Goal: Task Accomplishment & Management: Manage account settings

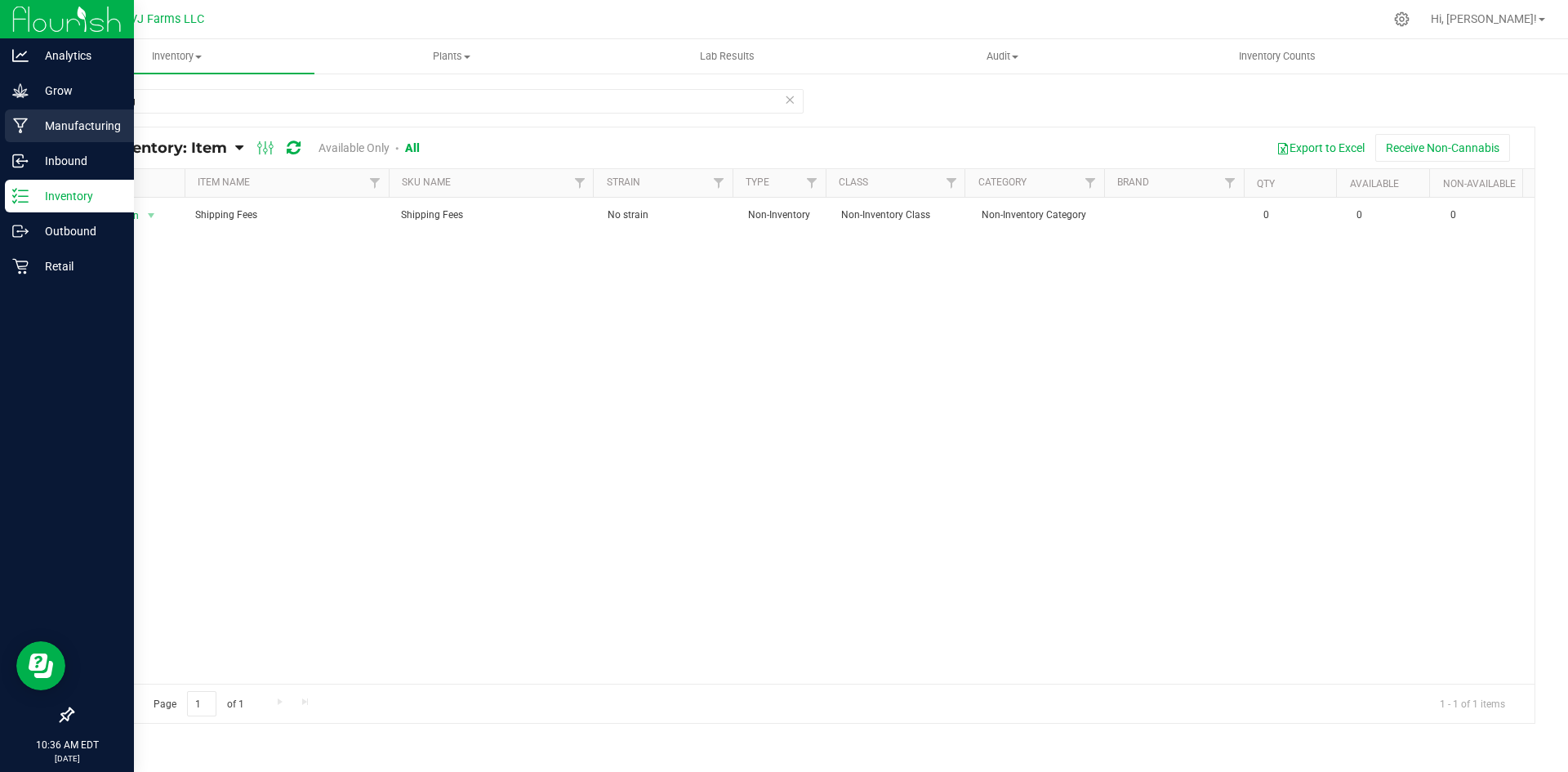
click at [32, 114] on div "Manufacturing" at bounding box center [70, 125] width 129 height 32
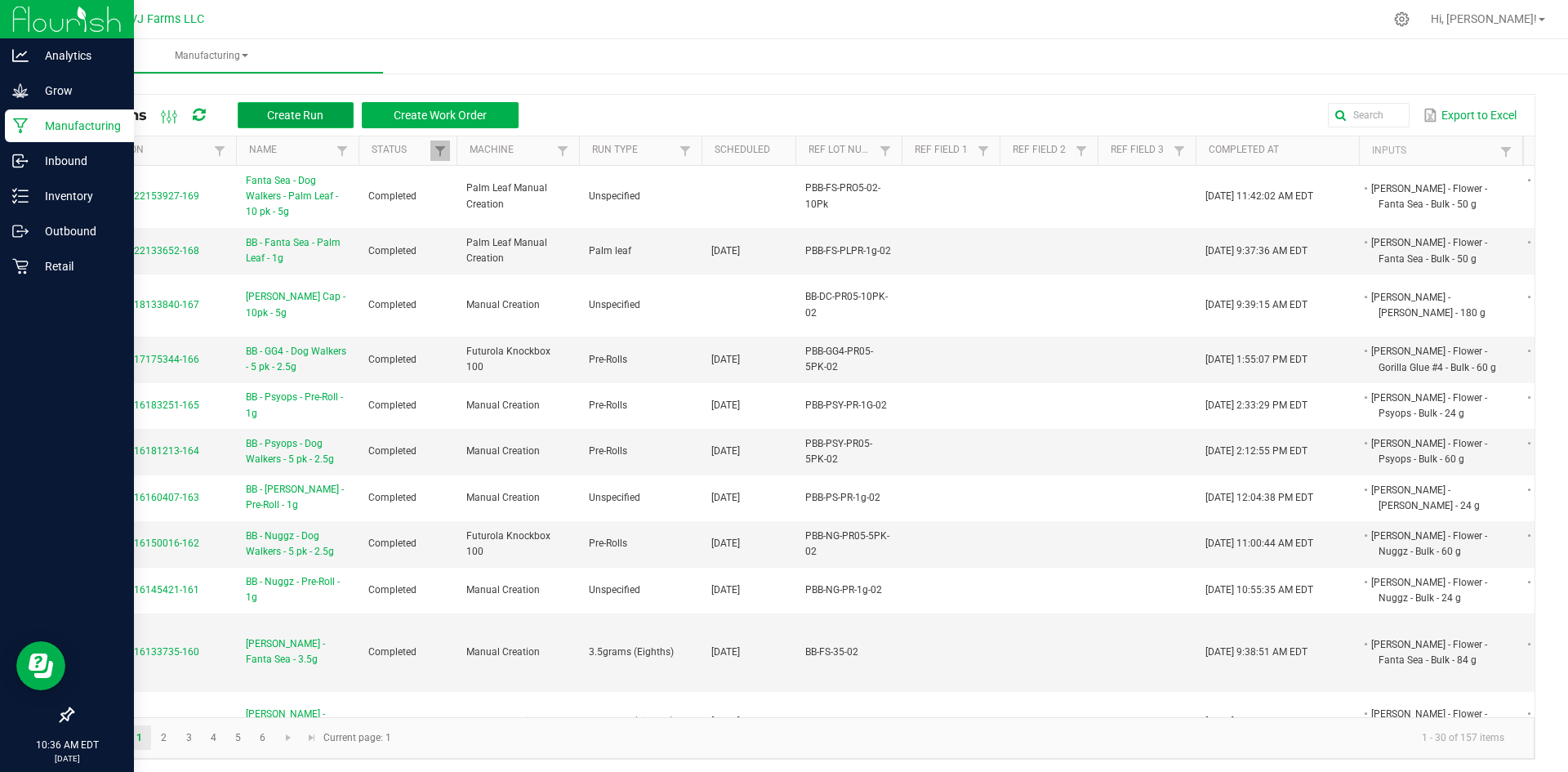
click at [325, 108] on button "Create Run" at bounding box center [295, 115] width 116 height 26
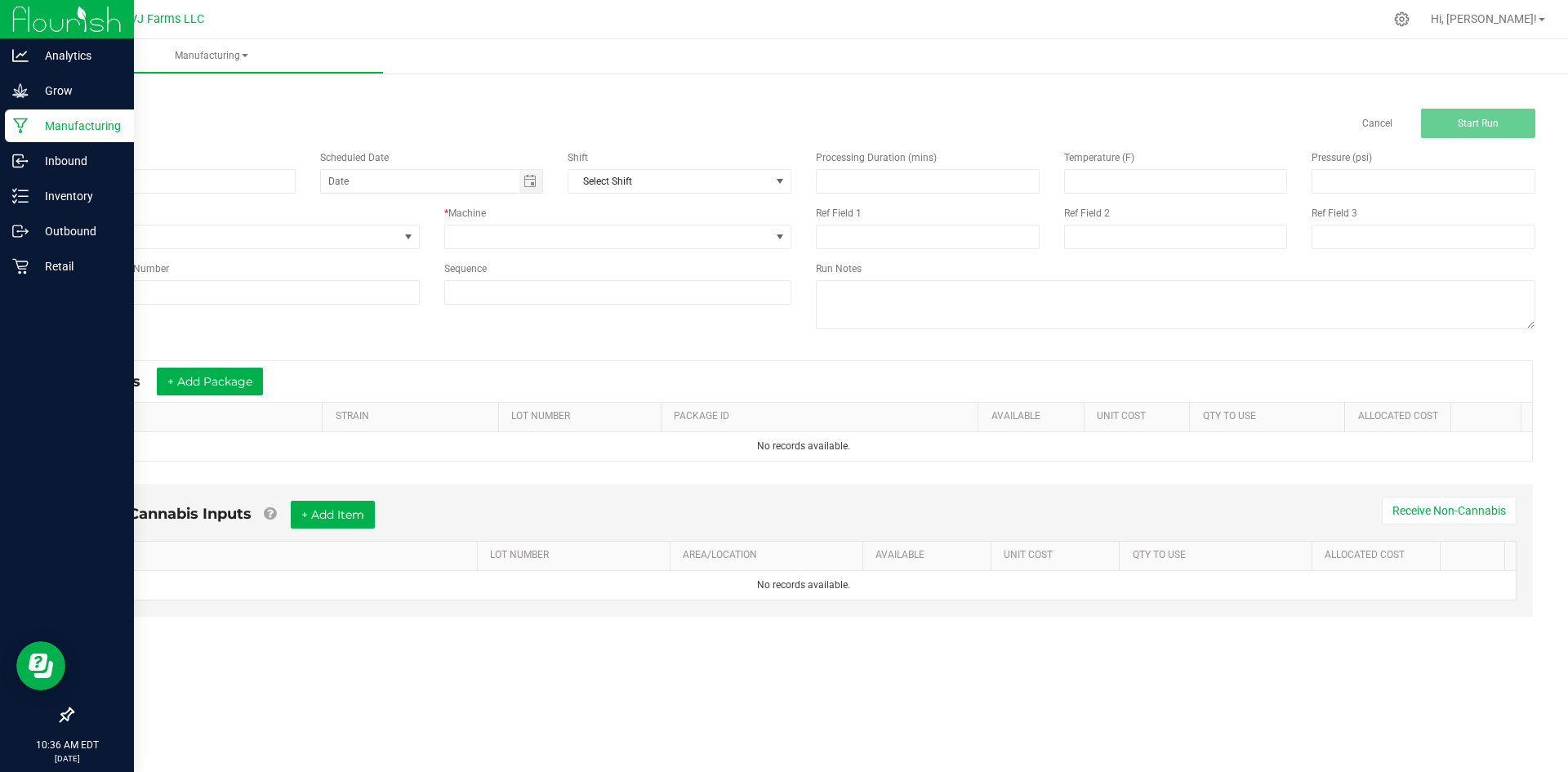
click at [142, 167] on div "Name" at bounding box center [183, 172] width 249 height 44
click at [118, 190] on input at bounding box center [183, 181] width 223 height 24
paste input "[PERSON_NAME] - GG4 - 3.5g"
type input "[PERSON_NAME] - GG4 - 3.5g"
click at [222, 304] on input at bounding box center [245, 292] width 348 height 24
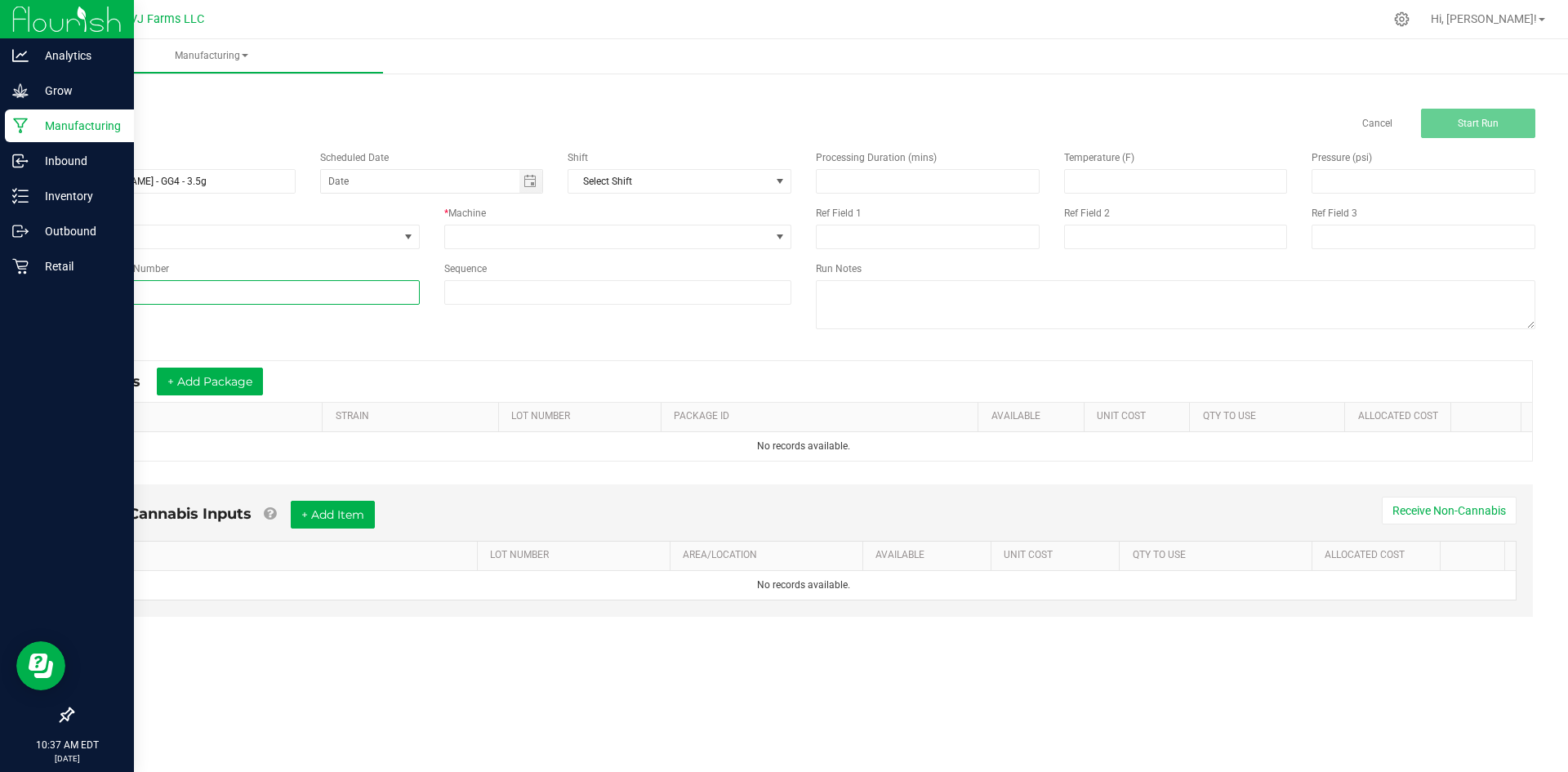
paste input "BB-GG4-35-02"
type input "BB-GG4-35-02"
click at [294, 318] on div "Name Boujee Ben - GG4 - 3.5g Scheduled Date Shift Select Shift Run Type None * …" at bounding box center [803, 242] width 1488 height 208
click at [208, 374] on button "+ Add Package" at bounding box center [210, 381] width 106 height 28
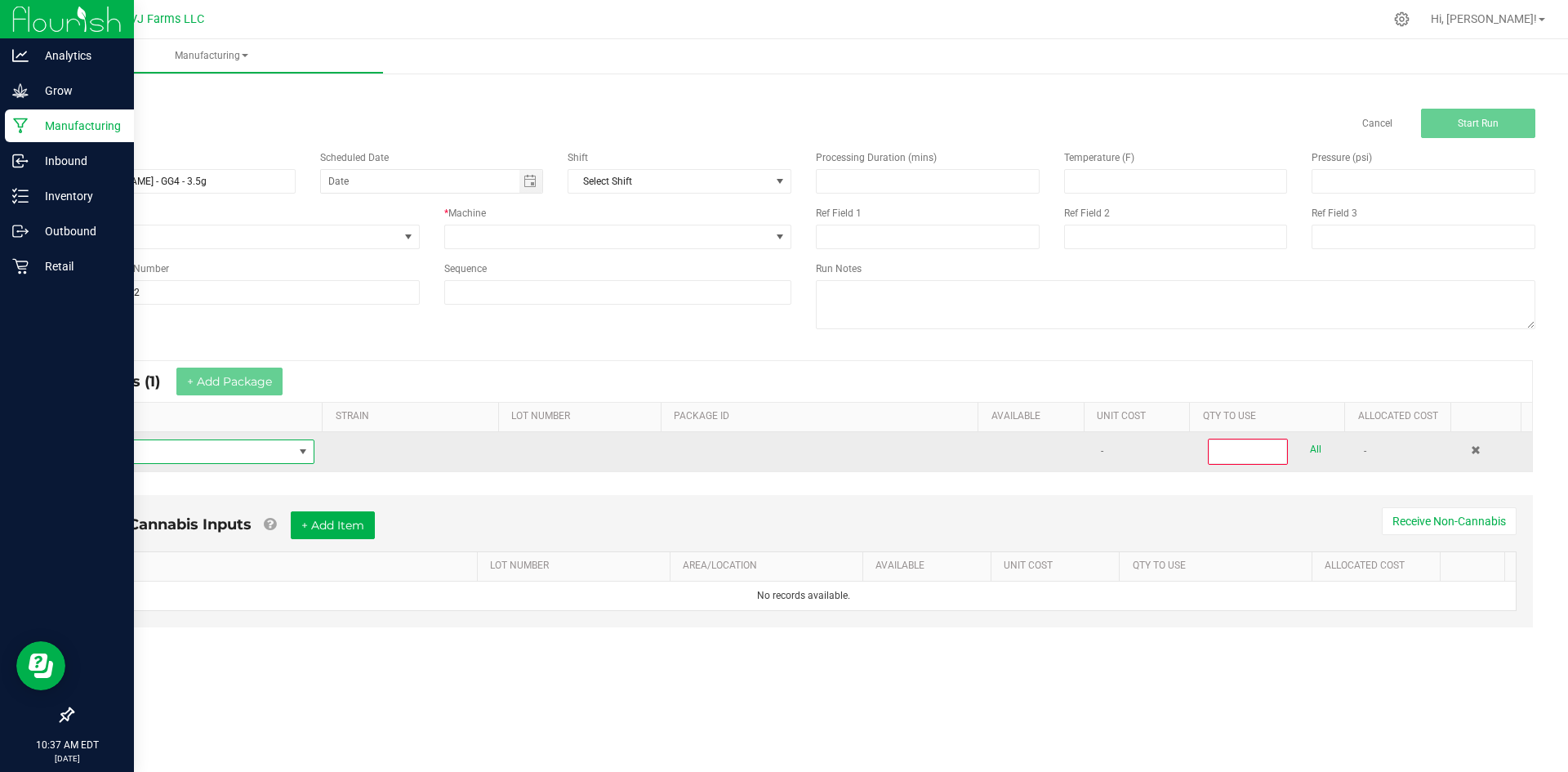
click at [186, 458] on span "NO DATA FOUND" at bounding box center [189, 452] width 208 height 23
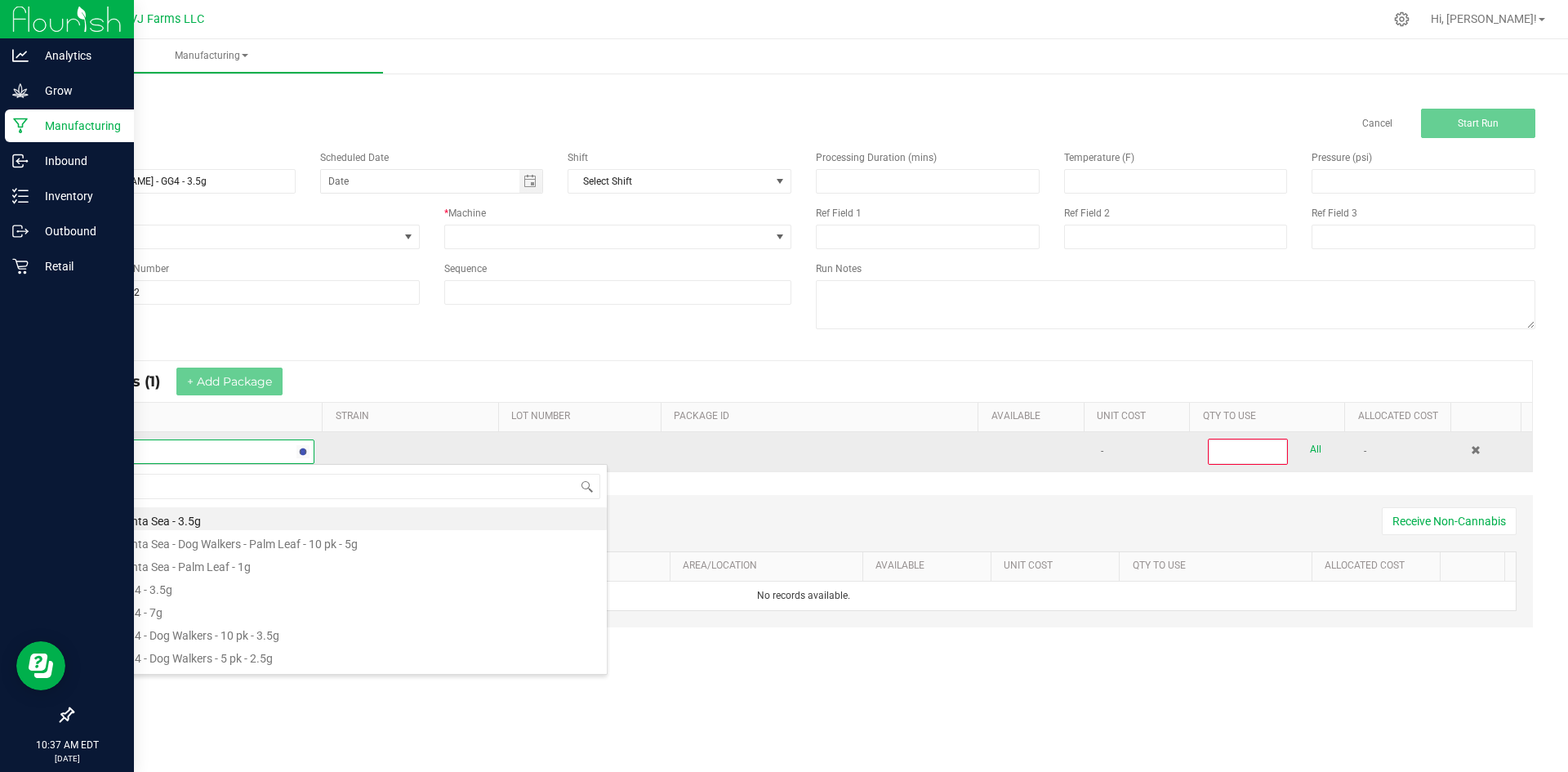
scroll to position [24, 225]
type input "GG4"
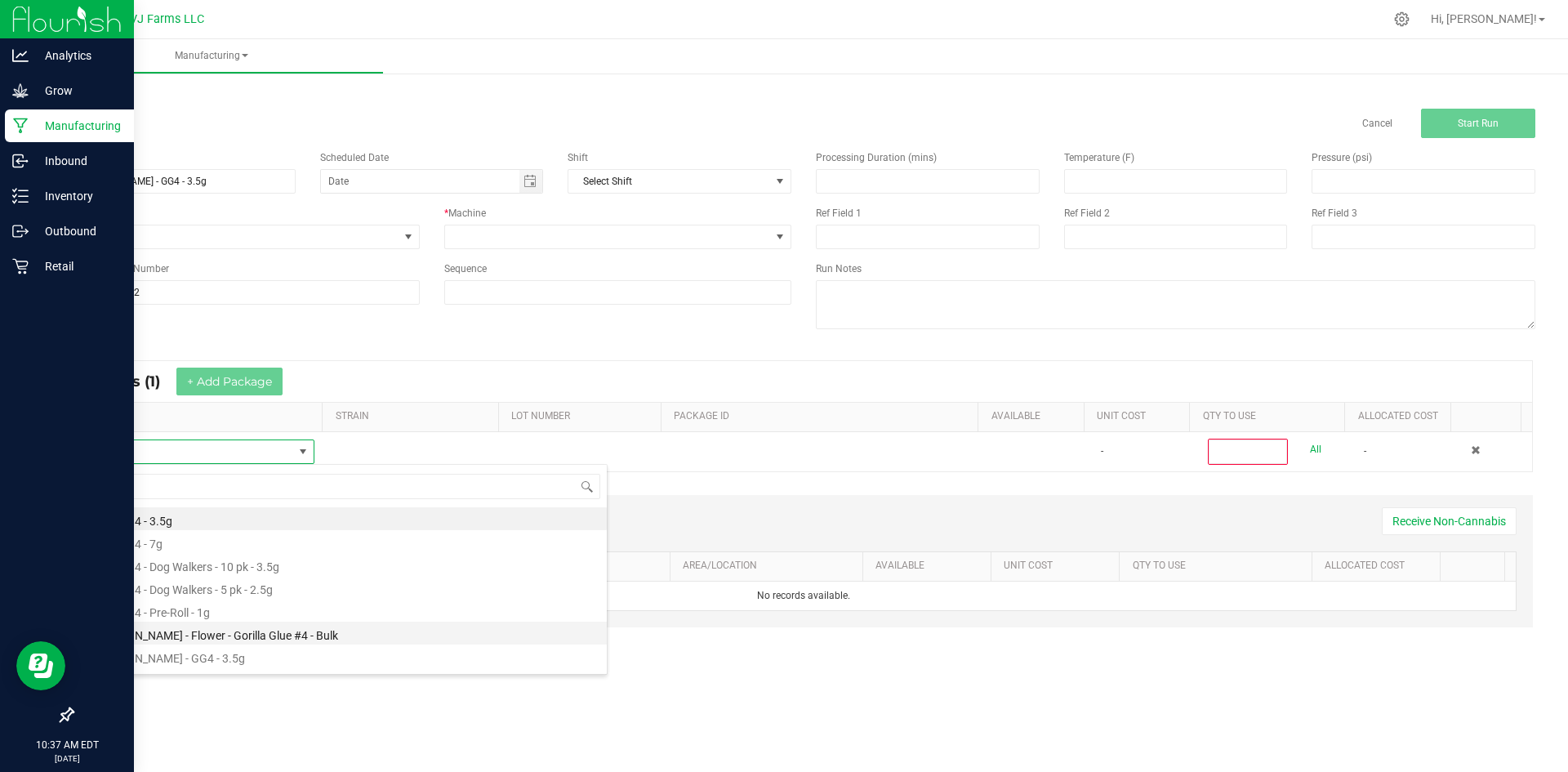
click at [236, 632] on li "[PERSON_NAME] - Flower - Gorilla Glue #4 - Bulk" at bounding box center [346, 632] width 521 height 23
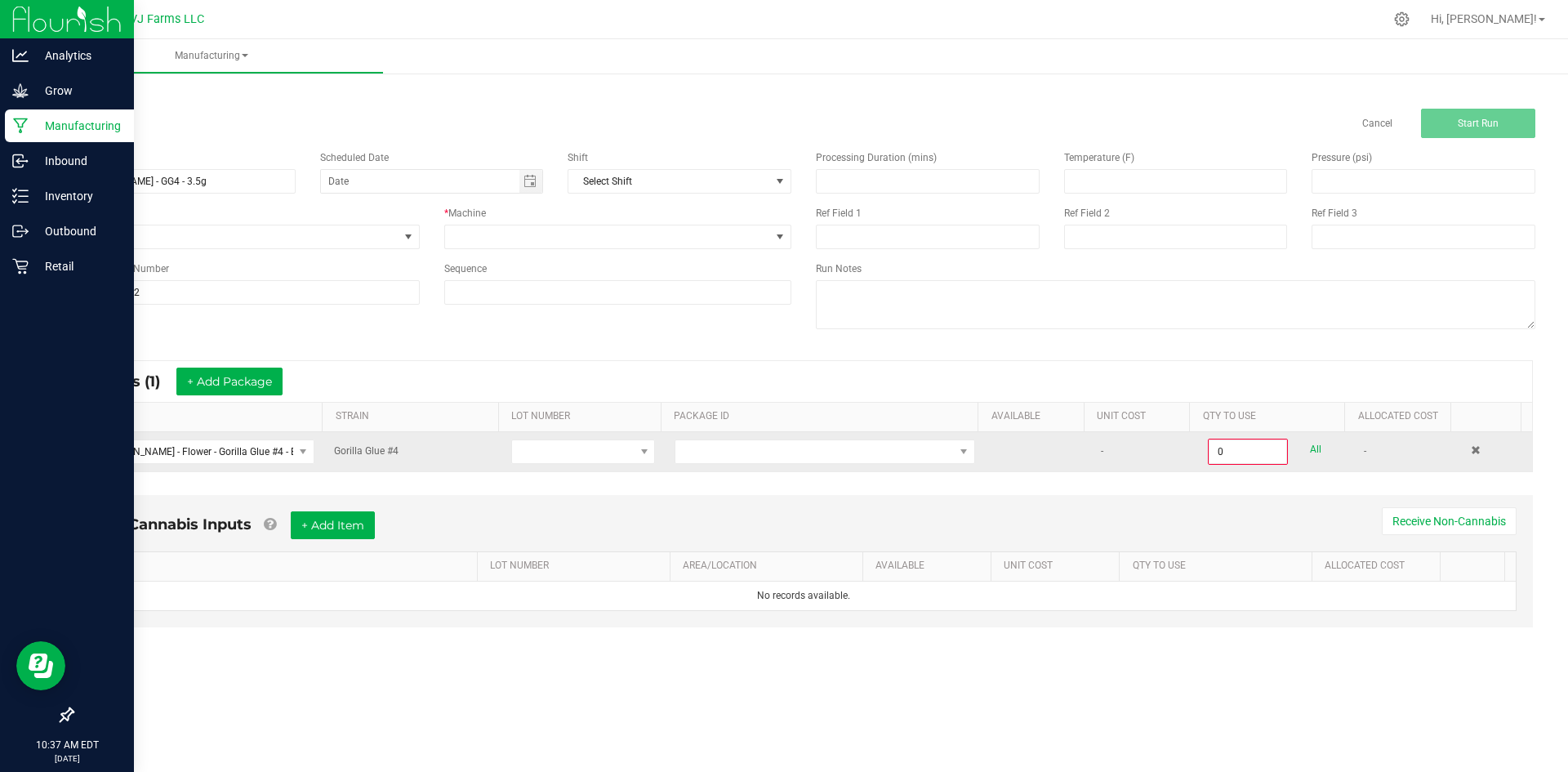
click at [573, 435] on td at bounding box center [583, 451] width 163 height 39
click at [573, 450] on span at bounding box center [572, 452] width 121 height 23
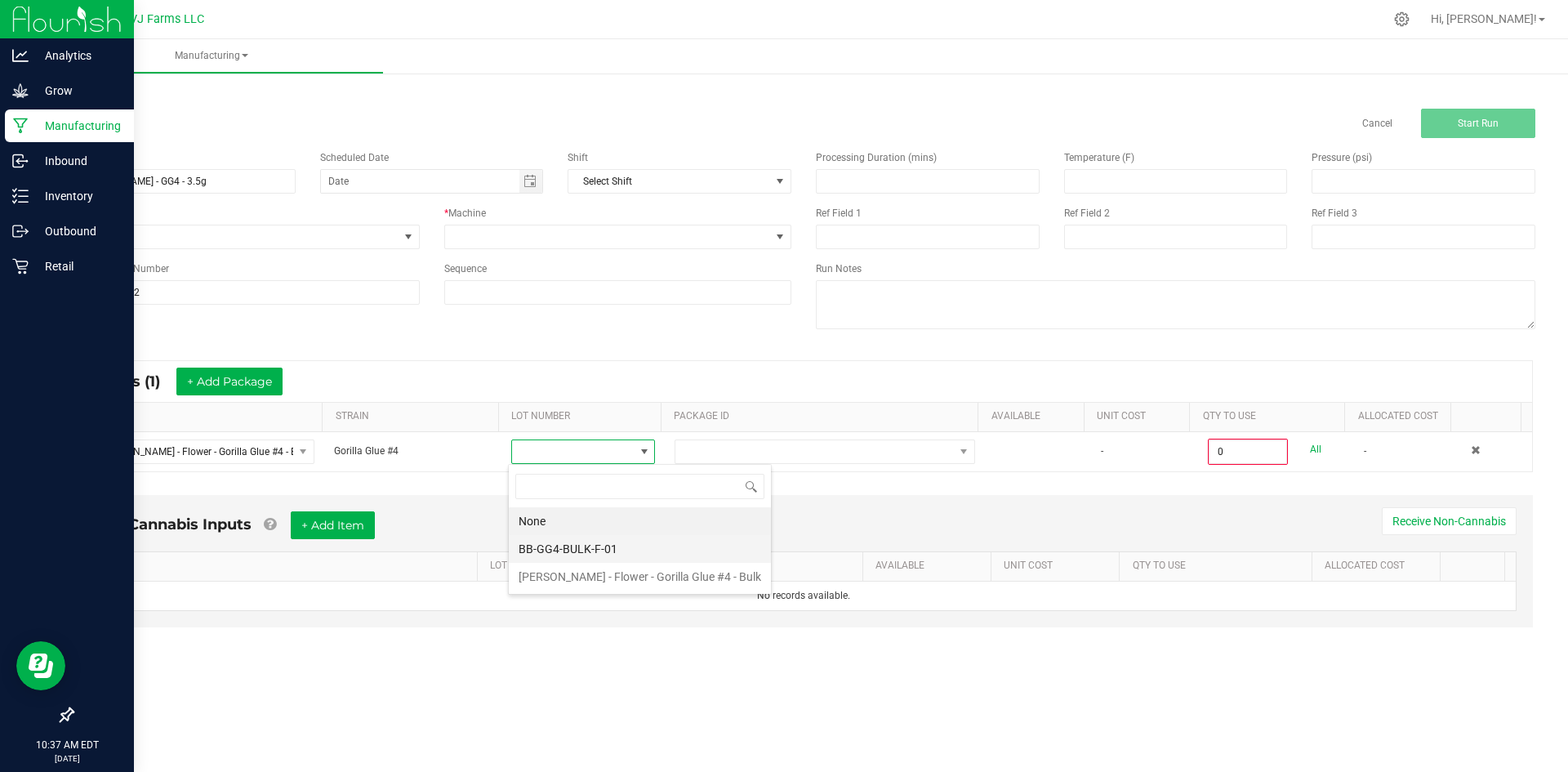
click at [581, 538] on li "BB-GG4-BULK-F-01" at bounding box center [640, 549] width 262 height 28
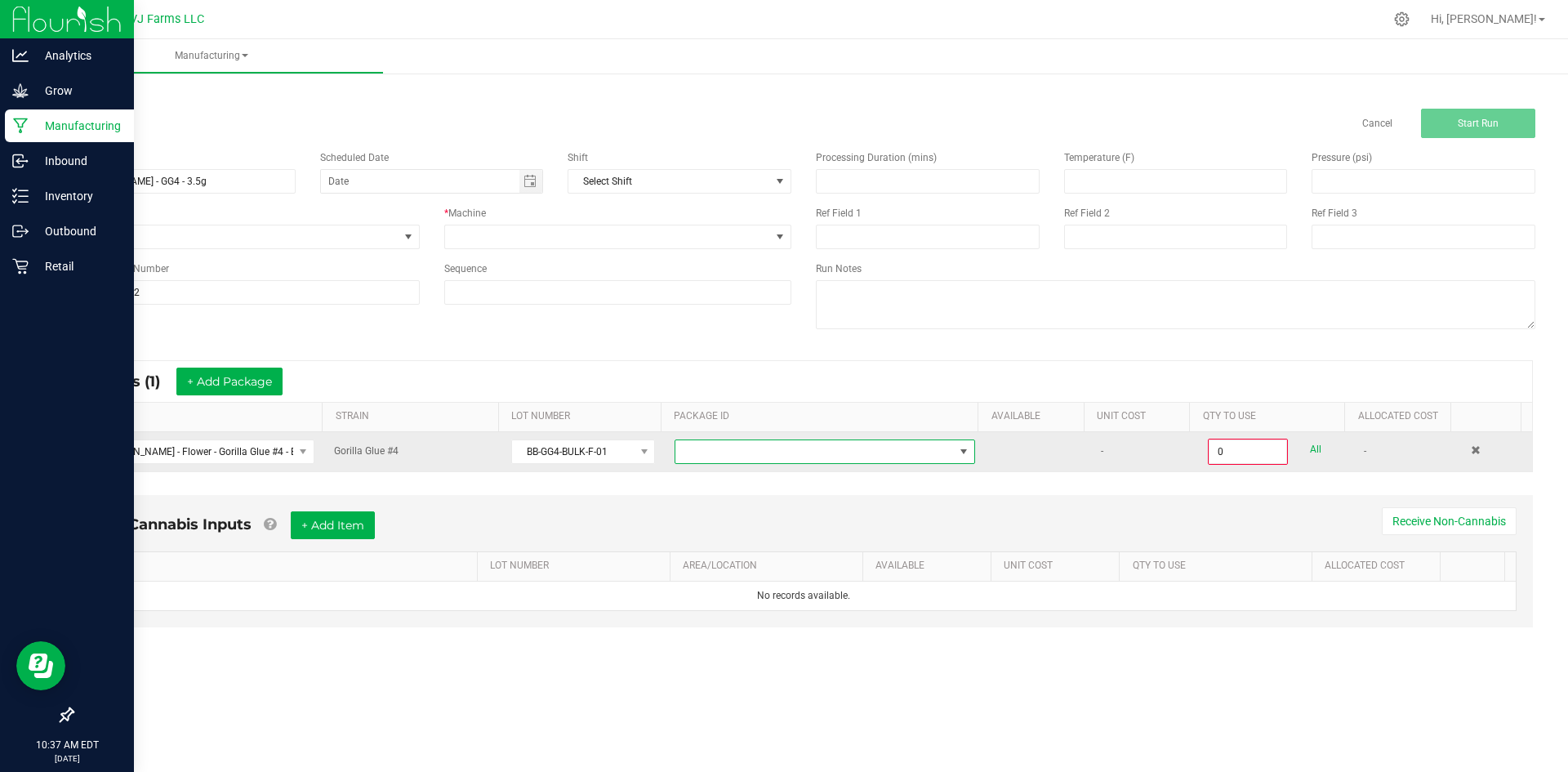
click at [773, 456] on span at bounding box center [814, 452] width 278 height 23
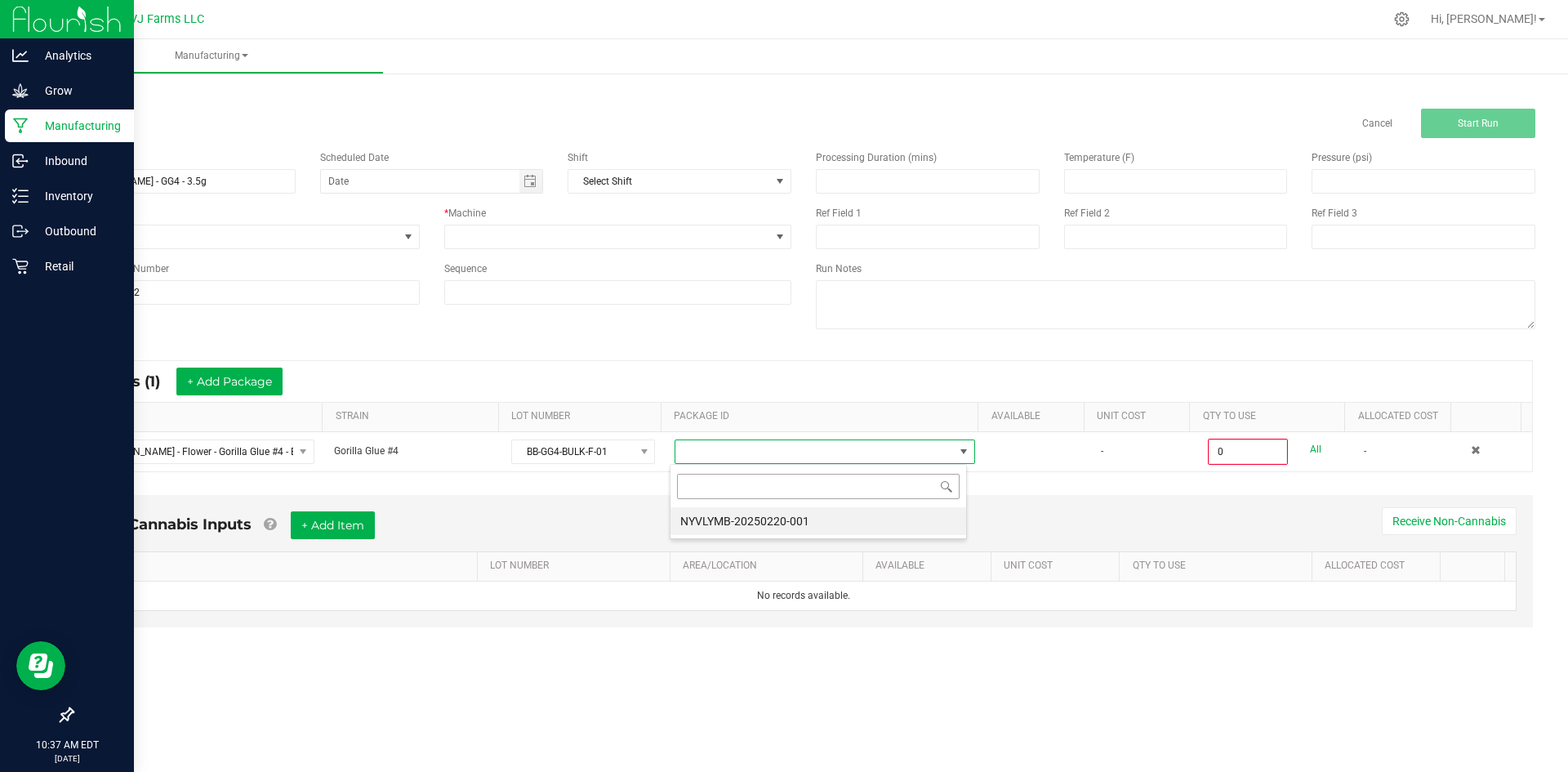
scroll to position [24, 298]
click at [763, 520] on li "NYVLYMB-20250220-001" at bounding box center [818, 521] width 296 height 28
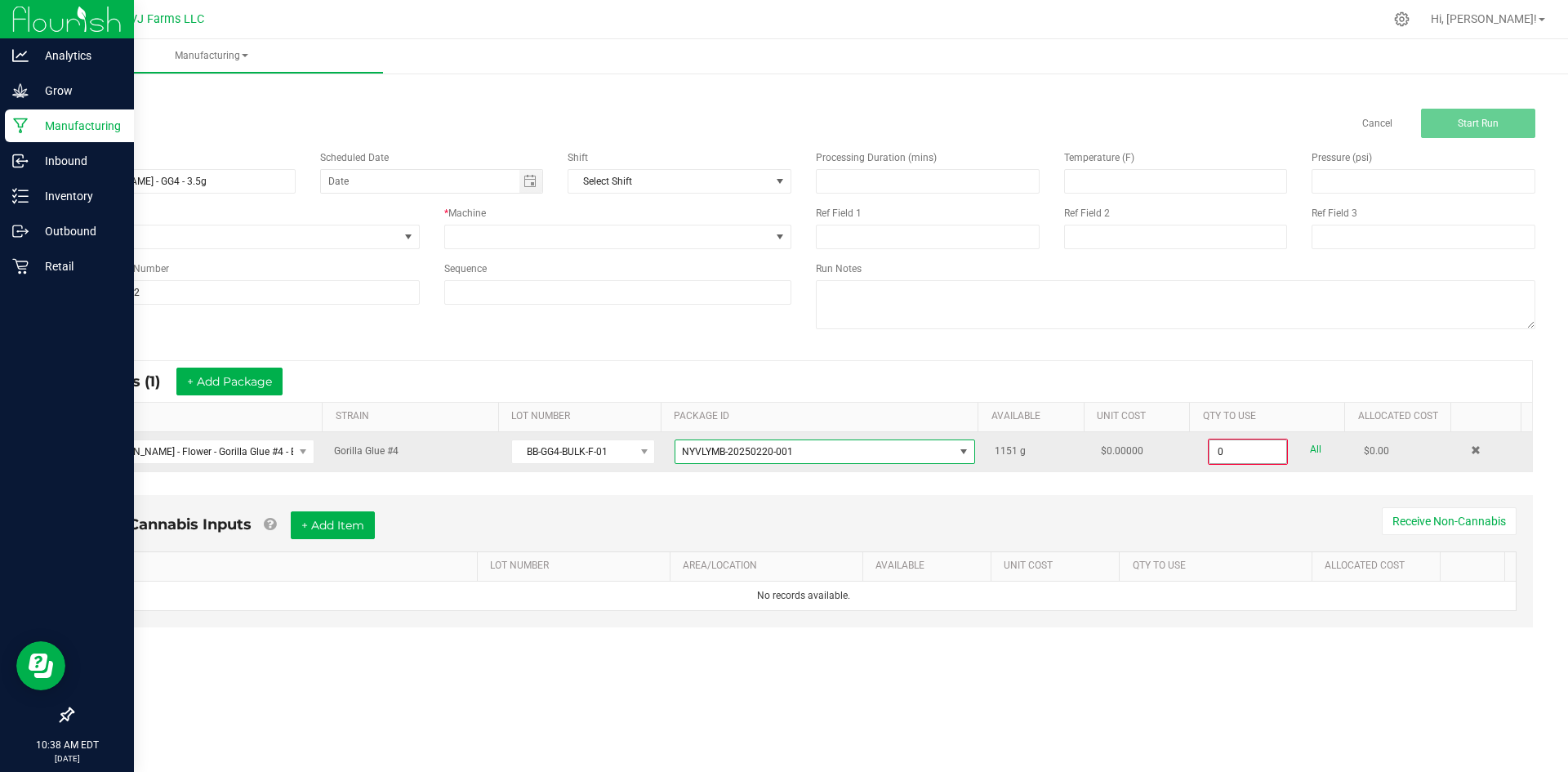
click at [1257, 453] on input "0" at bounding box center [1248, 452] width 77 height 23
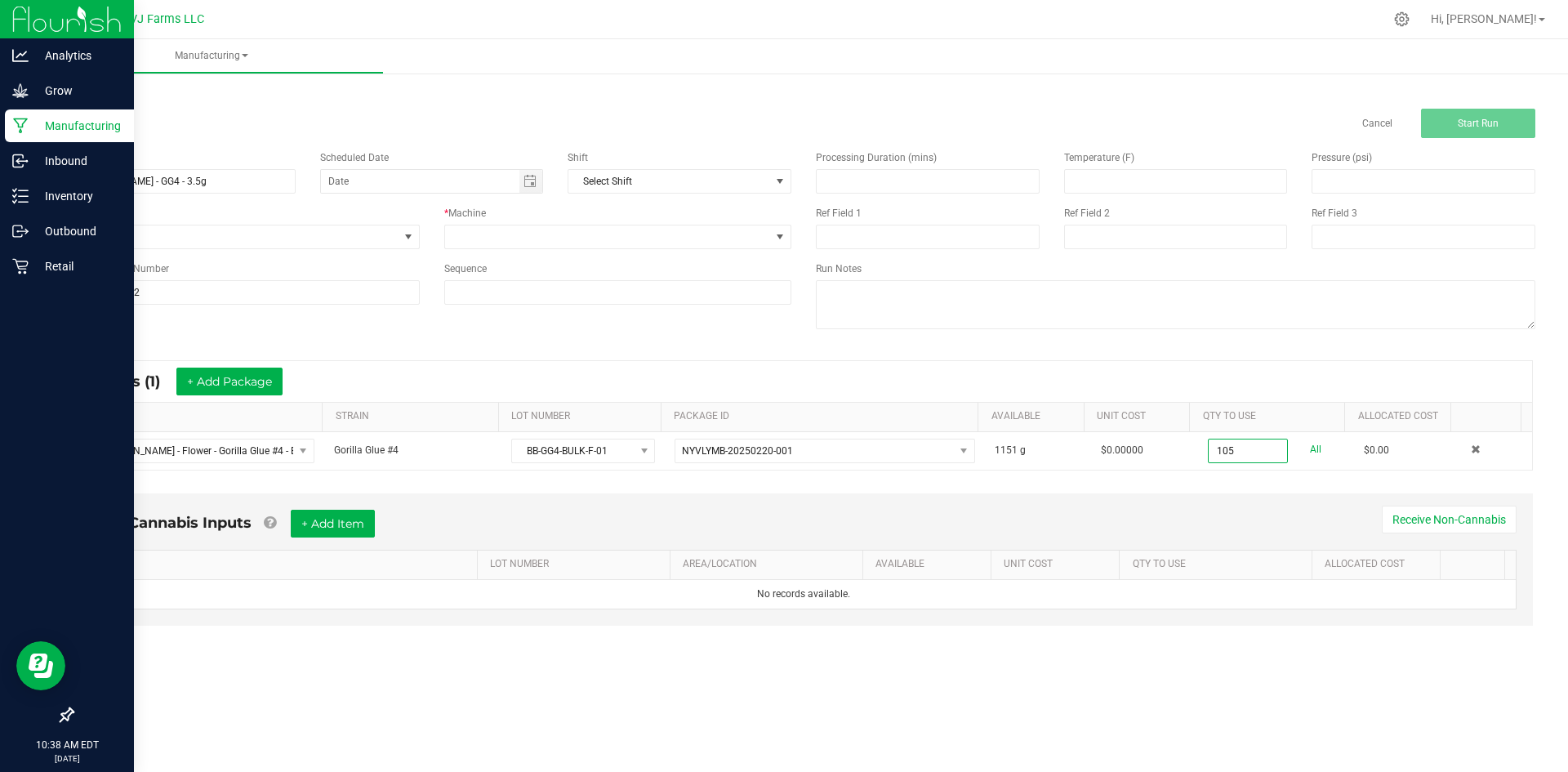
type input "105.0000 g"
click at [1043, 487] on div "Non-Cannabis Inputs + Add Item Receive Non-Cannabis ITEM LOT NUMBER AREA/LOCATI…" at bounding box center [803, 570] width 1488 height 172
click at [337, 528] on button "+ Add Item" at bounding box center [332, 523] width 84 height 28
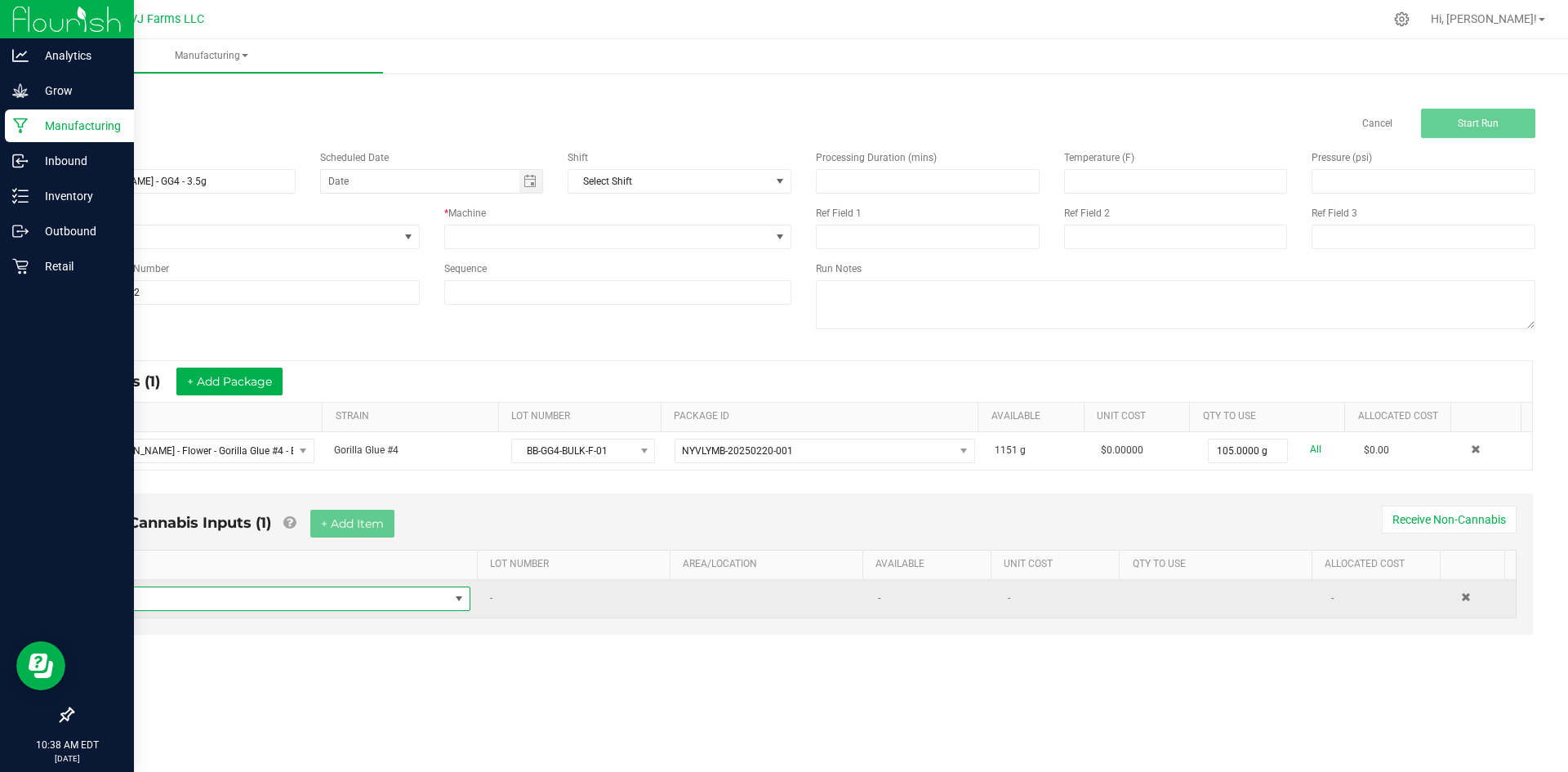
click at [226, 603] on span "NO DATA FOUND" at bounding box center [276, 598] width 347 height 23
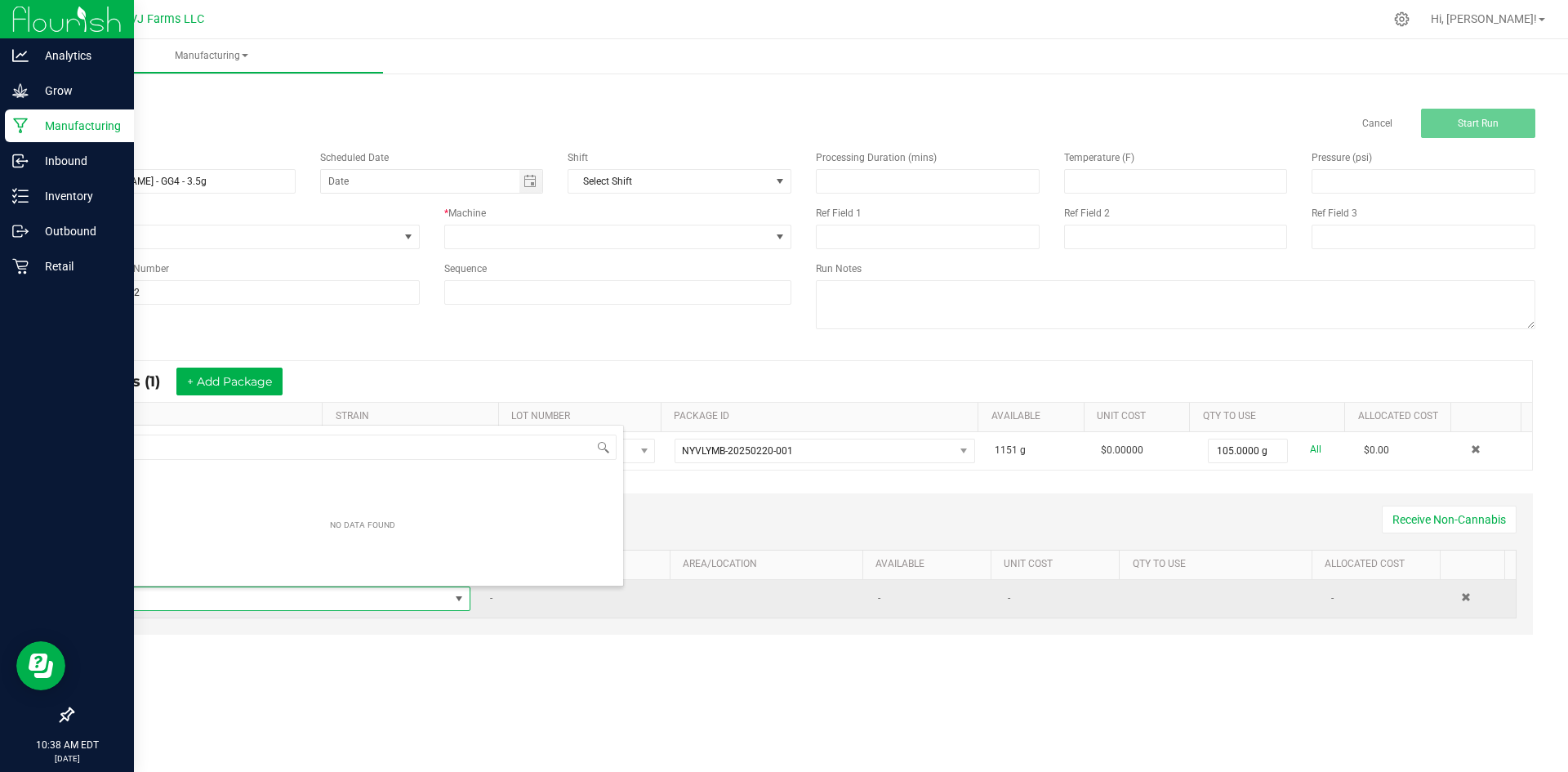
scroll to position [24, 363]
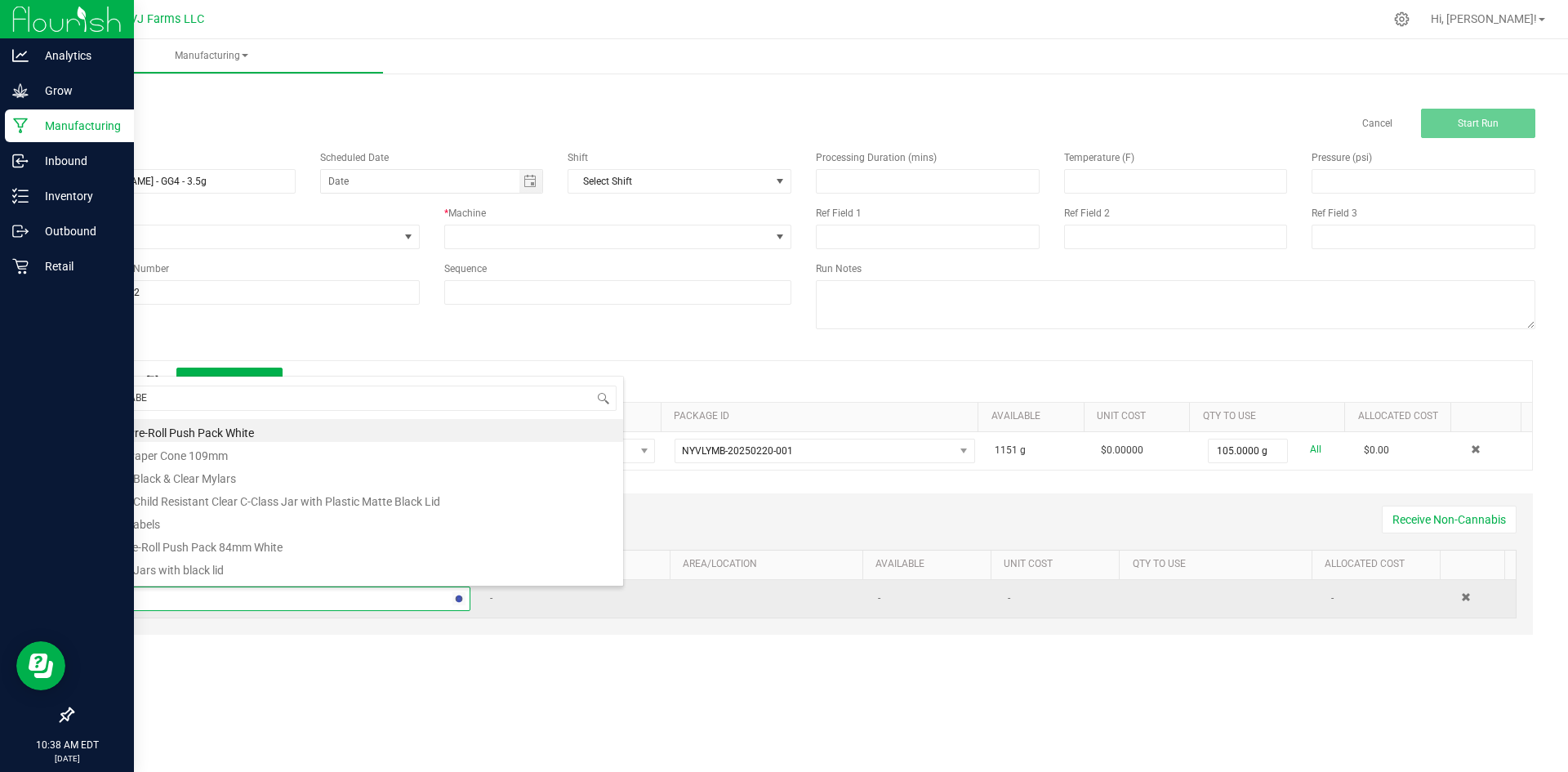
type input "LABEL"
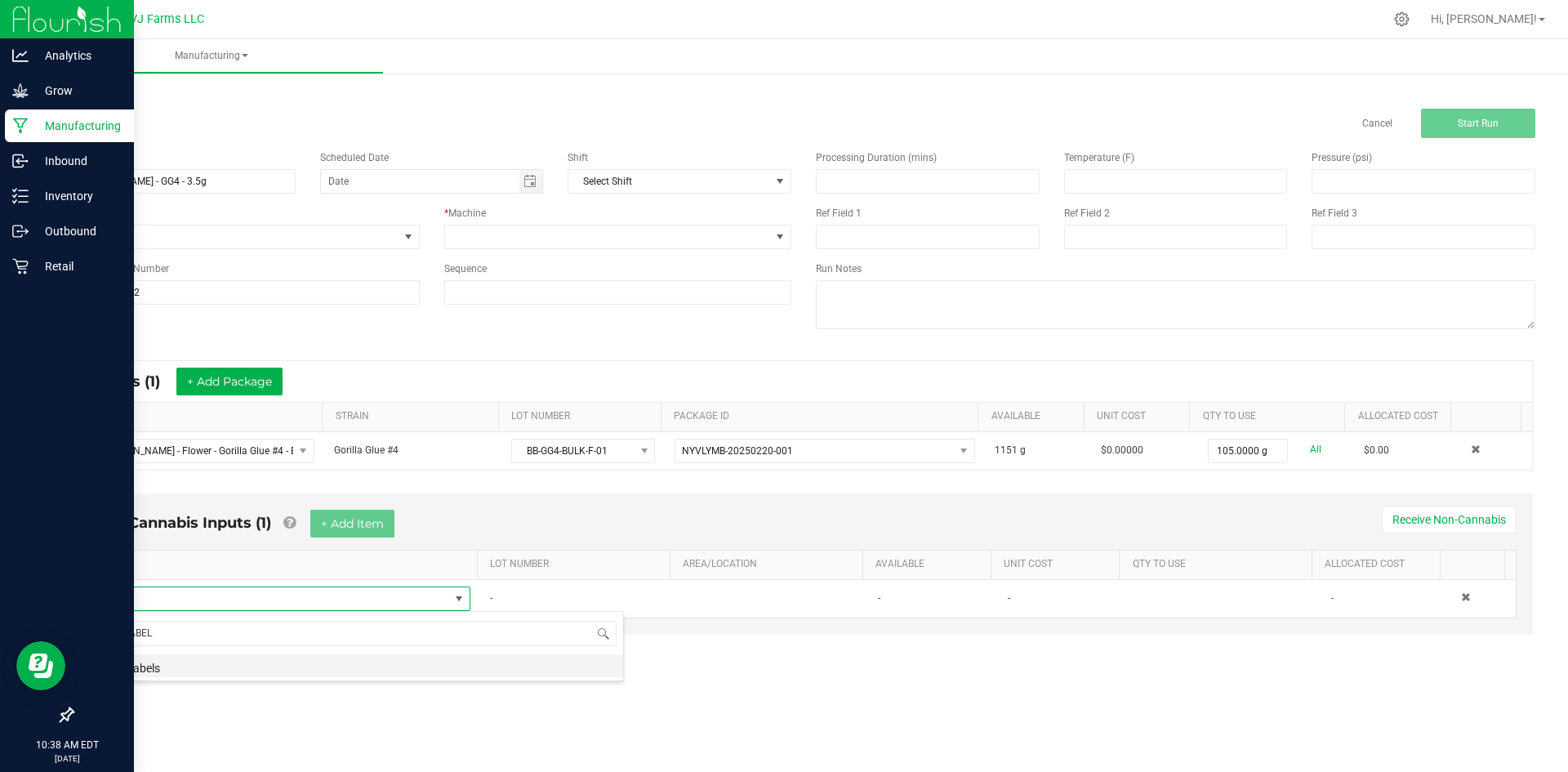
click at [188, 670] on li "4x Labels" at bounding box center [362, 666] width 521 height 23
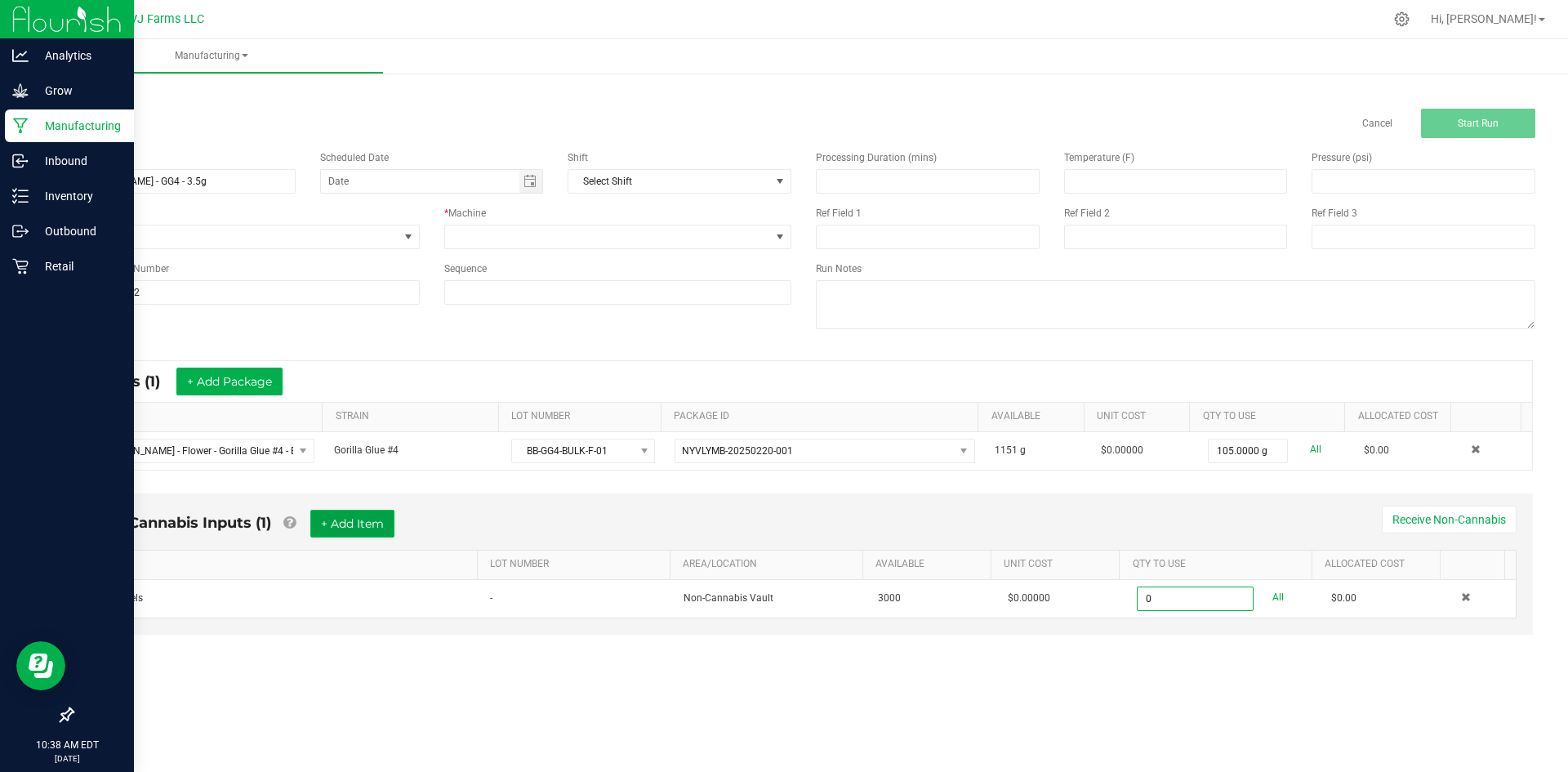
type input "0 ea"
click at [370, 529] on button "+ Add Item" at bounding box center [353, 523] width 84 height 28
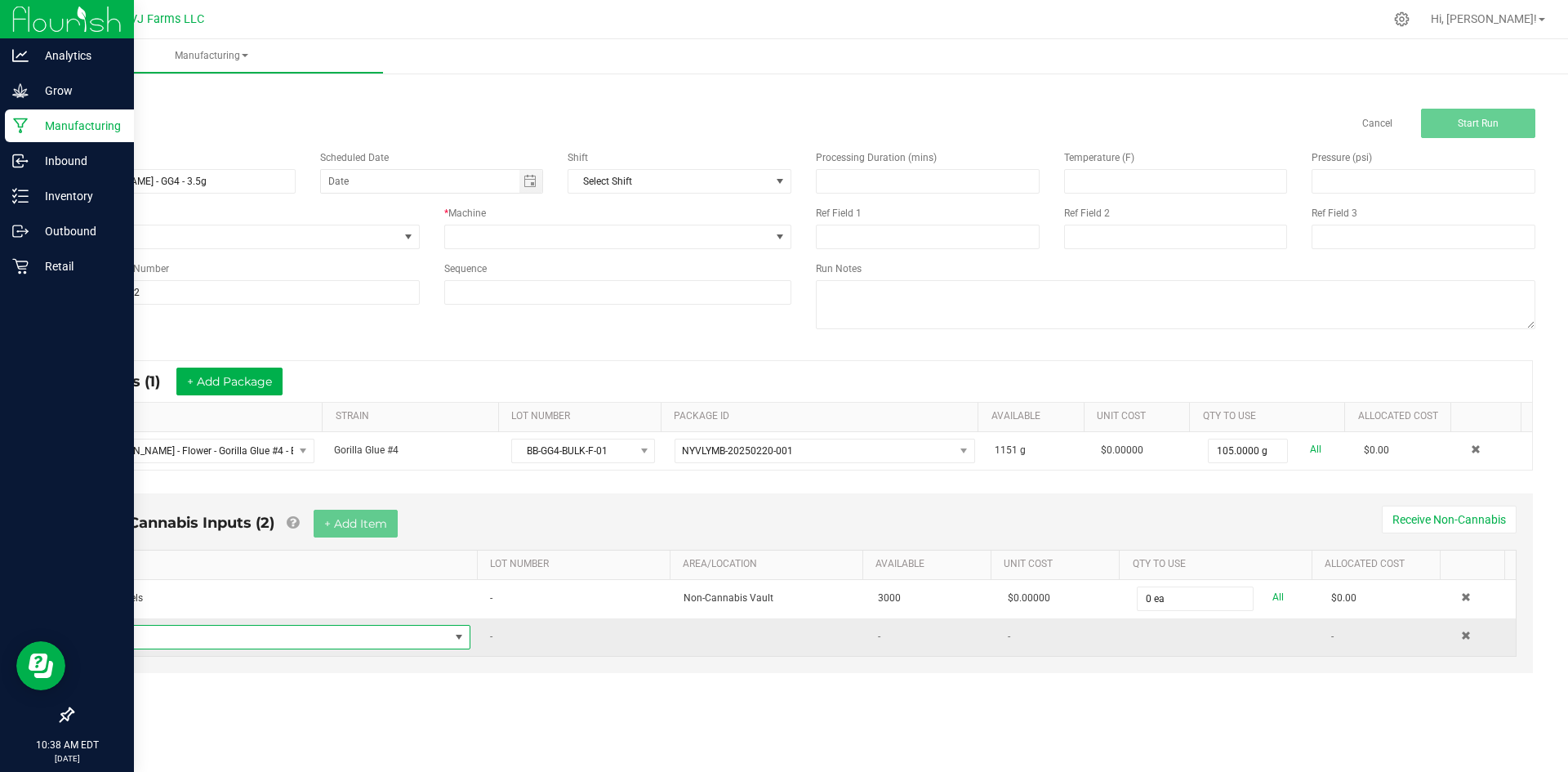
click at [240, 632] on span "NO DATA FOUND" at bounding box center [276, 637] width 347 height 23
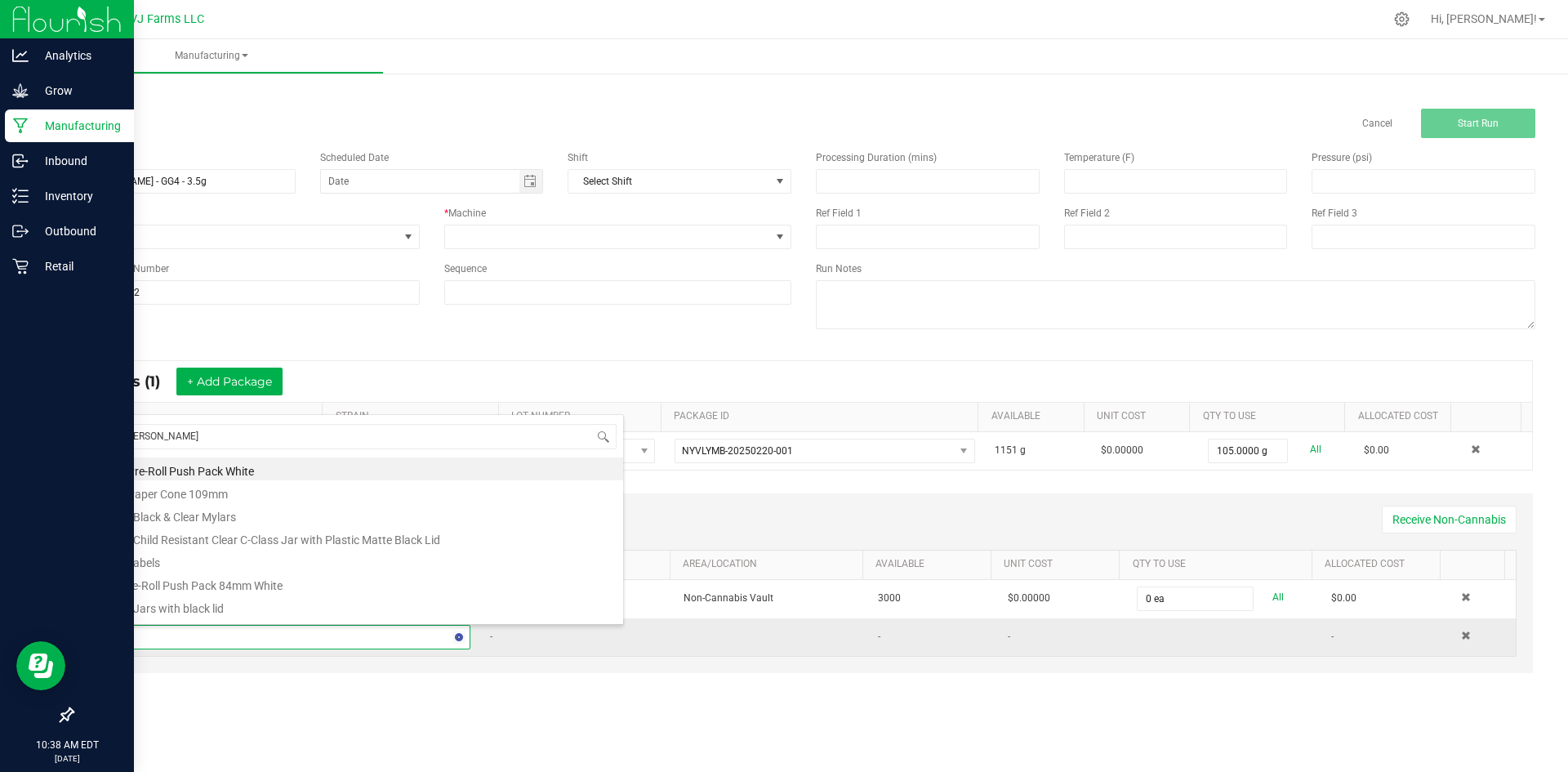
type input "JAR"
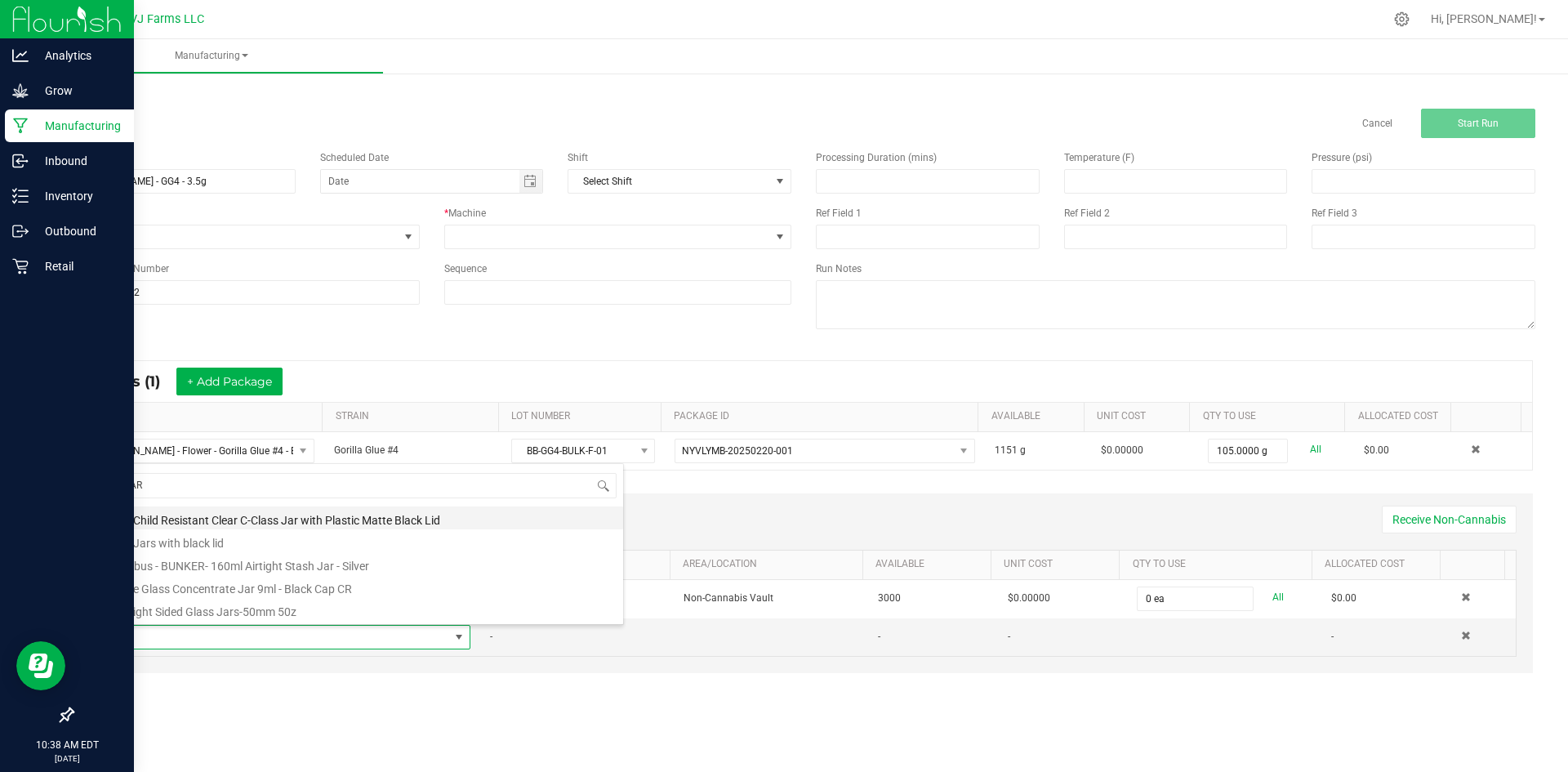
click at [249, 517] on li "3oz Child Resistant Clear C-Class Jar with Plastic Matte Black Lid" at bounding box center [362, 517] width 521 height 23
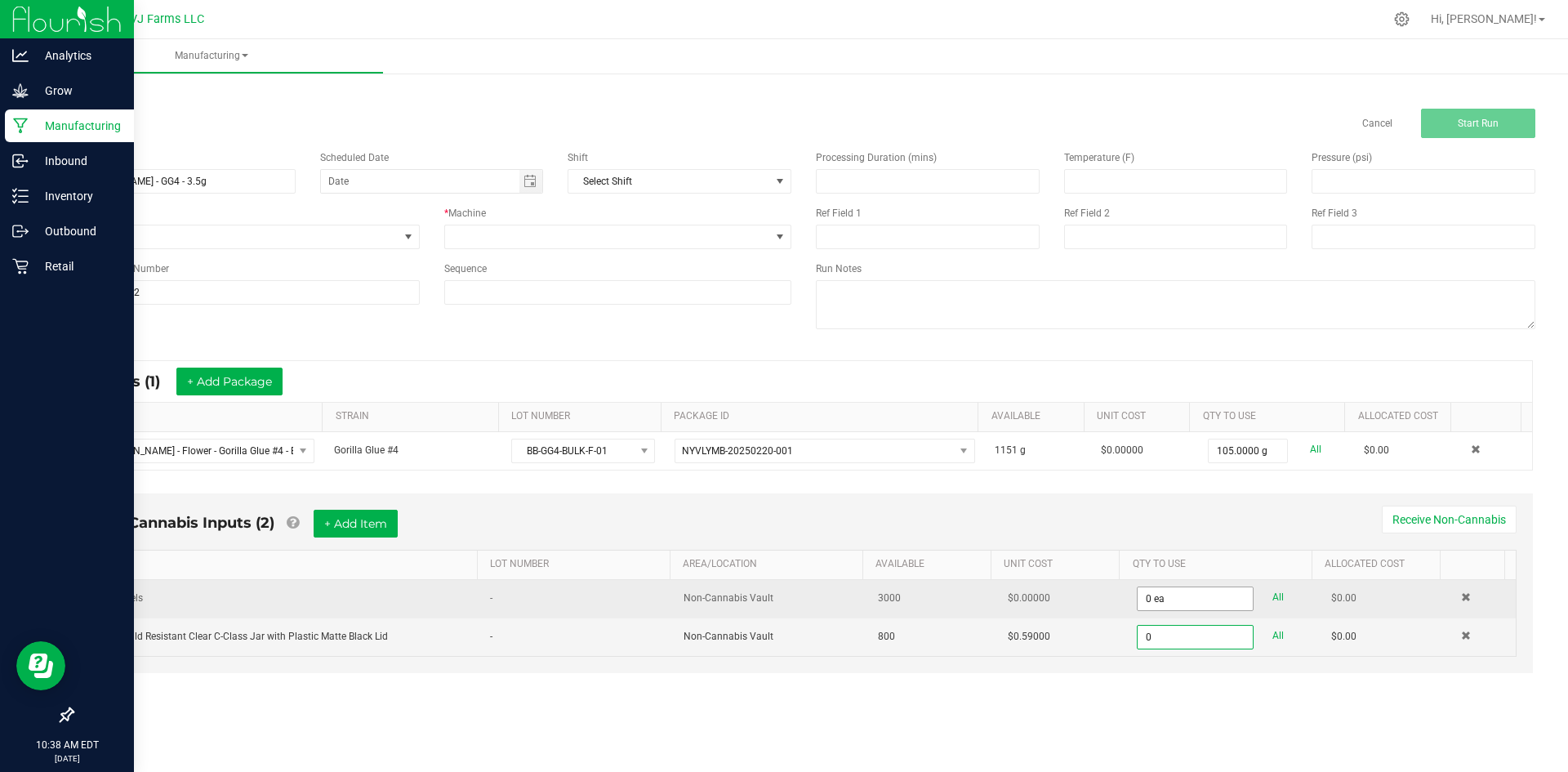
type input "0"
type input "0 ea"
click at [1183, 606] on input "0" at bounding box center [1195, 598] width 114 height 23
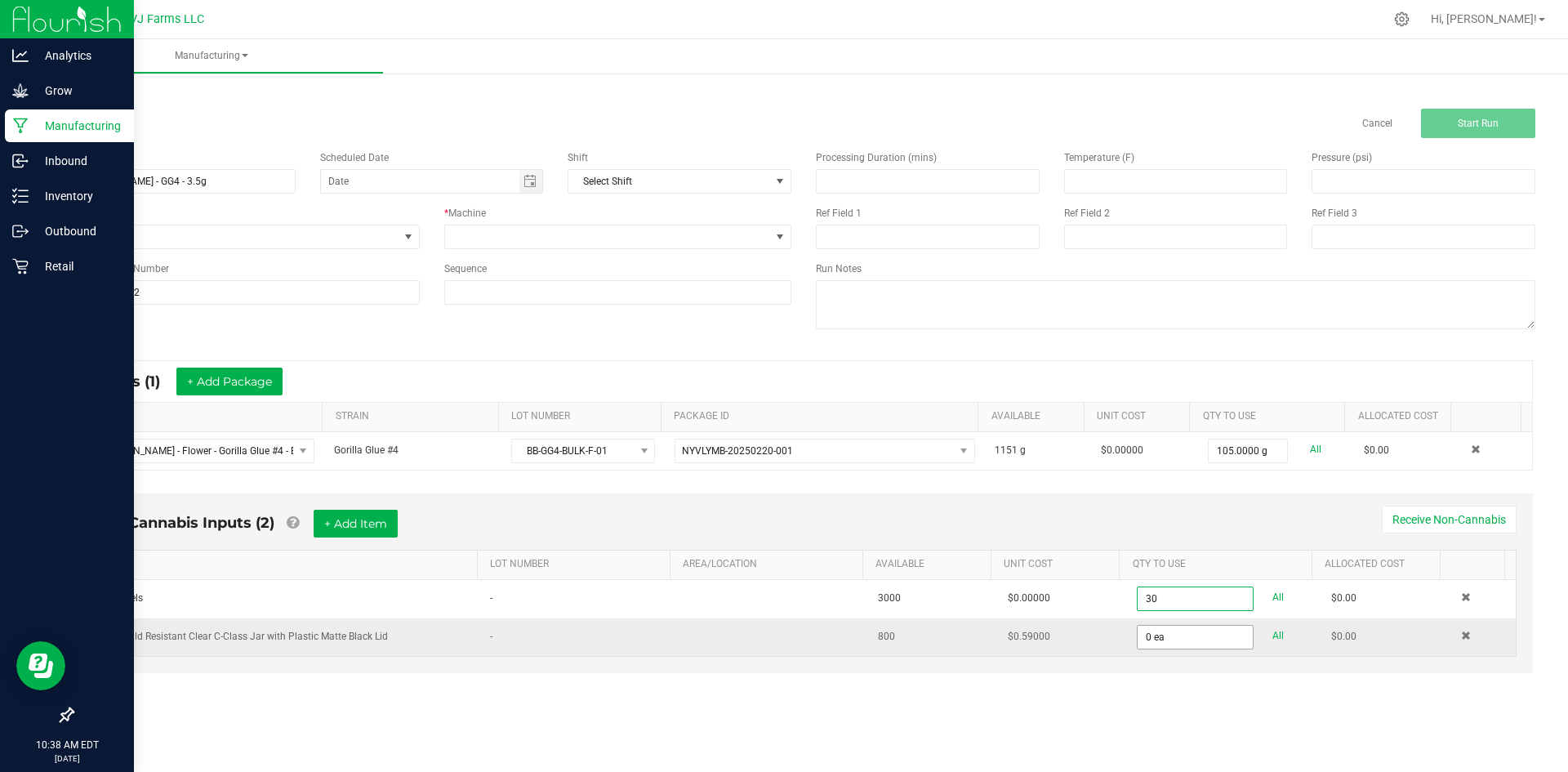
type input "30 ea"
click at [1176, 636] on input "0" at bounding box center [1195, 637] width 114 height 23
type input "30 ea"
click at [1134, 735] on div "Manufacturing < All Runs Cancel Start Run Name Boujee Ben - GG4 - 3.5g Schedule…" at bounding box center [804, 406] width 1529 height 733
click at [1055, 724] on div "Manufacturing < All Runs Cancel Start Run Name Boujee Ben - GG4 - 3.5g Schedule…" at bounding box center [804, 406] width 1529 height 733
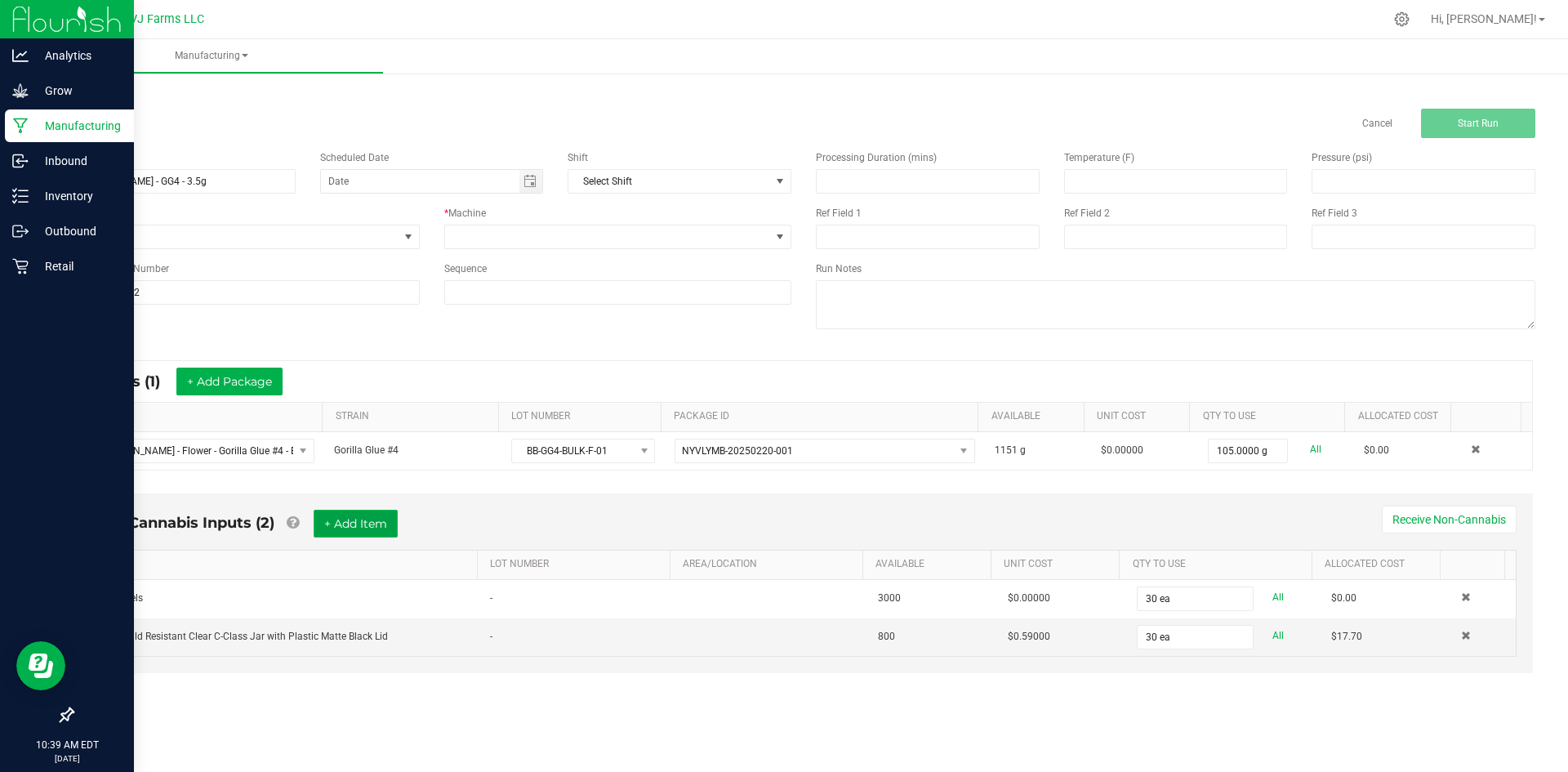
click at [355, 519] on button "+ Add Item" at bounding box center [355, 523] width 84 height 28
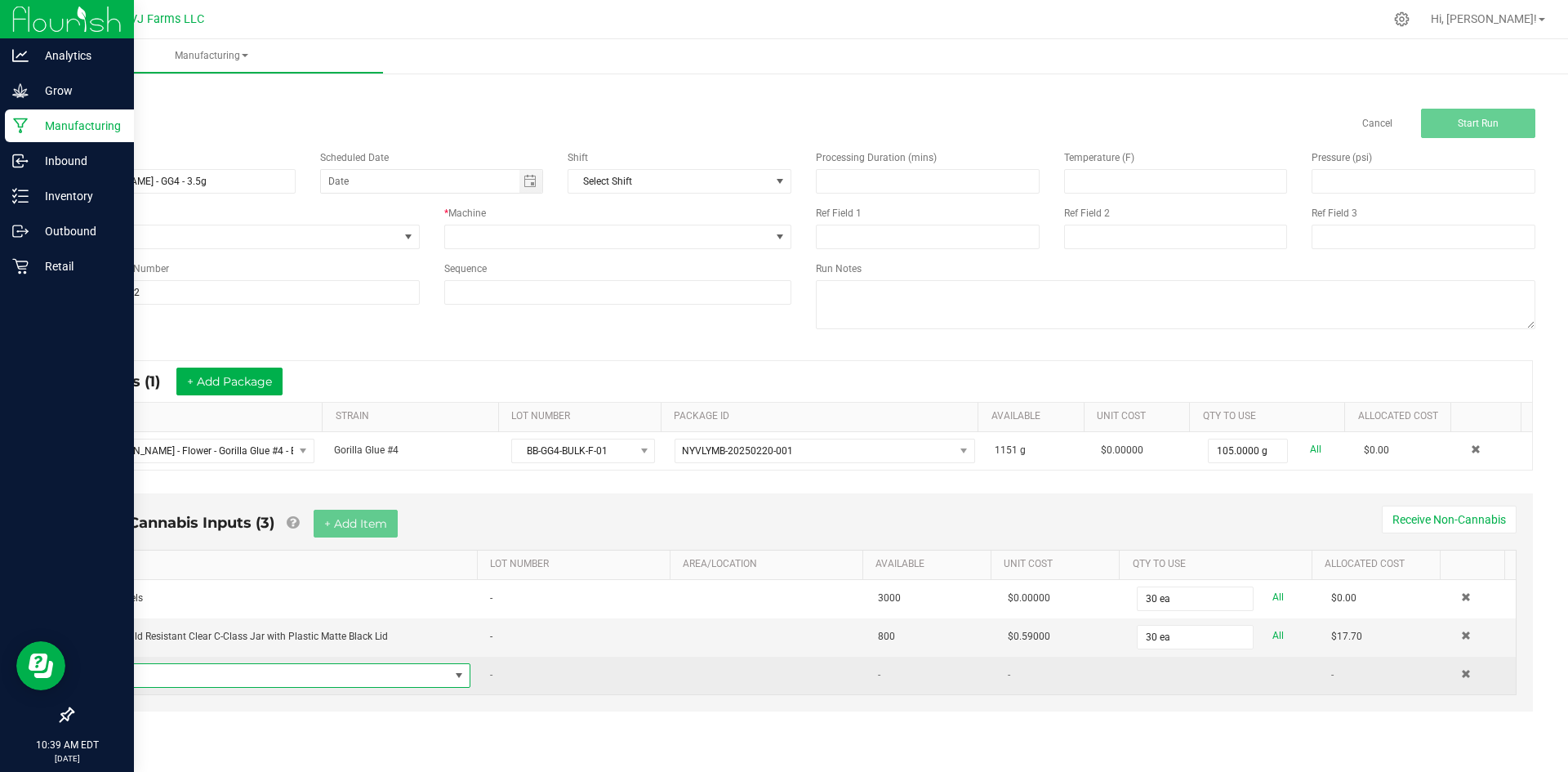
click at [273, 678] on span "NO DATA FOUND" at bounding box center [276, 675] width 347 height 23
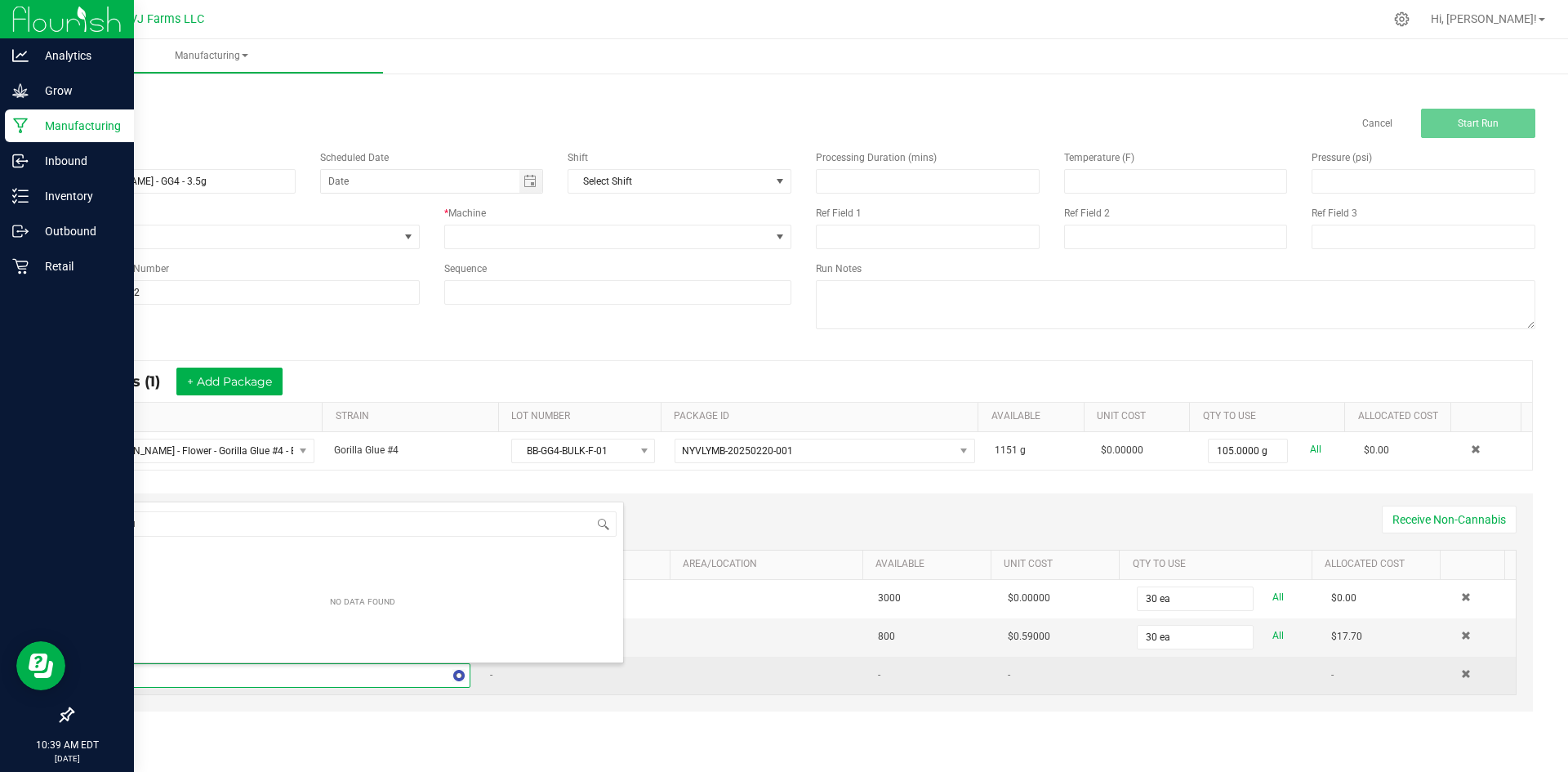
type input "hum"
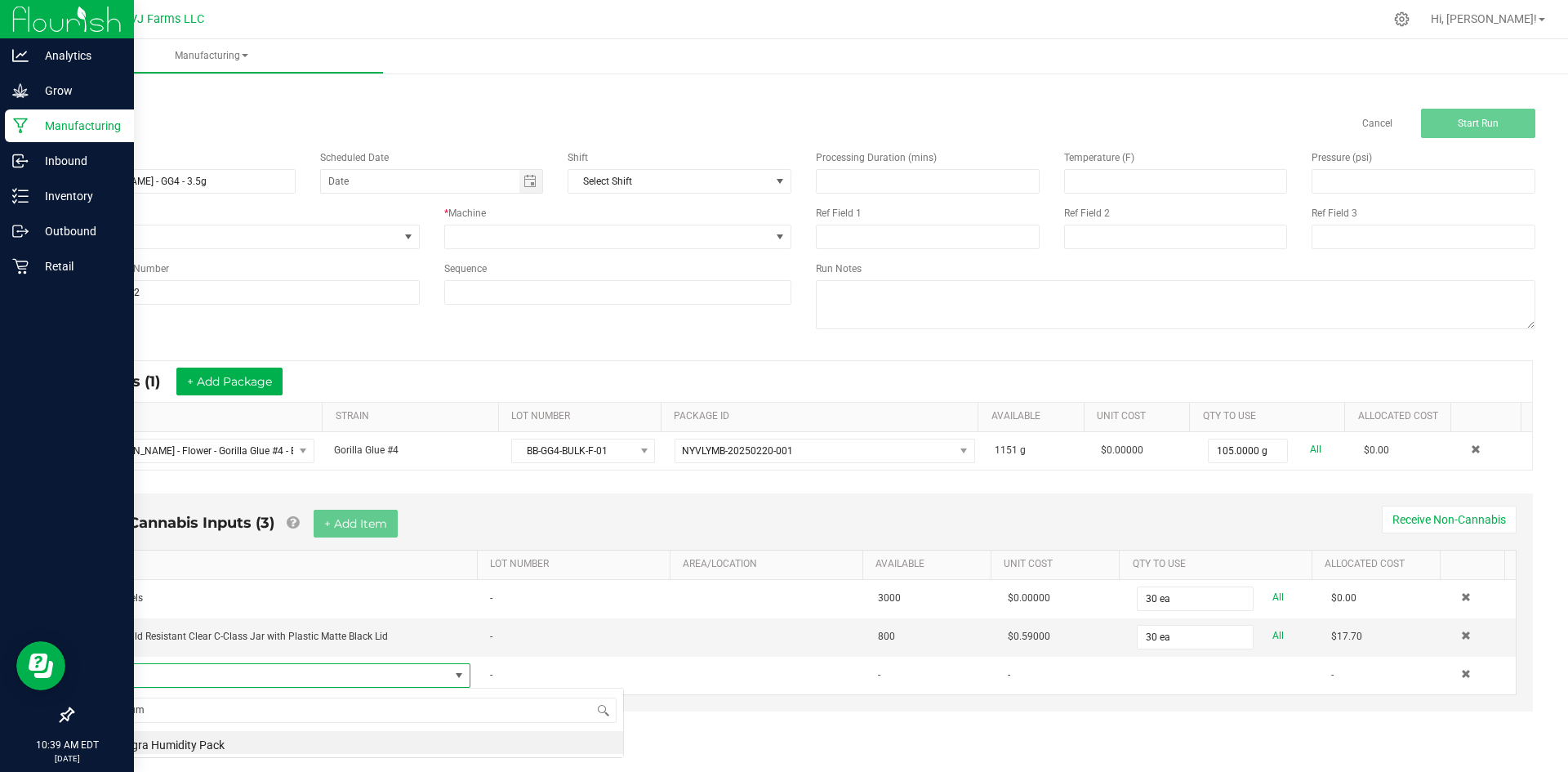
scroll to position [0, 0]
click at [224, 748] on li "Integra Humidity Pack" at bounding box center [362, 742] width 521 height 23
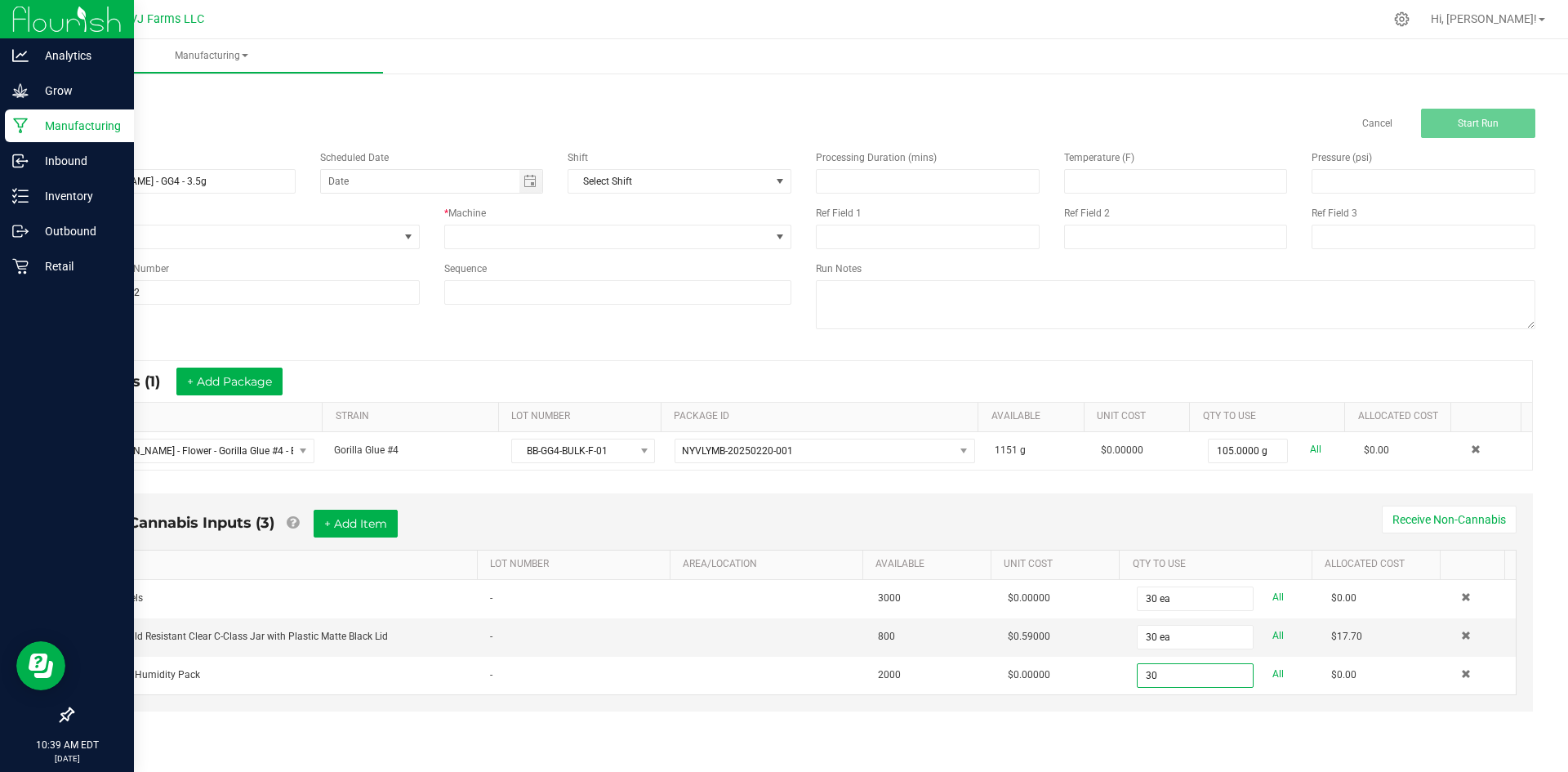
type input "30 ea"
click at [1122, 732] on div "Non-Cannabis Inputs (3) + Add Item Receive Non-Cannabis ITEM LOT NUMBER AREA/LO…" at bounding box center [803, 613] width 1488 height 257
click at [496, 236] on span at bounding box center [607, 236] width 325 height 23
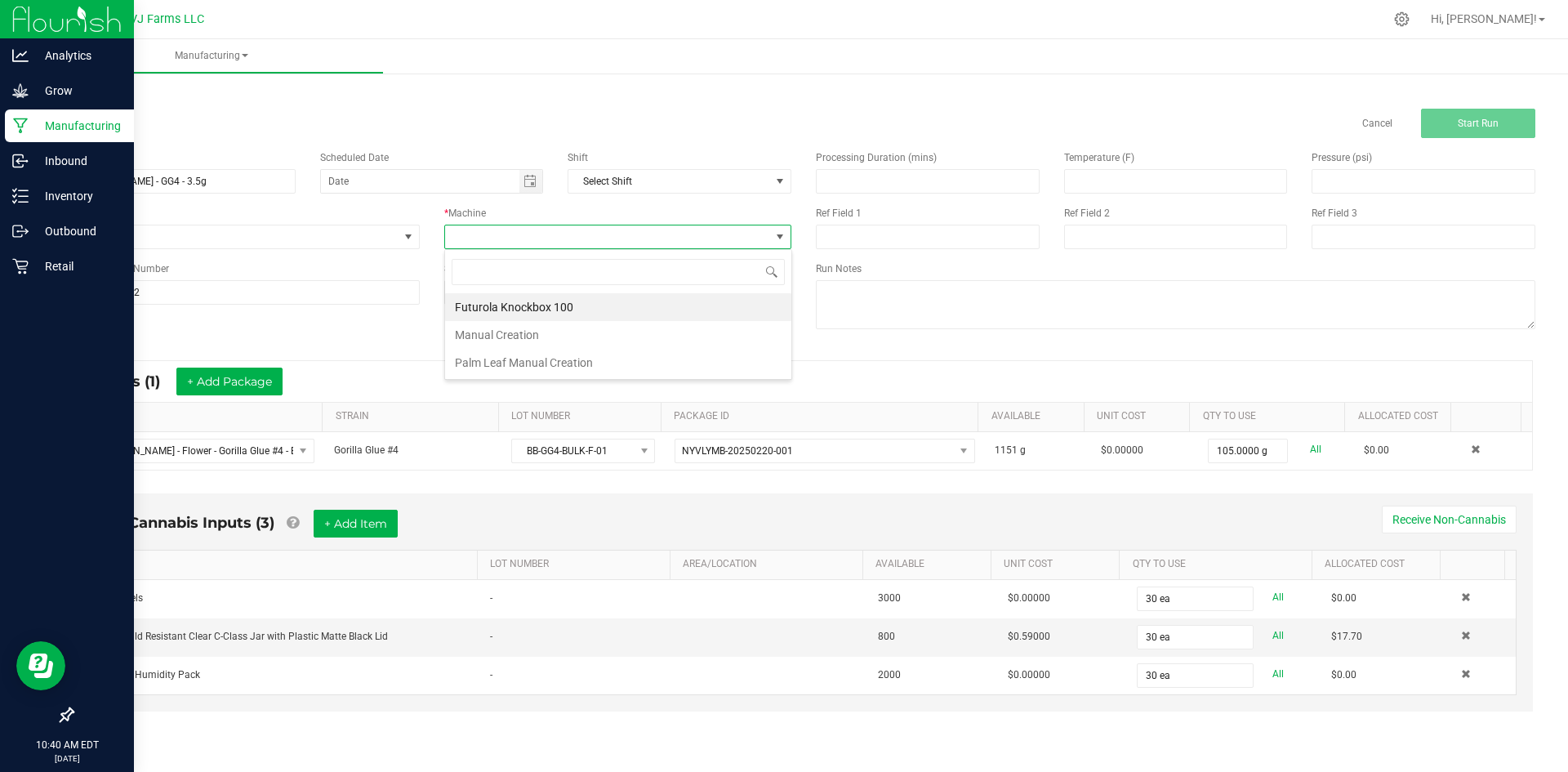
scroll to position [24, 347]
click at [541, 342] on li "Manual Creation" at bounding box center [618, 335] width 346 height 28
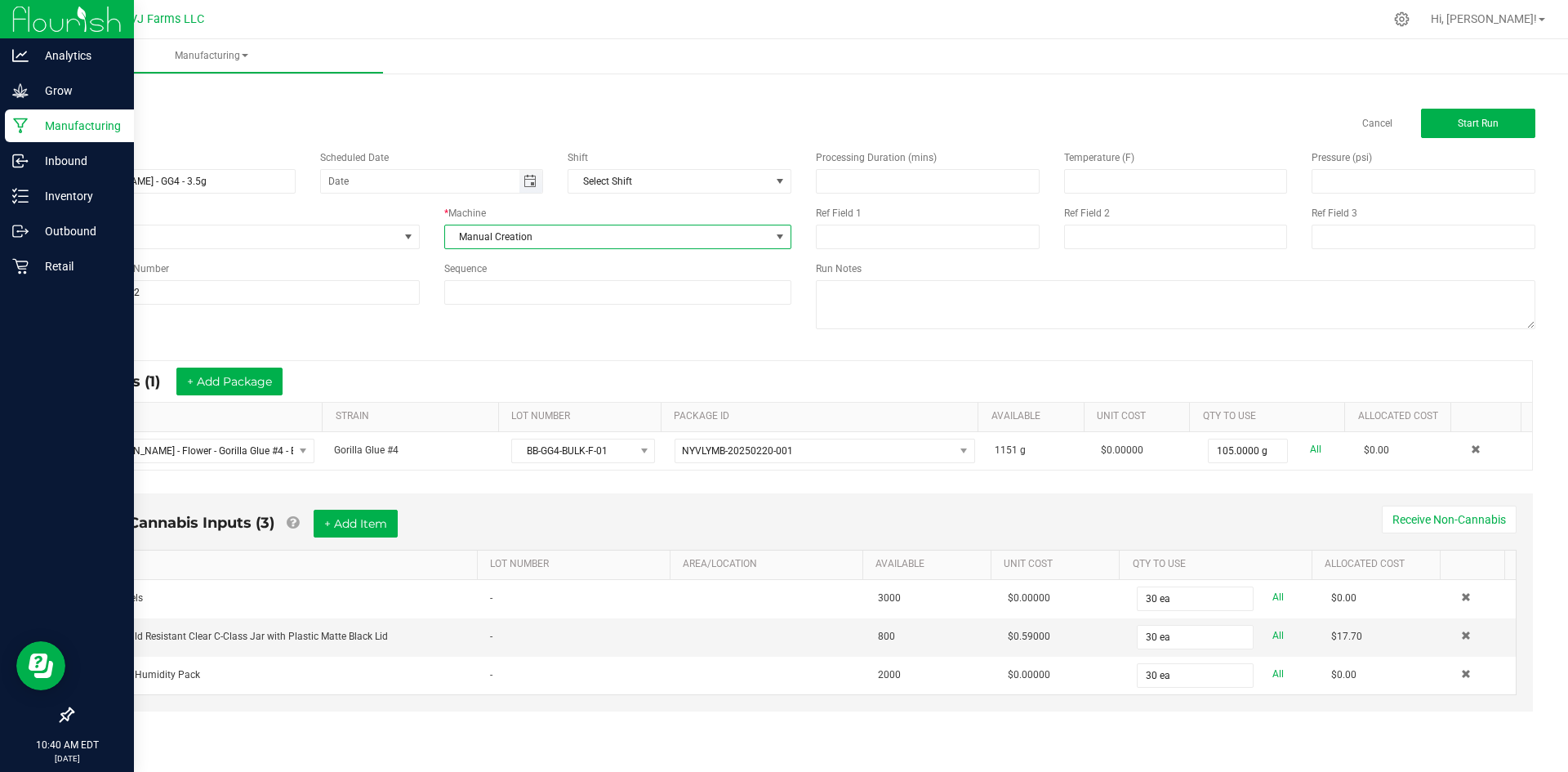
click at [529, 177] on span "Toggle calendar" at bounding box center [530, 181] width 13 height 13
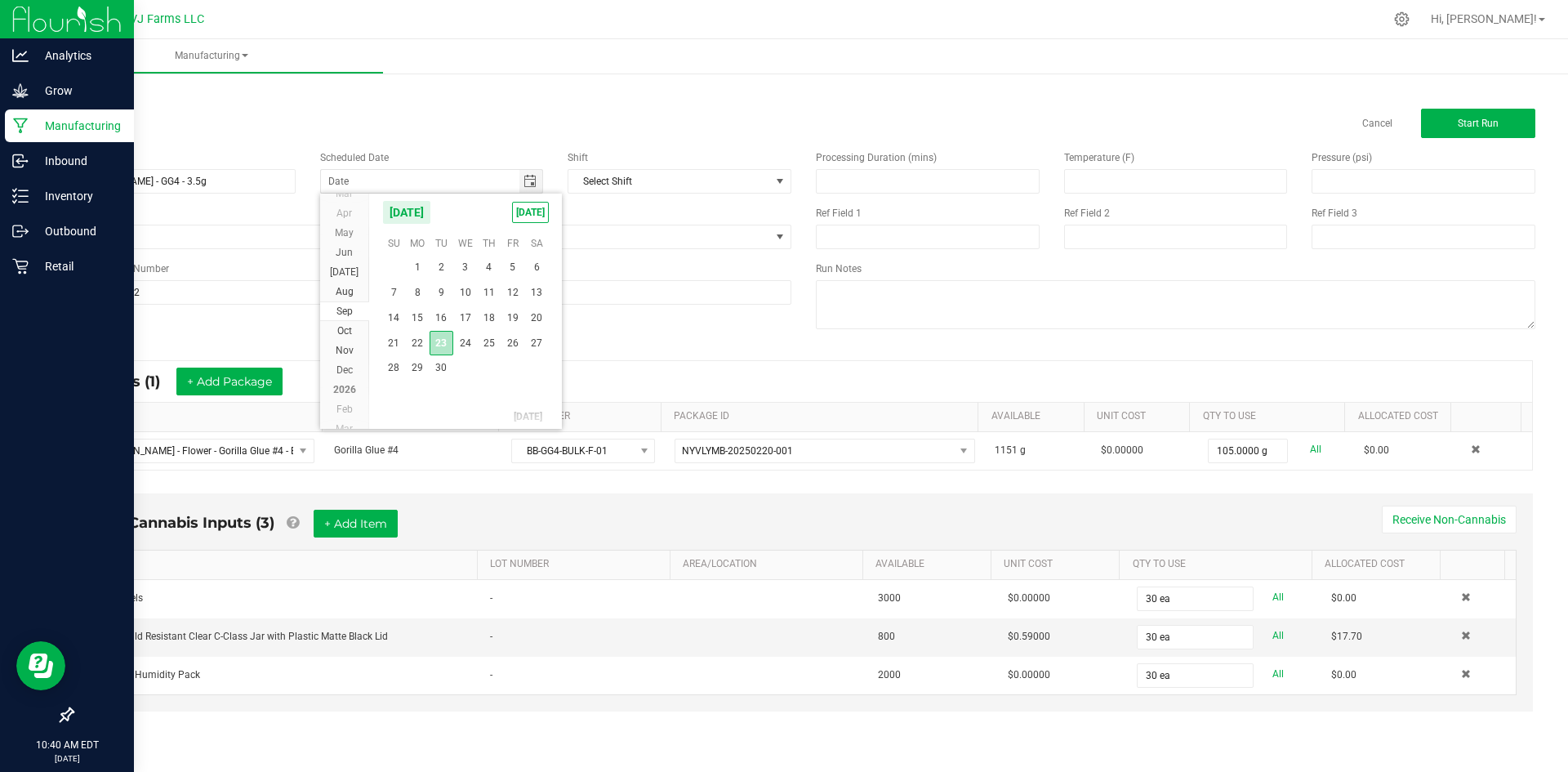
click at [437, 340] on span "23" at bounding box center [441, 343] width 24 height 25
type input "[DATE]"
click at [1317, 345] on div "Processing Duration (mins) Temperature (F) Pressure (psi) Ref Field 1 Ref Field…" at bounding box center [1175, 242] width 744 height 208
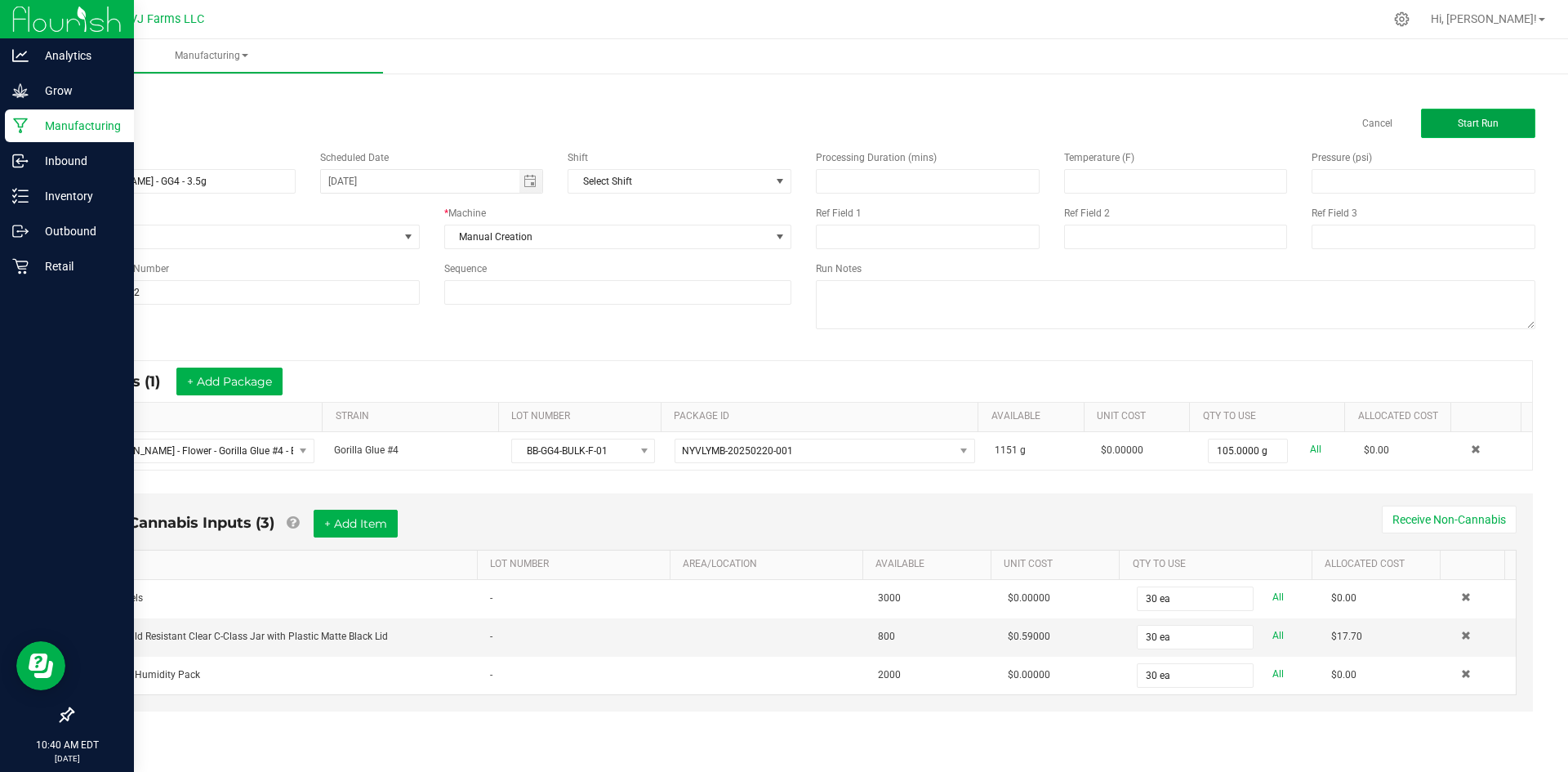
click at [1462, 119] on span "Start Run" at bounding box center [1478, 123] width 41 height 11
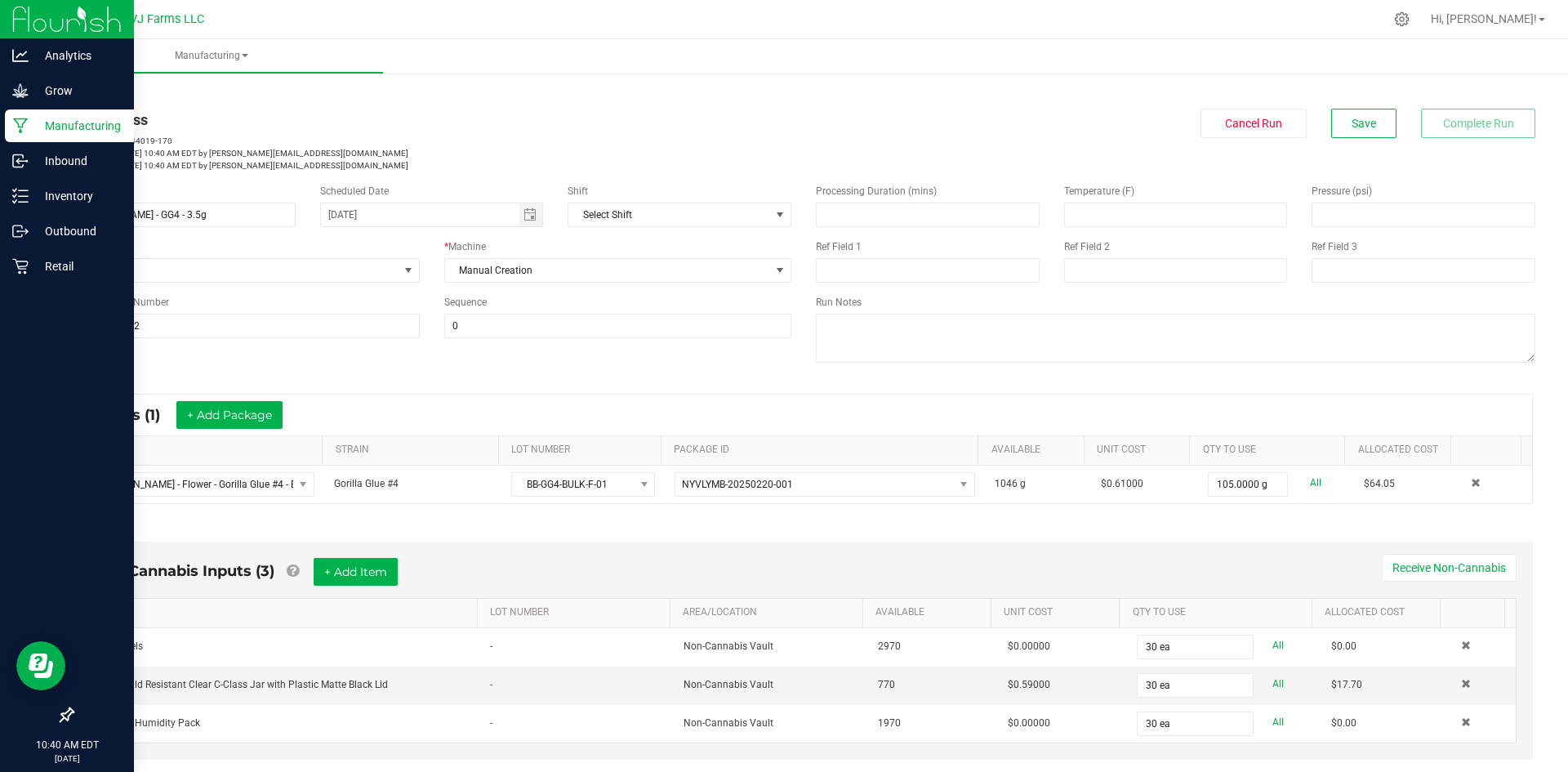
scroll to position [321, 0]
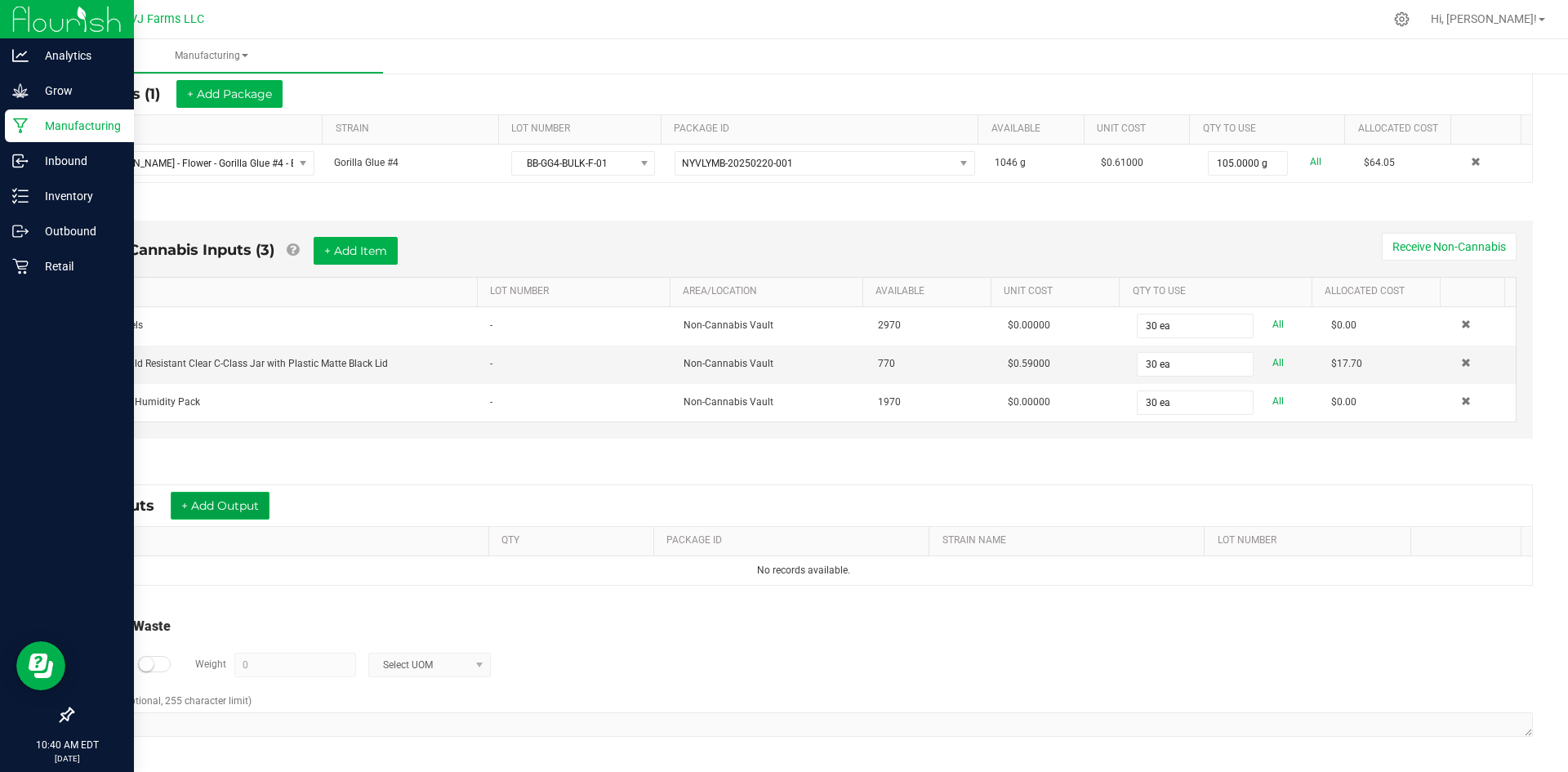
click at [229, 509] on button "+ Add Output" at bounding box center [220, 505] width 99 height 28
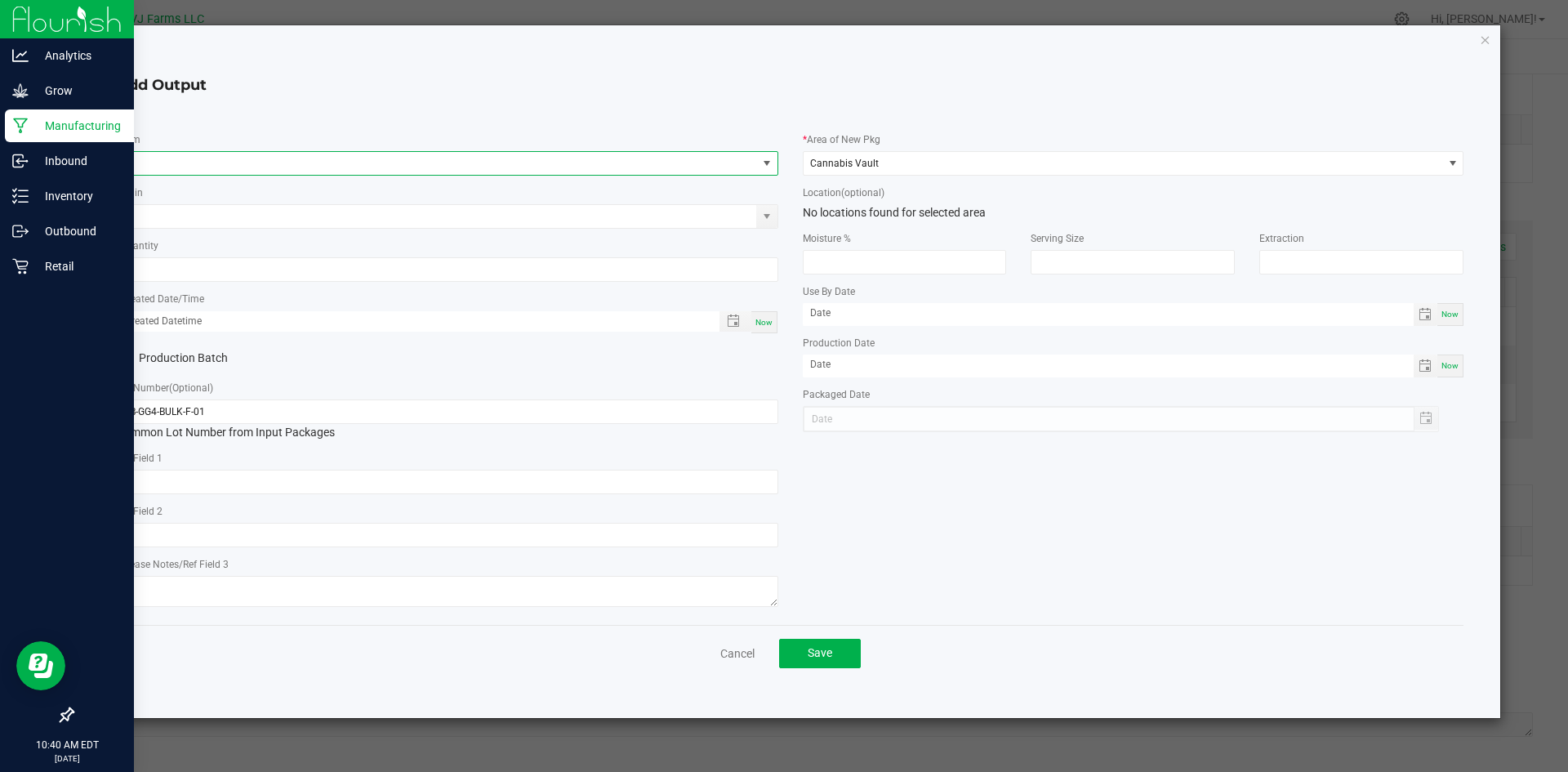
click at [265, 162] on span "NO DATA FOUND" at bounding box center [437, 163] width 640 height 23
type input "gg4"
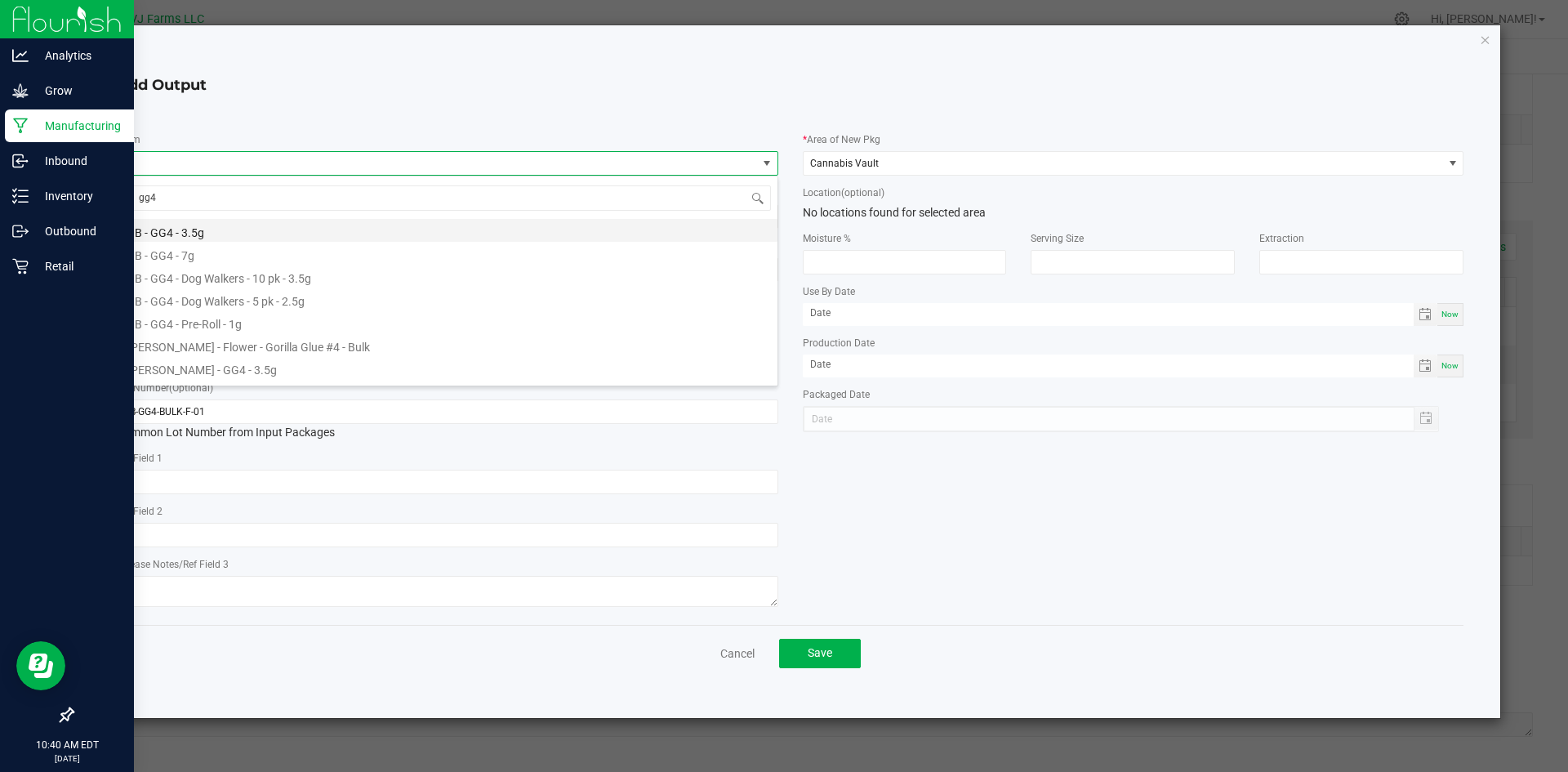
click at [209, 230] on li "BB - GG4 - 3.5g" at bounding box center [448, 230] width 660 height 23
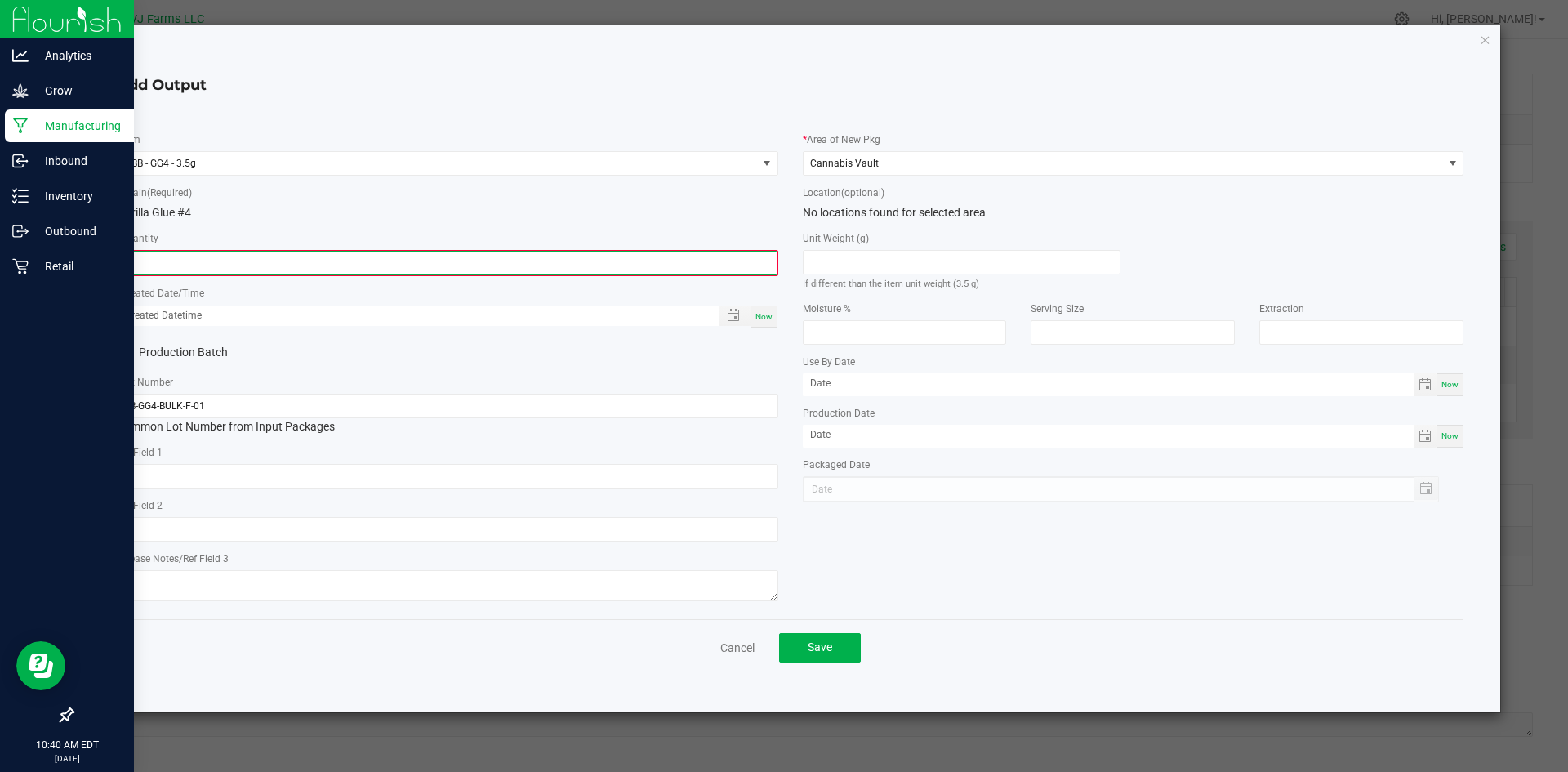
click at [211, 262] on input "0" at bounding box center [448, 263] width 658 height 23
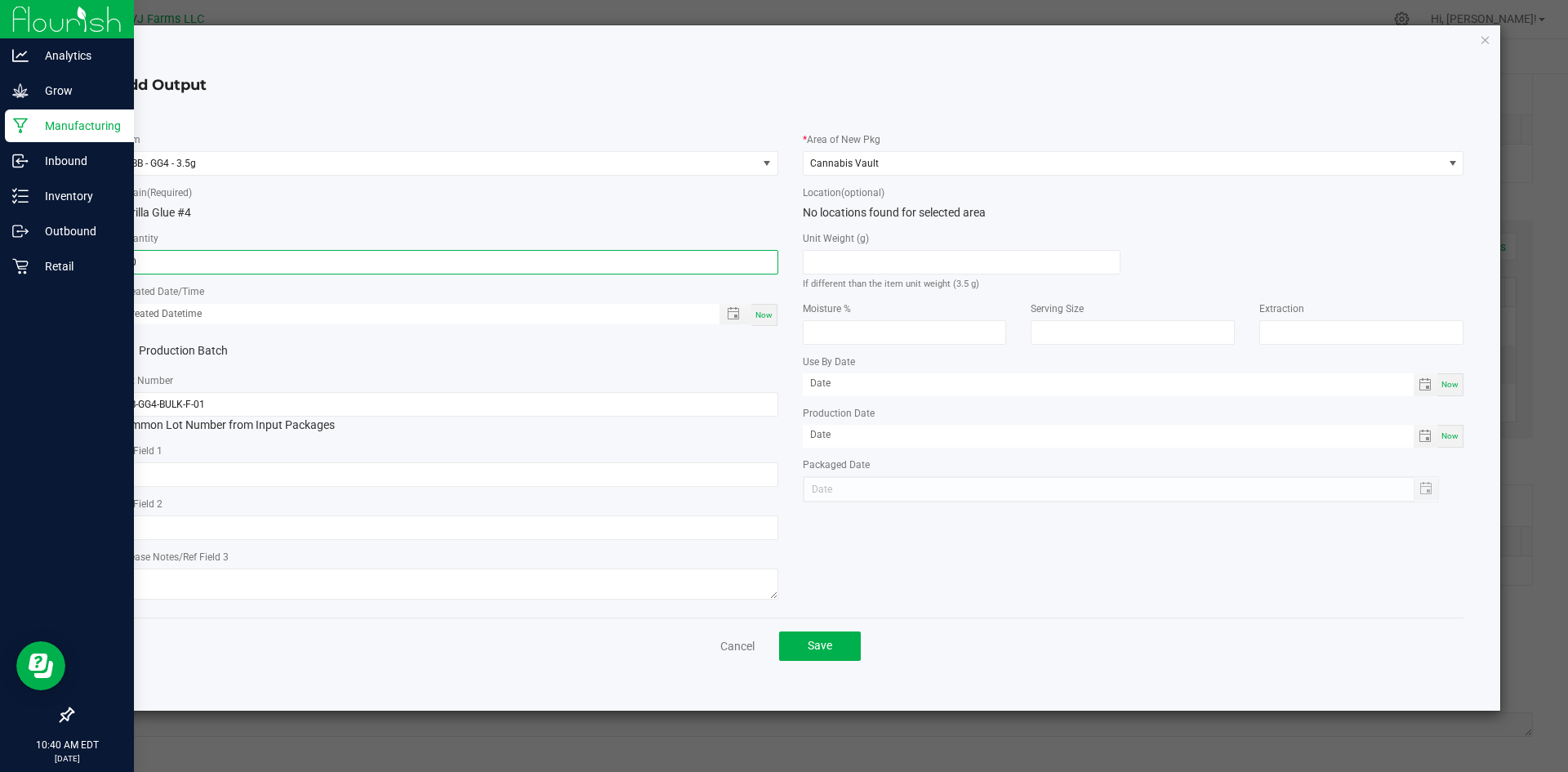
type input "30 ea"
click at [325, 214] on div "Gorilla Glue #4" at bounding box center [448, 213] width 661 height 17
click at [759, 316] on span "Now" at bounding box center [764, 315] width 17 height 9
type input "09/23/2025 10:40 AM"
type input "[DATE]"
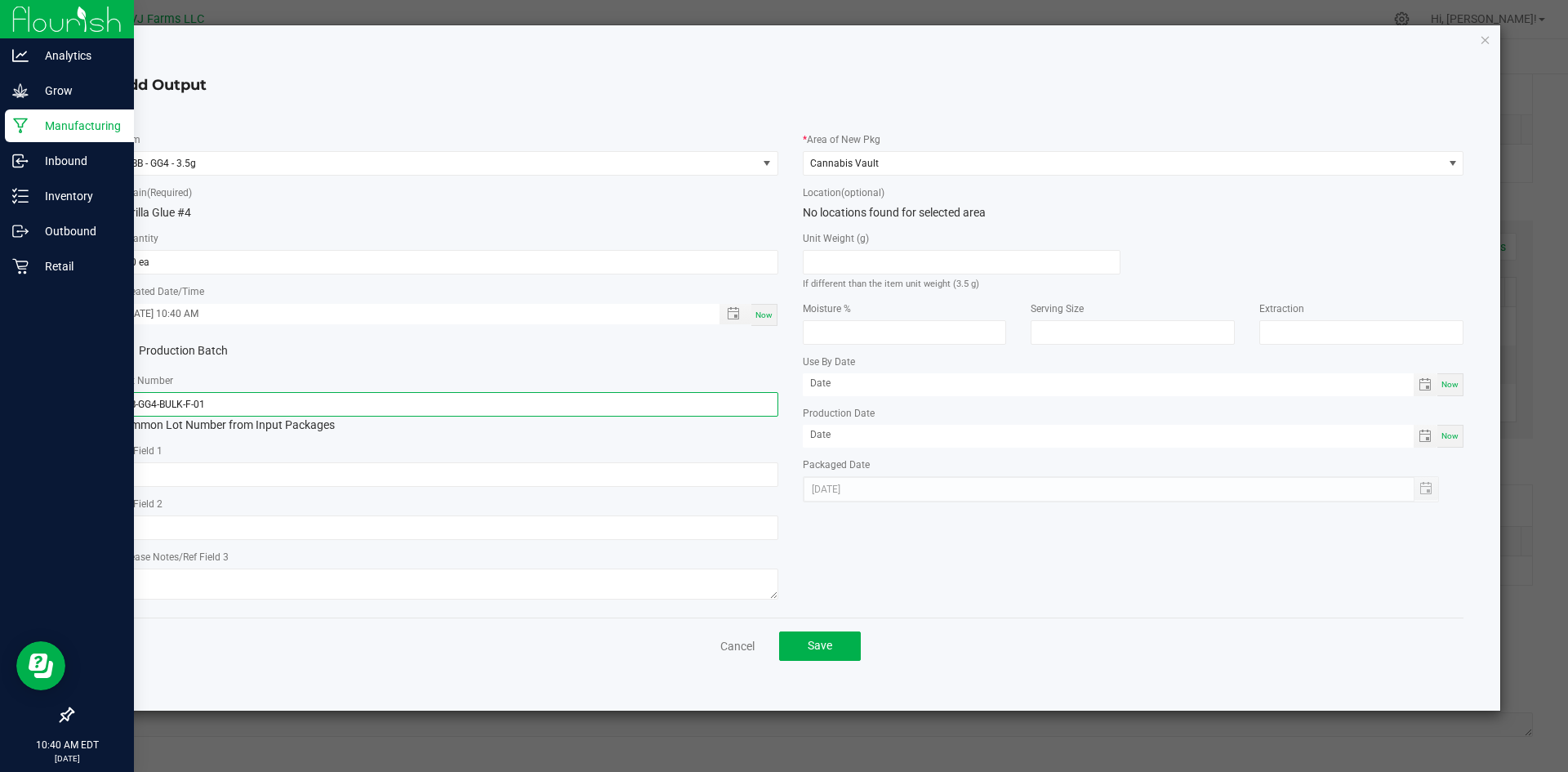
drag, startPoint x: 236, startPoint y: 391, endPoint x: 108, endPoint y: 413, distance: 129.9
click at [108, 413] on div "* Item BB - GG4 - 3.5g * Strain (Required) Gorilla Glue #4 * Quantity 30 ea * C…" at bounding box center [448, 363] width 686 height 482
paste input "35-02"
type input "BB-GG4-35-02"
click at [742, 639] on link "Cancel" at bounding box center [737, 646] width 34 height 17
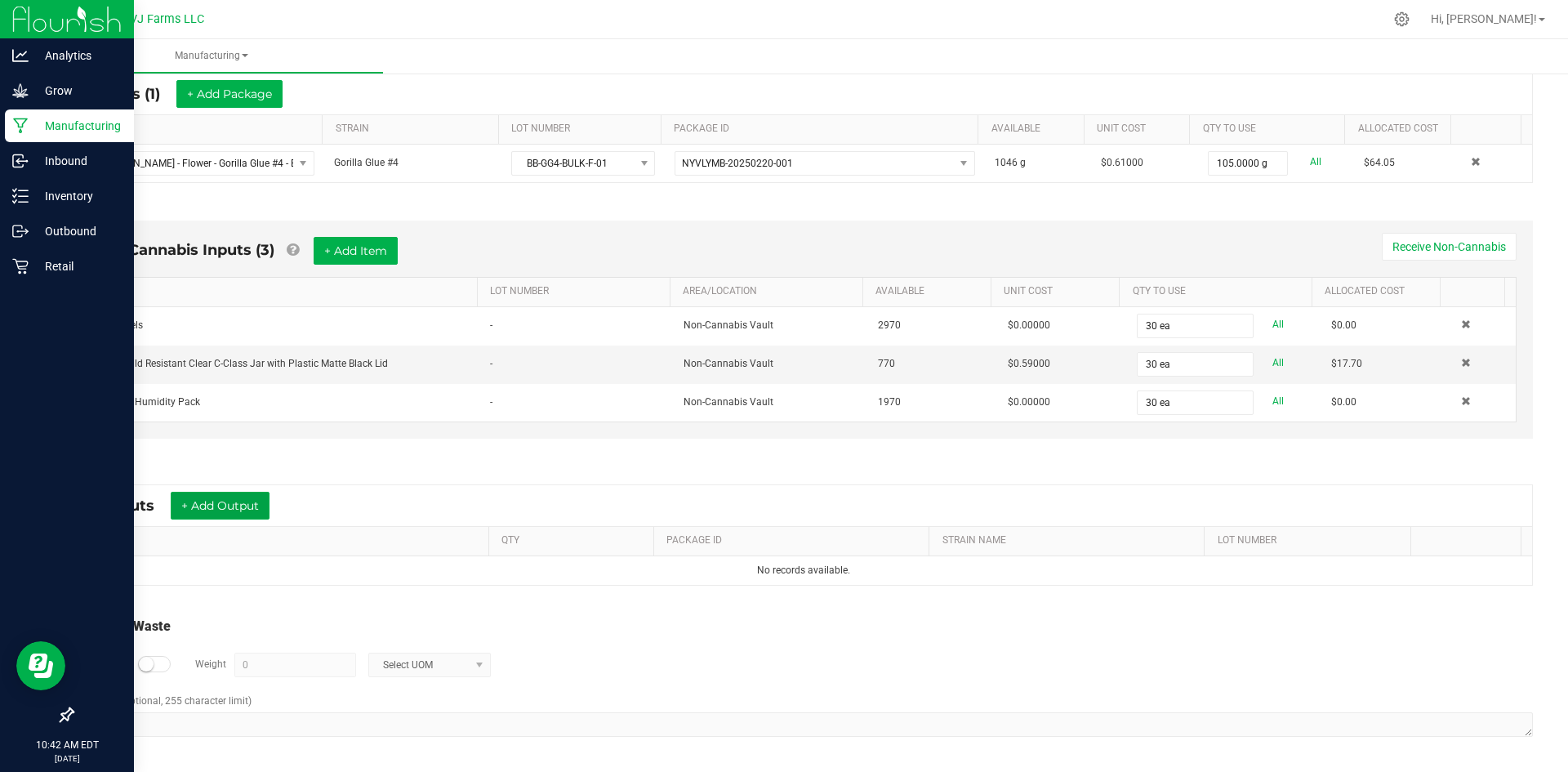
scroll to position [0, 0]
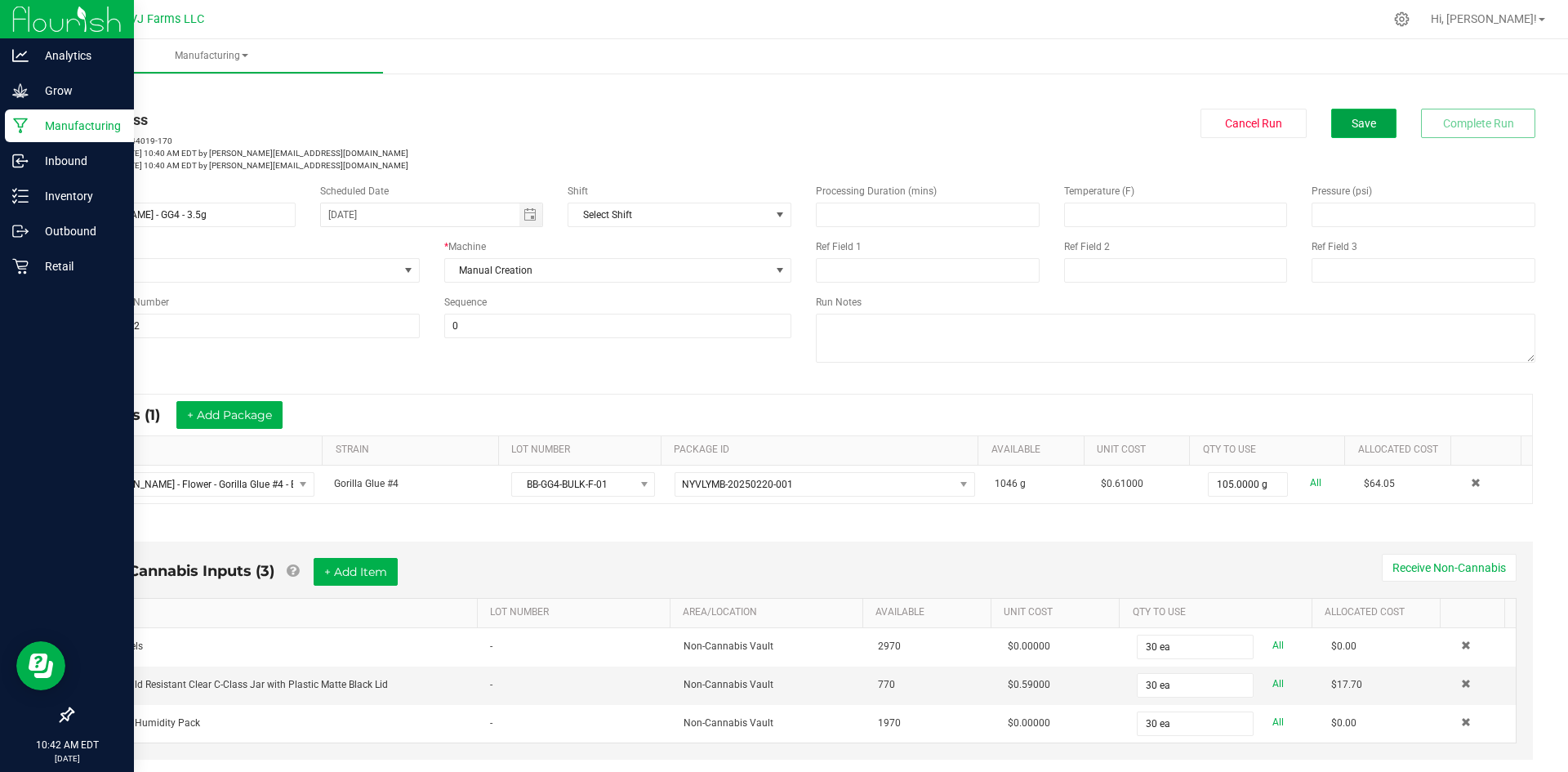
click at [1366, 118] on button "Save" at bounding box center [1364, 123] width 65 height 30
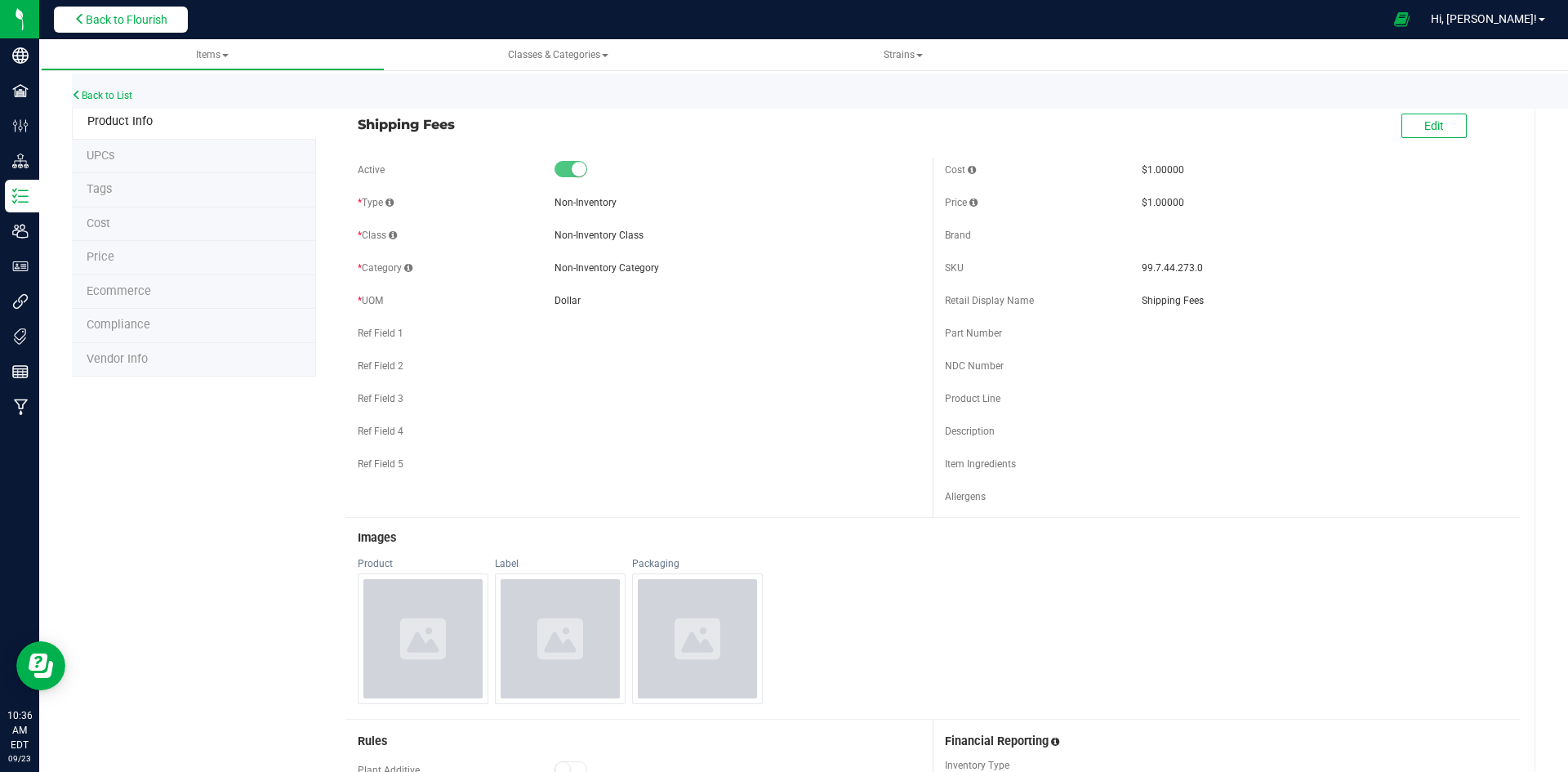
click at [102, 28] on button "Back to Flourish" at bounding box center [121, 19] width 134 height 26
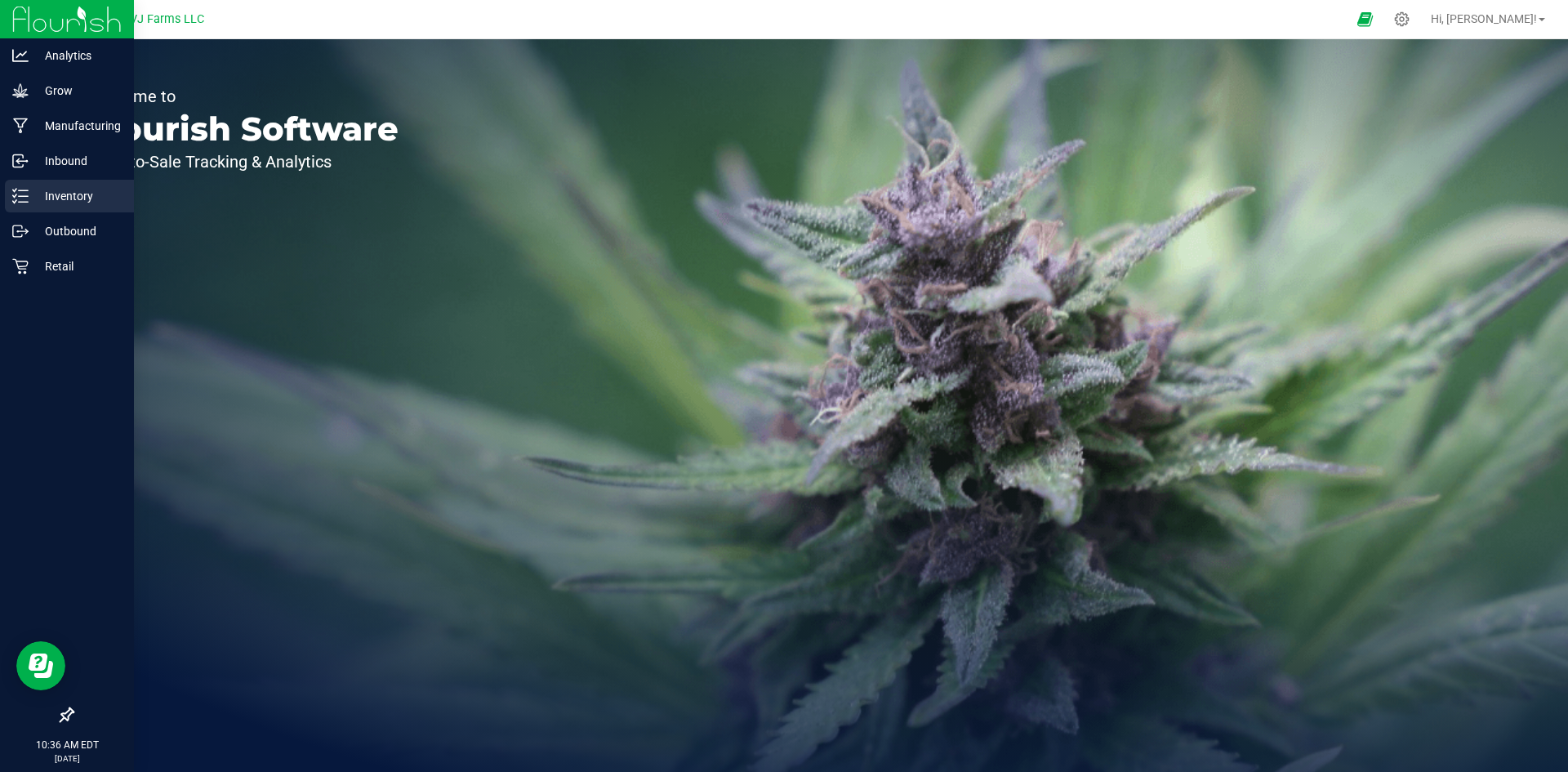
click at [86, 203] on p "Inventory" at bounding box center [78, 195] width 98 height 19
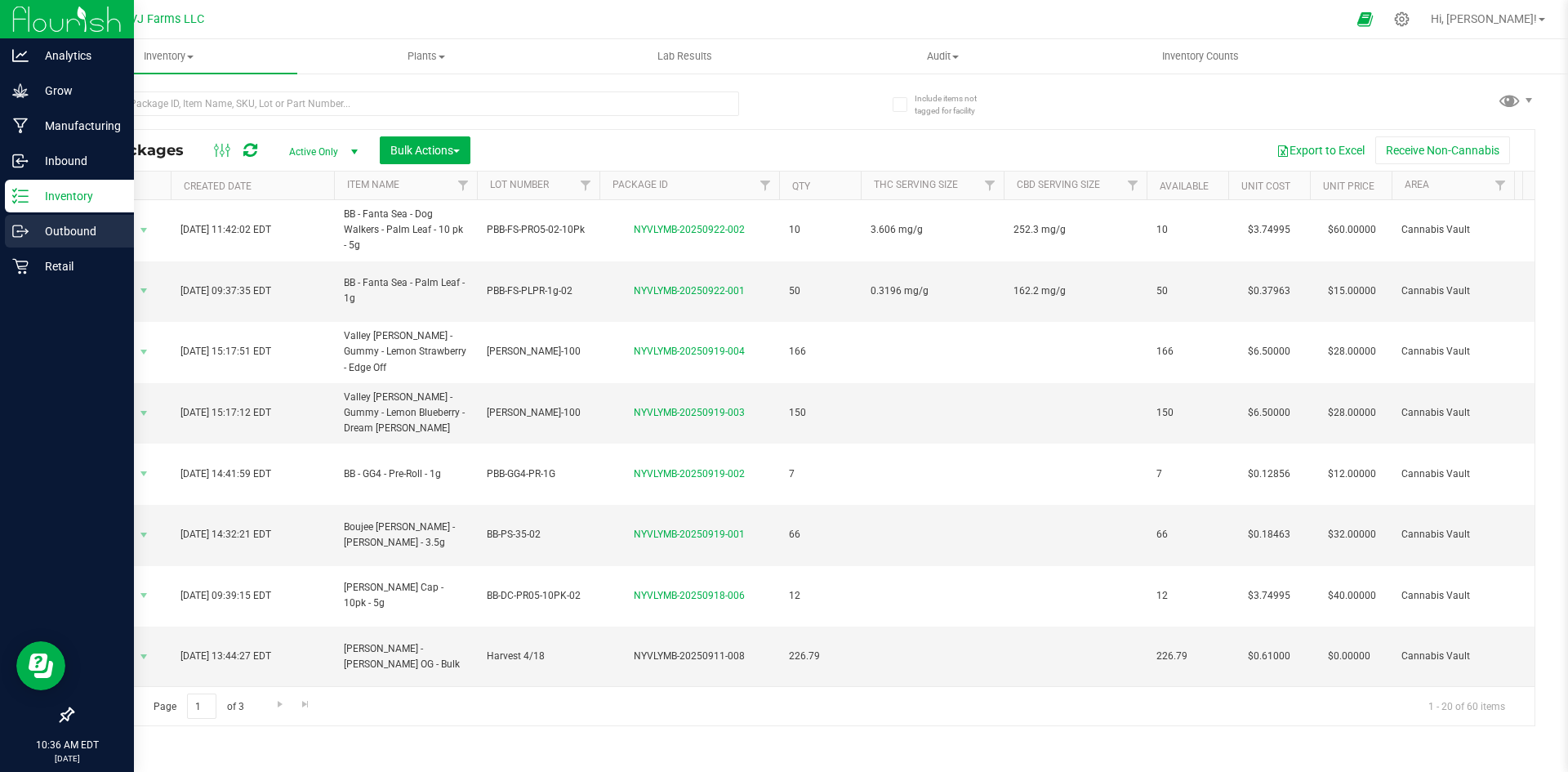
click at [37, 229] on p "Outbound" at bounding box center [78, 231] width 98 height 19
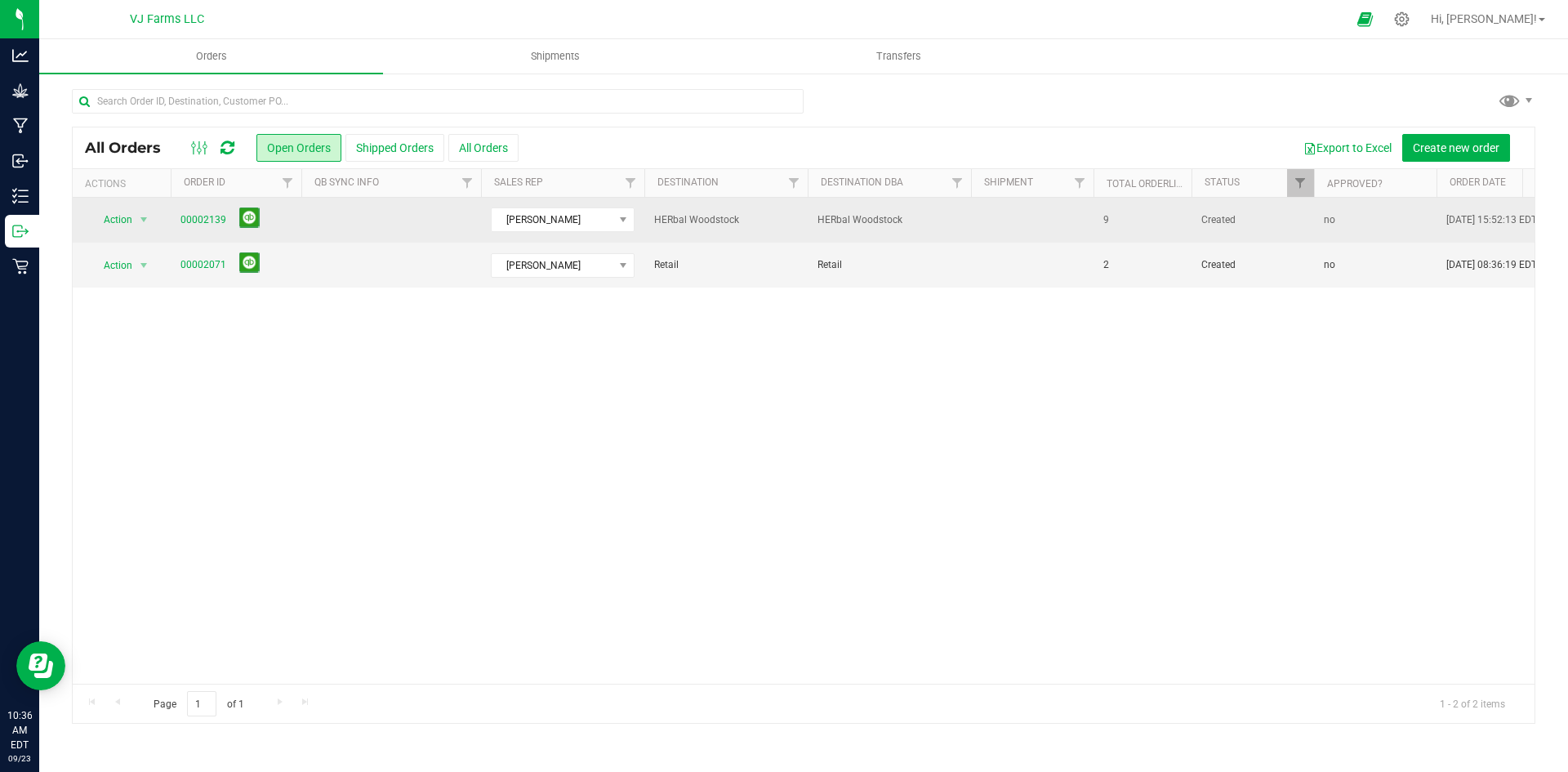
click at [233, 215] on span at bounding box center [246, 220] width 27 height 25
click at [205, 217] on link "00002139" at bounding box center [203, 220] width 45 height 16
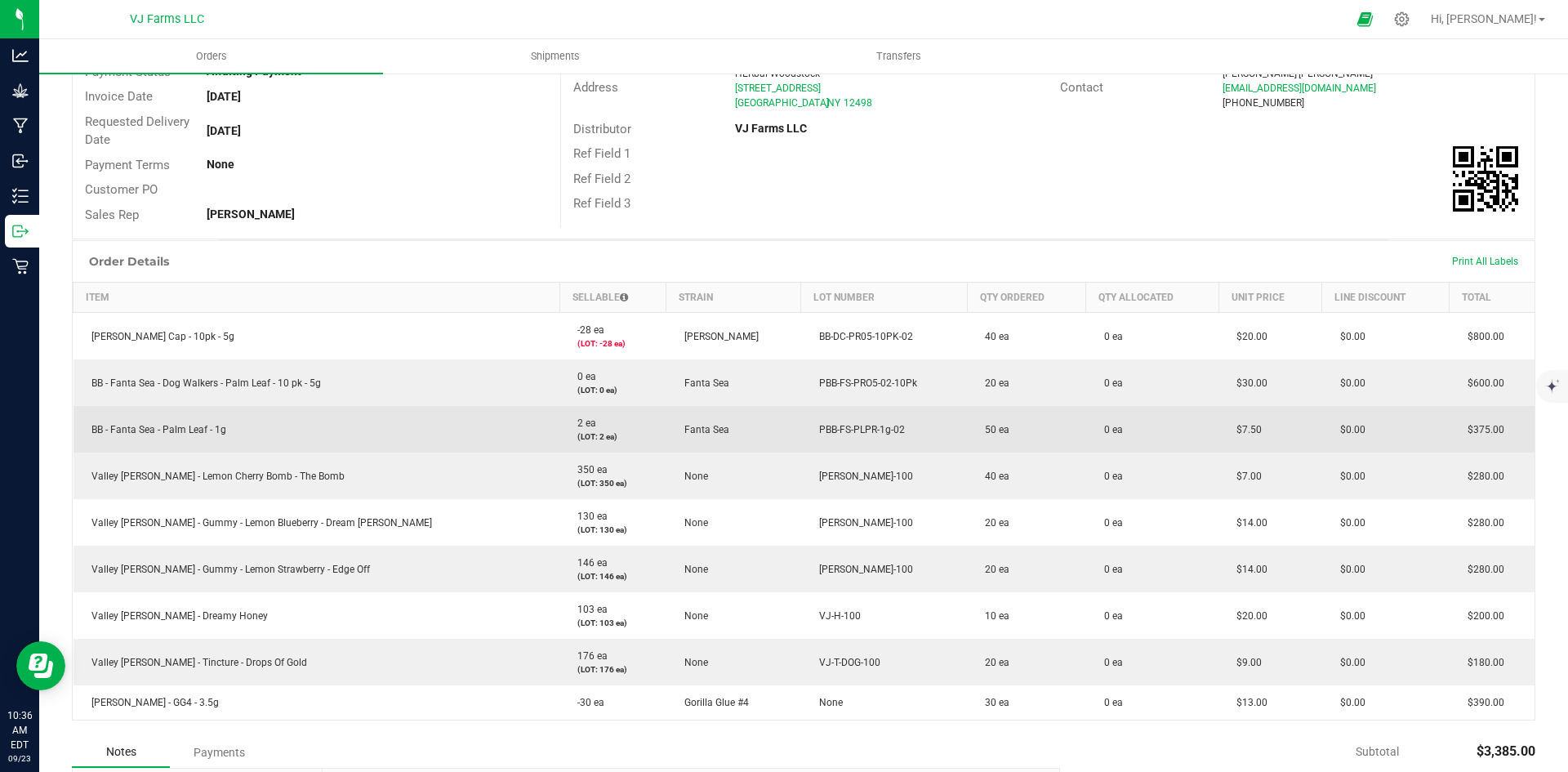
scroll to position [294, 0]
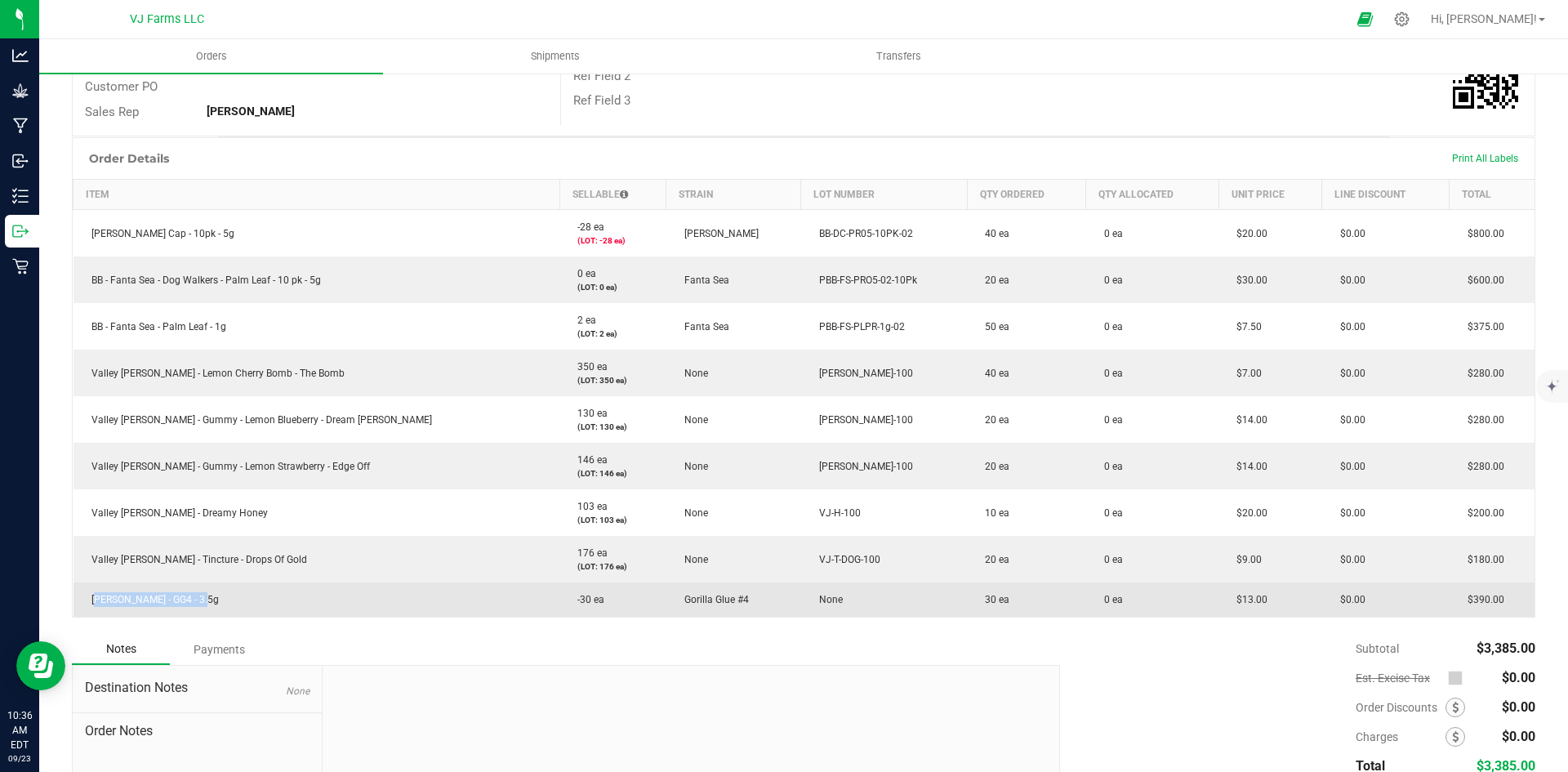
drag, startPoint x: 87, startPoint y: 600, endPoint x: 195, endPoint y: 613, distance: 108.8
click at [195, 613] on td "[PERSON_NAME] - GG4 - 3.5g" at bounding box center [317, 598] width 487 height 34
copy span "[PERSON_NAME] - GG4 - 3.5g"
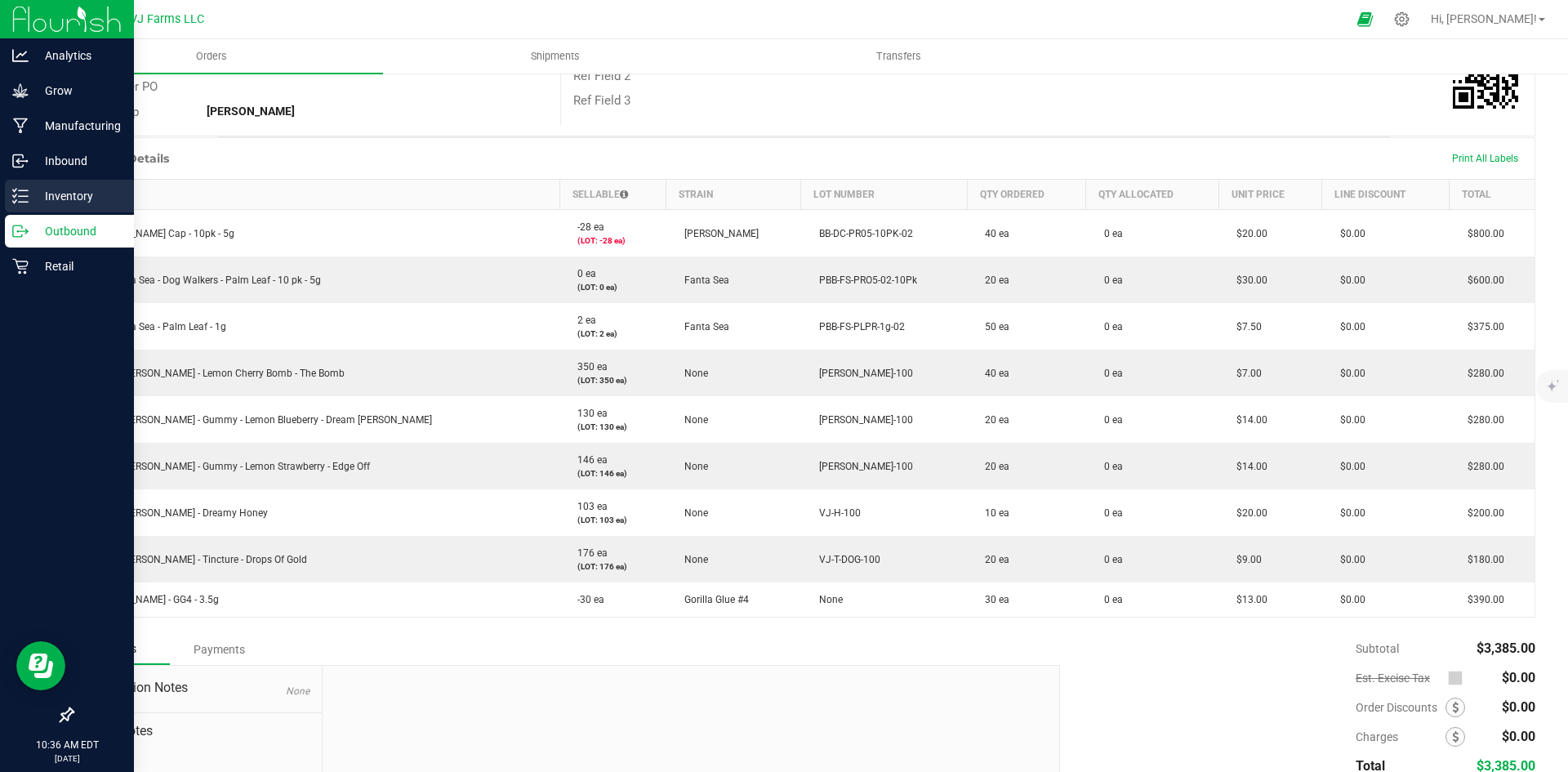
drag, startPoint x: 41, startPoint y: 187, endPoint x: 12, endPoint y: 188, distance: 29.0
click at [12, 188] on div "Analytics Grow Manufacturing Inbound Inventory Outbound Retail 10:36 AM EDT 09/…" at bounding box center [784, 386] width 1568 height 772
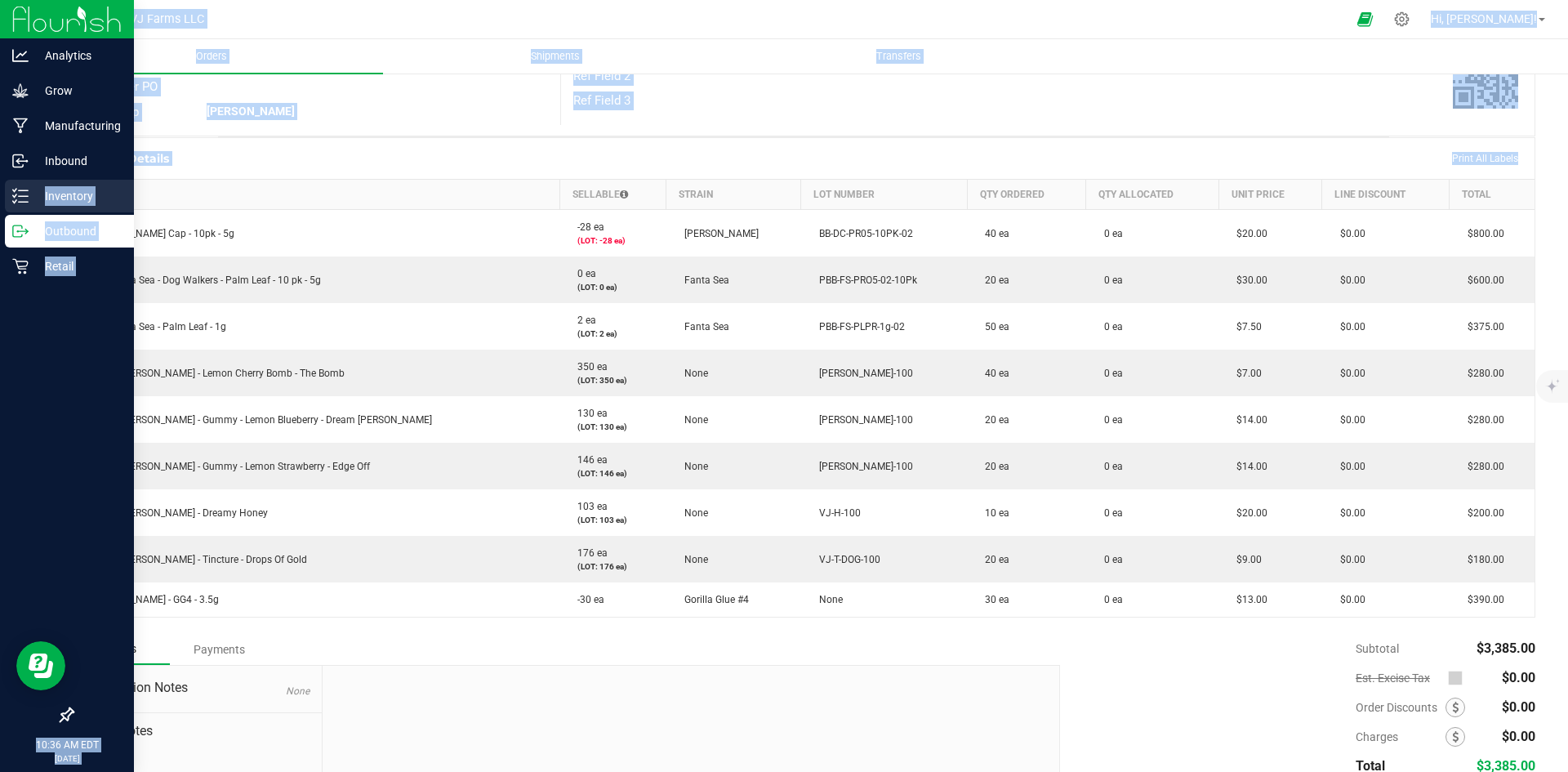
click at [12, 188] on icon at bounding box center [20, 195] width 17 height 17
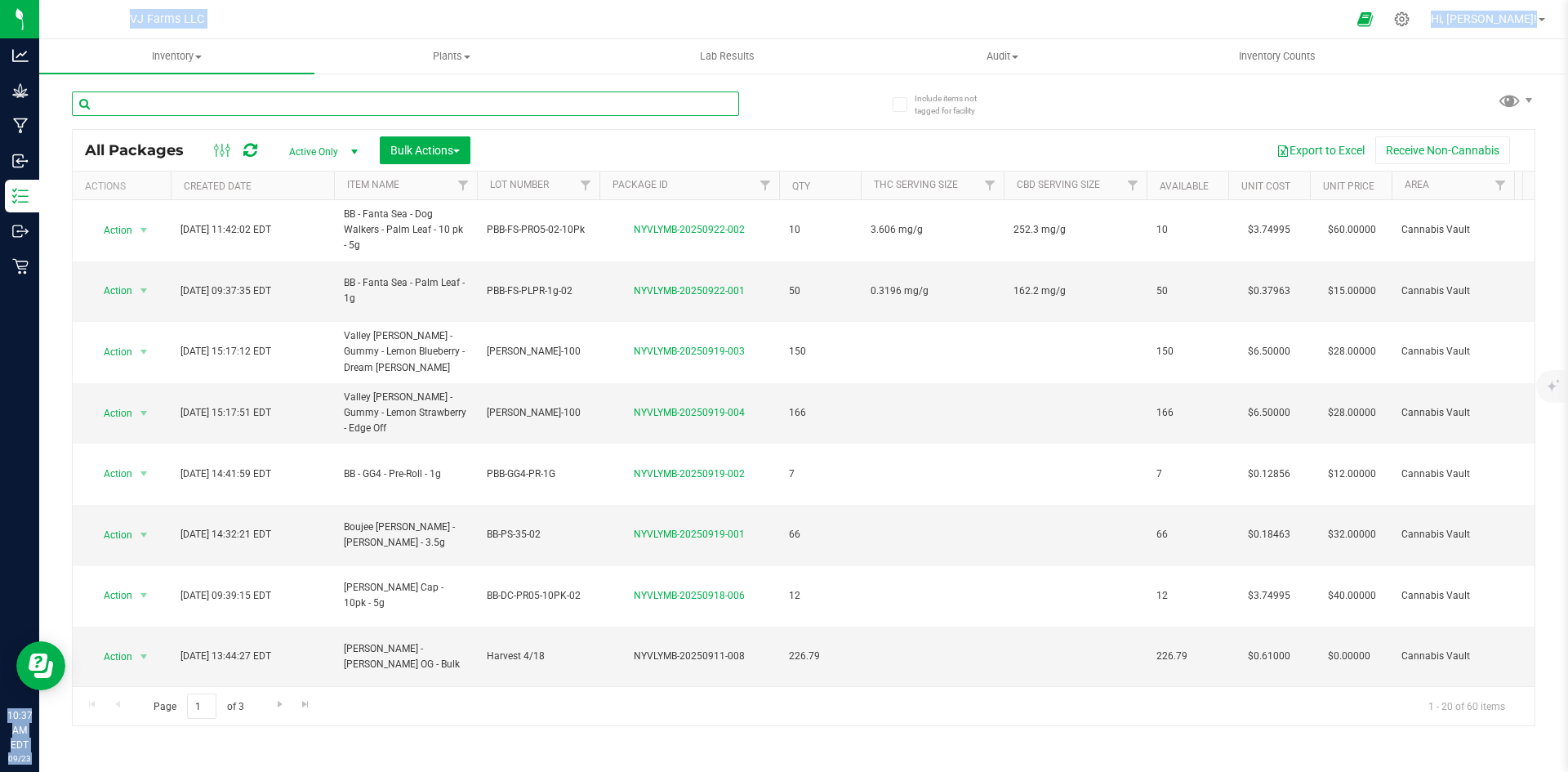
click at [160, 99] on input "text" at bounding box center [405, 104] width 668 height 24
paste input "Boujee Ben - GG4 - 3.5g"
type input "Boujee Ben - GG4 - 3.5g"
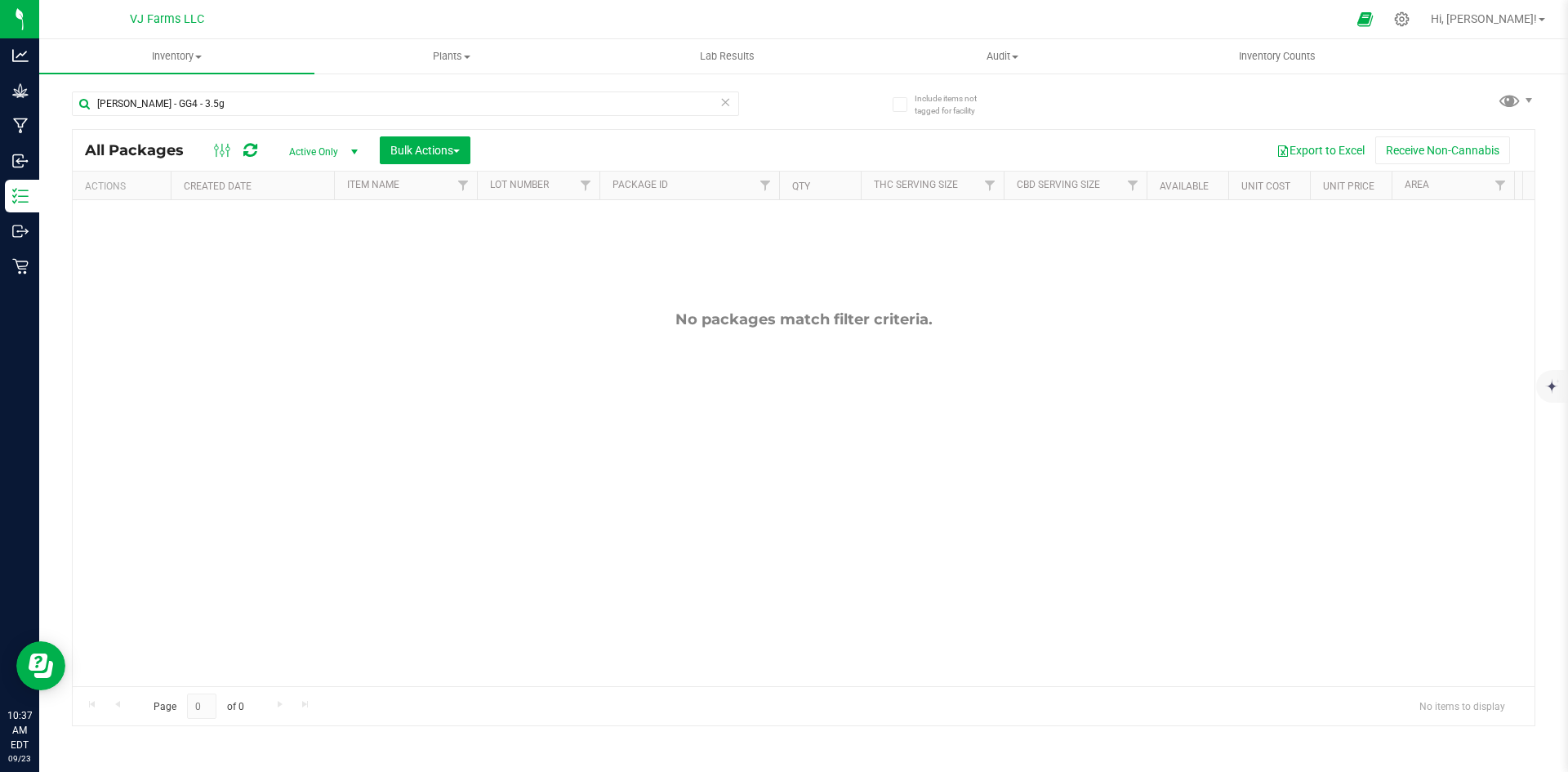
click at [321, 154] on span "Active Only" at bounding box center [319, 152] width 90 height 23
click at [319, 249] on li "All" at bounding box center [318, 250] width 88 height 24
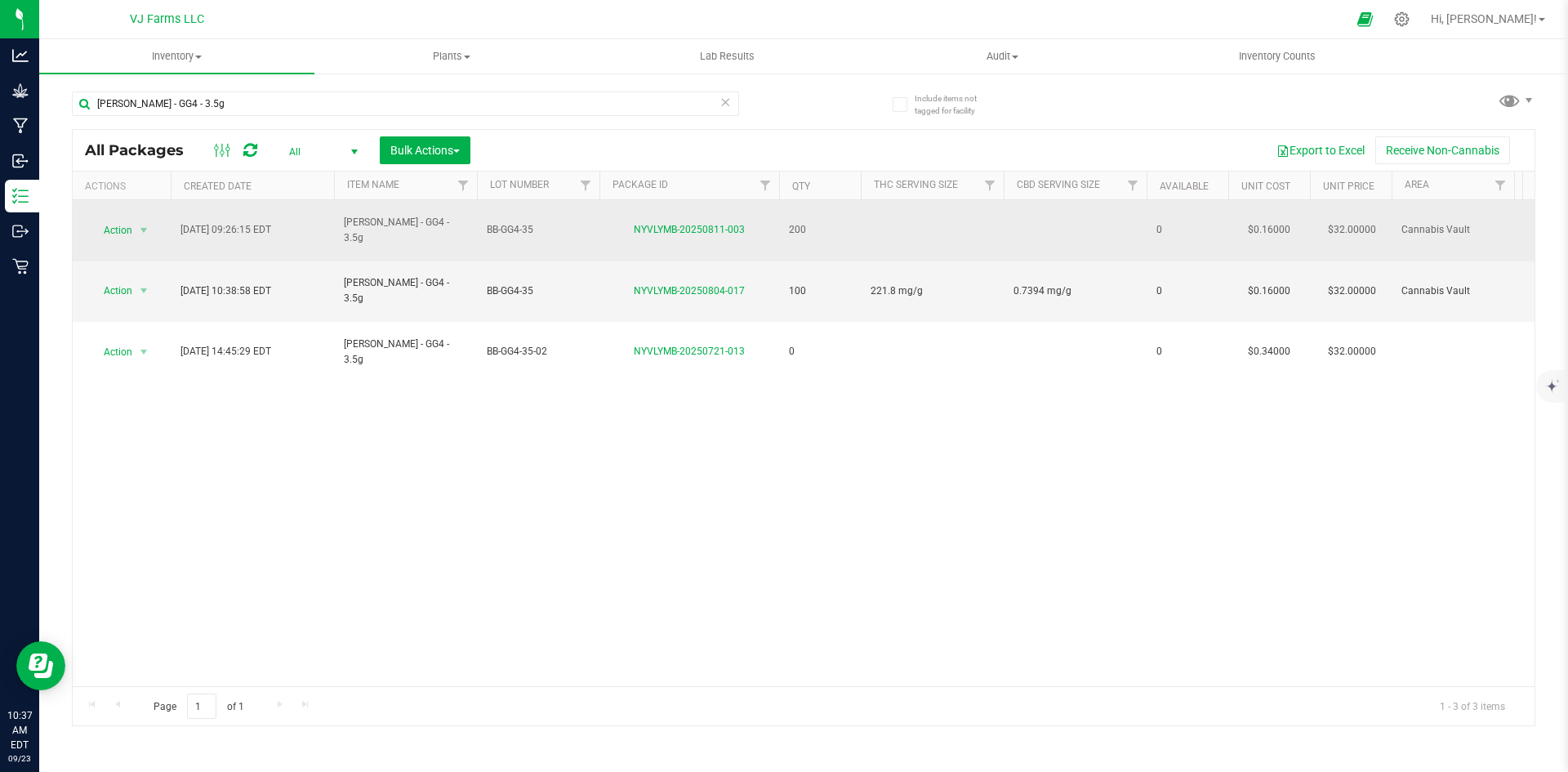
click at [543, 222] on span "BB-GG4-35" at bounding box center [538, 230] width 103 height 16
drag, startPoint x: 543, startPoint y: 221, endPoint x: 470, endPoint y: 223, distance: 73.0
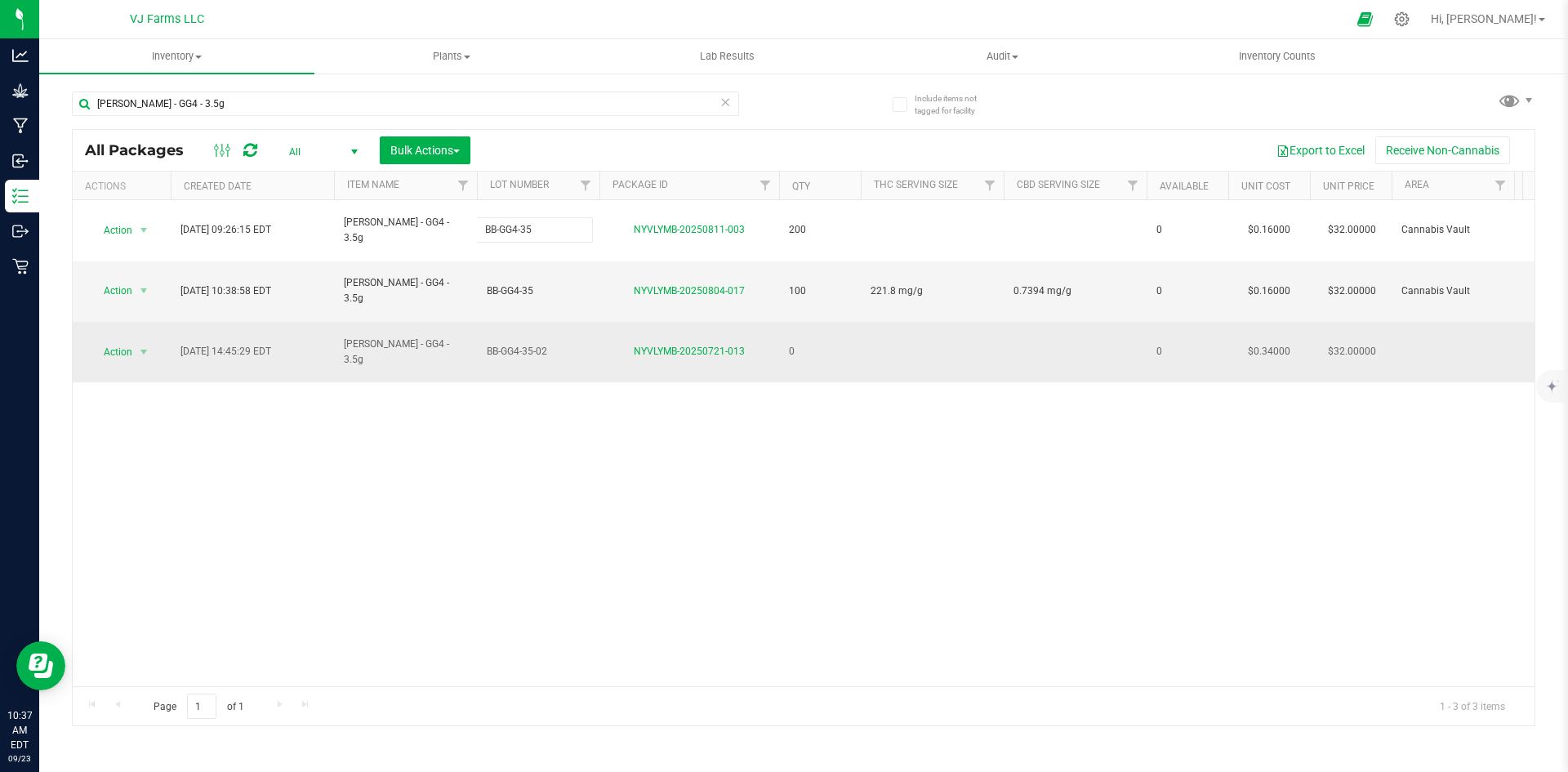
click at [582, 344] on span "BB-GG4-35-02" at bounding box center [538, 352] width 103 height 16
drag, startPoint x: 561, startPoint y: 295, endPoint x: 466, endPoint y: 300, distance: 95.1
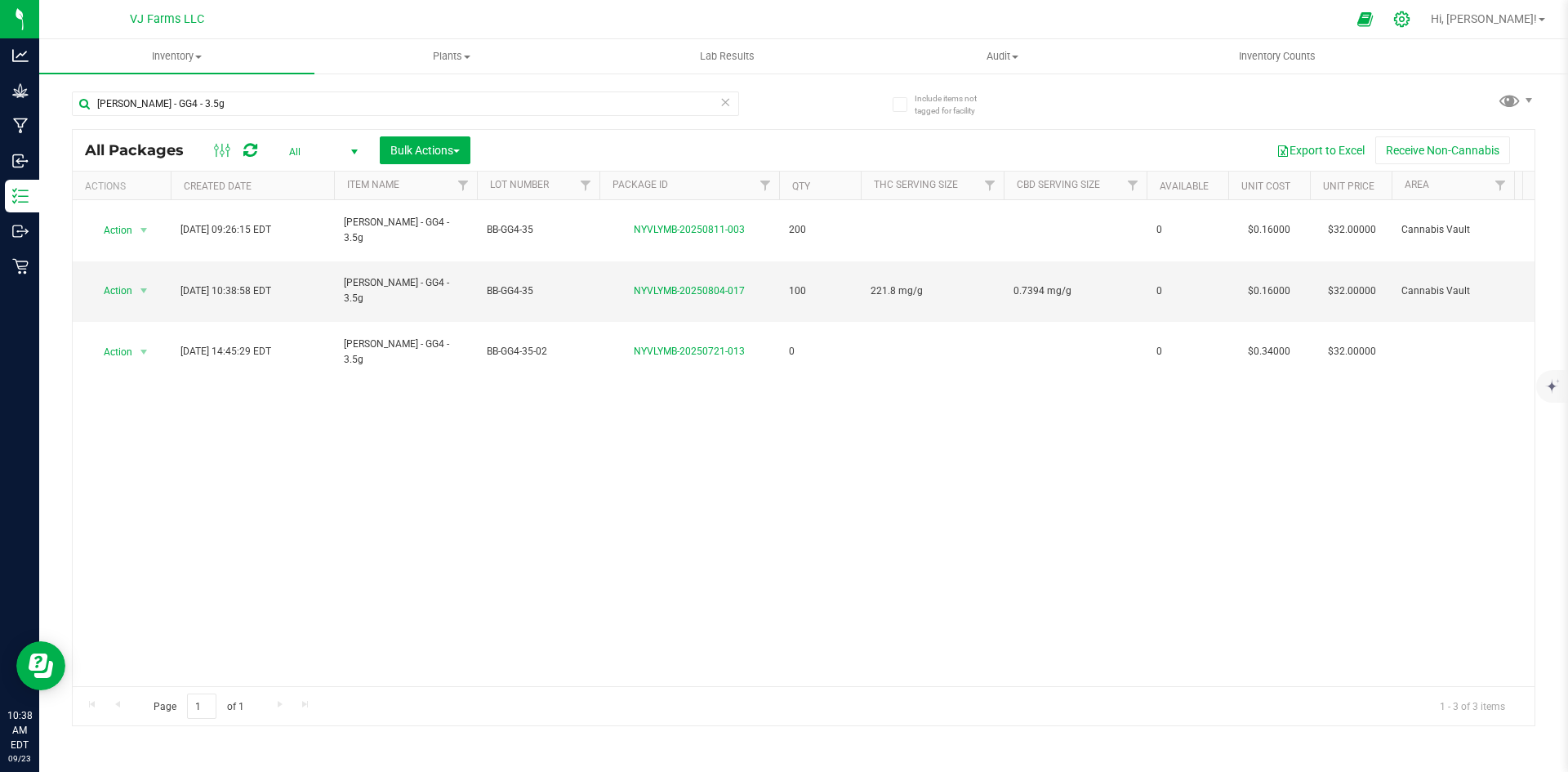
click at [1411, 19] on icon at bounding box center [1402, 19] width 17 height 17
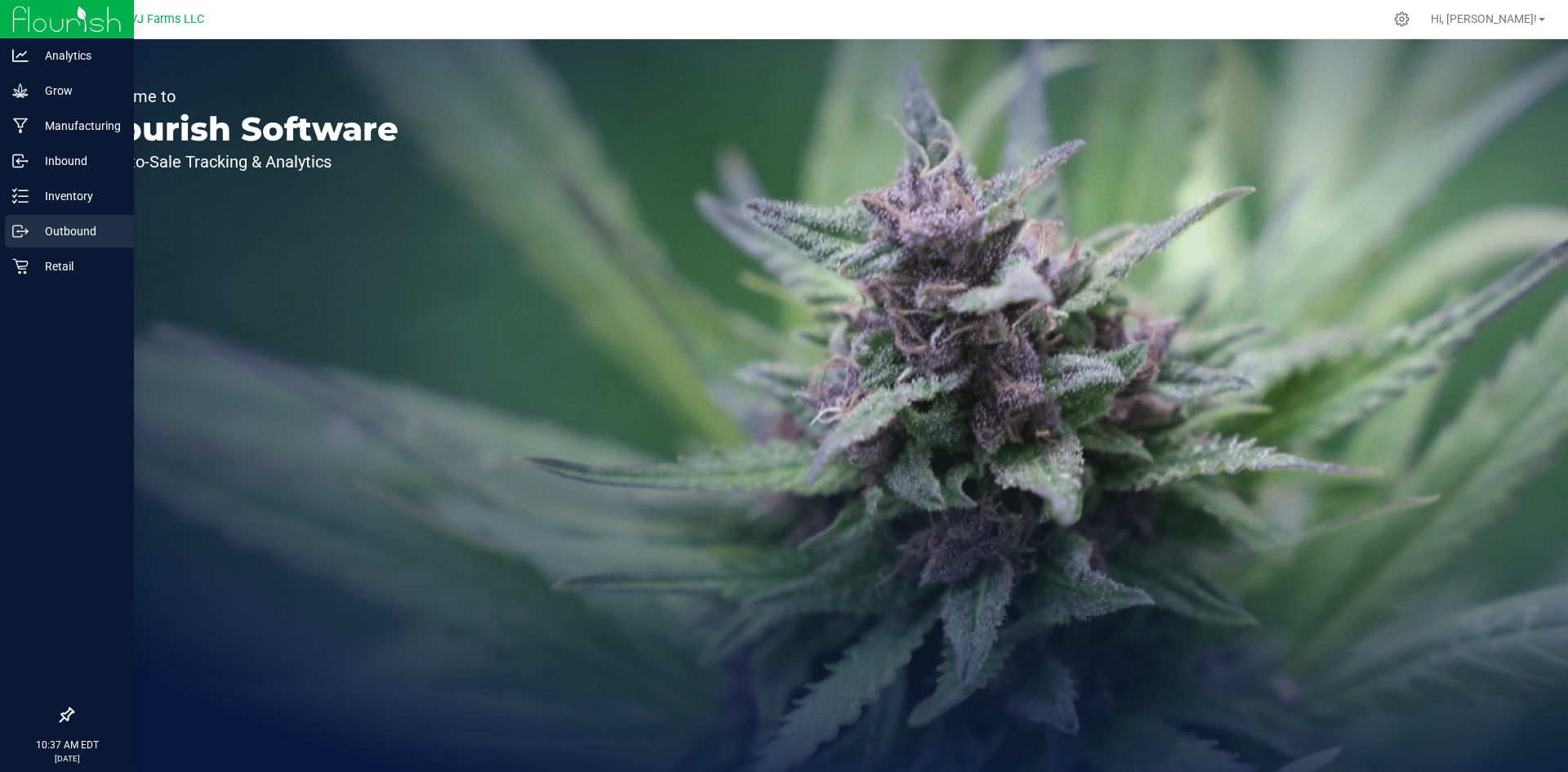
click at [52, 231] on p "Outbound" at bounding box center [78, 231] width 98 height 19
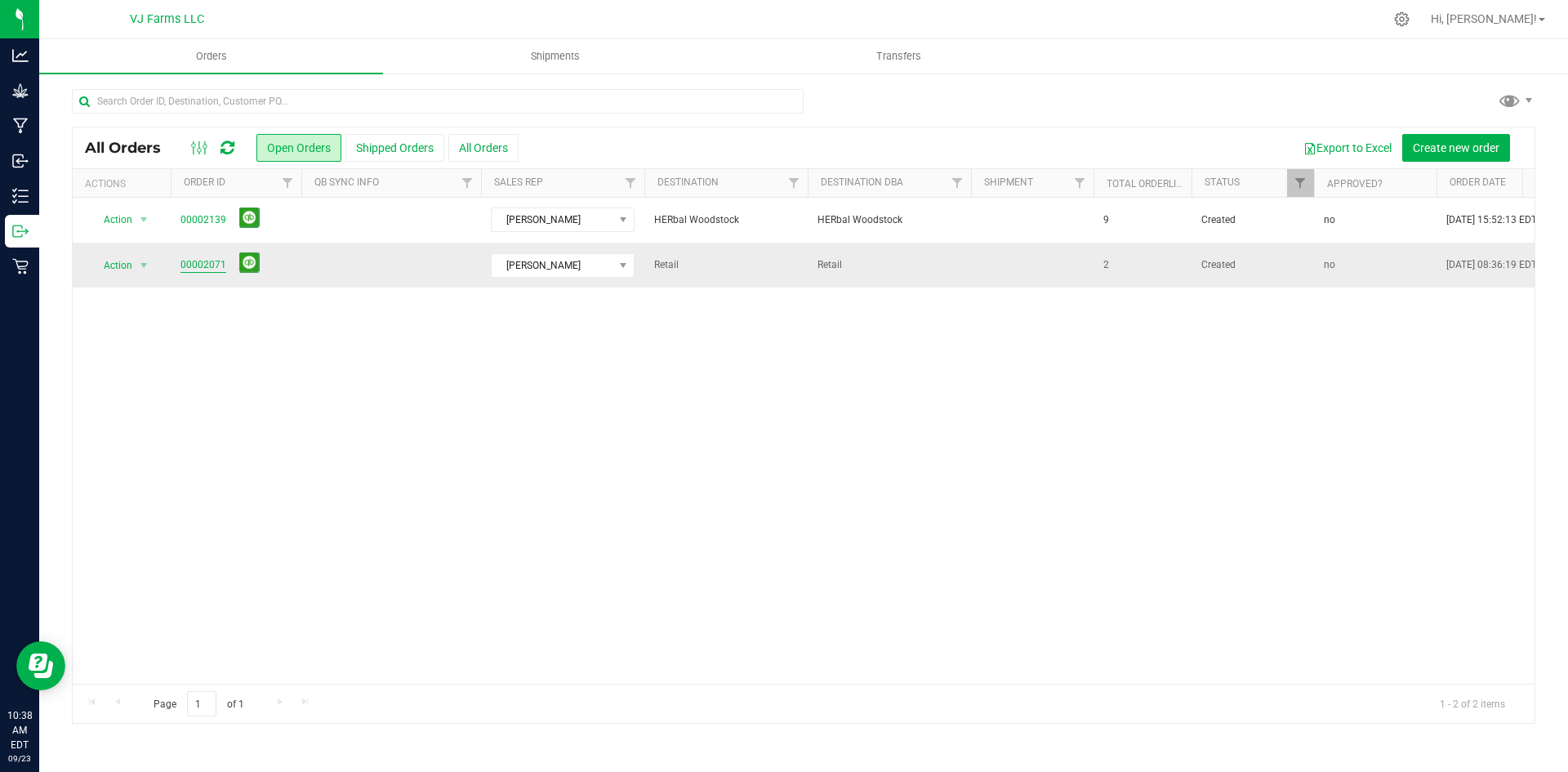
click at [196, 263] on link "00002071" at bounding box center [203, 265] width 45 height 16
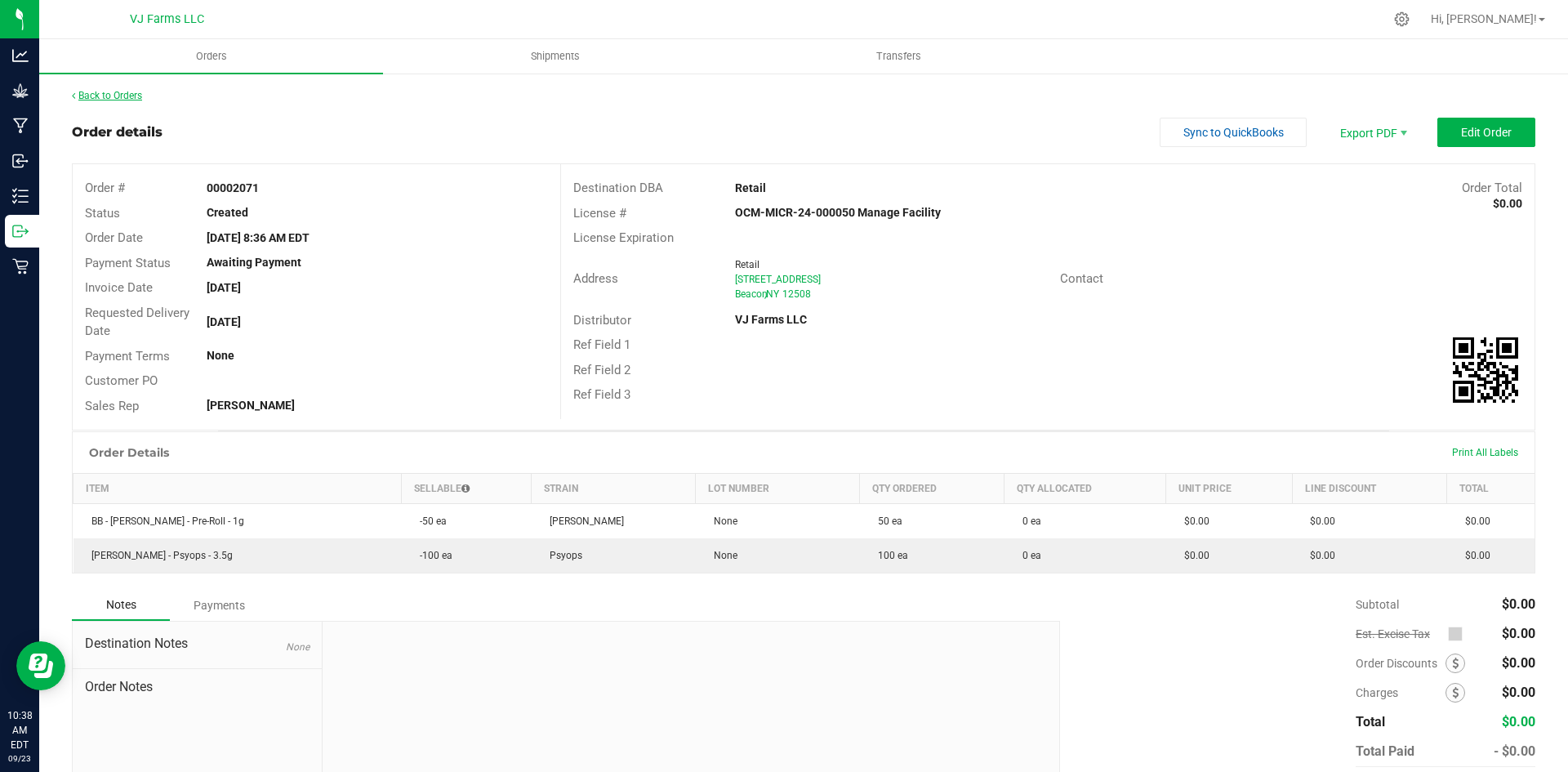
click at [99, 100] on link "Back to Orders" at bounding box center [106, 95] width 70 height 11
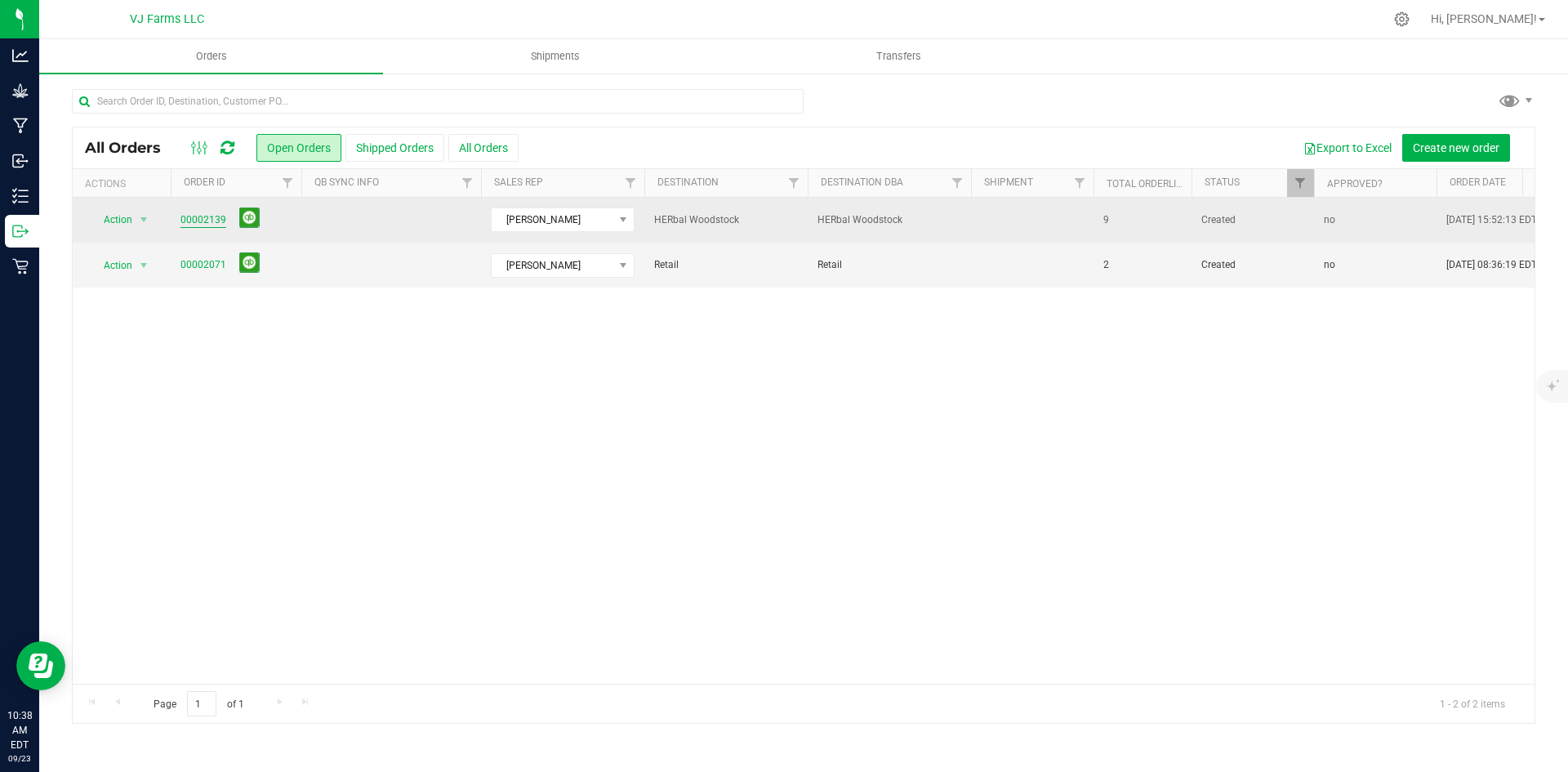
click at [210, 222] on link "00002139" at bounding box center [203, 220] width 45 height 16
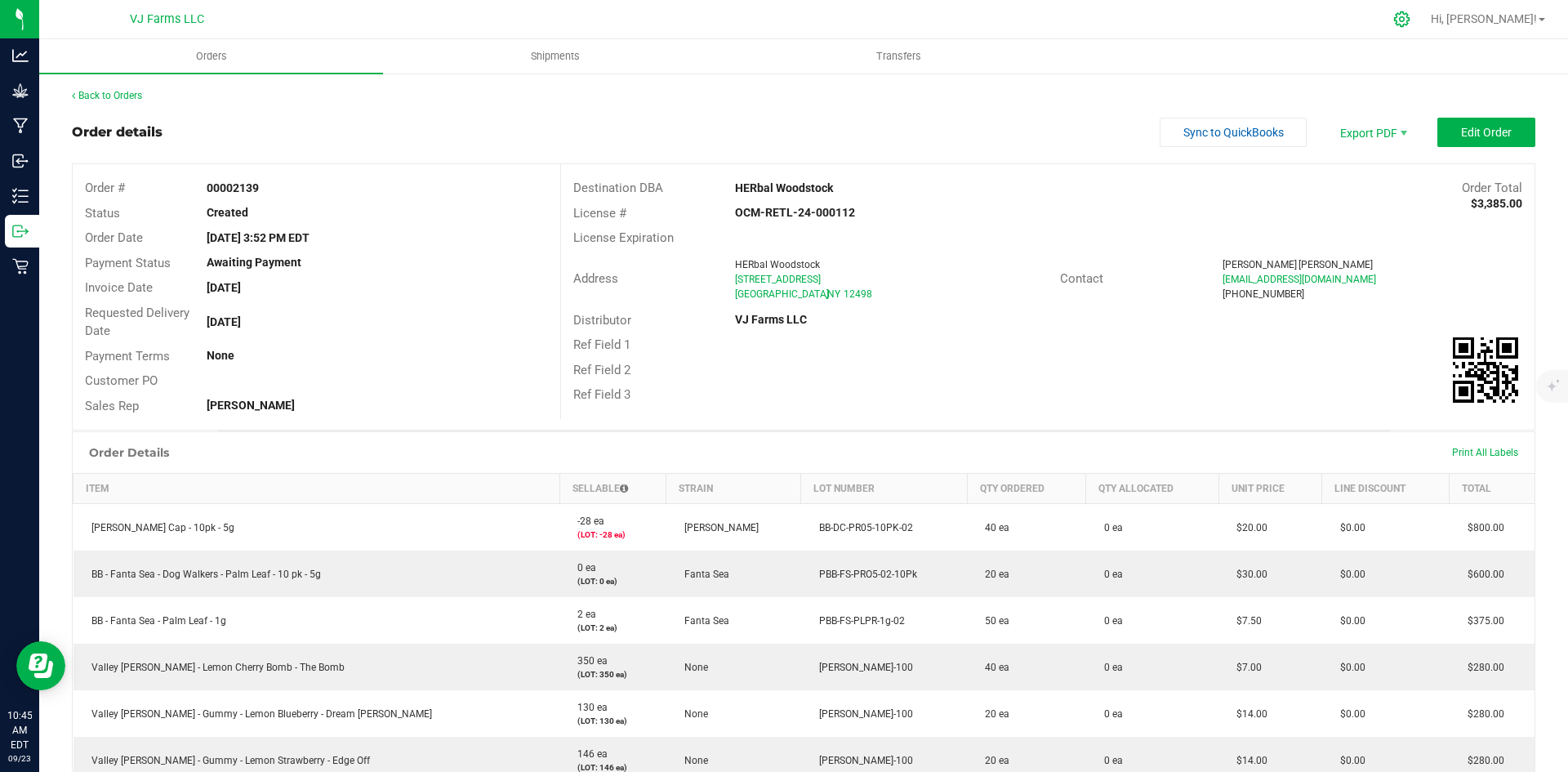
click at [1411, 18] on icon at bounding box center [1402, 19] width 17 height 17
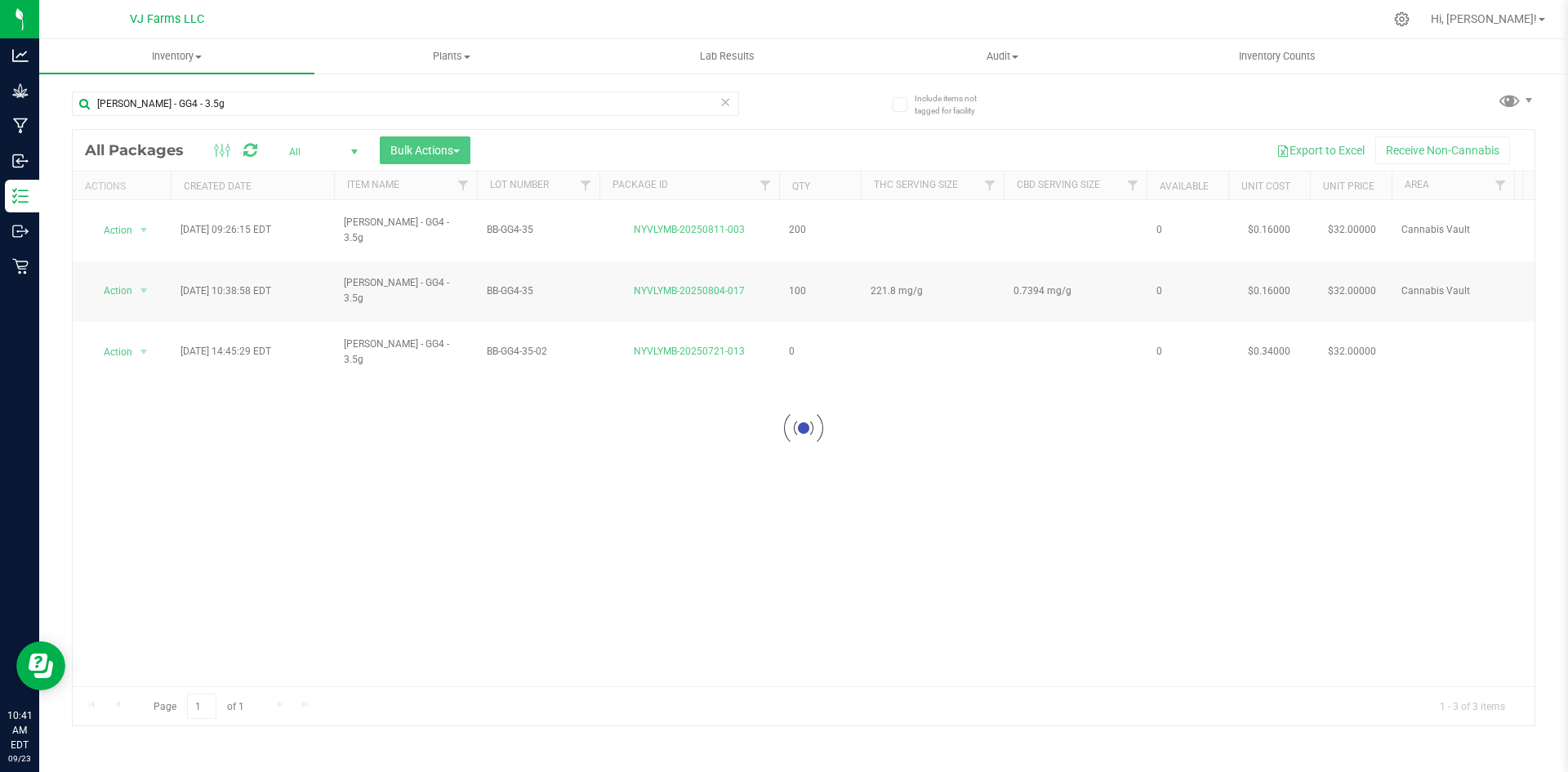
click at [1410, 19] on icon at bounding box center [1402, 19] width 16 height 16
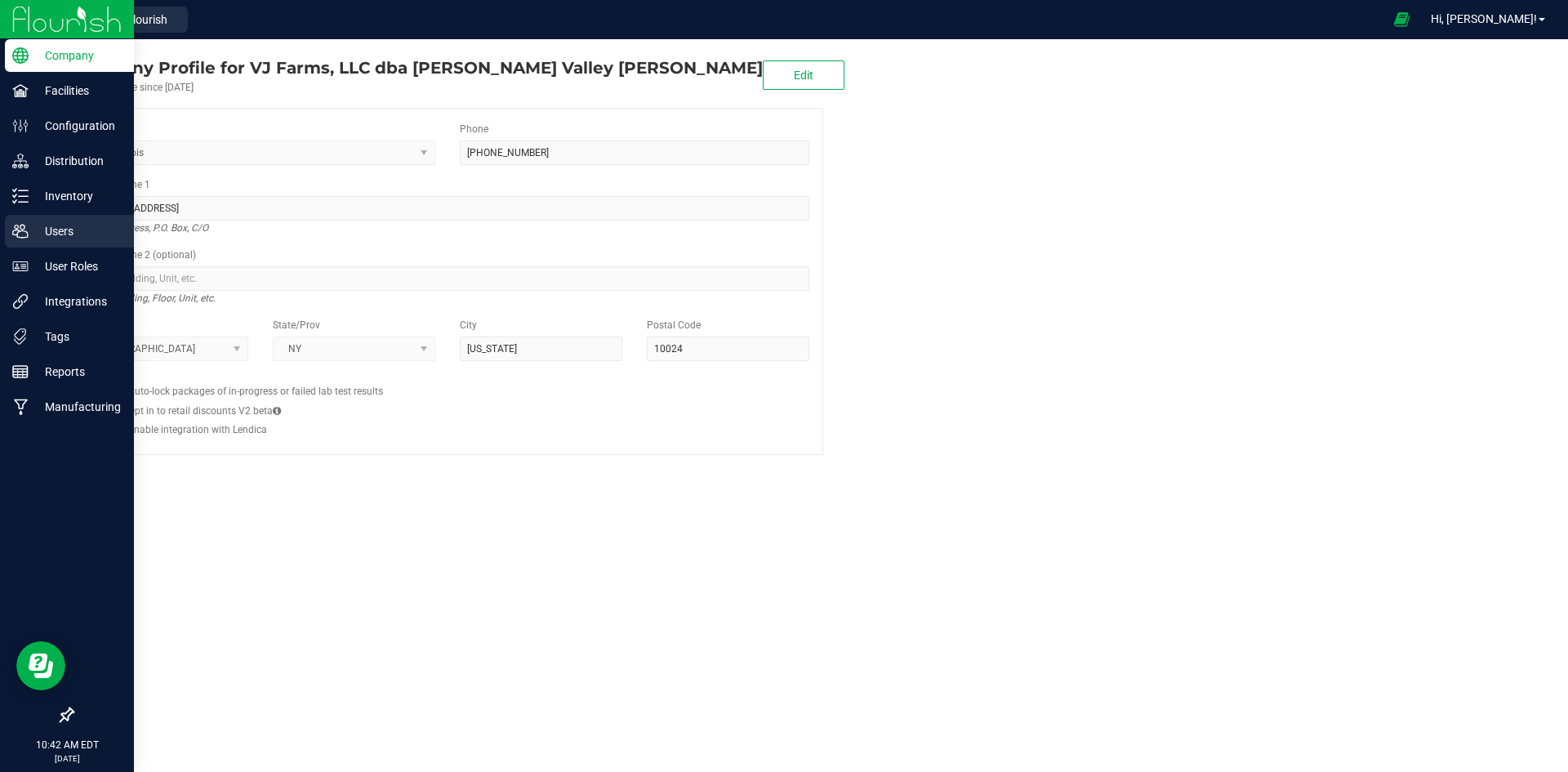
click at [99, 236] on p "Users" at bounding box center [78, 231] width 98 height 19
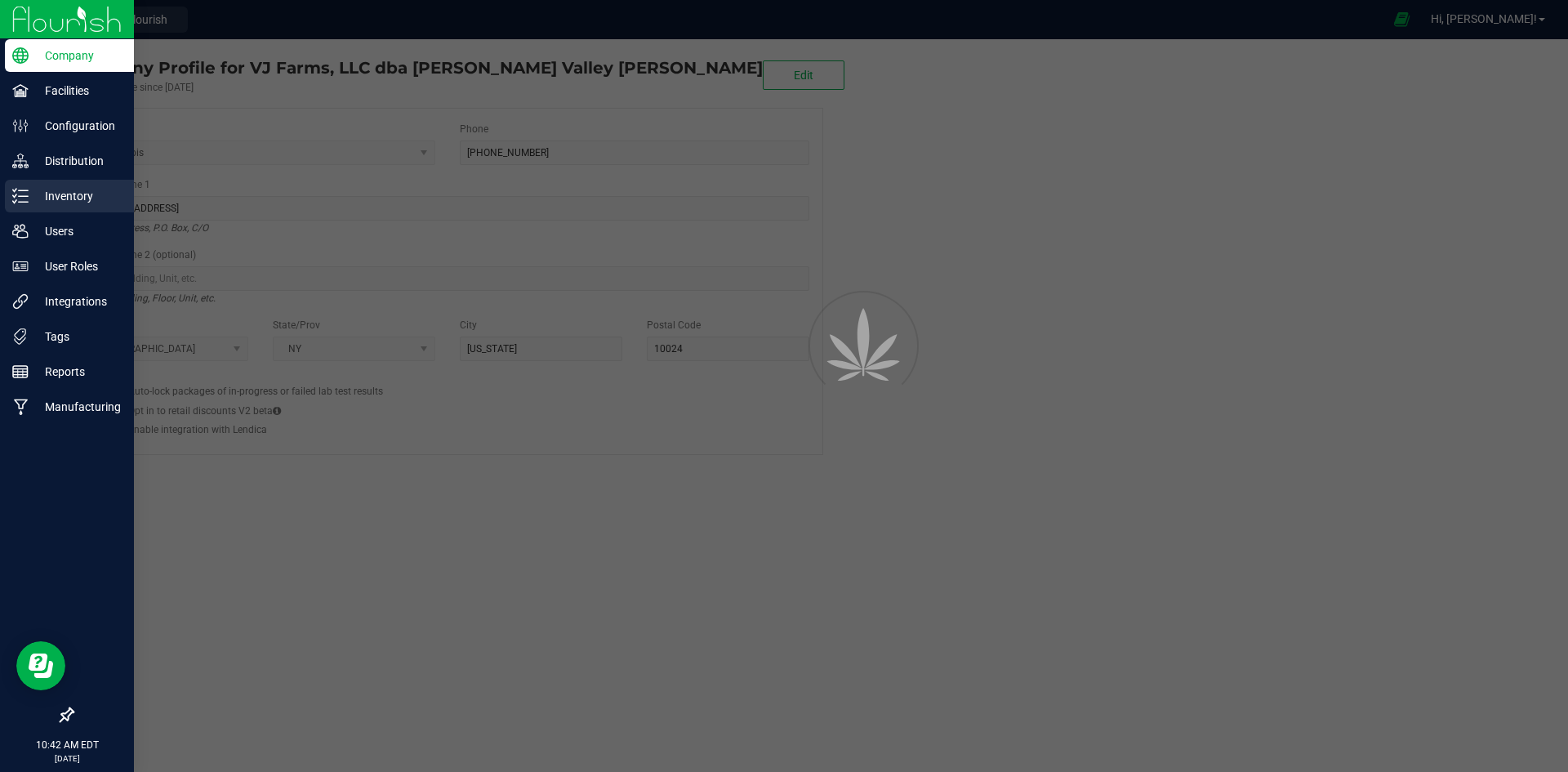
click at [89, 210] on div "Inventory" at bounding box center [70, 195] width 129 height 32
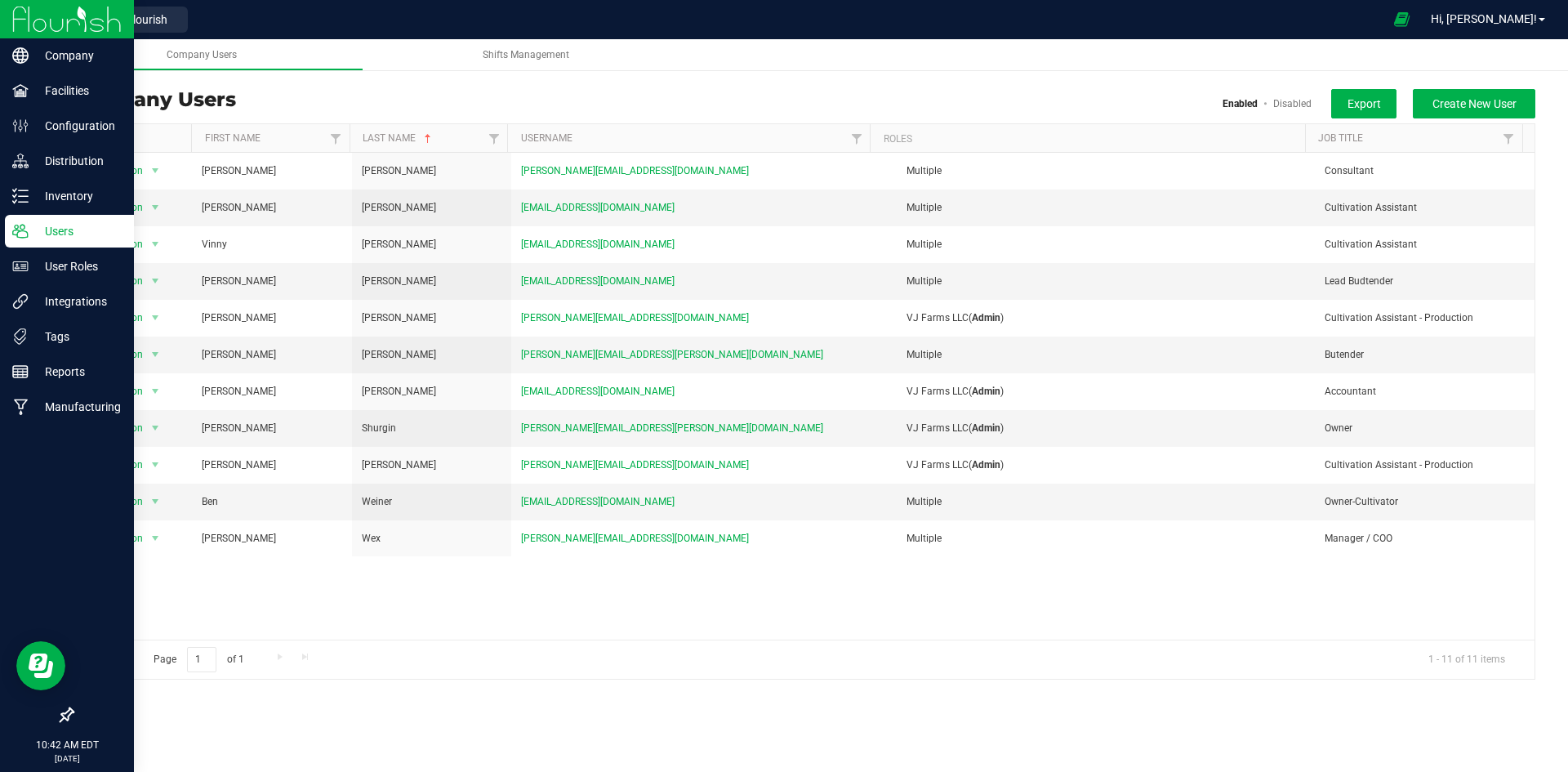
click at [67, 219] on div "Users" at bounding box center [70, 230] width 129 height 32
click at [67, 207] on div "Inventory" at bounding box center [70, 195] width 129 height 32
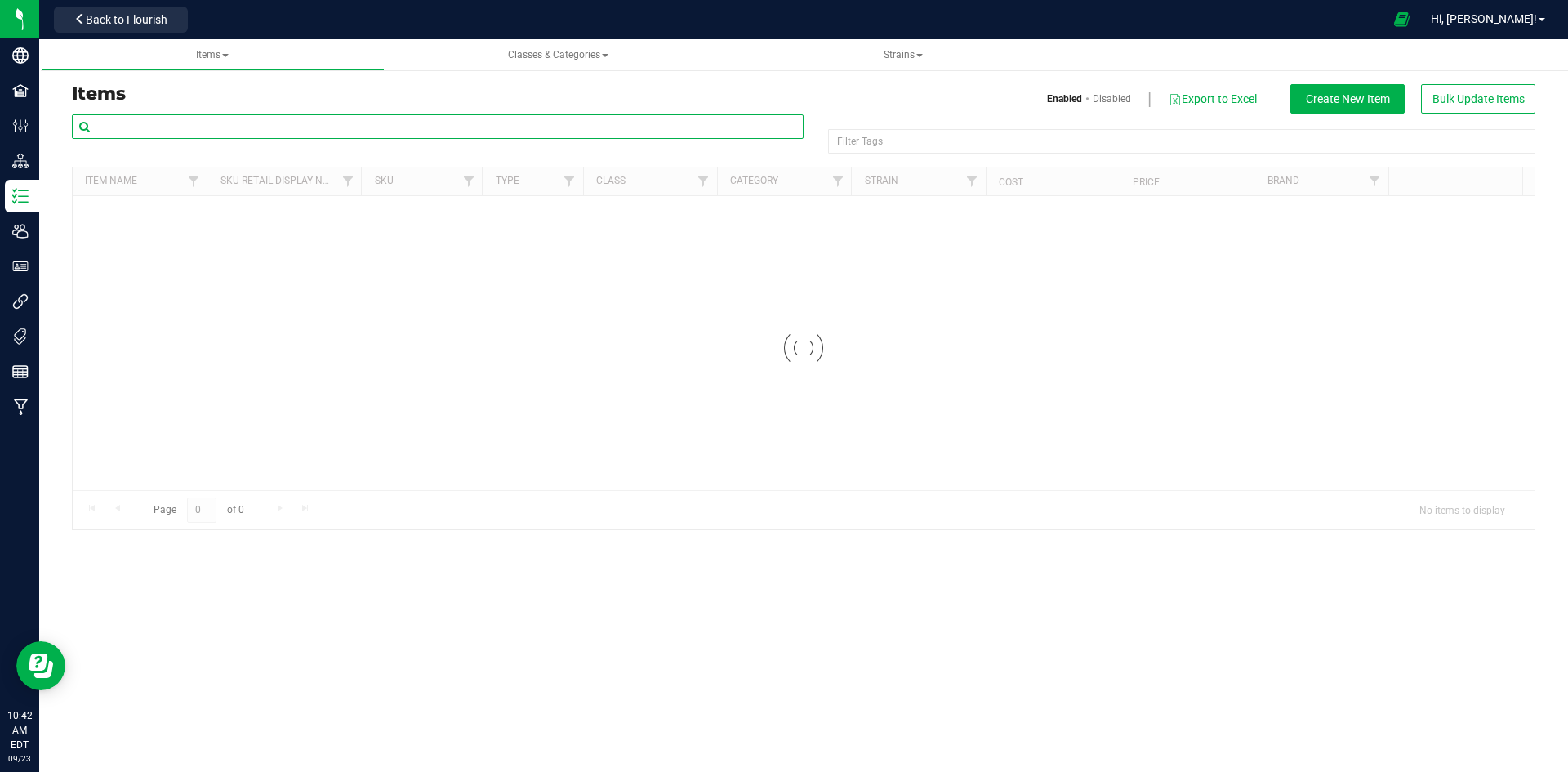
click at [211, 118] on input "text" at bounding box center [437, 126] width 732 height 24
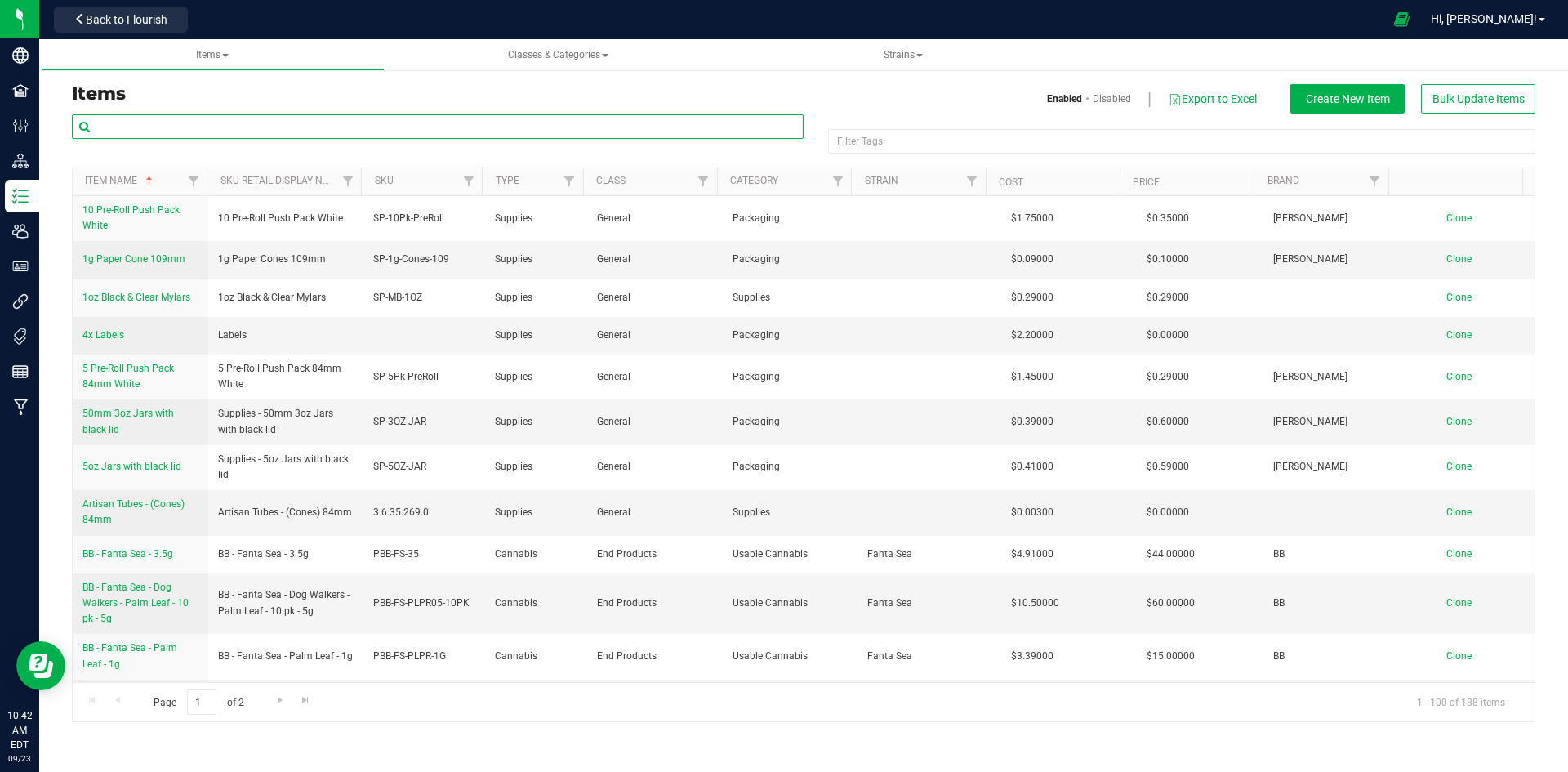
click at [193, 121] on input "text" at bounding box center [437, 126] width 732 height 24
type input "u"
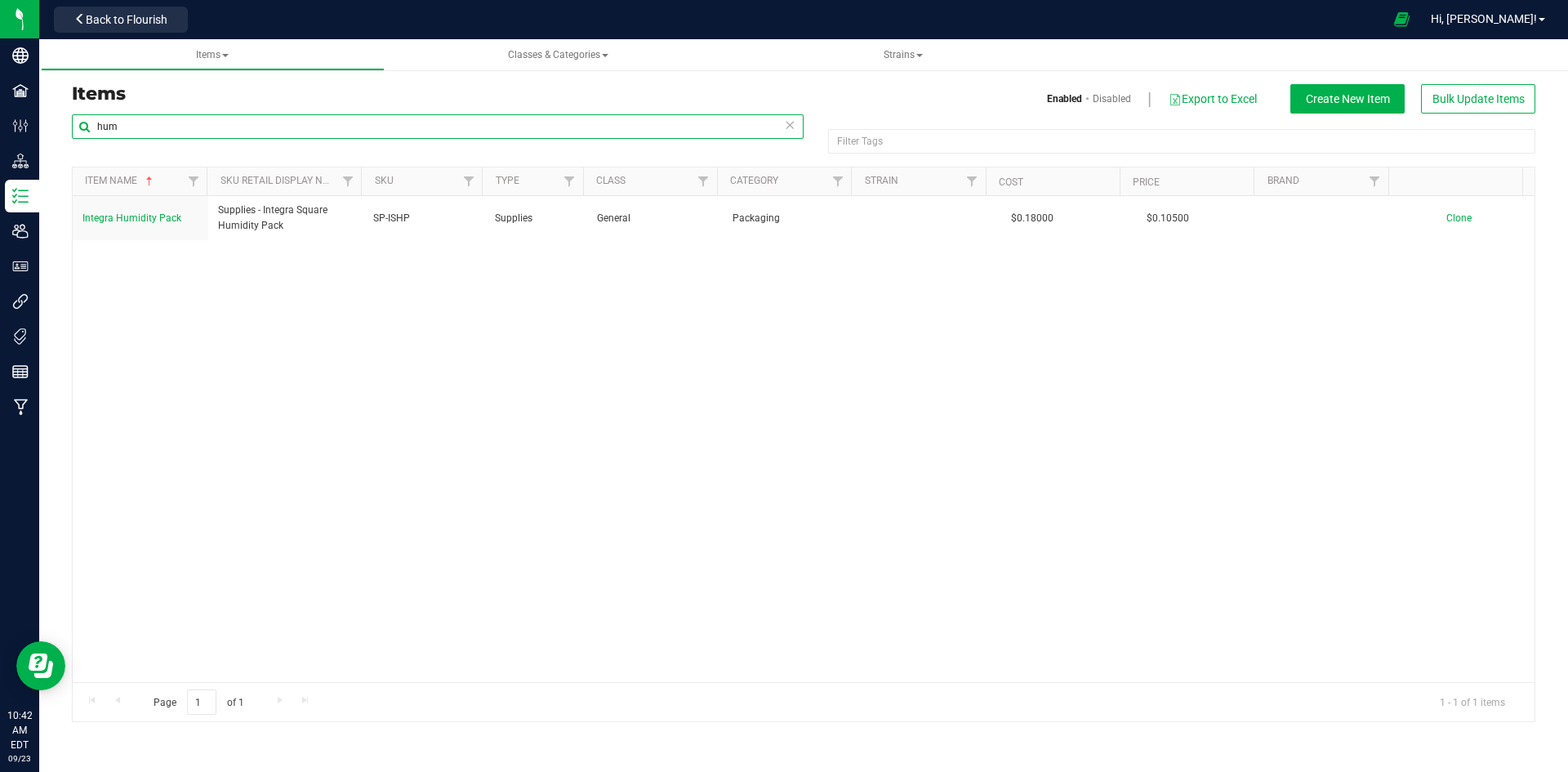
type input "hum"
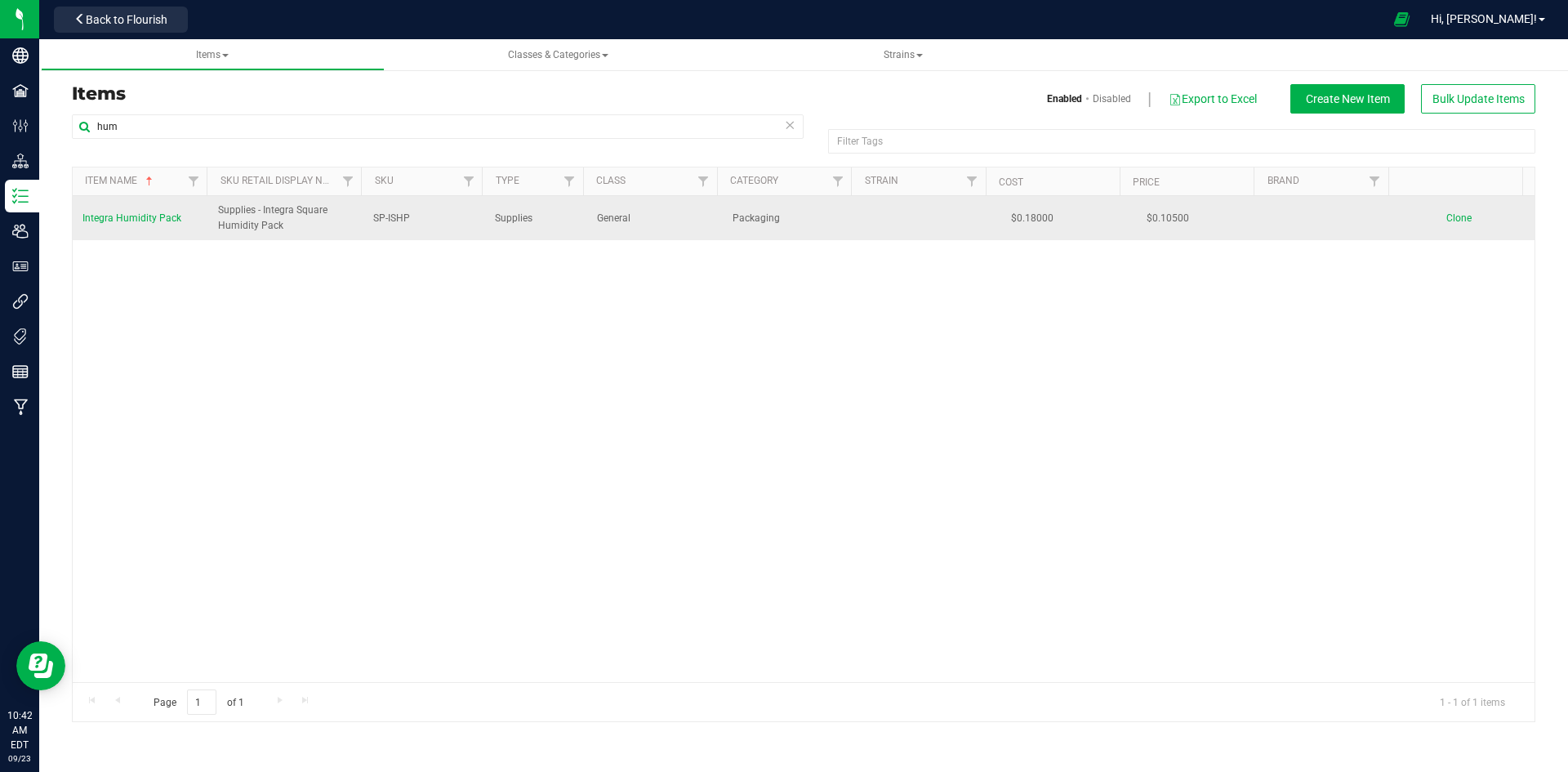
click at [122, 225] on link "Integra Humidity Pack" at bounding box center [132, 218] width 99 height 16
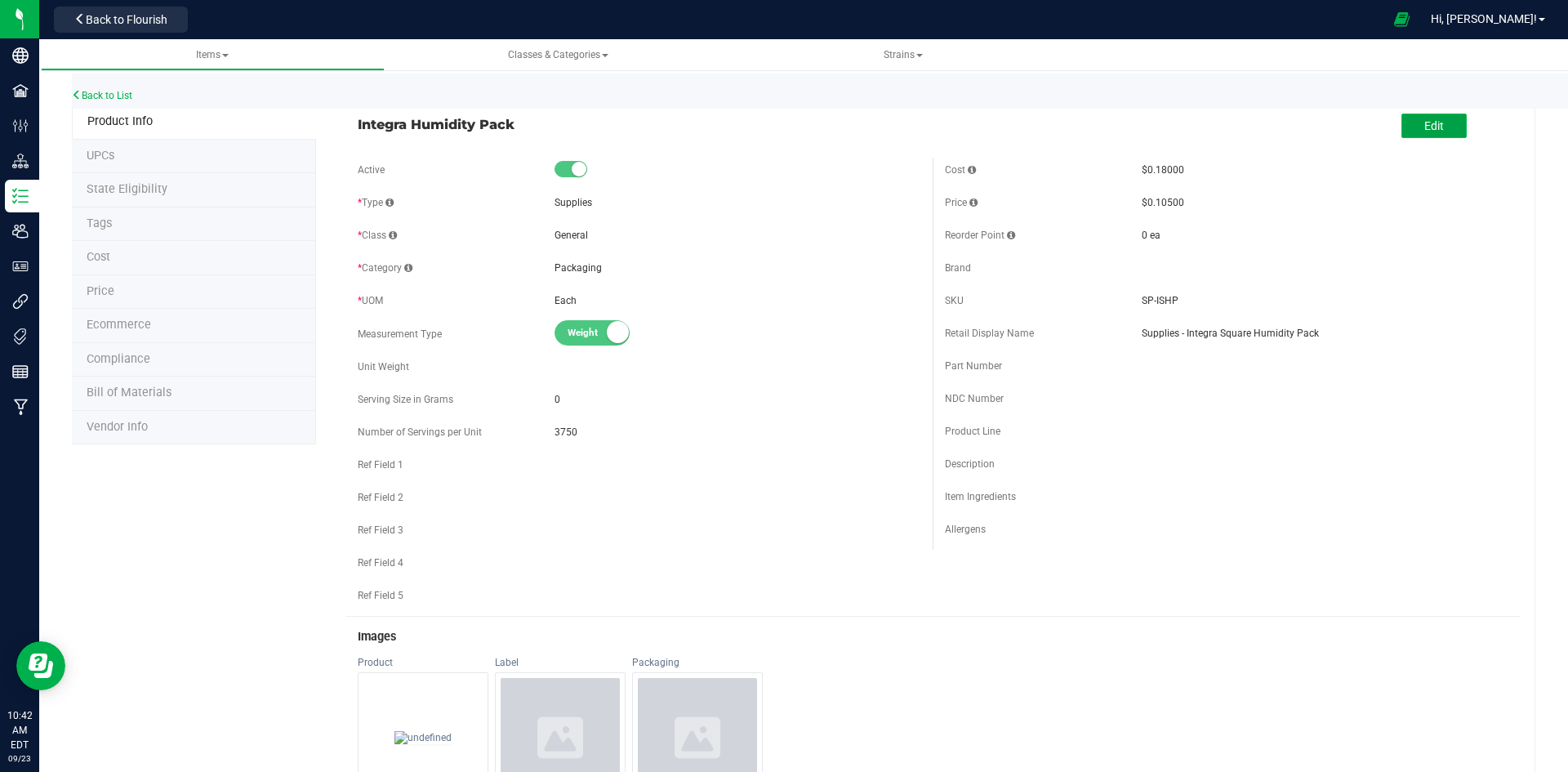
click at [1409, 130] on button "Edit" at bounding box center [1434, 126] width 65 height 24
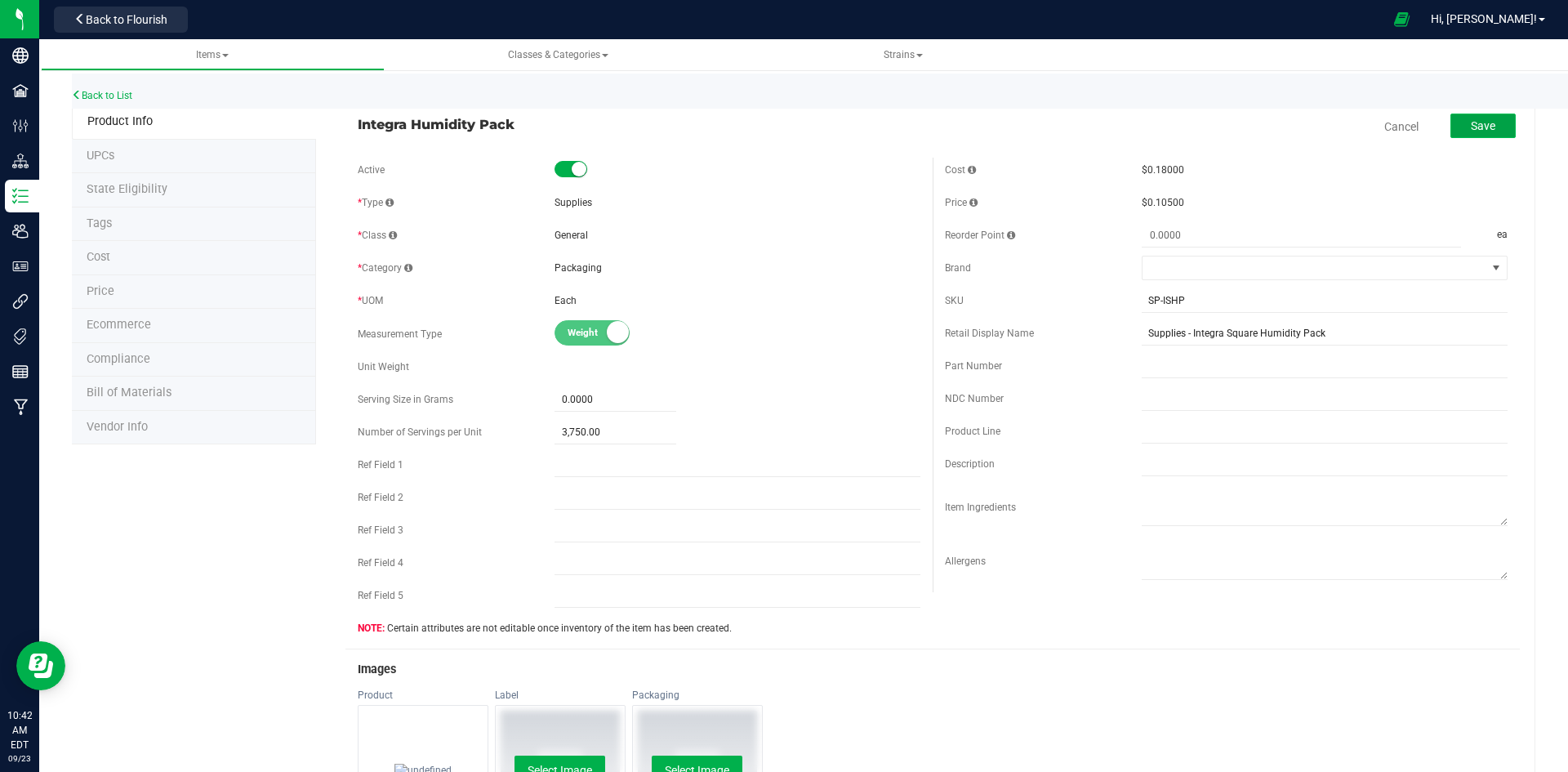
click at [1472, 121] on span "Save" at bounding box center [1483, 126] width 24 height 13
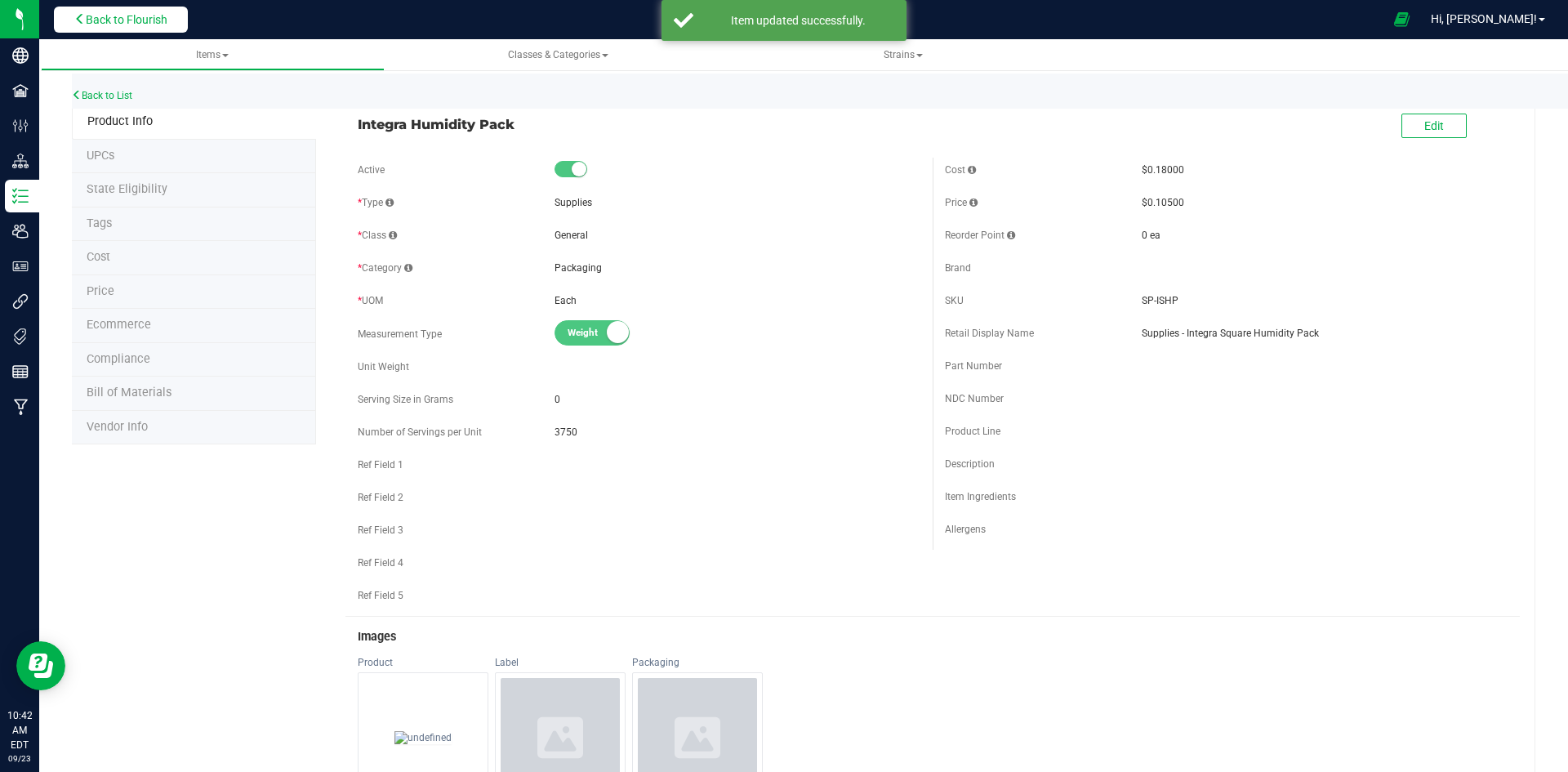
click at [153, 14] on span "Back to Flourish" at bounding box center [127, 19] width 82 height 13
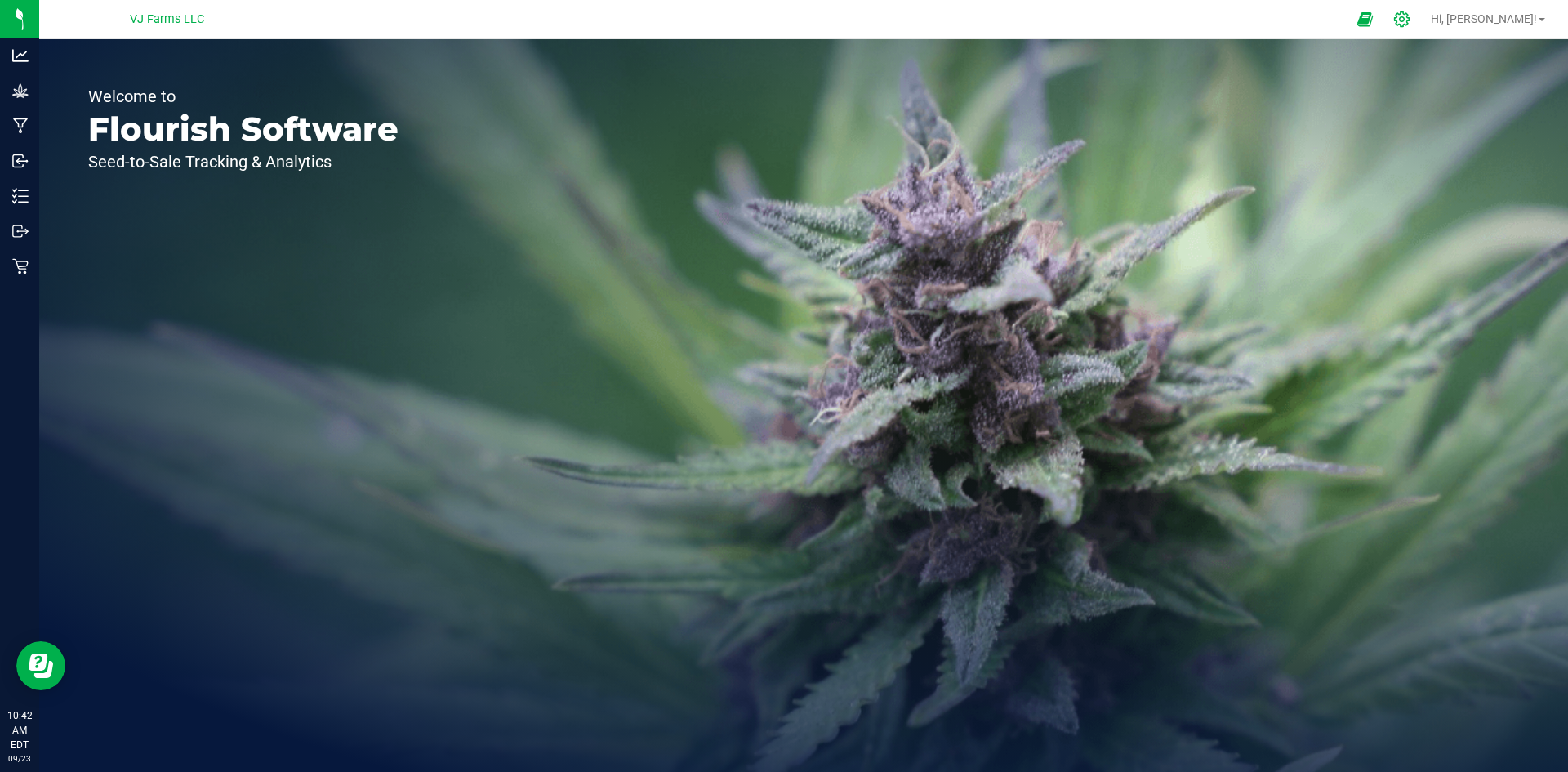
click at [1411, 24] on icon at bounding box center [1402, 19] width 17 height 17
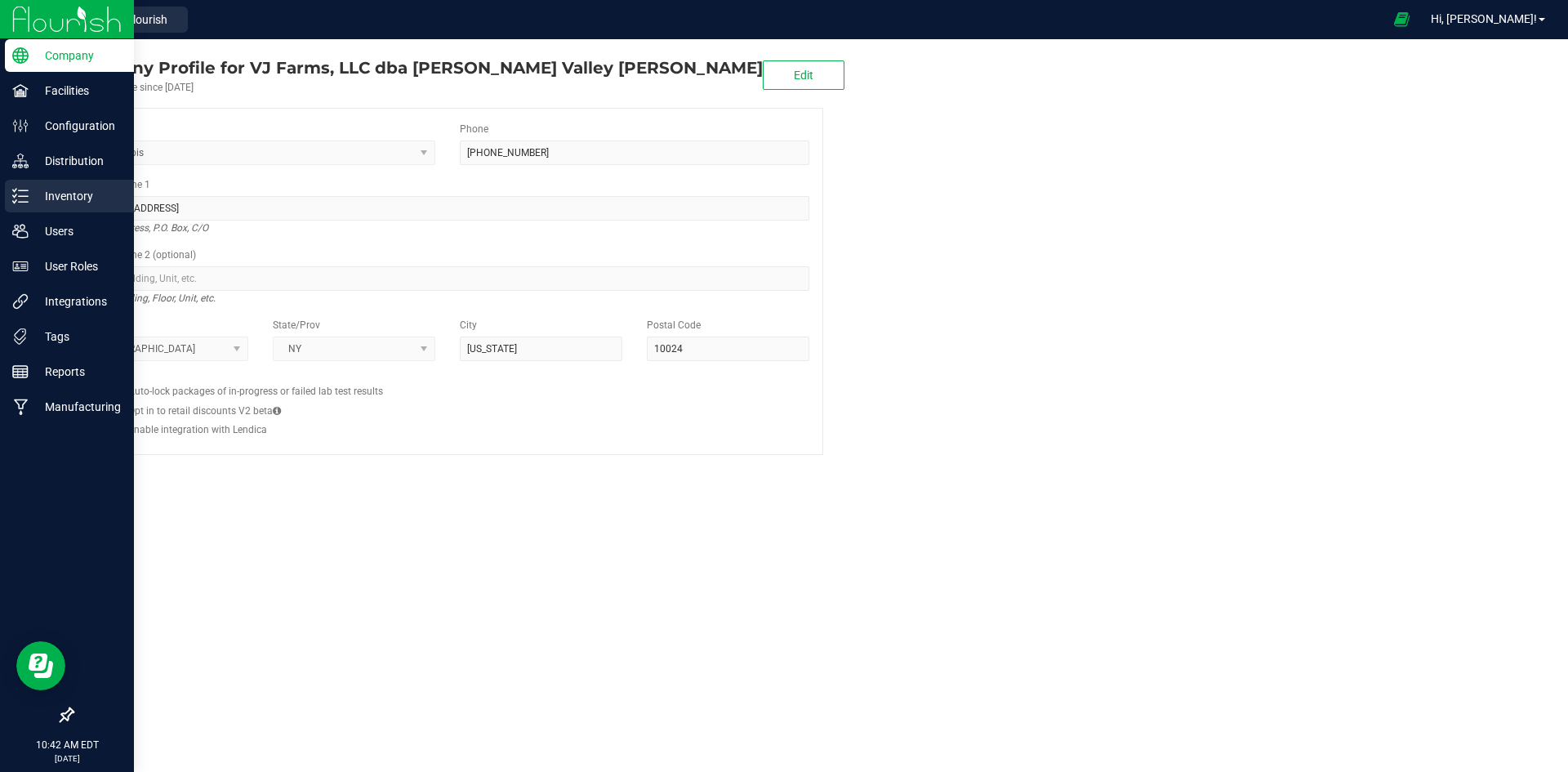
click at [73, 209] on div "Inventory" at bounding box center [70, 195] width 129 height 32
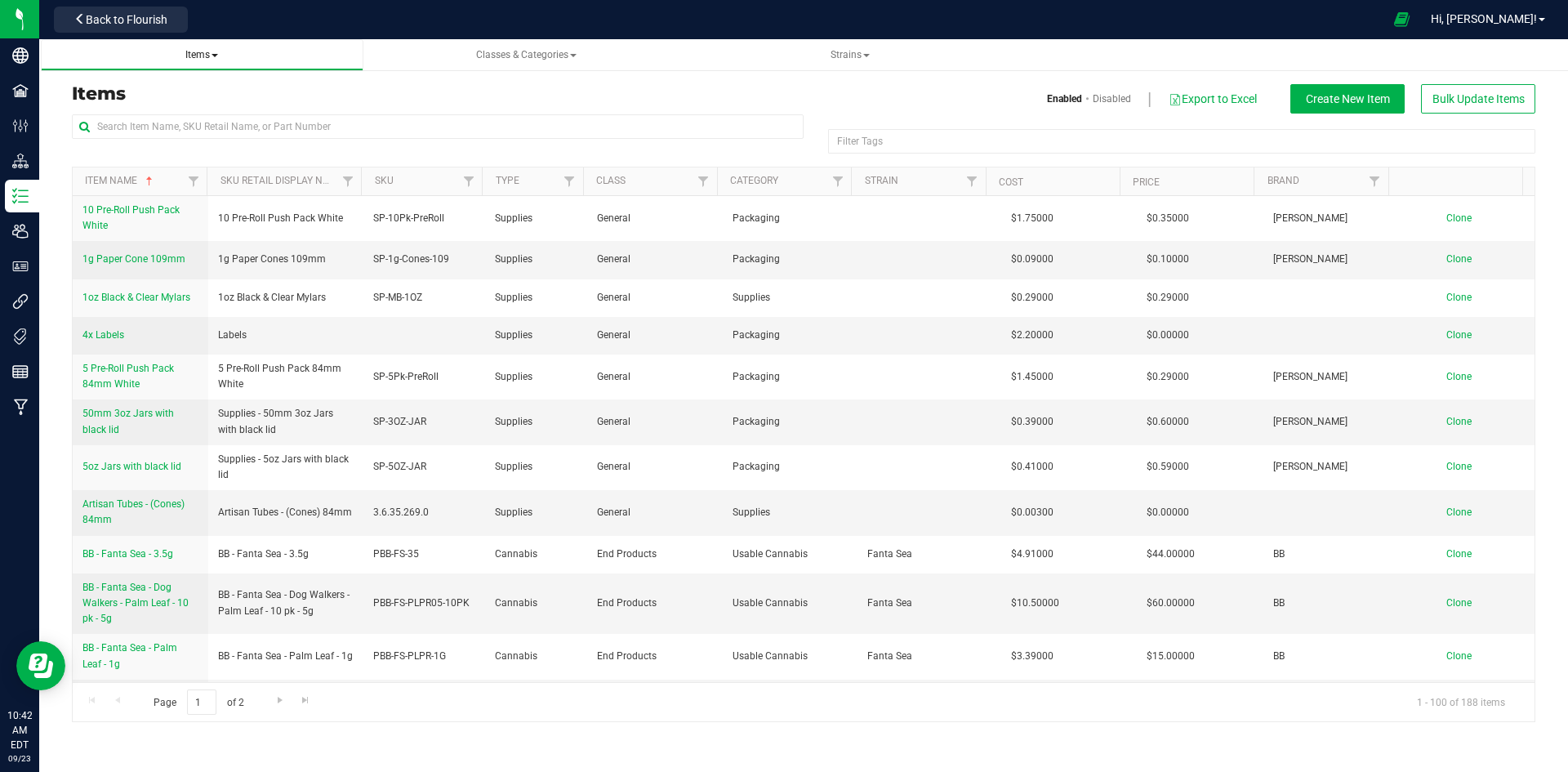
click at [206, 66] on link "Items" at bounding box center [202, 55] width 323 height 32
click at [209, 52] on span "Items" at bounding box center [201, 54] width 32 height 11
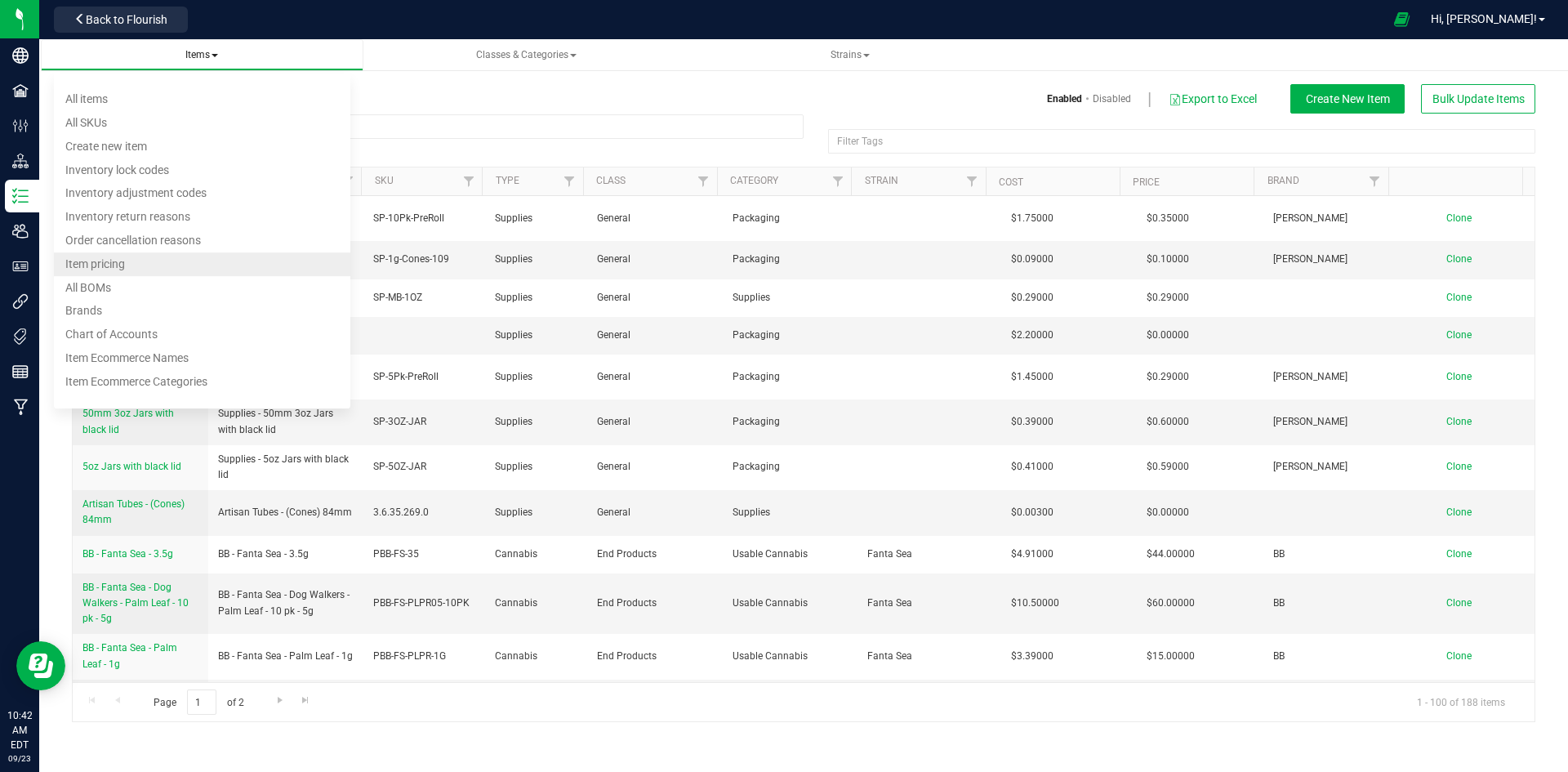
click at [151, 267] on li "Item pricing" at bounding box center [202, 263] width 297 height 24
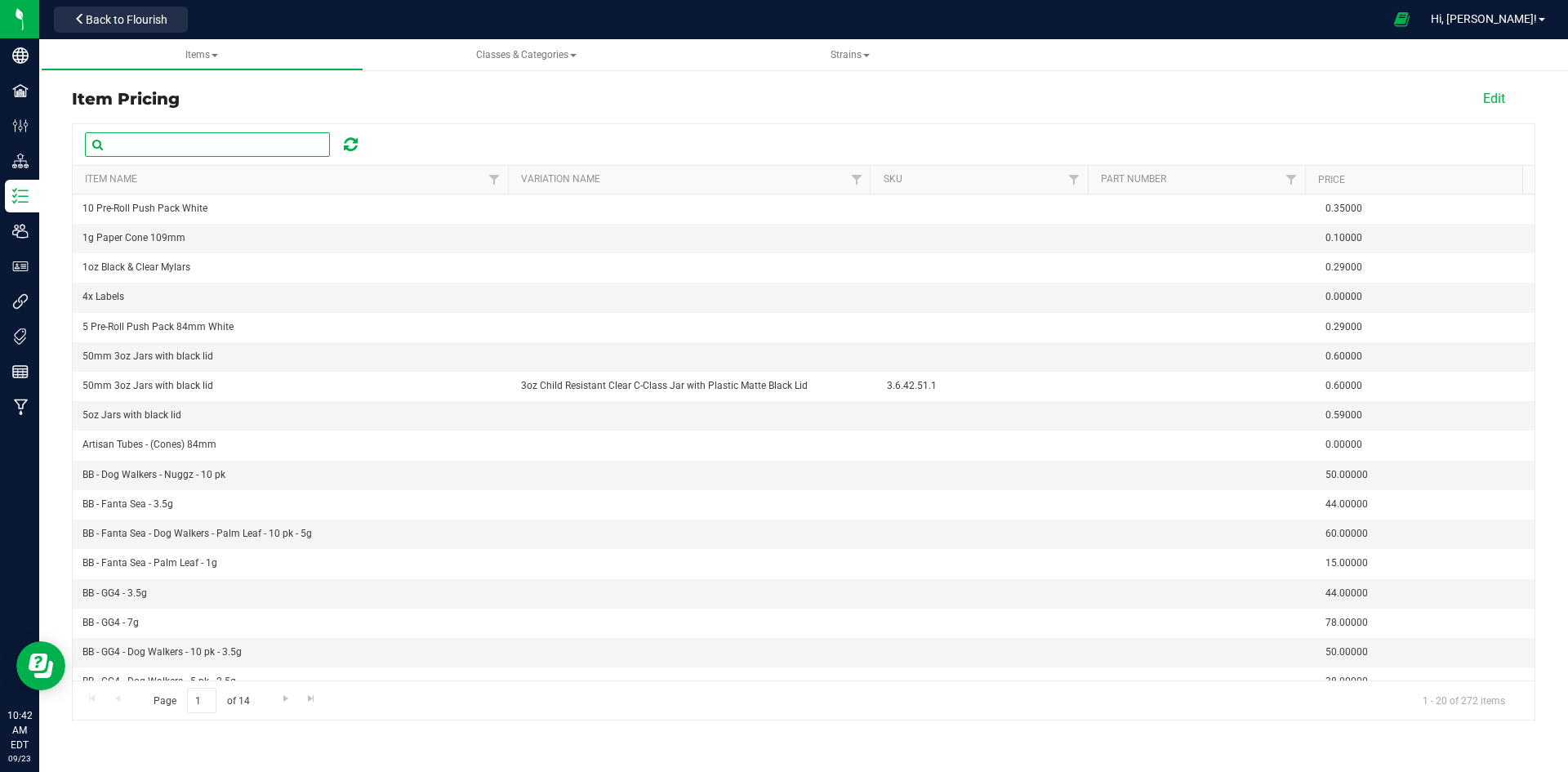
click at [239, 150] on input "text" at bounding box center [207, 145] width 245 height 24
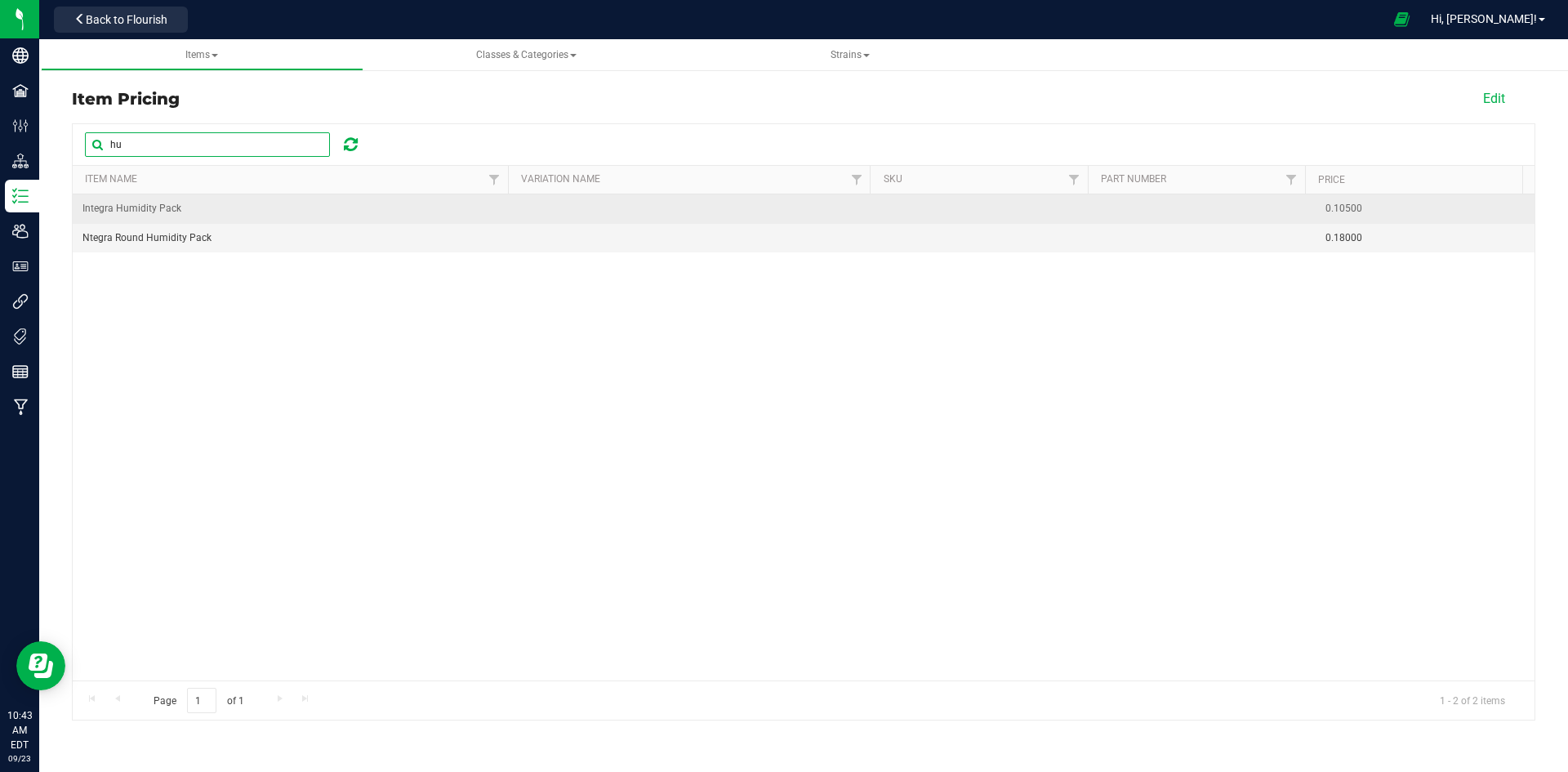
type input "hu"
click at [168, 210] on span "Integra Humidity Pack" at bounding box center [132, 208] width 99 height 16
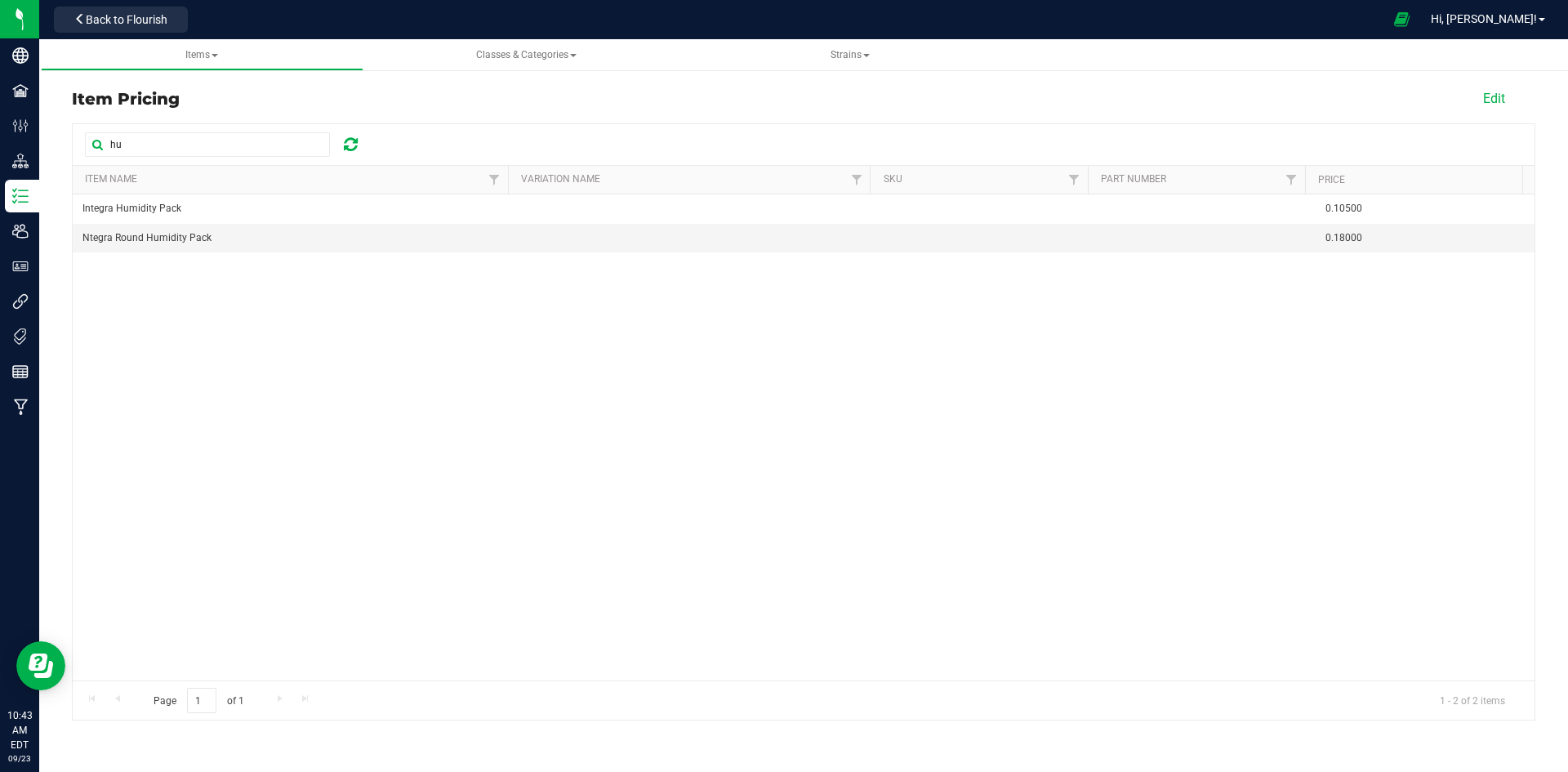
click at [514, 31] on div at bounding box center [789, 19] width 1189 height 32
click at [206, 32] on div at bounding box center [789, 19] width 1189 height 32
click at [199, 45] on link "Items All items All SKUs Create new item Inventory lock codes Inventory adjustm…" at bounding box center [202, 55] width 323 height 32
click at [223, 51] on span "Items All items All SKUs Create new item Inventory lock codes Inventory adjustm…" at bounding box center [202, 55] width 297 height 14
click at [218, 59] on span "Items" at bounding box center [201, 54] width 32 height 11
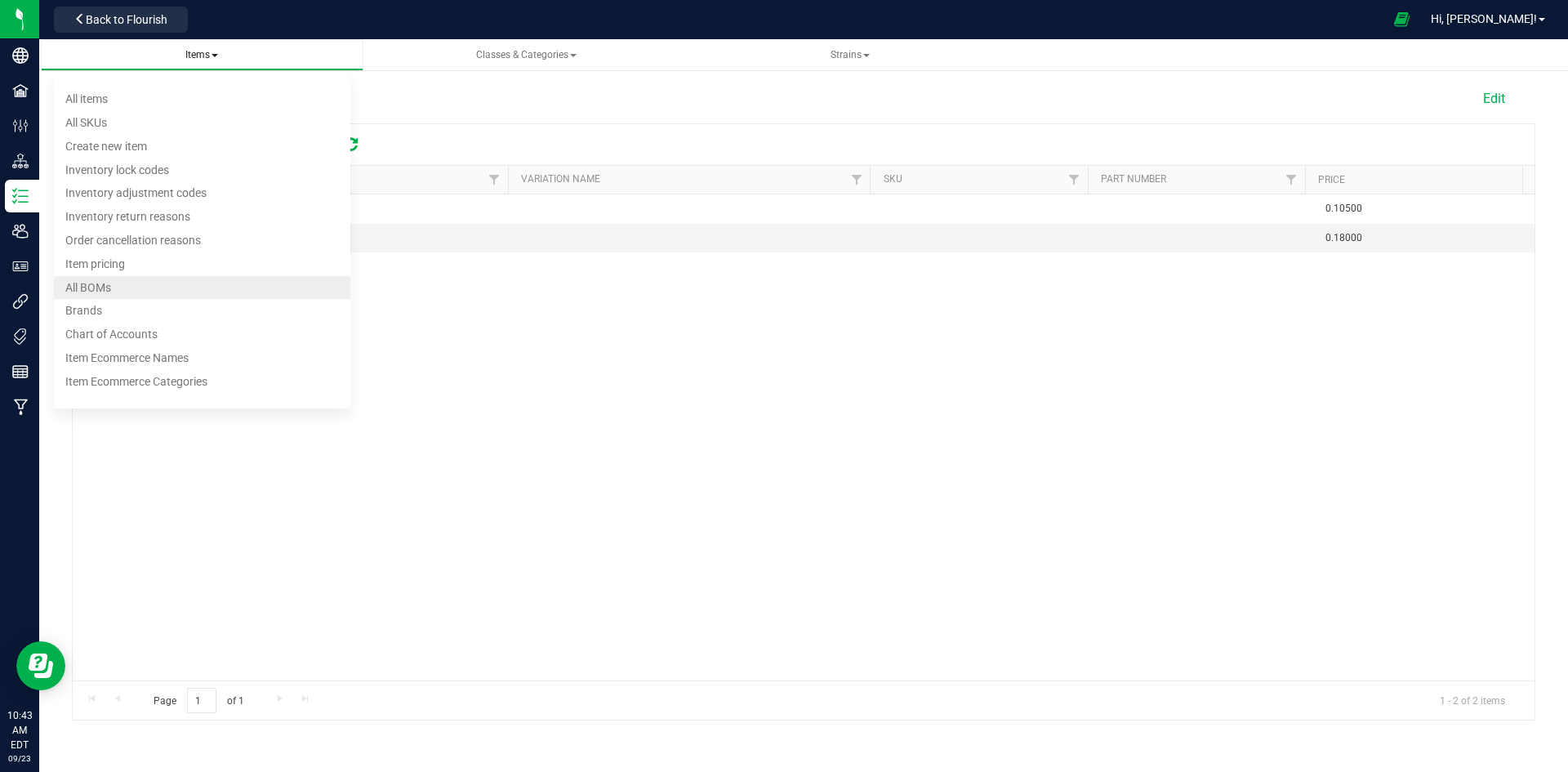
click at [168, 281] on li "All BOMs" at bounding box center [202, 287] width 297 height 24
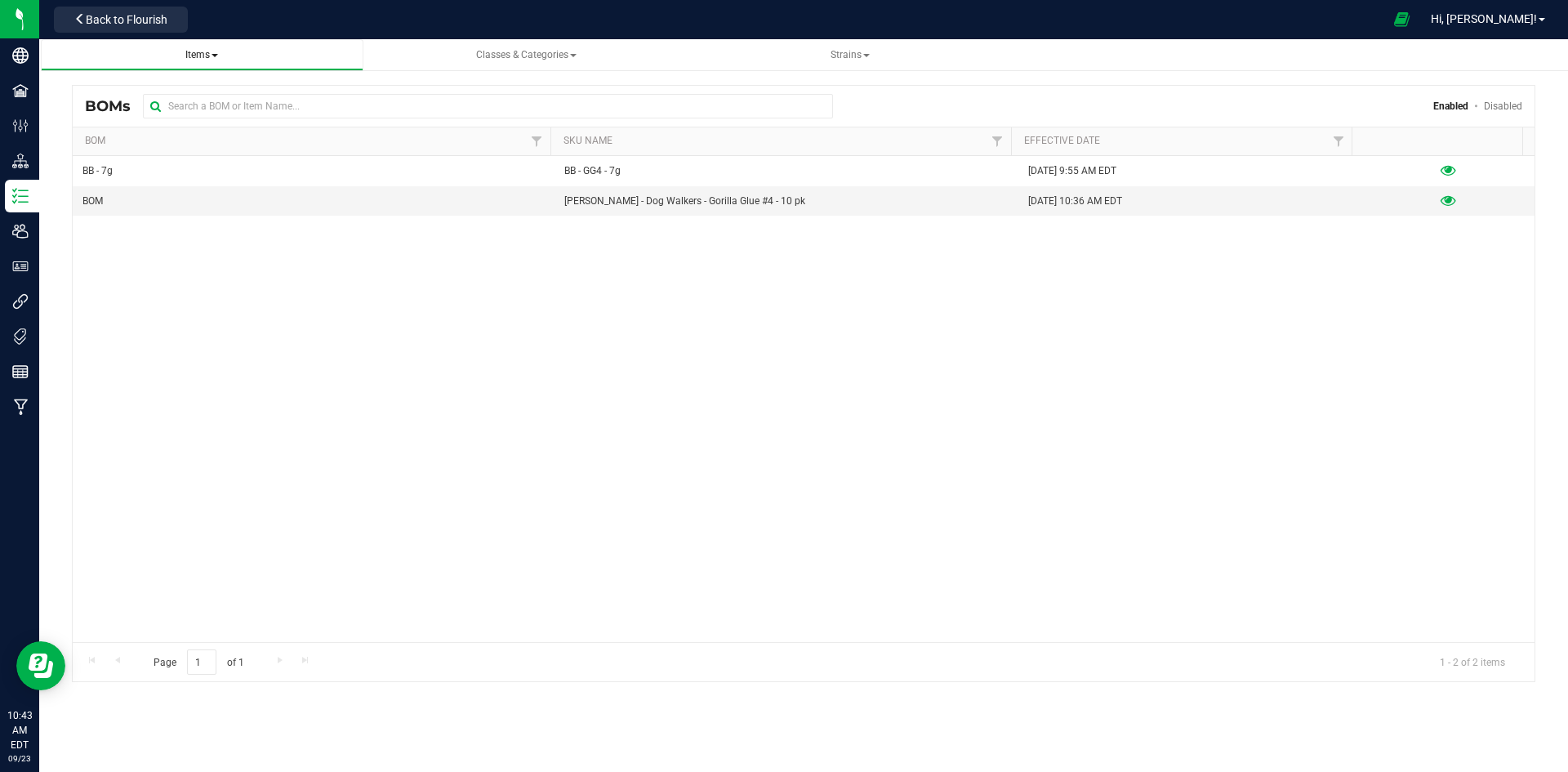
click at [233, 59] on span "Items All items All SKUs Create new item Inventory lock codes Inventory adjustm…" at bounding box center [202, 55] width 297 height 14
click at [209, 59] on span "Items" at bounding box center [201, 54] width 32 height 11
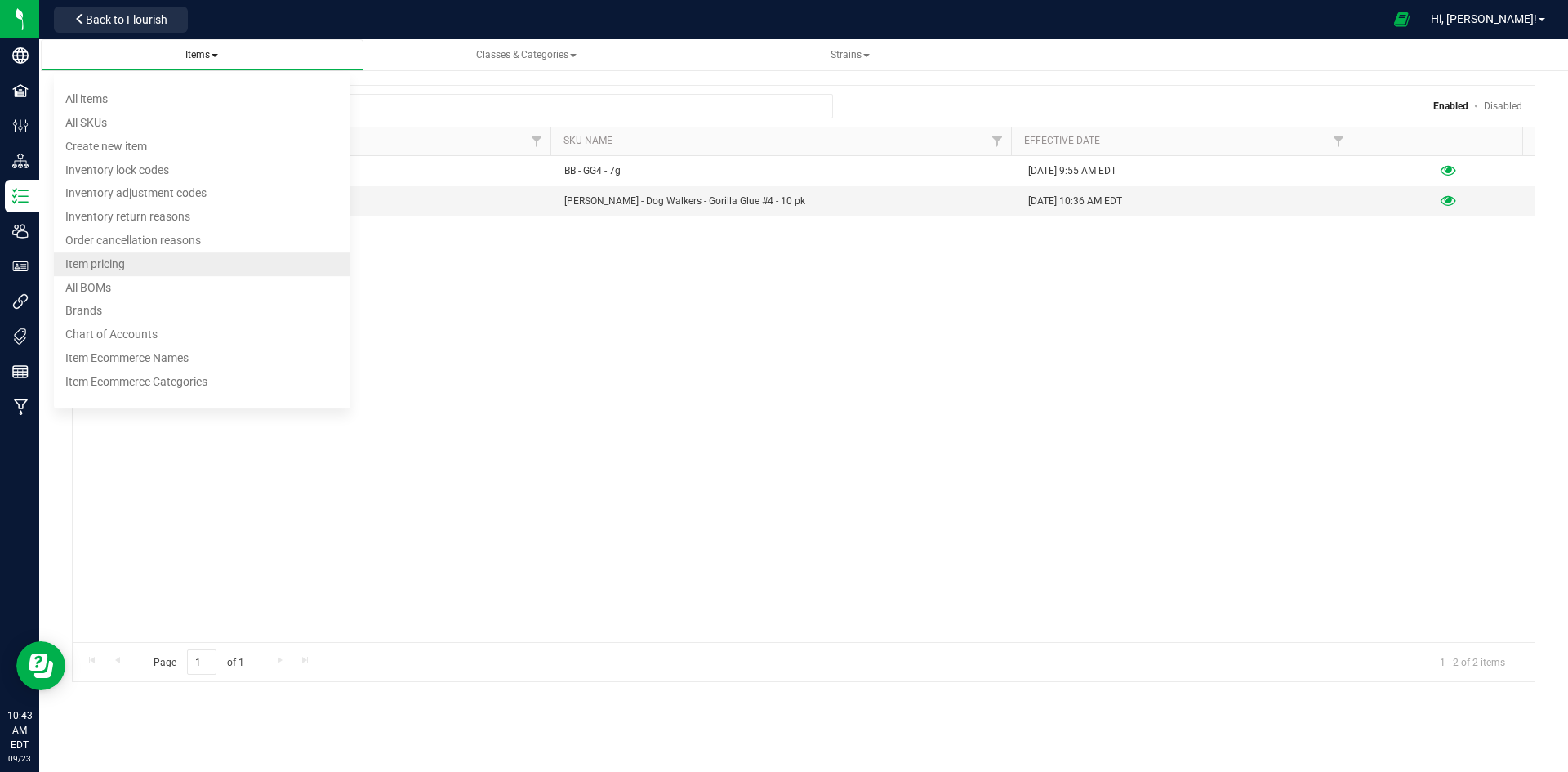
click at [157, 268] on li "Item pricing" at bounding box center [202, 263] width 297 height 24
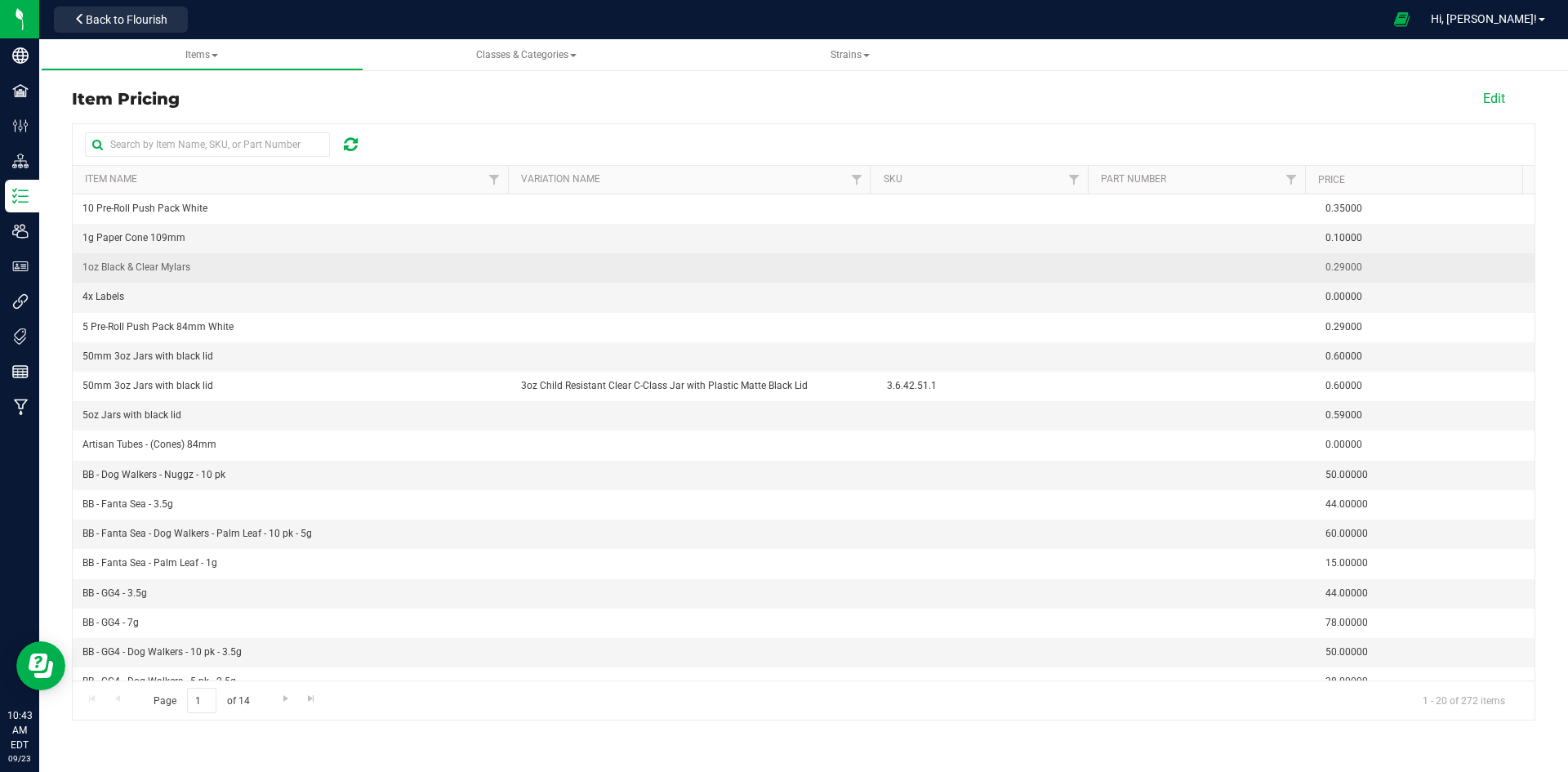
click at [1368, 275] on span "0.29000" at bounding box center [1425, 268] width 200 height 16
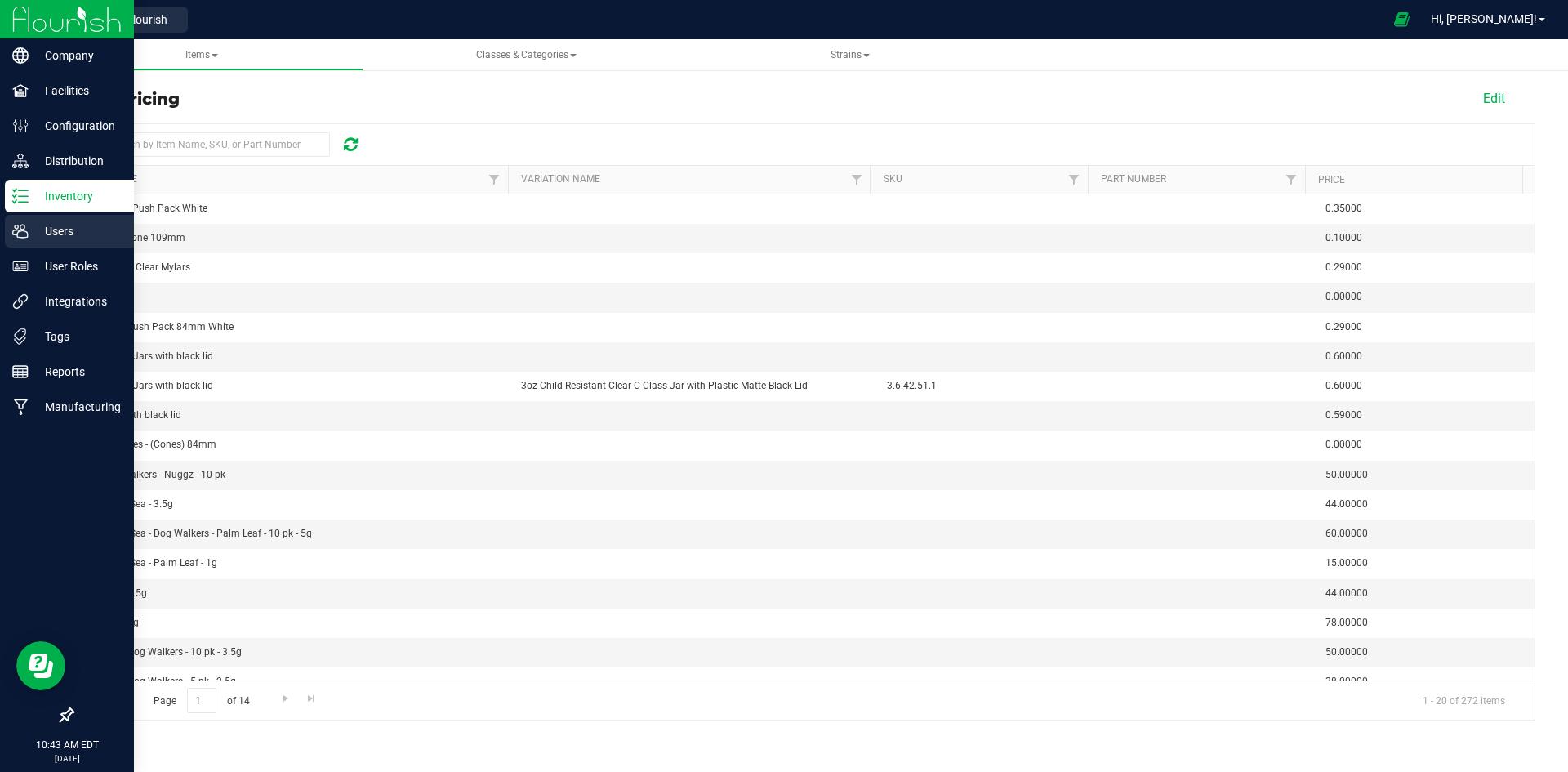
click at [91, 229] on p "Users" at bounding box center [78, 231] width 98 height 19
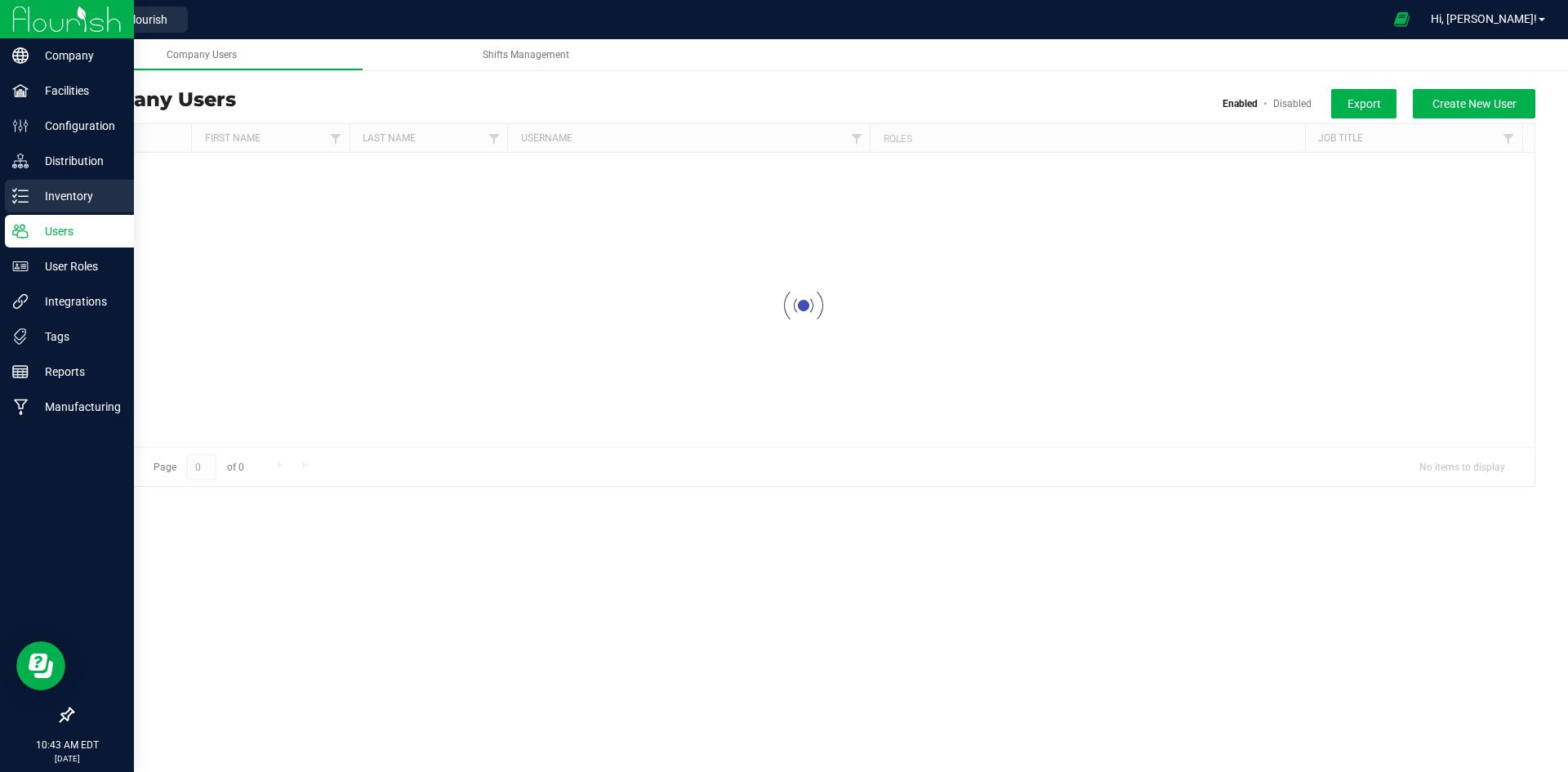
click at [82, 193] on p "Inventory" at bounding box center [78, 195] width 98 height 19
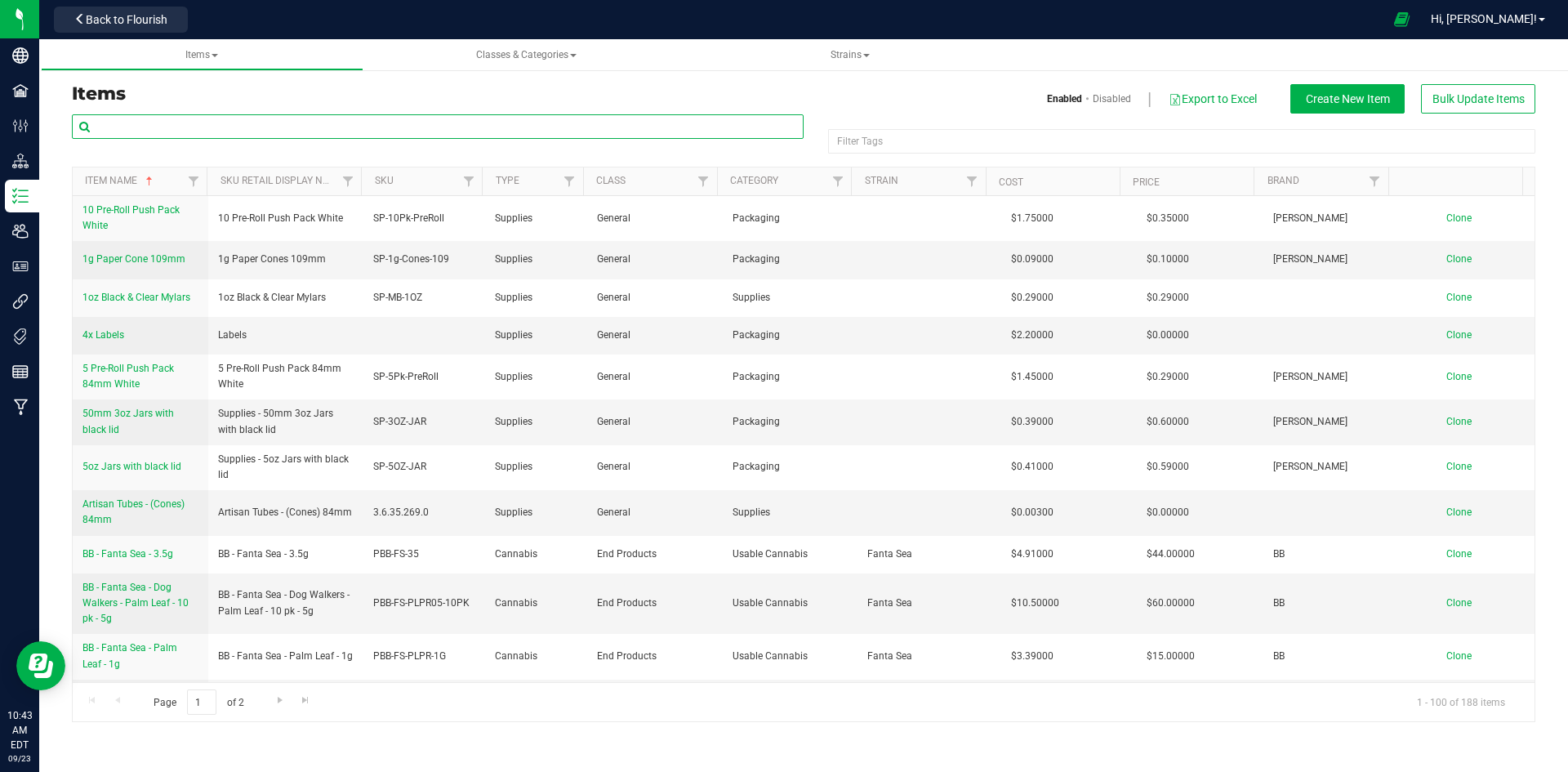
click at [201, 134] on input "text" at bounding box center [437, 126] width 732 height 24
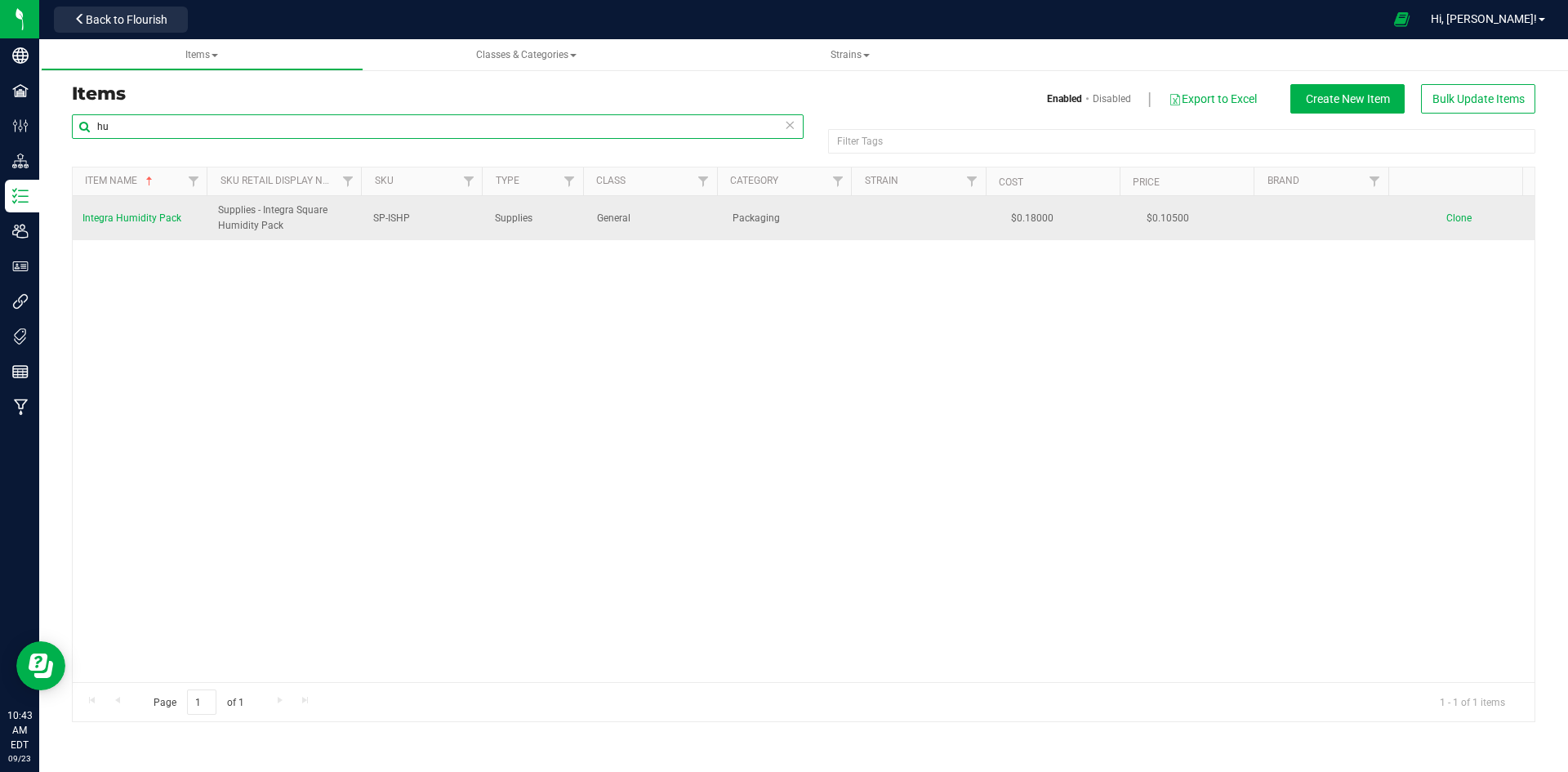
type input "hu"
click at [157, 210] on link "Integra Humidity Pack" at bounding box center [132, 218] width 99 height 16
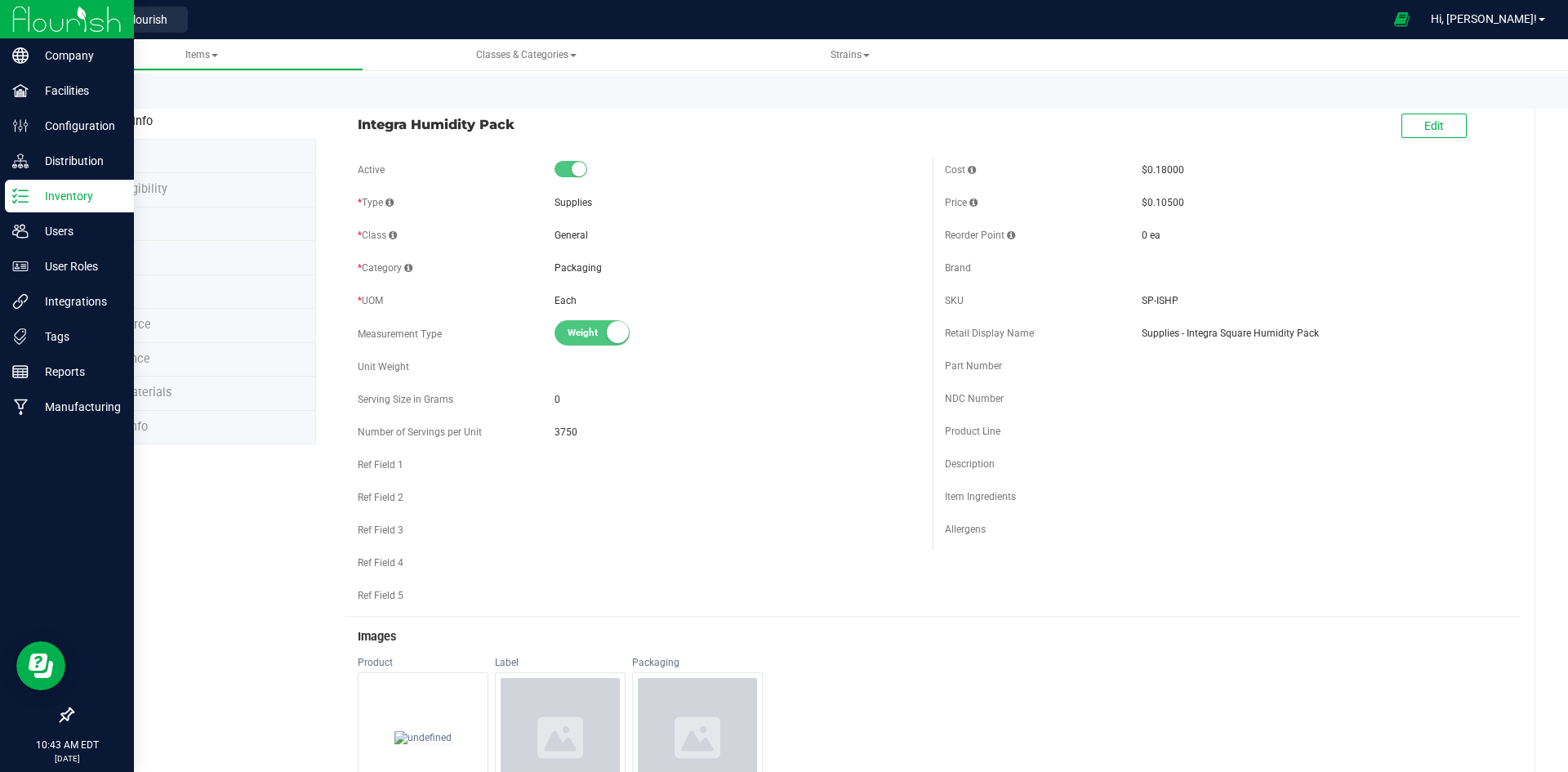
click at [75, 200] on p "Inventory" at bounding box center [78, 195] width 98 height 19
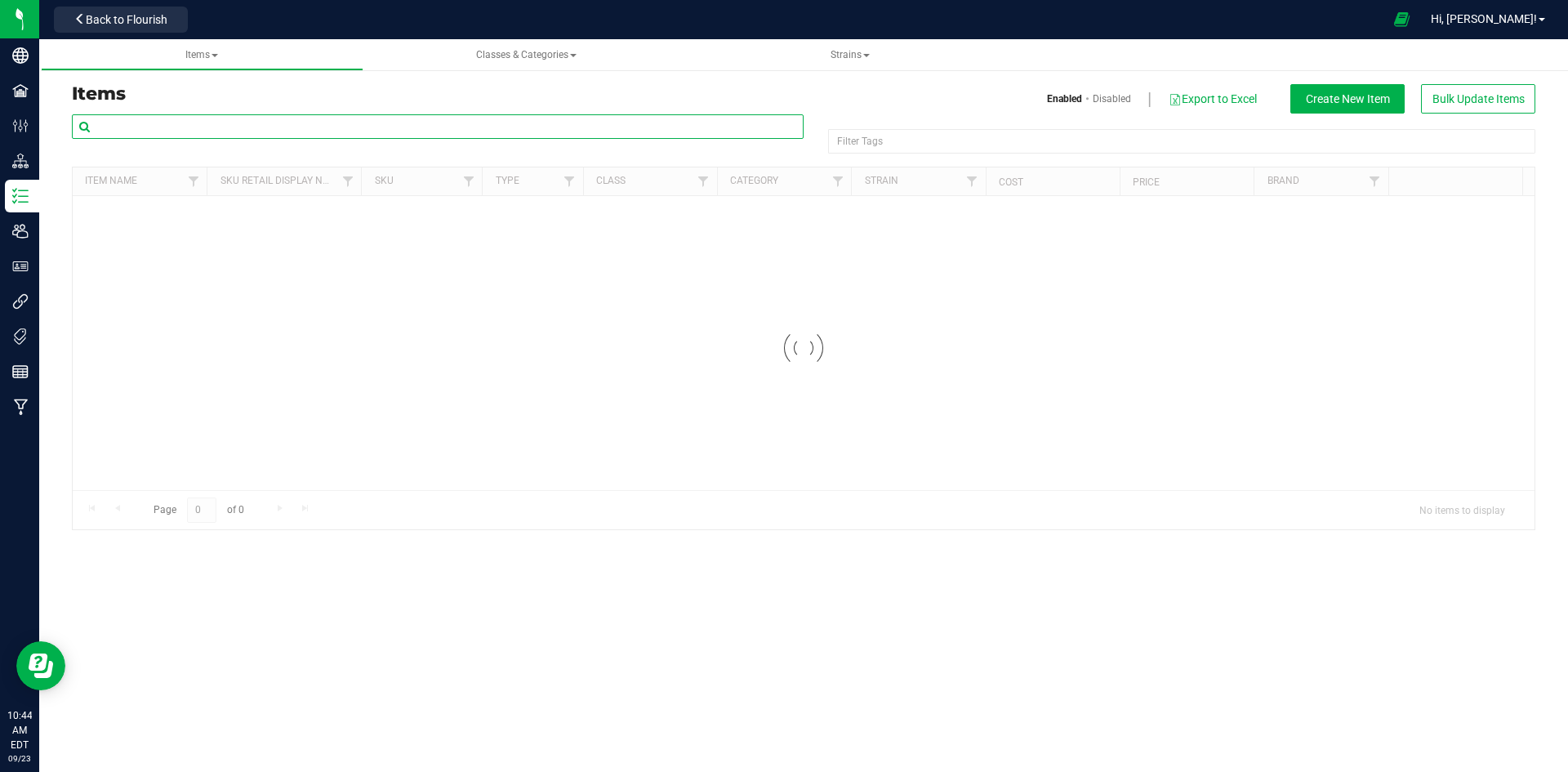
click at [185, 122] on input "text" at bounding box center [437, 126] width 732 height 24
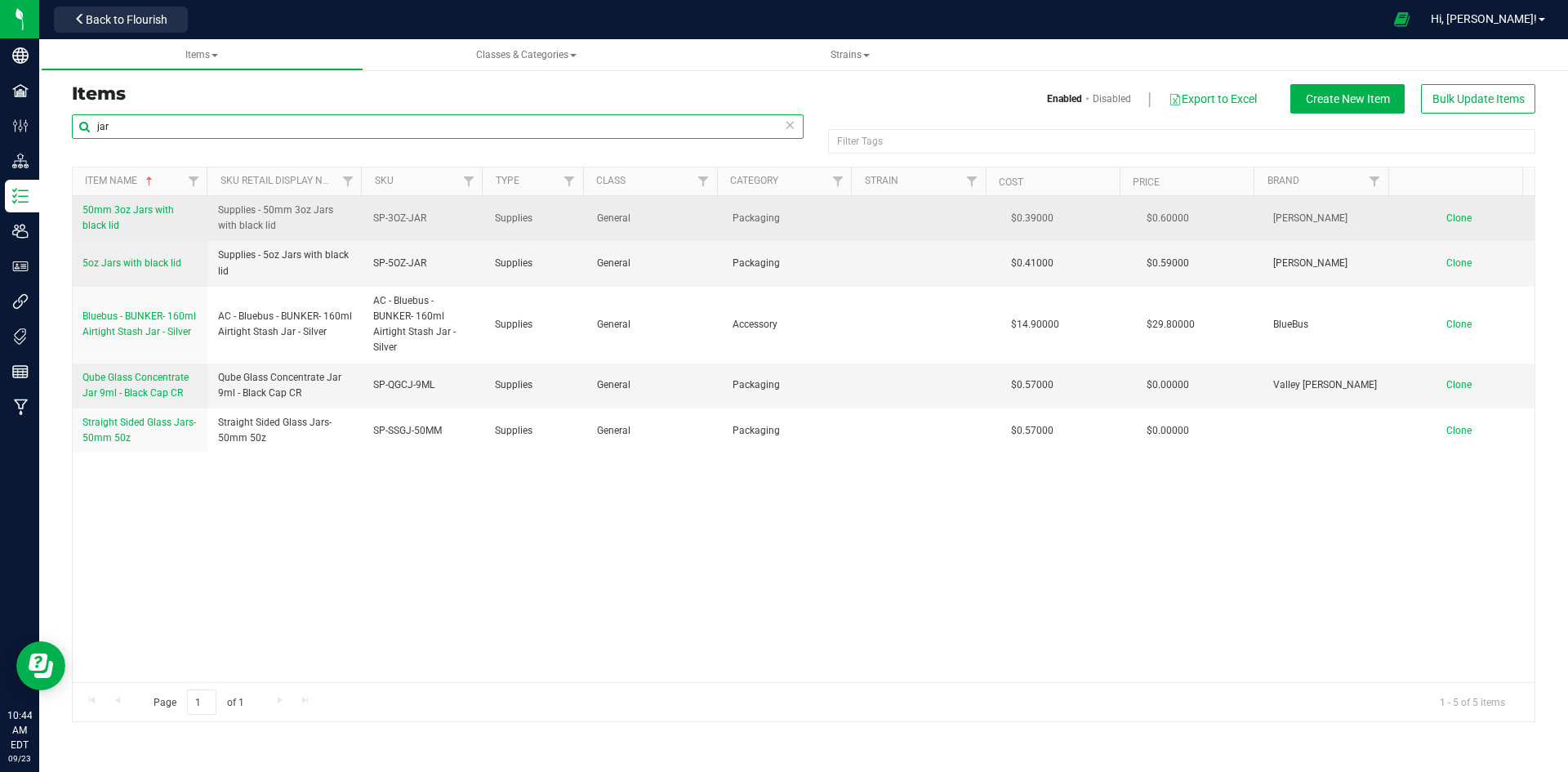
type input "jar"
click at [149, 216] on link "50mm 3oz Jars with black lid" at bounding box center [140, 218] width 116 height 31
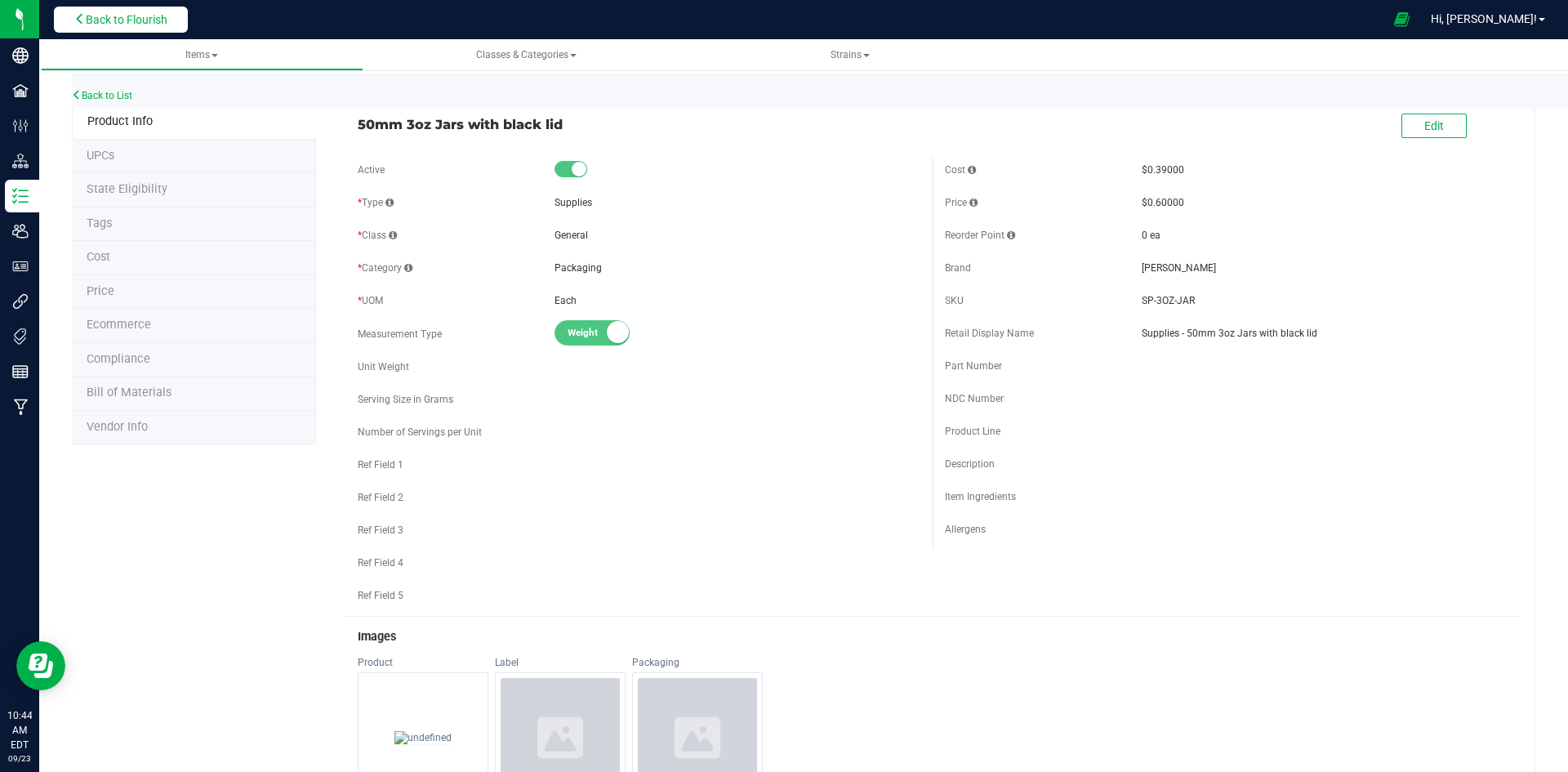
click at [142, 23] on span "Back to Flourish" at bounding box center [127, 19] width 82 height 13
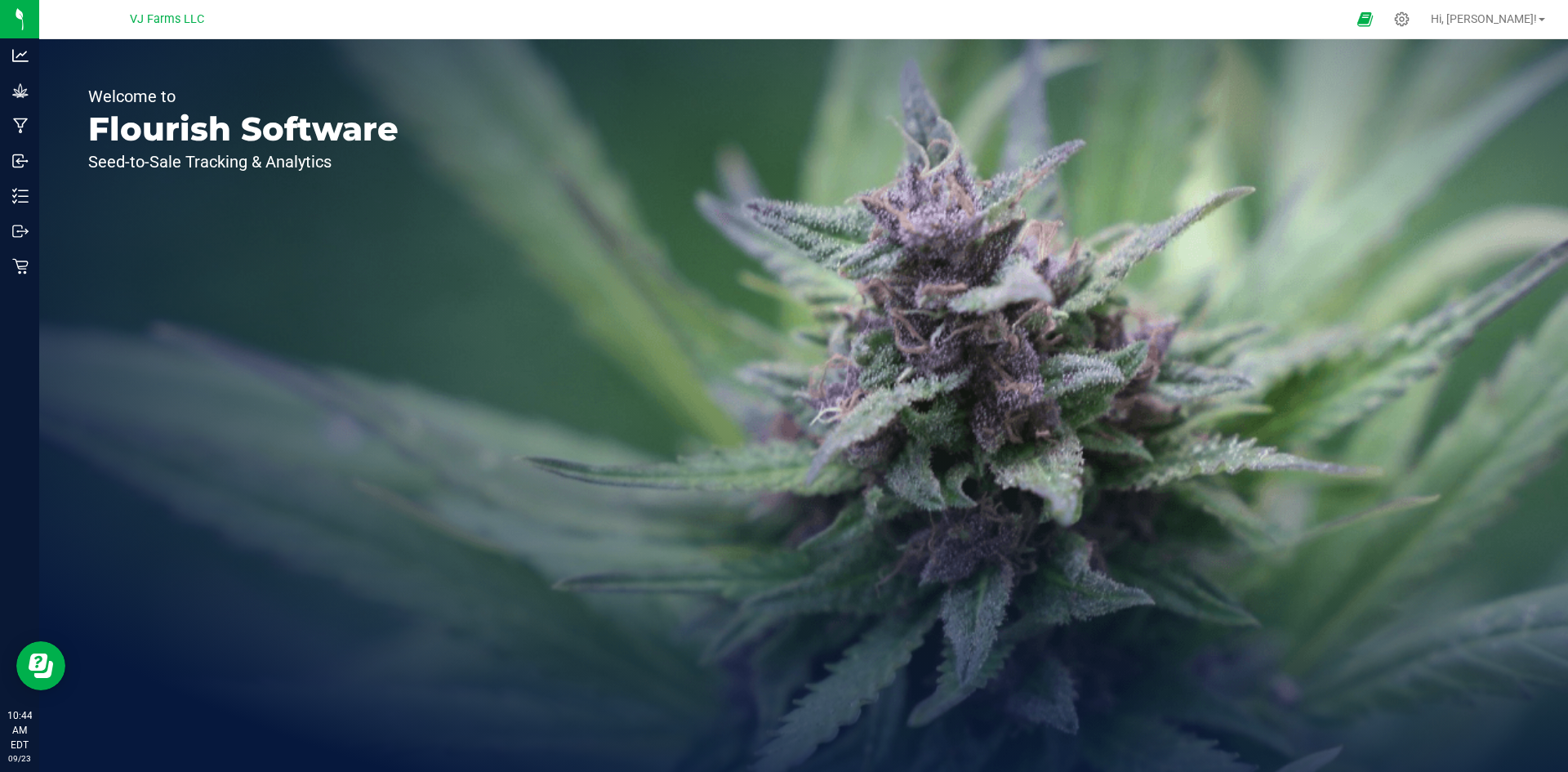
drag, startPoint x: 1459, startPoint y: 15, endPoint x: 216, endPoint y: 148, distance: 1250.1
click at [216, 148] on div "VJ Farms LLC Hi, Julia! Welcome to Flourish Software Seed-to-Sale Tracking & An…" at bounding box center [804, 386] width 1529 height 772
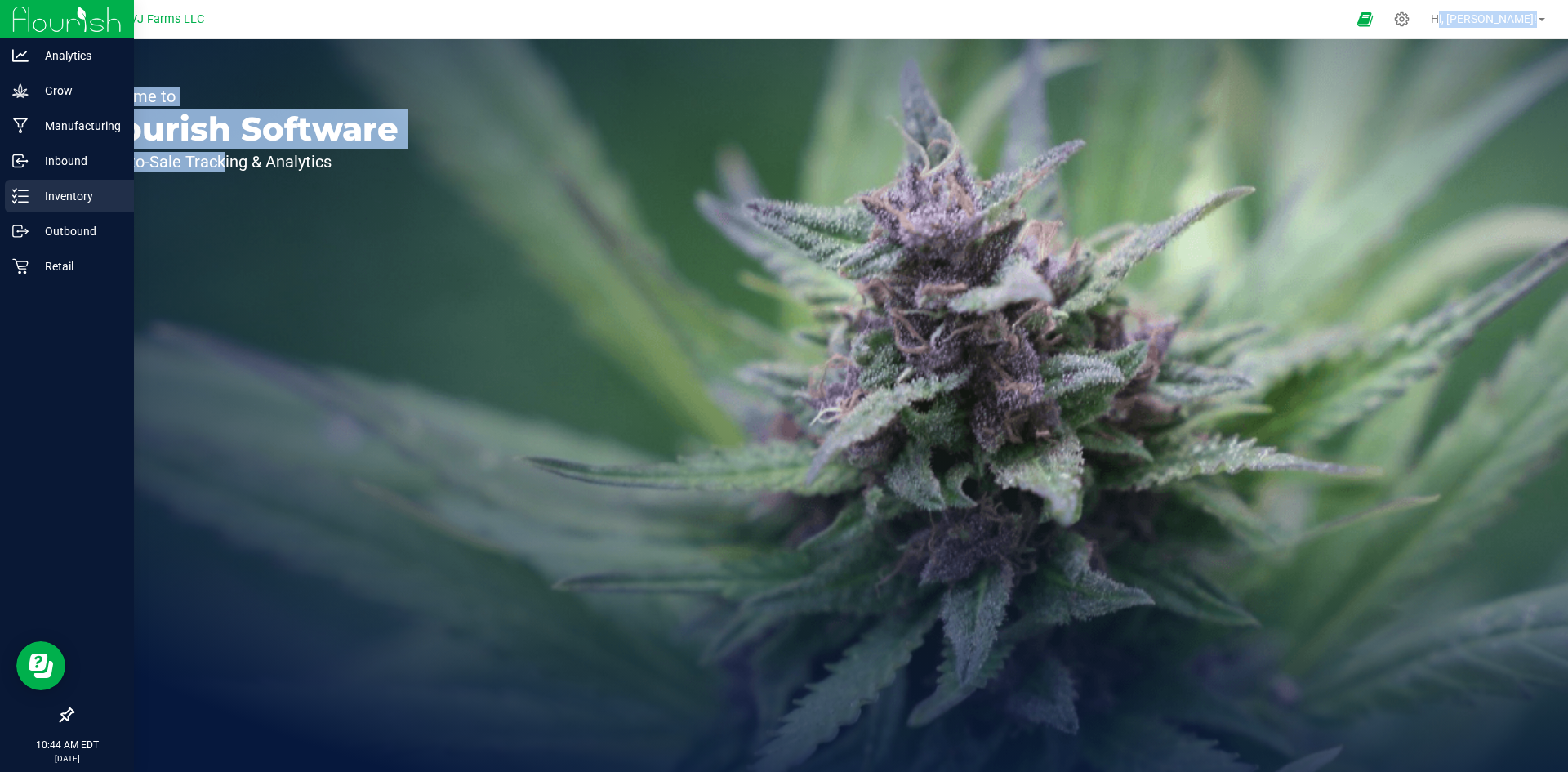
click at [80, 204] on p "Inventory" at bounding box center [78, 195] width 98 height 19
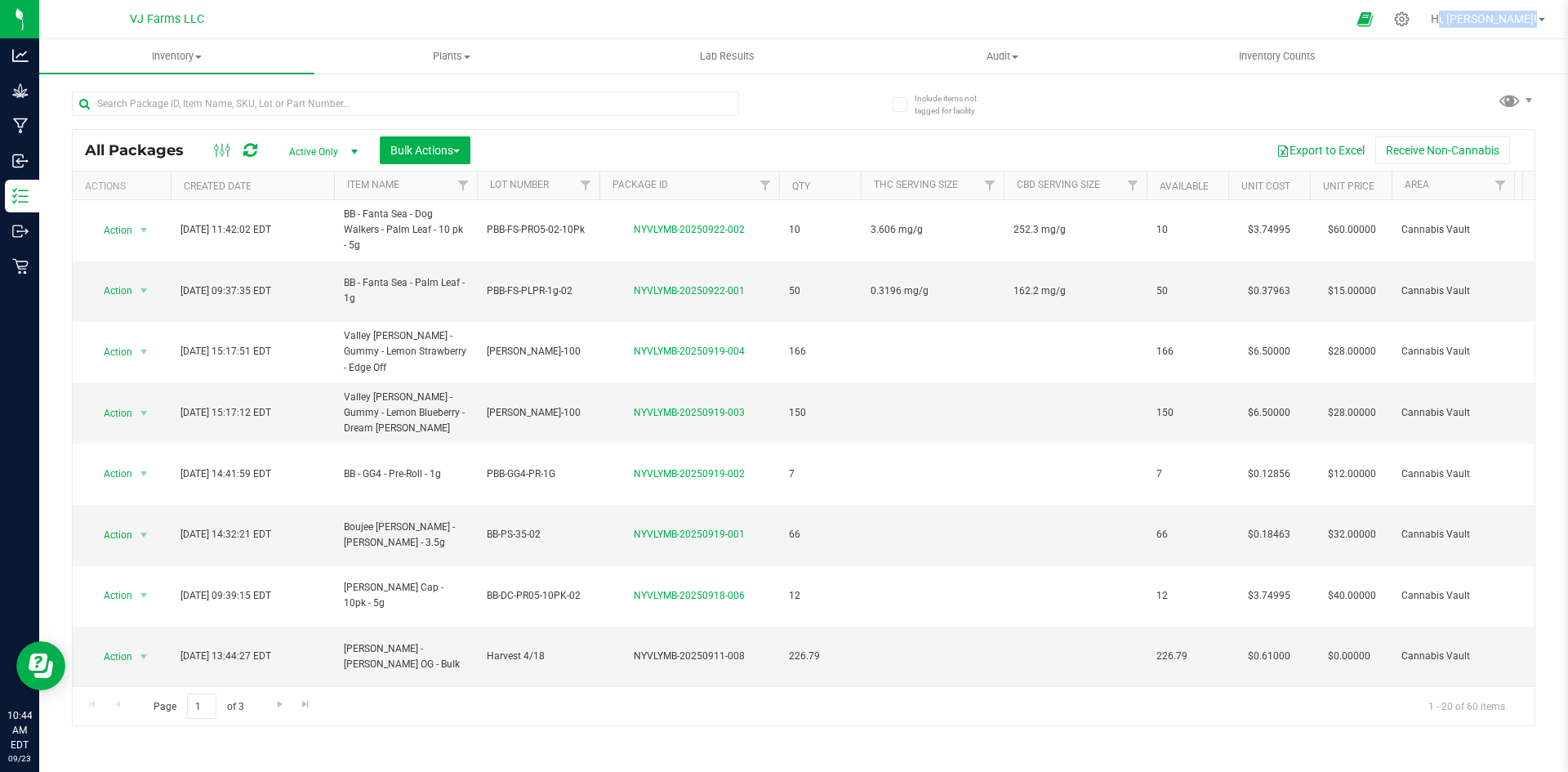
click at [505, 89] on div at bounding box center [437, 103] width 732 height 52
click at [256, 96] on input "text" at bounding box center [405, 104] width 668 height 24
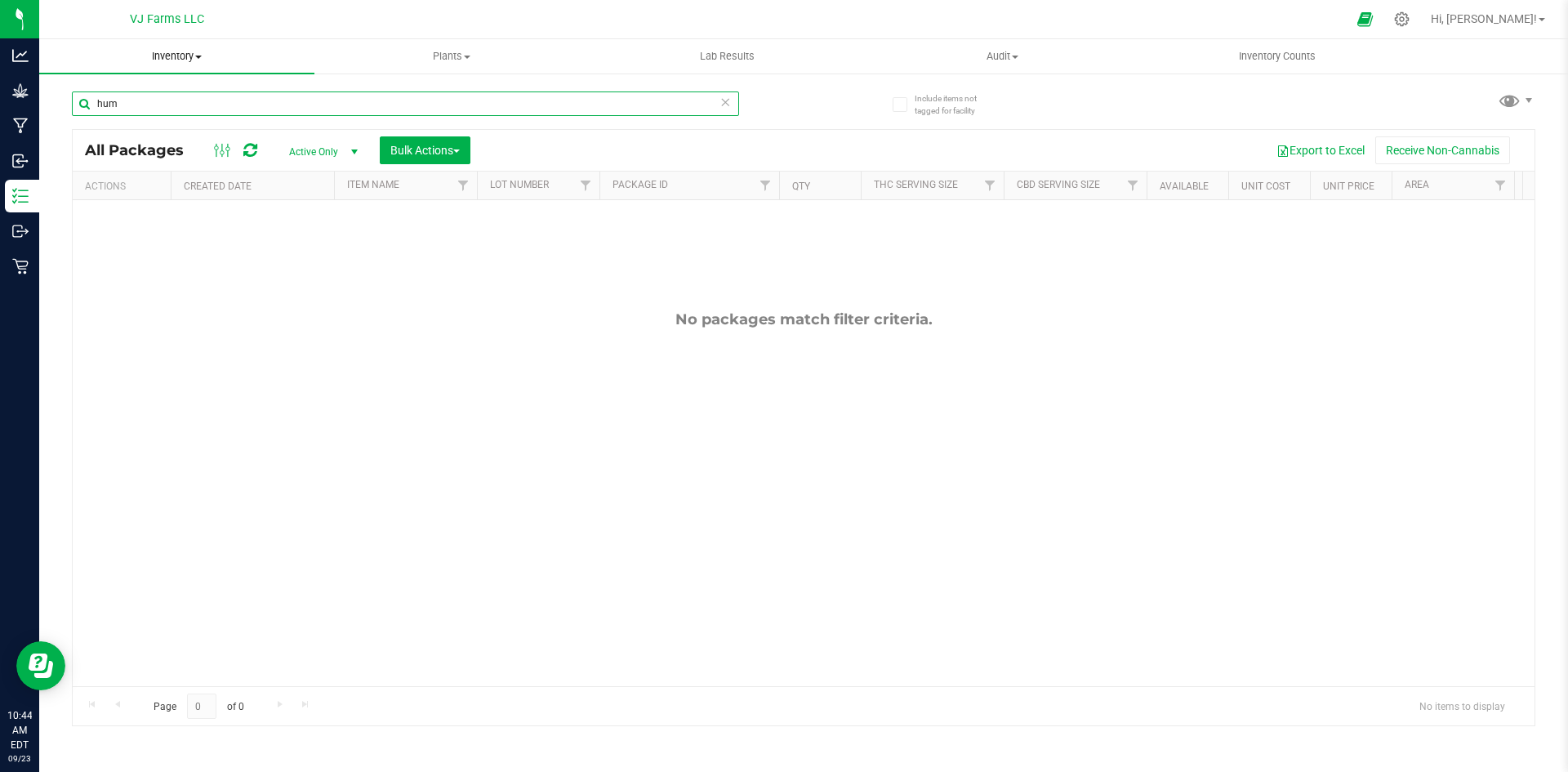
type input "hum"
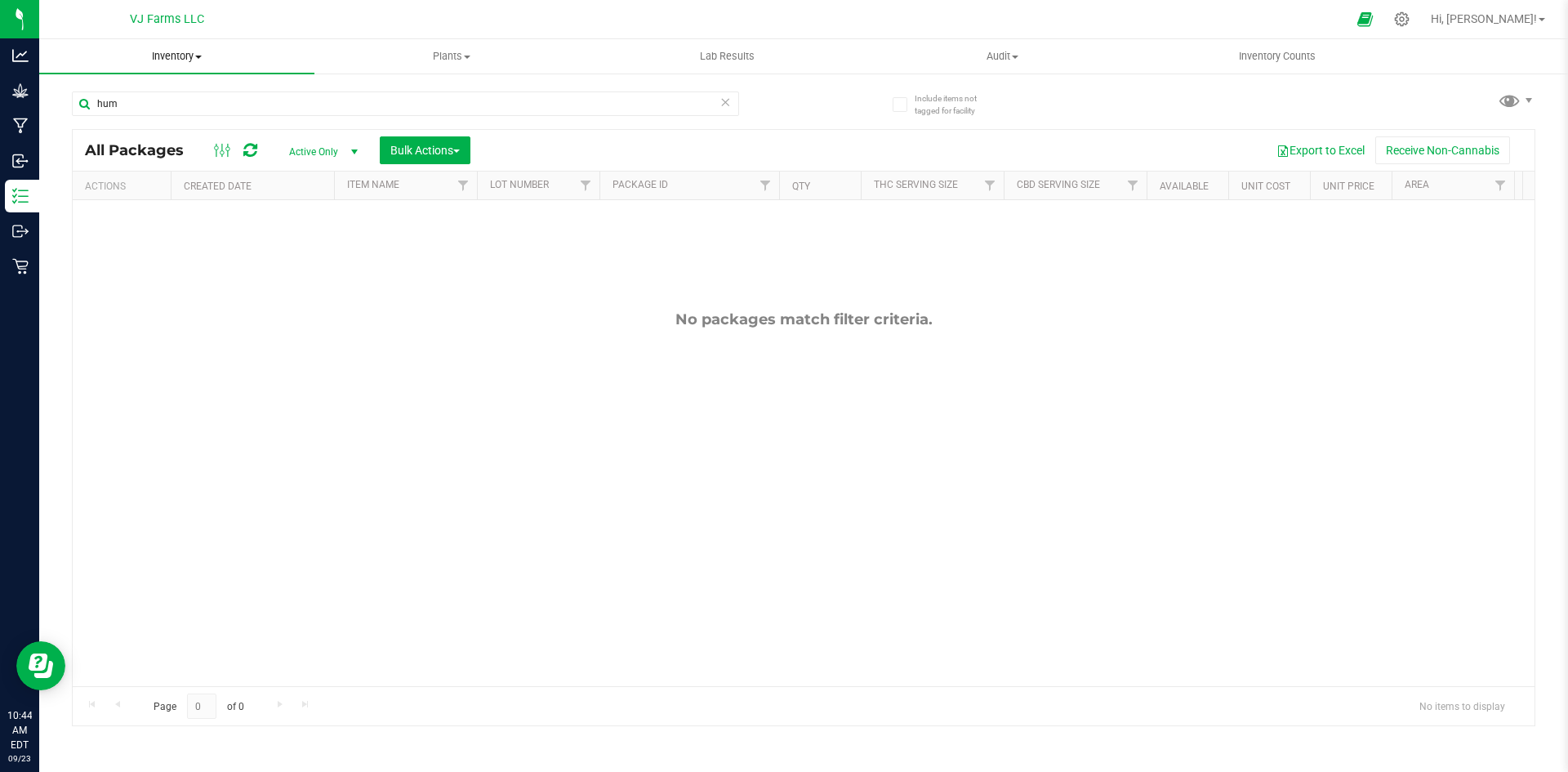
click at [185, 66] on uib-tab-heading "Inventory All packages All inventory Waste log Create inventory" at bounding box center [176, 56] width 275 height 34
click at [147, 108] on li "All inventory" at bounding box center [176, 118] width 275 height 19
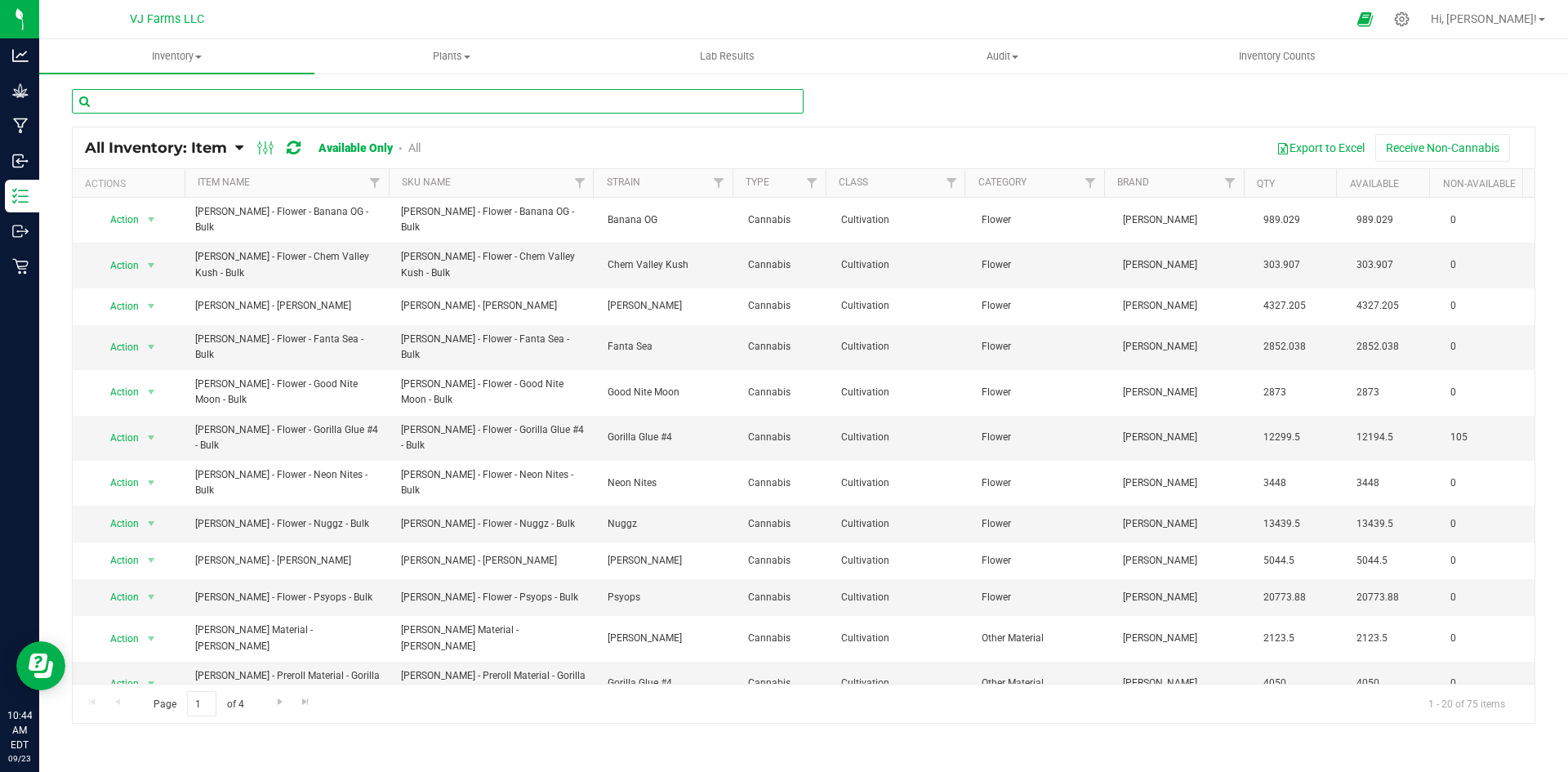
click at [302, 95] on input "text" at bounding box center [437, 101] width 732 height 24
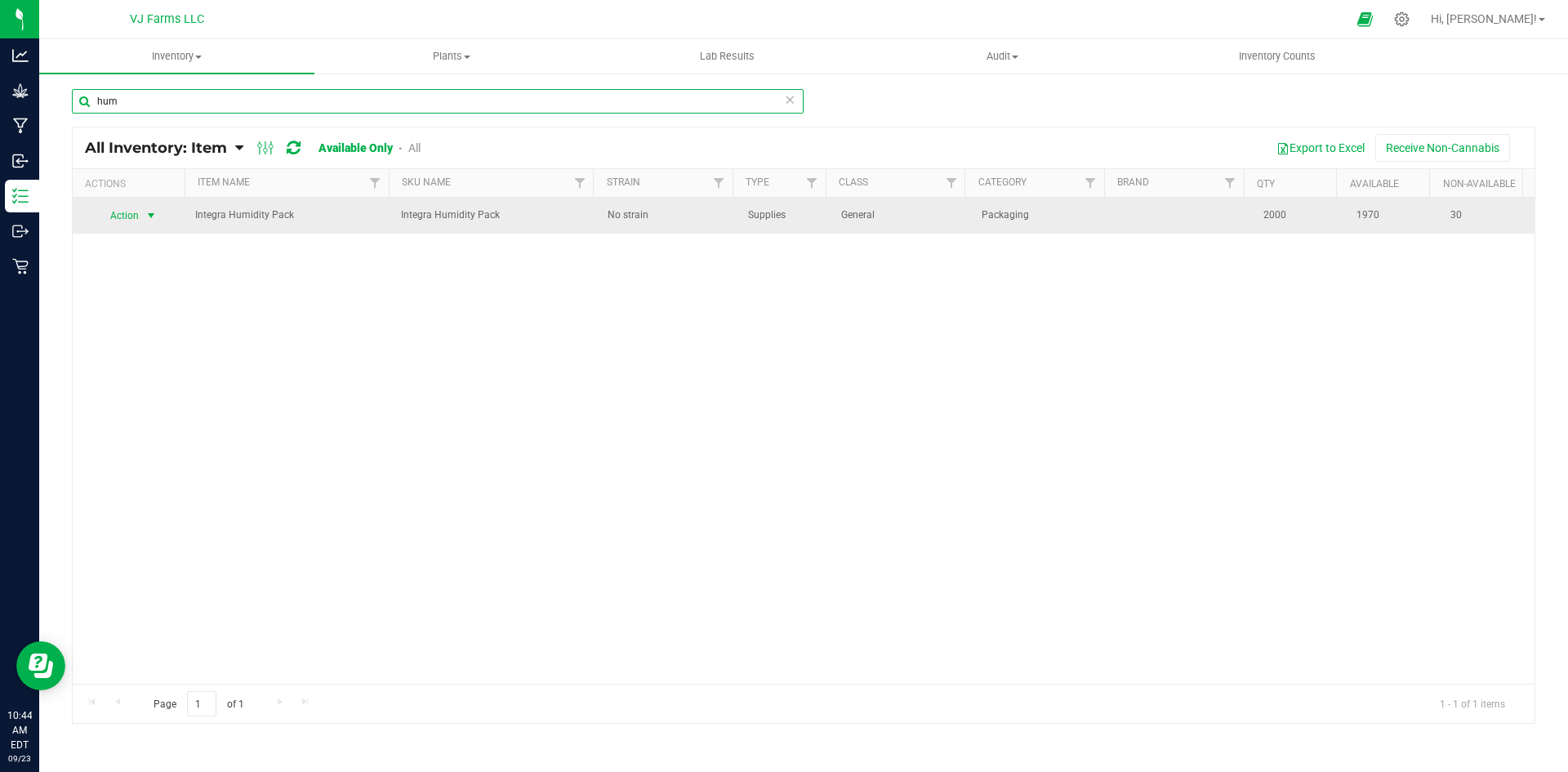
type input "hum"
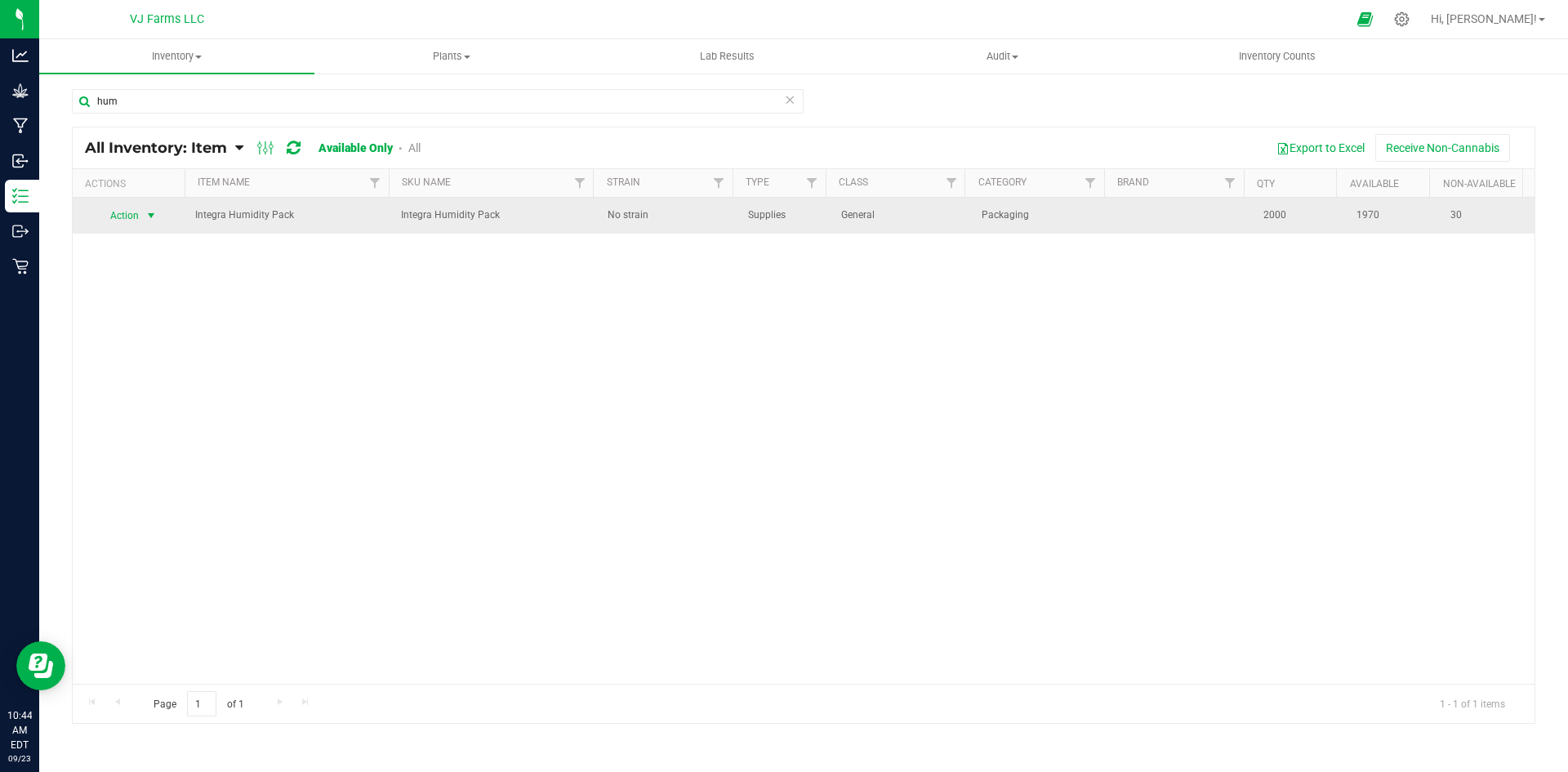
click at [153, 221] on span "select" at bounding box center [151, 215] width 13 height 13
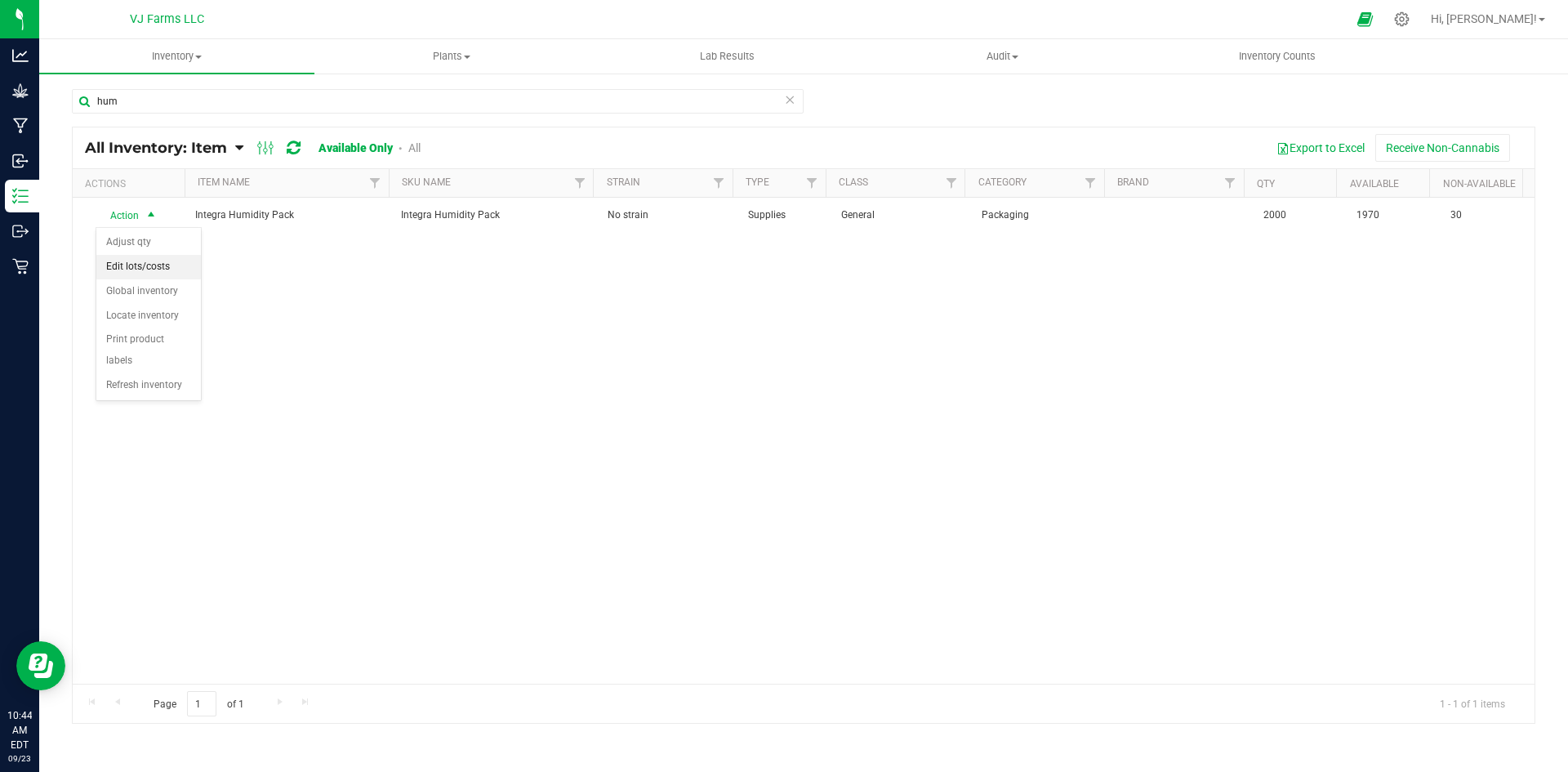
click at [152, 262] on li "Edit lots/costs" at bounding box center [148, 267] width 105 height 24
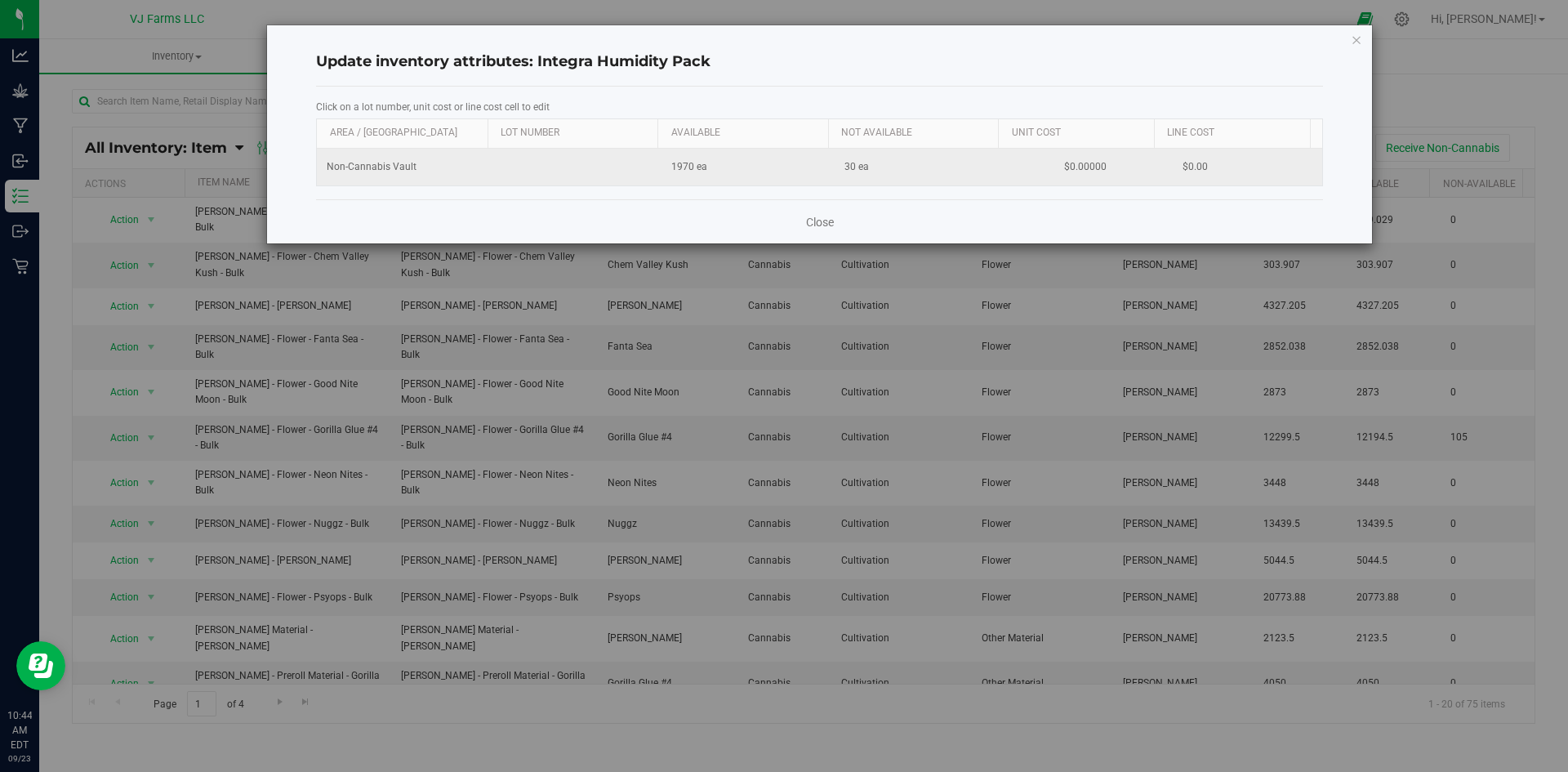
click at [1078, 174] on td "$0.00000" at bounding box center [1085, 167] width 158 height 37
click at [1028, 168] on input "0" at bounding box center [1082, 167] width 140 height 23
click at [1091, 165] on td "$0.00000" at bounding box center [1085, 167] width 158 height 37
type input "0.18"
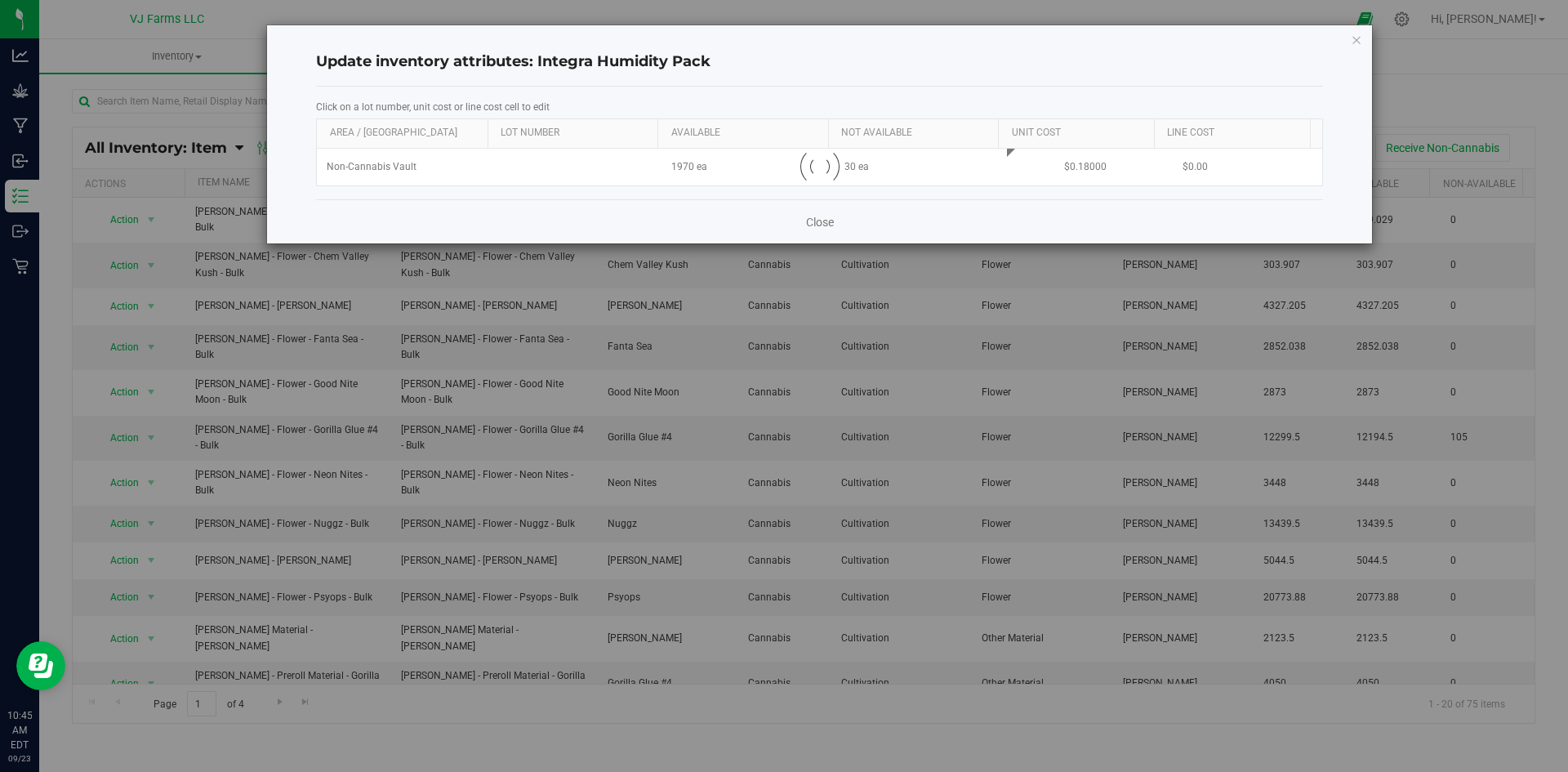
click at [1081, 215] on div "Close" at bounding box center [819, 221] width 1007 height 44
click at [810, 223] on link "Close" at bounding box center [820, 222] width 28 height 17
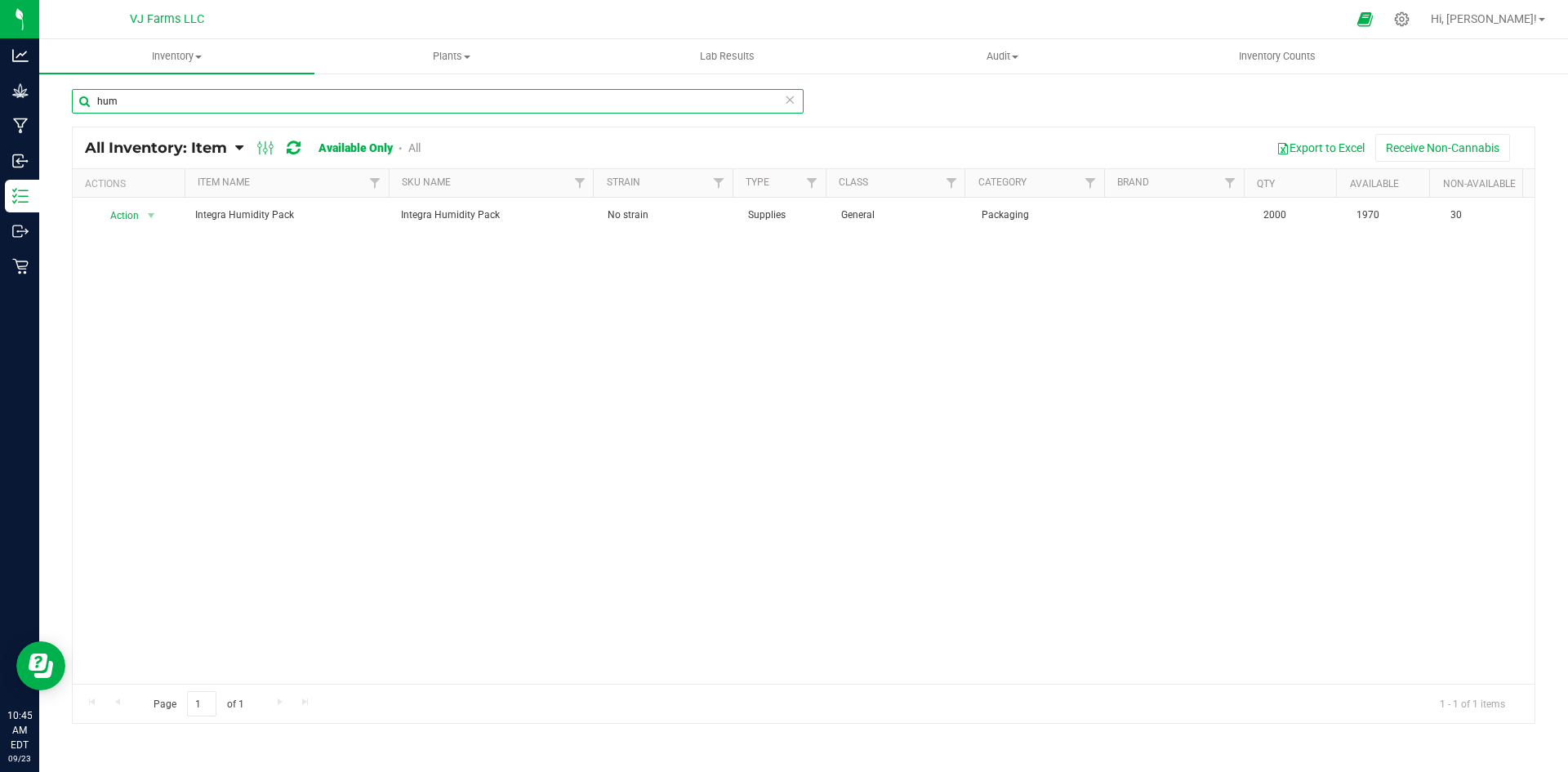
click at [189, 93] on input "hum" at bounding box center [437, 101] width 732 height 24
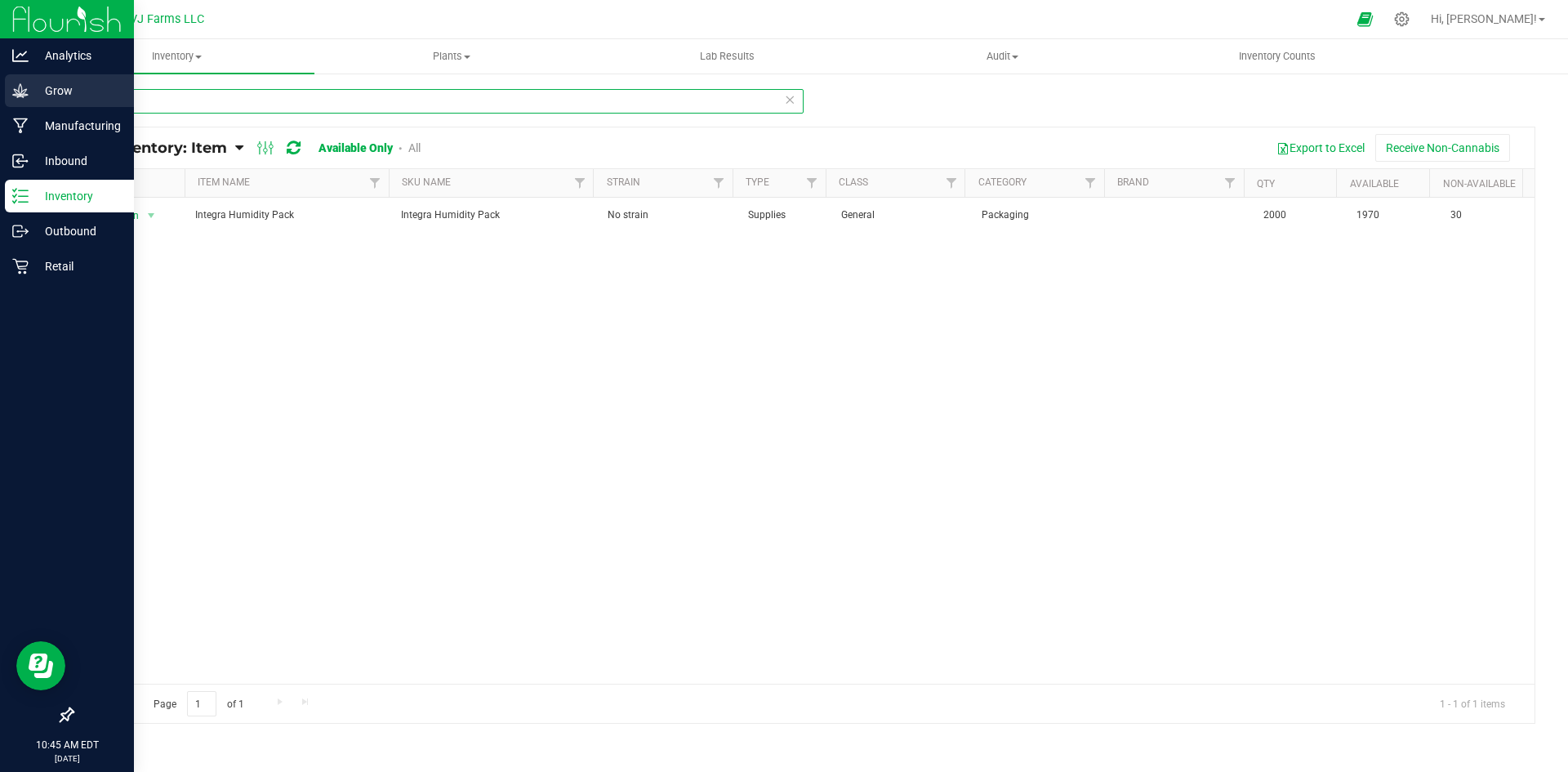
drag, startPoint x: 200, startPoint y: 113, endPoint x: 0, endPoint y: 100, distance: 200.4
click at [0, 100] on div "Analytics Grow Manufacturing Inbound Inventory Outbound Retail 10:45 AM EDT 09/…" at bounding box center [784, 386] width 1568 height 772
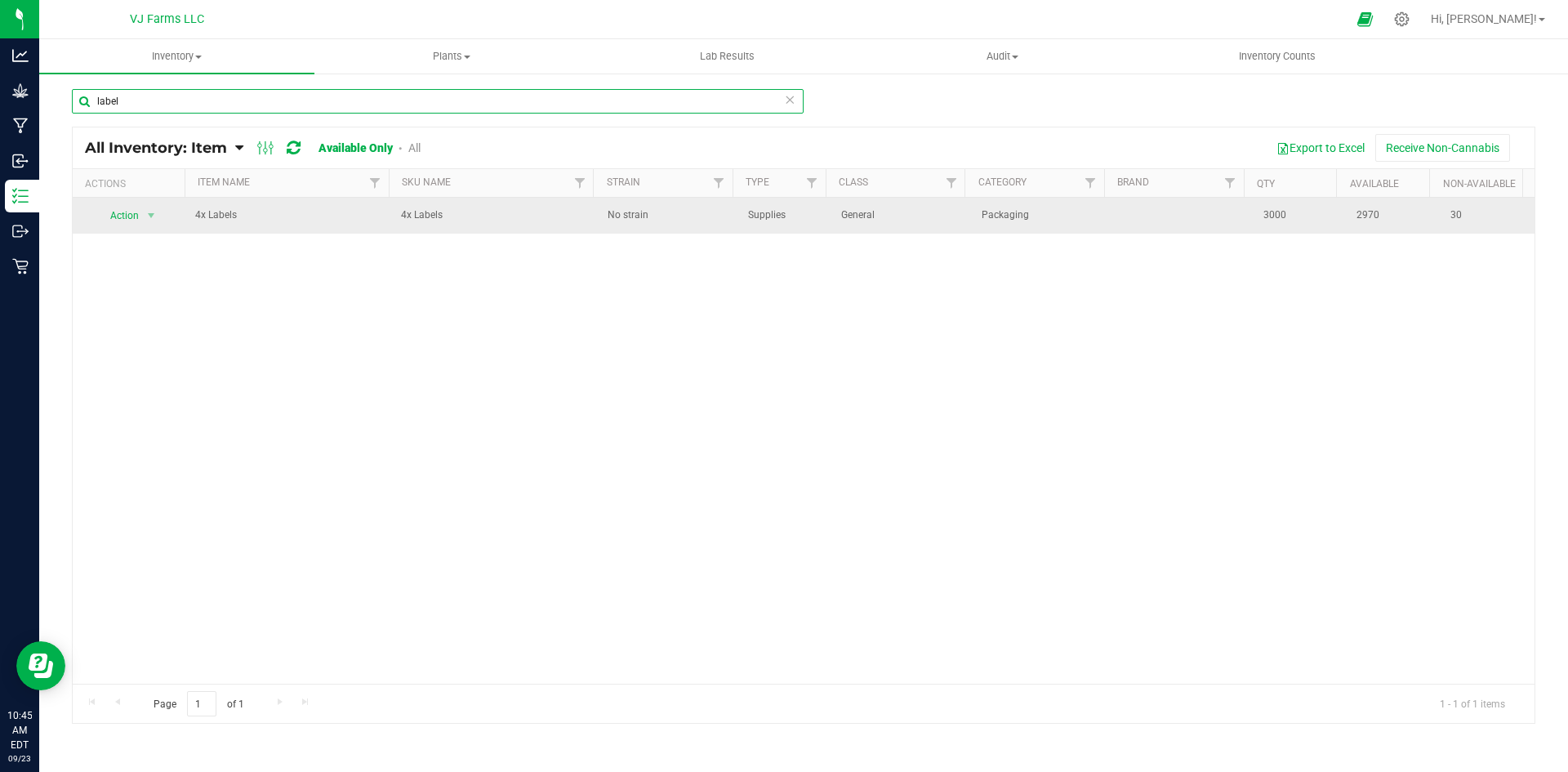
type input "label"
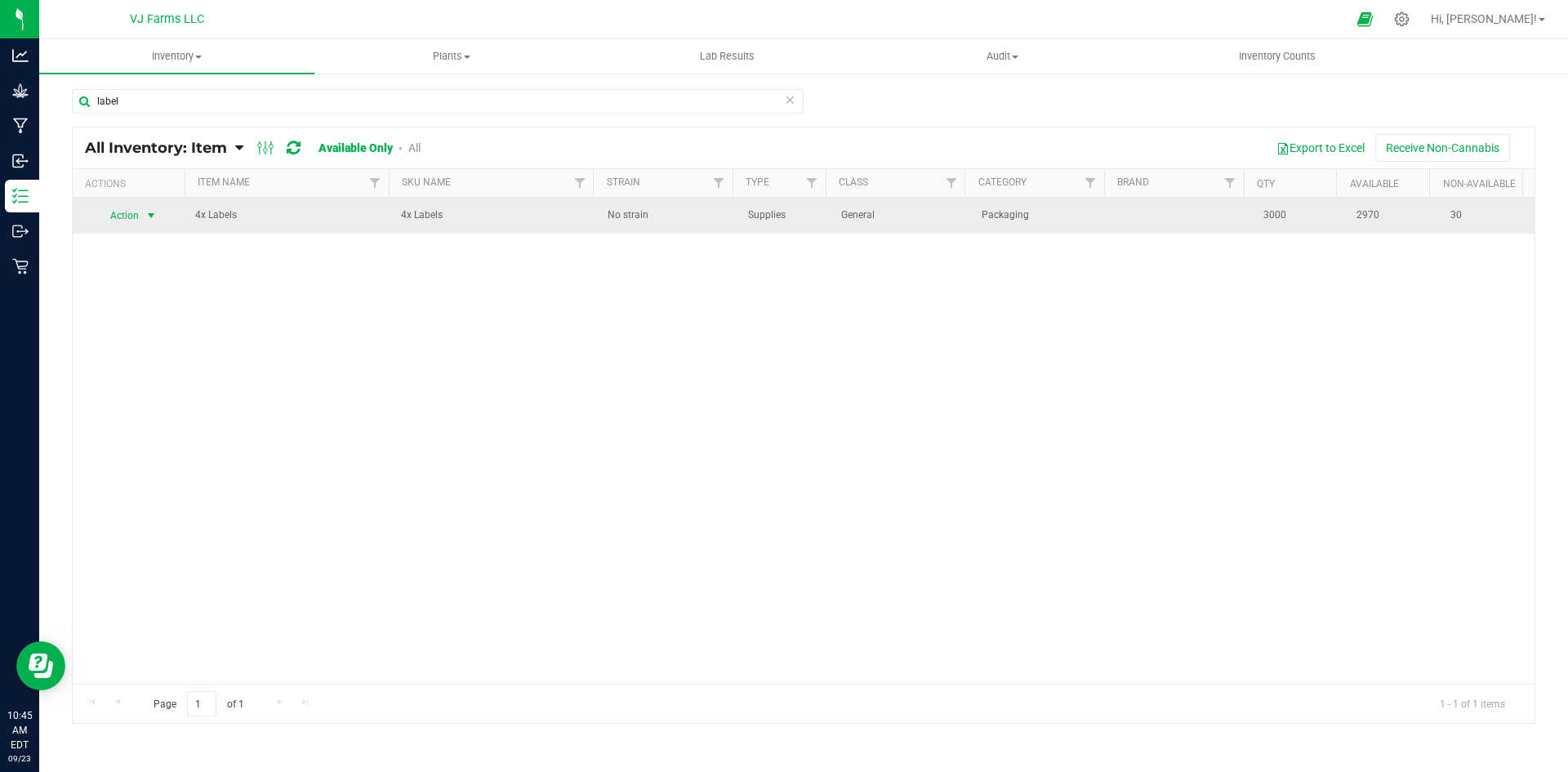
click at [135, 219] on span "Action" at bounding box center [118, 215] width 45 height 23
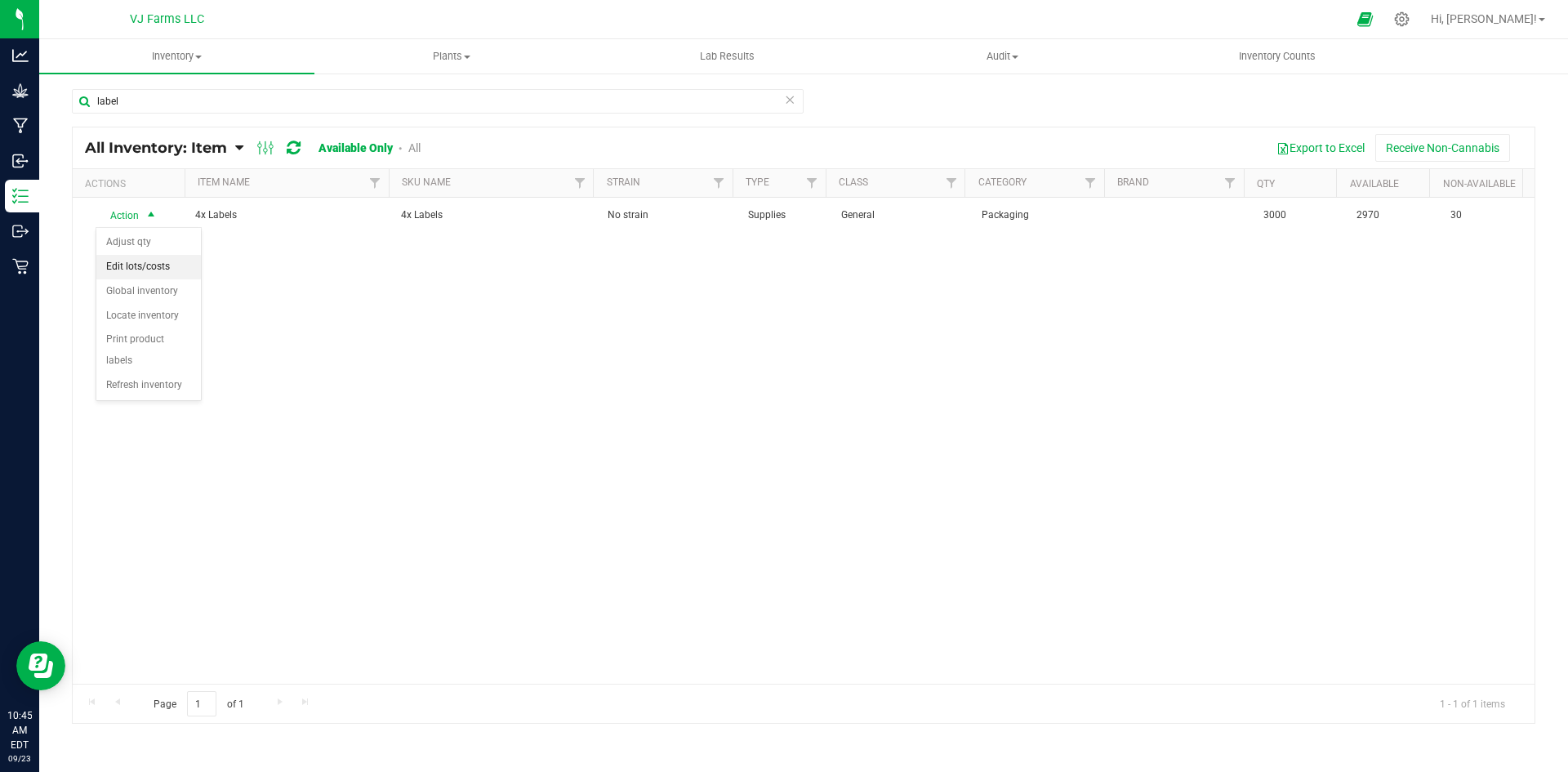
click at [175, 270] on li "Edit lots/costs" at bounding box center [148, 267] width 105 height 24
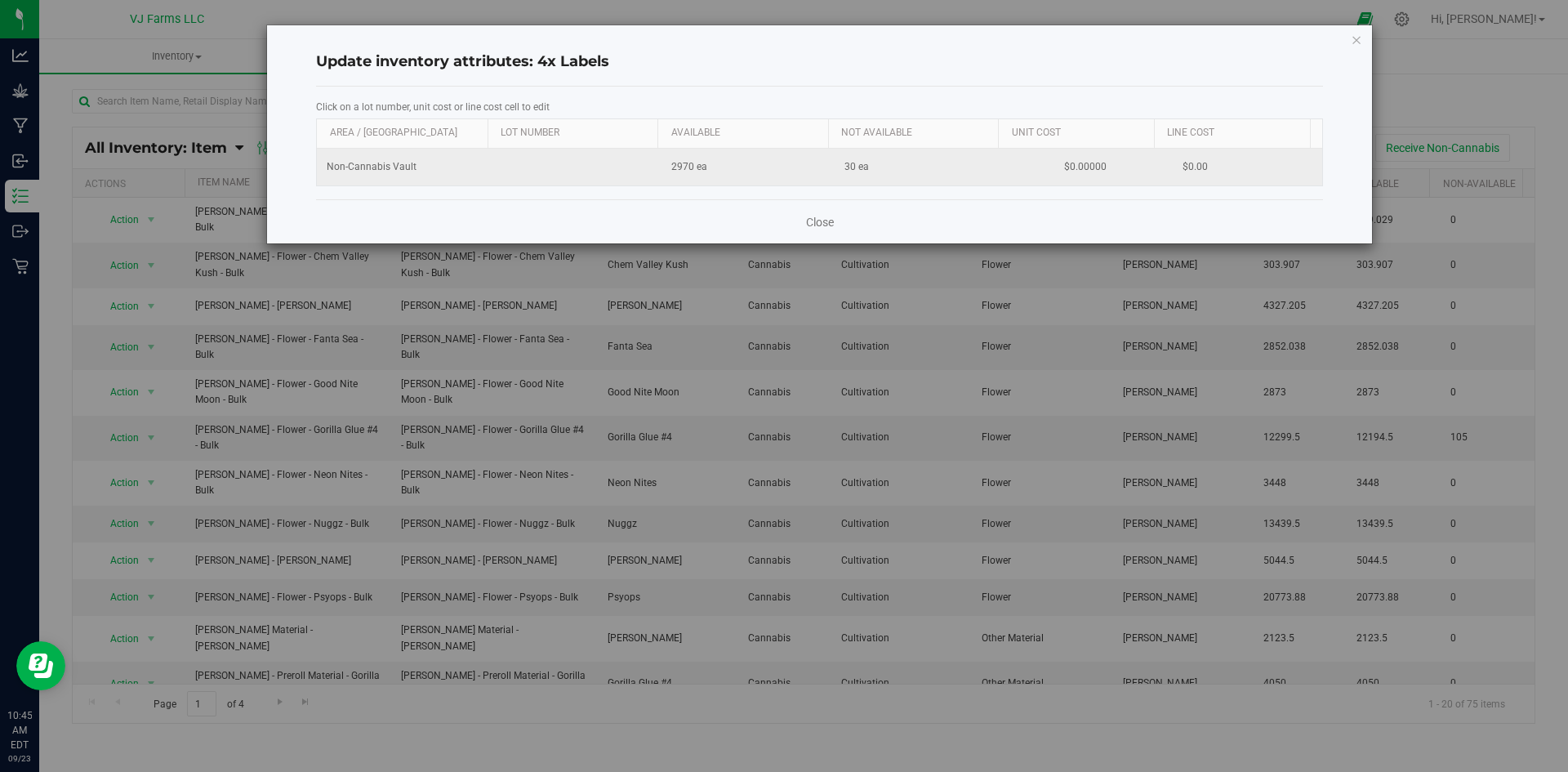
click at [1076, 167] on td "$0.00000" at bounding box center [1085, 167] width 158 height 37
type input "01"
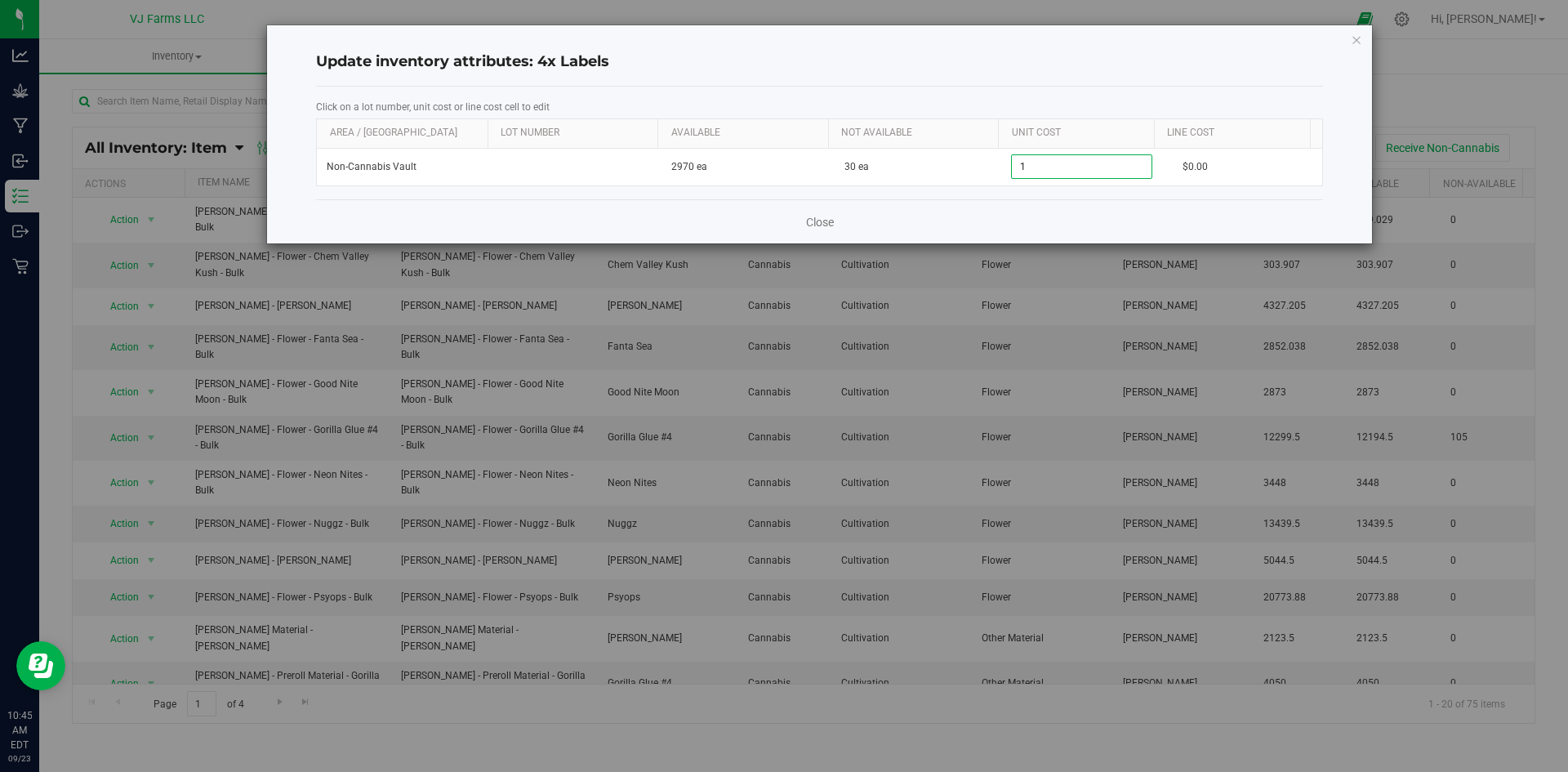
click at [1044, 208] on div "Close" at bounding box center [819, 221] width 1007 height 44
click at [822, 220] on link "Close" at bounding box center [820, 222] width 28 height 17
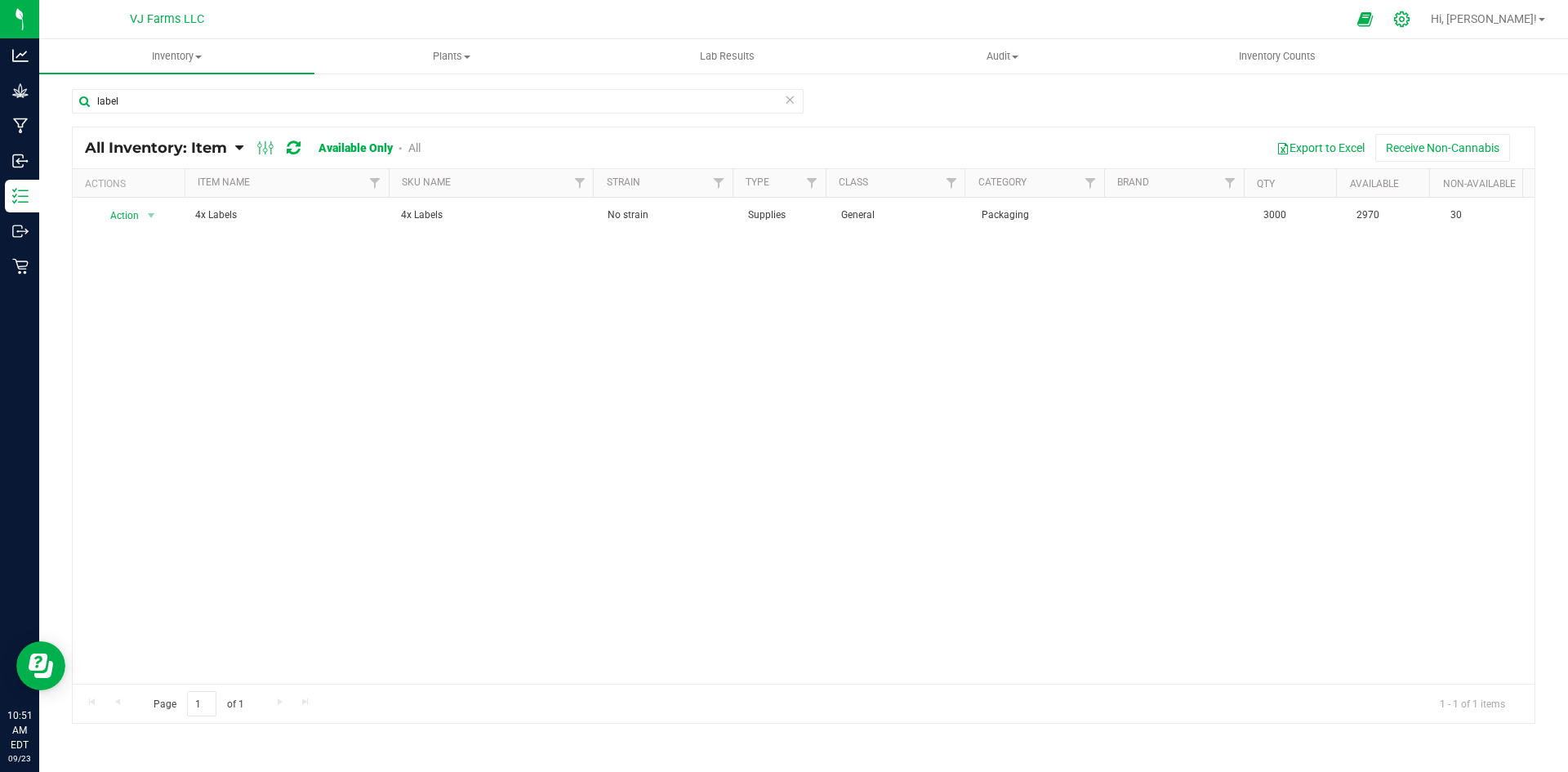
click at [1410, 17] on icon at bounding box center [1402, 19] width 16 height 16
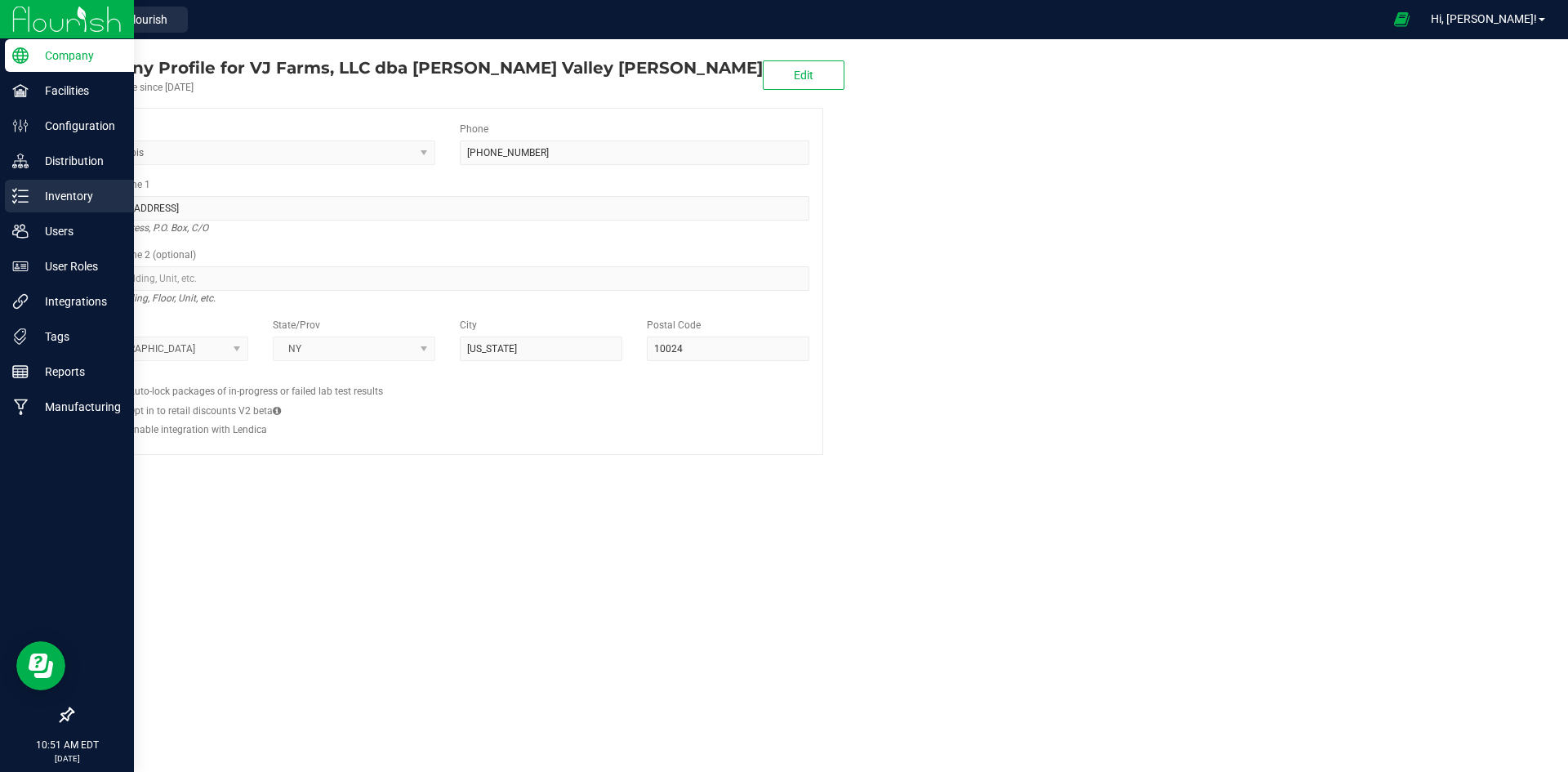
click at [99, 188] on p "Inventory" at bounding box center [78, 195] width 98 height 19
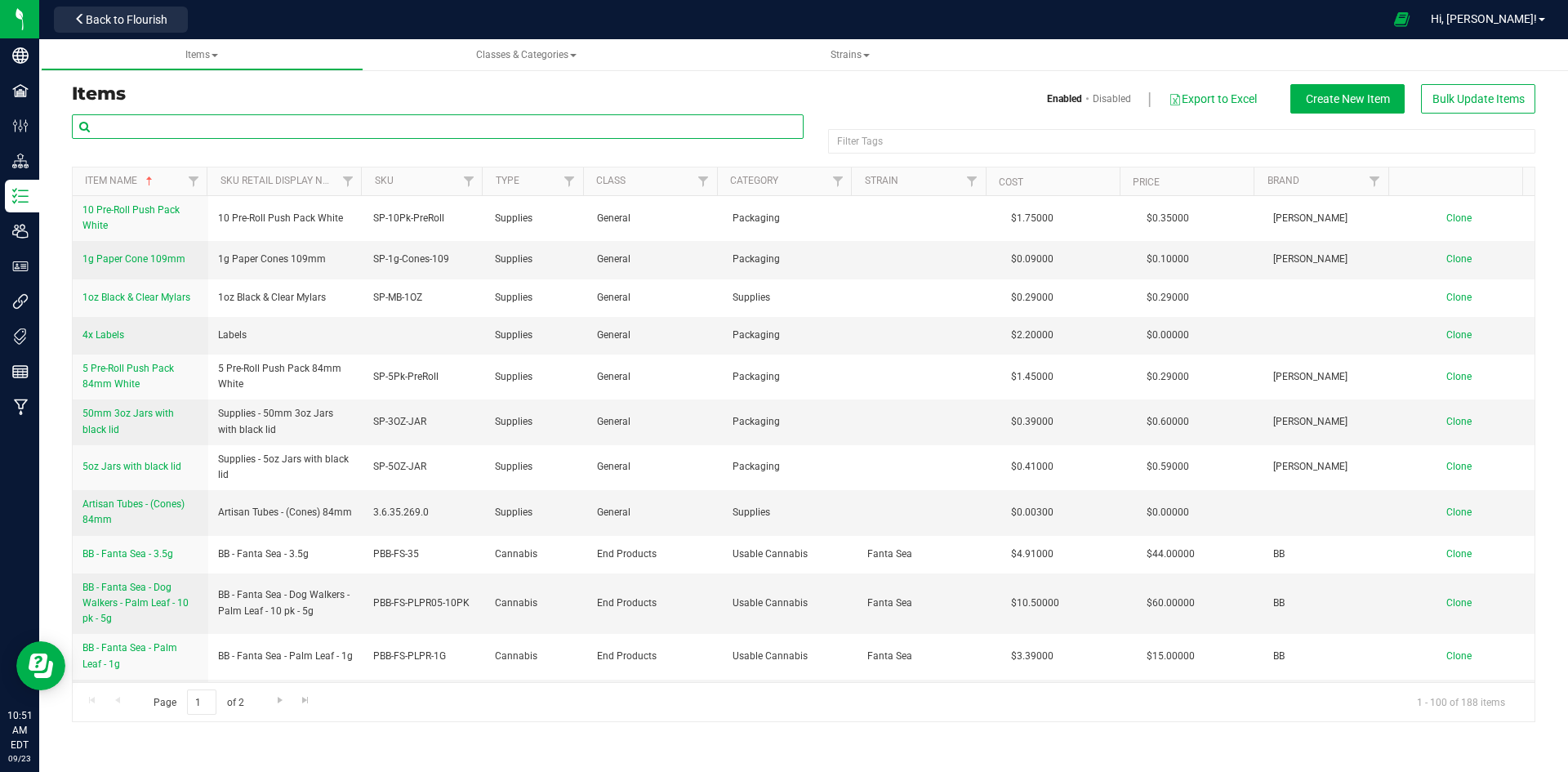
click at [231, 120] on input "text" at bounding box center [437, 126] width 732 height 24
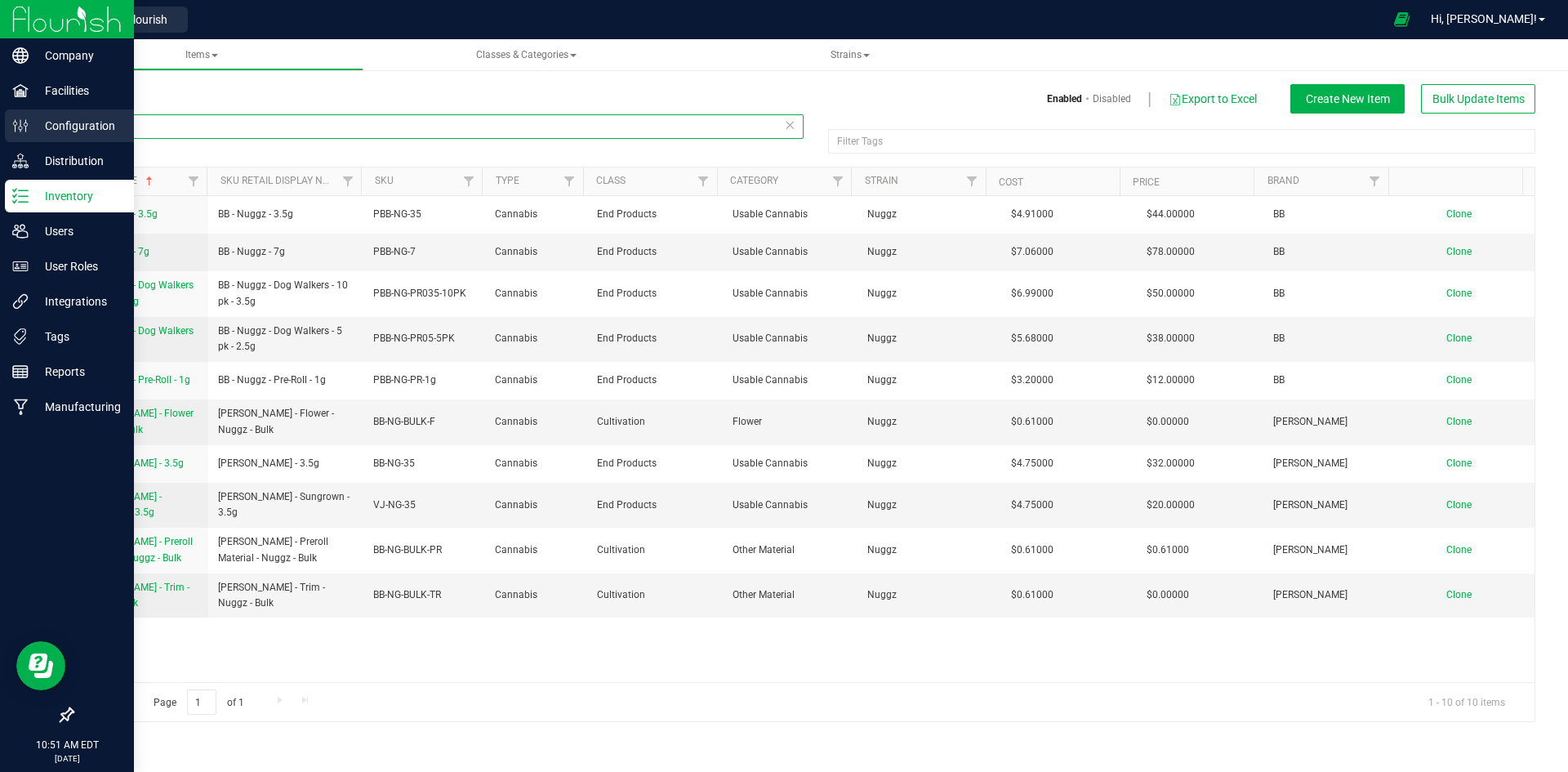
drag, startPoint x: 124, startPoint y: 120, endPoint x: 33, endPoint y: 121, distance: 91.0
click at [33, 121] on div "Company Facilities Configuration Distribution Inventory Users User Roles Integr…" at bounding box center [784, 386] width 1568 height 772
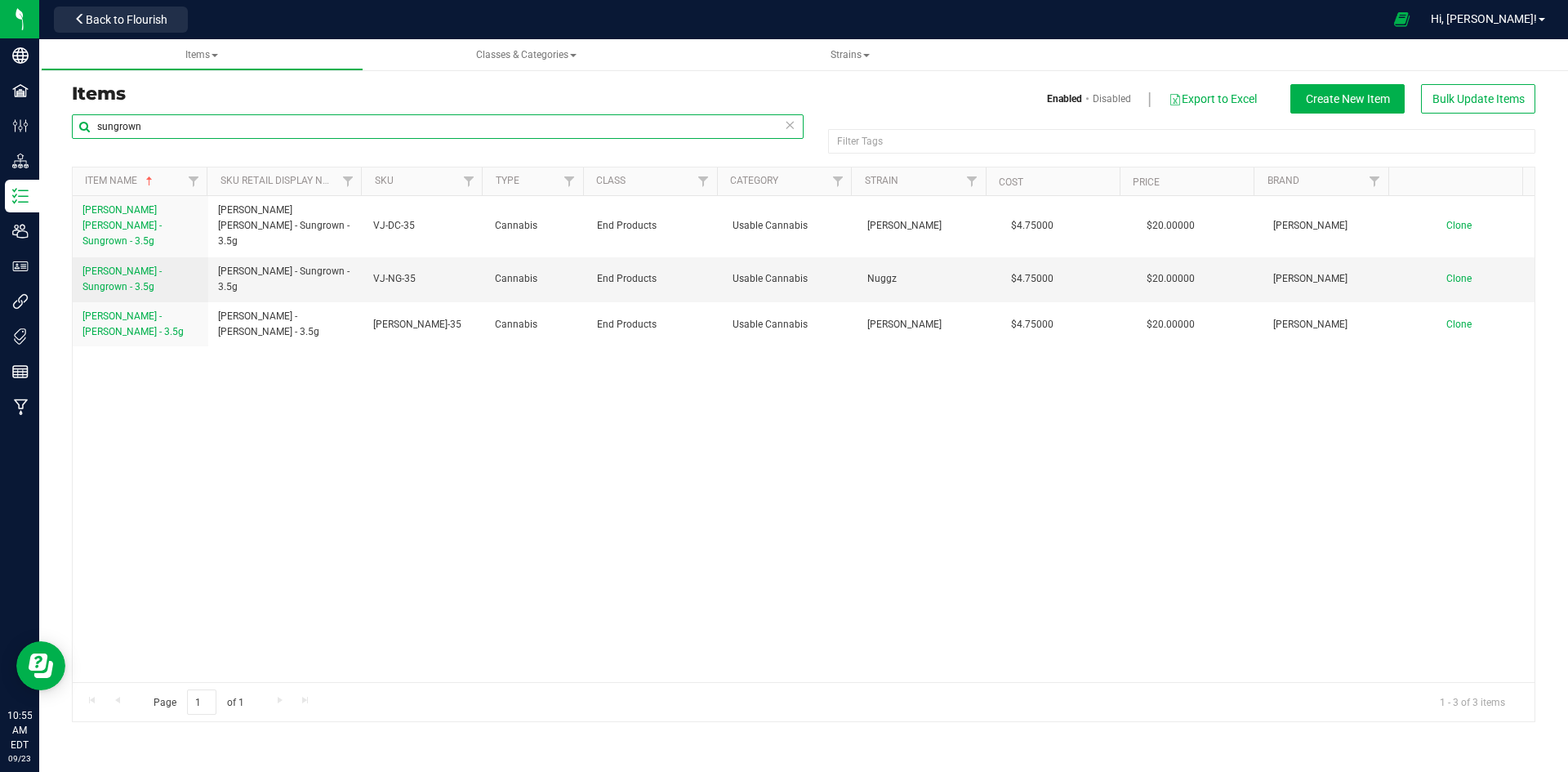
drag, startPoint x: 168, startPoint y: 126, endPoint x: 50, endPoint y: 132, distance: 118.2
click at [50, 132] on div "Items Enabled Disabled Export to Excel Create New Item Bulk Update Items sungro…" at bounding box center [804, 393] width 1529 height 691
type input "n"
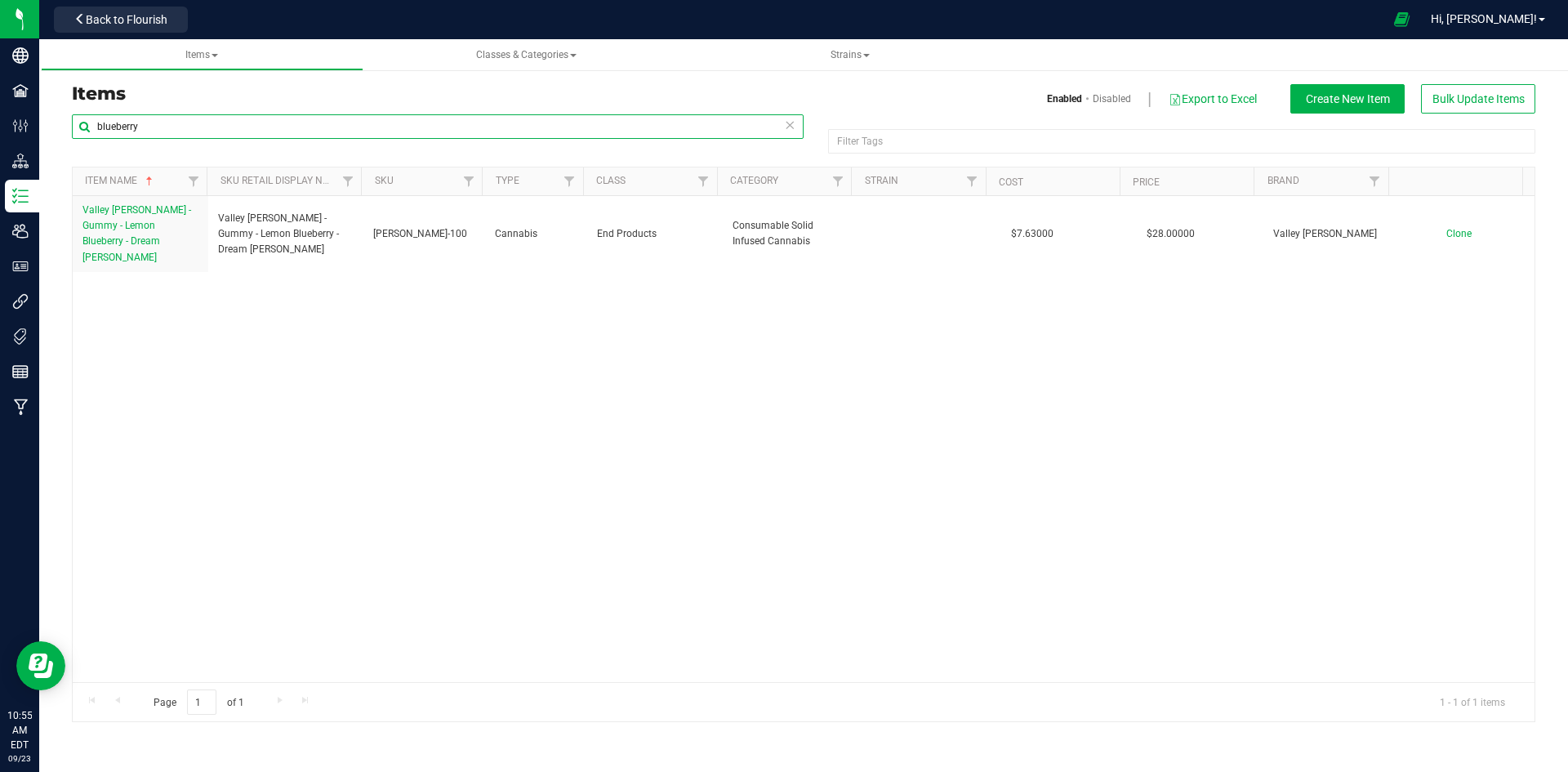
type input "blueberry"
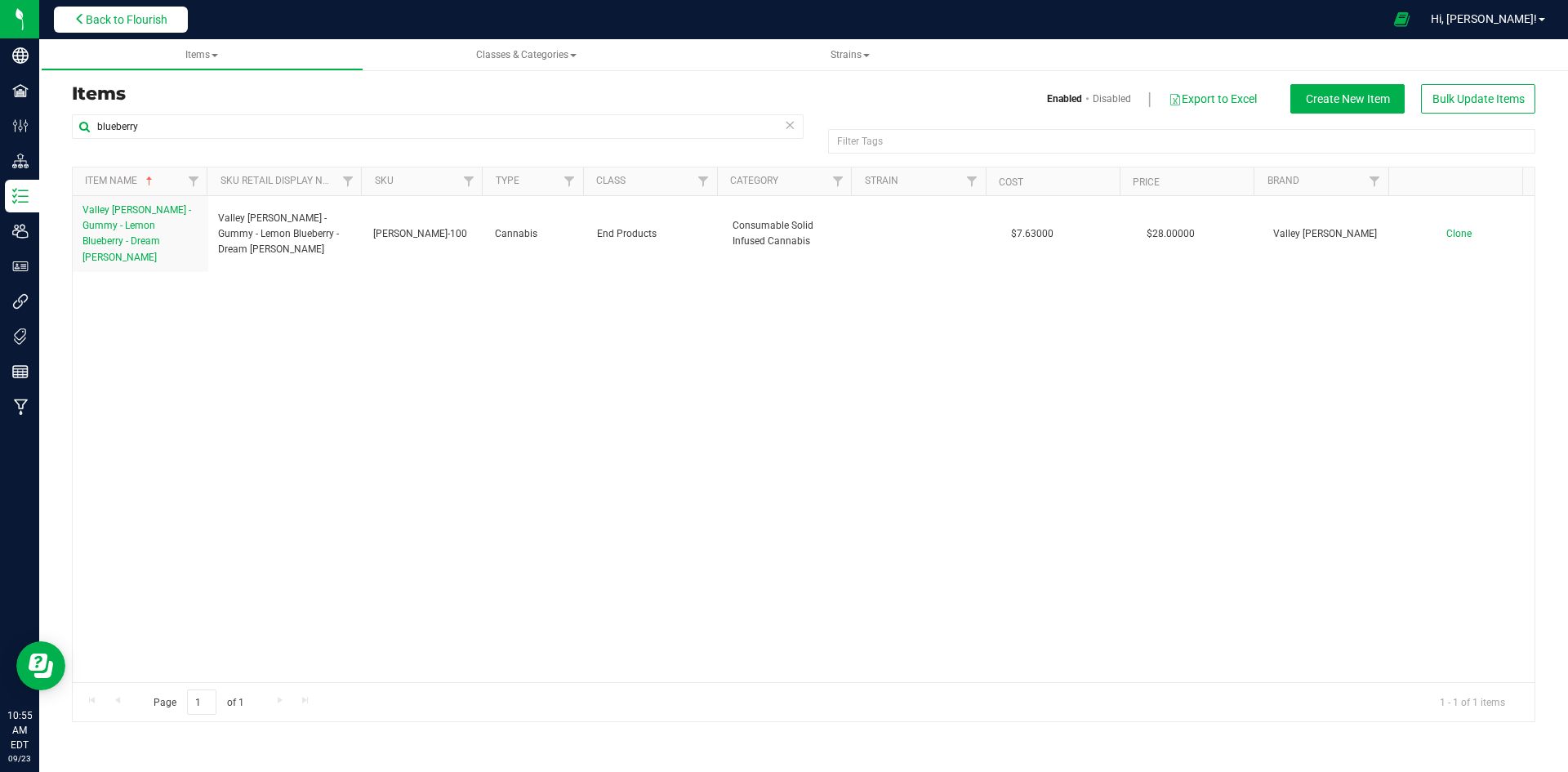
drag, startPoint x: 172, startPoint y: 33, endPoint x: 159, endPoint y: 21, distance: 17.7
click at [159, 21] on div "Back to Flourish" at bounding box center [120, 19] width 147 height 32
click at [159, 21] on span "Back to Flourish" at bounding box center [127, 19] width 82 height 13
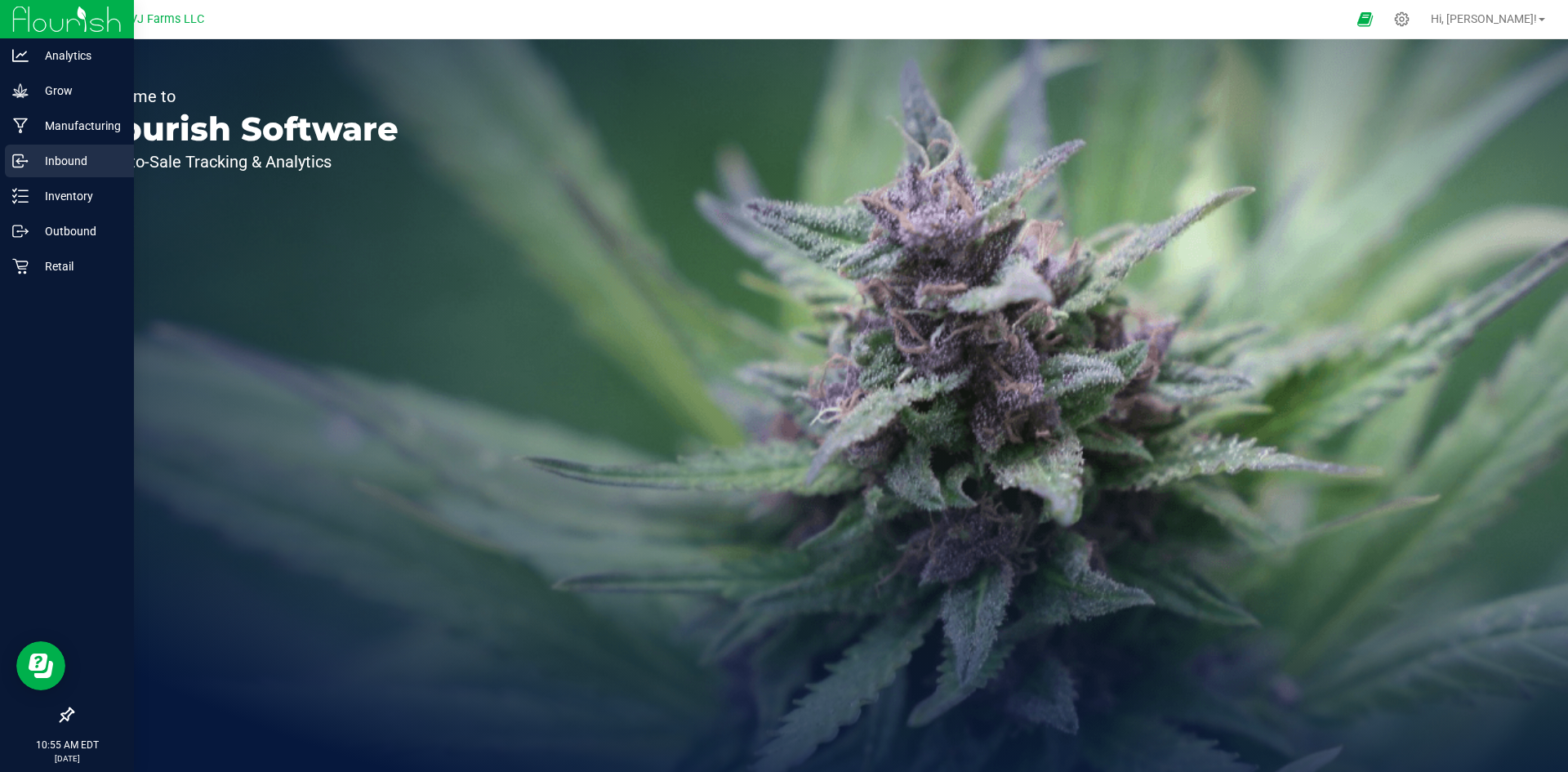
click at [75, 177] on link "Inbound" at bounding box center [67, 162] width 134 height 35
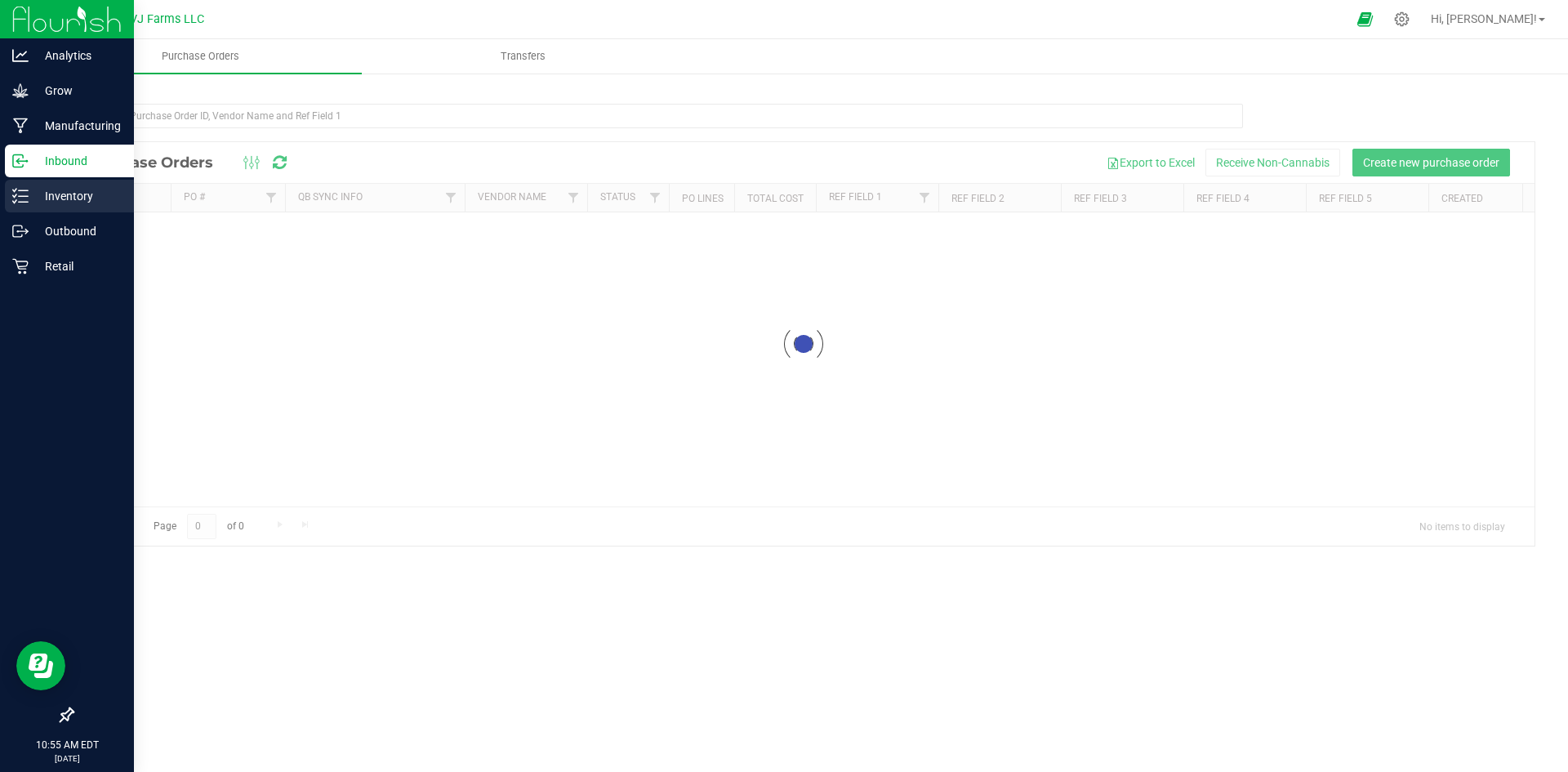
click at [75, 191] on p "Inventory" at bounding box center [78, 195] width 98 height 19
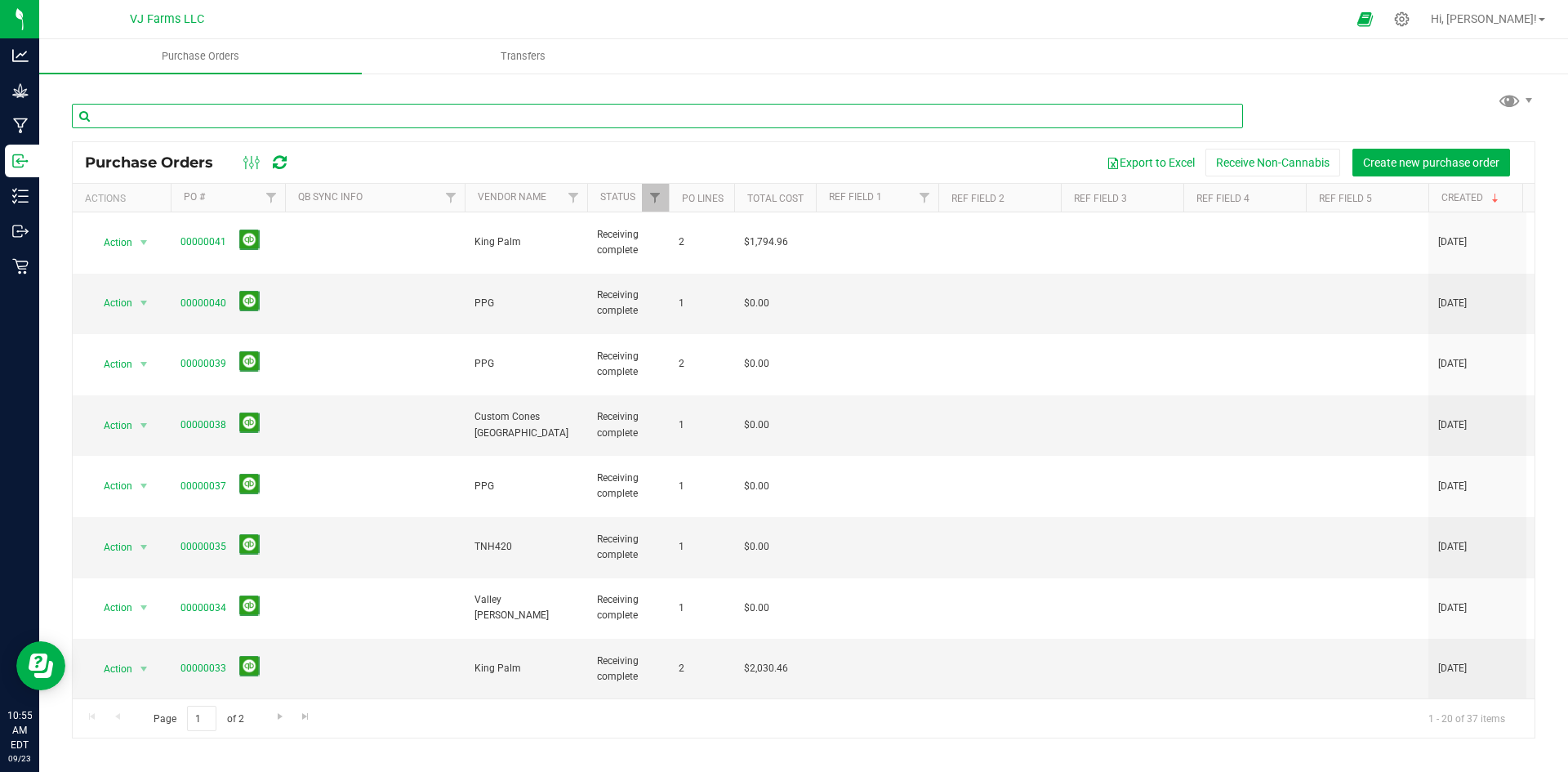
click at [182, 118] on input "text" at bounding box center [657, 116] width 1171 height 24
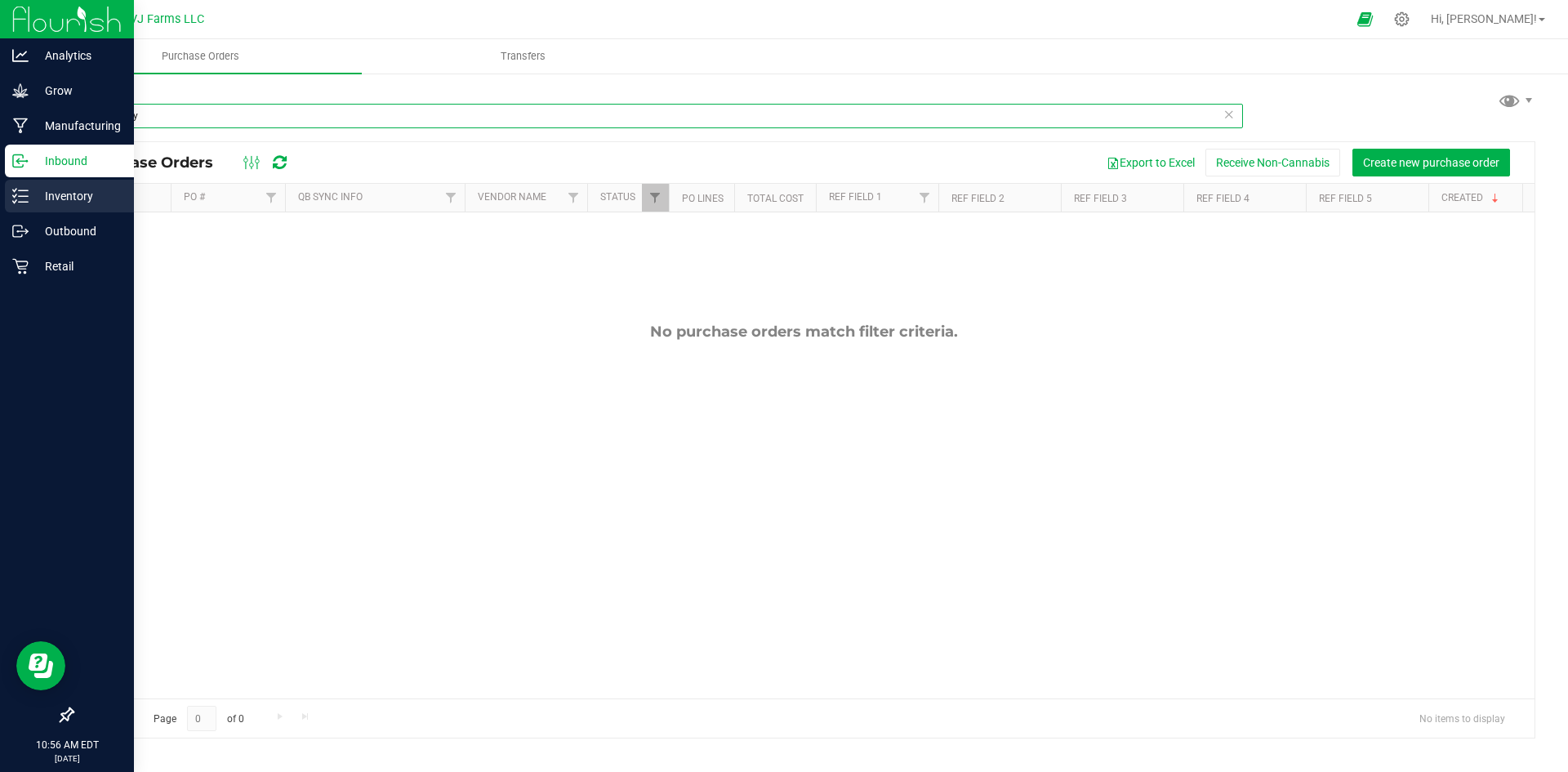
type input "blueberry"
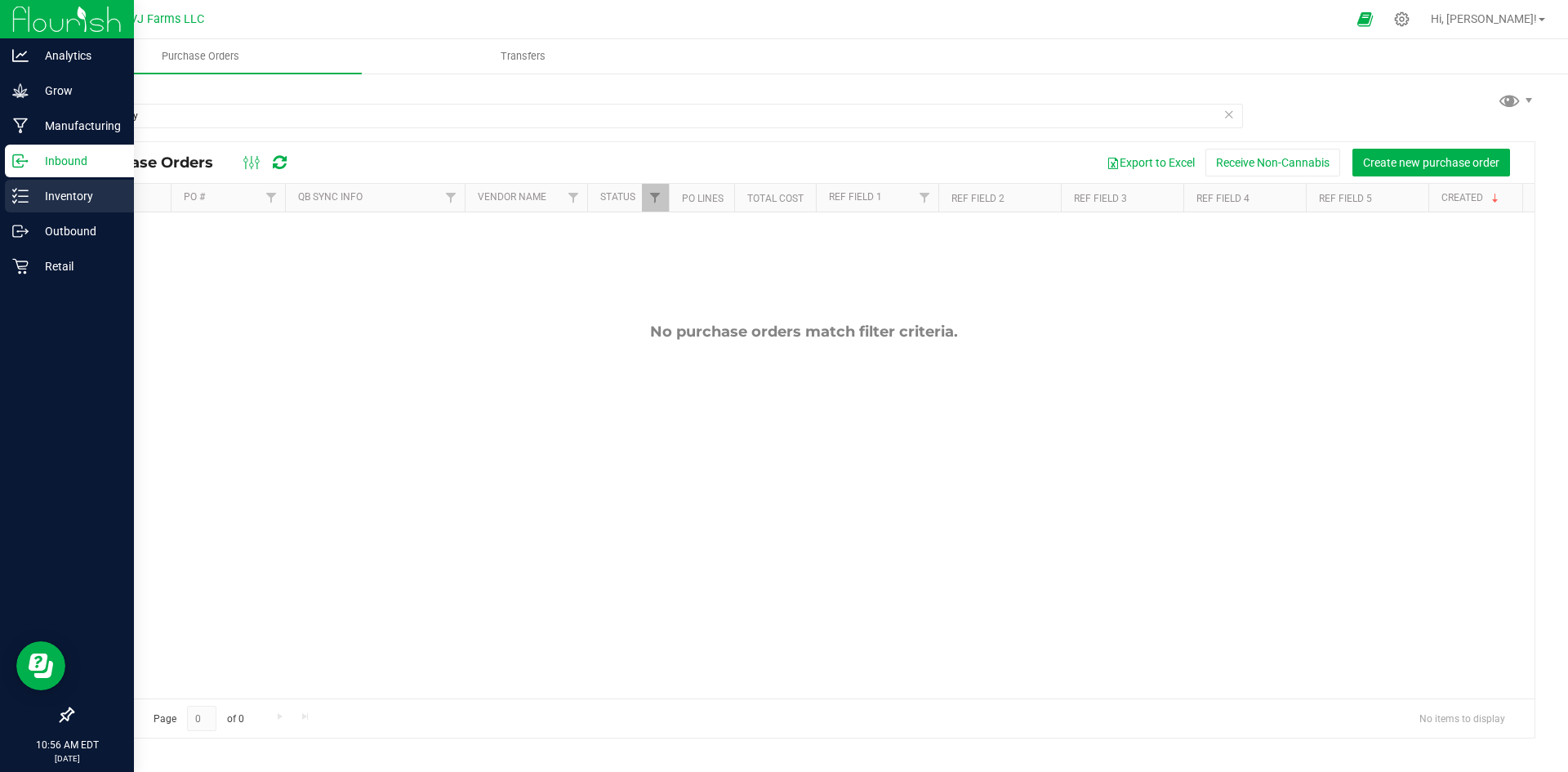
click at [32, 202] on p "Inventory" at bounding box center [78, 195] width 98 height 19
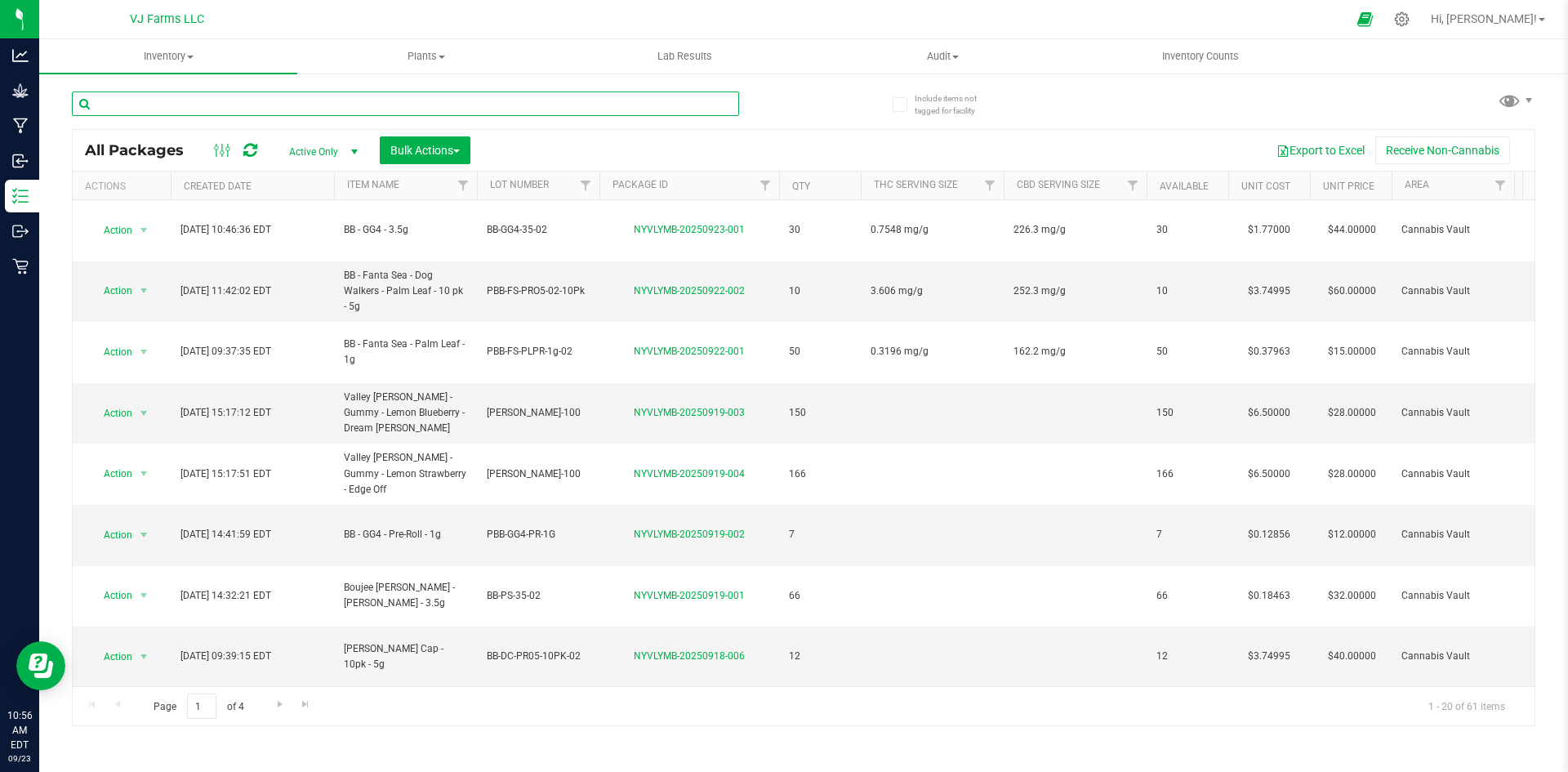
click at [149, 106] on input "text" at bounding box center [405, 104] width 668 height 24
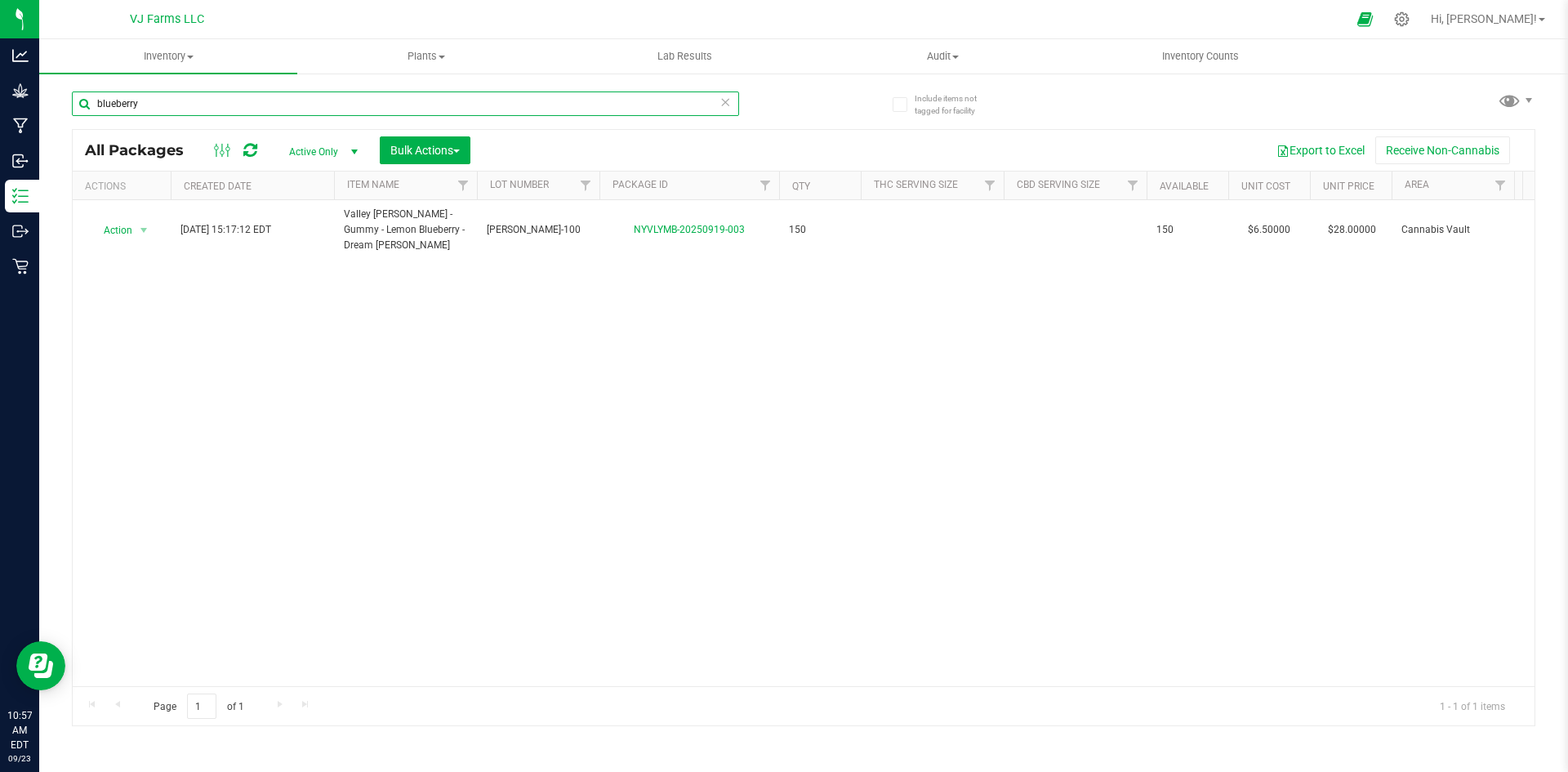
drag, startPoint x: 180, startPoint y: 101, endPoint x: 42, endPoint y: 118, distance: 139.0
click at [42, 118] on div "Include items not tagged for facility blueberry All Packages Active Only Active…" at bounding box center [804, 320] width 1529 height 498
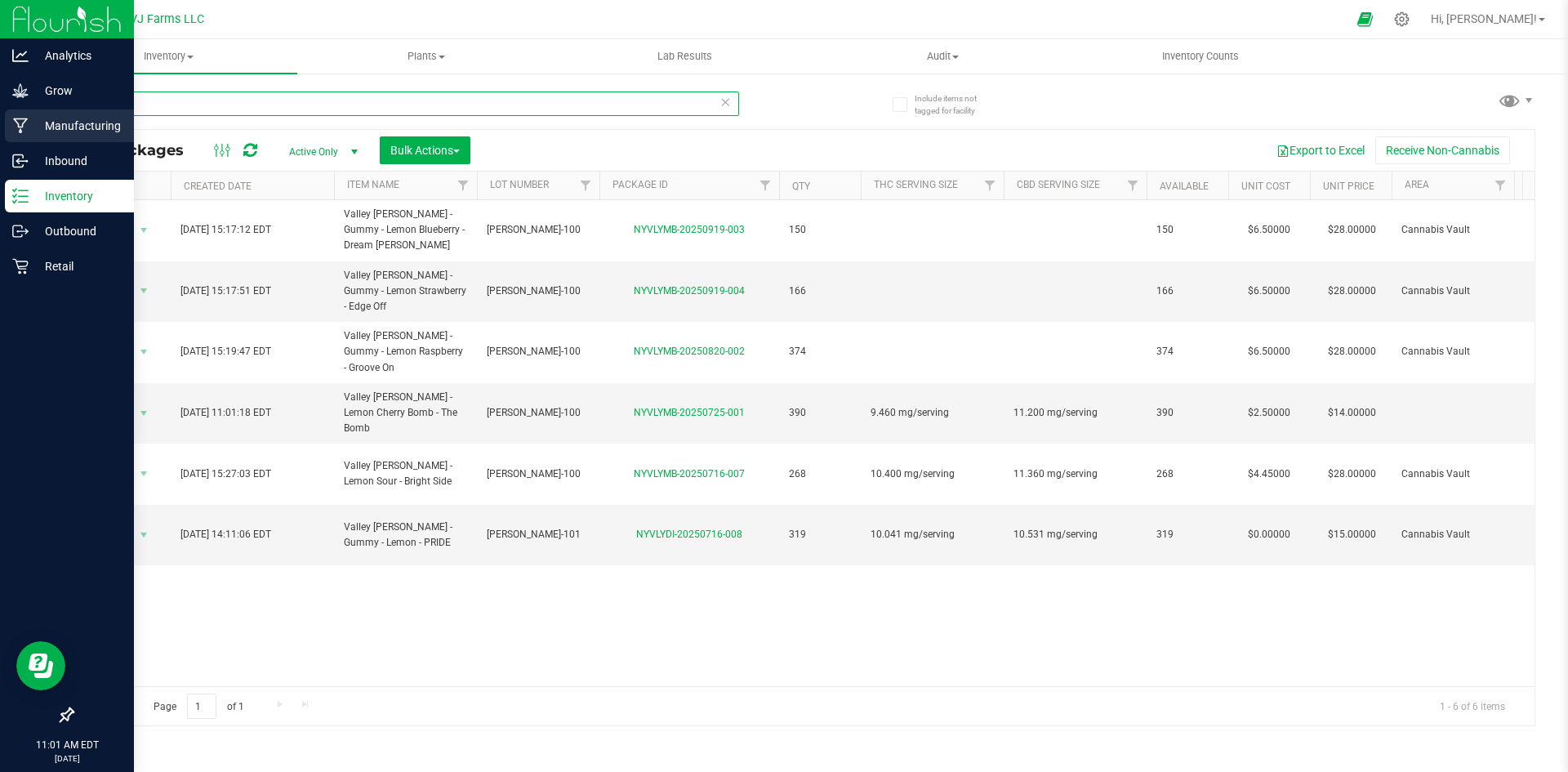
drag, startPoint x: 209, startPoint y: 104, endPoint x: 3, endPoint y: 126, distance: 207.2
click at [3, 126] on div "Analytics Grow Manufacturing Inbound Inventory Outbound Retail 11:01 AM EDT 09/…" at bounding box center [784, 386] width 1568 height 772
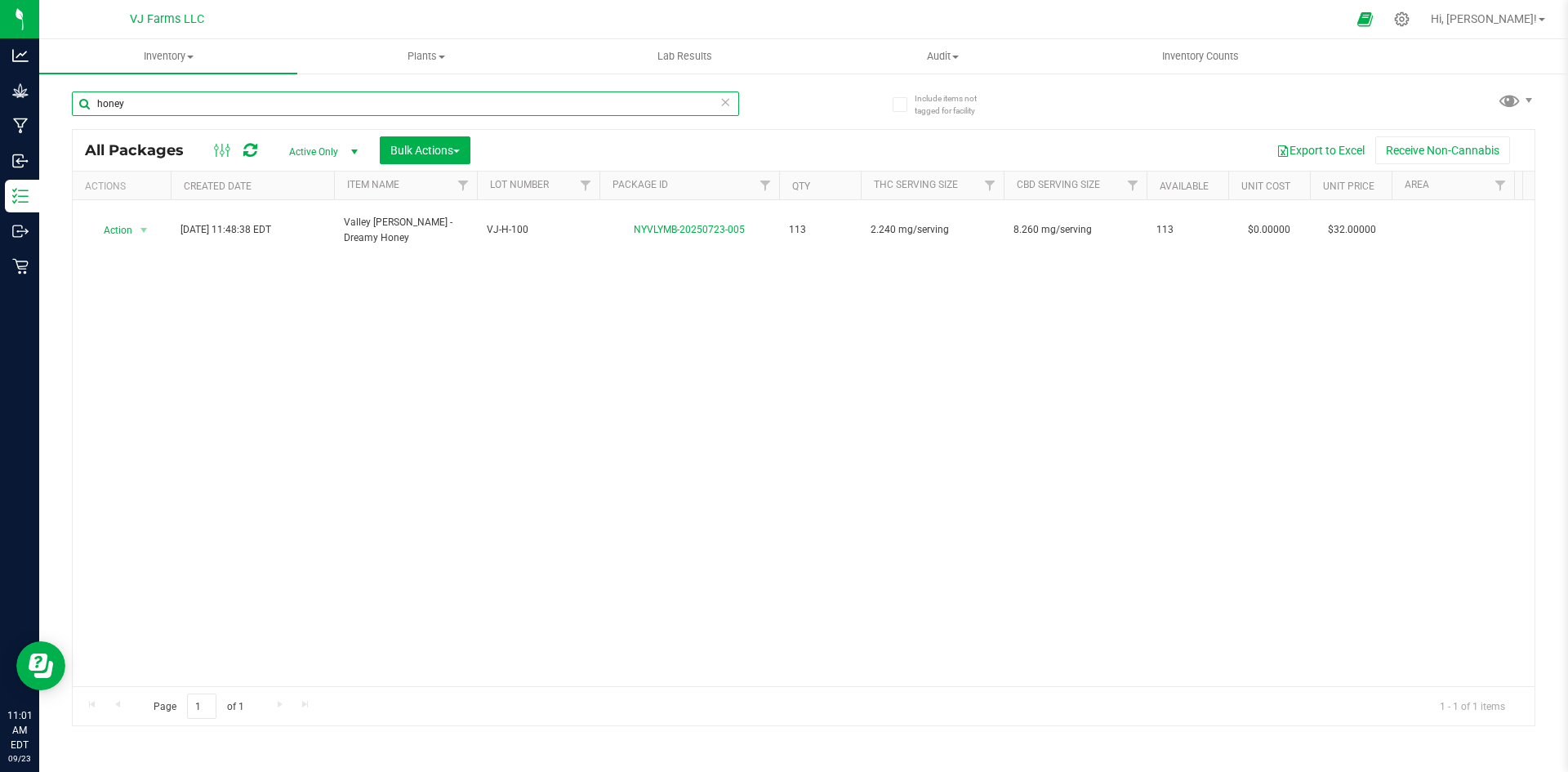
type input "honey"
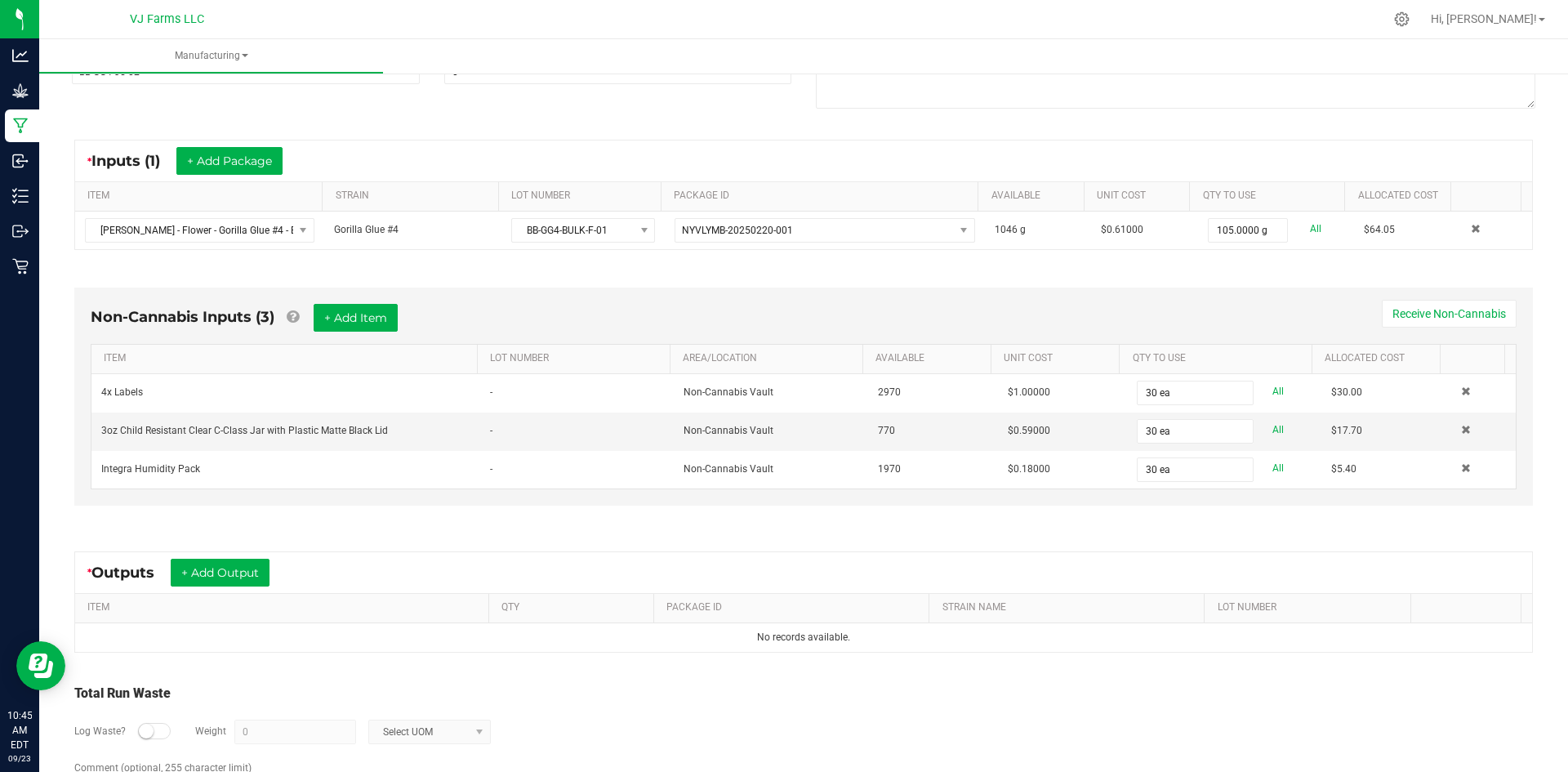
scroll to position [260, 0]
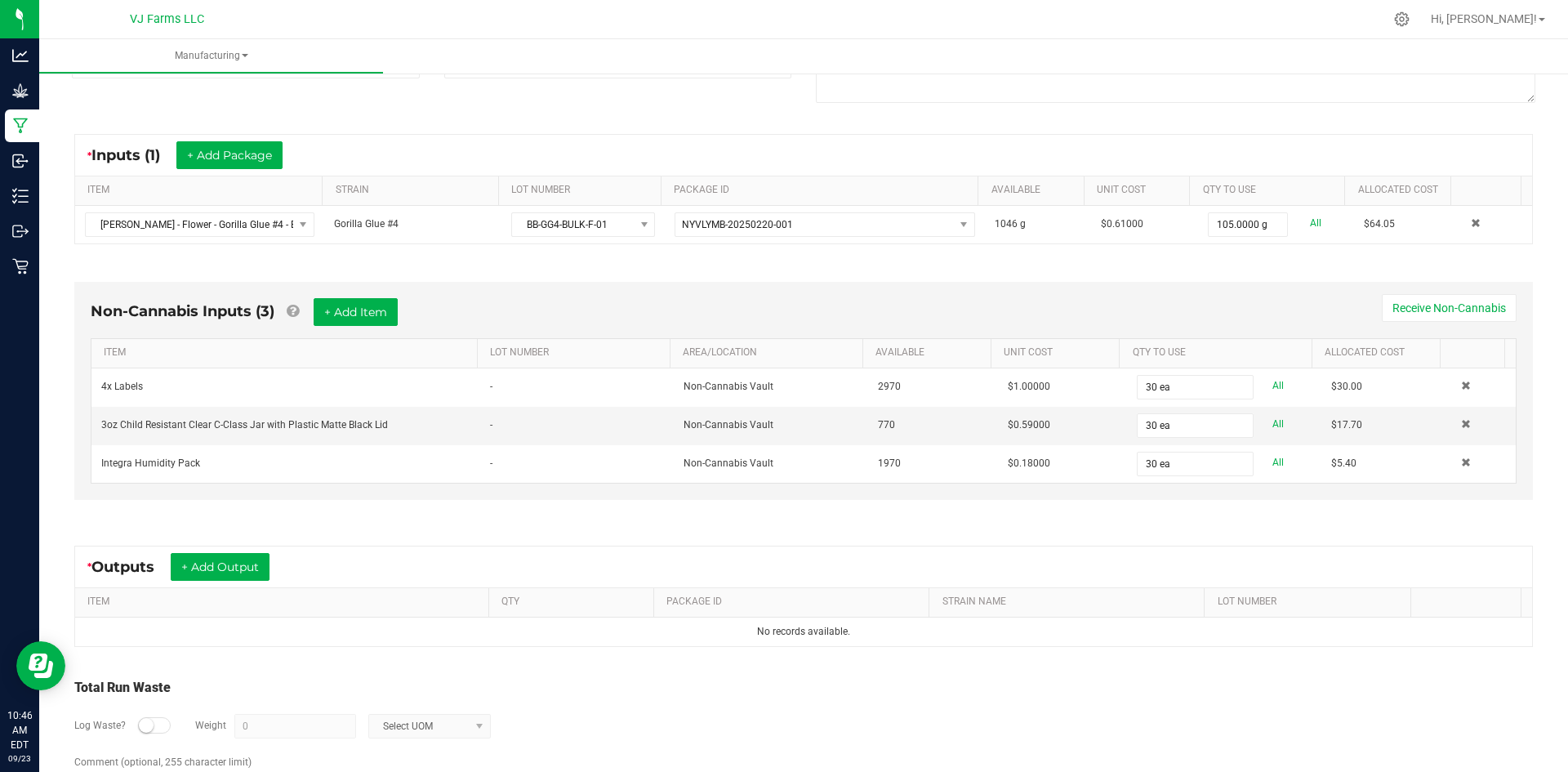
click at [275, 573] on div "* Outputs + Add Output" at bounding box center [184, 567] width 195 height 28
click at [234, 570] on button "+ Add Output" at bounding box center [220, 567] width 99 height 28
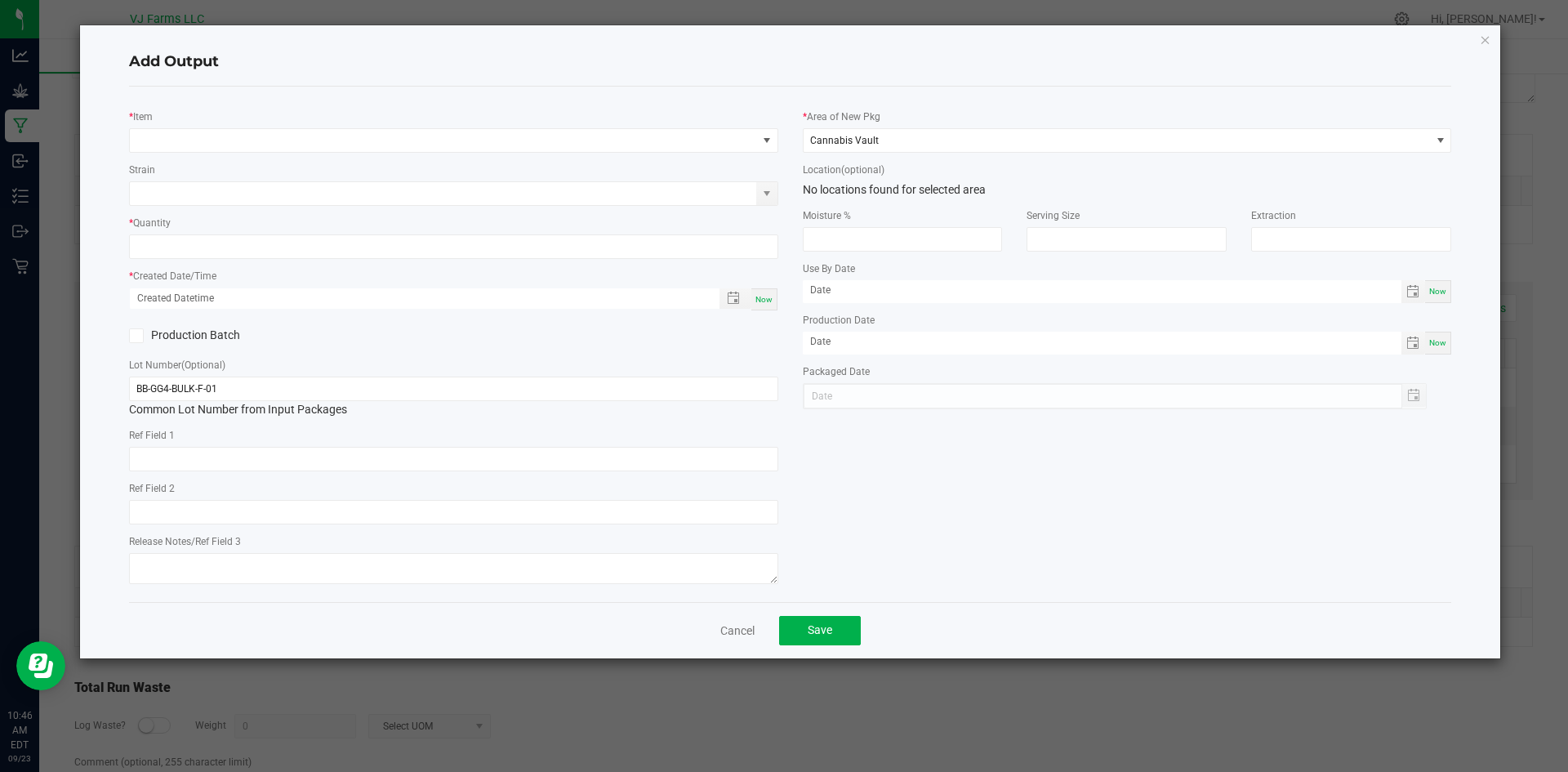
click at [241, 158] on div "* Item Strain * Quantity * Created Date/Time Now Production Batch Lot Number (O…" at bounding box center [454, 344] width 674 height 489
click at [242, 147] on span "NO DATA FOUND" at bounding box center [443, 140] width 627 height 23
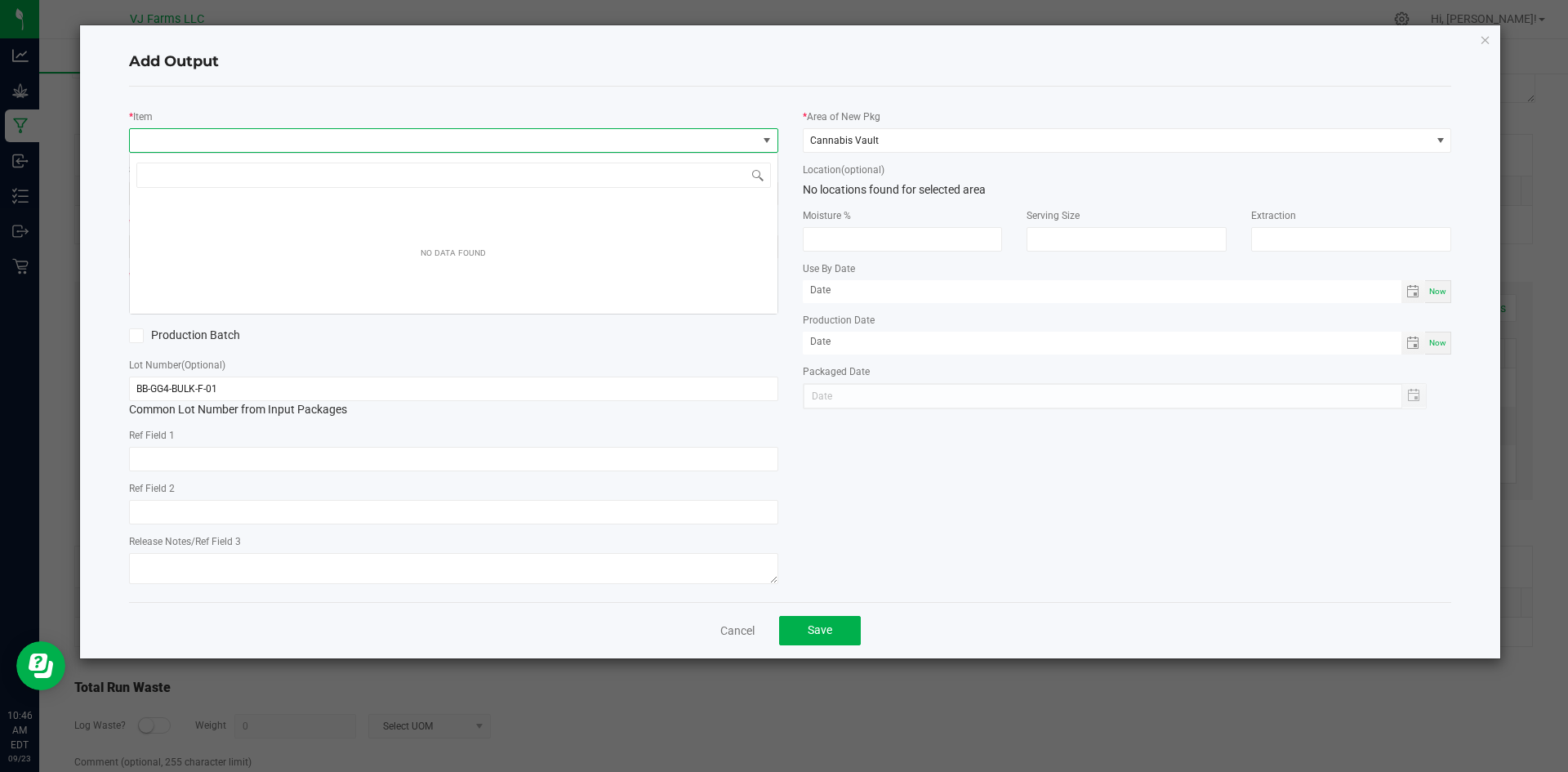
scroll to position [24, 649]
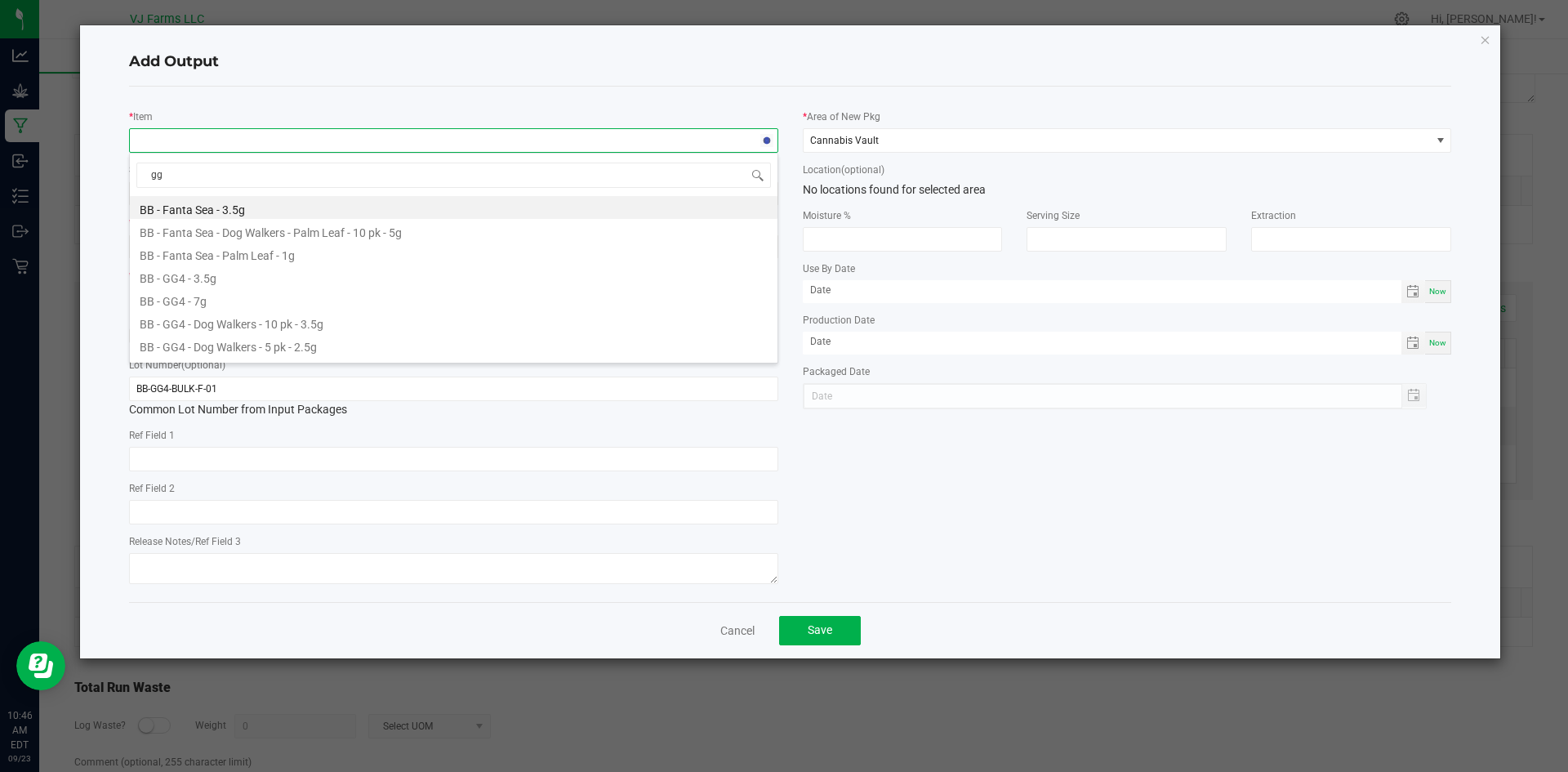
type input "gg4"
click at [230, 210] on li "BB - GG4 - 3.5g" at bounding box center [454, 208] width 647 height 23
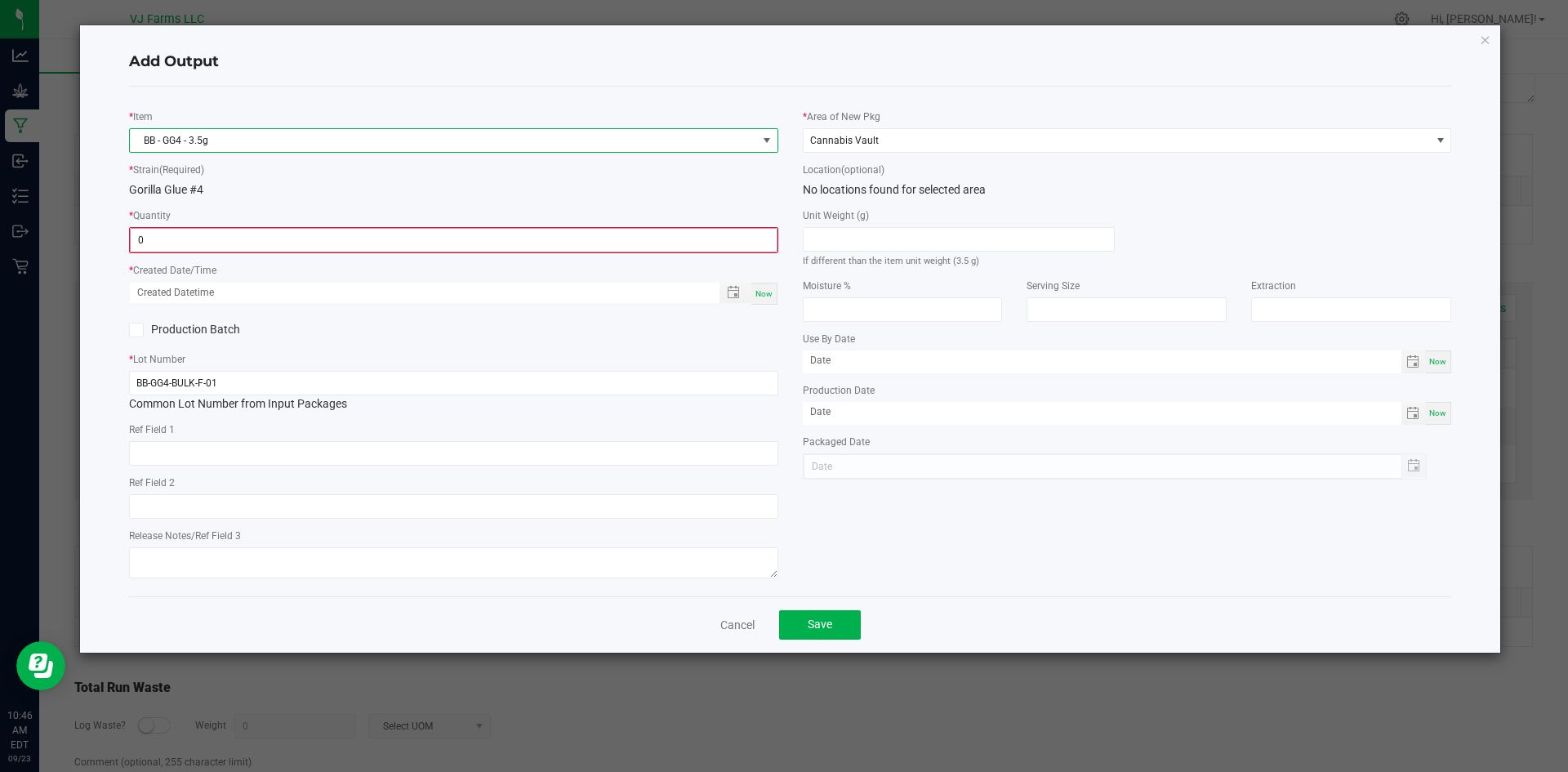
click at [250, 249] on input "0" at bounding box center [454, 240] width 646 height 23
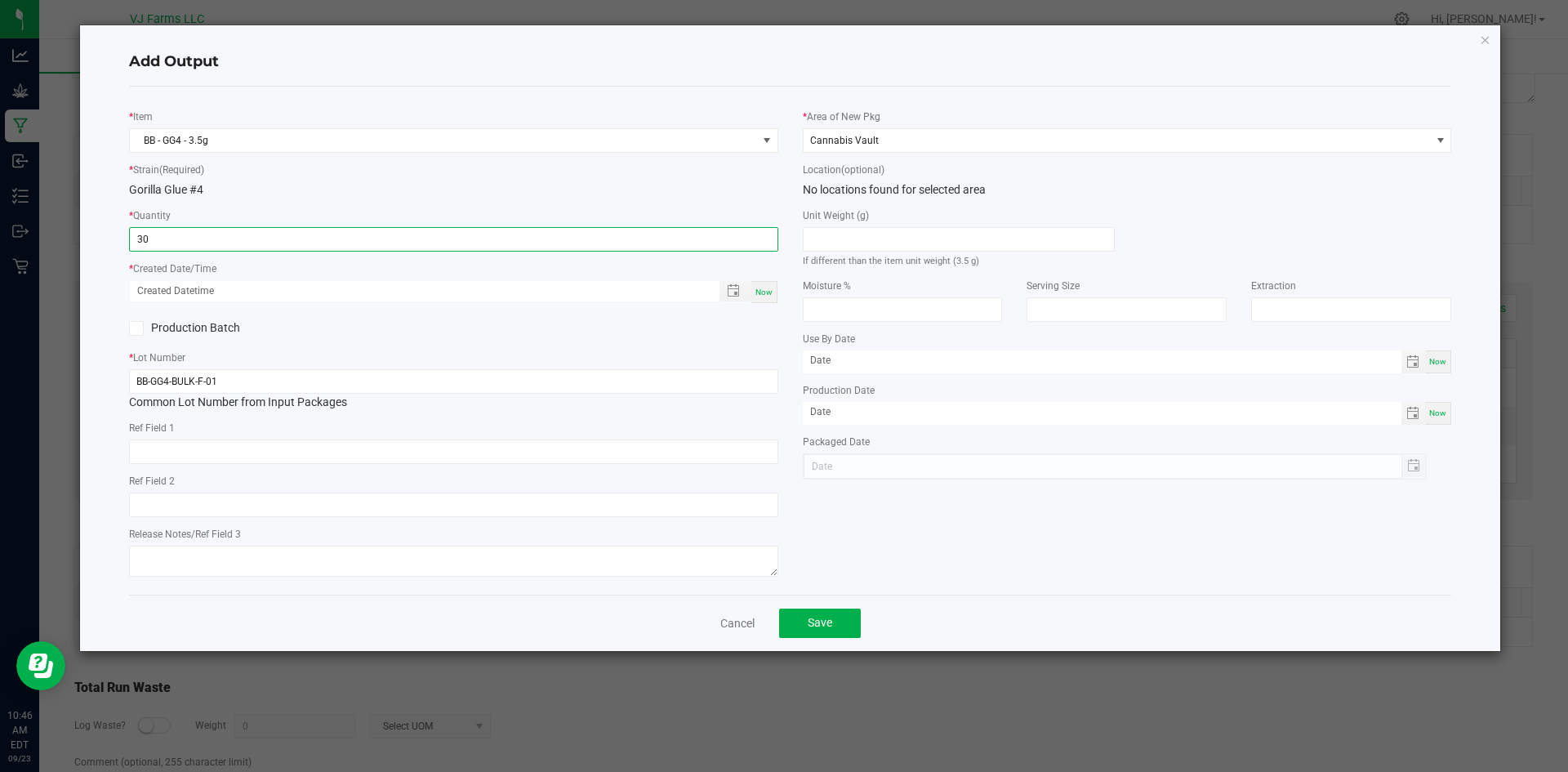
type input "30 ea"
click at [339, 208] on div "* Quantity 30 ea" at bounding box center [454, 229] width 649 height 44
click at [770, 288] on span "Now" at bounding box center [764, 291] width 17 height 9
type input "09/23/2025 10:46 AM"
type input "[DATE]"
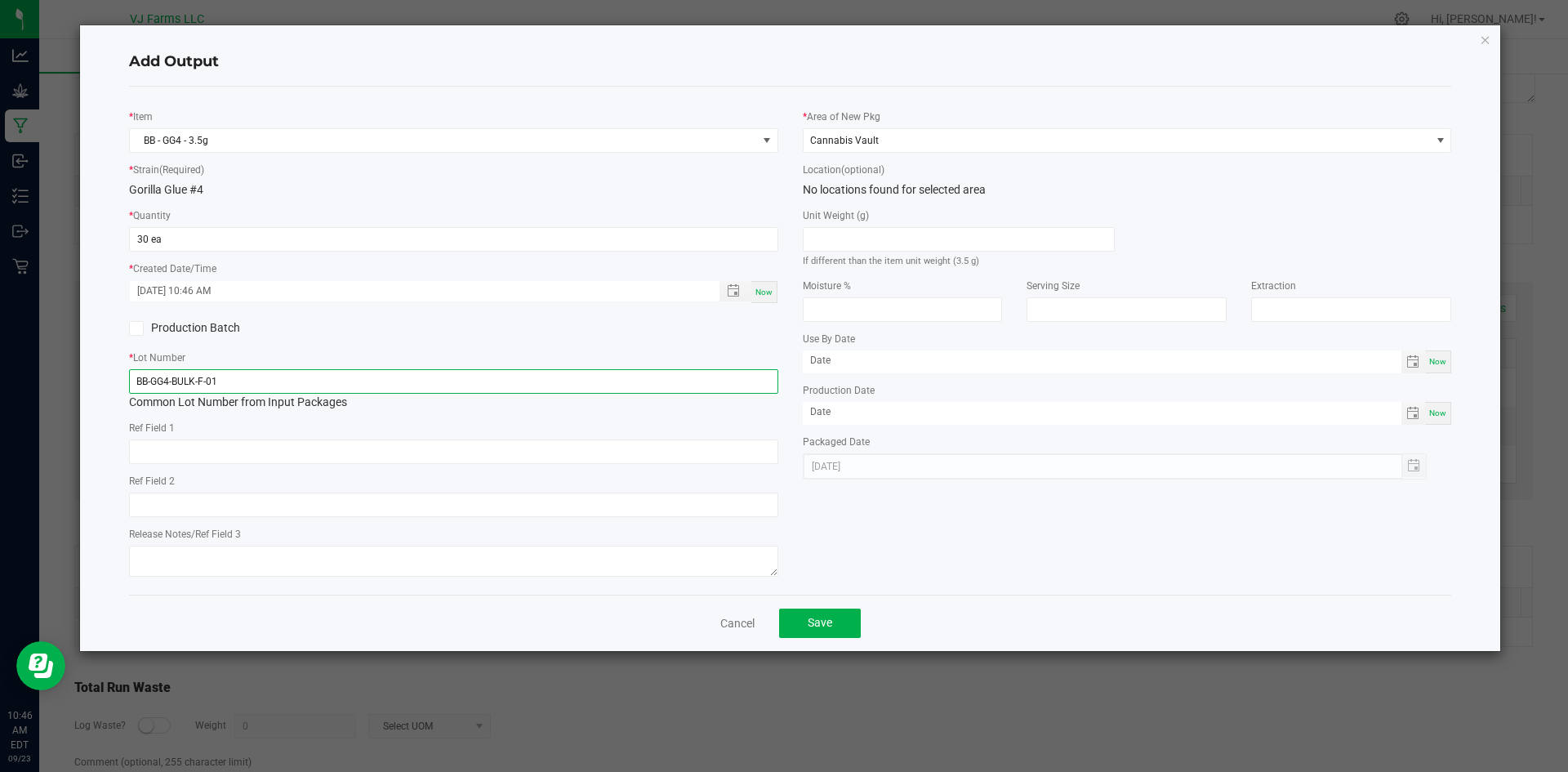
drag, startPoint x: 222, startPoint y: 370, endPoint x: 57, endPoint y: 386, distance: 165.8
click at [57, 386] on ngb-modal-window "Add Output * Item BB - GG4 - 3.5g * Strain (Required) Gorilla Glue #4 * Quantit…" at bounding box center [790, 386] width 1580 height 772
paste input "35-02"
type input "BB-GG4-35-02"
click at [842, 622] on button "Save" at bounding box center [820, 623] width 82 height 30
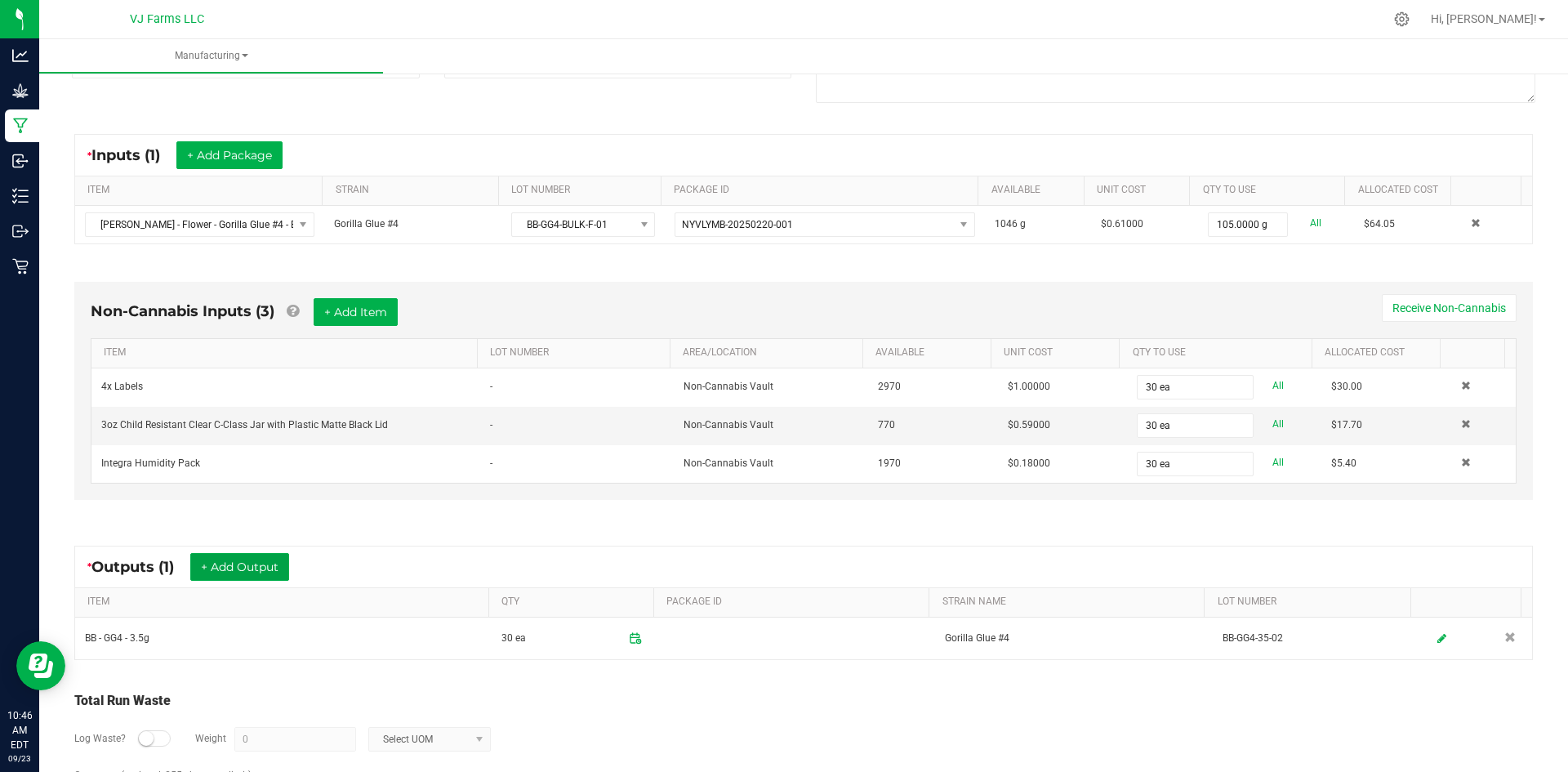
scroll to position [334, 0]
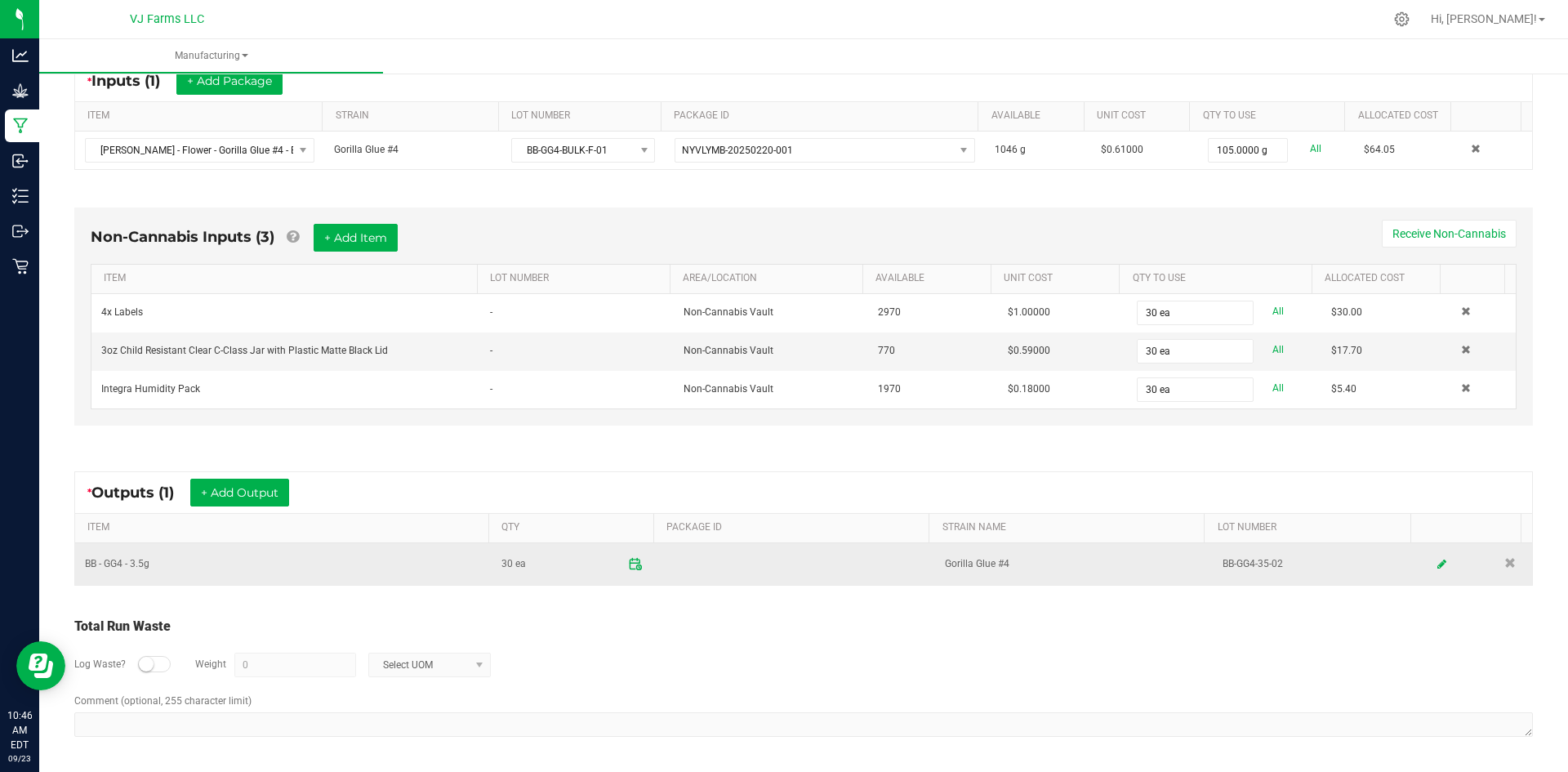
click at [631, 562] on icon at bounding box center [635, 563] width 15 height 15
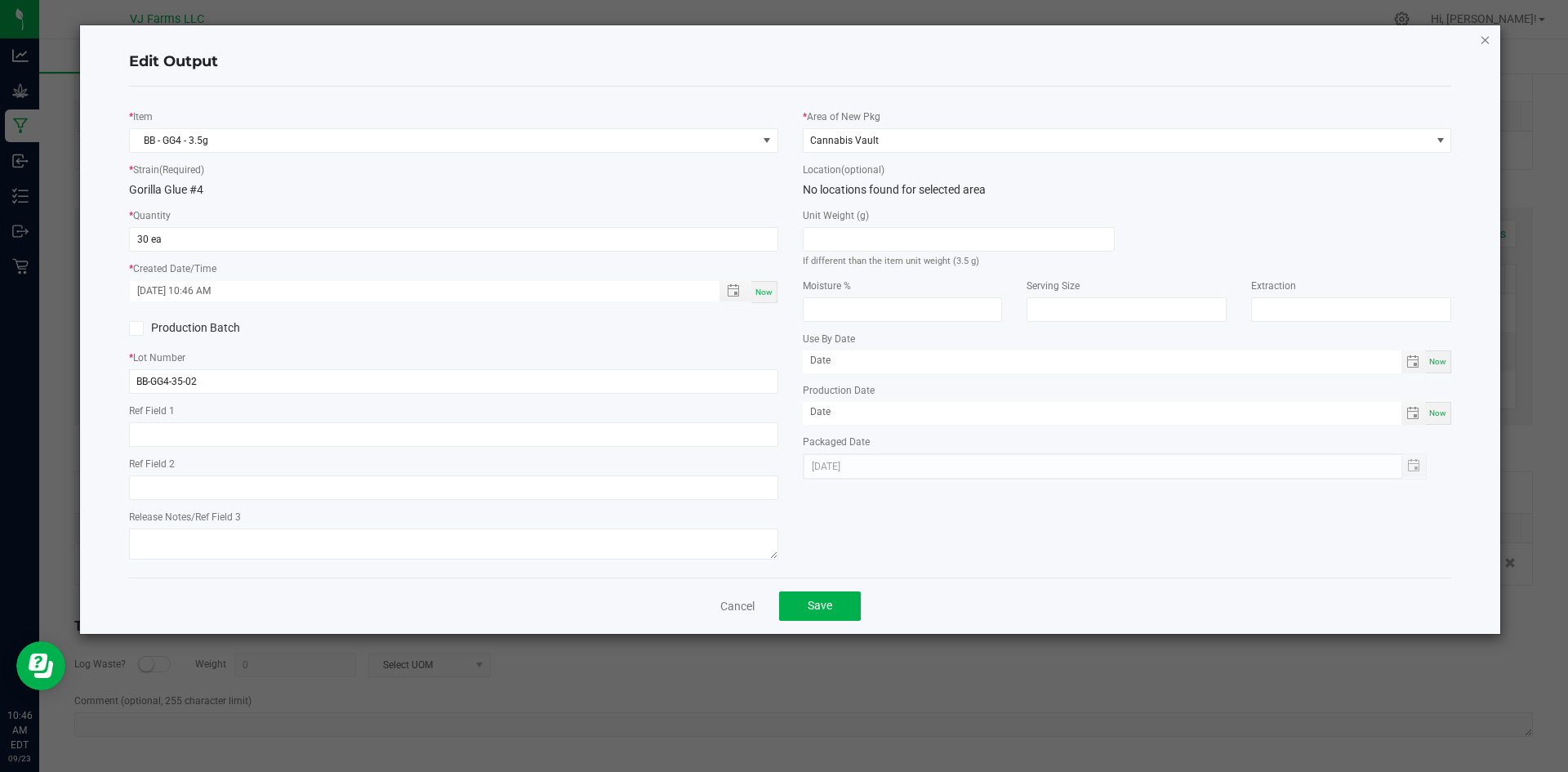
click at [1480, 40] on icon "button" at bounding box center [1485, 39] width 11 height 19
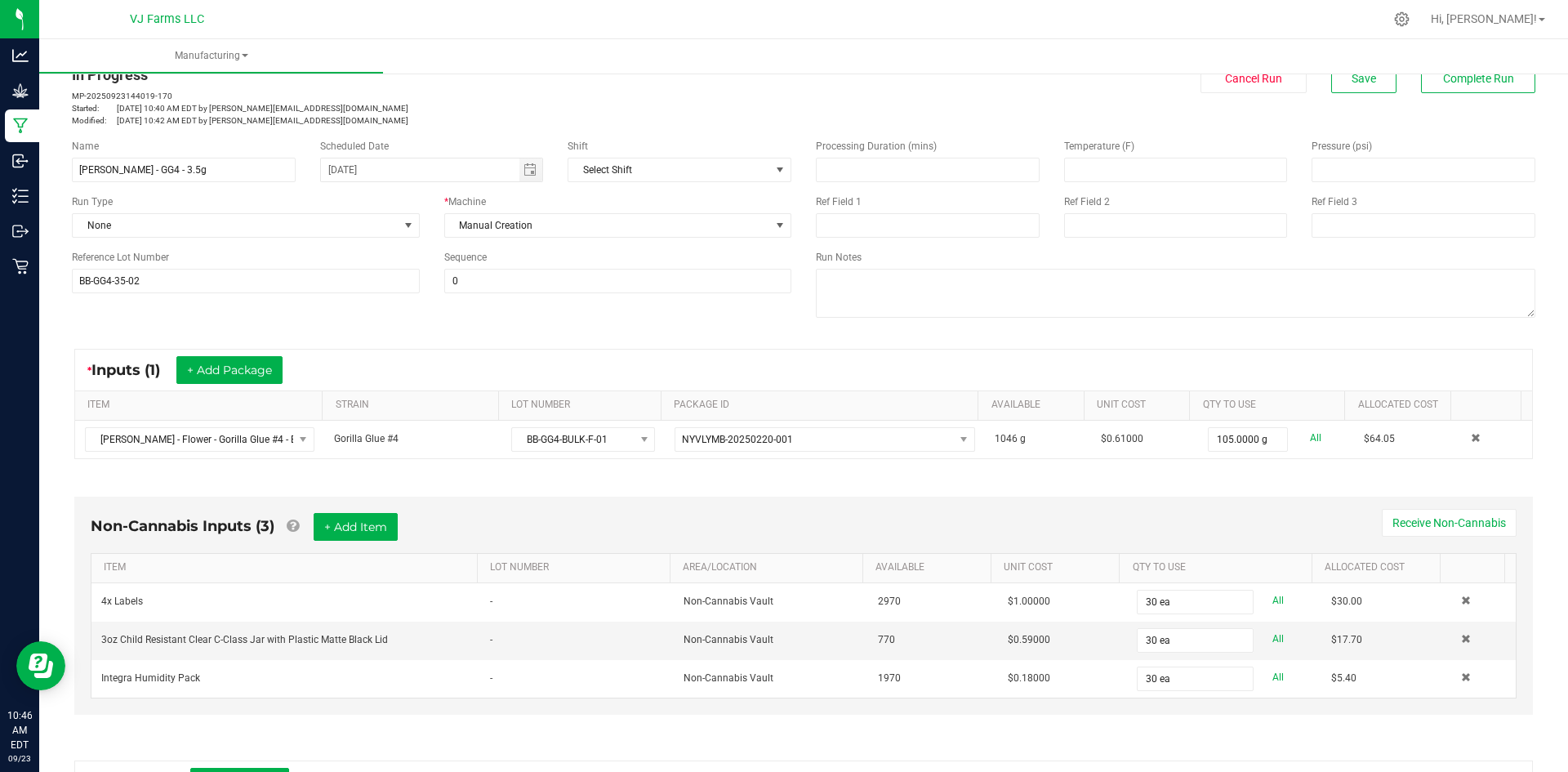
scroll to position [0, 0]
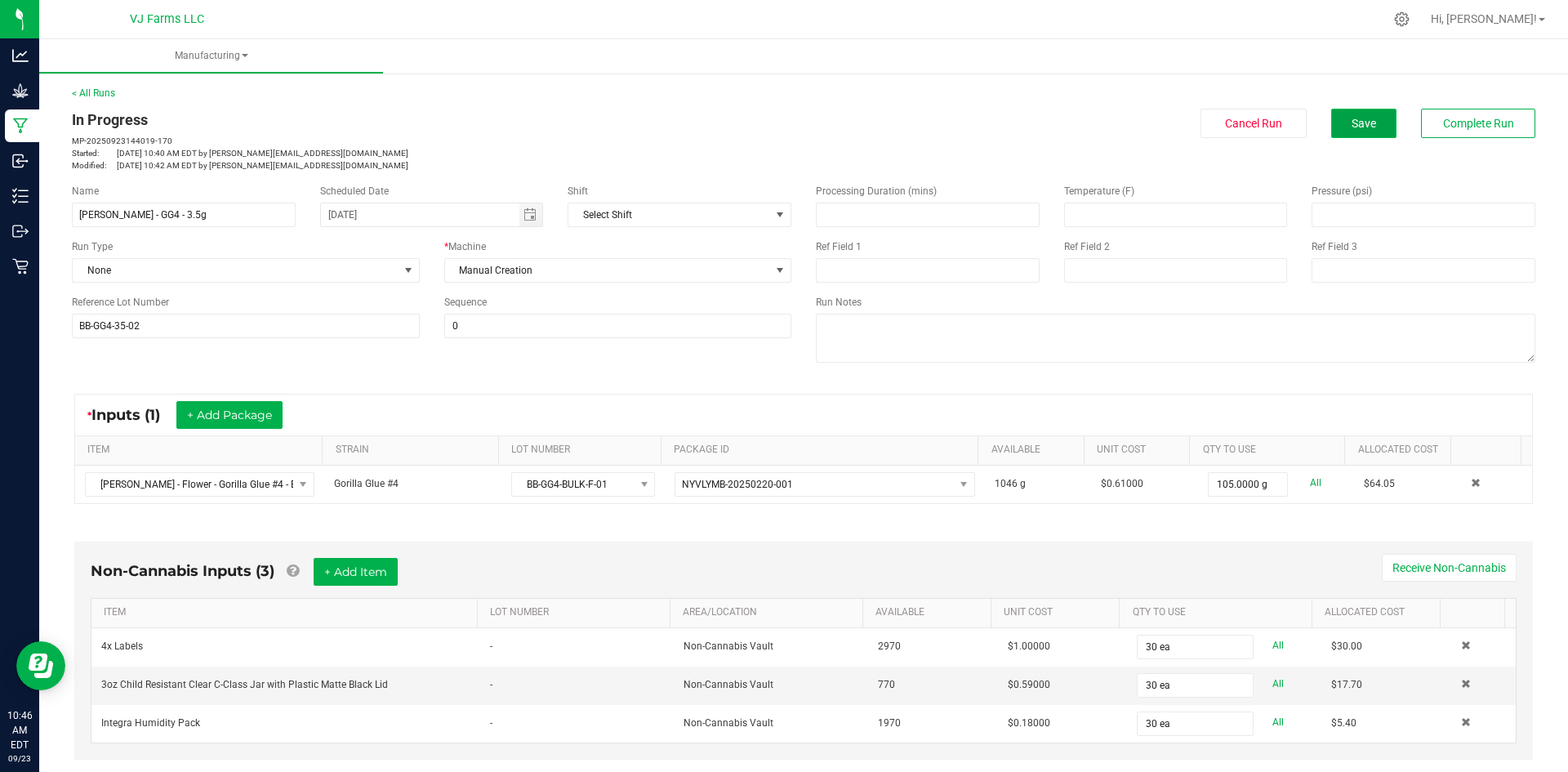
click at [1373, 118] on button "Save" at bounding box center [1364, 123] width 65 height 30
click at [1431, 108] on button "Complete Run" at bounding box center [1478, 123] width 114 height 30
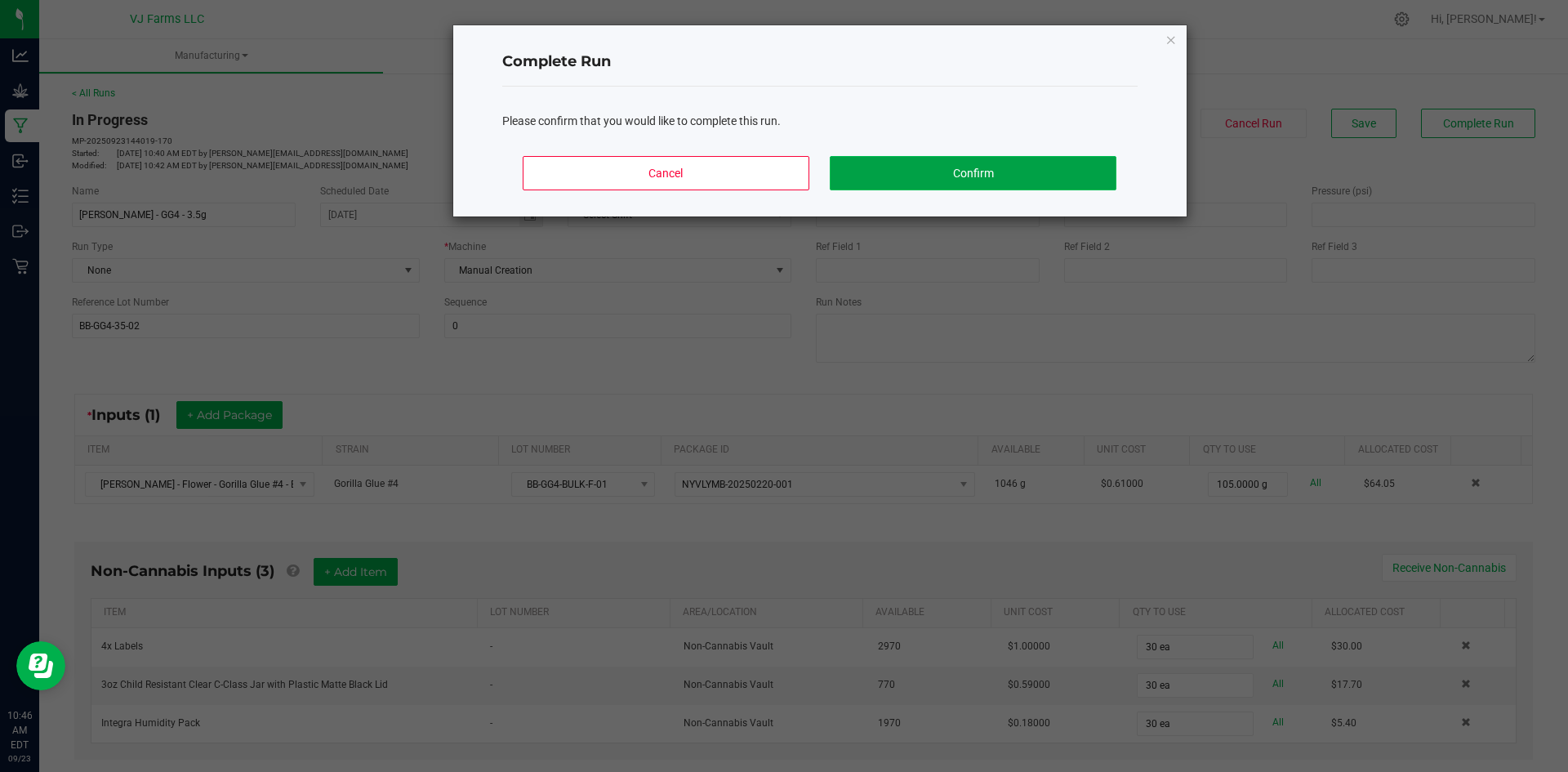
click at [916, 164] on button "Confirm" at bounding box center [973, 173] width 286 height 34
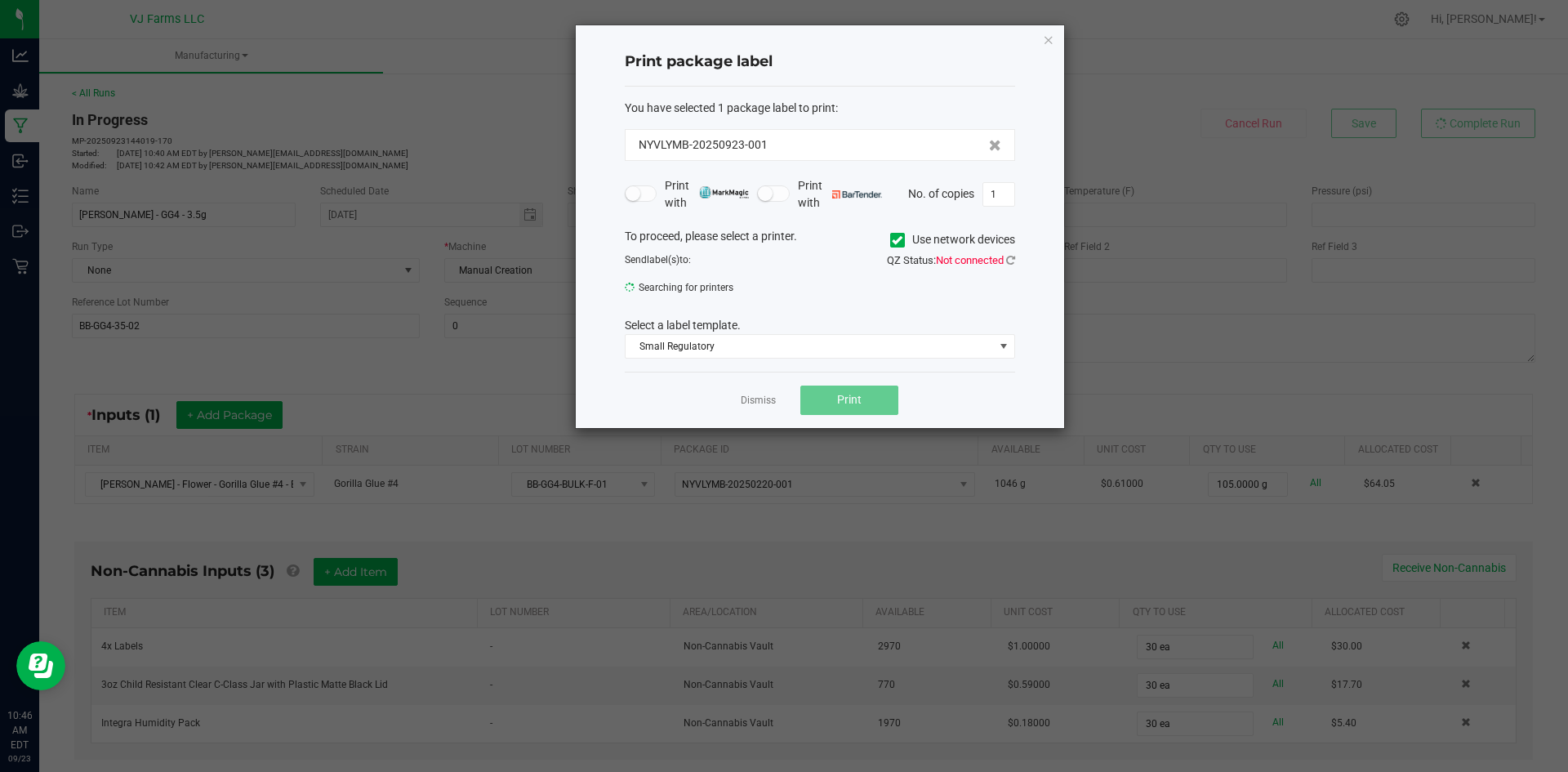
click at [892, 240] on icon at bounding box center [897, 240] width 10 height 0
click at [0, 0] on input "Use network devices" at bounding box center [0, 0] width 0 height 0
click at [763, 398] on link "Dismiss" at bounding box center [758, 400] width 35 height 14
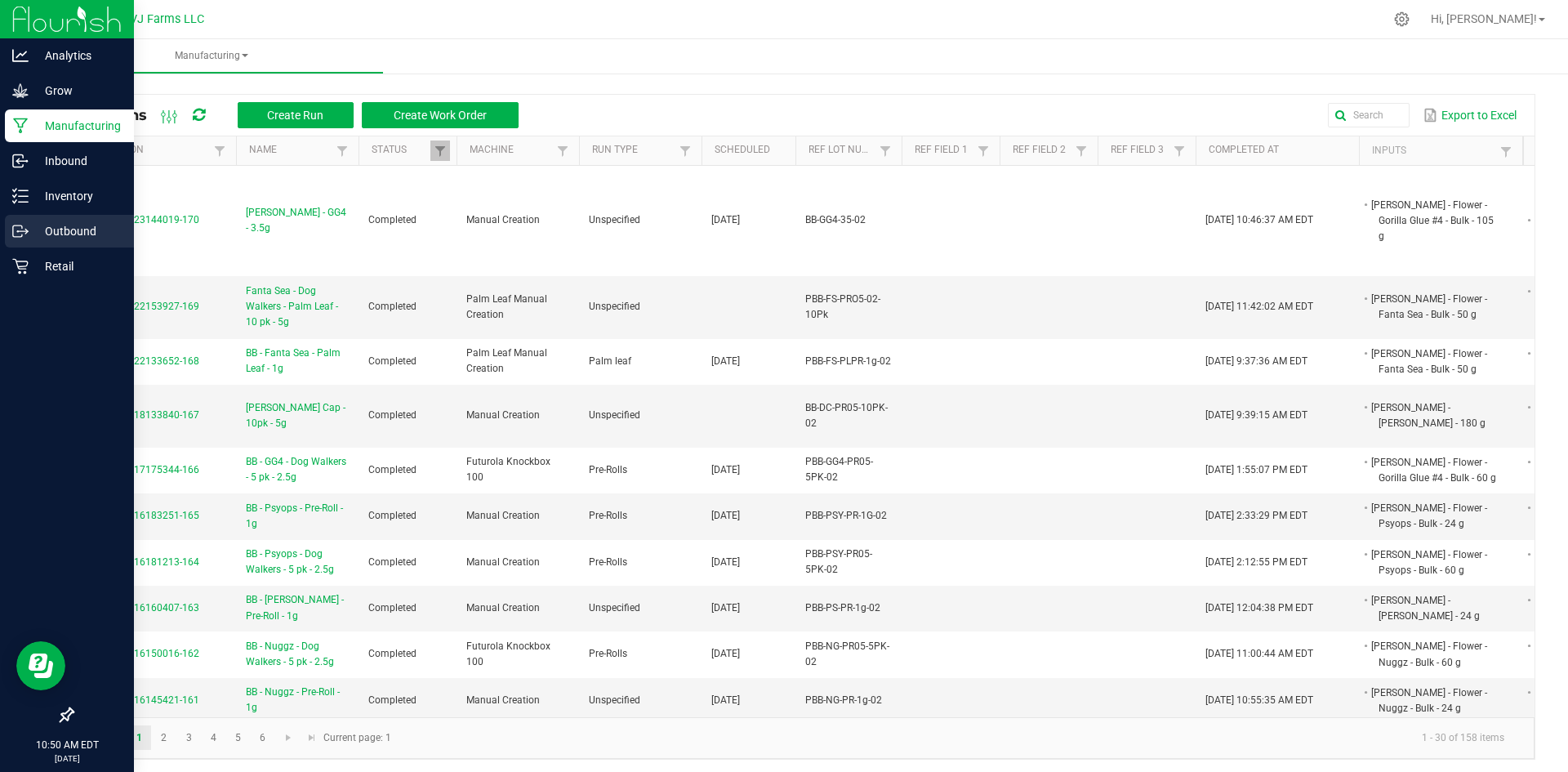
click at [90, 227] on p "Outbound" at bounding box center [78, 231] width 98 height 19
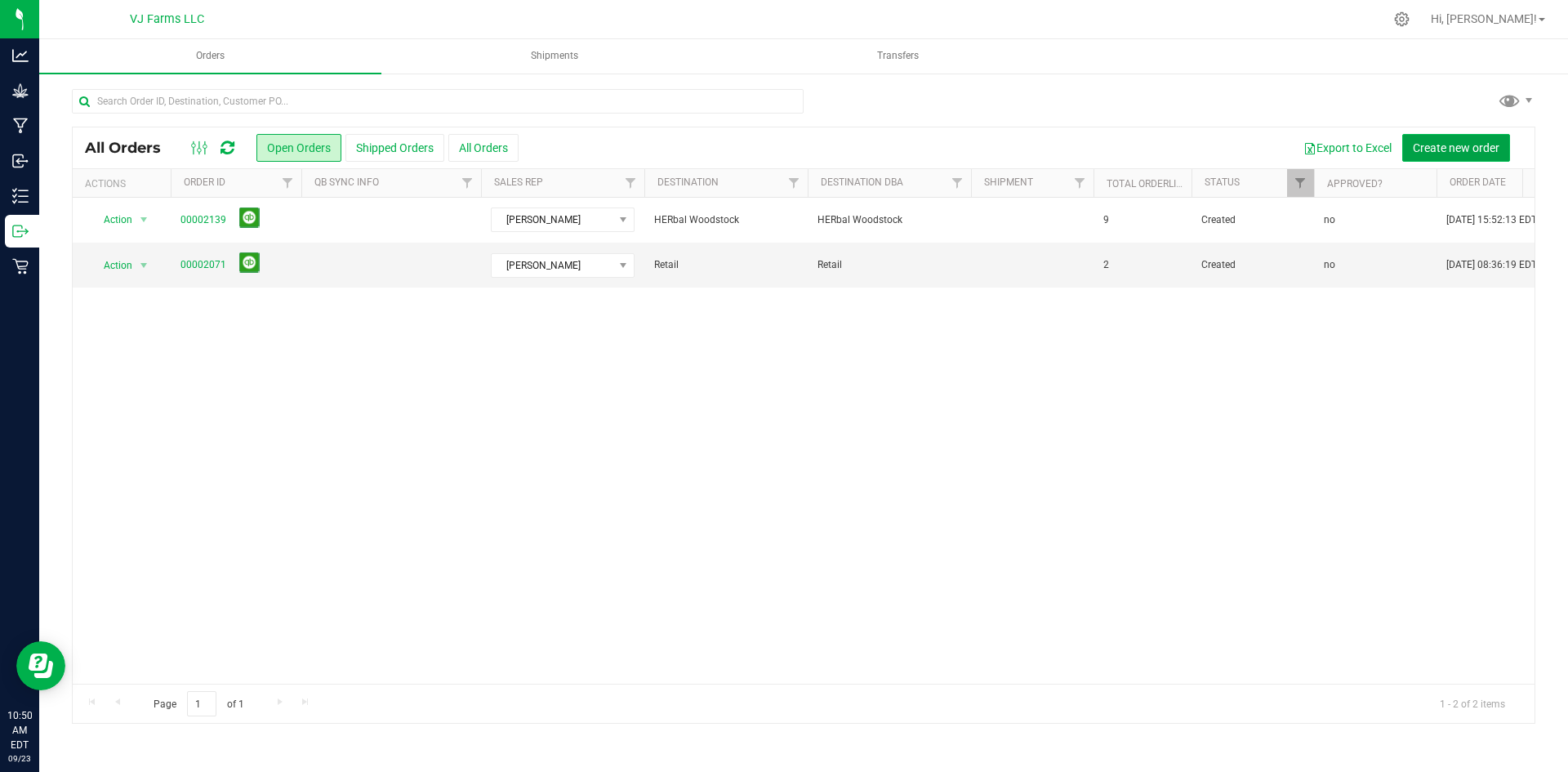
click at [1442, 141] on span "Create new order" at bounding box center [1455, 147] width 86 height 13
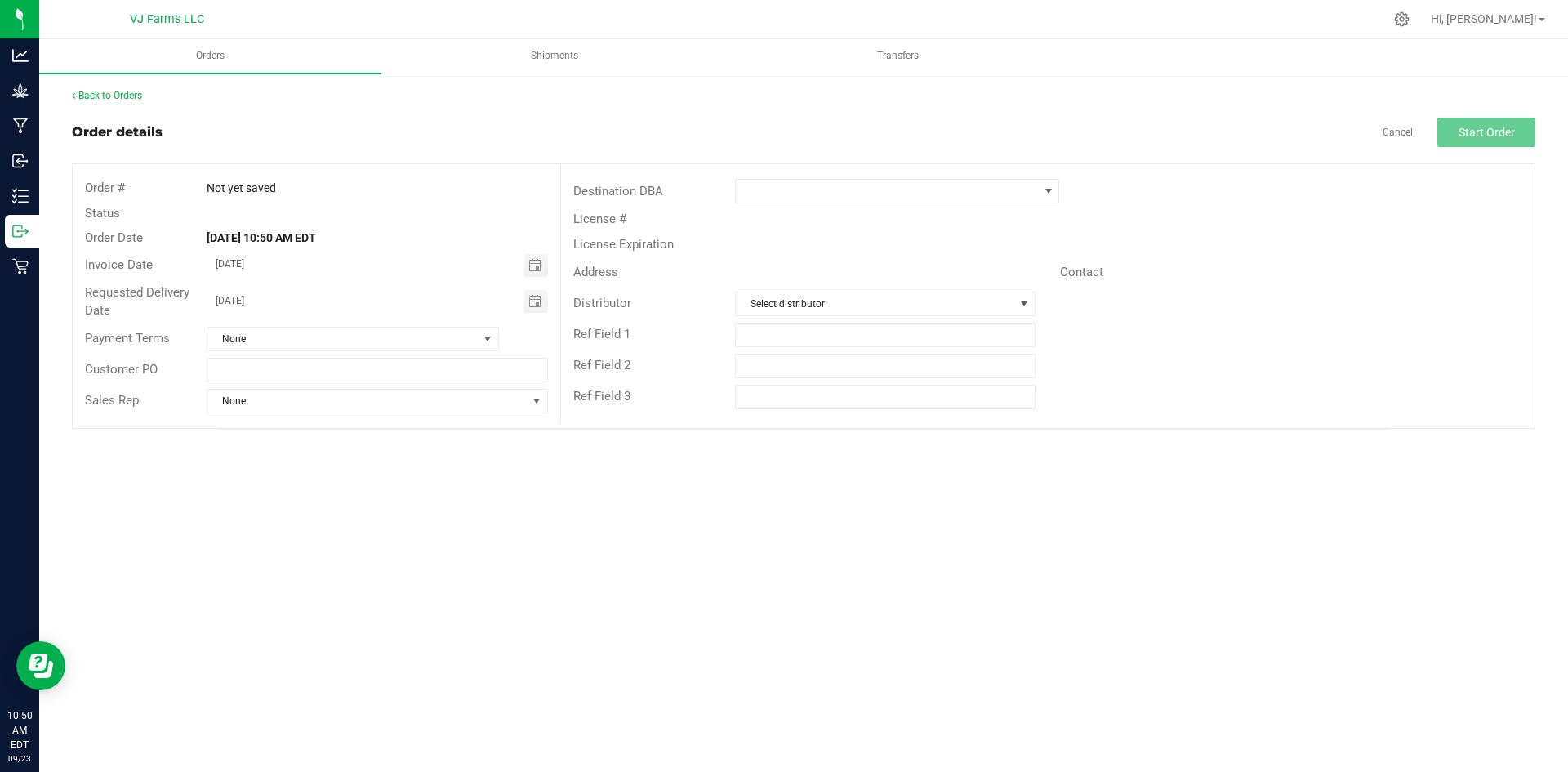
click at [293, 351] on div "Payment Terms None" at bounding box center [316, 339] width 488 height 31
click at [772, 192] on span at bounding box center [887, 191] width 302 height 23
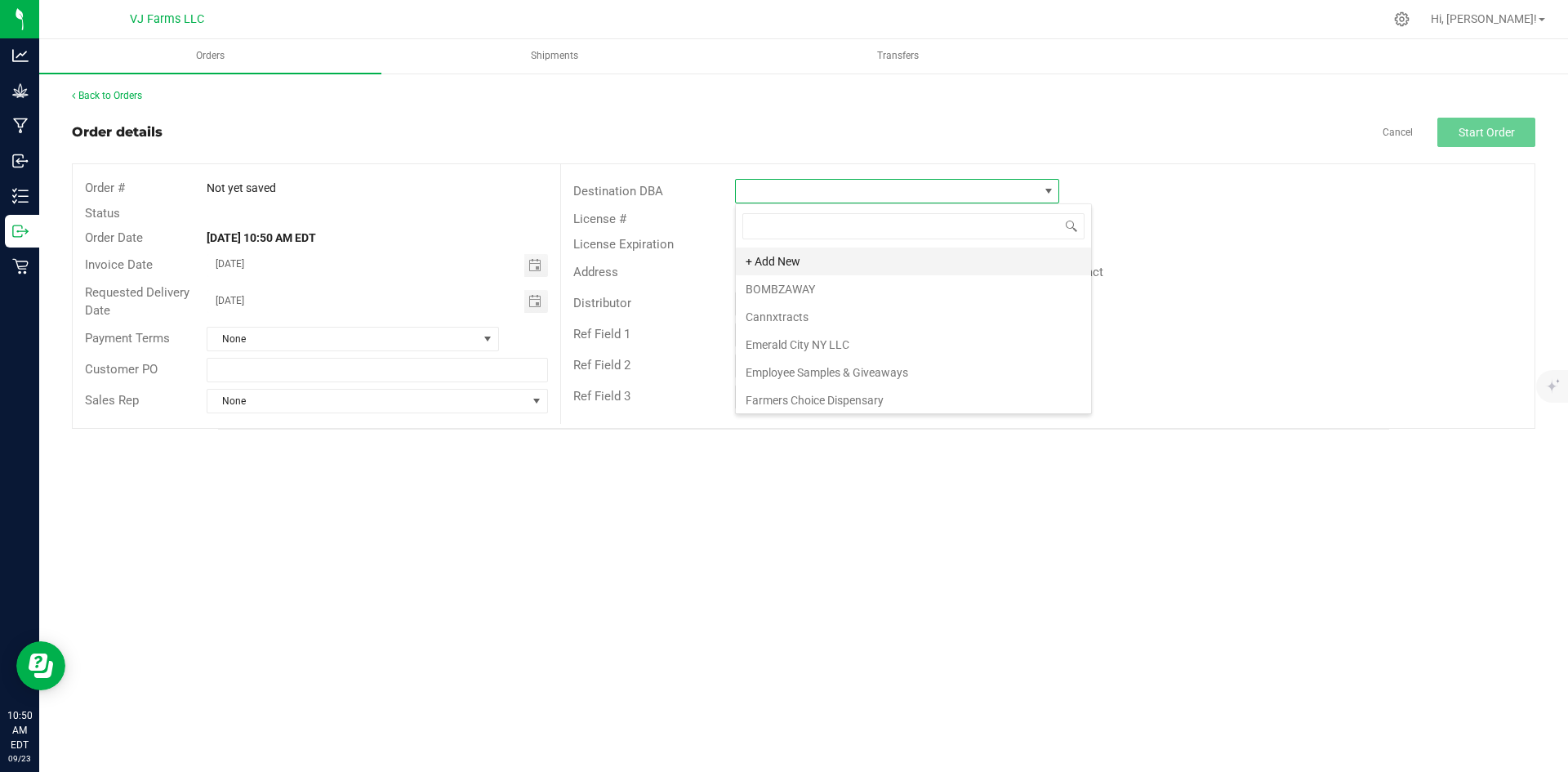
scroll to position [24, 325]
click at [913, 374] on li "Employee Samples & Giveaways" at bounding box center [913, 372] width 355 height 28
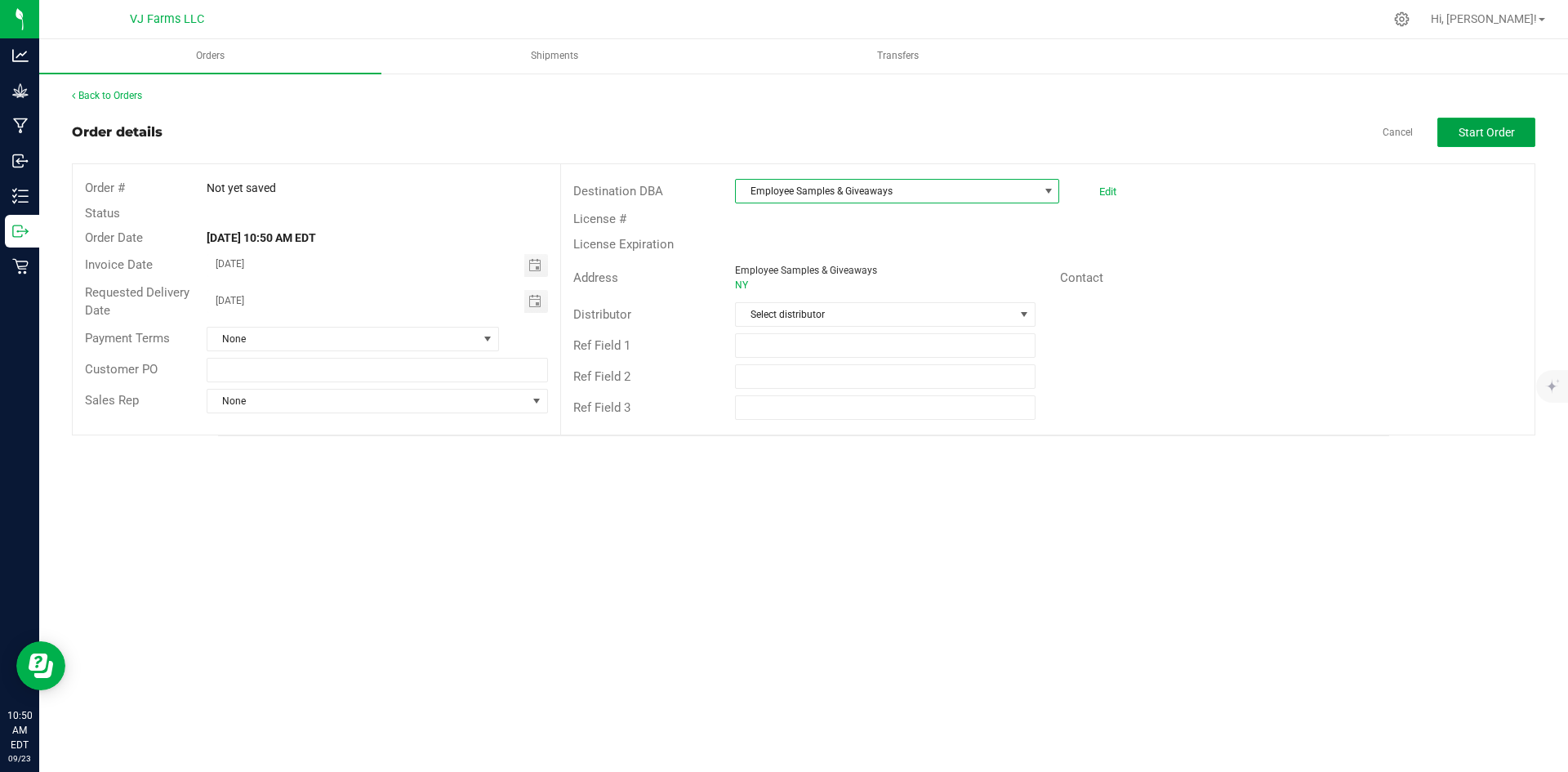
click at [1500, 121] on button "Start Order" at bounding box center [1486, 133] width 98 height 30
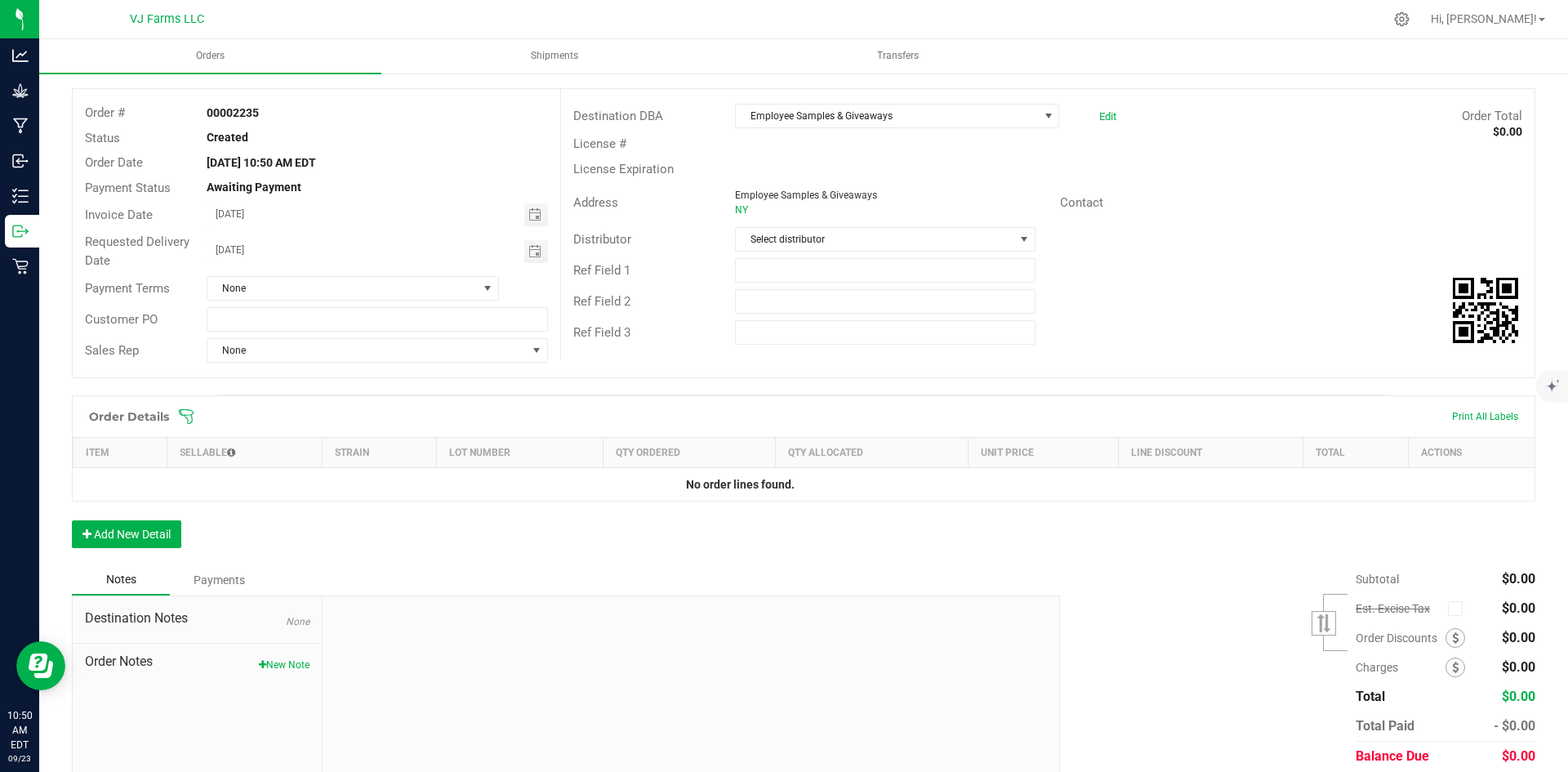
scroll to position [124, 0]
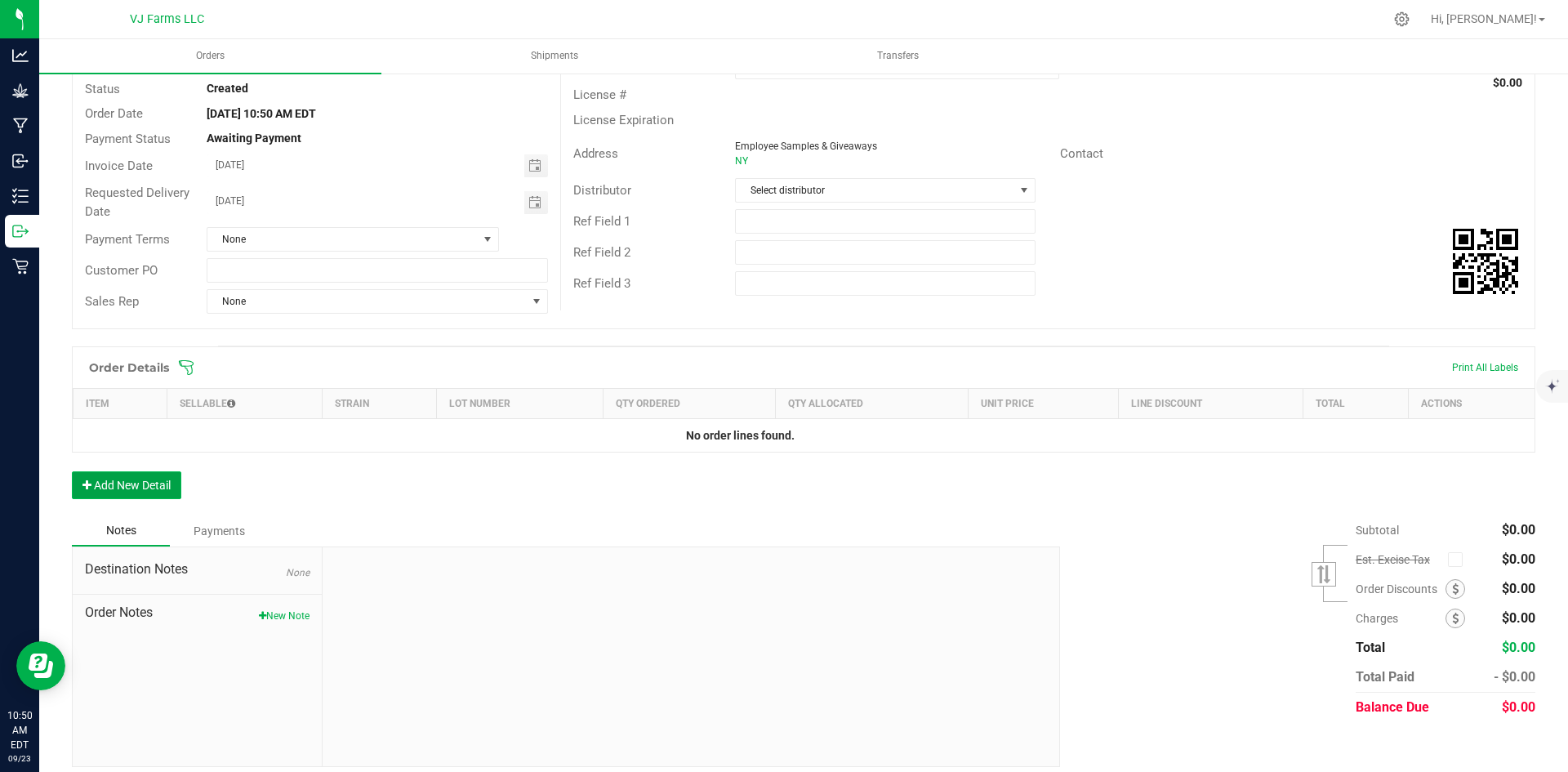
click at [163, 483] on button "Add New Detail" at bounding box center [126, 485] width 109 height 28
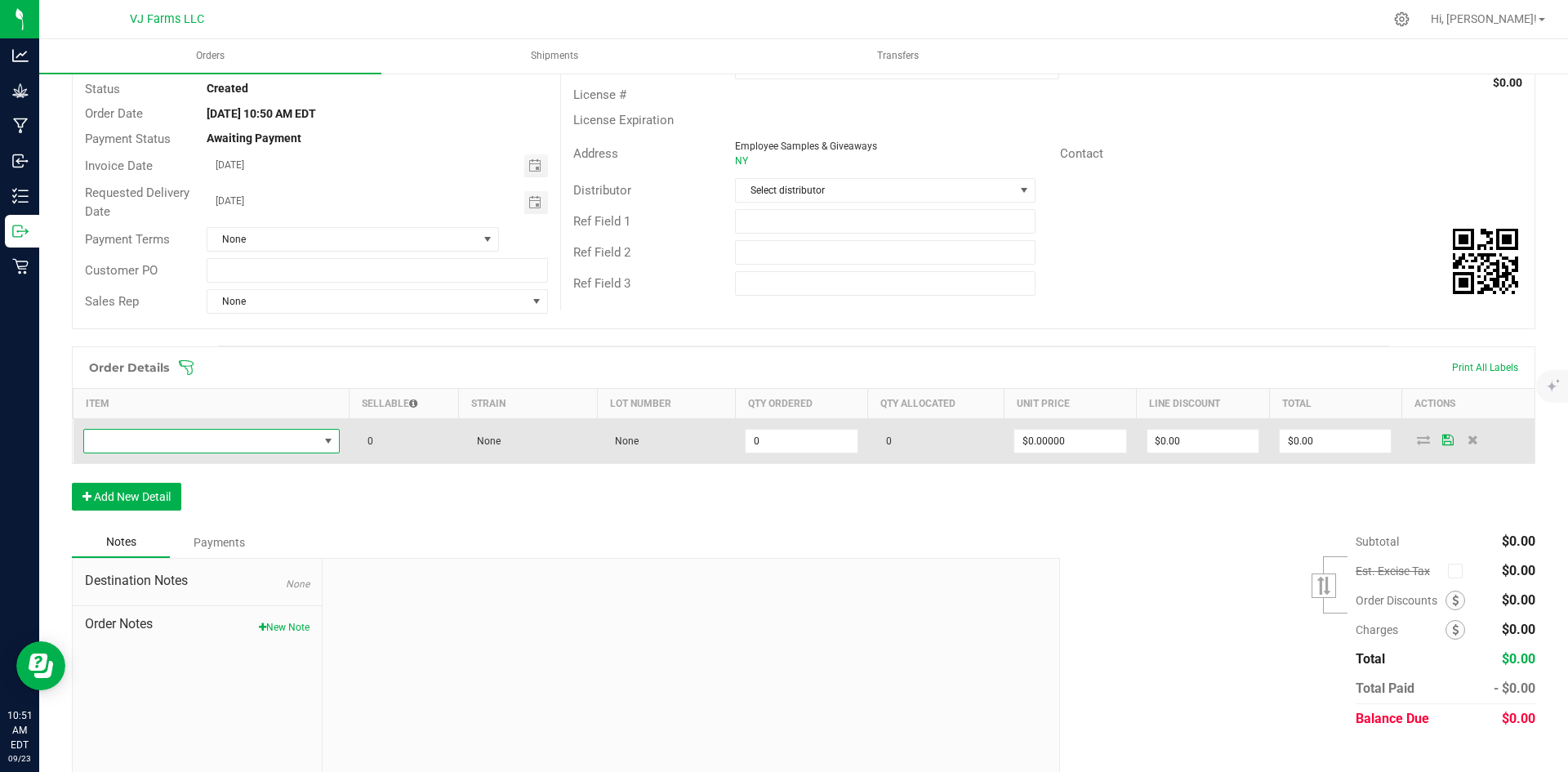
click at [149, 447] on span "NO DATA FOUND" at bounding box center [201, 441] width 235 height 23
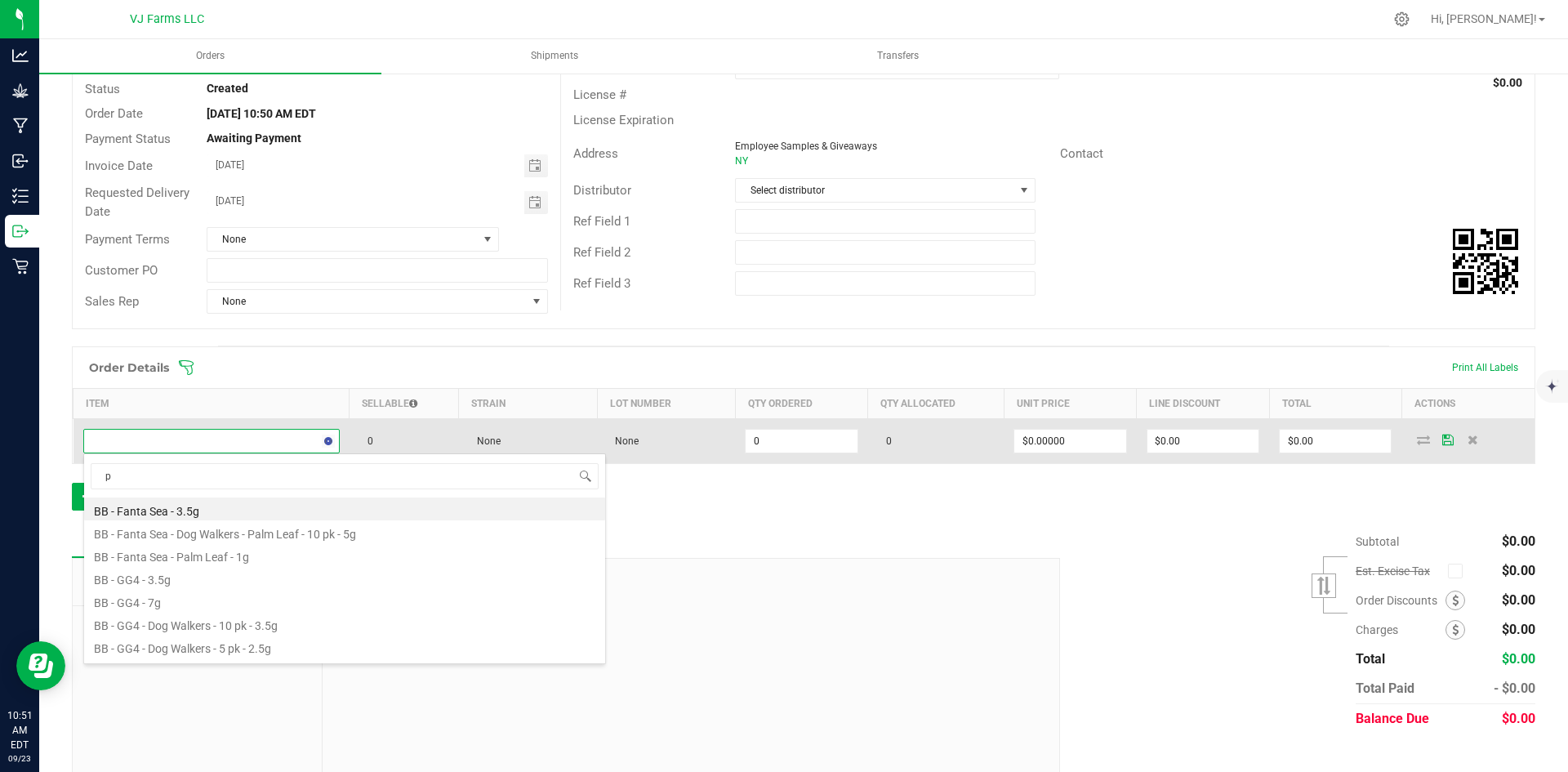
scroll to position [24, 252]
type input "p"
type input "sungr"
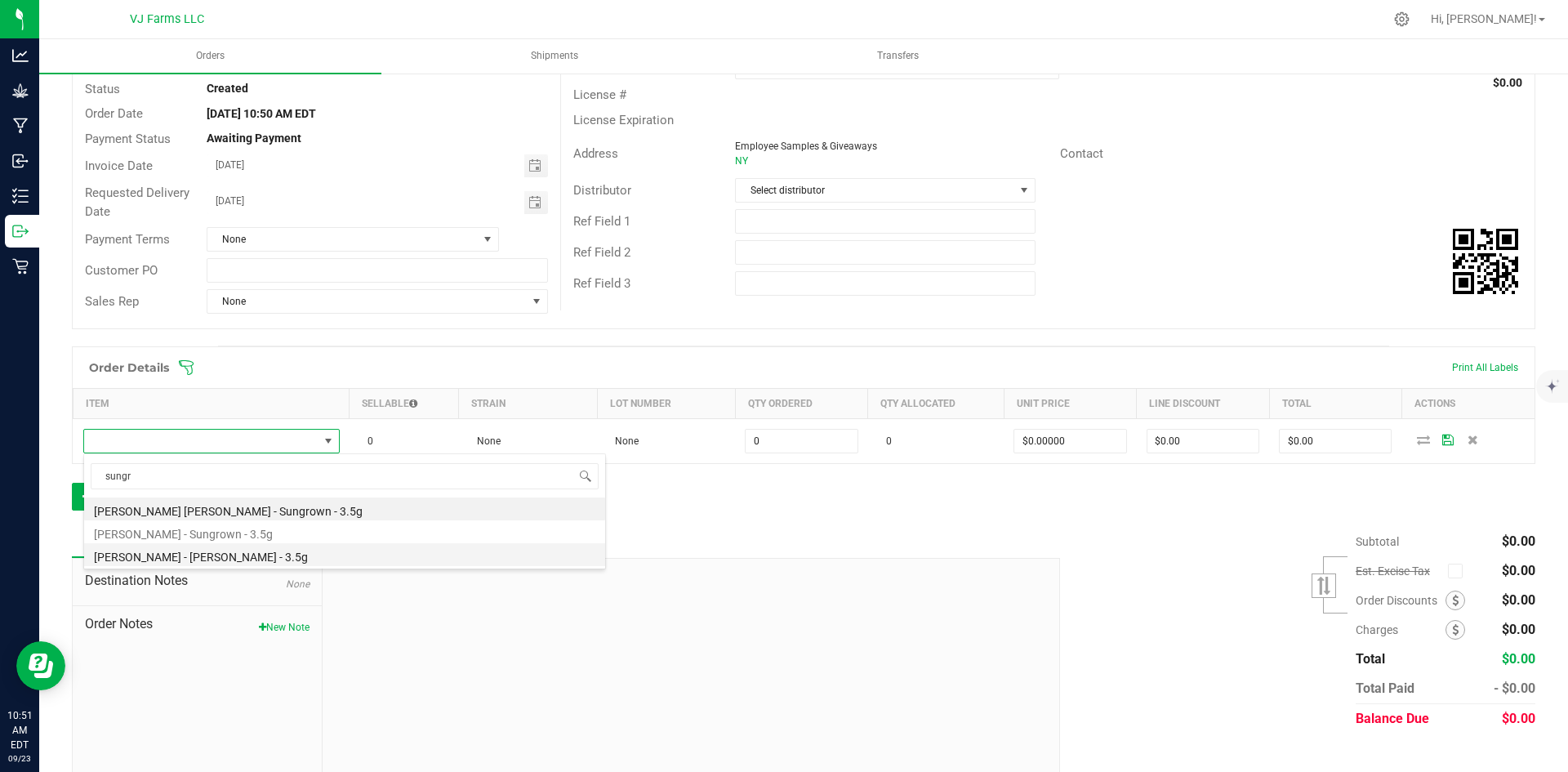
click at [262, 561] on li "[PERSON_NAME] - [PERSON_NAME] - 3.5g" at bounding box center [344, 554] width 521 height 23
type input "0 ea"
type input "$20.00000"
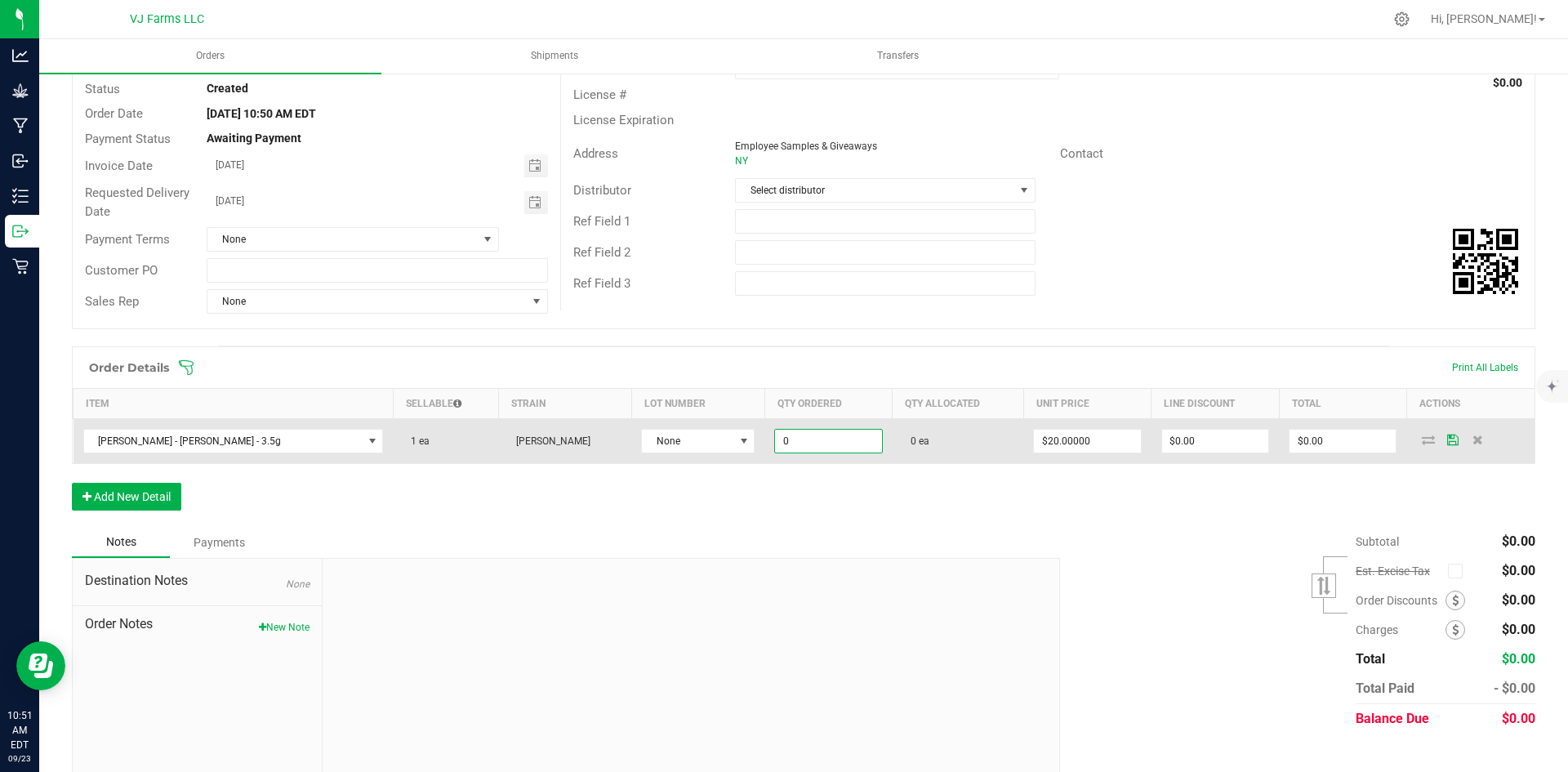
click at [798, 436] on input "0" at bounding box center [828, 441] width 106 height 23
type input "1 ea"
type input "$20.00"
click at [689, 441] on span "None" at bounding box center [688, 441] width 92 height 23
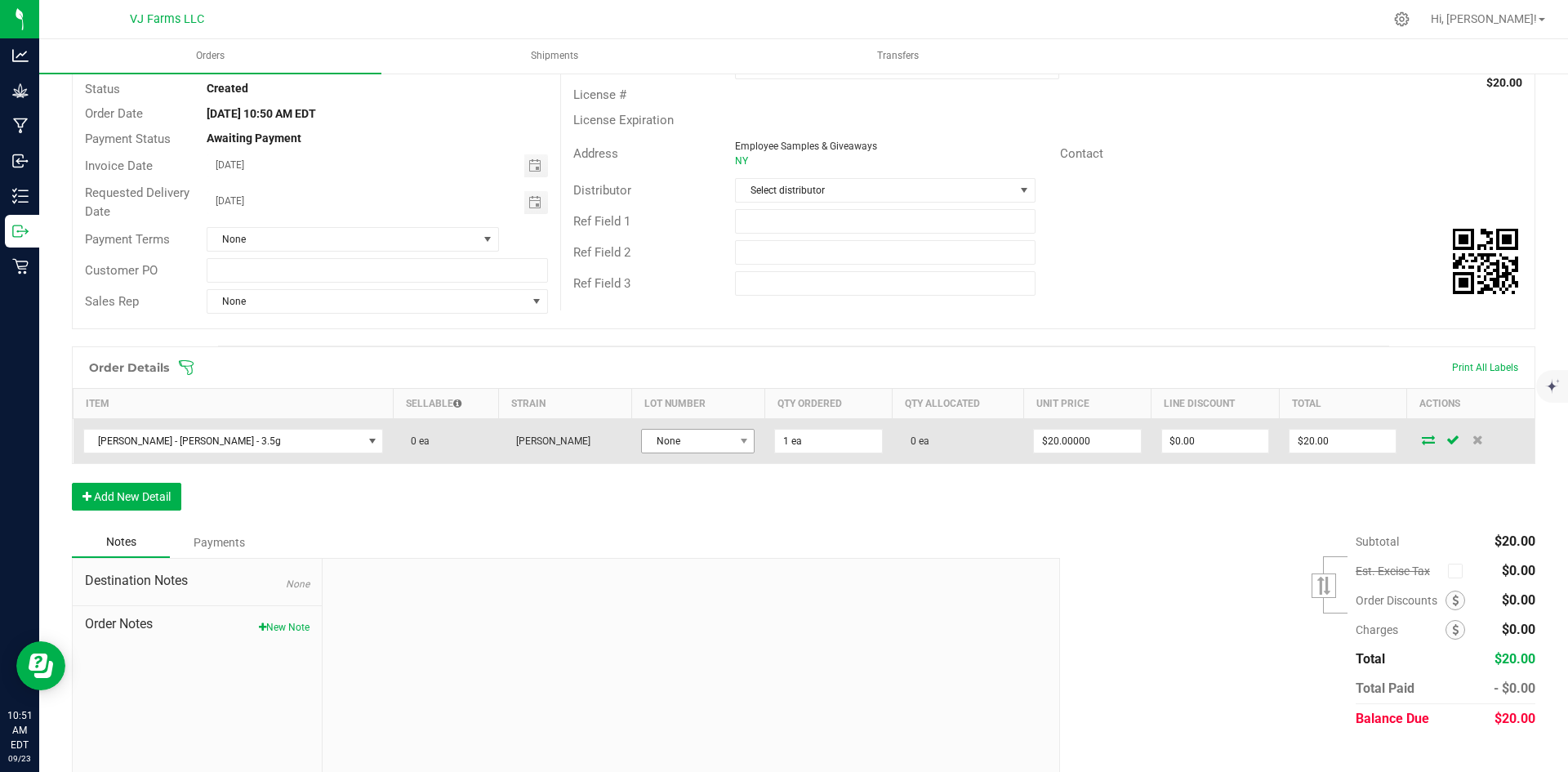
drag, startPoint x: 689, startPoint y: 546, endPoint x: 692, endPoint y: 430, distance: 116.0
click at [692, 430] on div "Order details Export PDF Done Editing Order # 00002235 Status Created Order Dat…" at bounding box center [803, 386] width 1463 height 785
click at [692, 430] on span "None" at bounding box center [688, 441] width 92 height 23
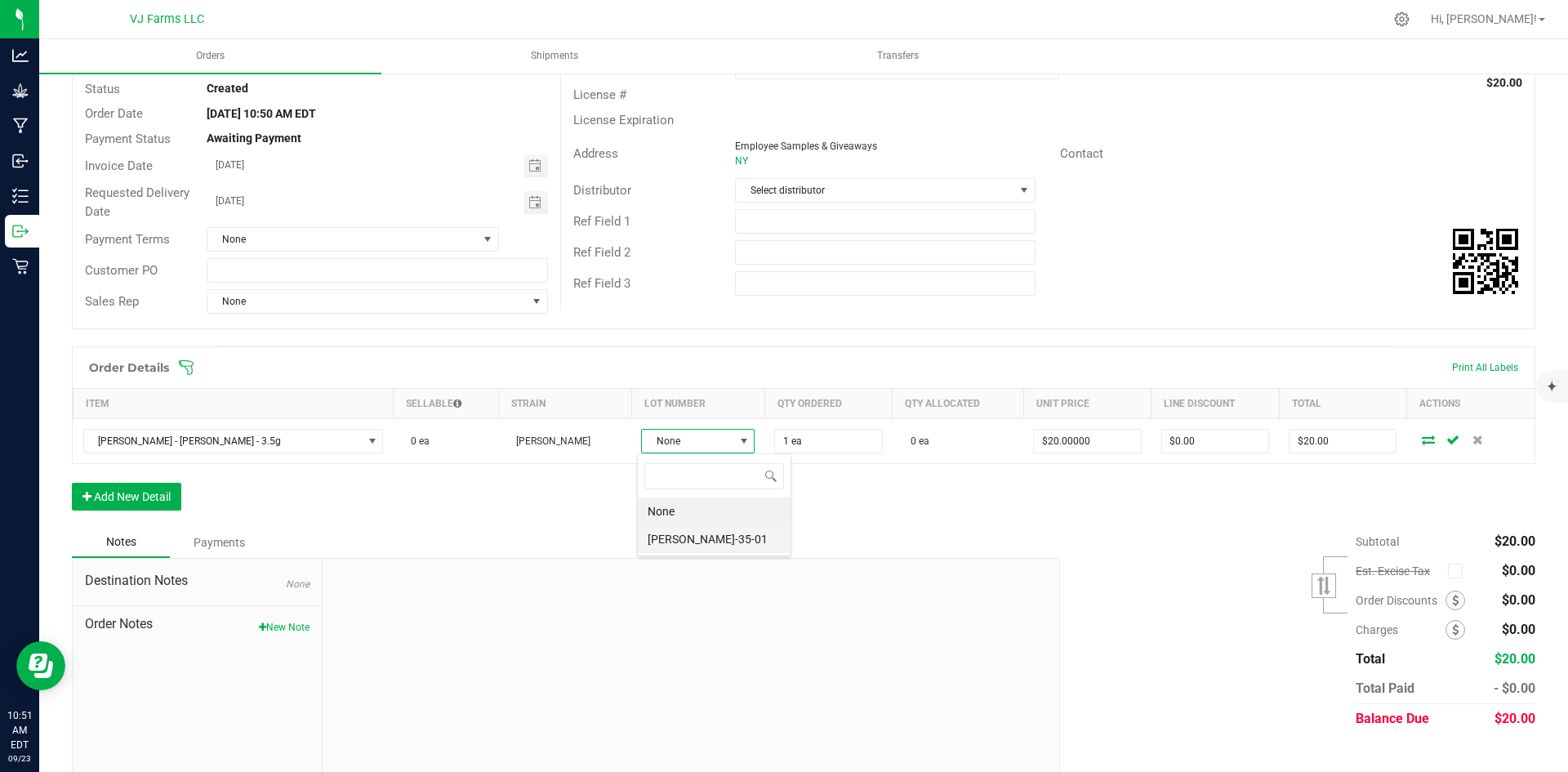
click at [675, 532] on li "[PERSON_NAME]-35-01" at bounding box center [714, 539] width 153 height 28
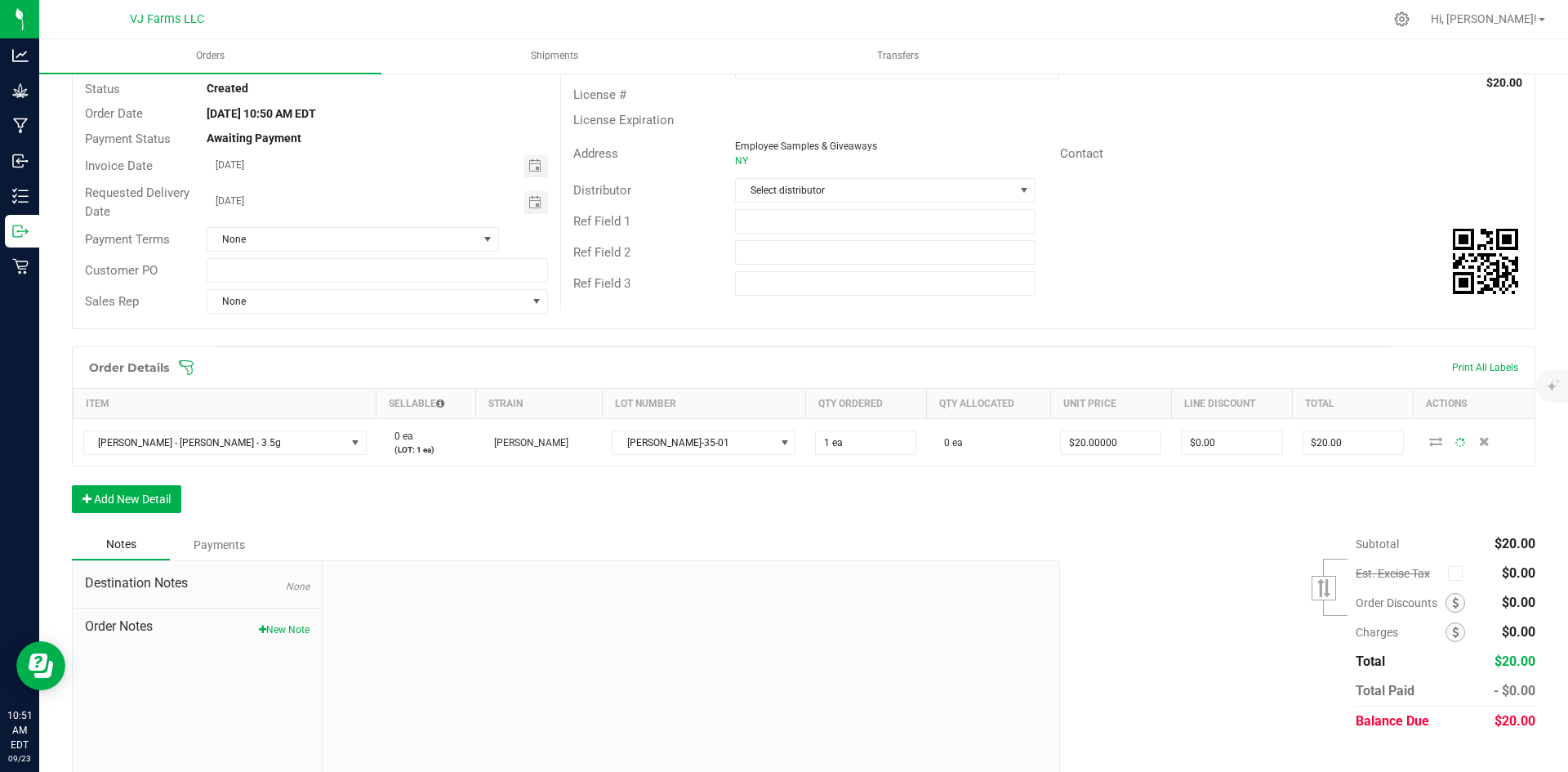
click at [989, 532] on div "Notes Payments" at bounding box center [559, 545] width 976 height 31
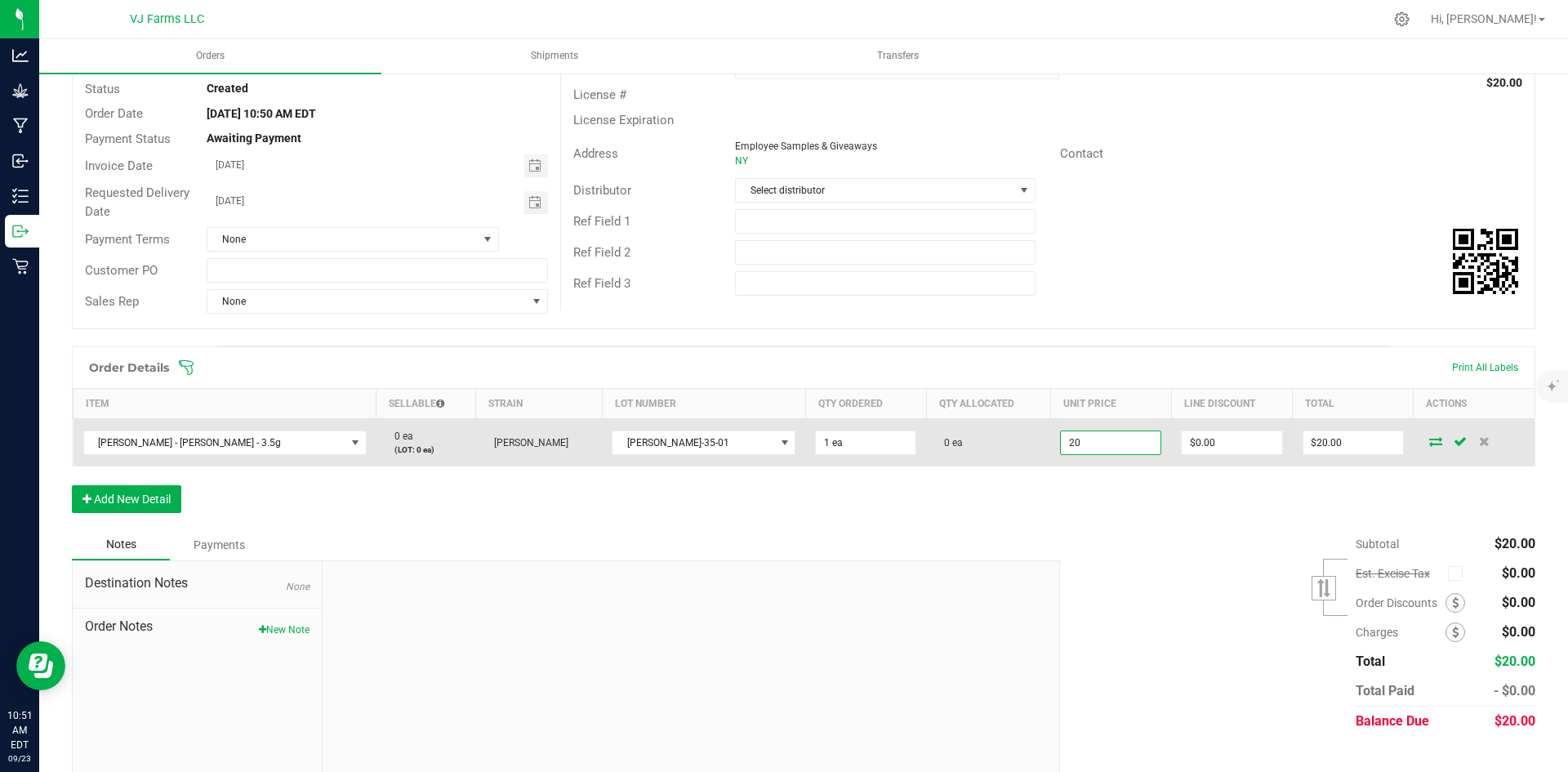
click at [1082, 433] on input "20" at bounding box center [1111, 442] width 99 height 23
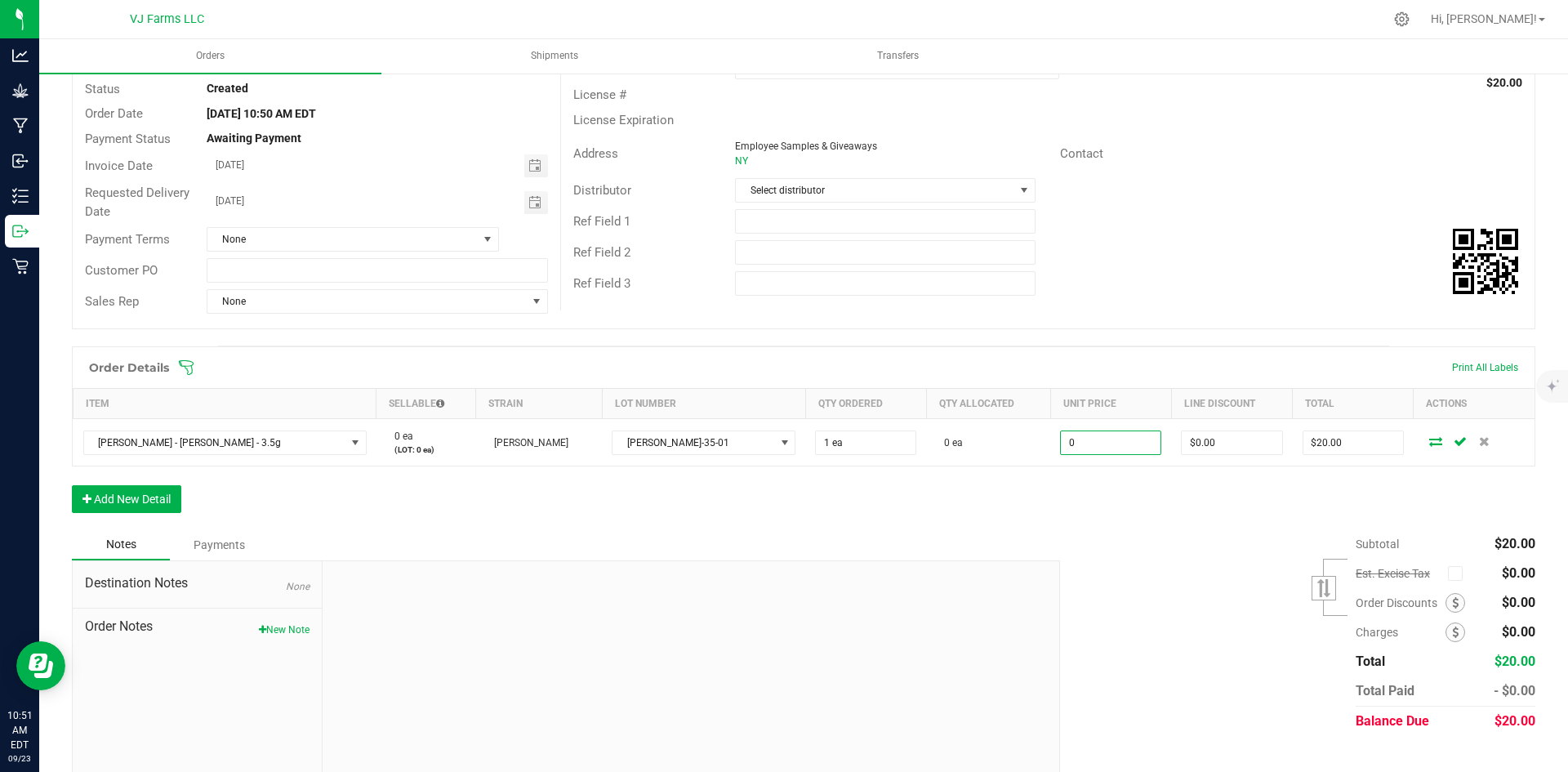
type input "$0.00000"
type input "$0.00"
click at [1079, 526] on div "Order Details Print All Labels Item Sellable Strain Lot Number Qty Ordered Qty …" at bounding box center [803, 438] width 1463 height 183
click at [162, 496] on button "Add New Detail" at bounding box center [126, 499] width 109 height 28
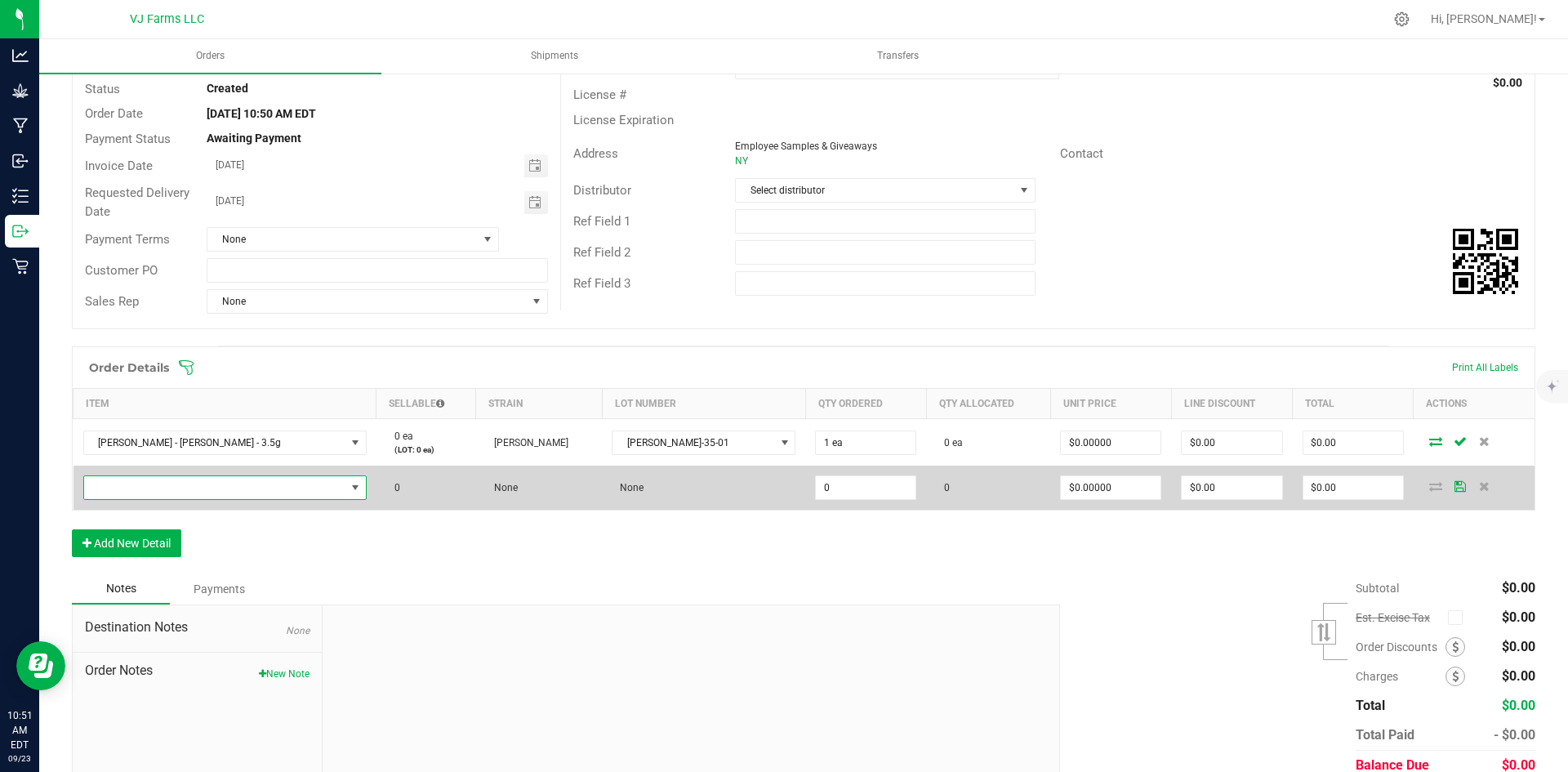
click at [160, 491] on span "NO DATA FOUND" at bounding box center [215, 488] width 262 height 23
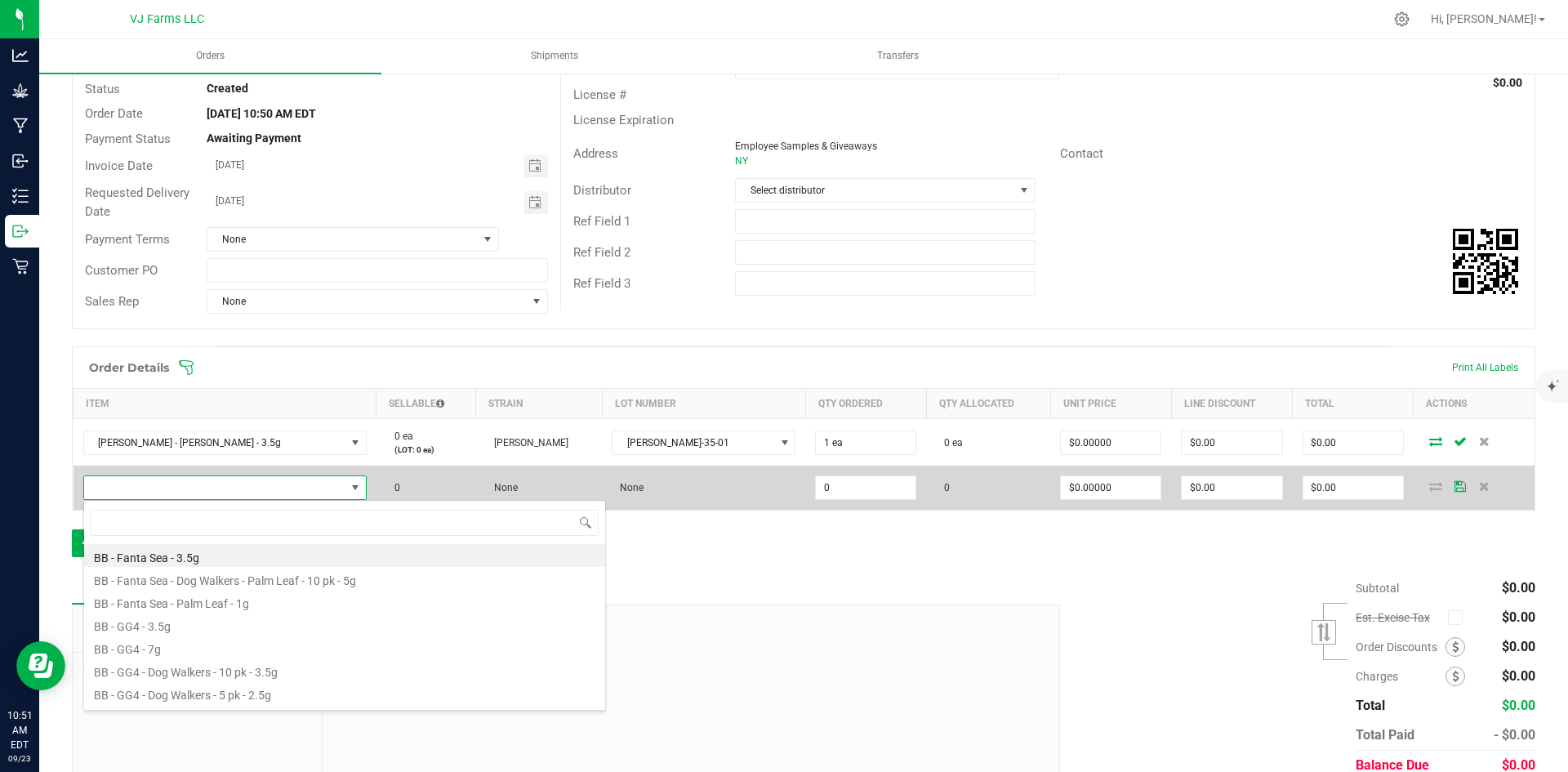
scroll to position [24, 290]
type input "fant"
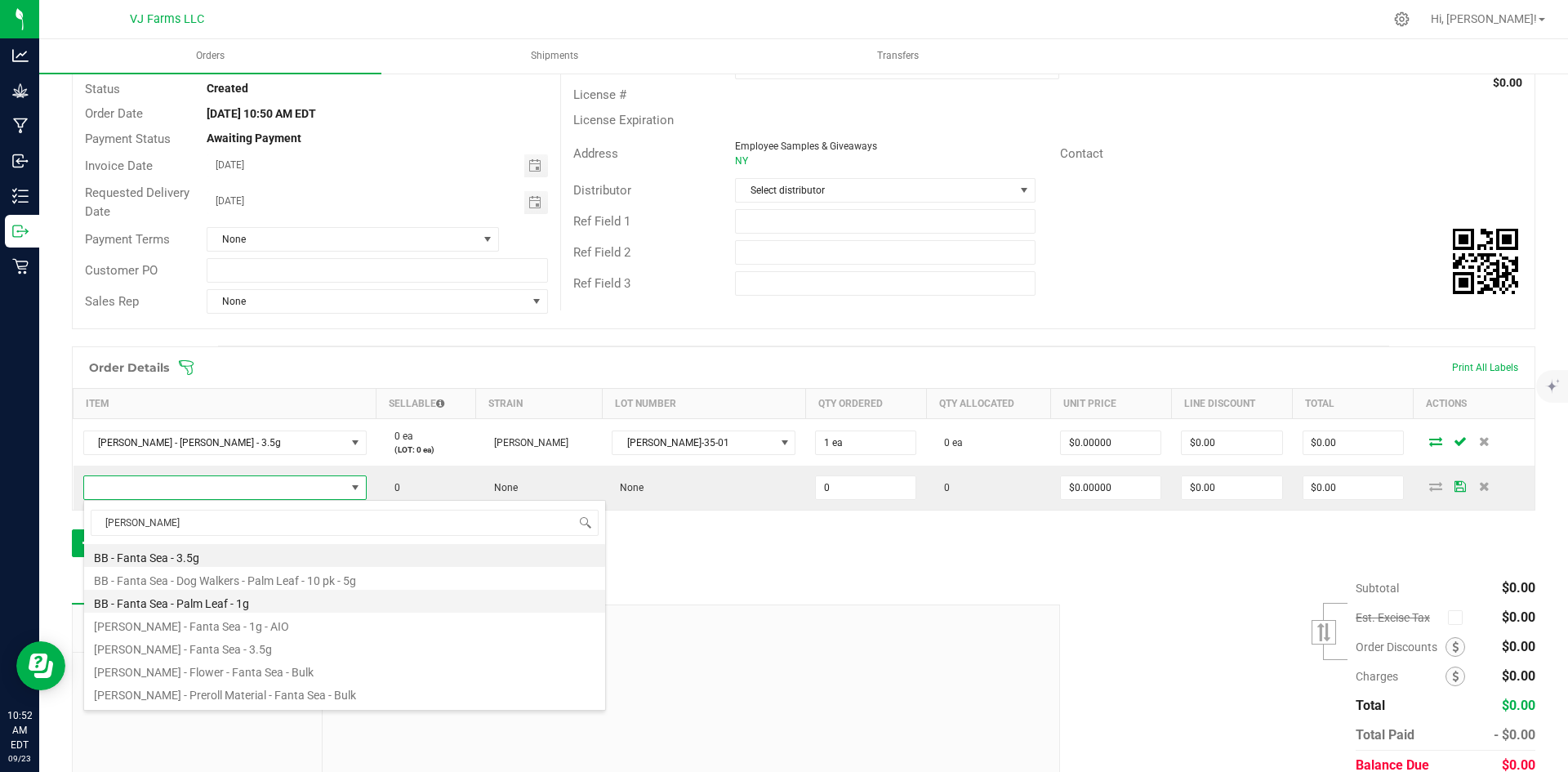
click at [234, 608] on li "BB - Fanta Sea - Palm Leaf - 1g" at bounding box center [344, 601] width 521 height 23
type input "0 ea"
type input "$15.00000"
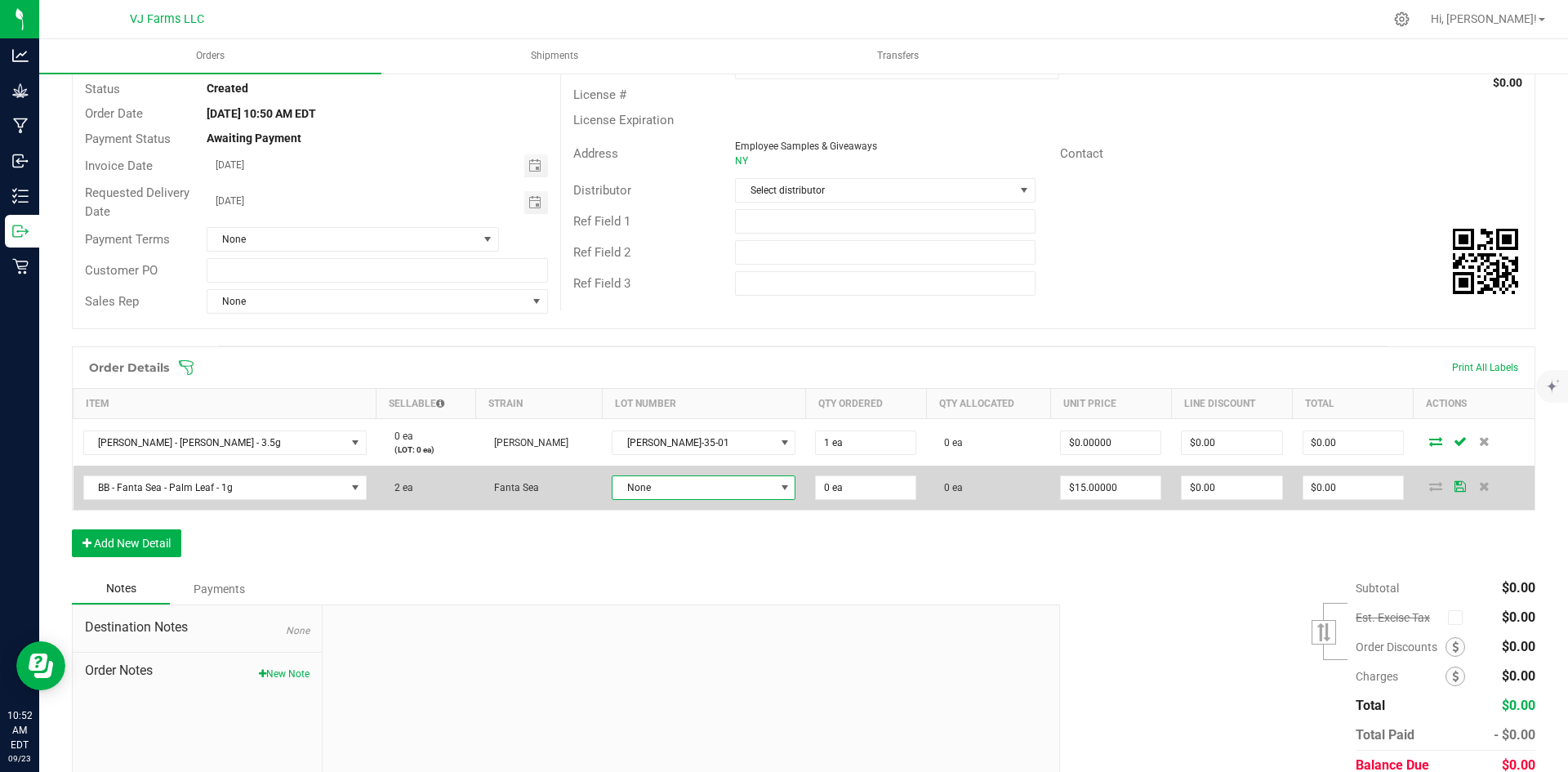
click at [651, 480] on span "None" at bounding box center [693, 488] width 161 height 23
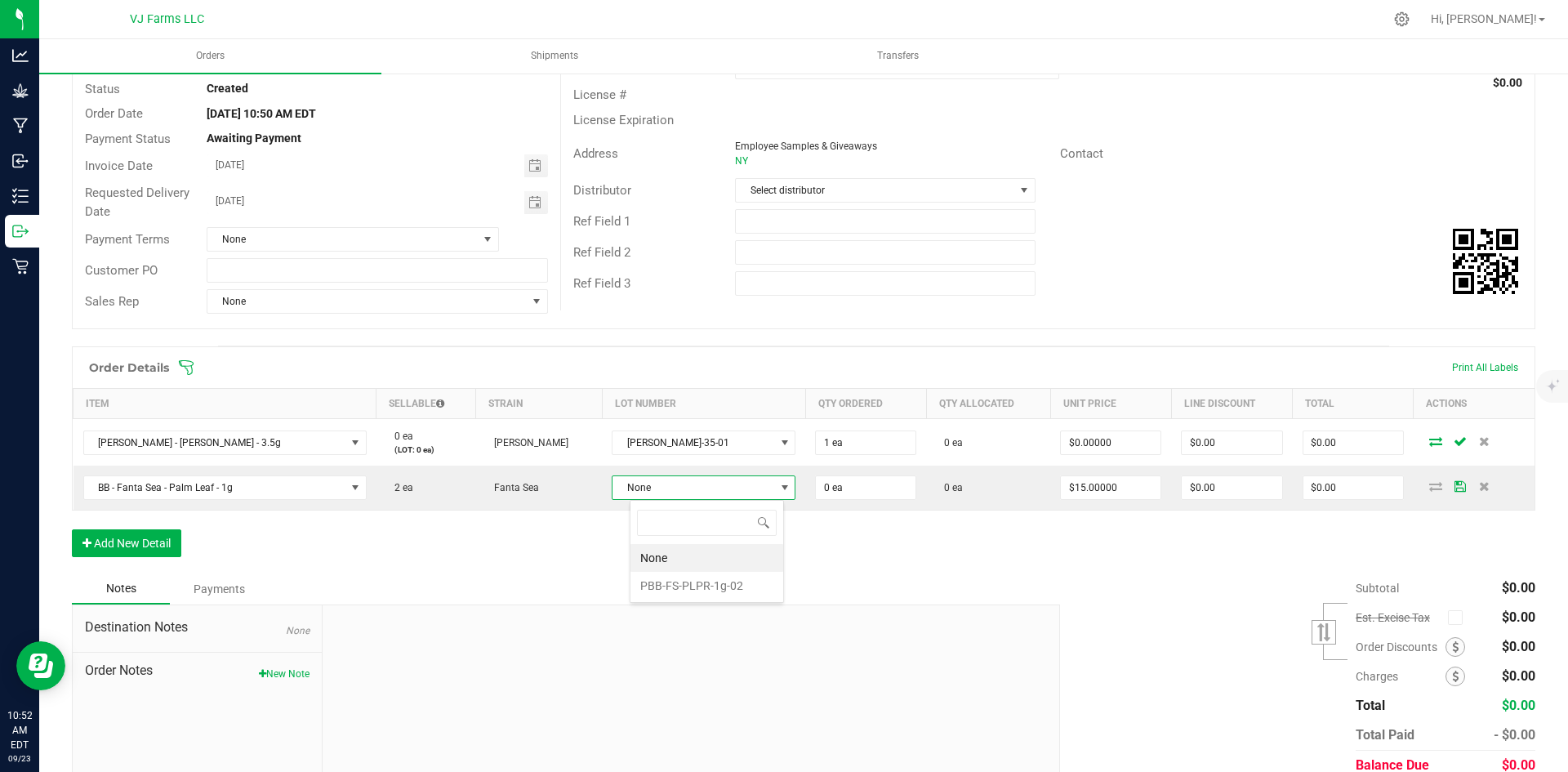
scroll to position [24, 129]
click at [683, 582] on li "PBB-FS-PLPR-1g-02" at bounding box center [707, 585] width 153 height 28
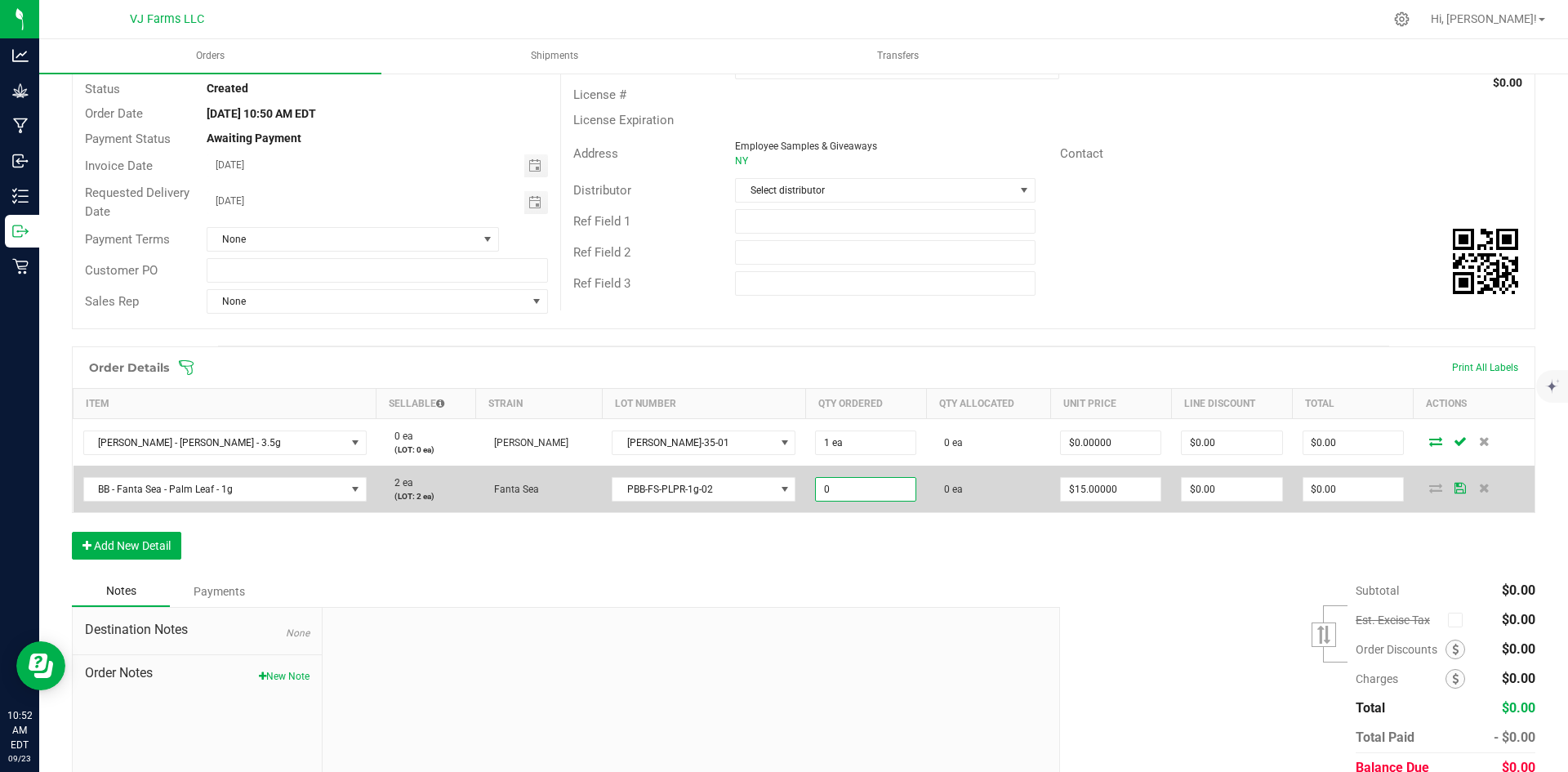
click at [839, 488] on input "0" at bounding box center [866, 489] width 99 height 23
type input "2 ea"
type input "15"
type input "$30.00"
click at [1079, 494] on input "15" at bounding box center [1111, 489] width 99 height 23
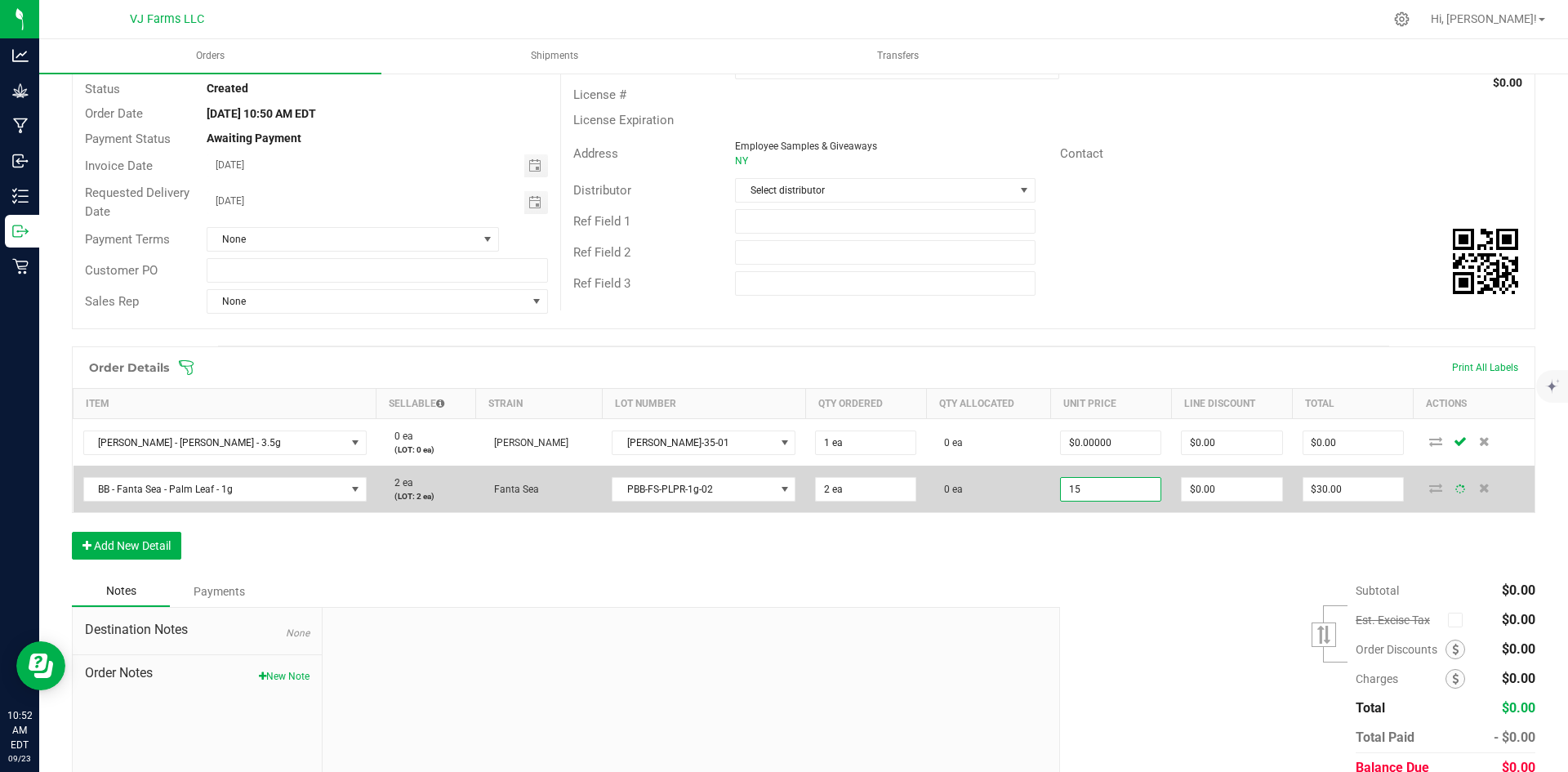
type input "0"
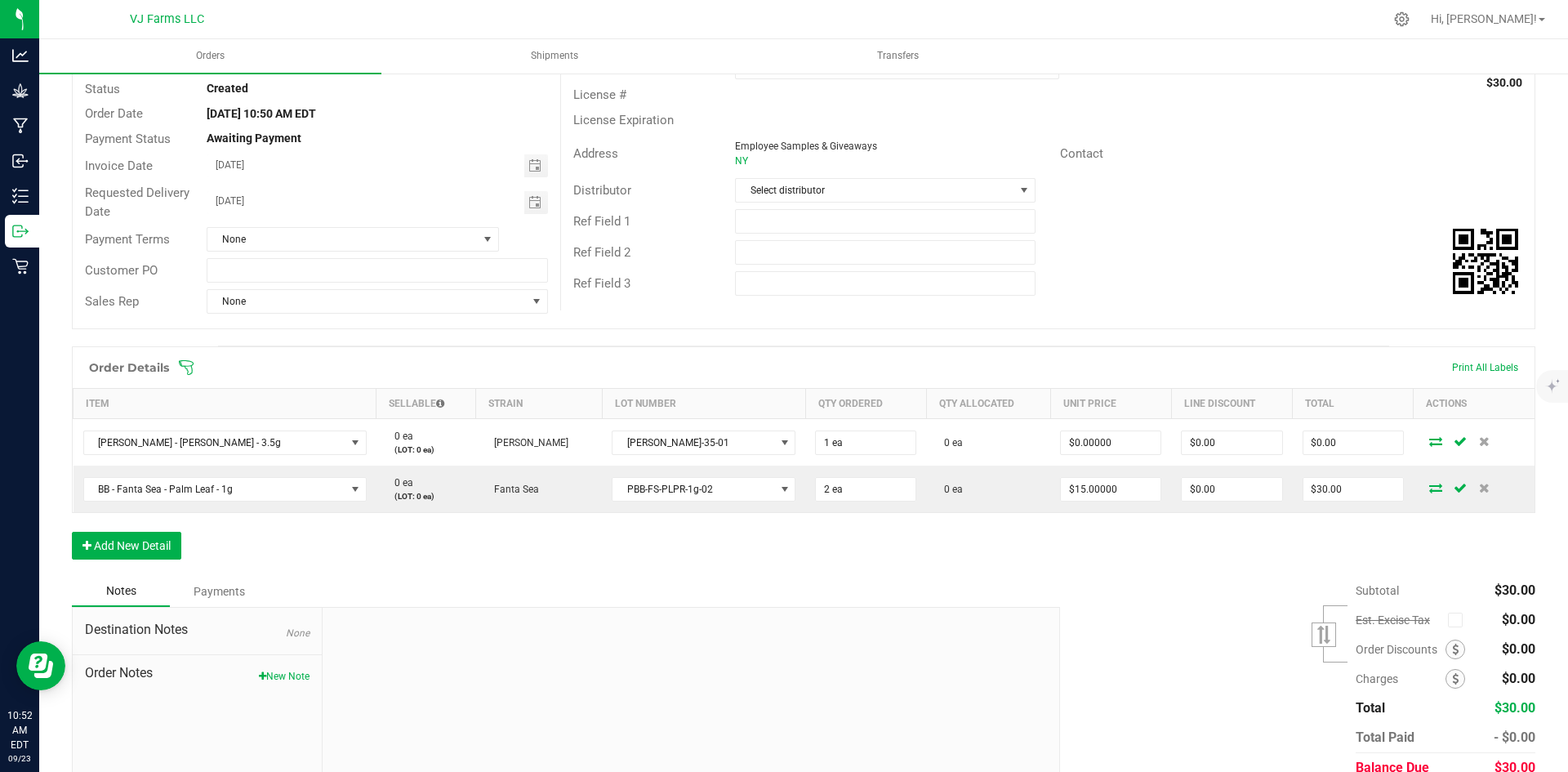
click at [944, 556] on div "Order Details Print All Labels Item Sellable Strain Lot Number Qty Ordered Qty …" at bounding box center [803, 461] width 1463 height 229
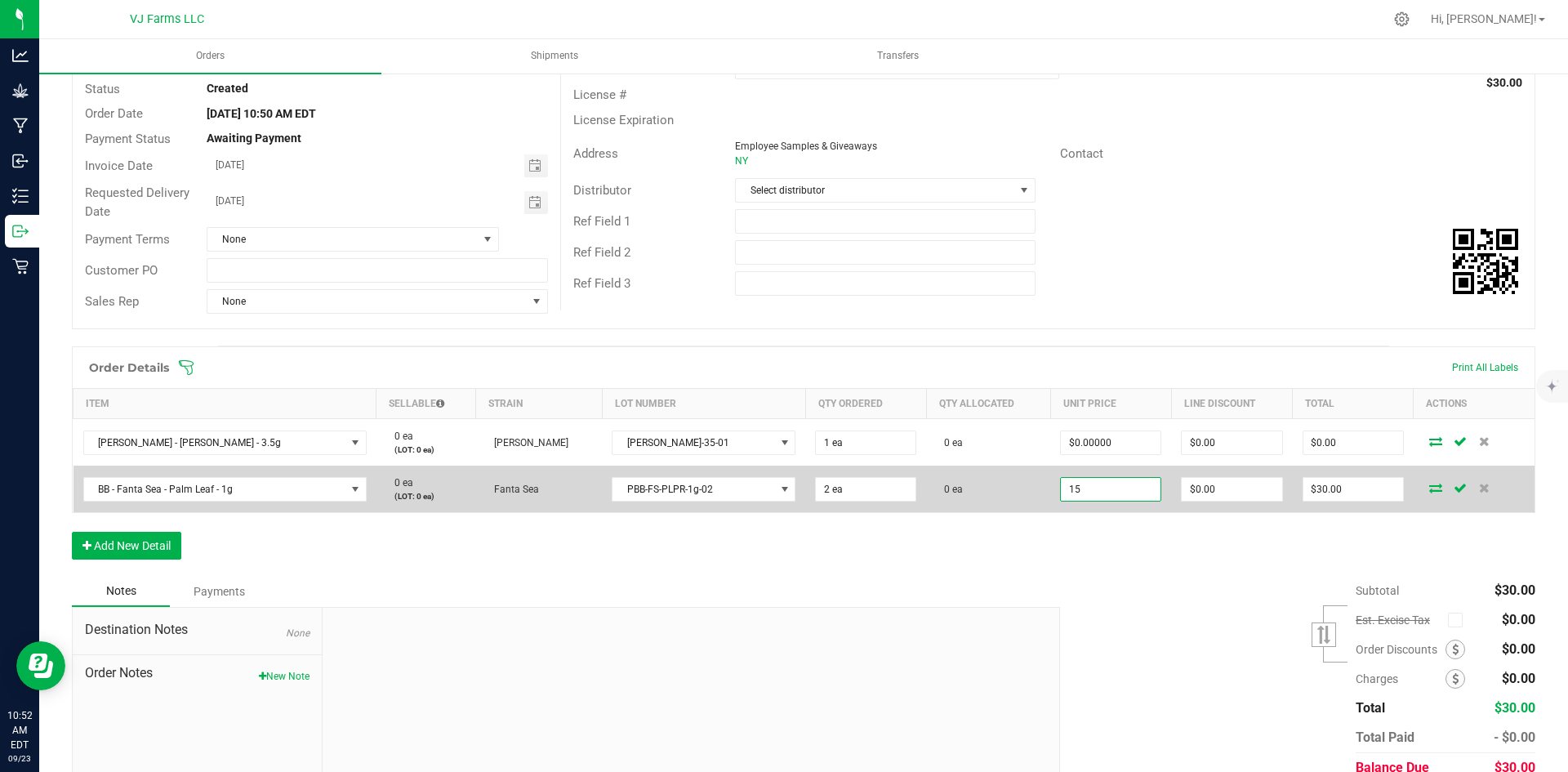
click at [1088, 493] on input "15" at bounding box center [1111, 489] width 99 height 23
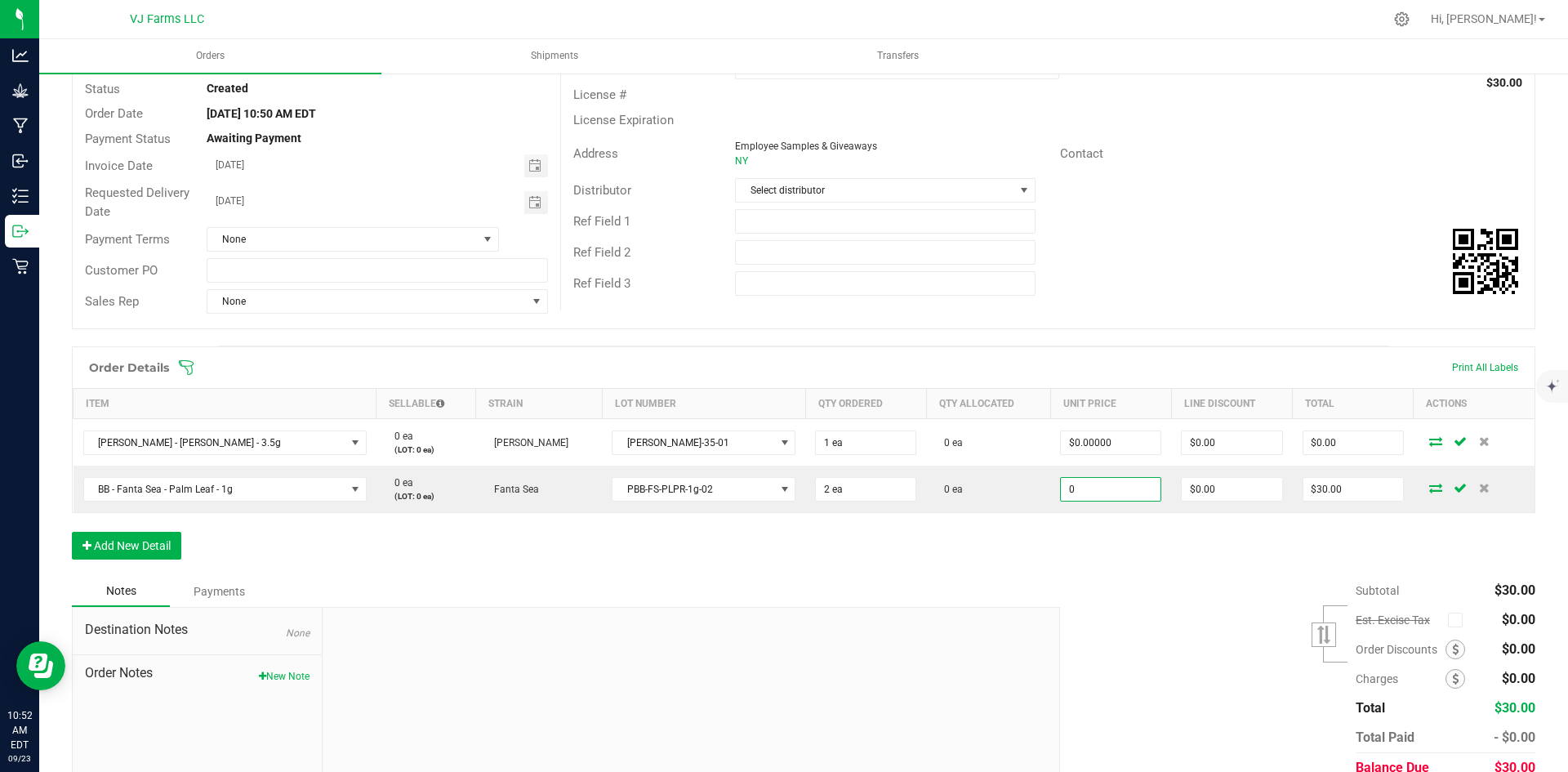
type input "$0.00000"
type input "$0.00"
click at [1075, 580] on div "Subtotal $30.00 Est. Excise Tax" at bounding box center [1291, 679] width 488 height 207
click at [152, 538] on button "Add New Detail" at bounding box center [126, 545] width 109 height 28
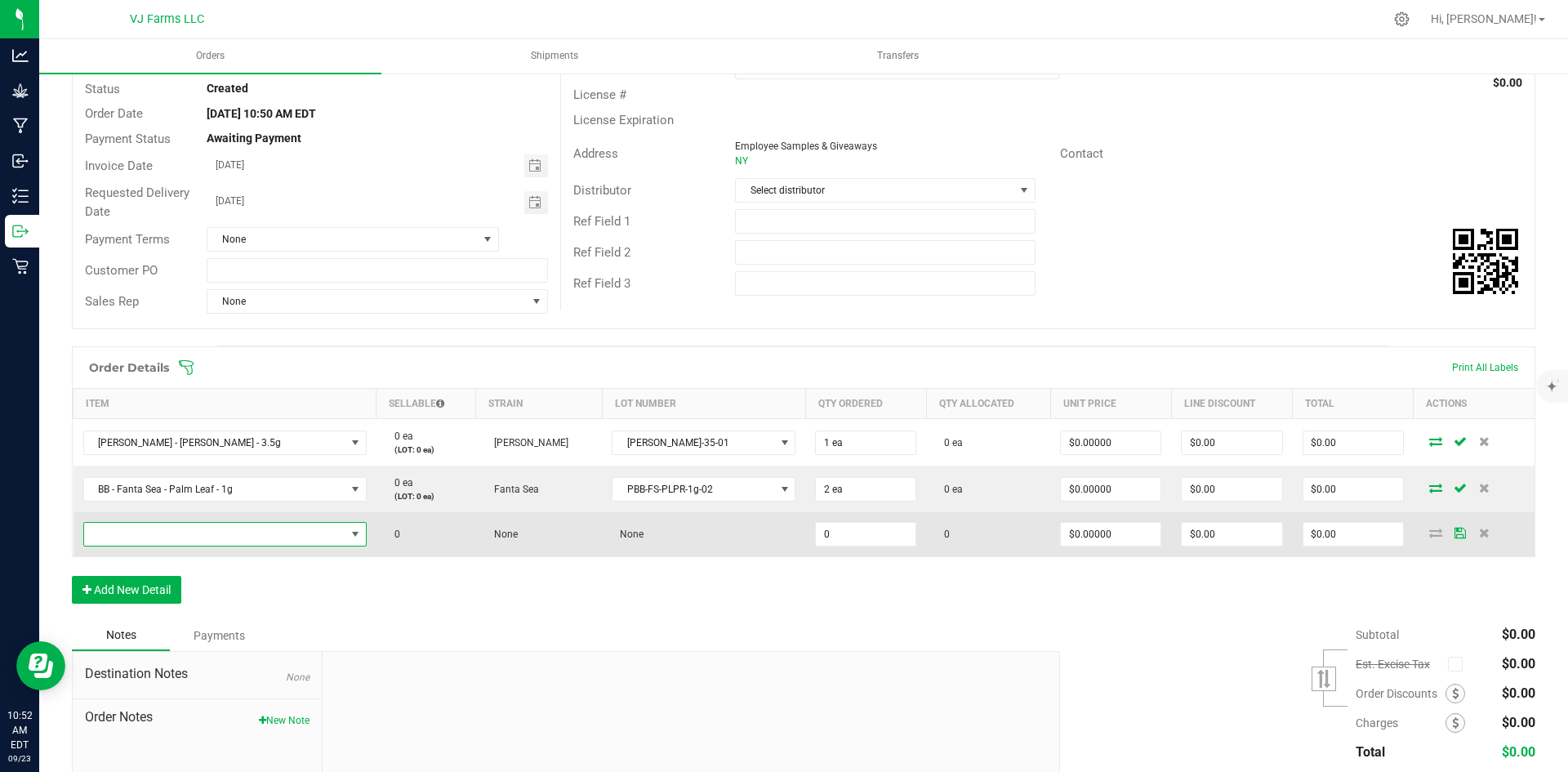
click at [176, 526] on span "NO DATA FOUND" at bounding box center [215, 534] width 262 height 23
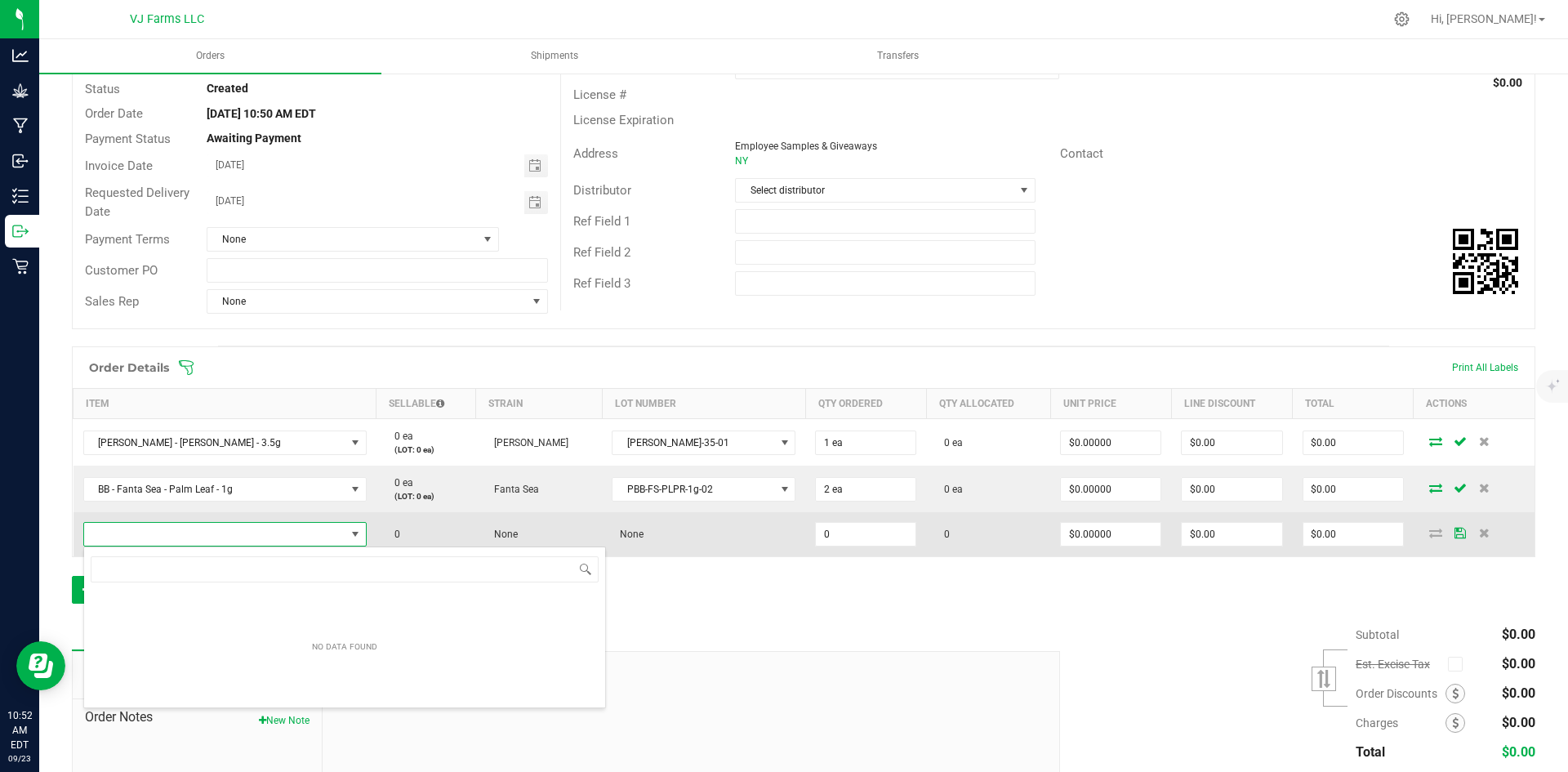
scroll to position [24, 282]
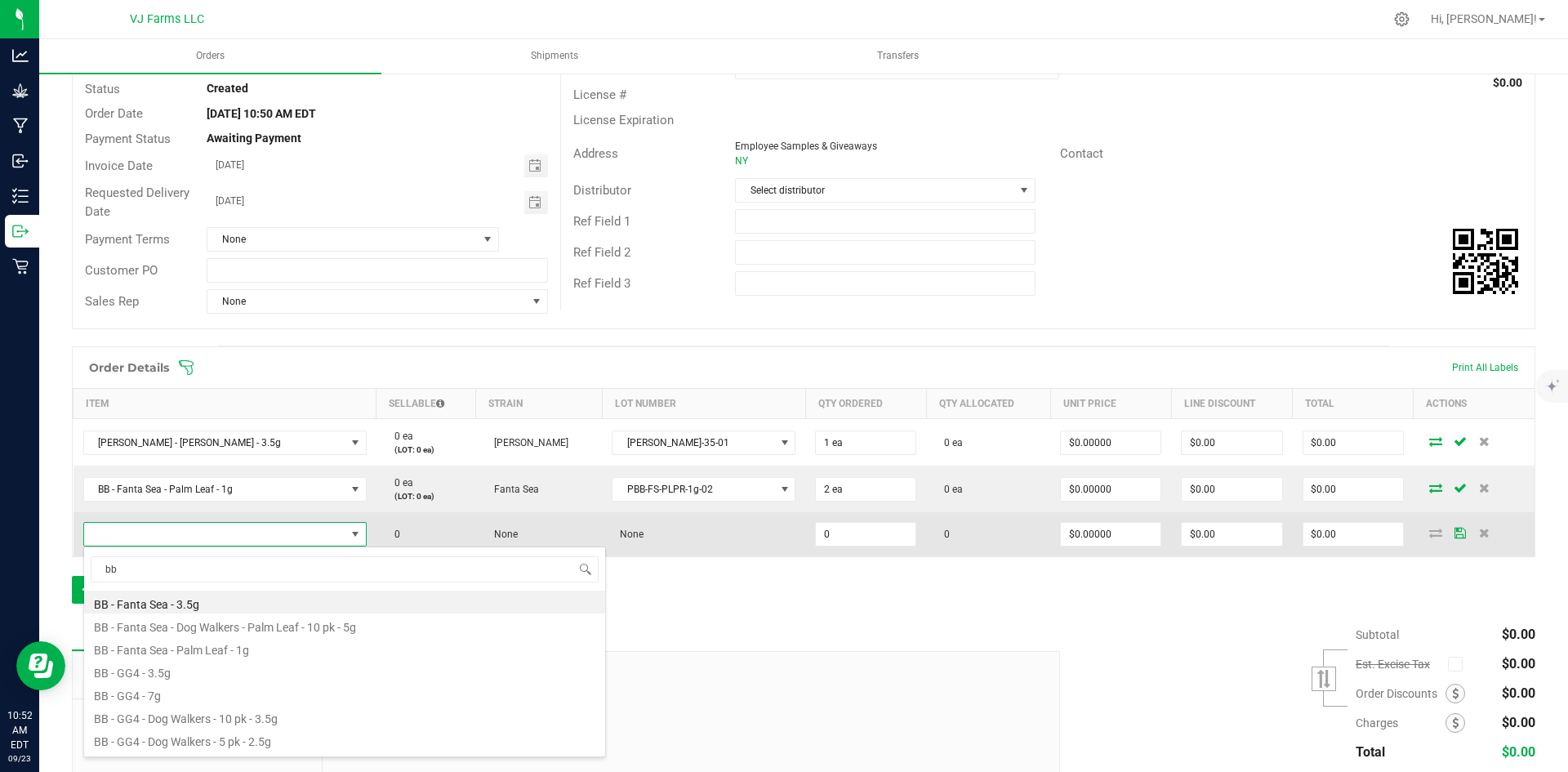
type input "b"
type input "gg4"
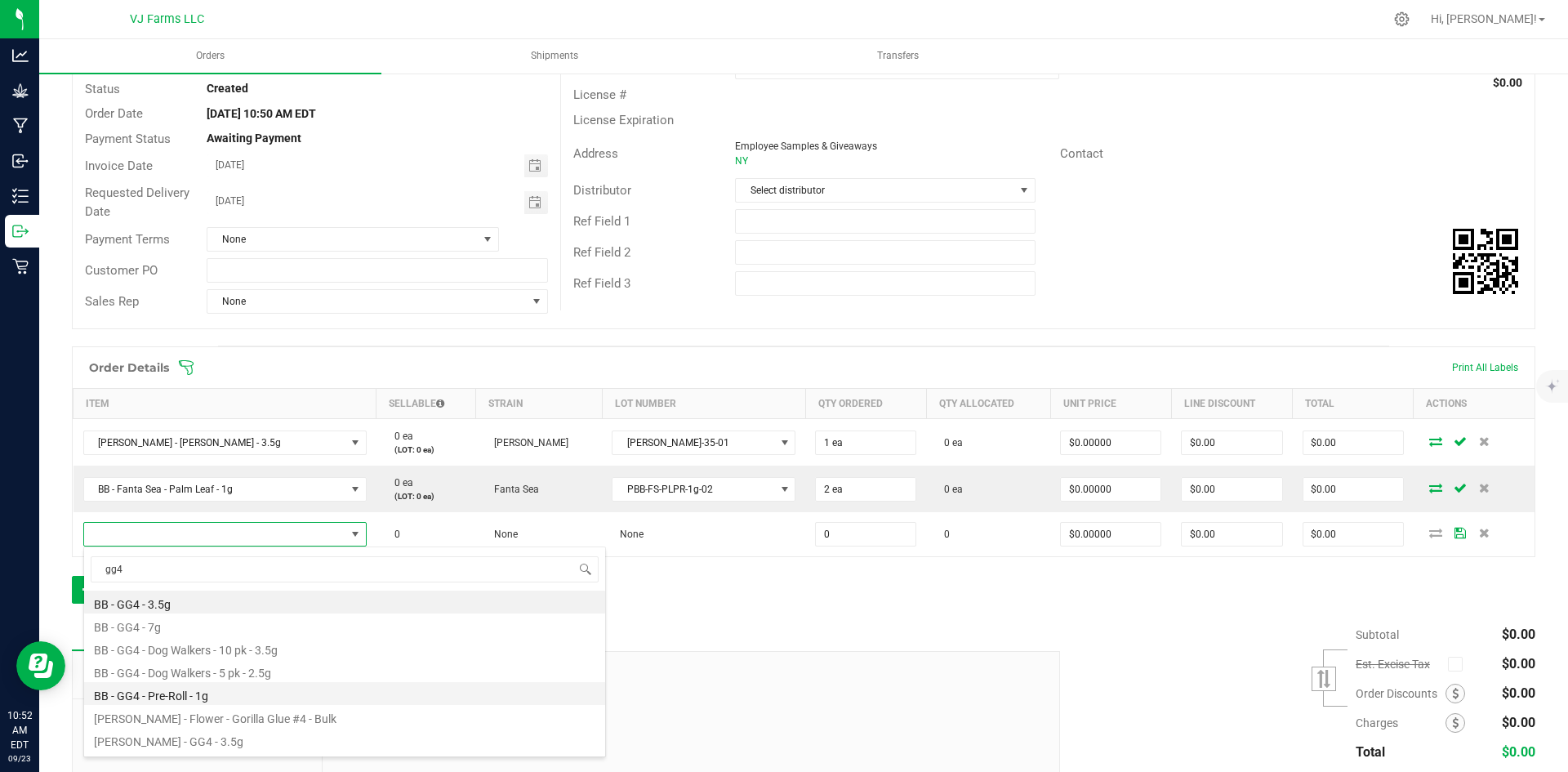
click at [198, 698] on li "BB - GG4 - Pre-Roll - 1g" at bounding box center [344, 693] width 521 height 23
type input "0 ea"
type input "$12.00000"
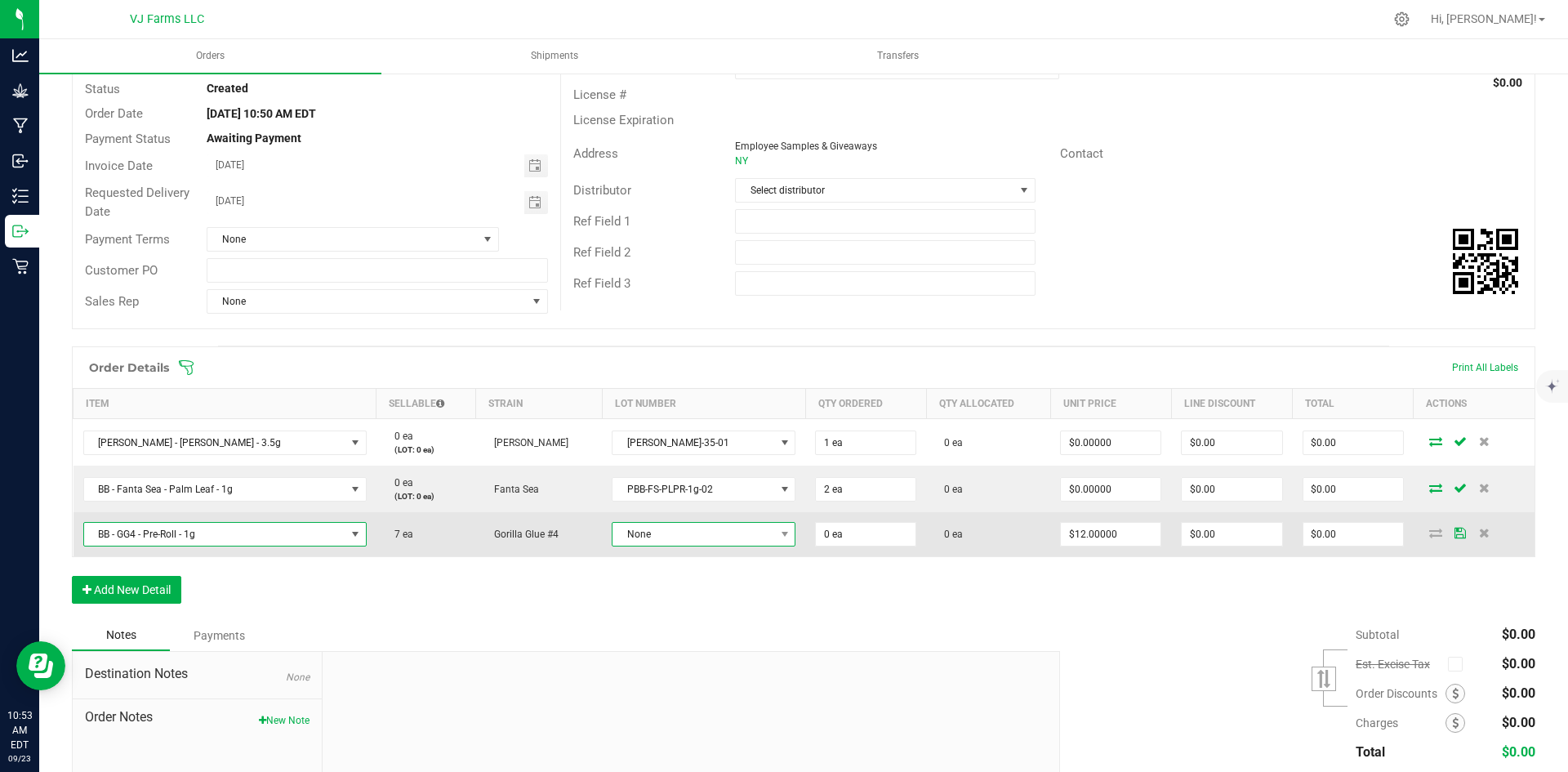
click at [709, 529] on span "None" at bounding box center [693, 534] width 161 height 23
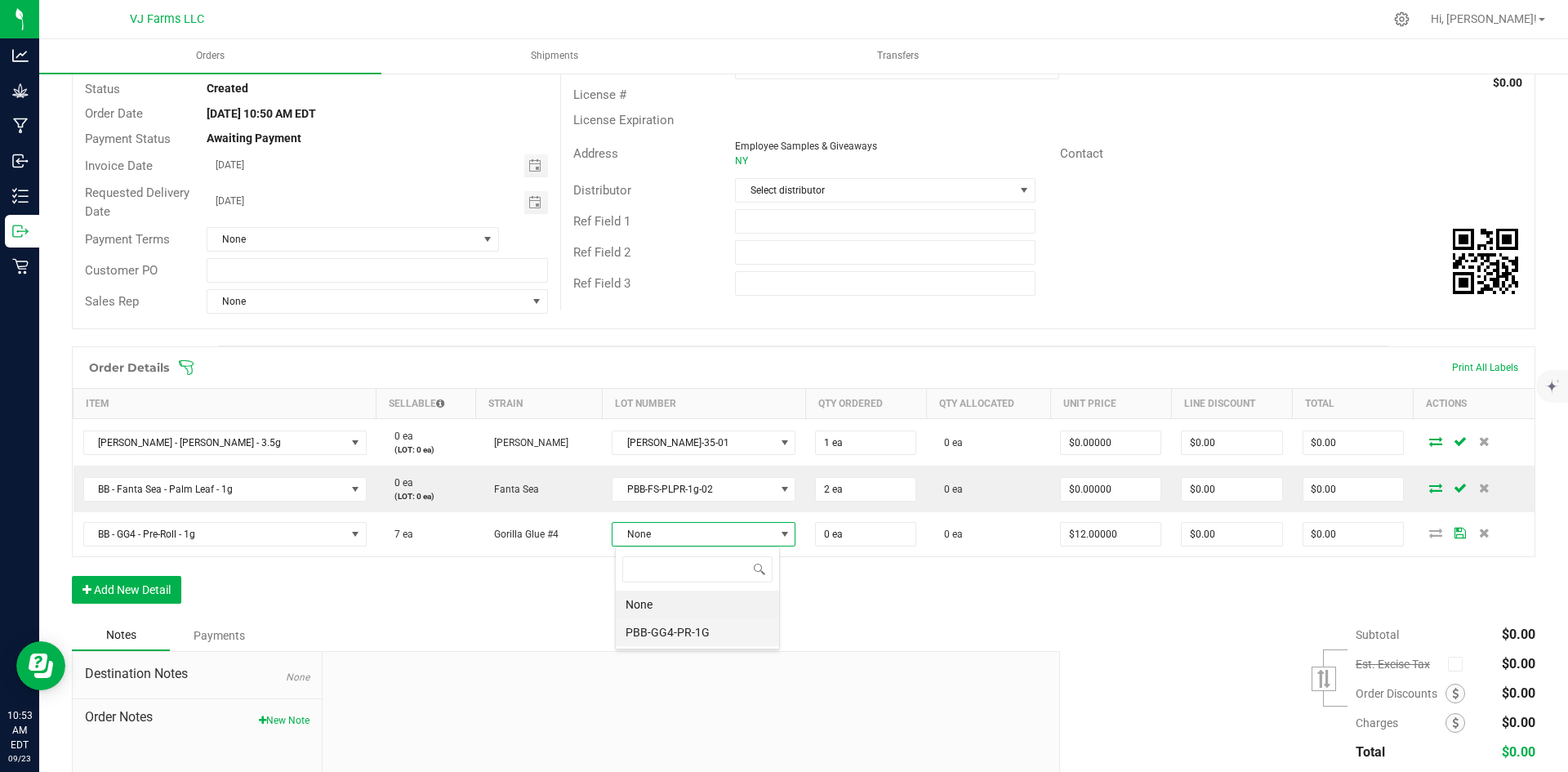
click at [668, 625] on li "PBB-GG4-PR-1G" at bounding box center [697, 632] width 163 height 28
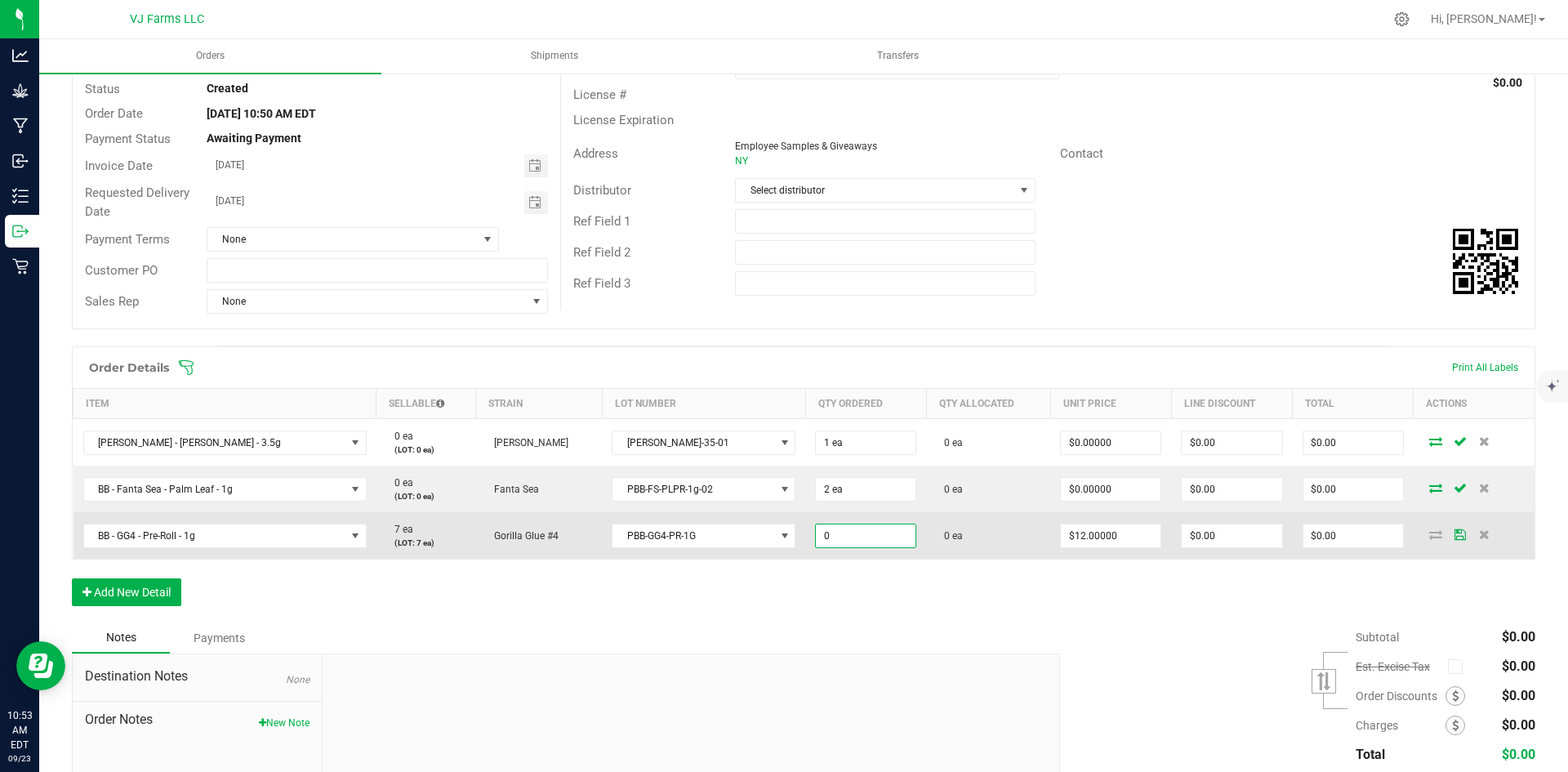
click at [866, 541] on input "0" at bounding box center [866, 536] width 99 height 23
type input "7 ea"
type input "12"
type input "$84.00"
click at [1070, 538] on input "12" at bounding box center [1111, 536] width 99 height 23
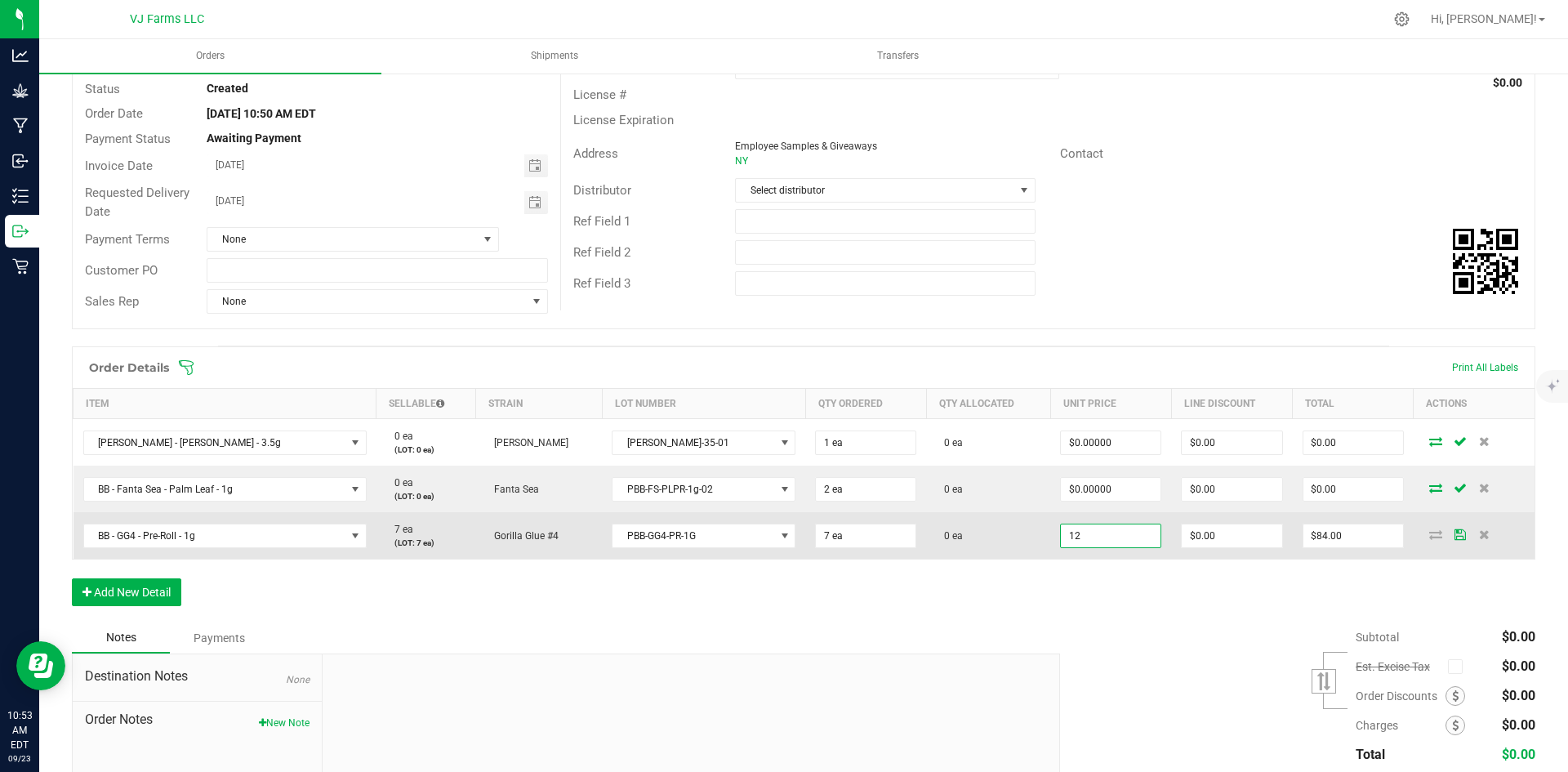
type input "0"
click at [1127, 533] on input "12" at bounding box center [1111, 536] width 99 height 23
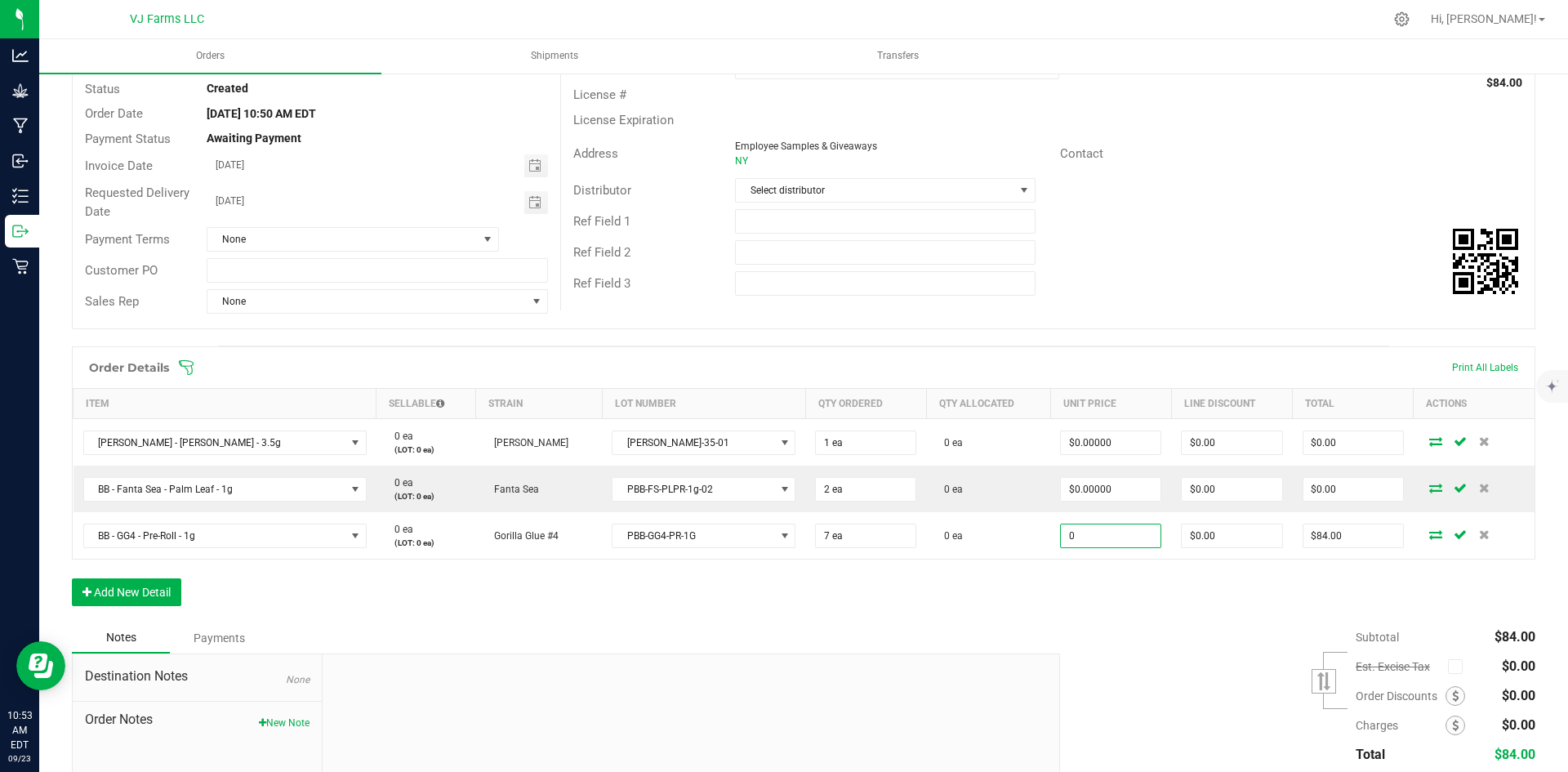
type input "$0.00000"
type input "$0.00"
click at [1046, 596] on div "Order Details Print All Labels Item Sellable Strain Lot Number Qty Ordered Qty …" at bounding box center [803, 484] width 1463 height 276
click at [135, 586] on button "Add New Detail" at bounding box center [126, 592] width 109 height 28
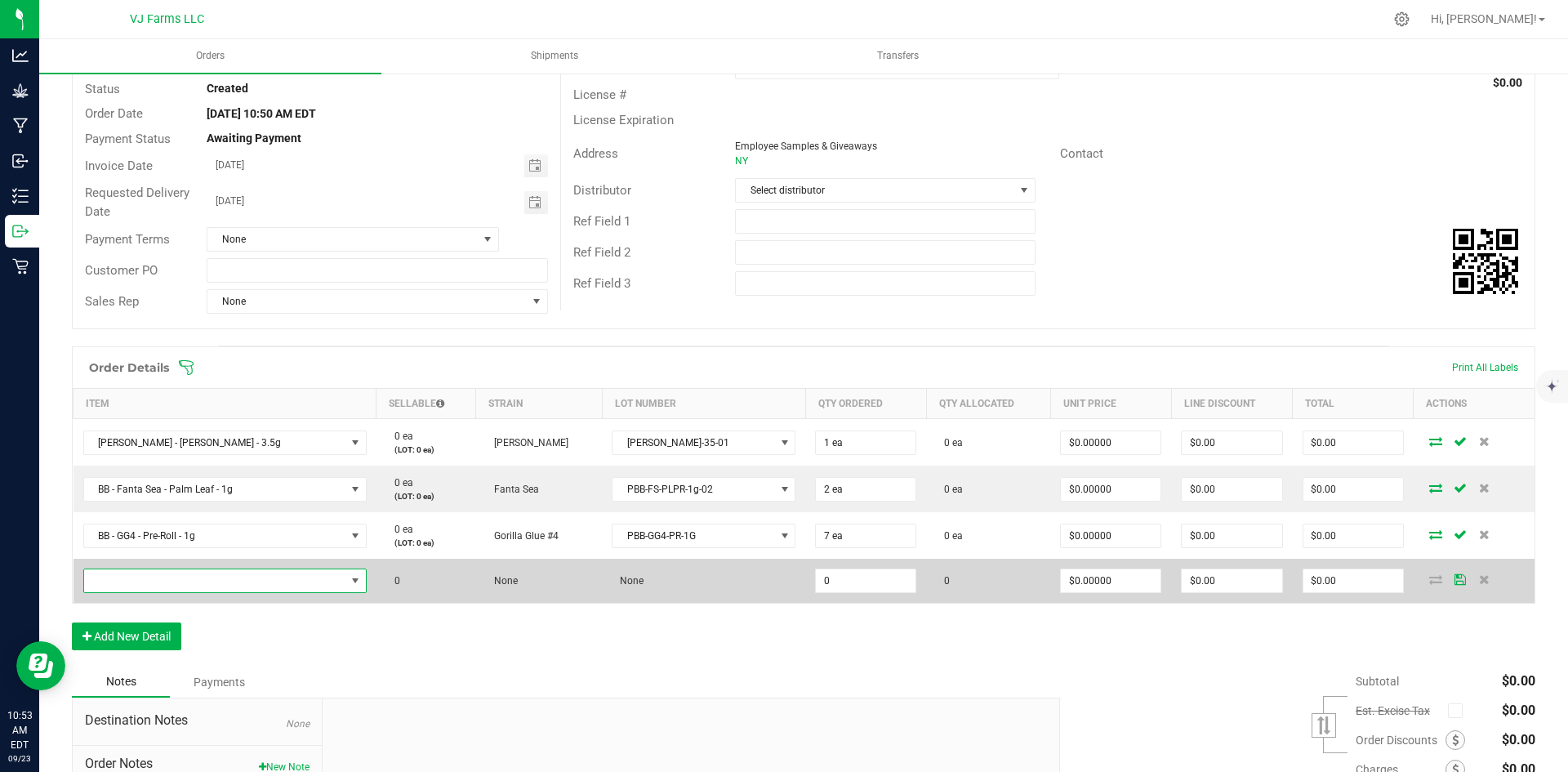
click at [162, 575] on span "NO DATA FOUND" at bounding box center [215, 580] width 262 height 23
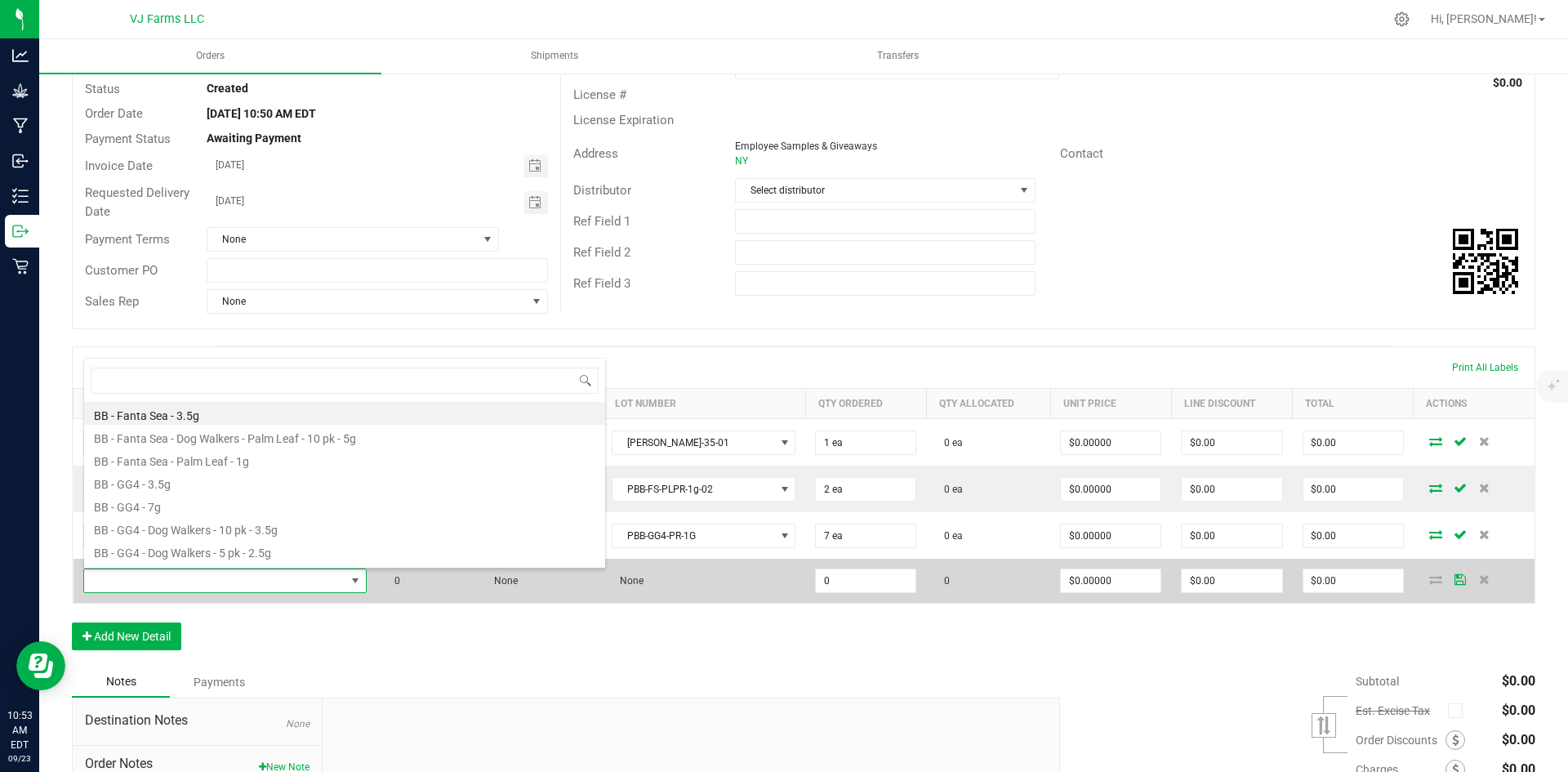
scroll to position [24, 282]
type input "gg4"
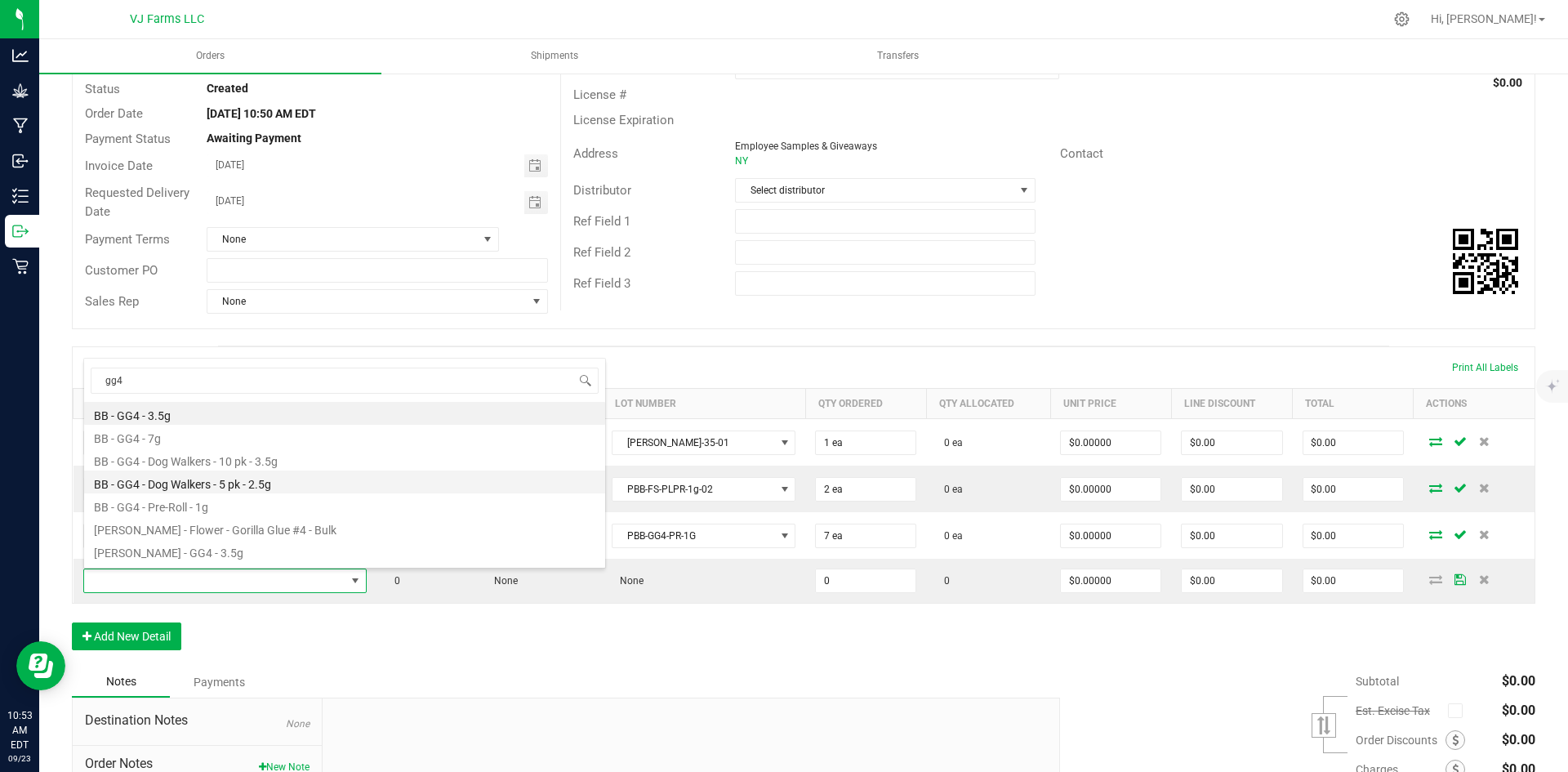
click at [272, 486] on li "BB - GG4 - Dog Walkers - 5 pk - 2.5g" at bounding box center [344, 482] width 521 height 23
type input "0 ea"
type input "$38.00000"
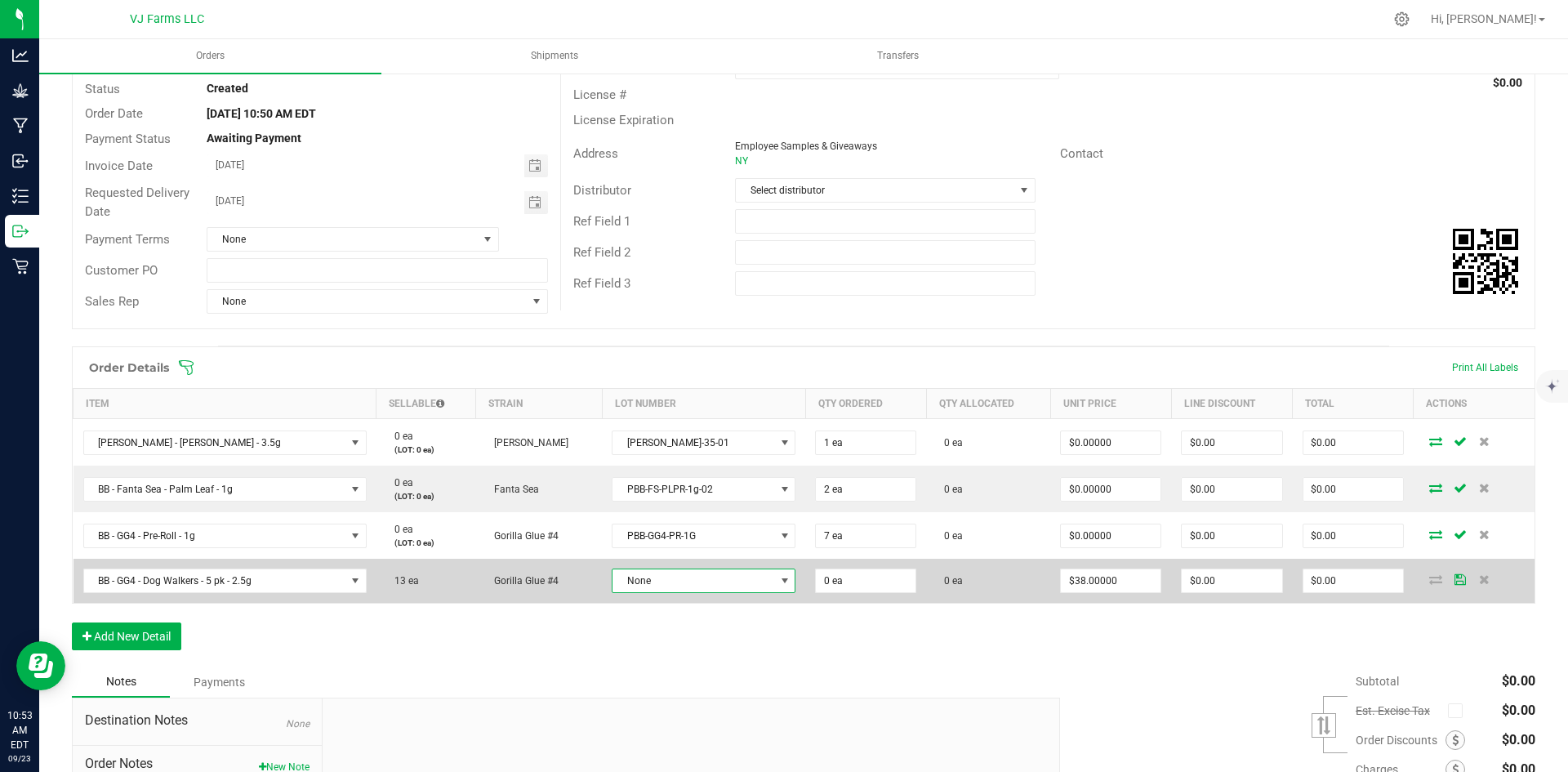
click at [647, 591] on span "None" at bounding box center [693, 580] width 161 height 23
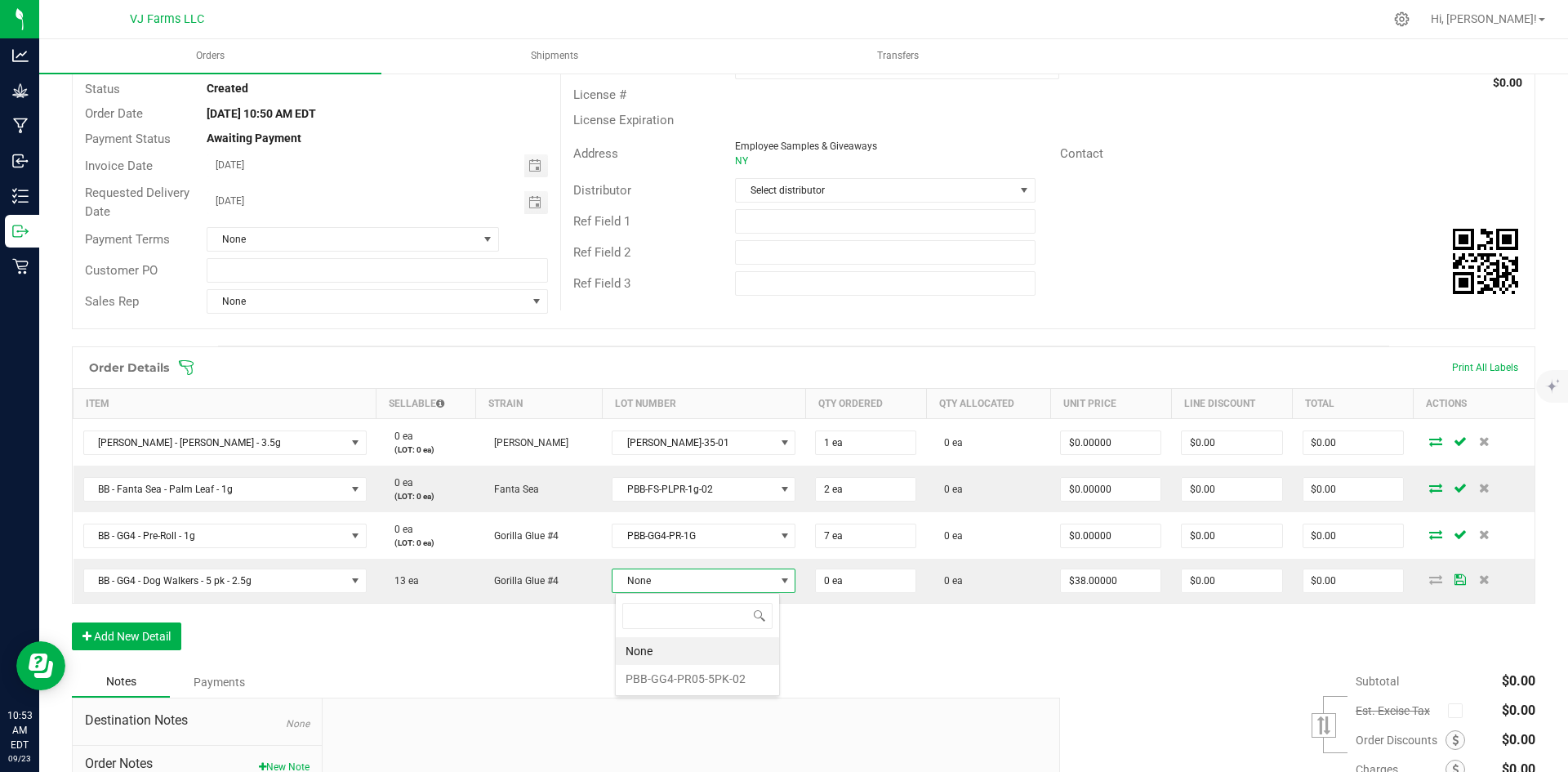
scroll to position [24, 165]
click at [668, 681] on li "PBB-GG4-PR05-5PK-02" at bounding box center [697, 679] width 163 height 28
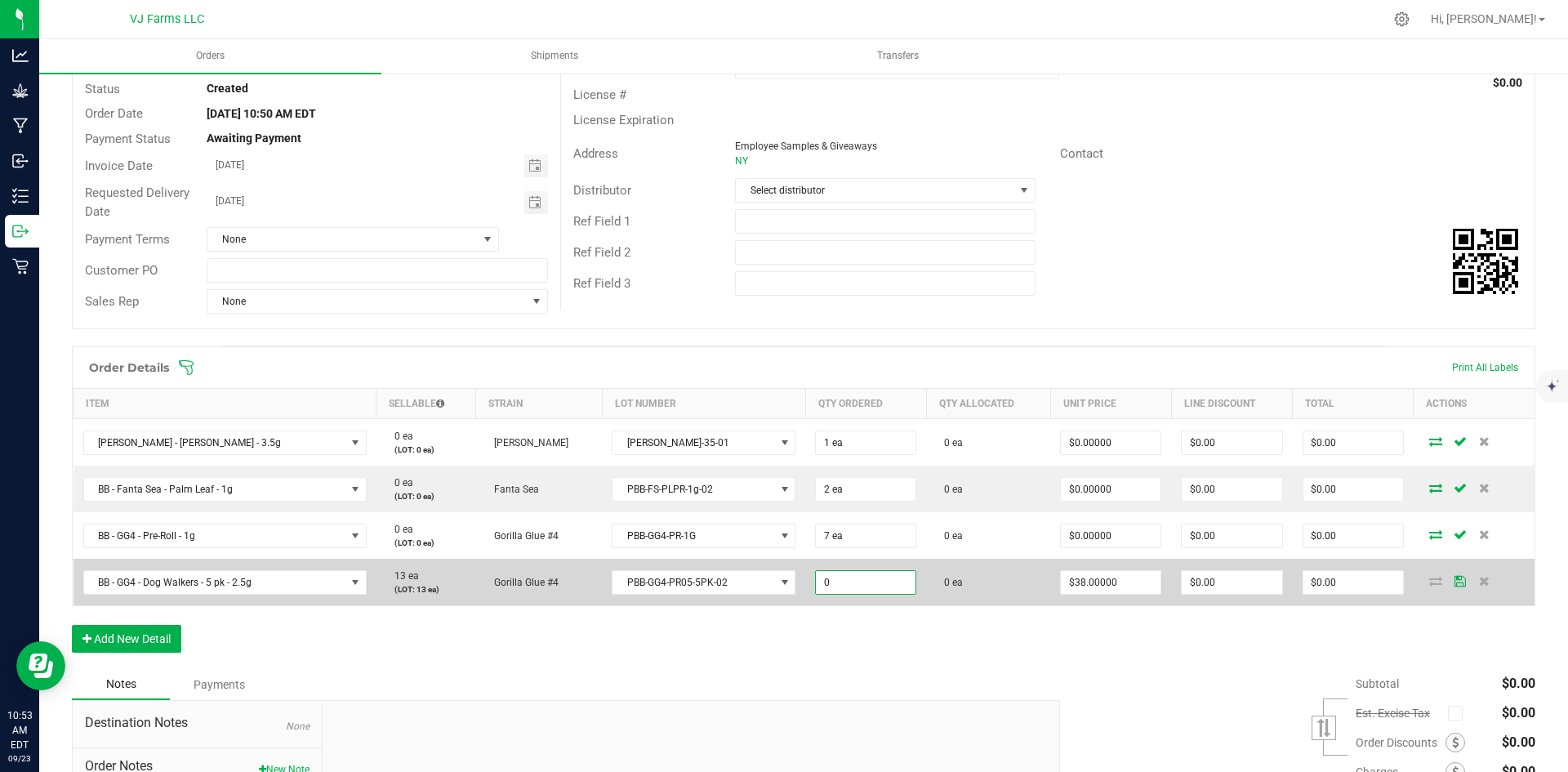
click at [843, 591] on input "0" at bounding box center [866, 582] width 99 height 23
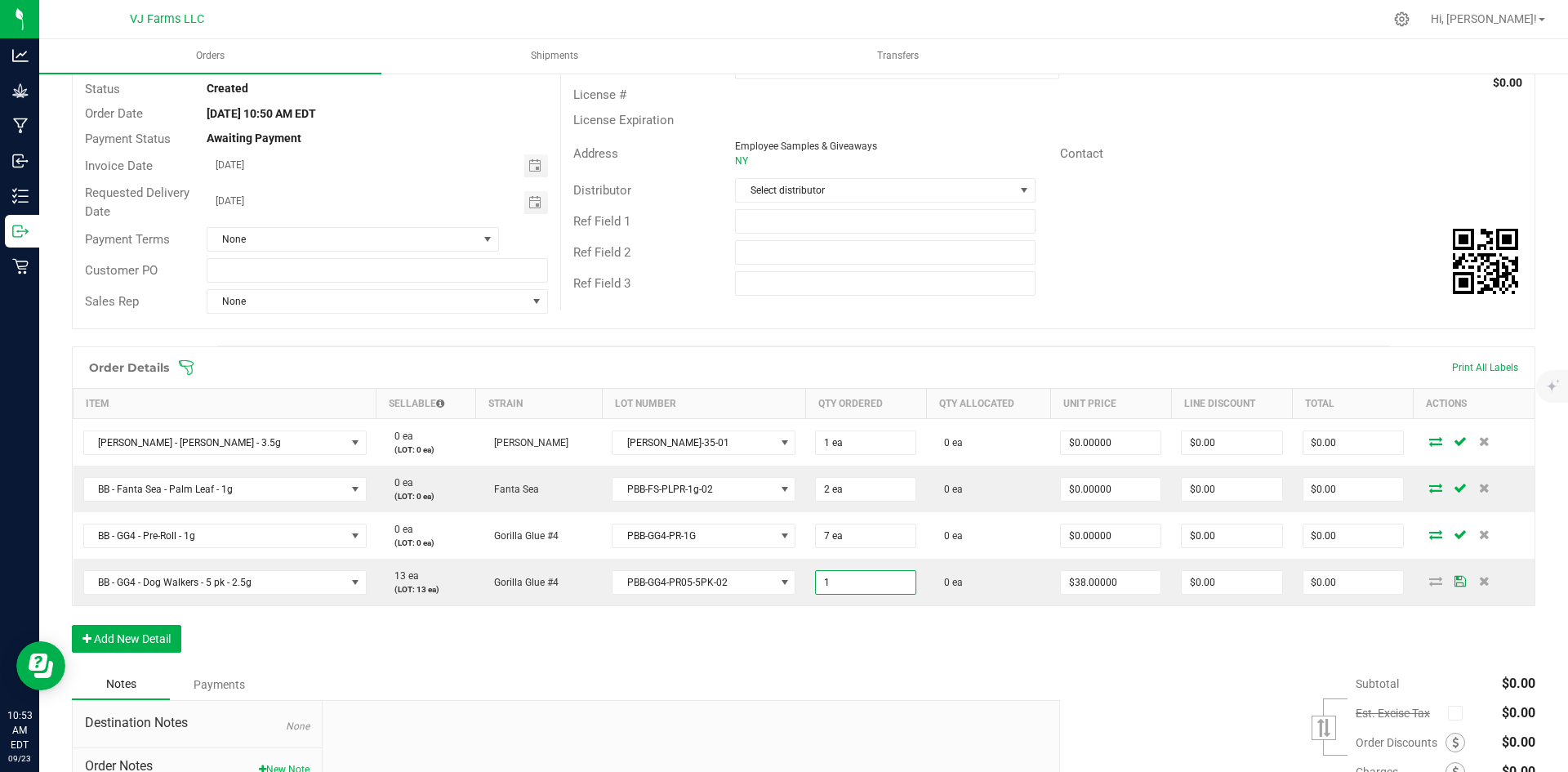
type input "1 ea"
type input "$38.00"
click at [857, 648] on div "Order Details Print All Labels Item Sellable Strain Lot Number Qty Ordered Qty …" at bounding box center [803, 508] width 1463 height 323
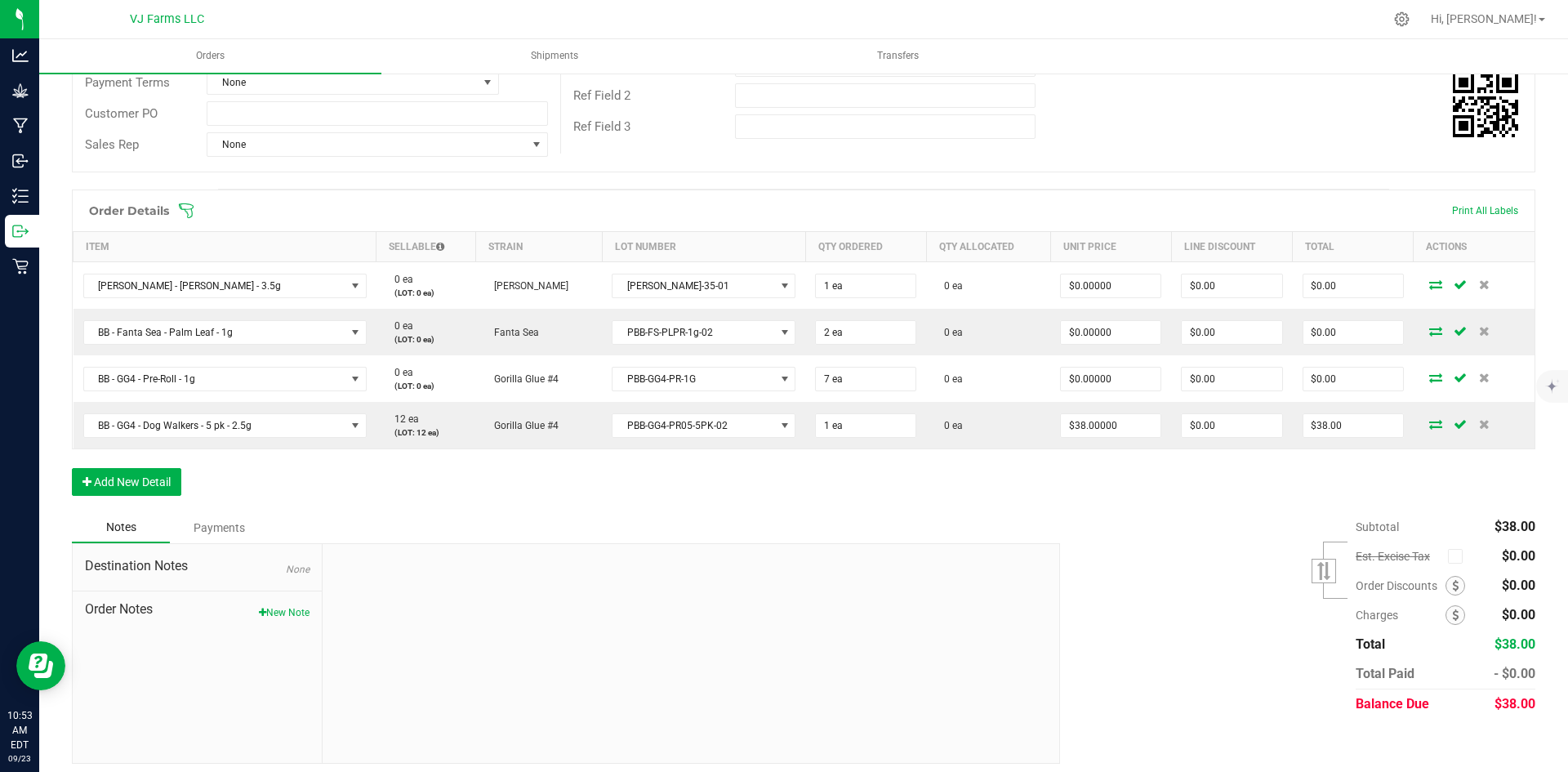
scroll to position [282, 0]
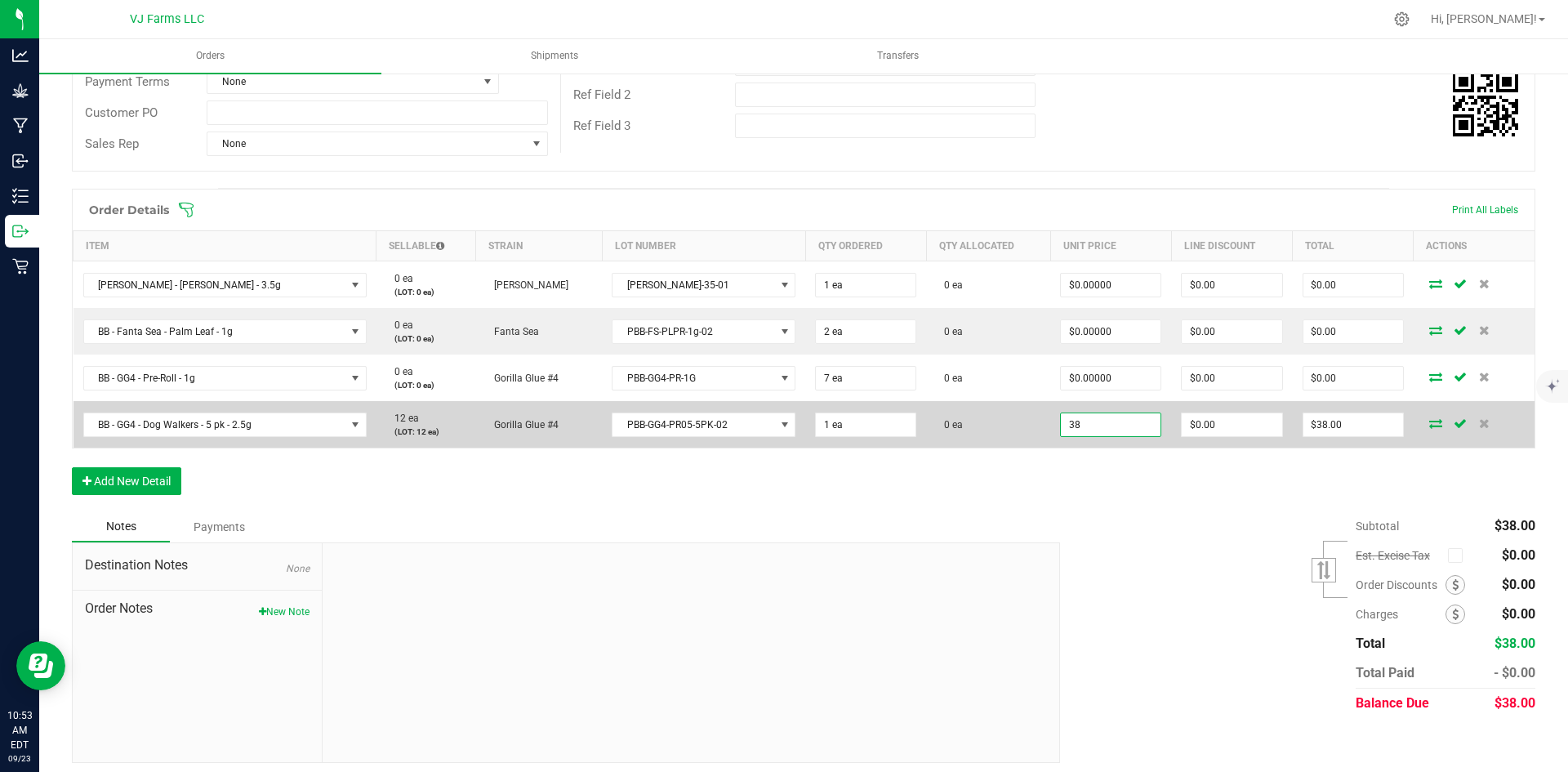
click at [1095, 435] on input "38" at bounding box center [1111, 425] width 99 height 23
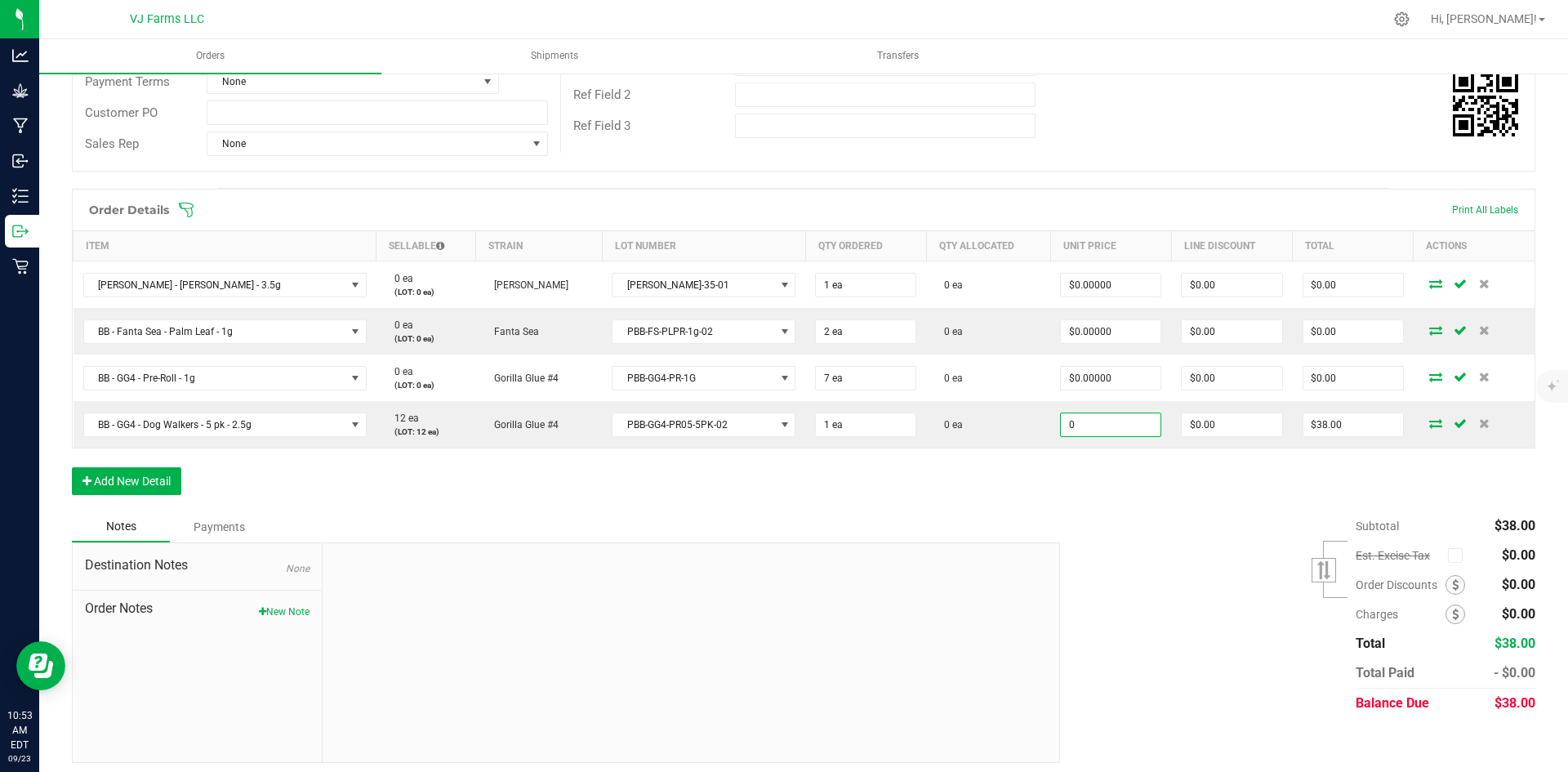
type input "$0.00000"
type input "$0.00"
click at [1107, 469] on div "Order Details Print All Labels Item Sellable Strain Lot Number Qty Ordered Qty …" at bounding box center [803, 350] width 1463 height 323
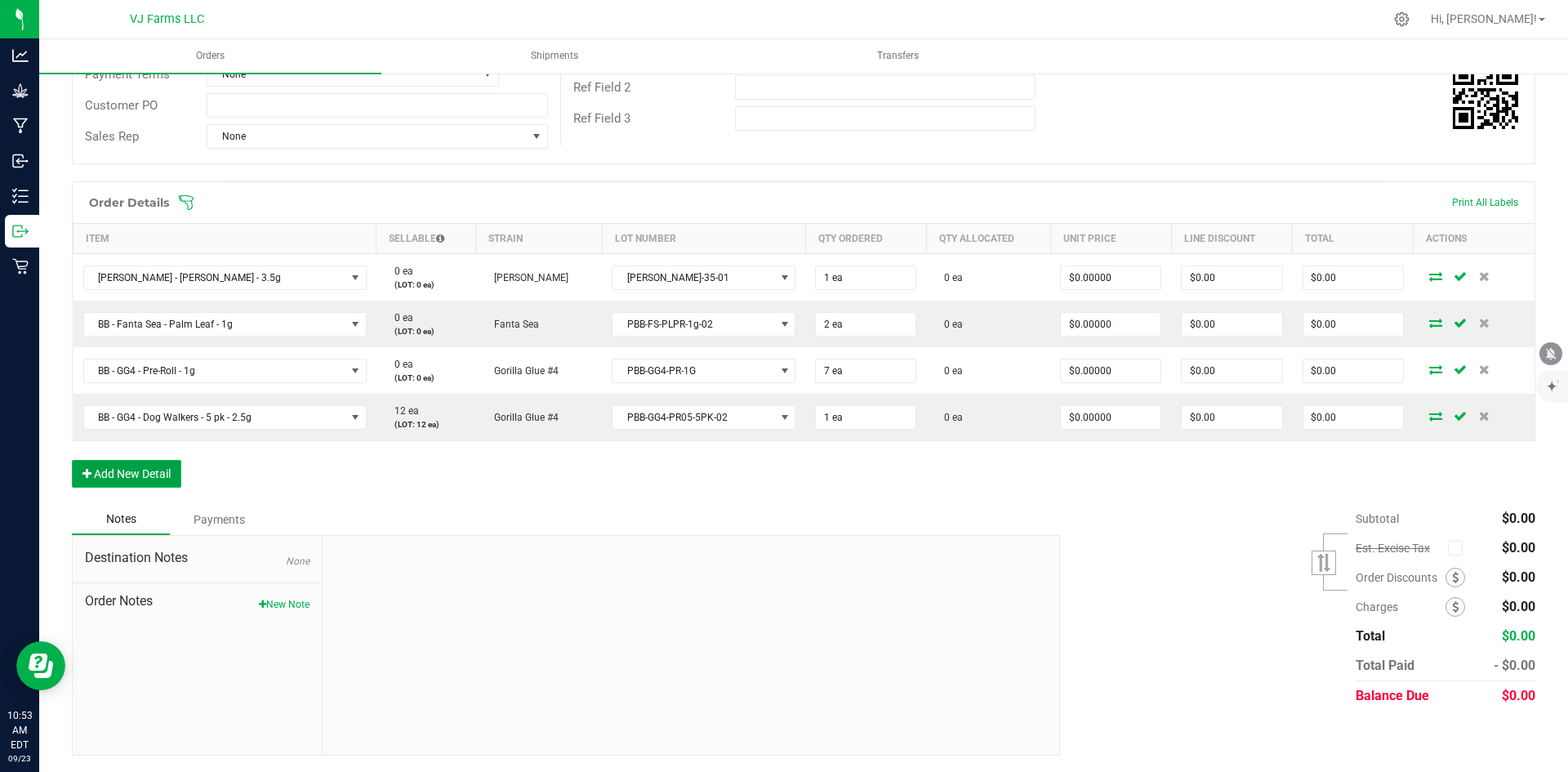
click at [161, 471] on button "Add New Detail" at bounding box center [126, 474] width 109 height 28
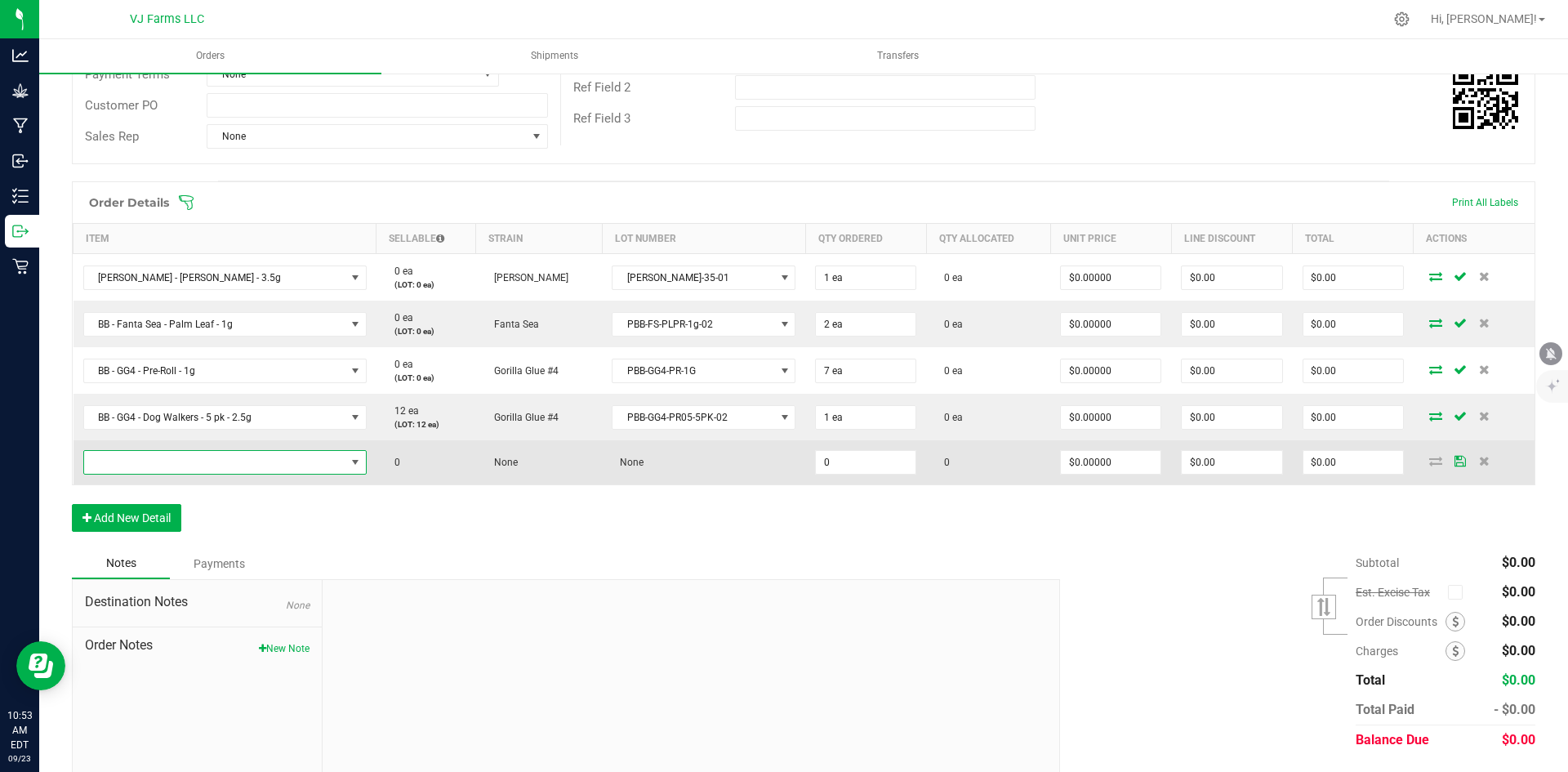
click at [174, 454] on span "NO DATA FOUND" at bounding box center [215, 462] width 262 height 23
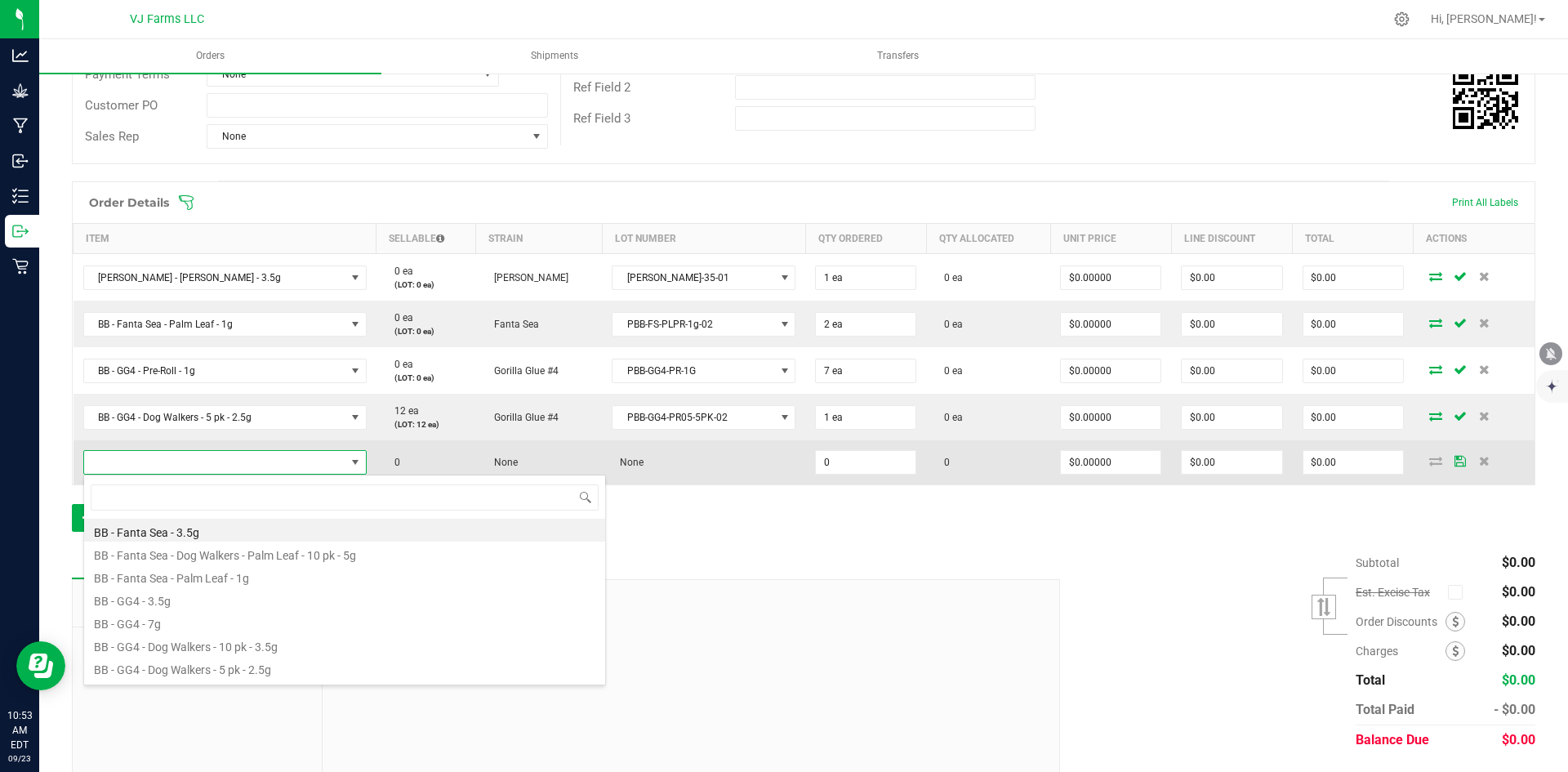
scroll to position [24, 277]
type input "pepe"
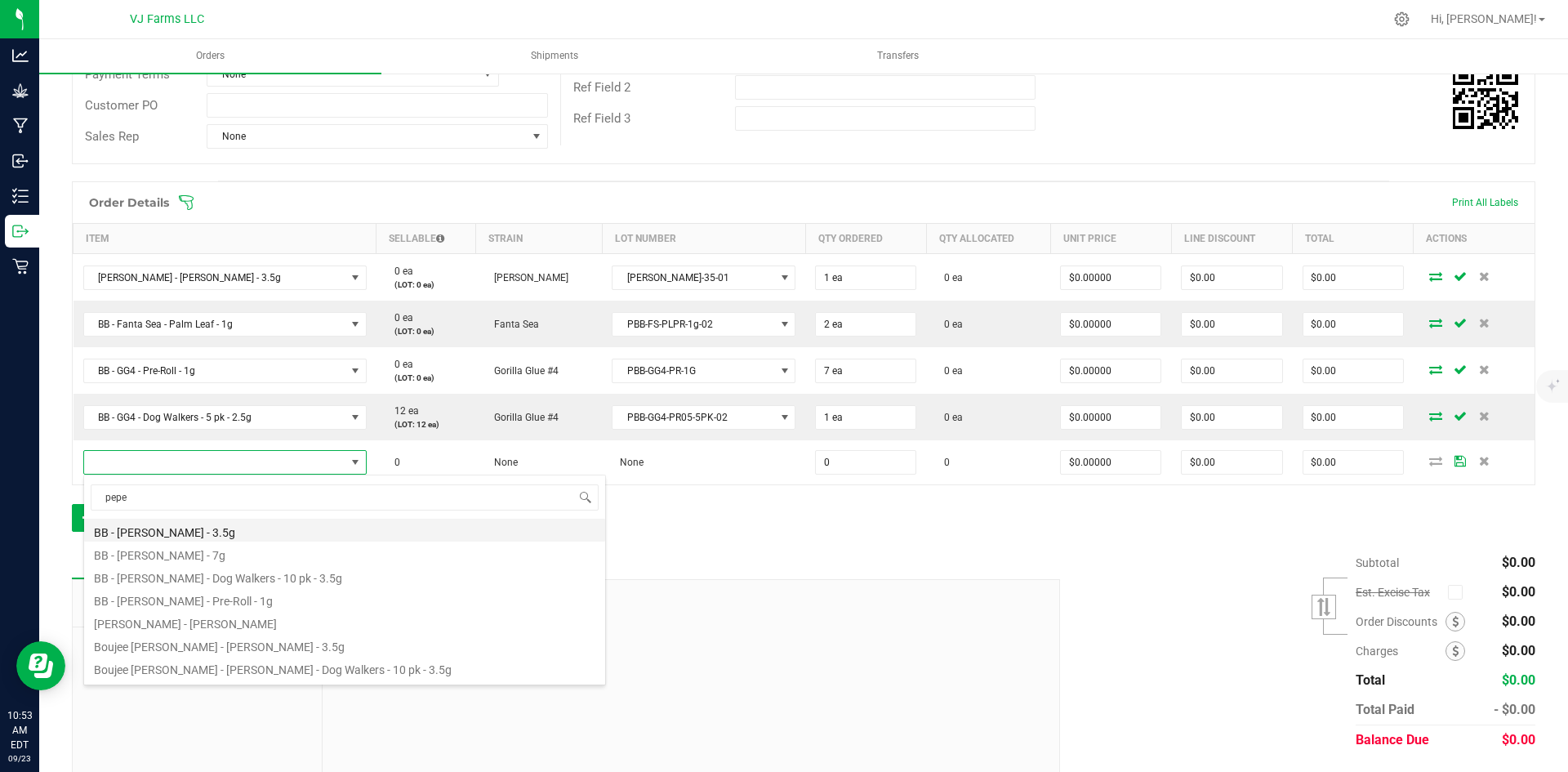
click at [203, 535] on li "BB - [PERSON_NAME] - 3.5g" at bounding box center [344, 529] width 521 height 23
type input "0 ea"
type input "$44.00000"
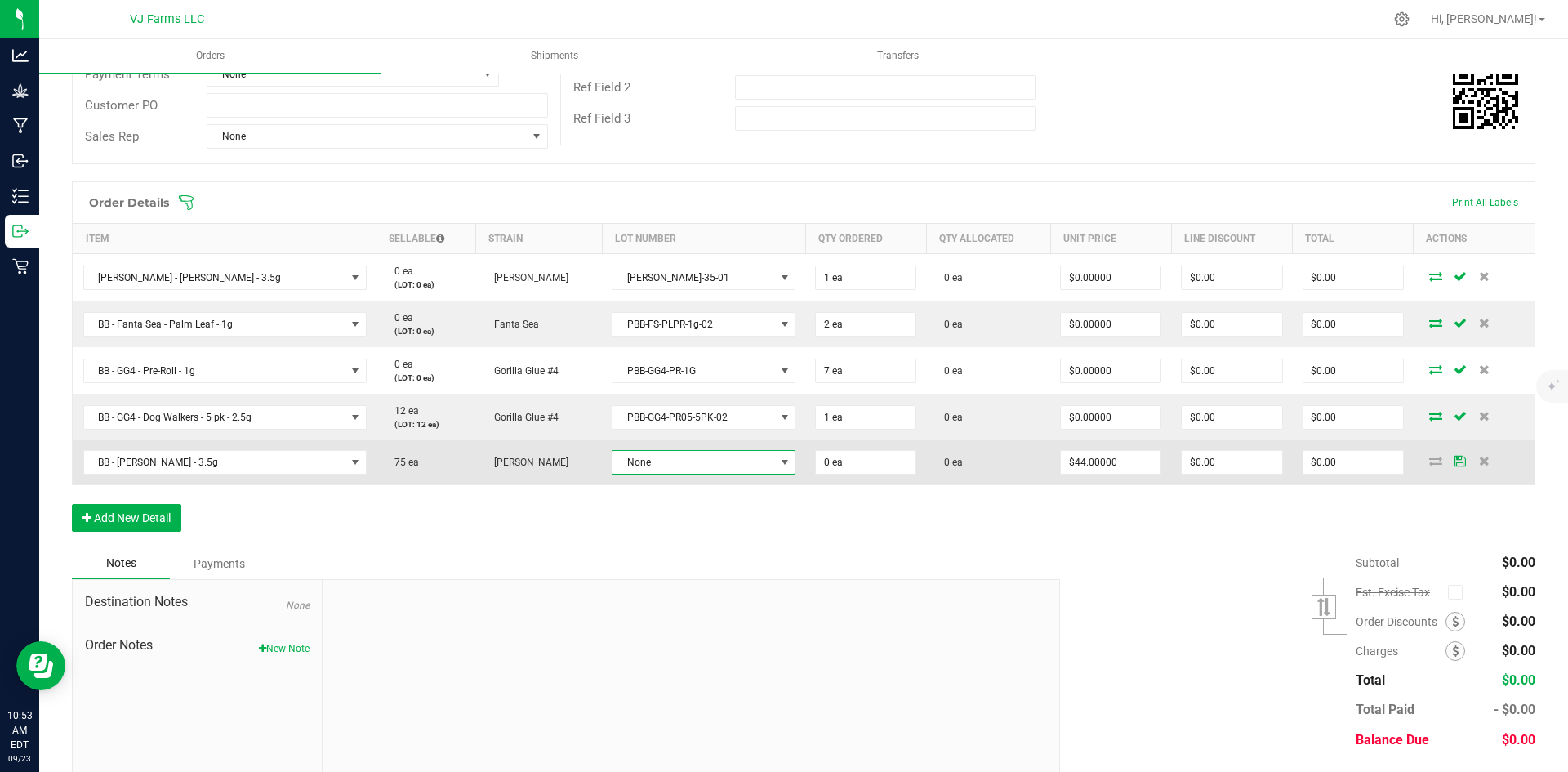
click at [716, 459] on span "None" at bounding box center [693, 462] width 161 height 23
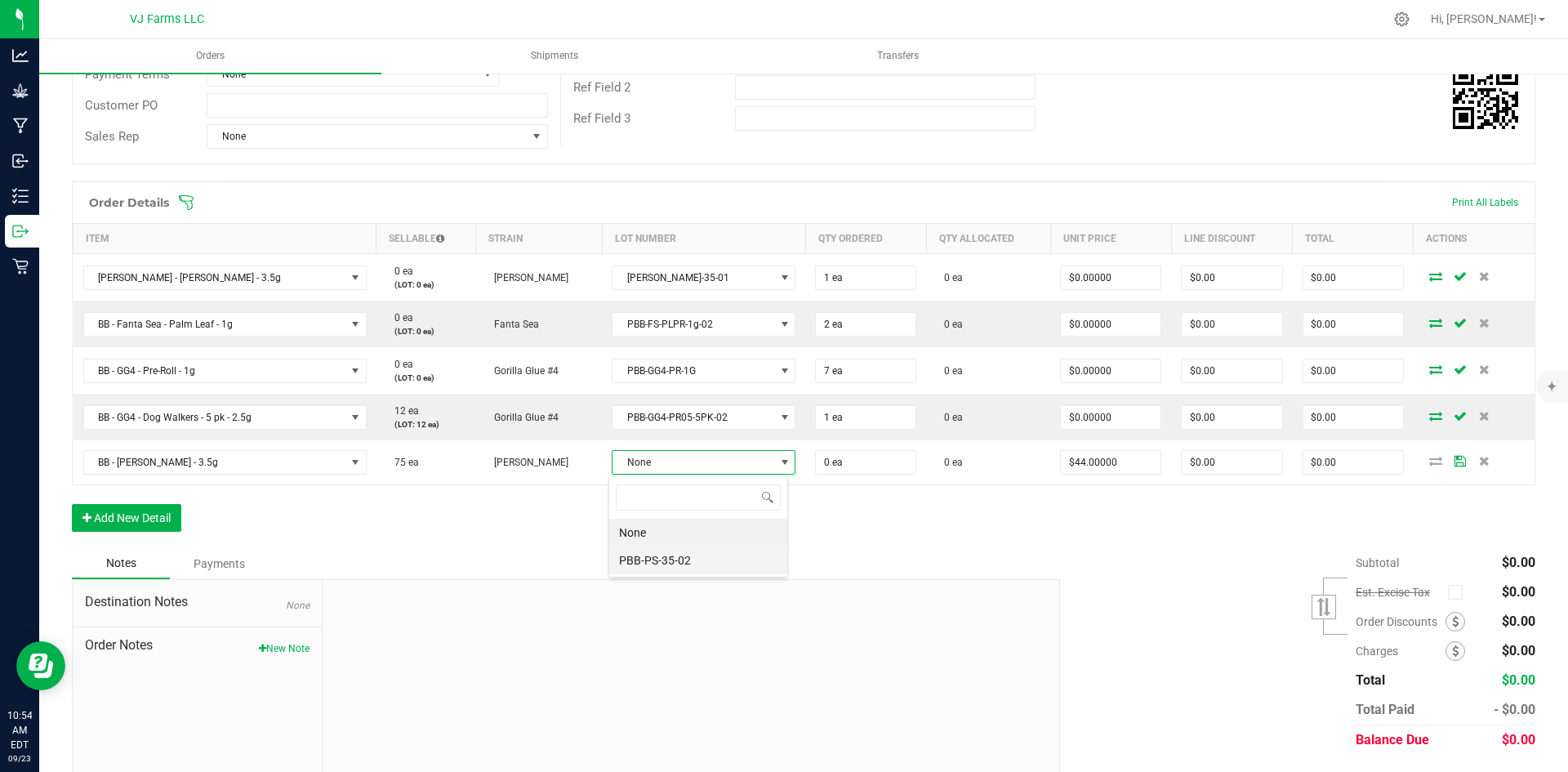
click at [670, 550] on li "PBB-PS-35-02" at bounding box center [698, 560] width 178 height 28
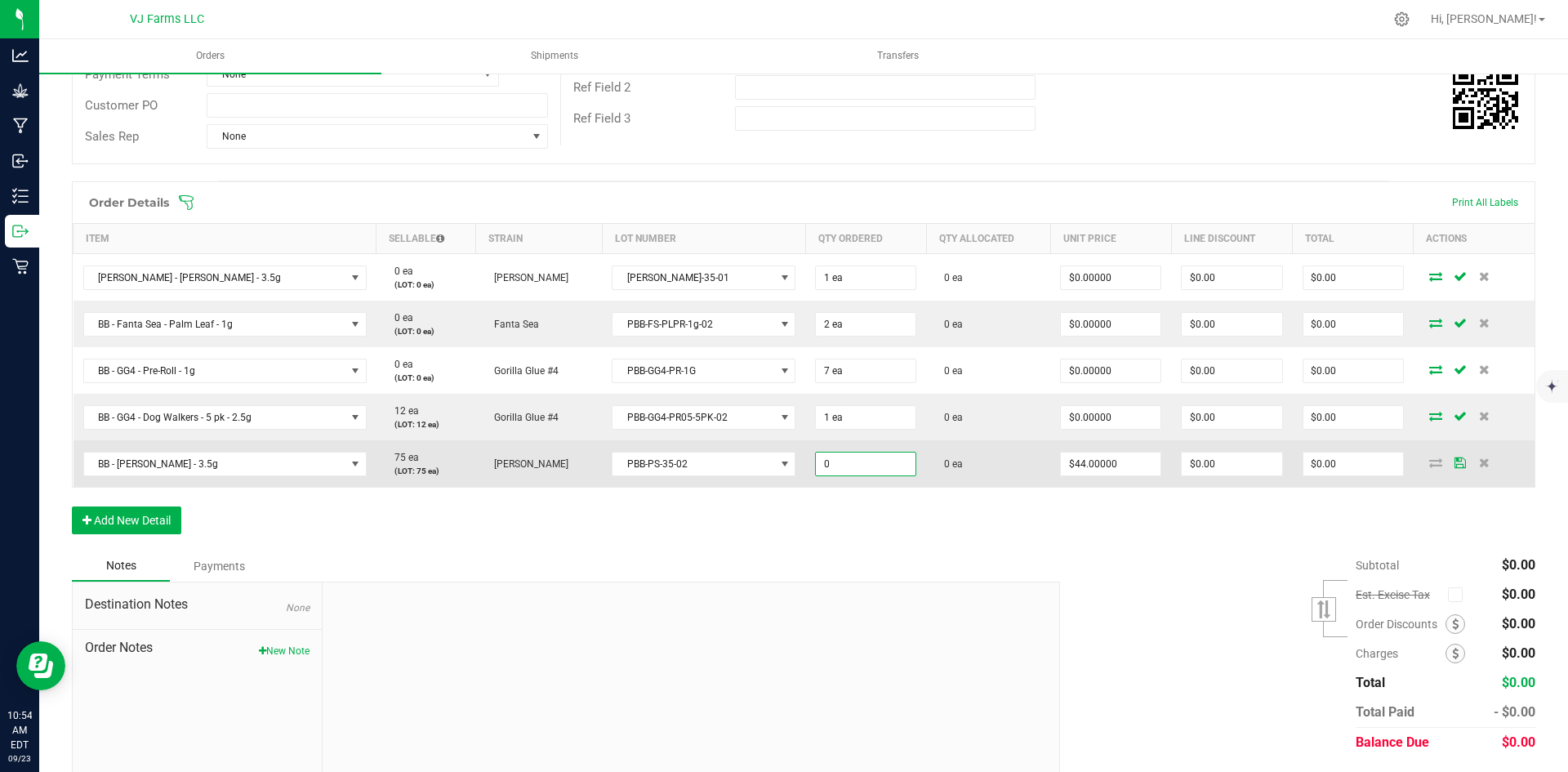
click at [838, 462] on input "0" at bounding box center [866, 464] width 99 height 23
type input "1 ea"
type input "44"
type input "$44.00"
click at [1095, 474] on input "44" at bounding box center [1111, 464] width 99 height 23
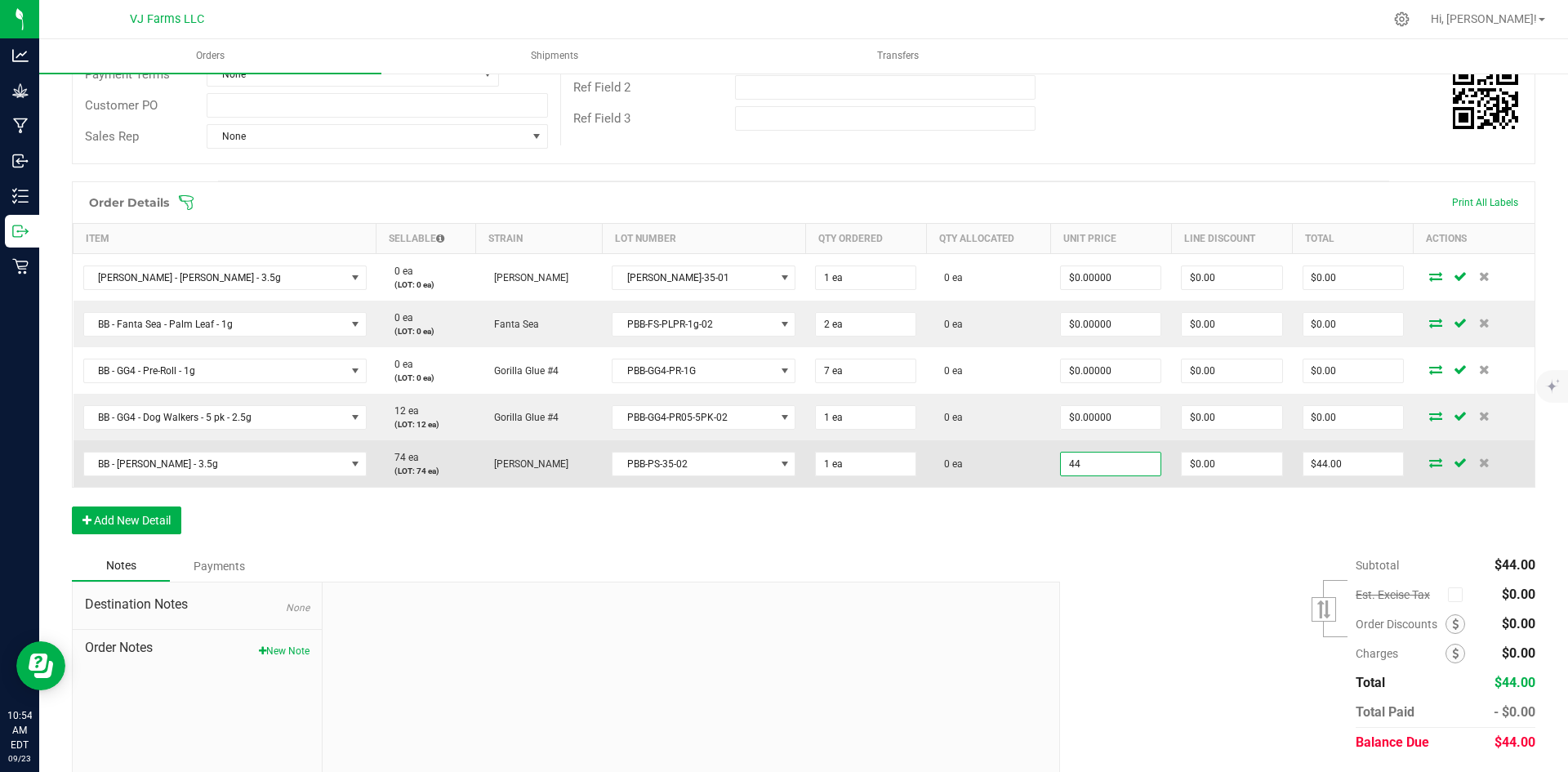
click at [1085, 469] on input "44" at bounding box center [1111, 464] width 99 height 23
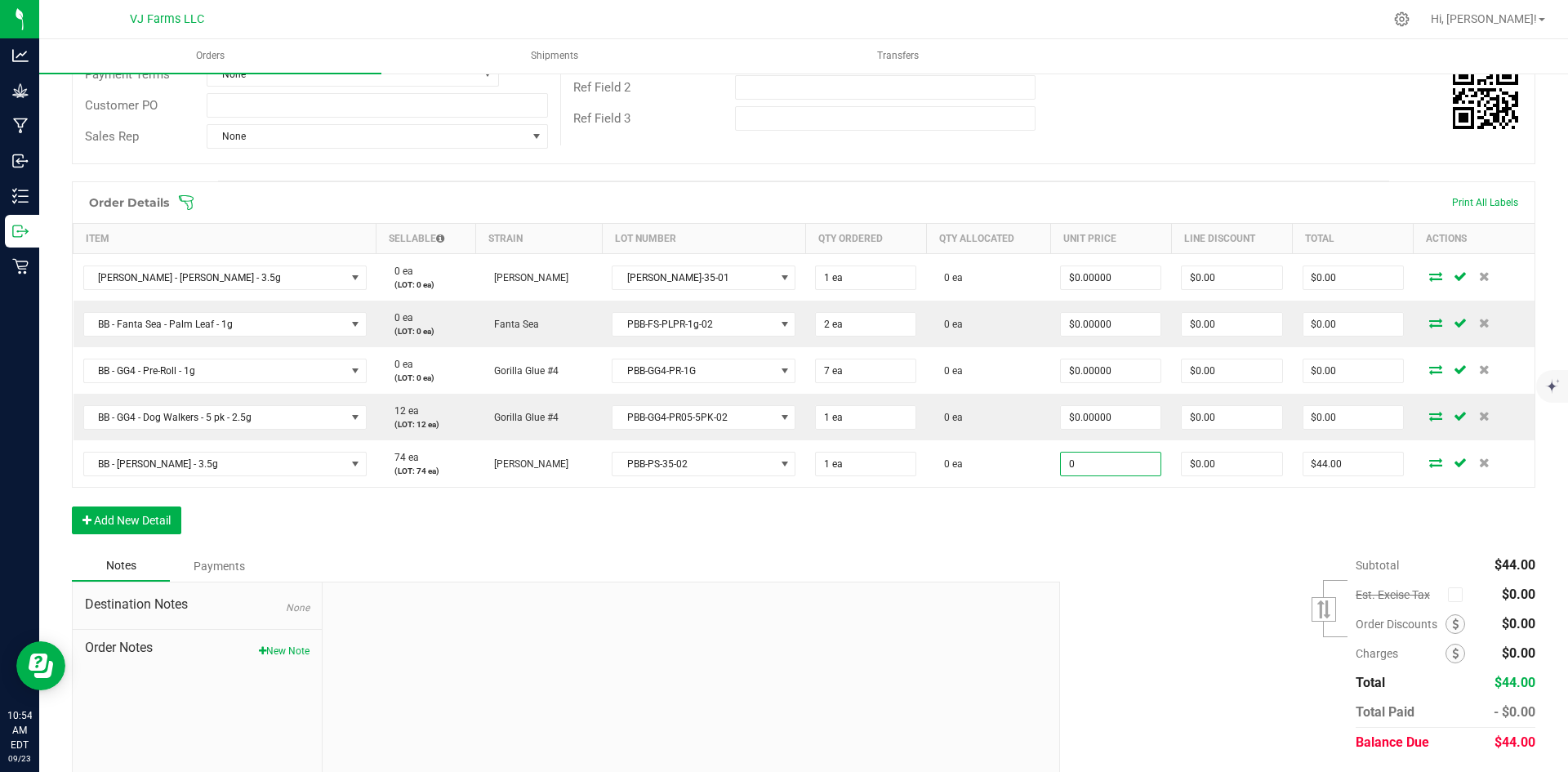
type input "$0.00000"
type input "$0.00"
click at [1071, 571] on div "Subtotal $44.00 Est. Excise Tax" at bounding box center [1291, 653] width 488 height 207
click at [159, 523] on button "Add New Detail" at bounding box center [126, 520] width 109 height 28
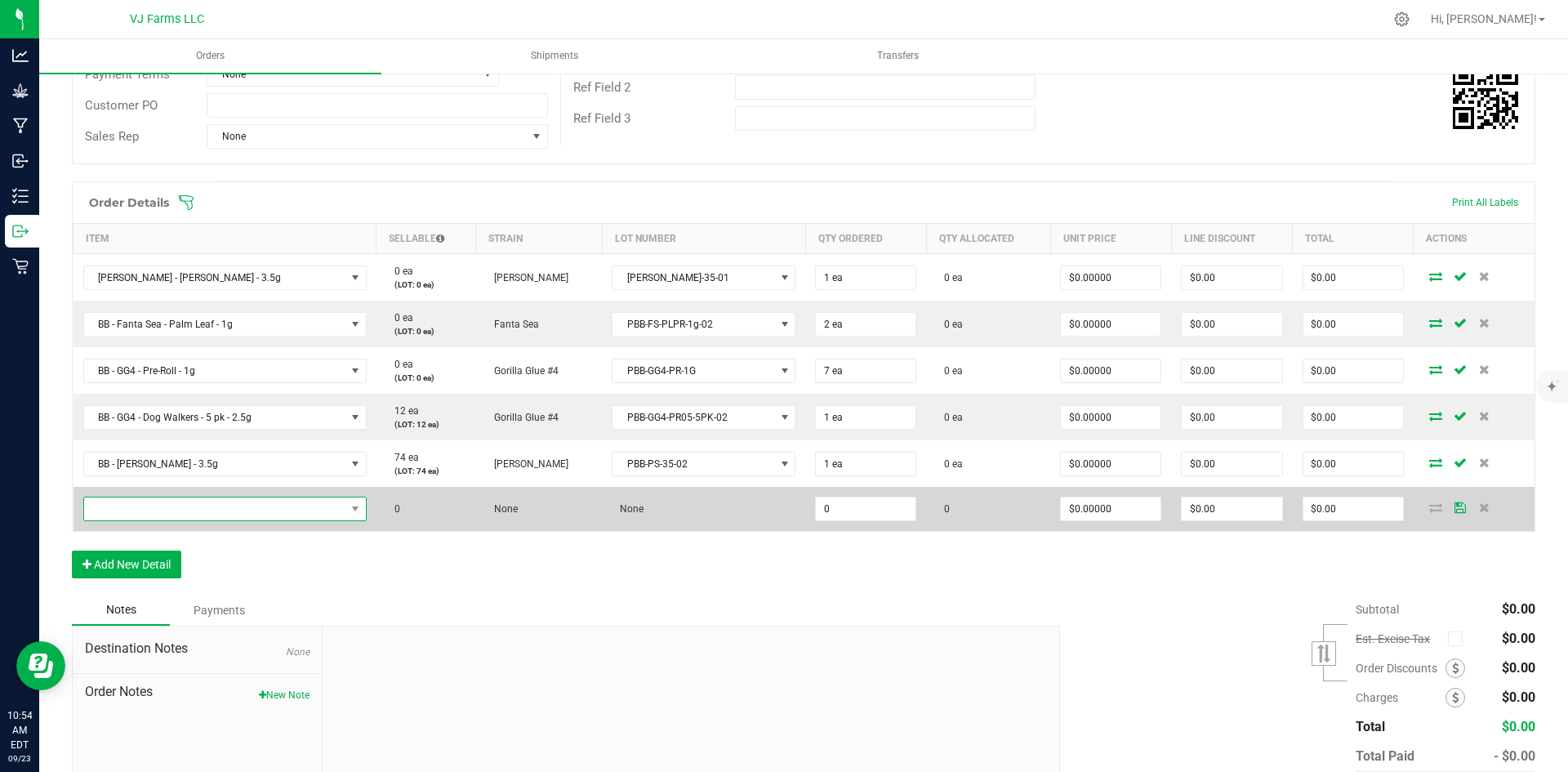
click at [175, 514] on span "NO DATA FOUND" at bounding box center [215, 509] width 262 height 23
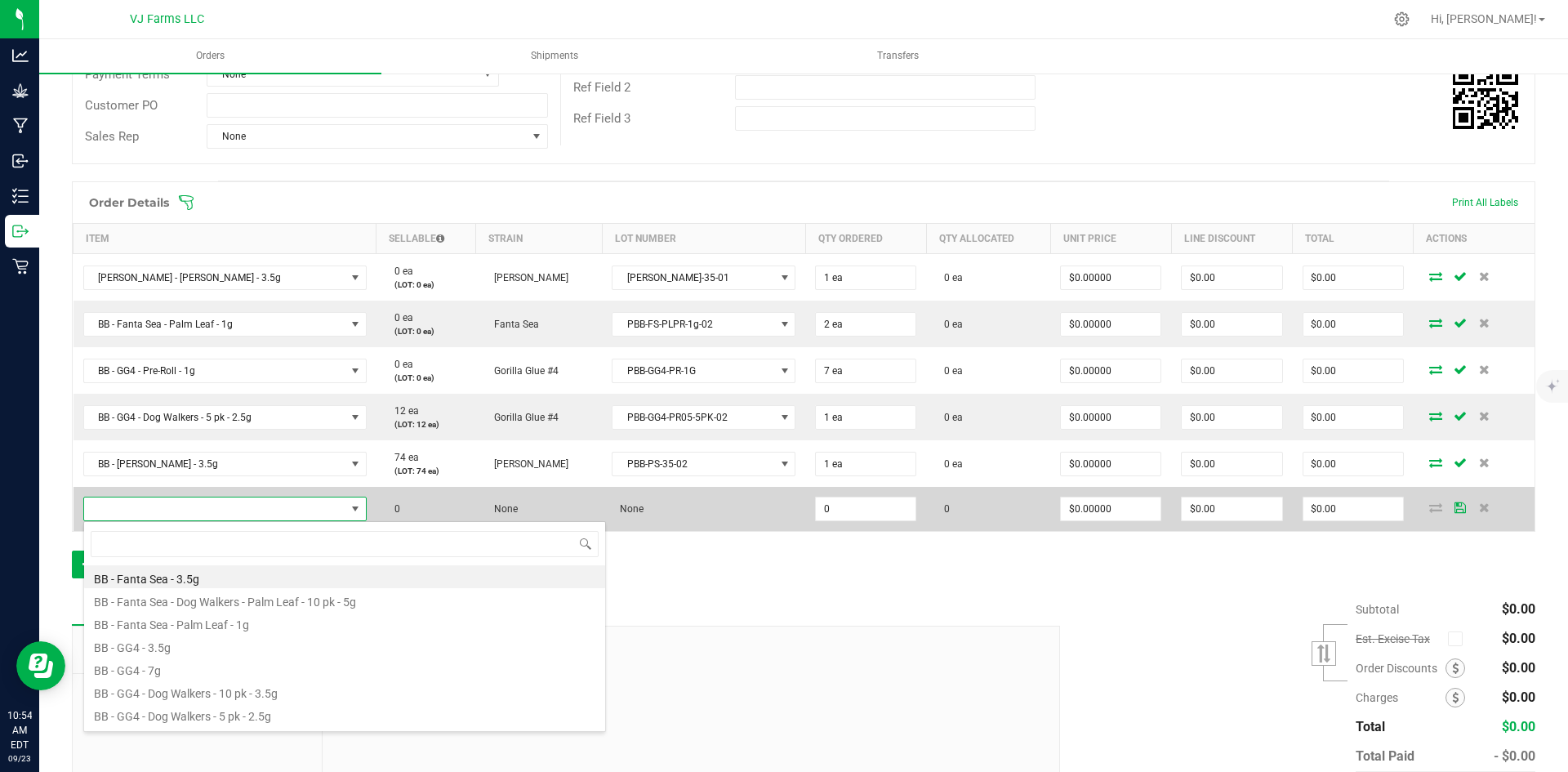
scroll to position [24, 277]
type input "nugg"
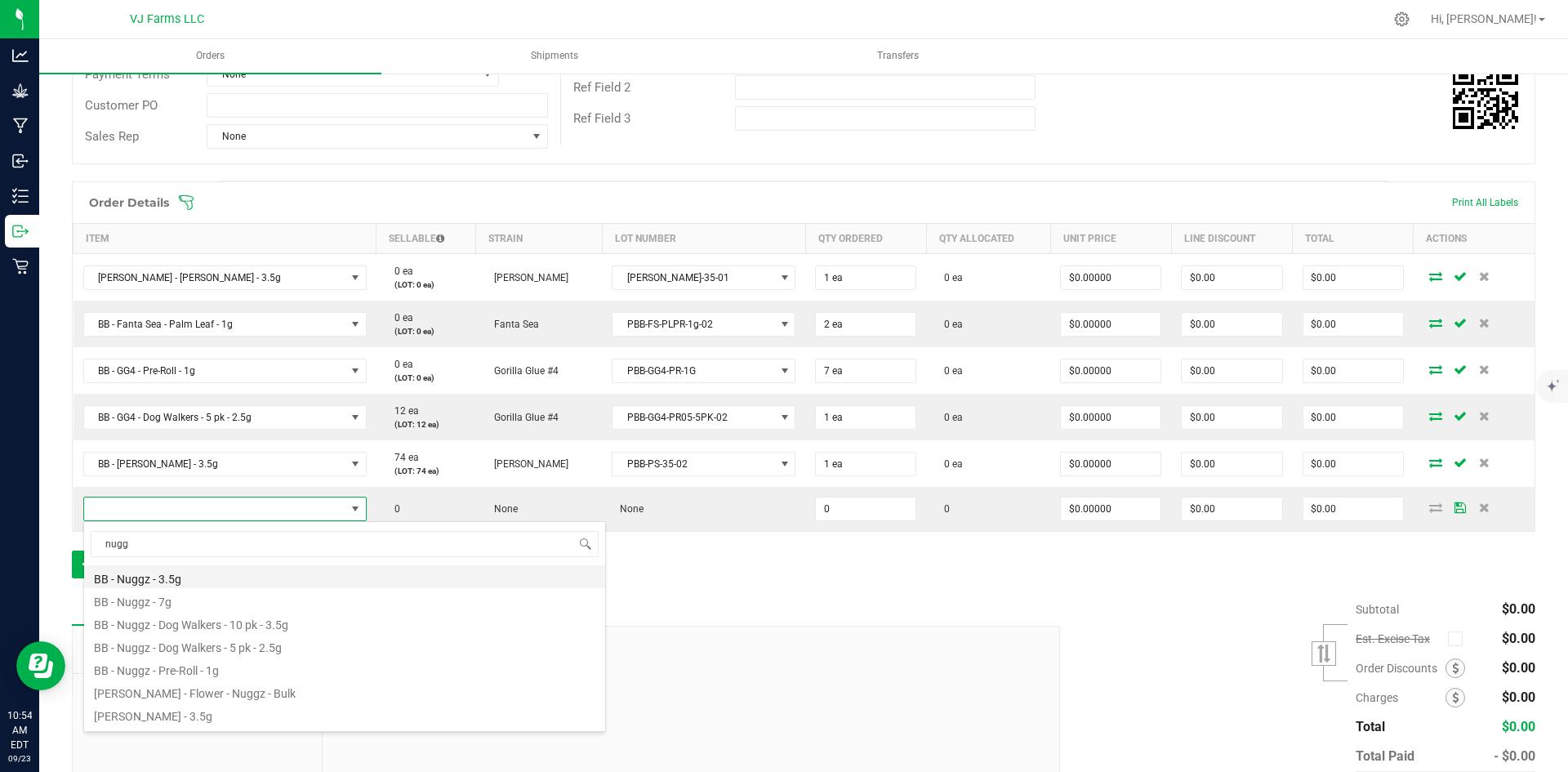
click at [225, 576] on li "BB - Nuggz - 3.5g" at bounding box center [344, 577] width 521 height 23
type input "0 ea"
type input "$44.00000"
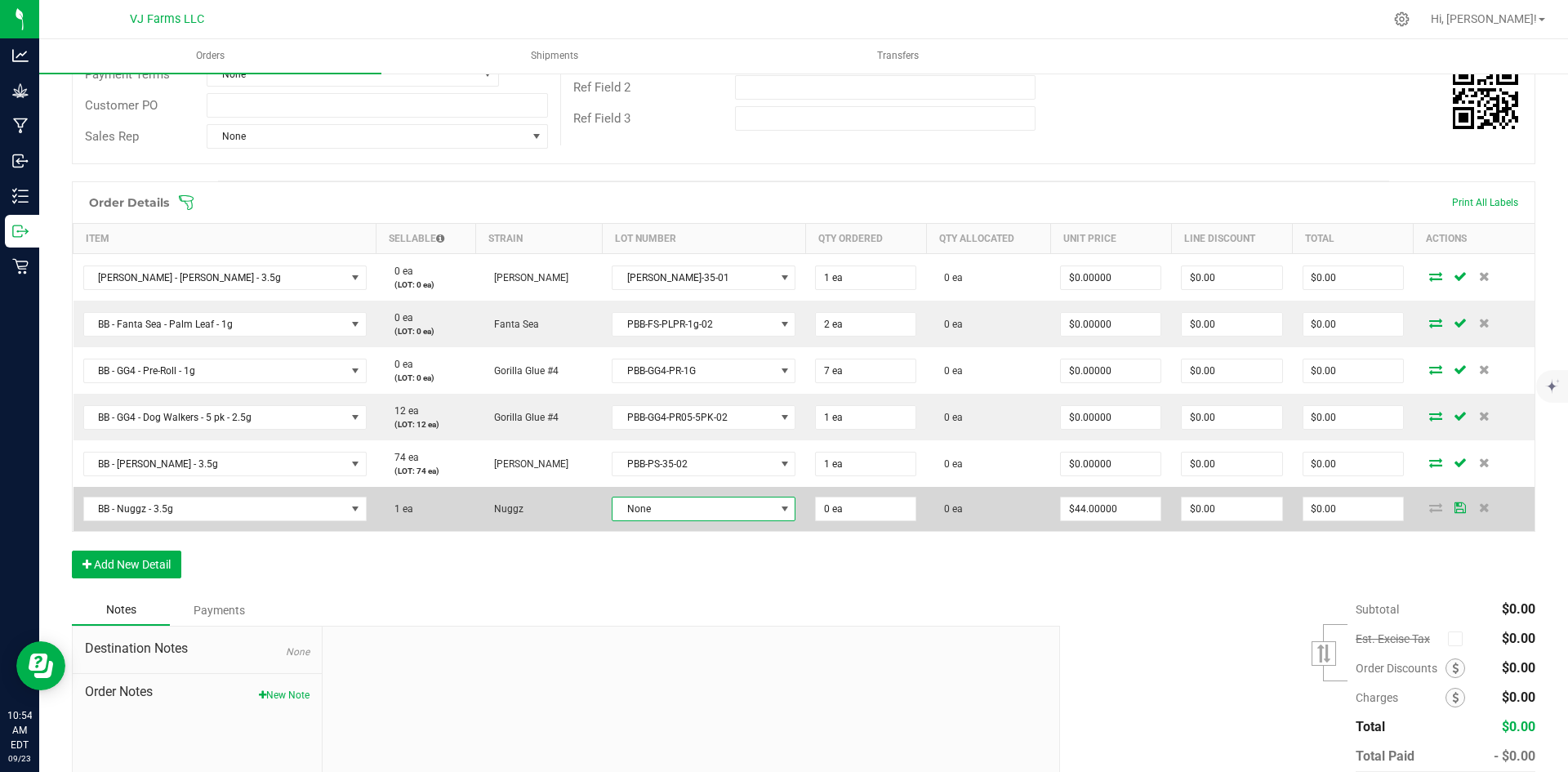
click at [688, 511] on span "None" at bounding box center [693, 509] width 161 height 23
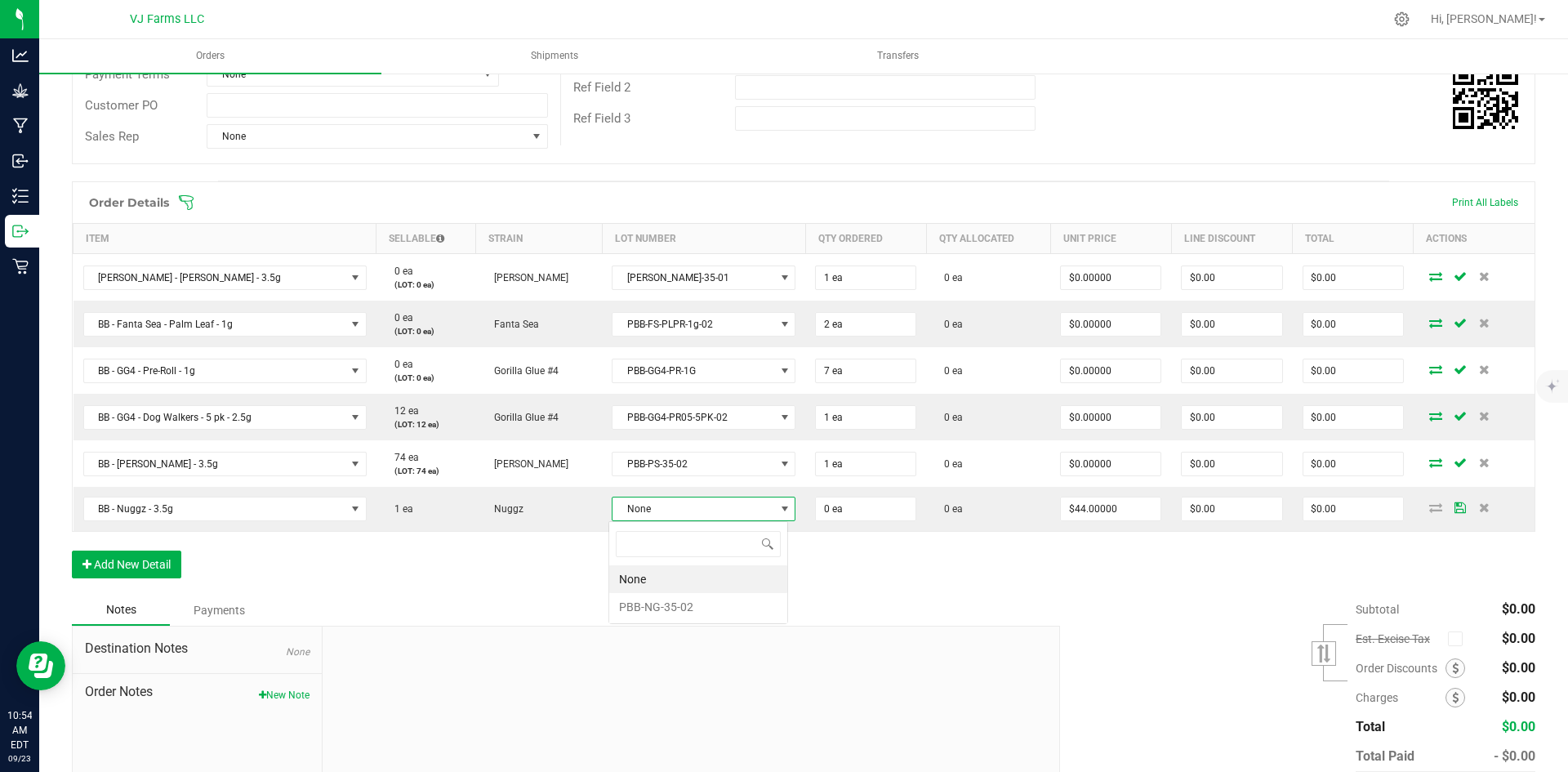
scroll to position [24, 180]
click at [675, 593] on li "PBB-NG-35-02" at bounding box center [698, 607] width 178 height 28
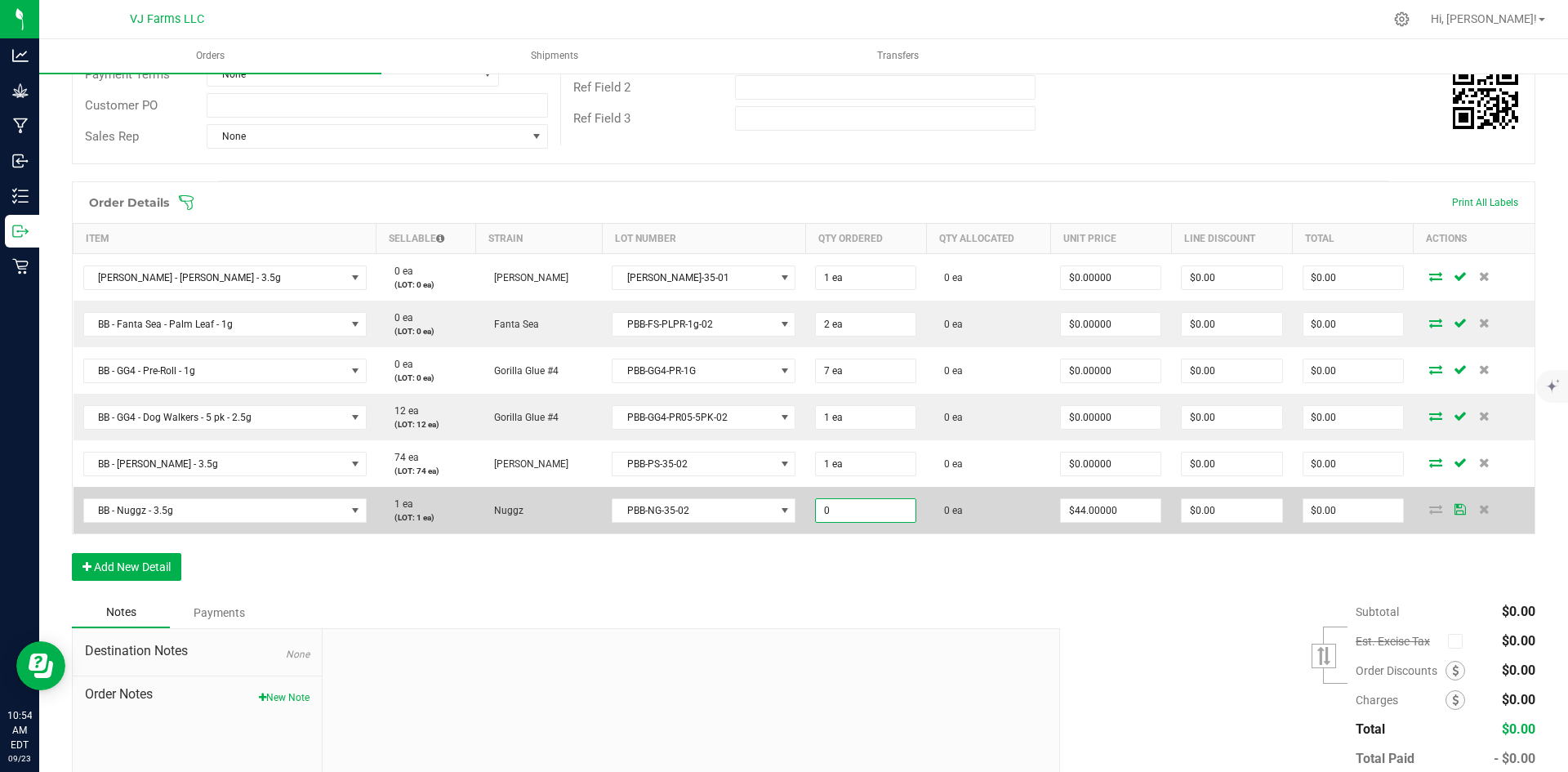
click at [880, 504] on input "0" at bounding box center [866, 510] width 99 height 23
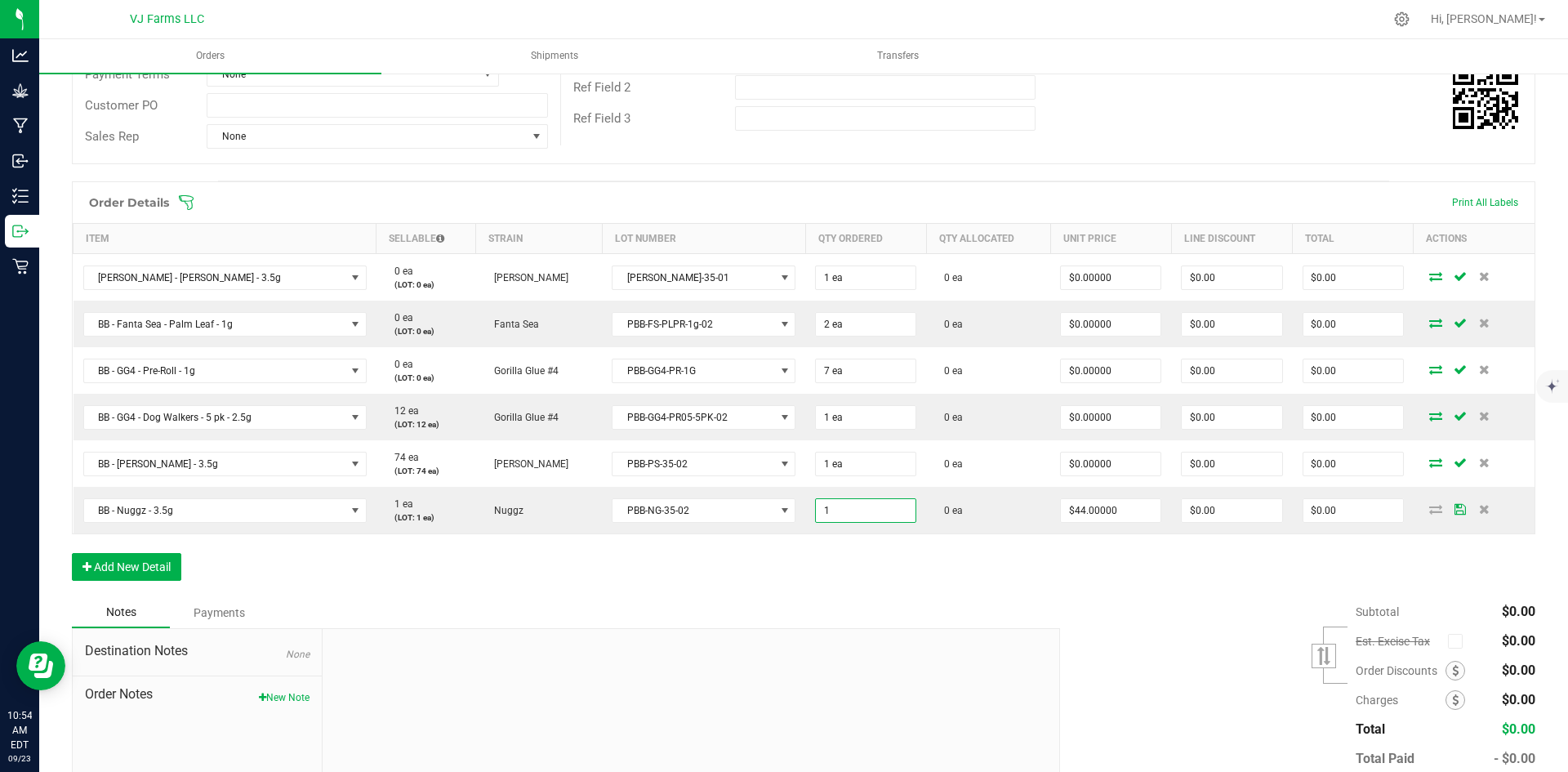
type input "1 ea"
type input "$44.00"
click at [823, 590] on div "Order Details Print All Labels Item Sellable Strain Lot Number Qty Ordered Qty …" at bounding box center [803, 389] width 1463 height 415
click at [156, 573] on button "Add New Detail" at bounding box center [126, 567] width 109 height 28
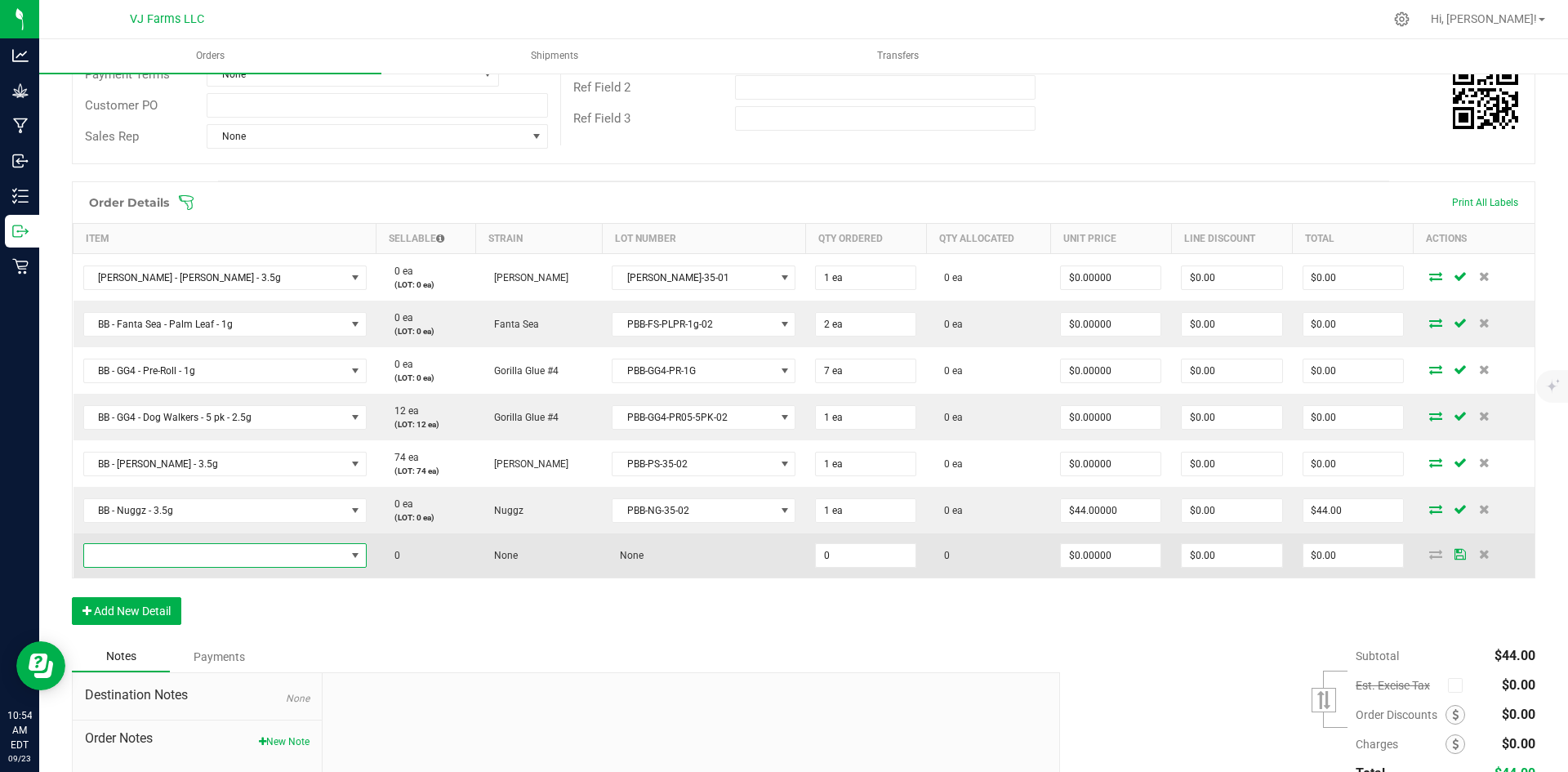
click at [181, 560] on span "NO DATA FOUND" at bounding box center [215, 555] width 262 height 23
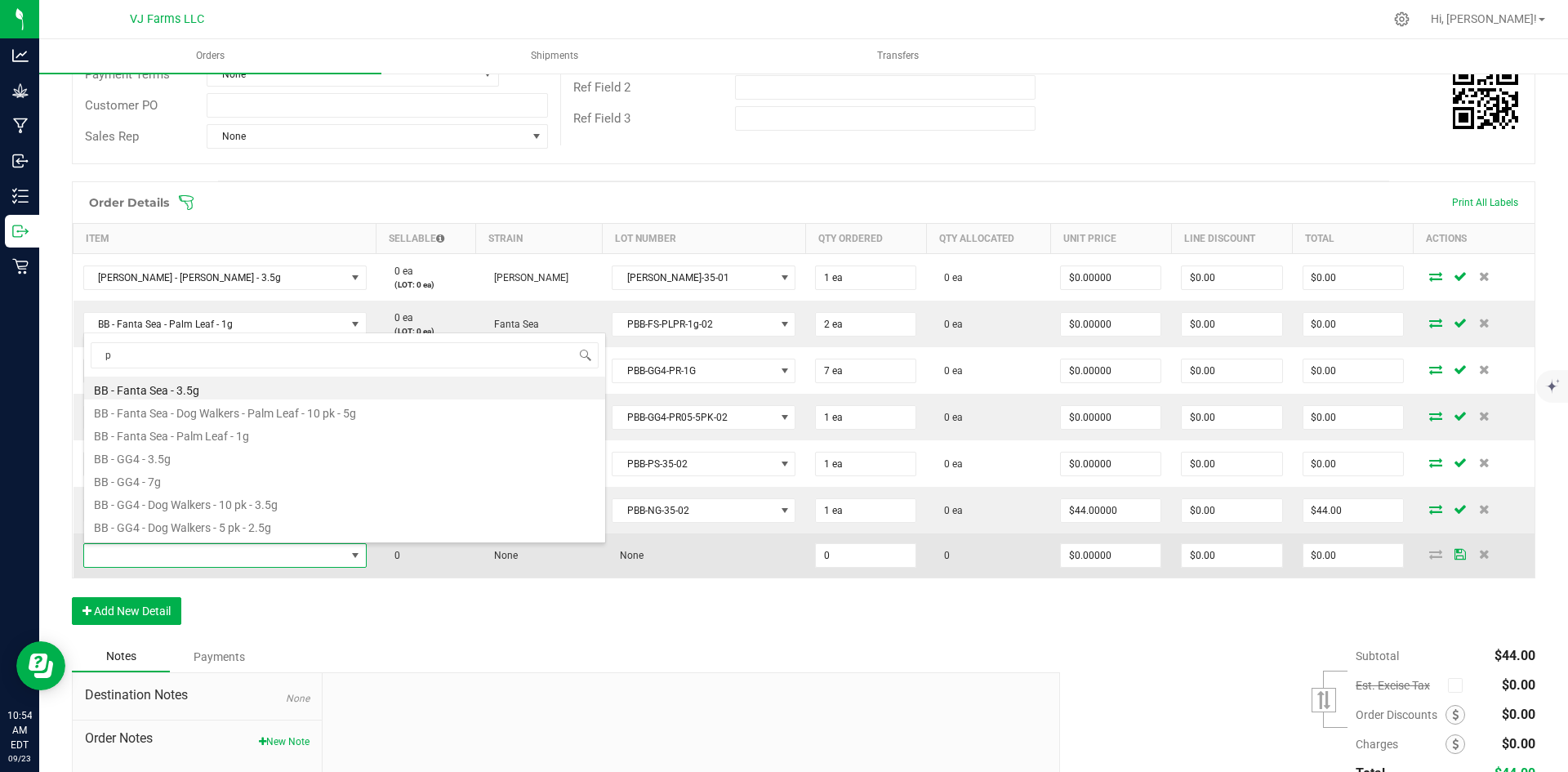
scroll to position [24, 277]
type input "psy"
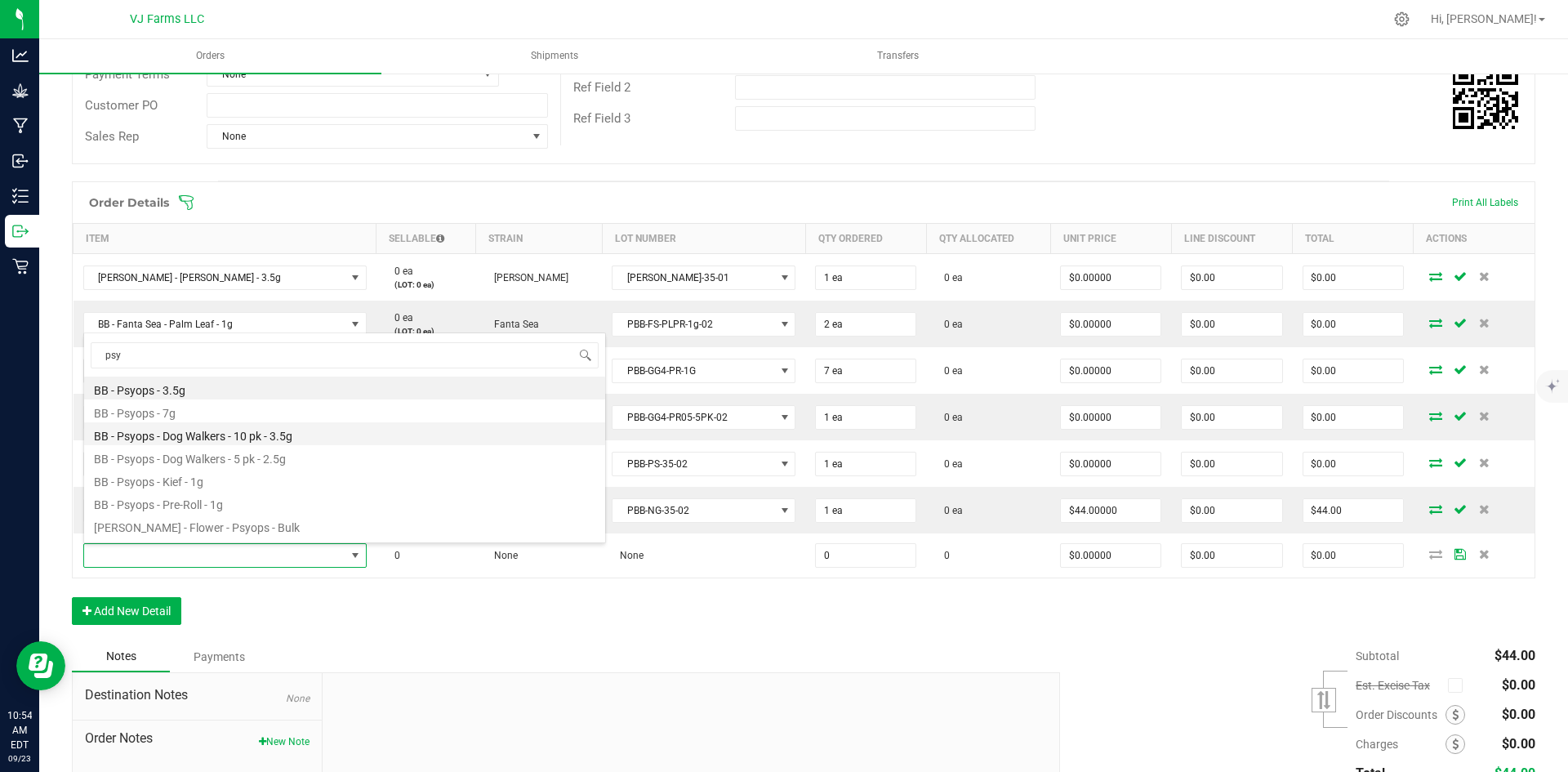
click at [227, 439] on li "BB - Psyops - Dog Walkers - 10 pk - 3.5g" at bounding box center [344, 434] width 521 height 23
type input "0 ea"
type input "$50.00000"
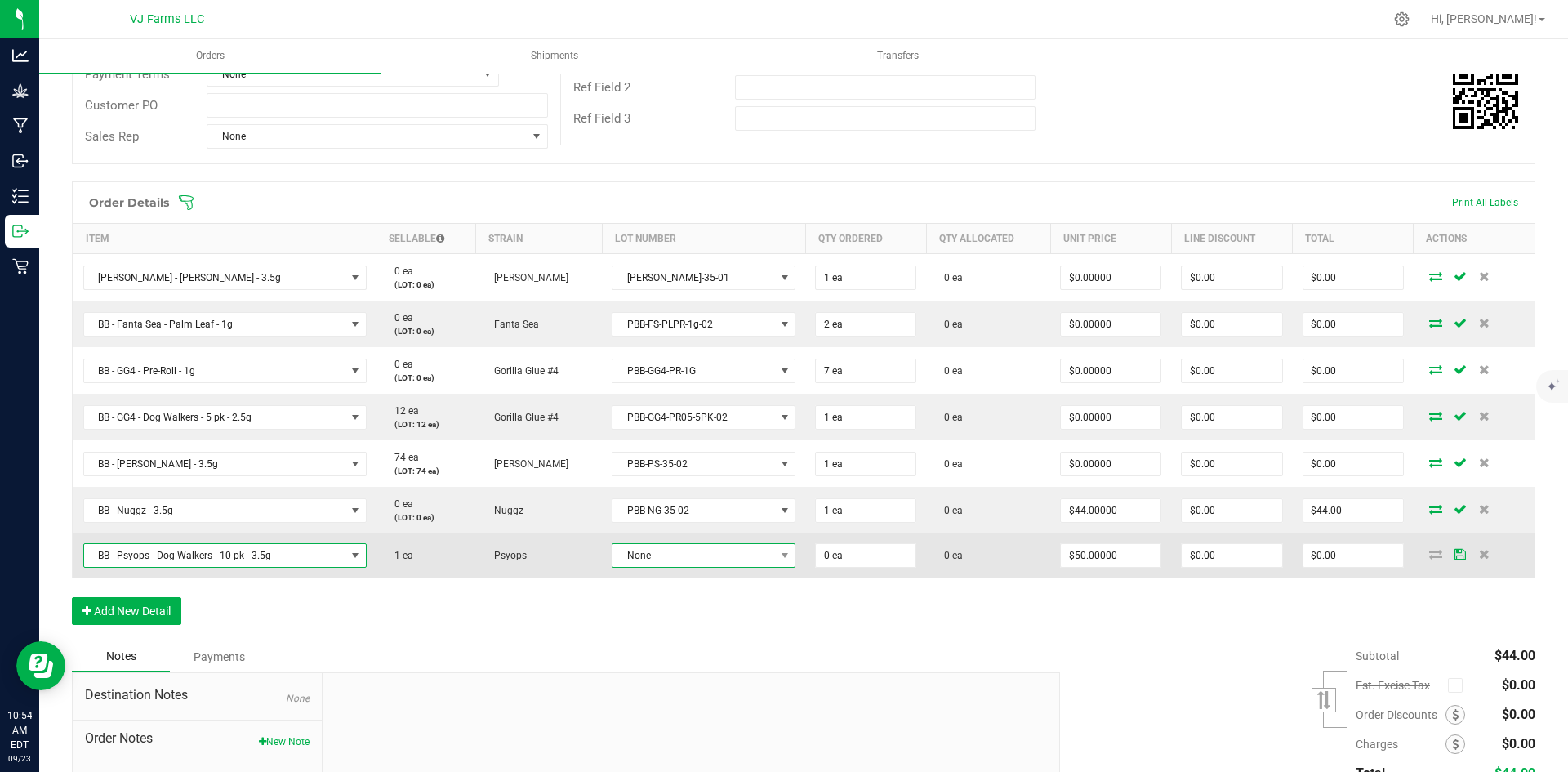
click at [663, 560] on span "None" at bounding box center [693, 555] width 161 height 23
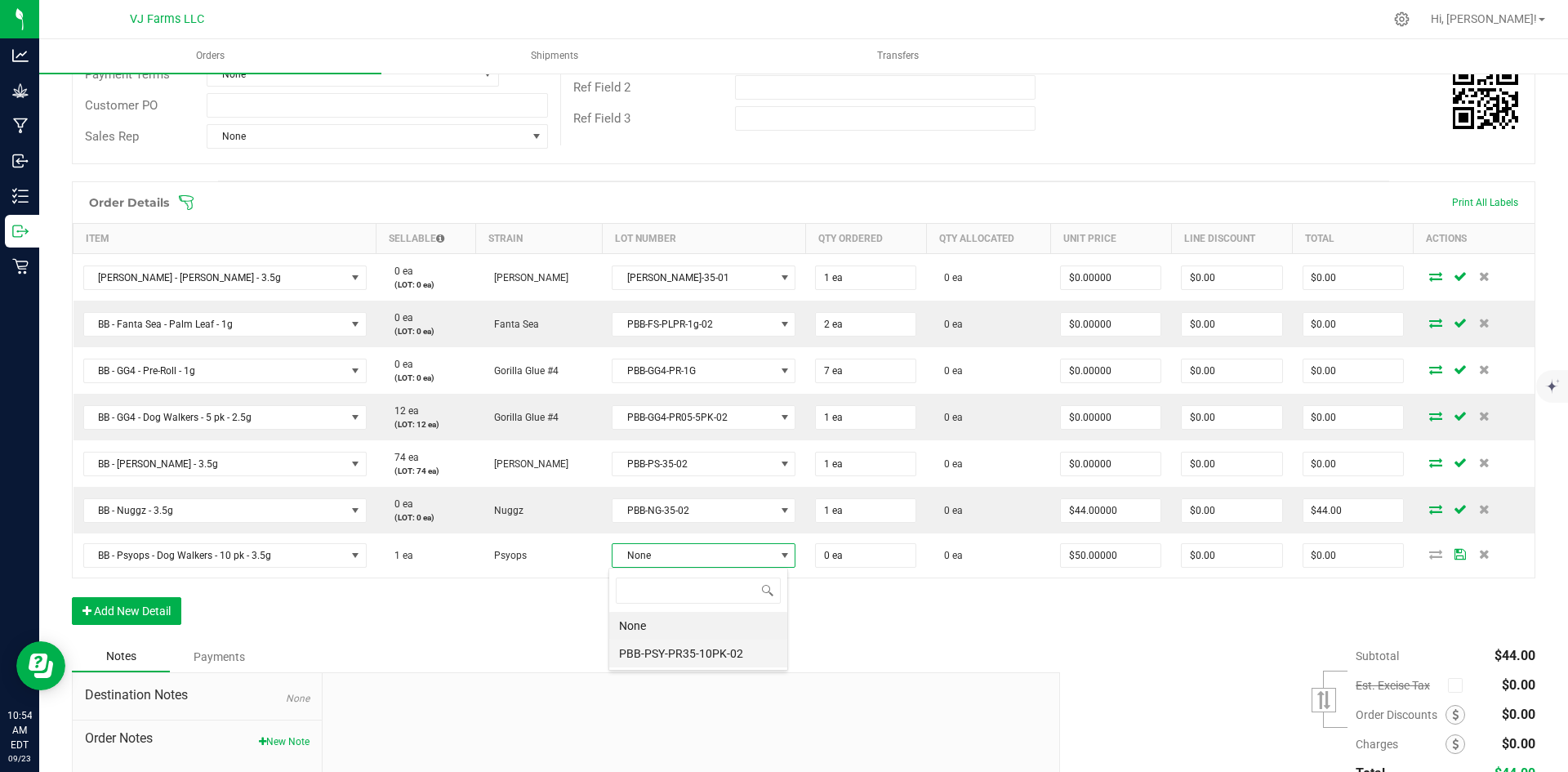
click at [663, 653] on li "PBB-PSY-PR35-10PK-02" at bounding box center [698, 653] width 178 height 28
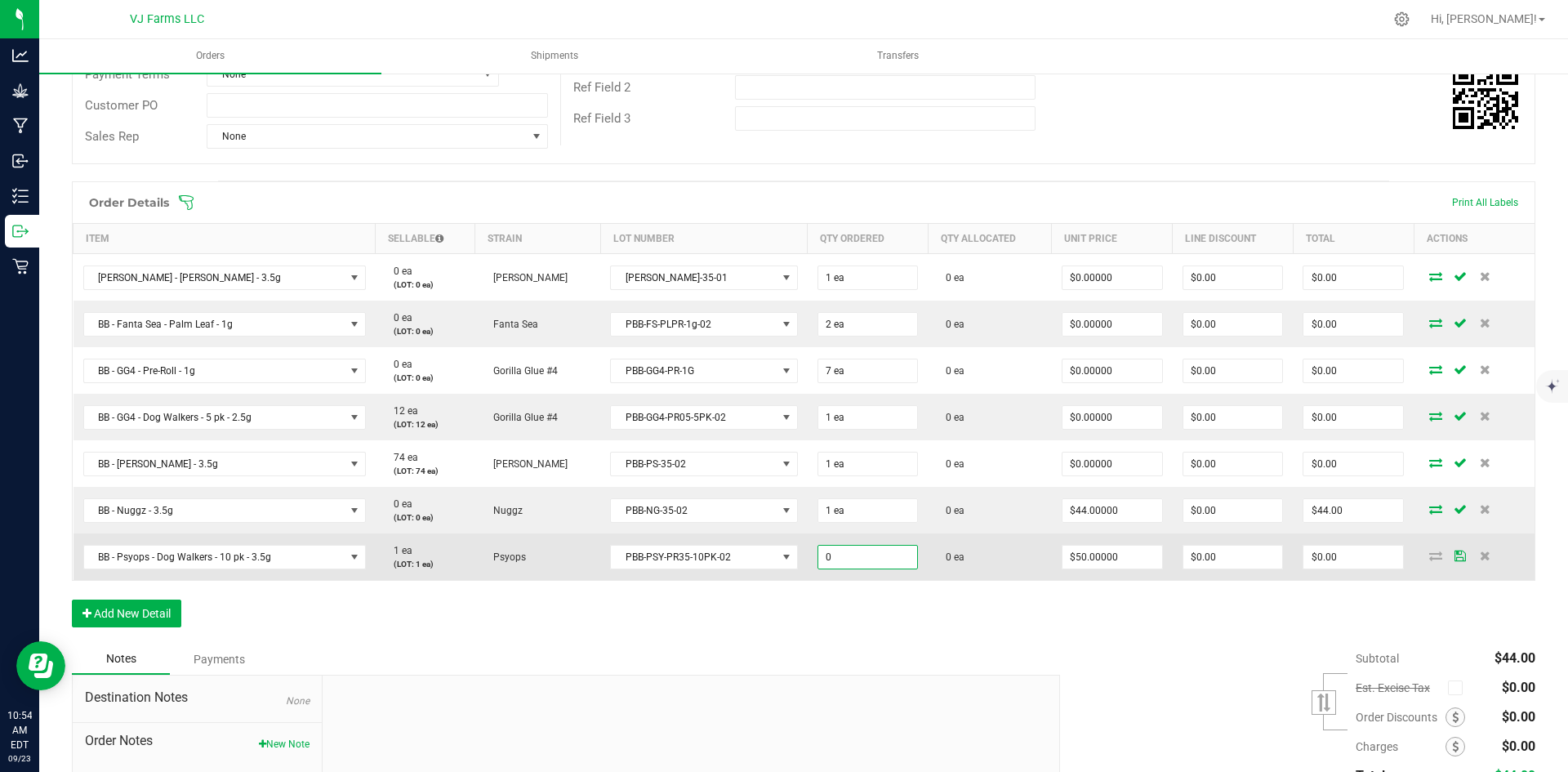
click at [865, 552] on input "0" at bounding box center [868, 557] width 99 height 23
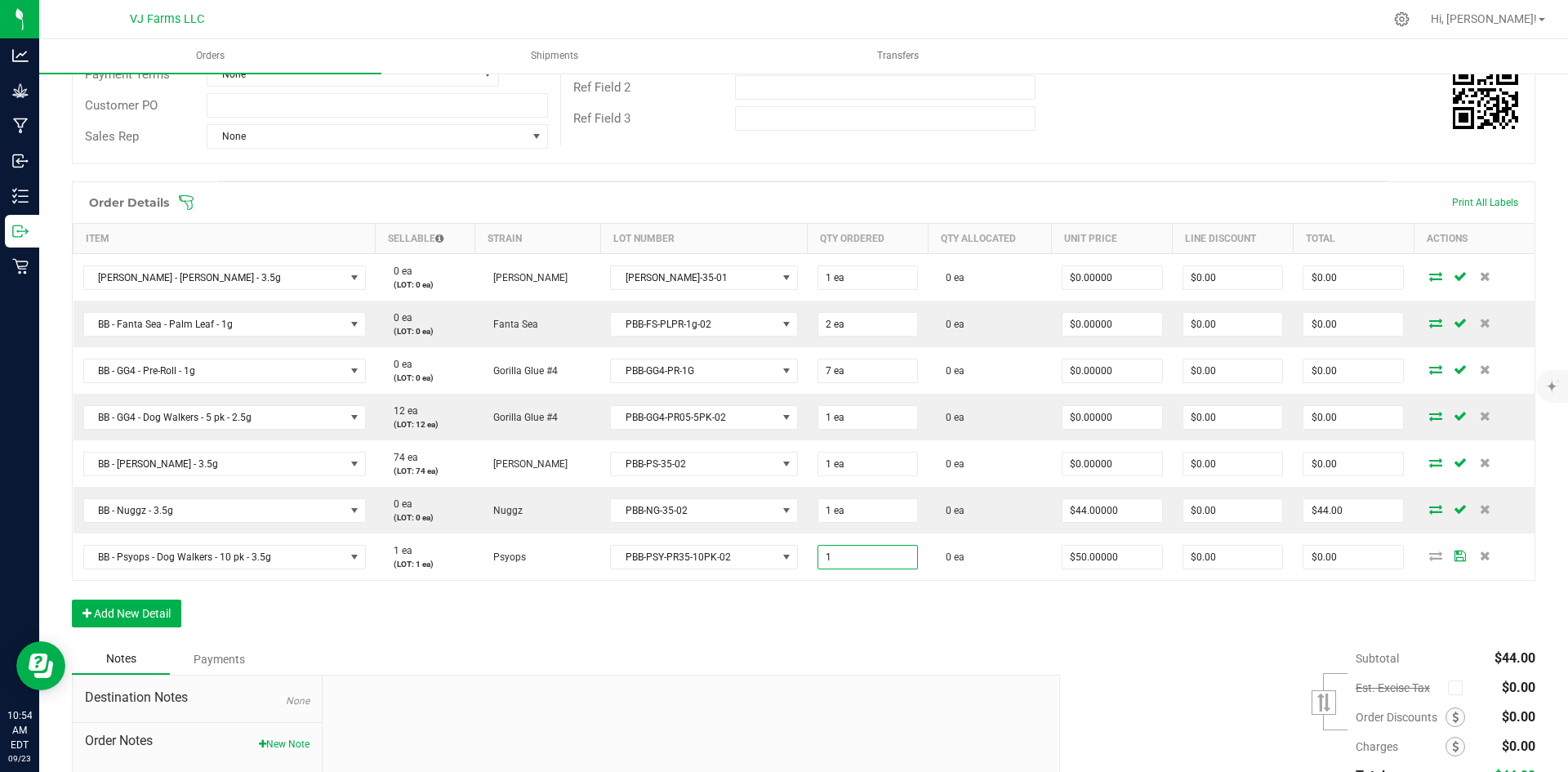
type input "1 ea"
type input "$50.00"
click at [866, 623] on div "Order Details Print All Labels Item Sellable Strain Lot Number Qty Ordered Qty …" at bounding box center [803, 413] width 1463 height 462
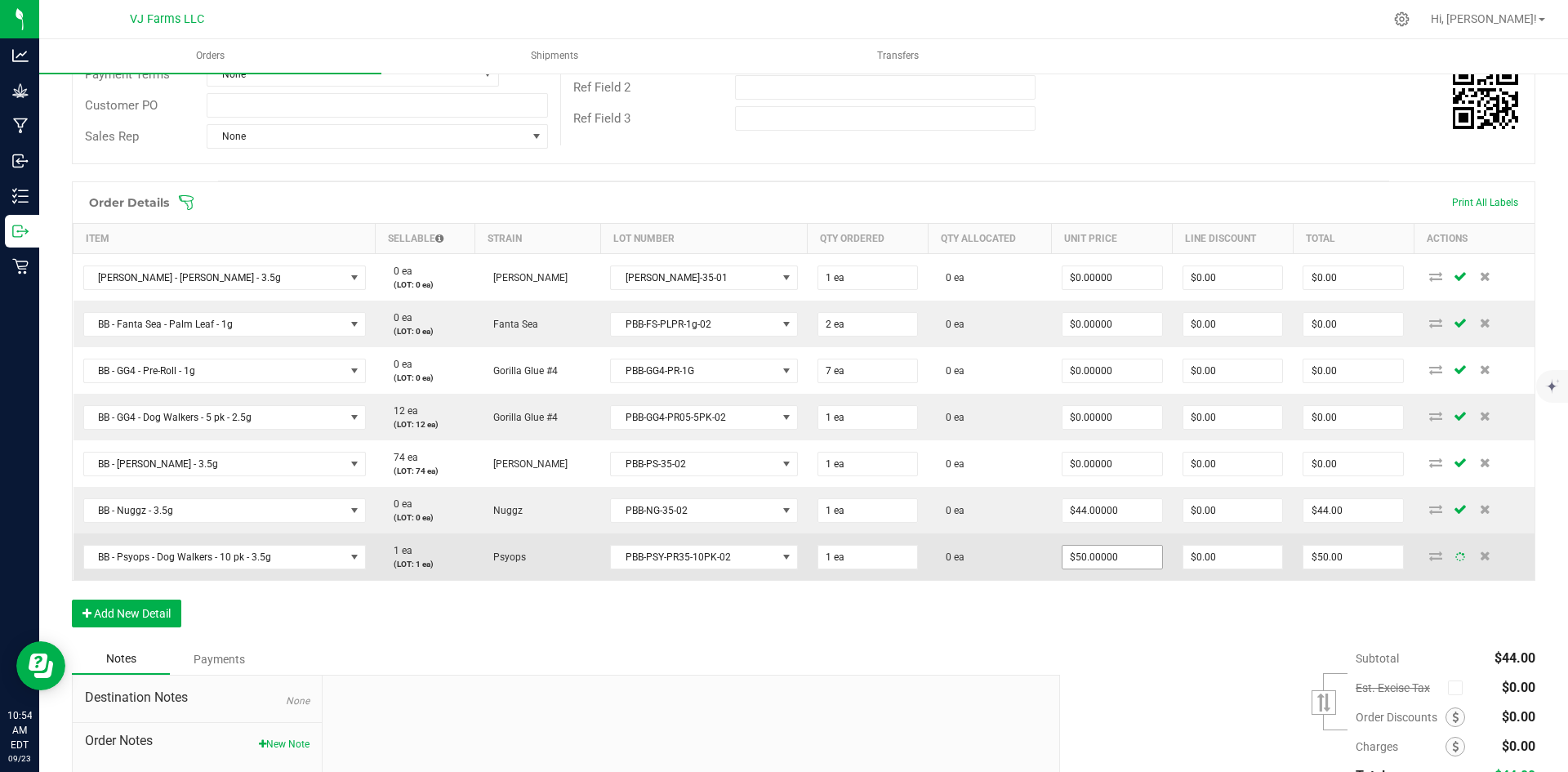
drag, startPoint x: 1073, startPoint y: 543, endPoint x: 1073, endPoint y: 553, distance: 10.0
click at [1073, 553] on span "$50.00000" at bounding box center [1113, 557] width 101 height 24
type input "50"
click at [1073, 553] on input "50" at bounding box center [1113, 557] width 99 height 23
click at [1078, 555] on input "50" at bounding box center [1113, 557] width 99 height 23
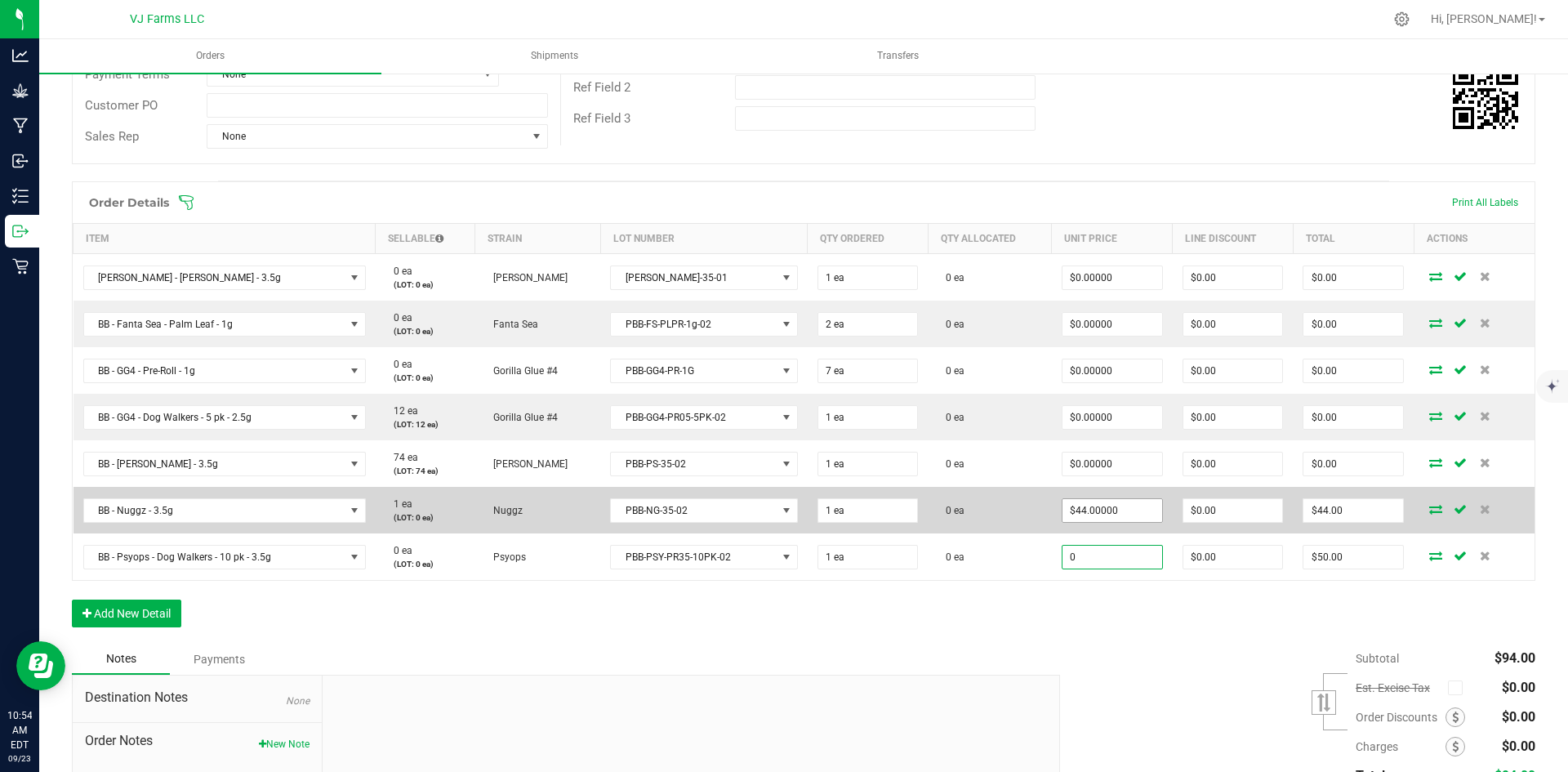
type input "0"
type input "44"
type input "$0.00000"
type input "$0.00"
click at [1071, 519] on input "44" at bounding box center [1113, 510] width 99 height 23
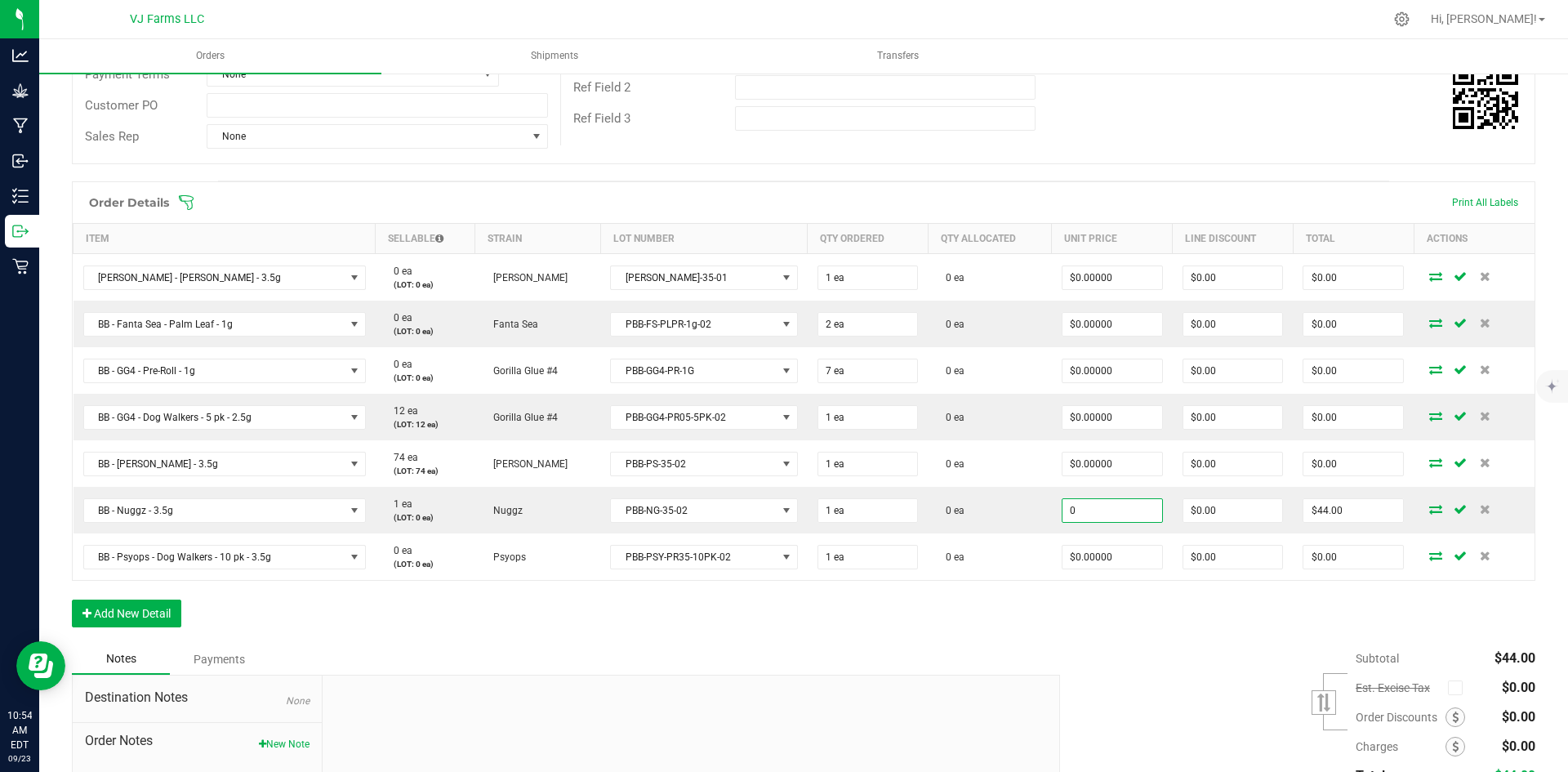
type input "$0.00000"
type input "$0.00"
click at [1069, 645] on div "Subtotal $44.00 Est. Excise Tax" at bounding box center [1291, 747] width 488 height 207
click at [108, 609] on button "Add New Detail" at bounding box center [126, 613] width 109 height 28
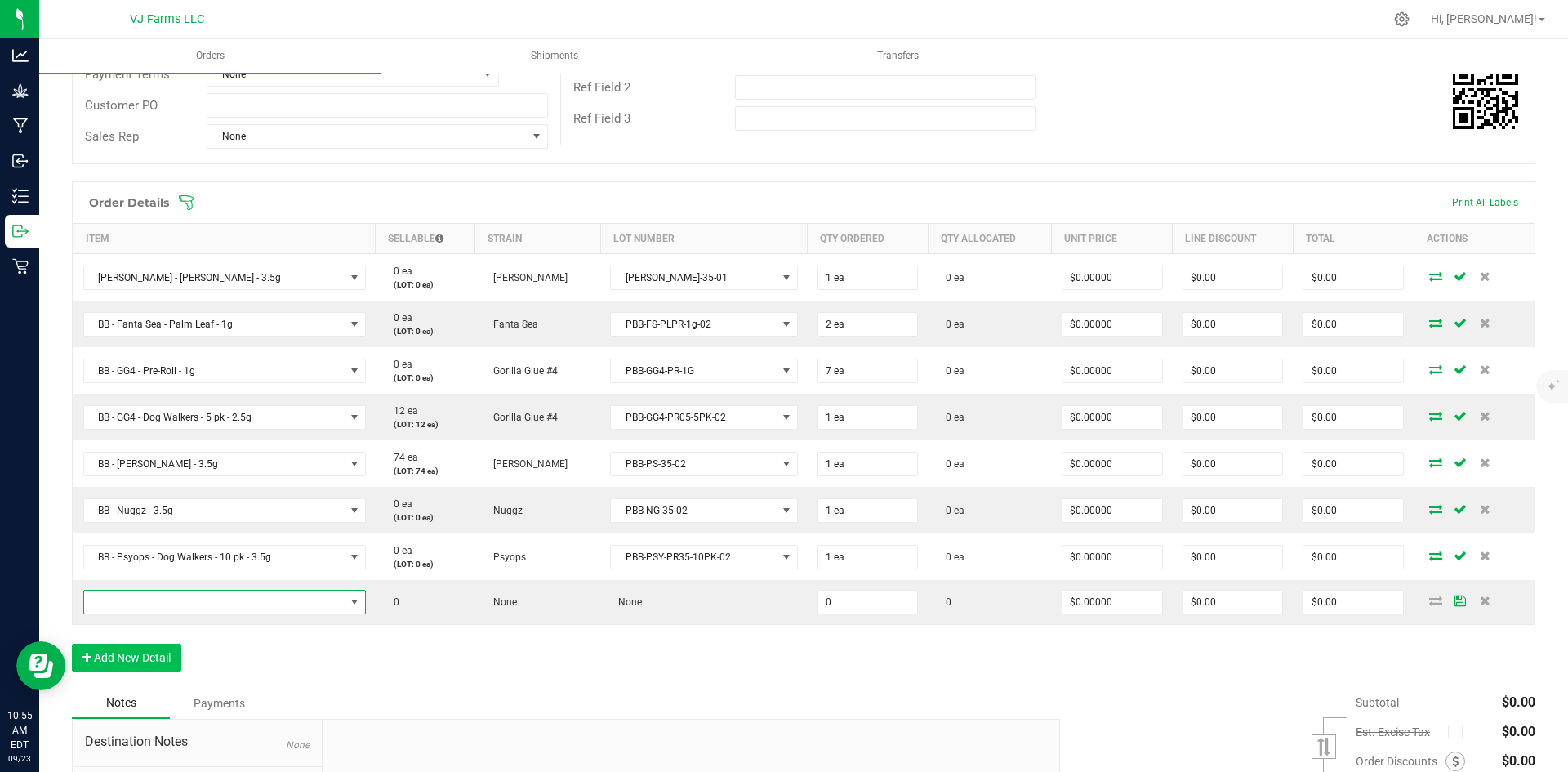
click at [108, 609] on span "NO DATA FOUND" at bounding box center [214, 602] width 261 height 23
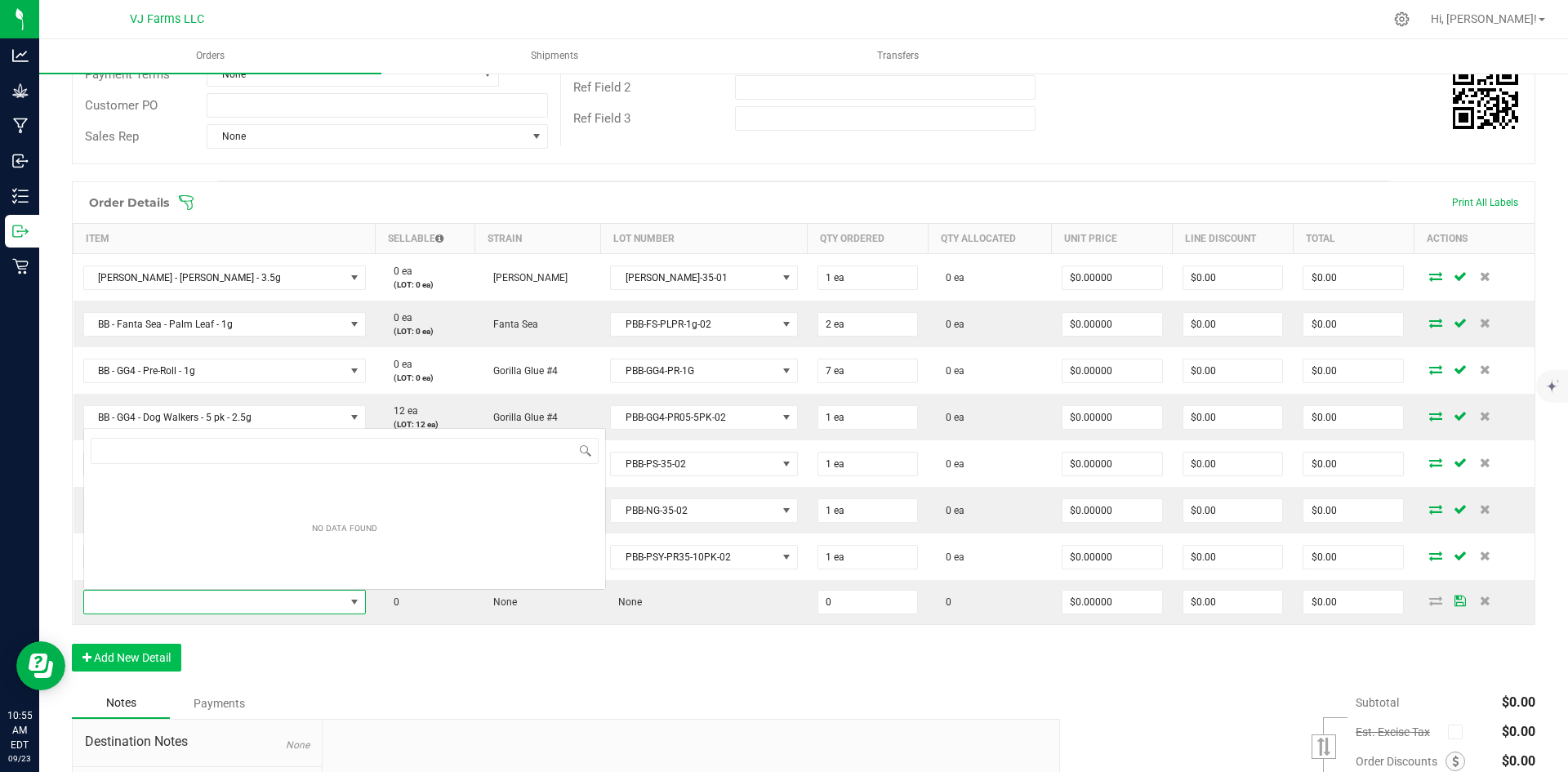
scroll to position [24, 277]
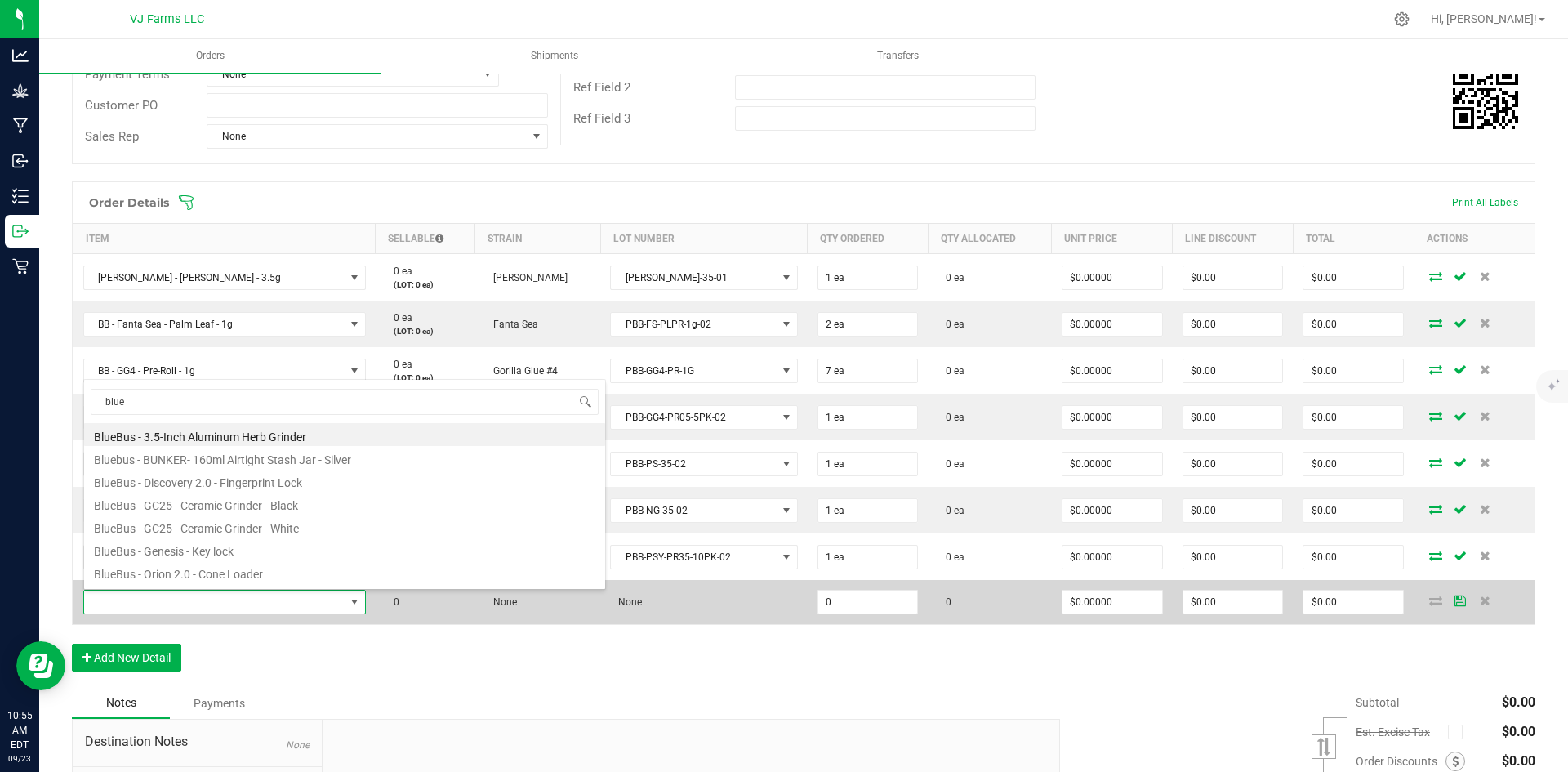
type input "blue"
click at [152, 601] on span at bounding box center [214, 602] width 261 height 23
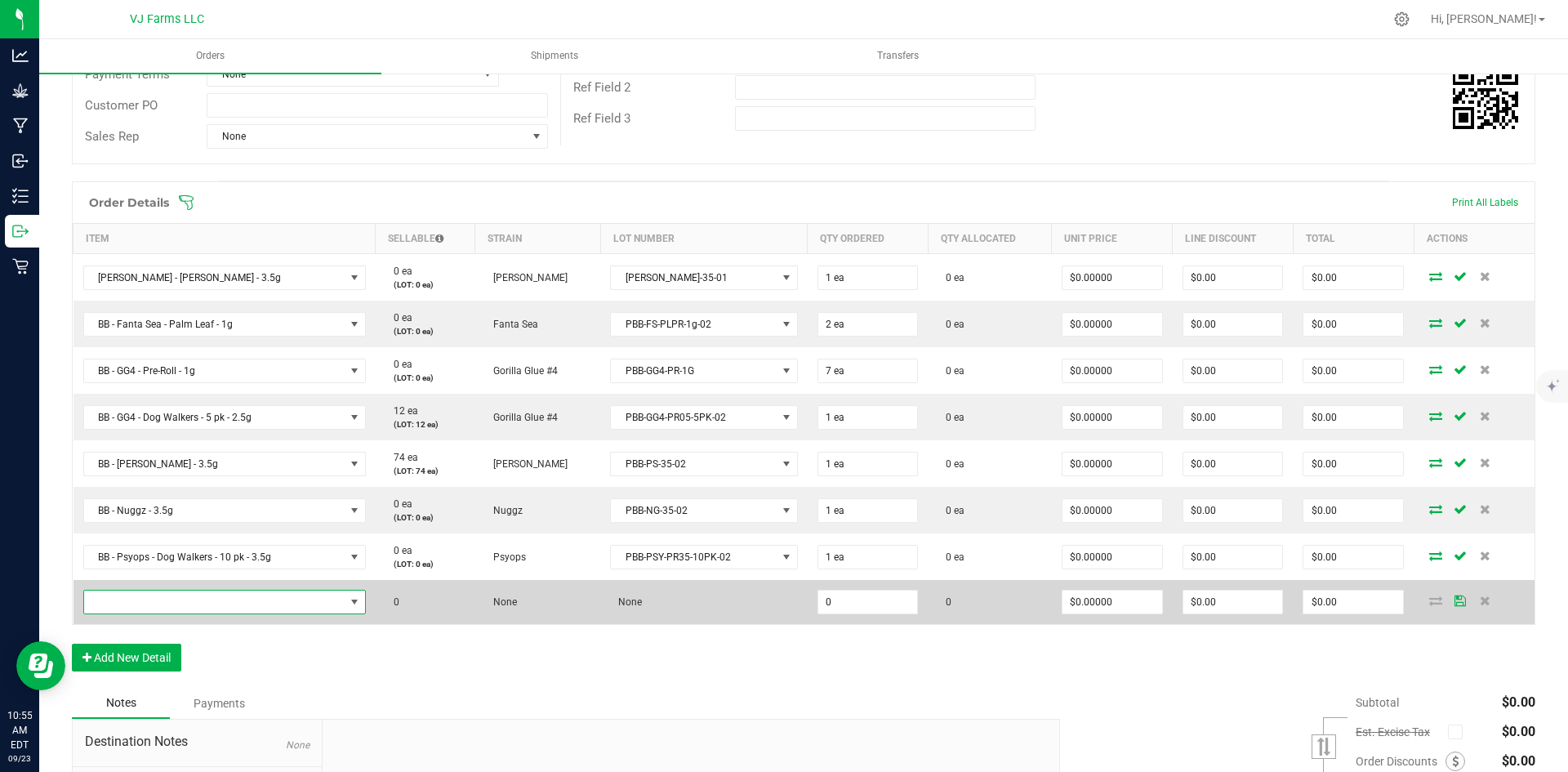
click at [152, 601] on span "NO DATA FOUND" at bounding box center [214, 602] width 261 height 23
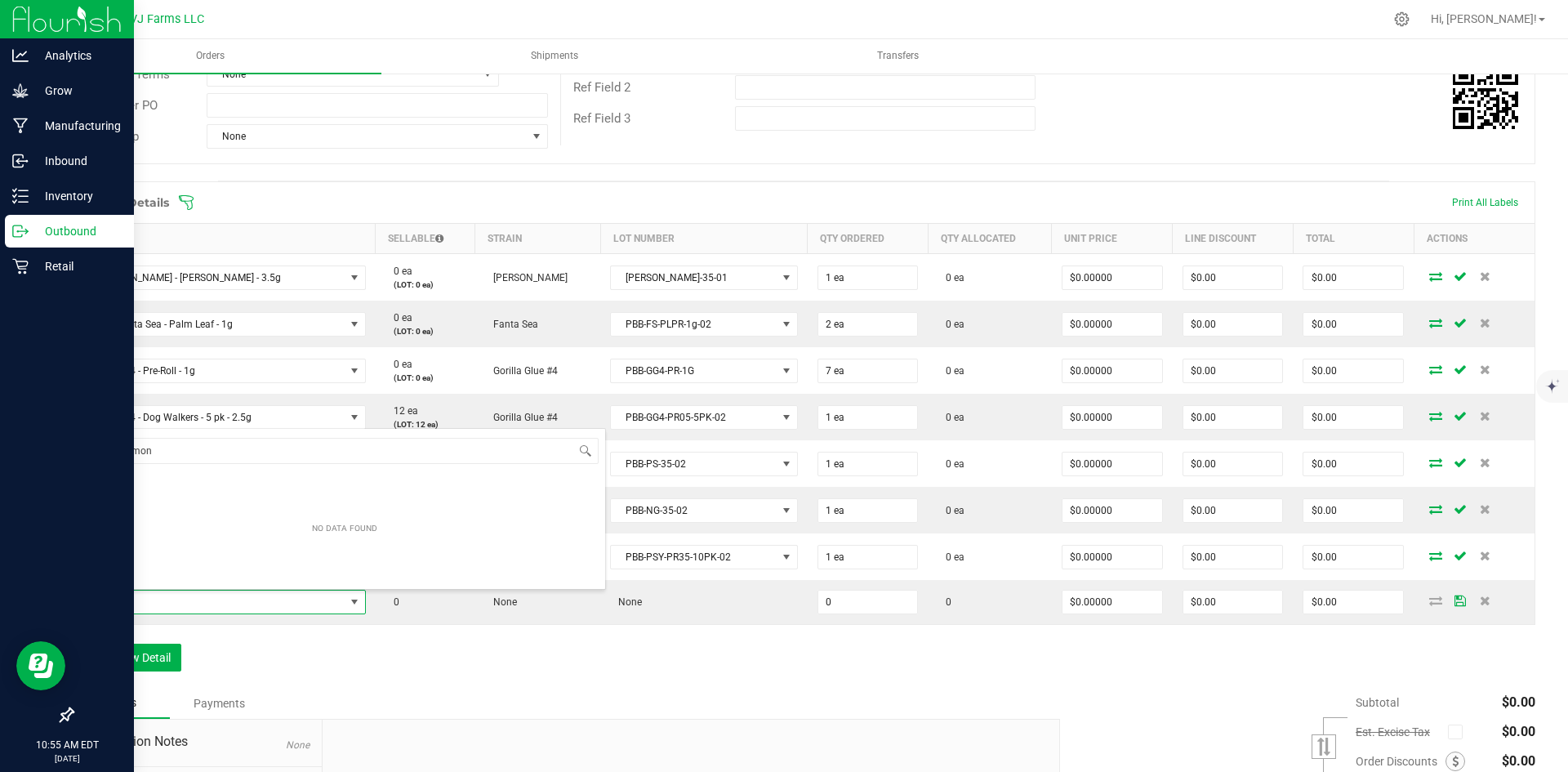
drag, startPoint x: 184, startPoint y: 446, endPoint x: 10, endPoint y: 451, distance: 174.1
click at [10, 451] on body "Analytics Grow Manufacturing Inbound Inventory Outbound Retail 10:55 AM EDT 09/…" at bounding box center [784, 386] width 1568 height 772
type input "lemon"
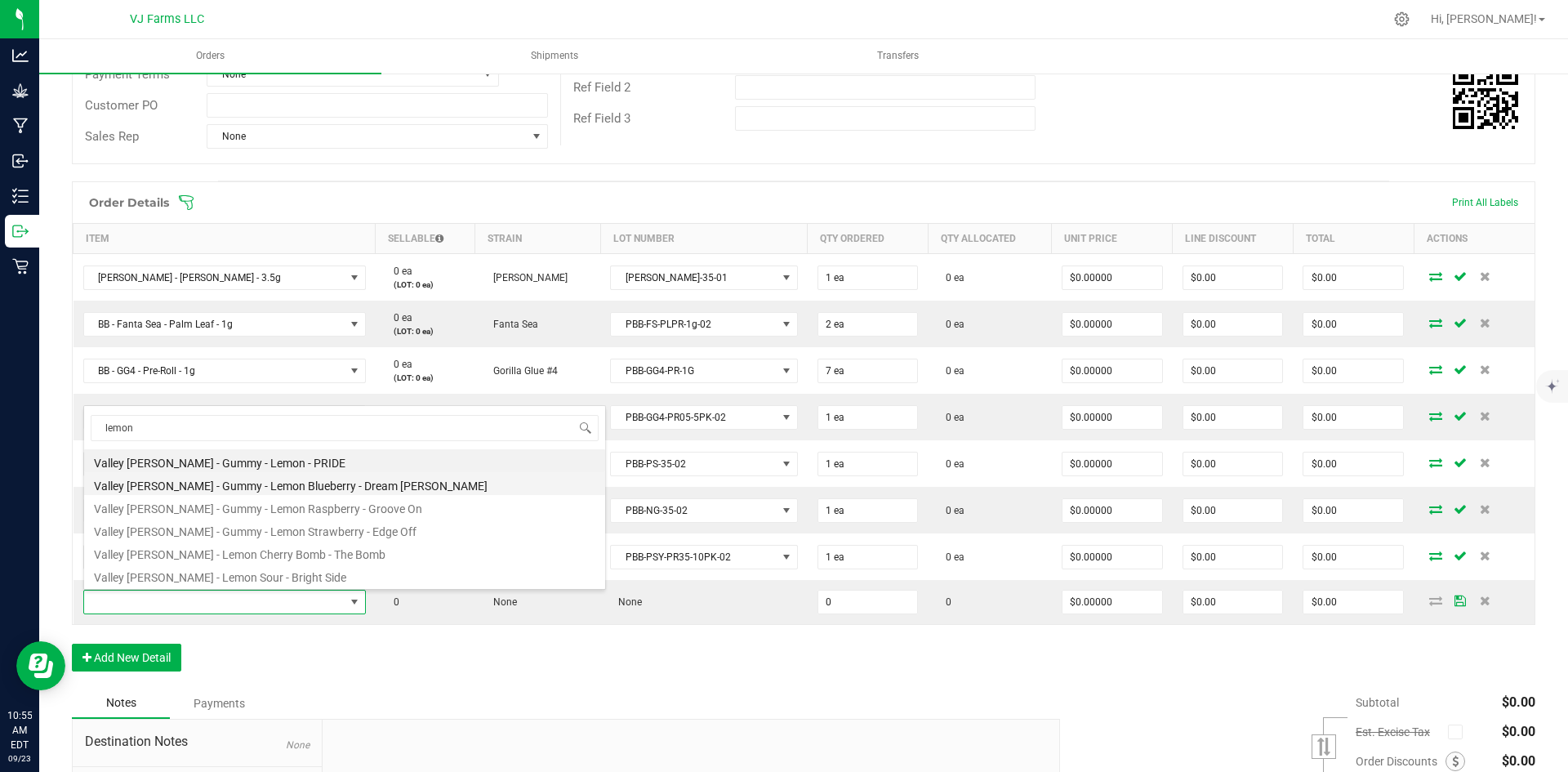
click at [380, 482] on li "Valley [PERSON_NAME] - Gummy - Lemon Blueberry - Dream [PERSON_NAME]" at bounding box center [344, 483] width 521 height 23
type input "0 ea"
type input "$28.00000"
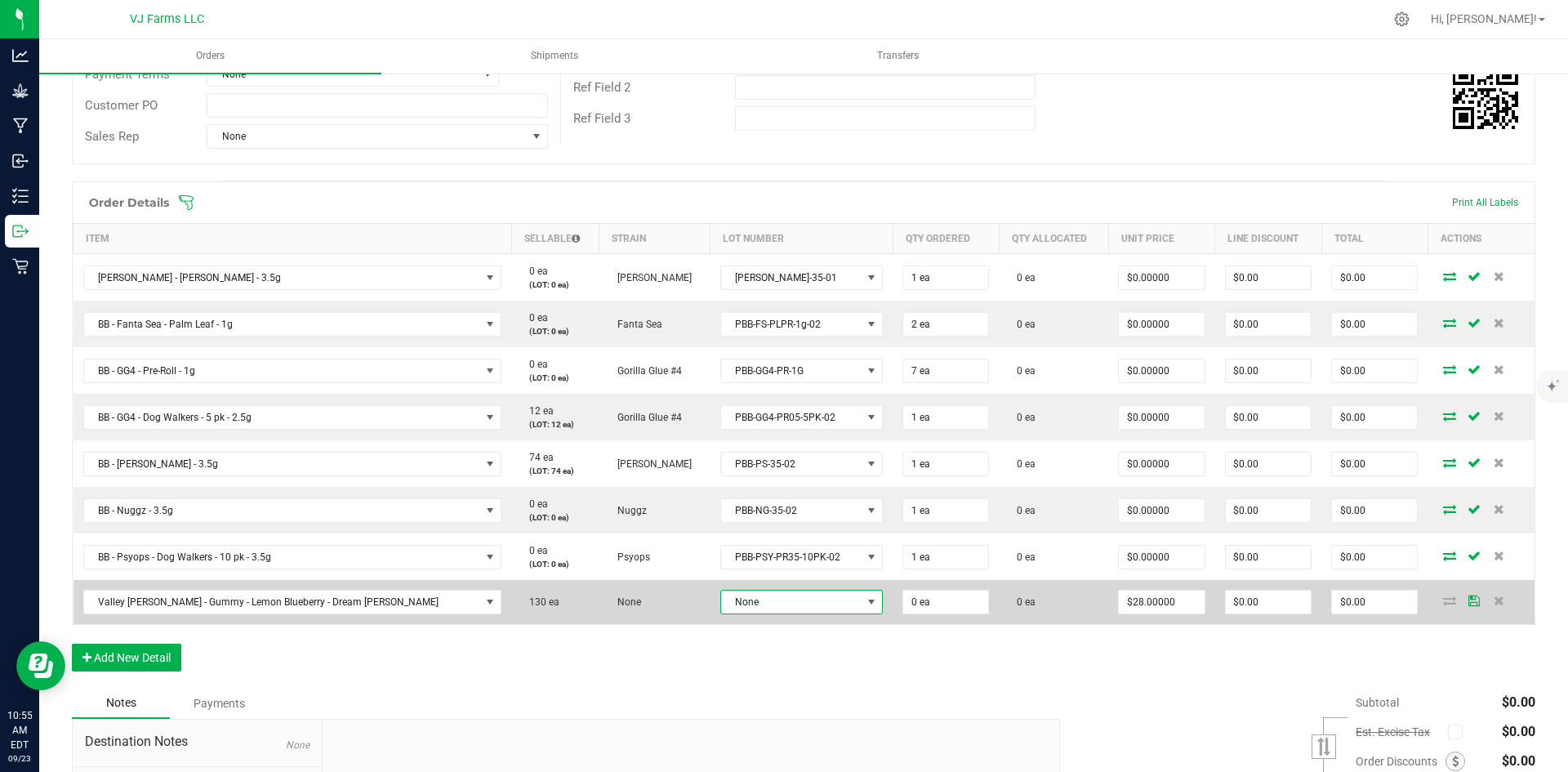
click at [722, 612] on span "None" at bounding box center [791, 602] width 140 height 23
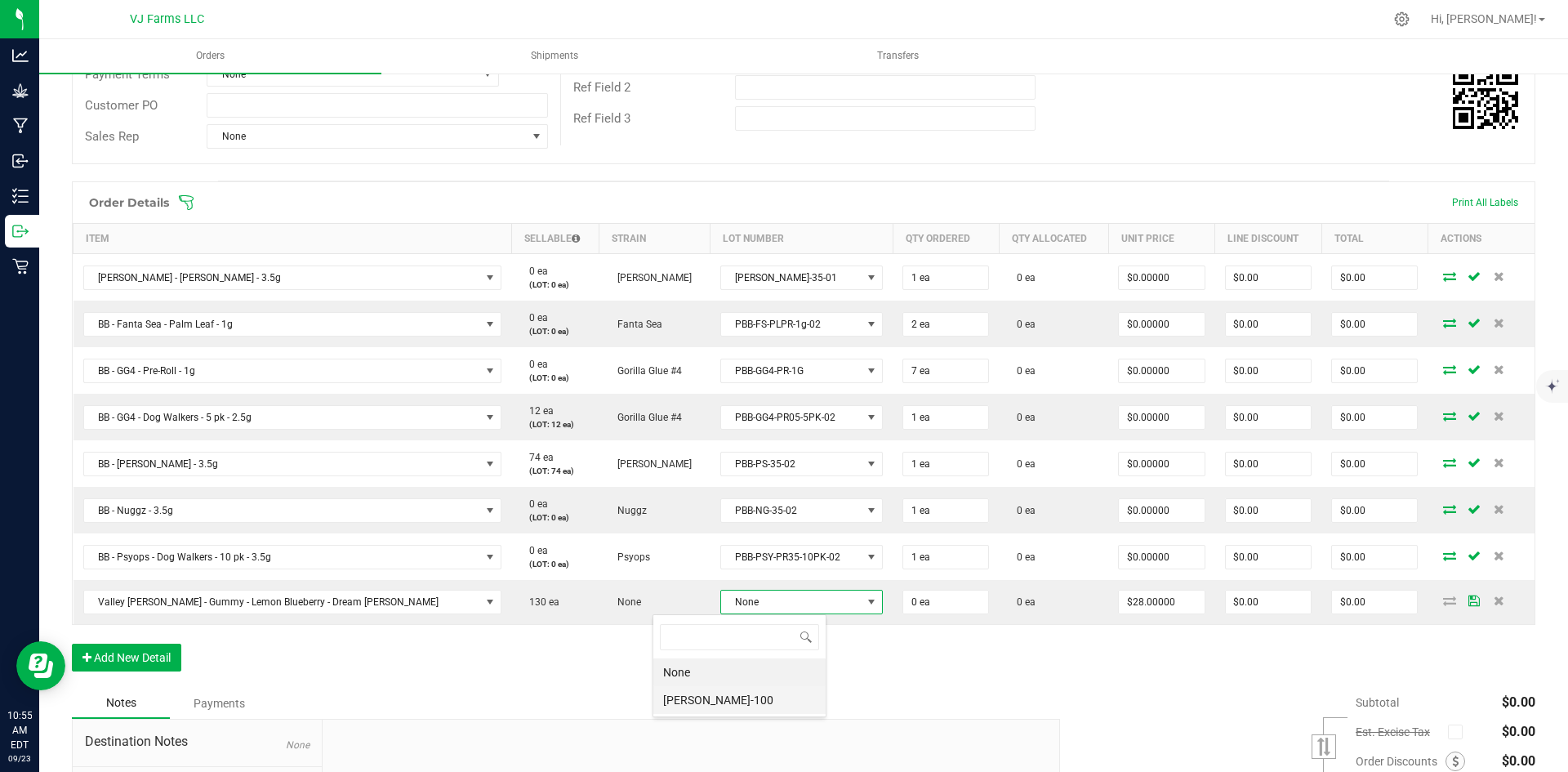
click at [709, 697] on li "[PERSON_NAME]-100" at bounding box center [740, 700] width 173 height 28
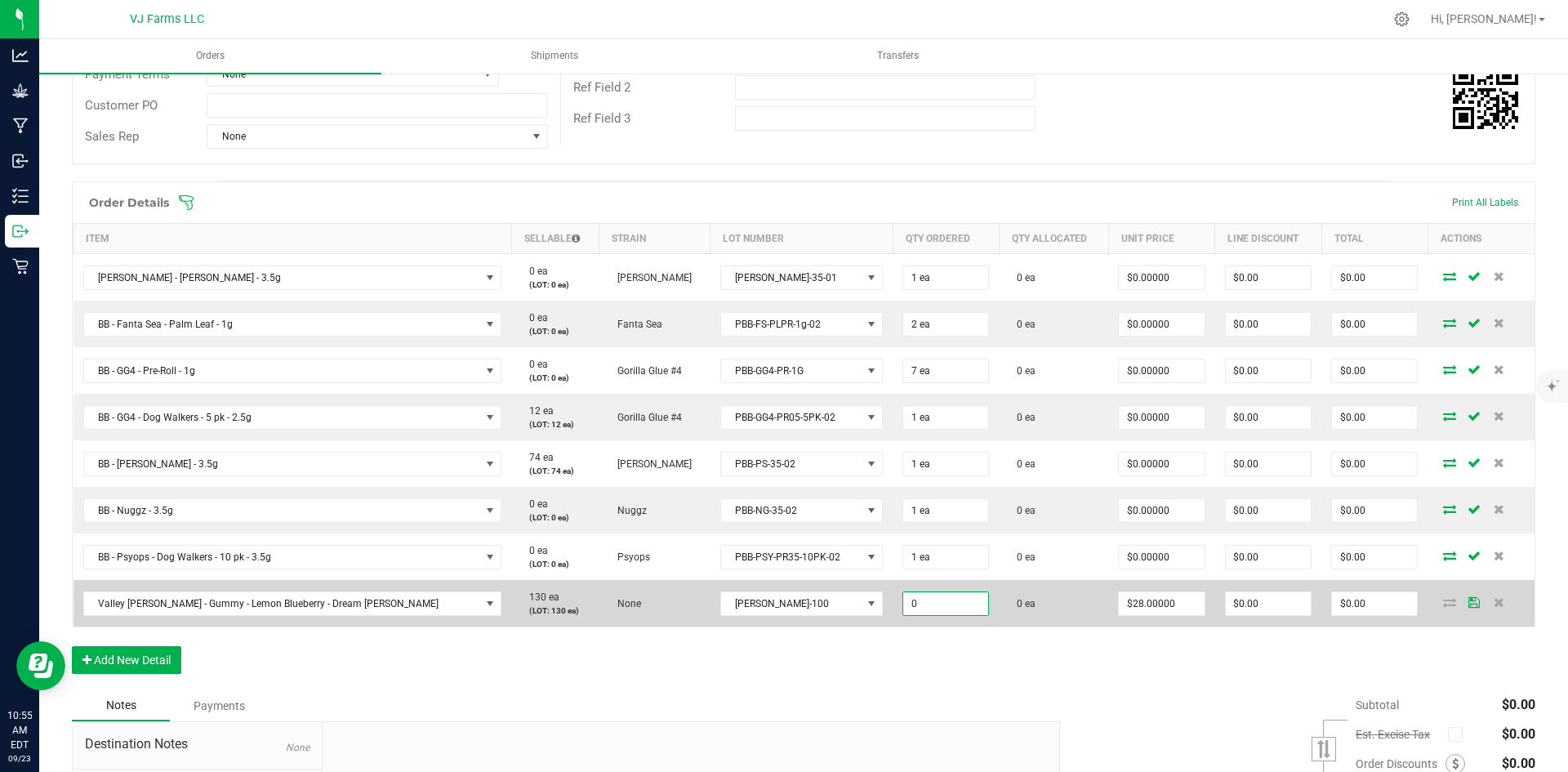
click at [903, 598] on input "0" at bounding box center [945, 604] width 85 height 23
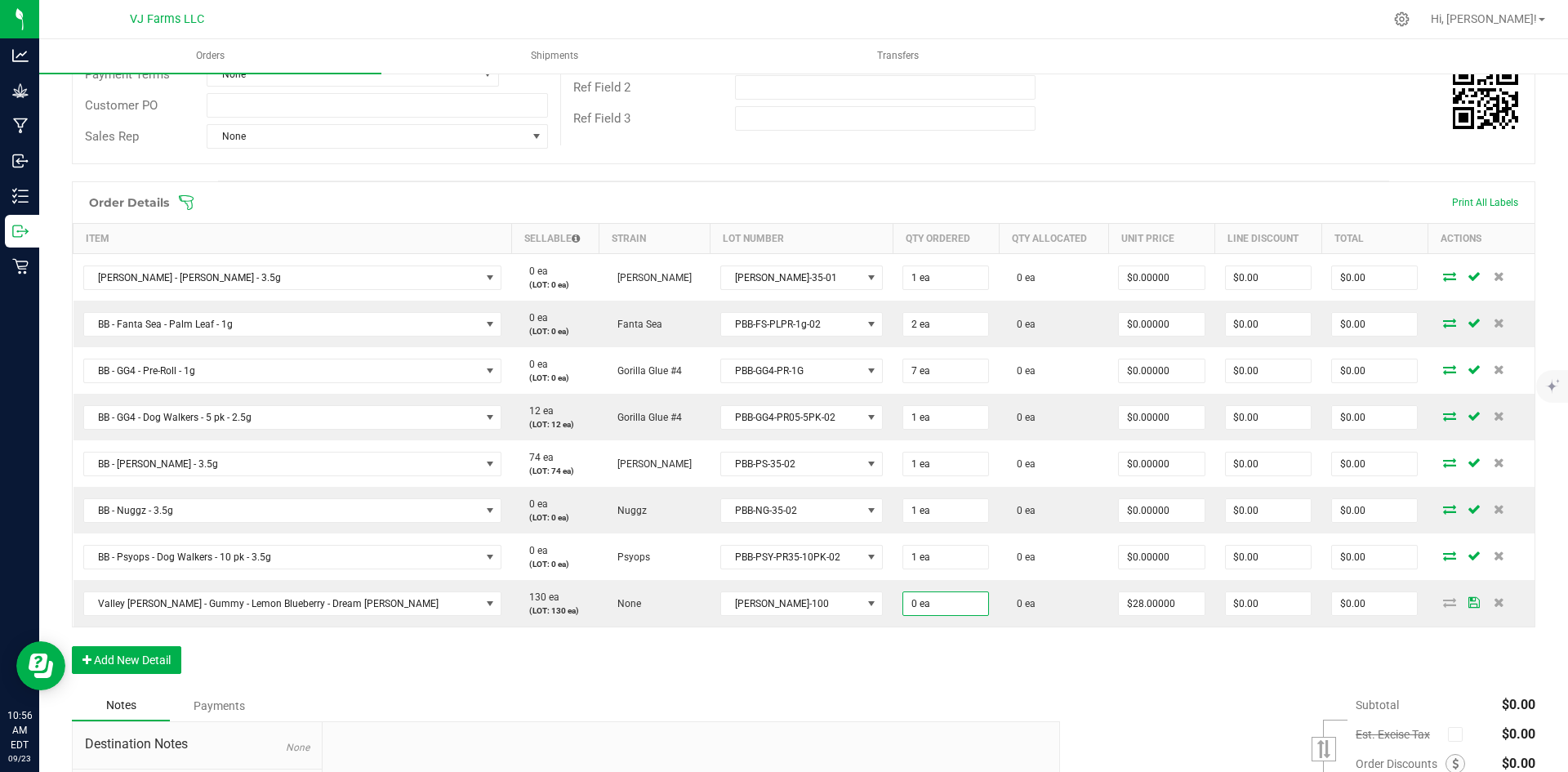
type input "0"
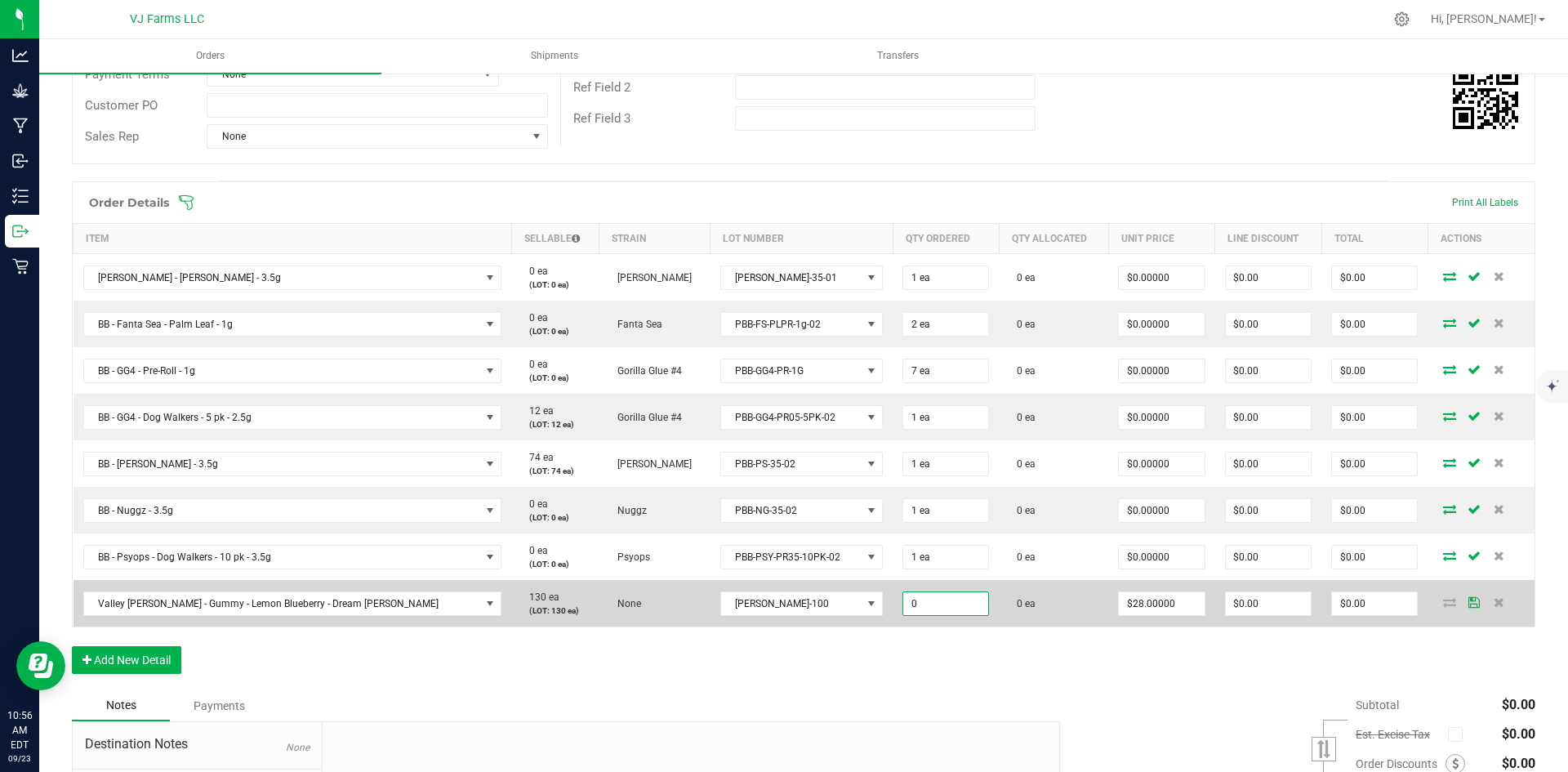
click at [903, 595] on input "0" at bounding box center [945, 604] width 85 height 23
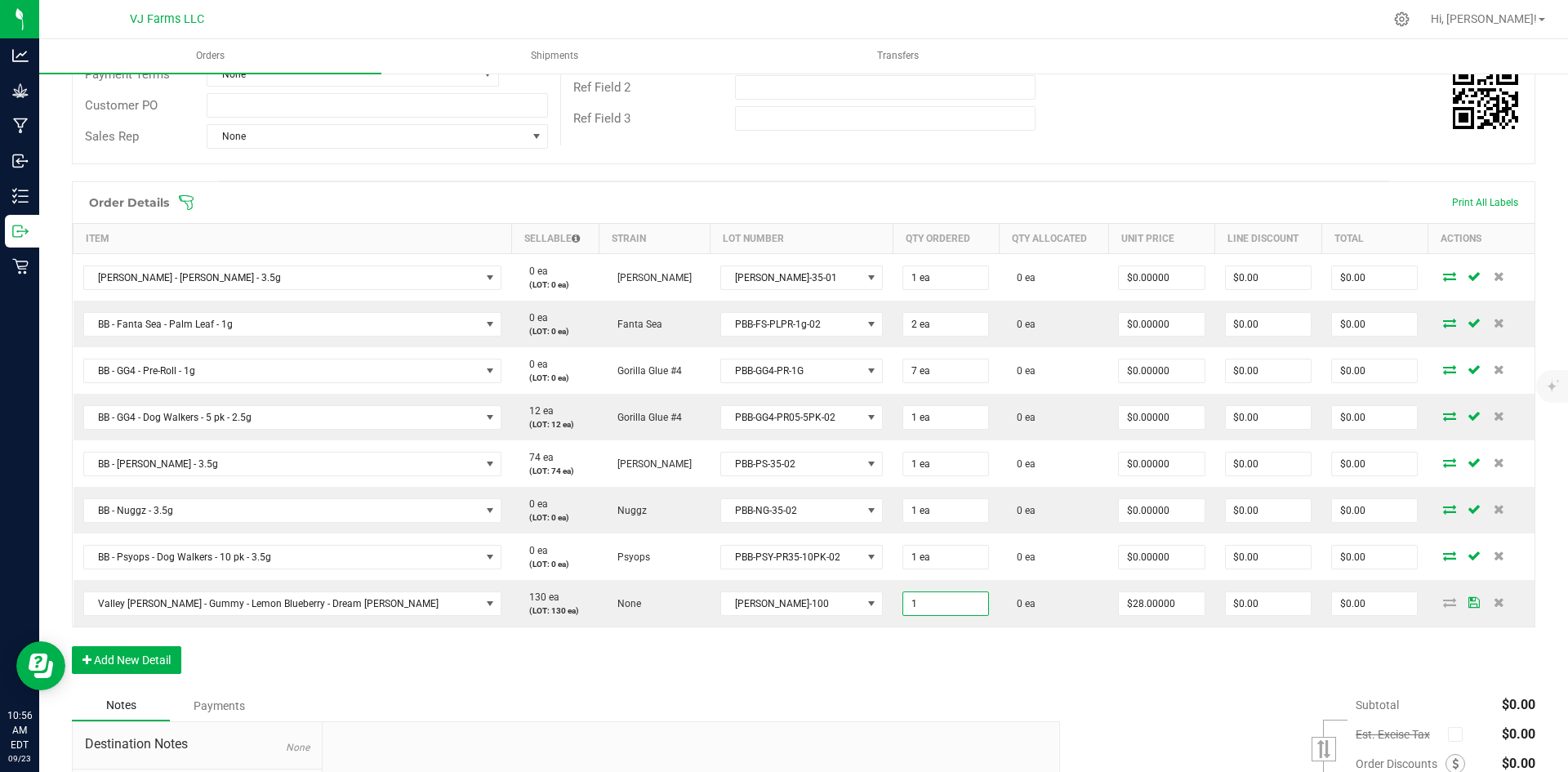
type input "1 ea"
type input "$28.00"
click at [996, 665] on div "Order Details Print All Labels Item Sellable Strain Lot Number Qty Ordered Qty …" at bounding box center [803, 435] width 1463 height 509
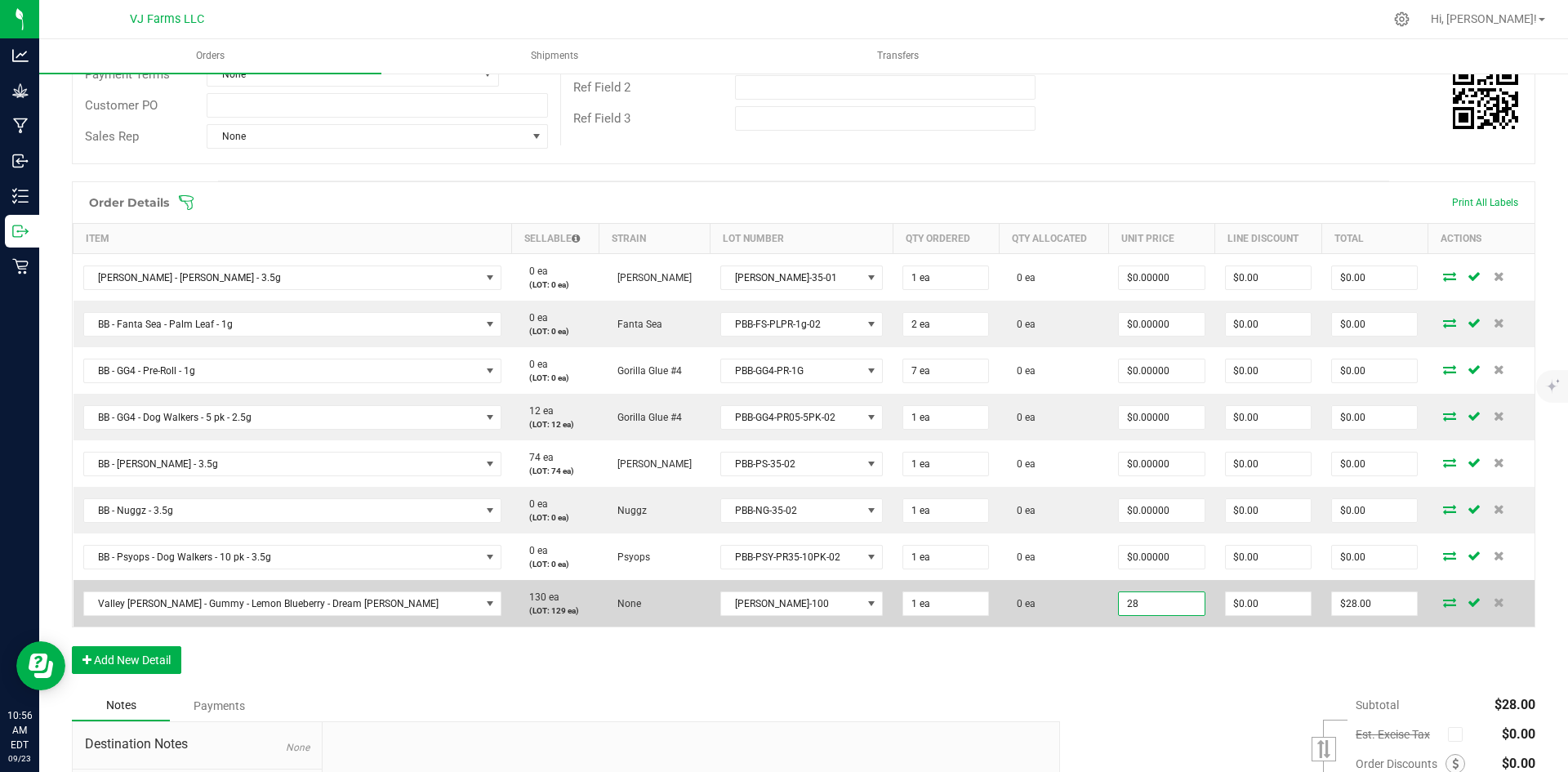
click at [1122, 598] on input "28" at bounding box center [1161, 604] width 85 height 23
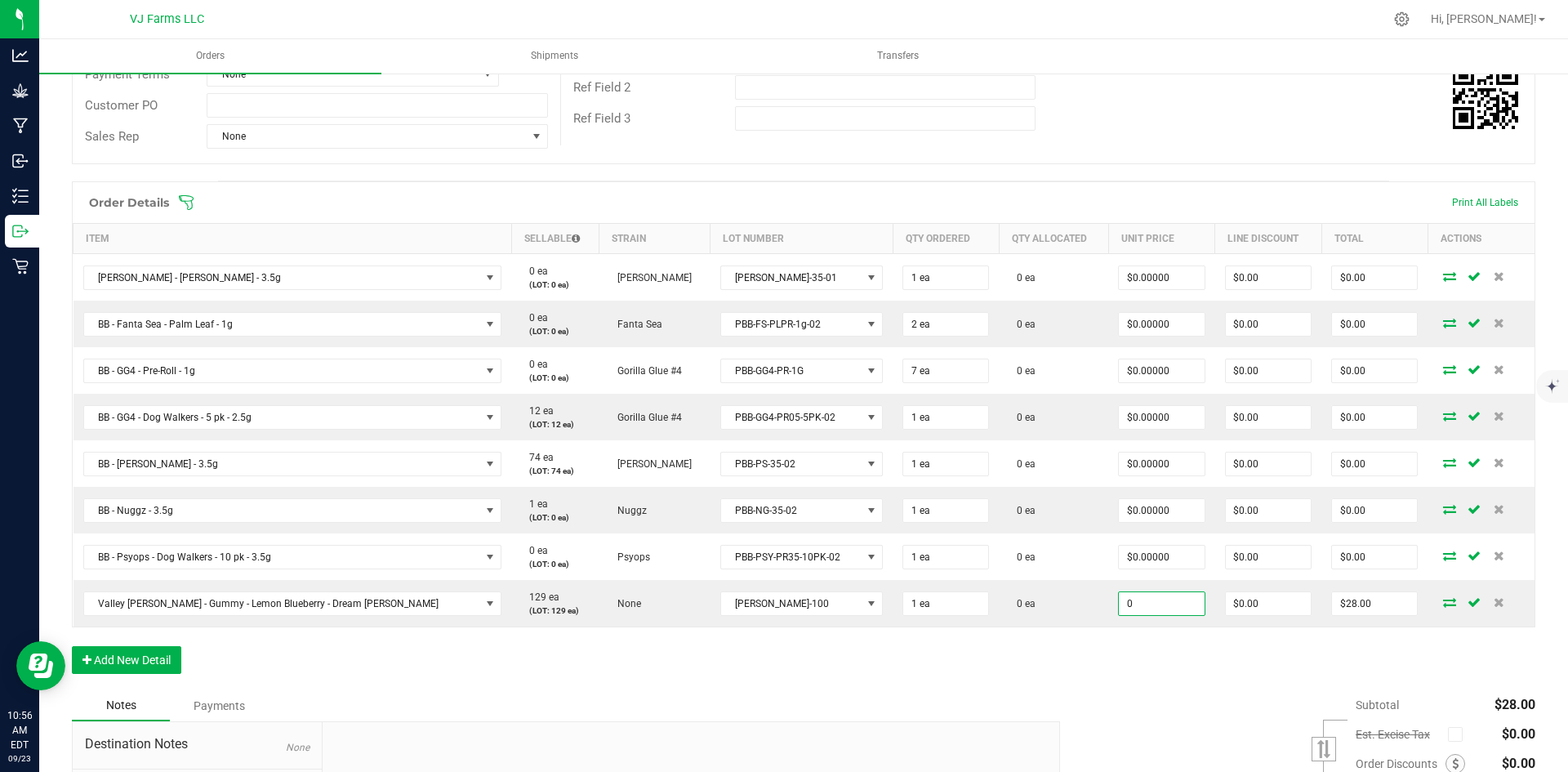
type input "$0.00000"
type input "$0.00"
click at [1119, 683] on div "Order Details Print All Labels Item Sellable Strain Lot Number Qty Ordered Qty …" at bounding box center [803, 435] width 1463 height 509
click at [173, 658] on button "Add New Detail" at bounding box center [126, 659] width 109 height 28
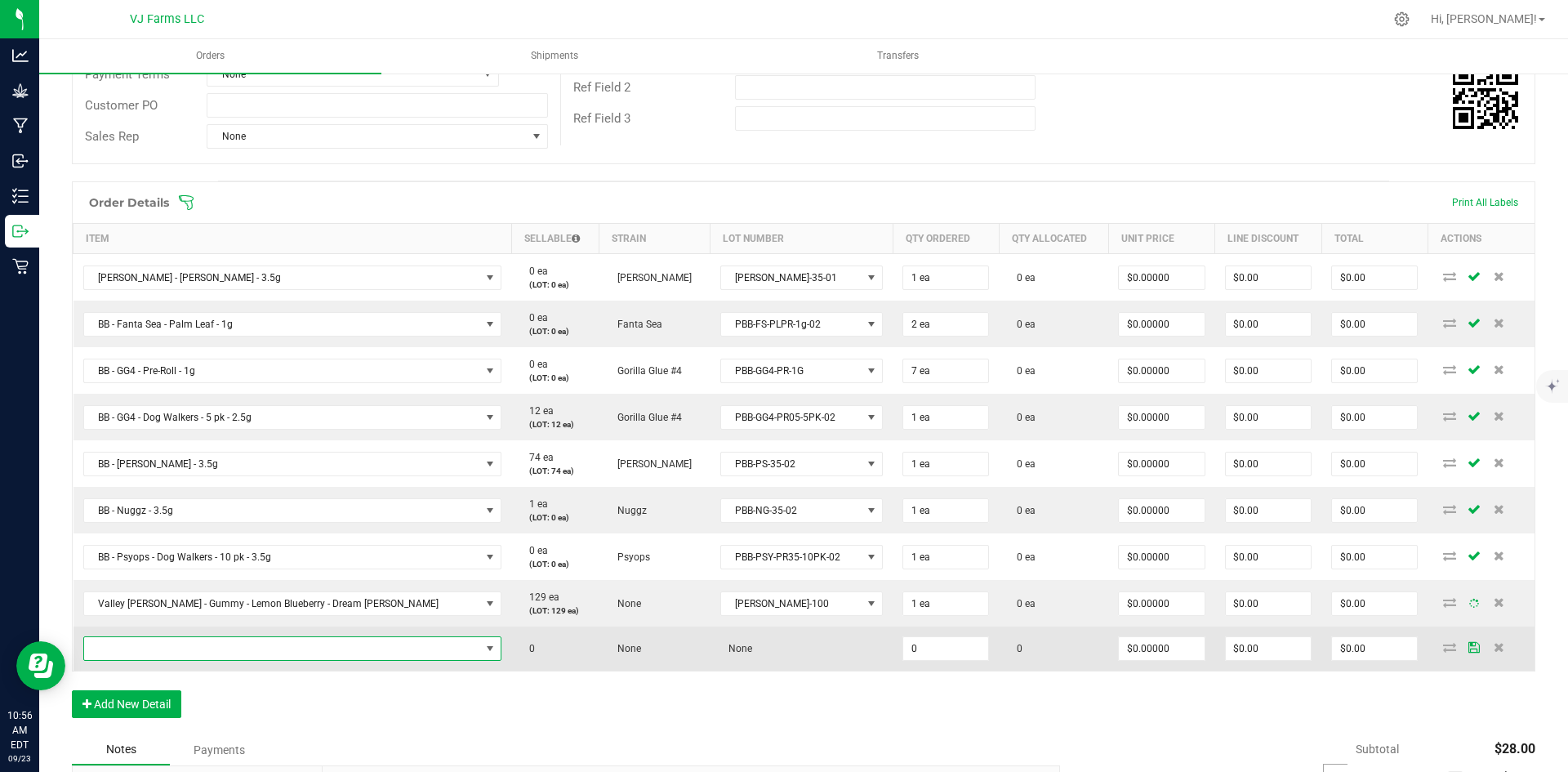
click at [199, 647] on span "NO DATA FOUND" at bounding box center [282, 648] width 397 height 23
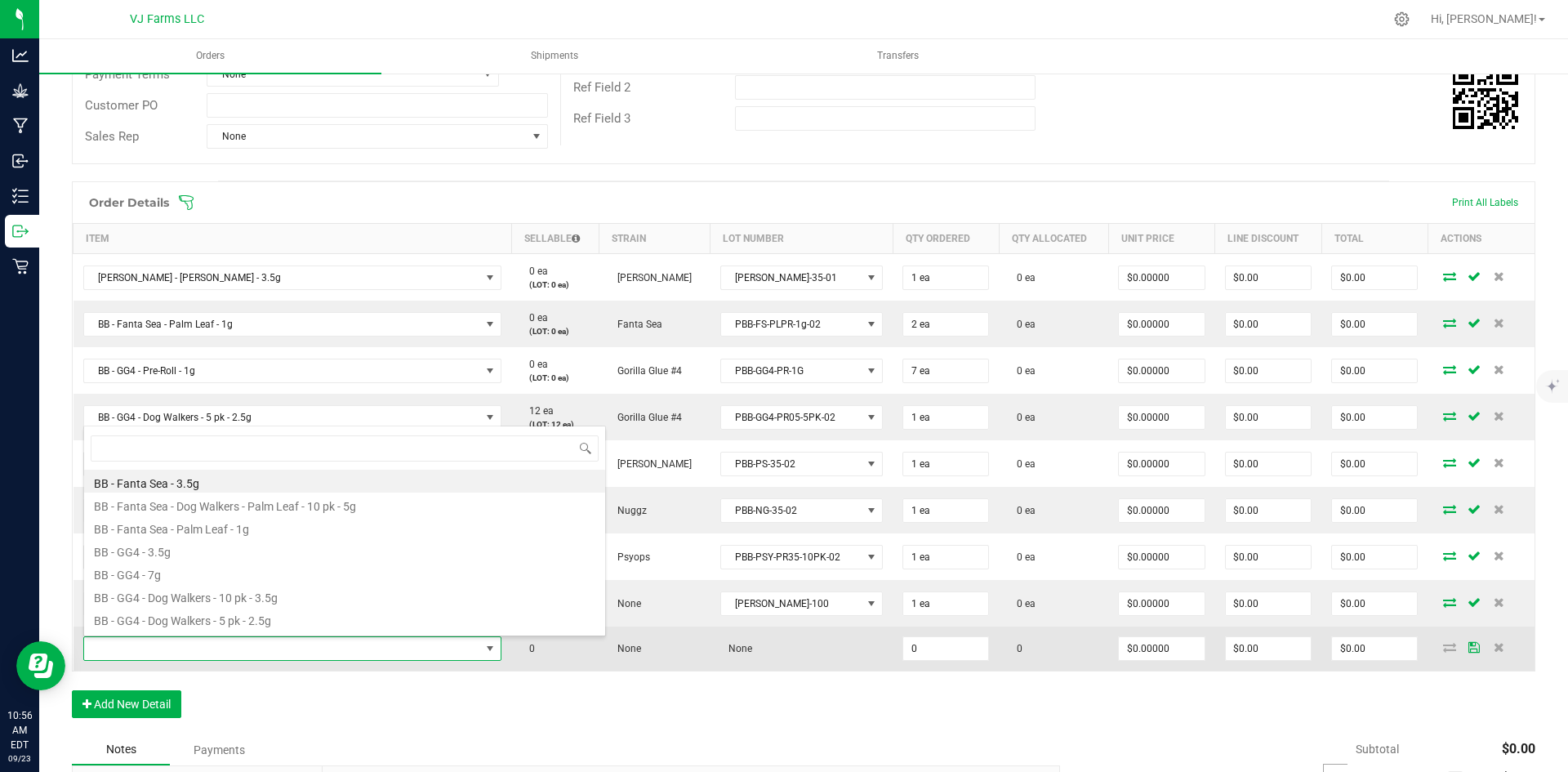
scroll to position [24, 277]
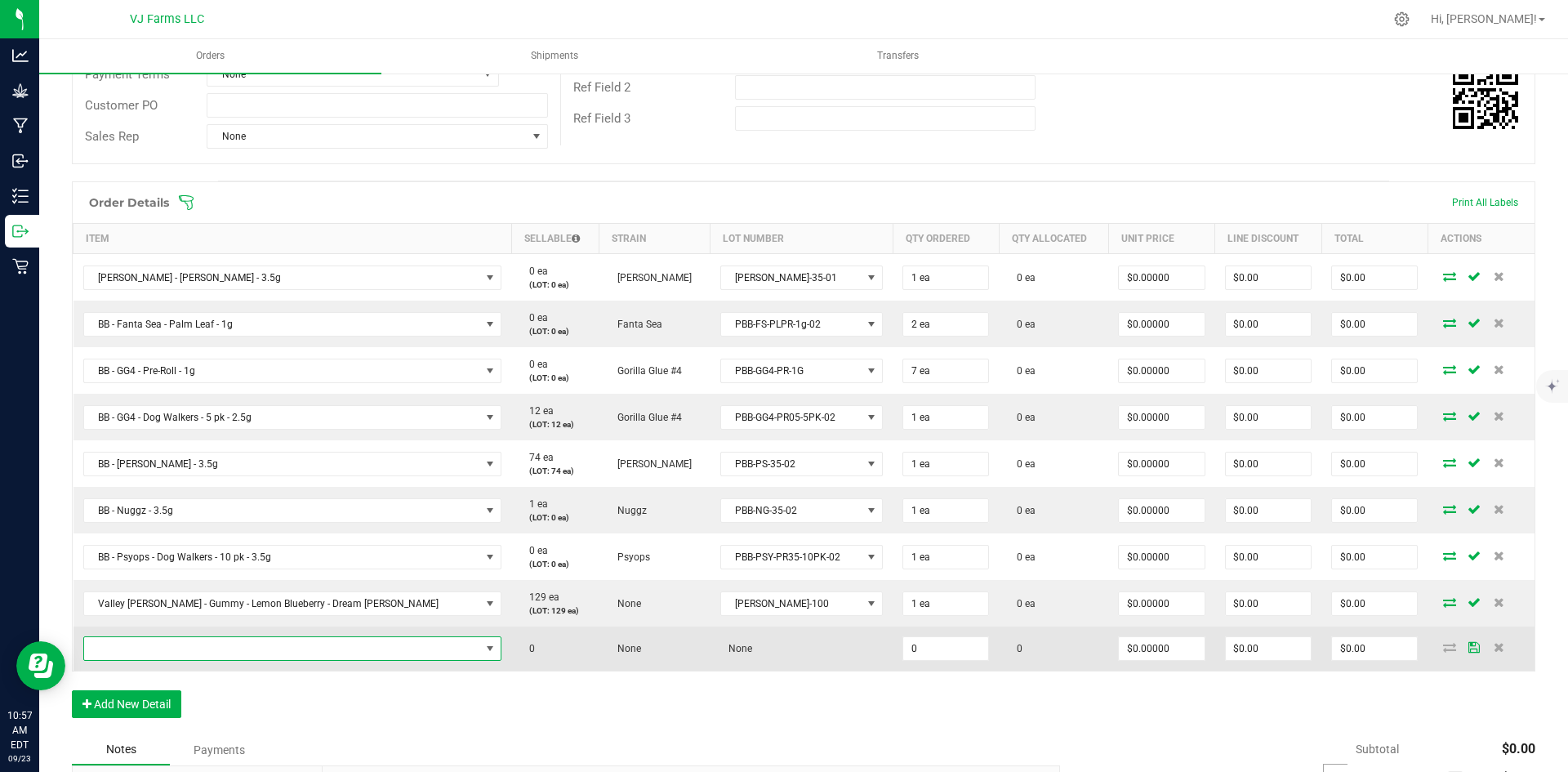
click at [331, 659] on span "NO DATA FOUND" at bounding box center [282, 648] width 397 height 23
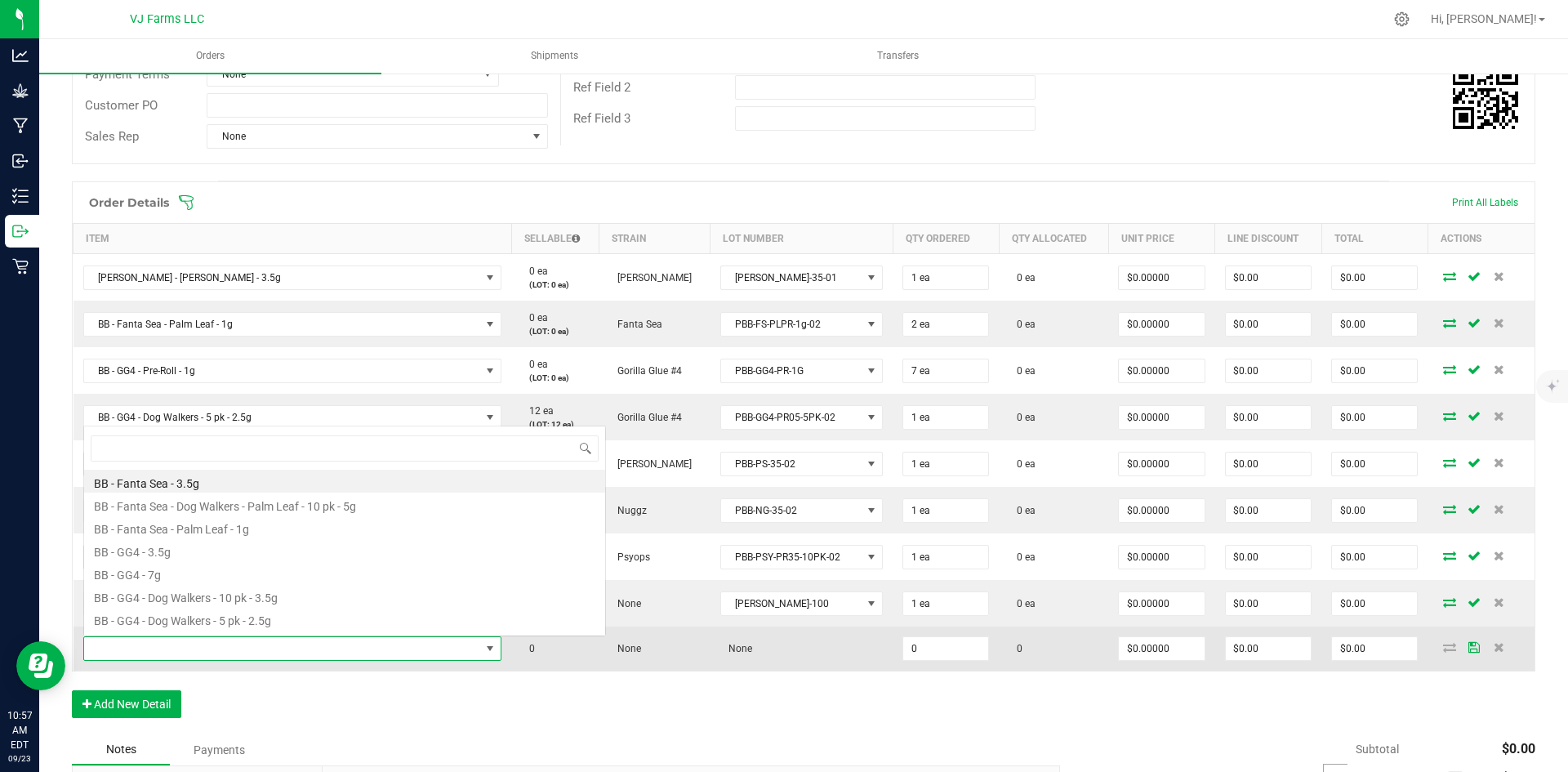
scroll to position [24, 332]
type input "lemon"
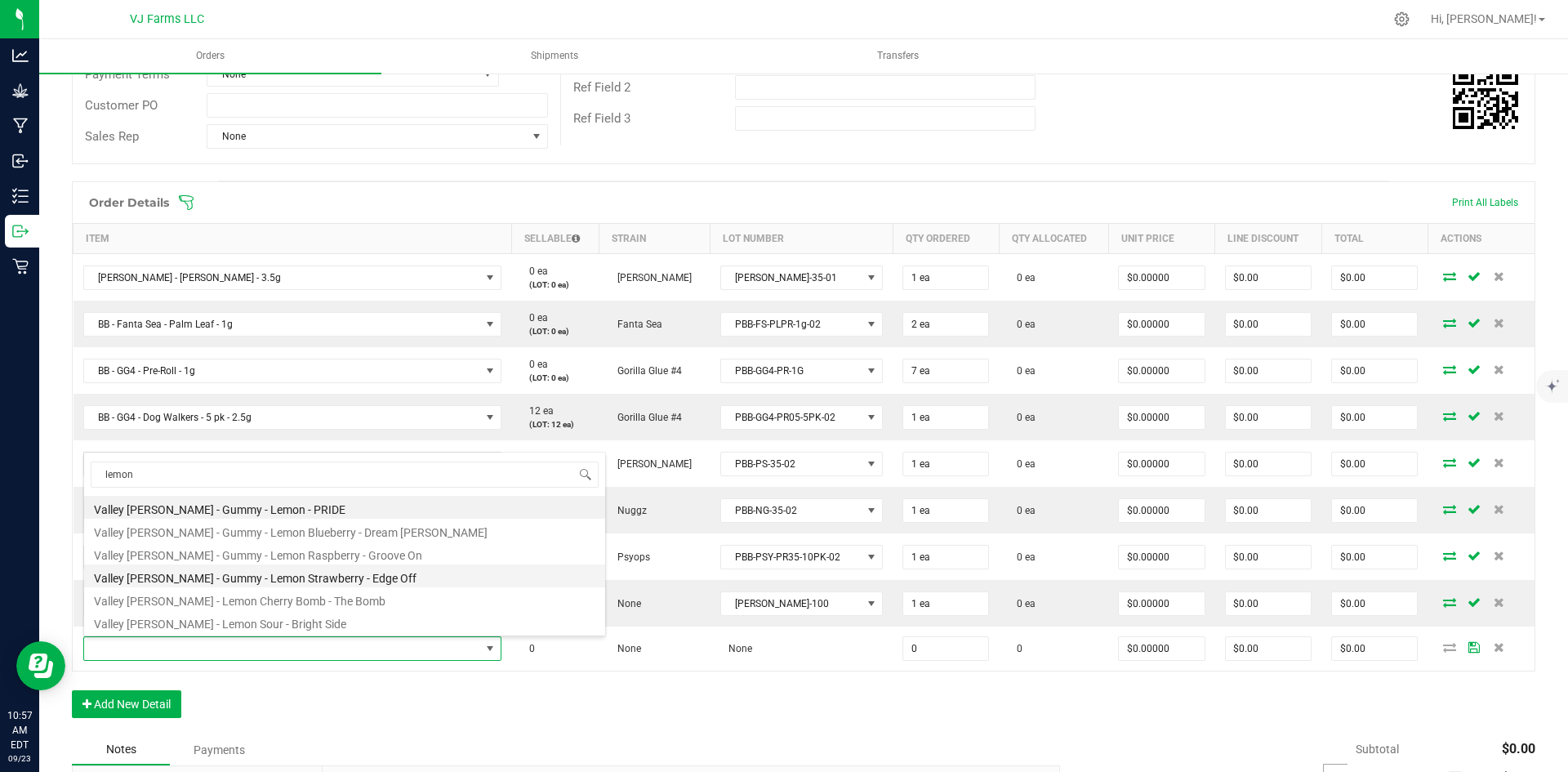
click at [317, 576] on li "Valley [PERSON_NAME] - Gummy - Lemon Strawberry - Edge Off" at bounding box center [344, 576] width 521 height 23
type input "0 ea"
type input "$28.00000"
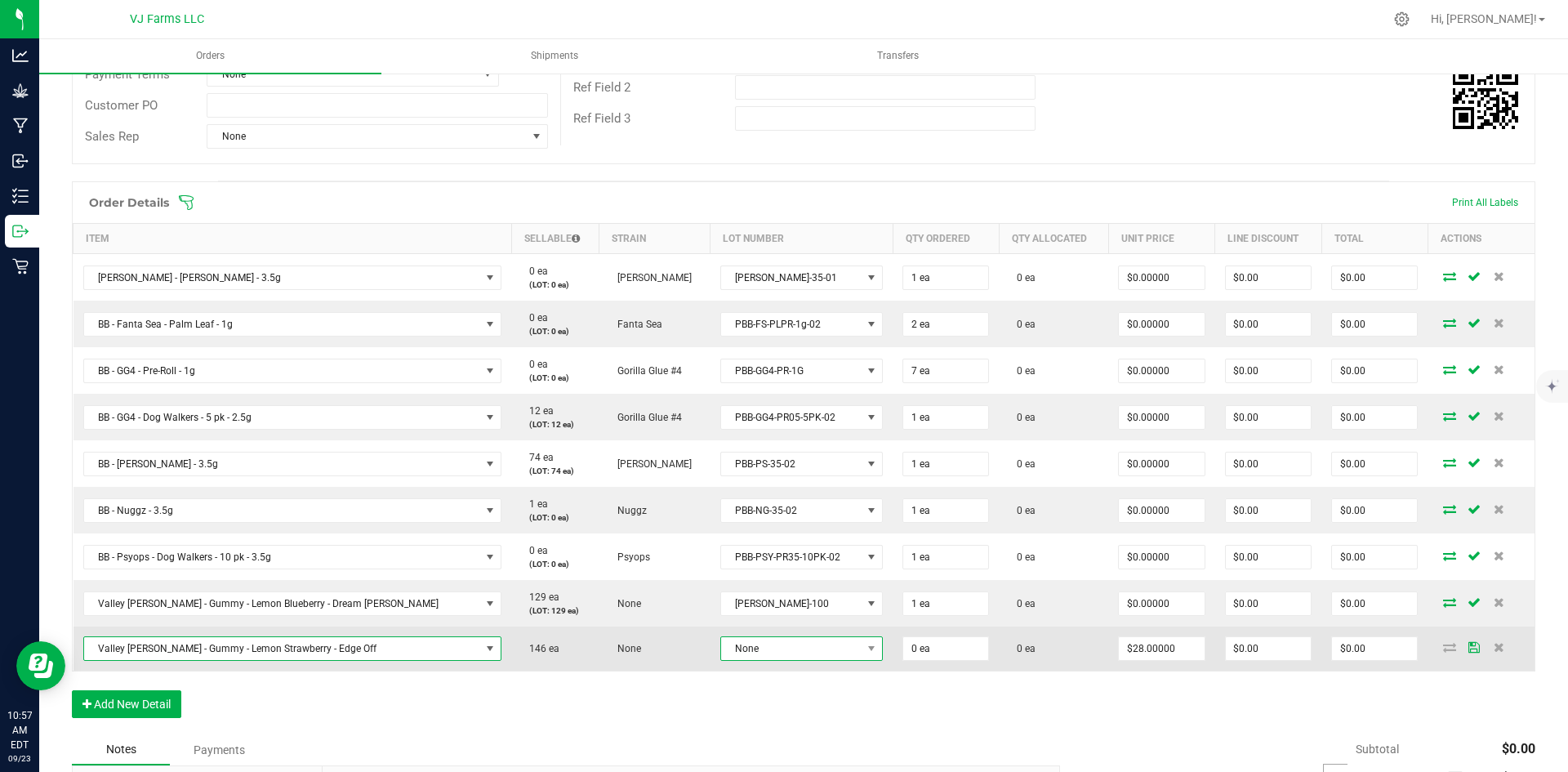
click at [722, 638] on span "None" at bounding box center [791, 648] width 140 height 23
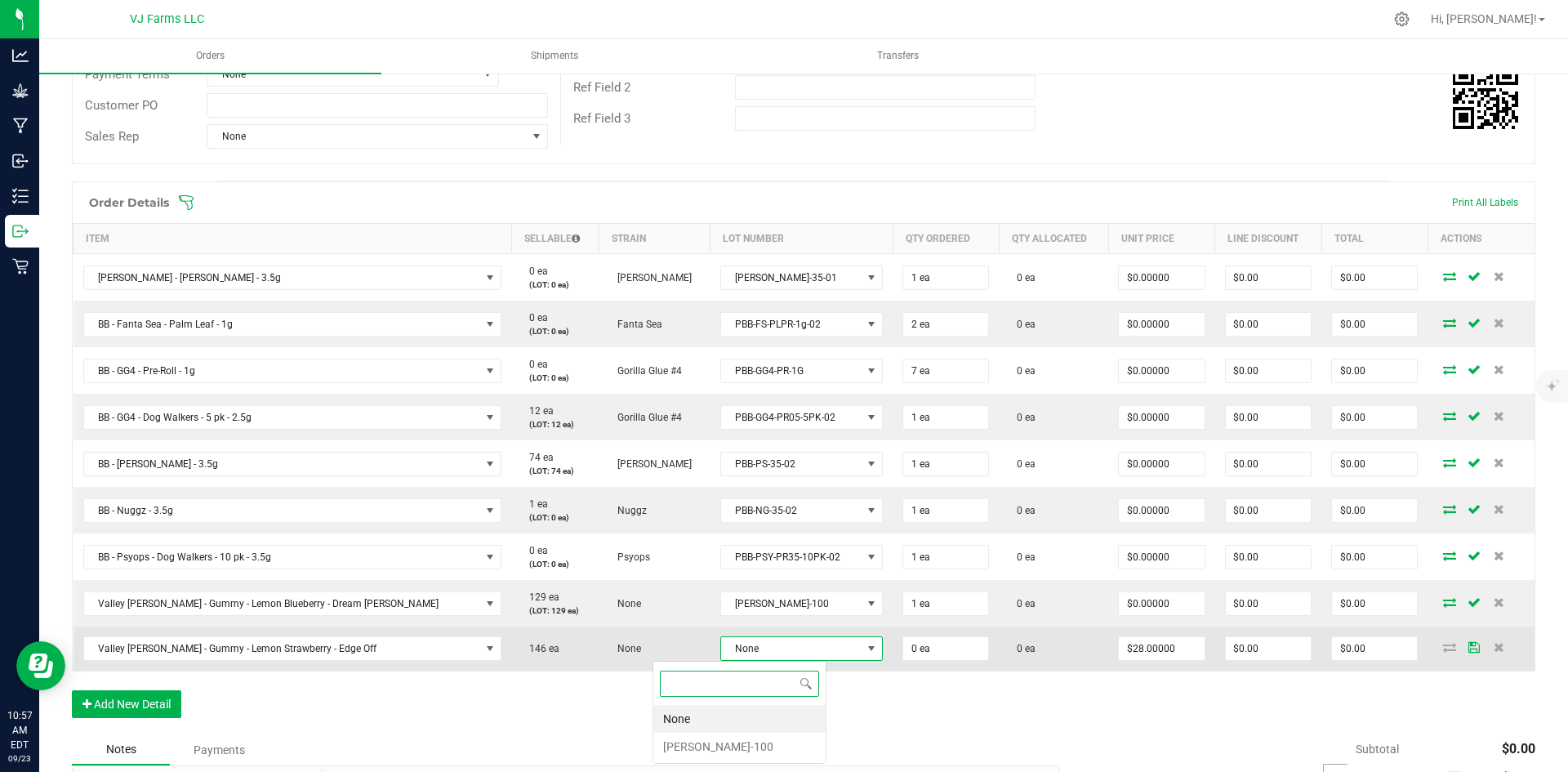
scroll to position [24, 174]
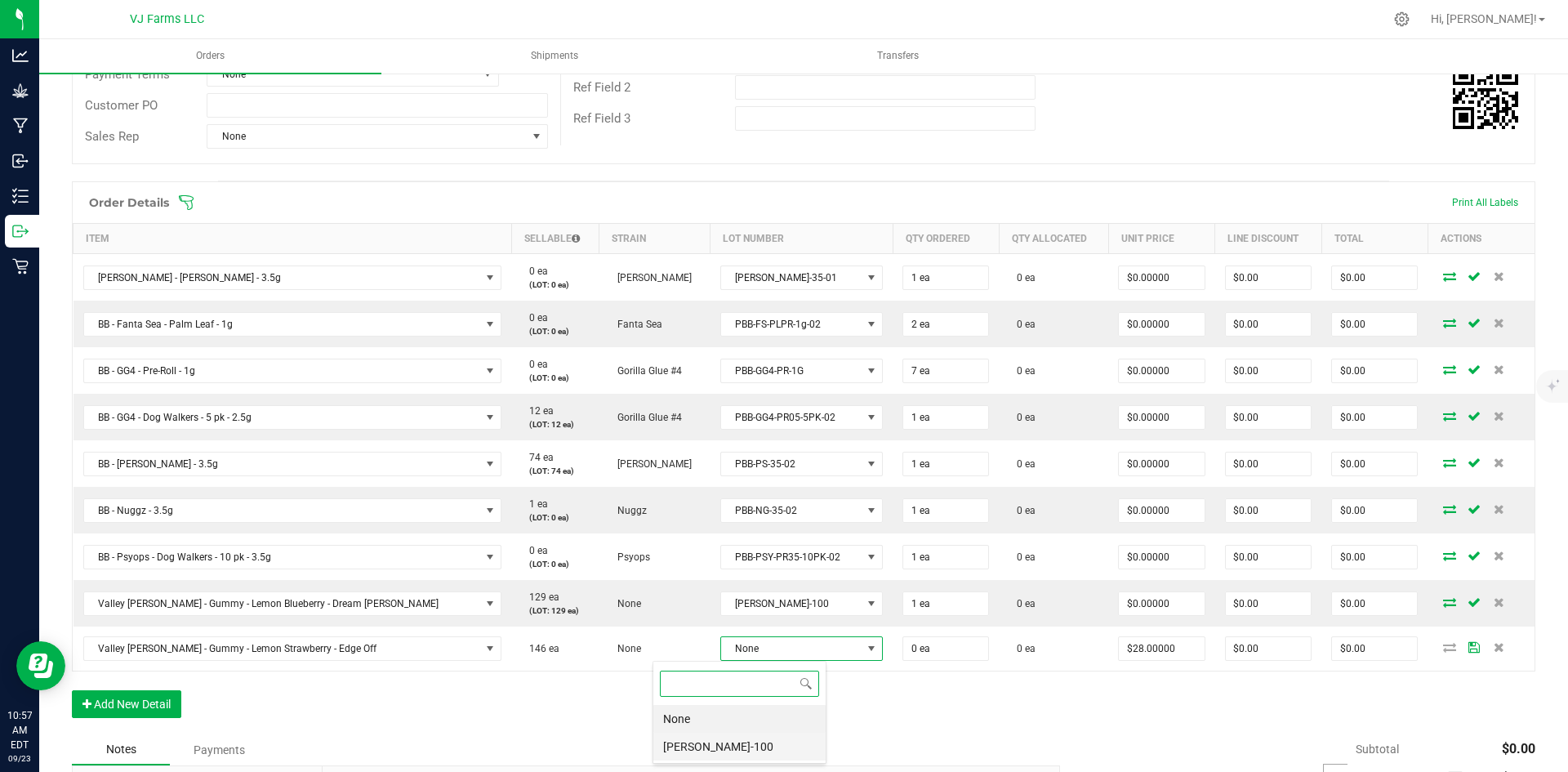
click at [725, 739] on li "[PERSON_NAME]-100" at bounding box center [740, 747] width 173 height 28
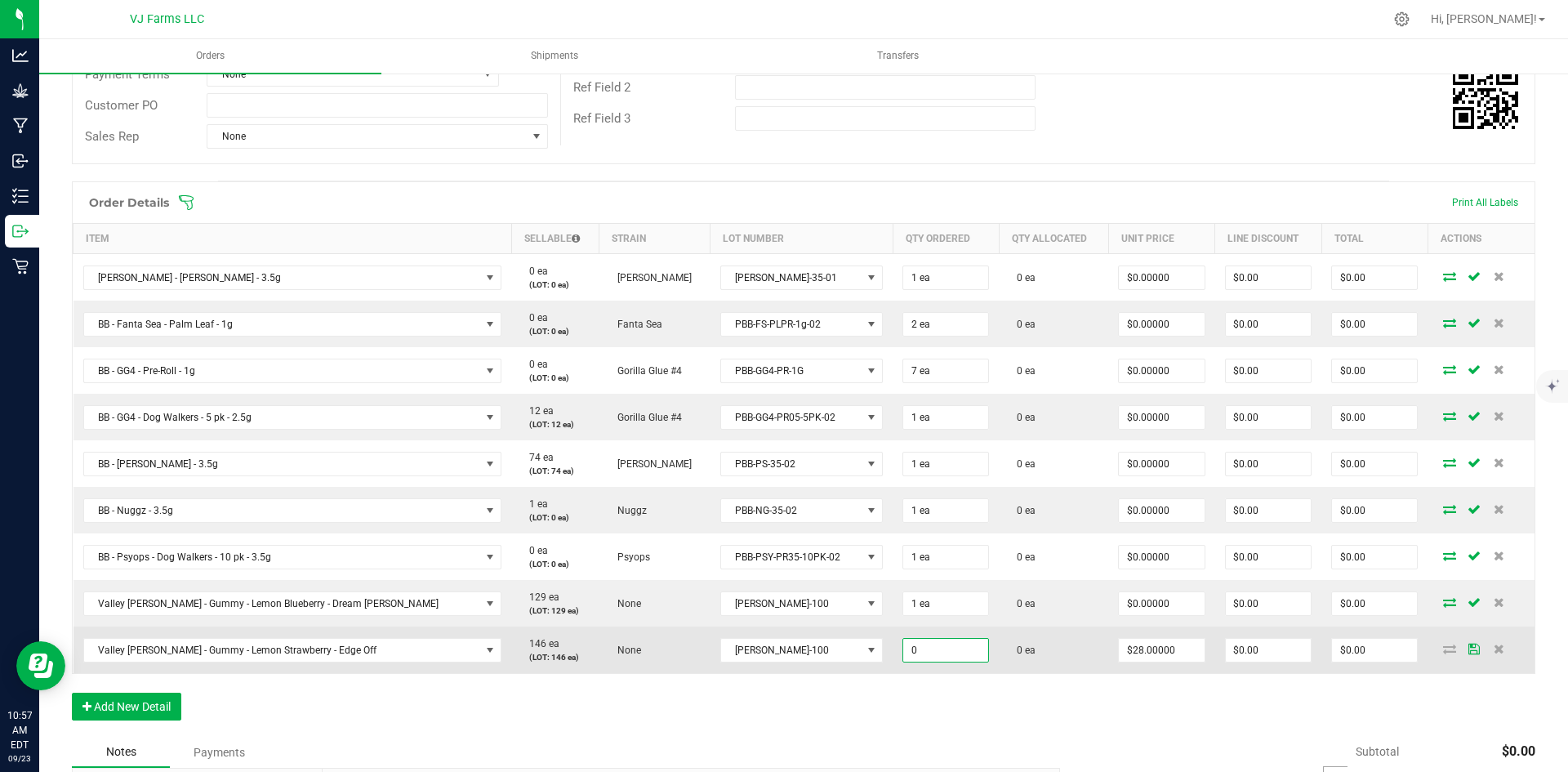
click at [903, 649] on input "0" at bounding box center [945, 650] width 85 height 23
type input "8 ea"
type input "28"
type input "$224.00"
click at [1119, 642] on input "28" at bounding box center [1161, 650] width 85 height 23
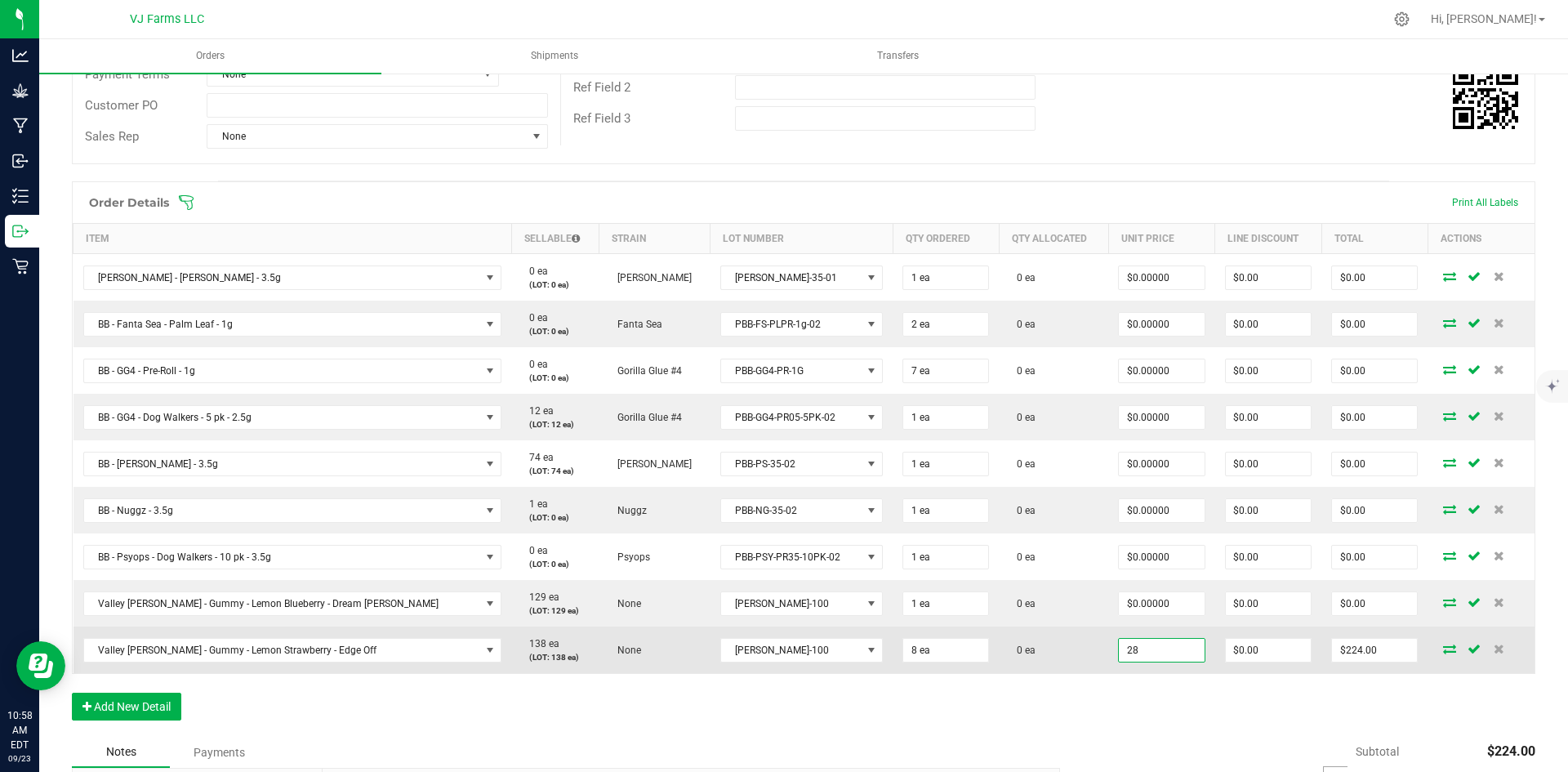
click at [1119, 653] on input "28" at bounding box center [1161, 650] width 85 height 23
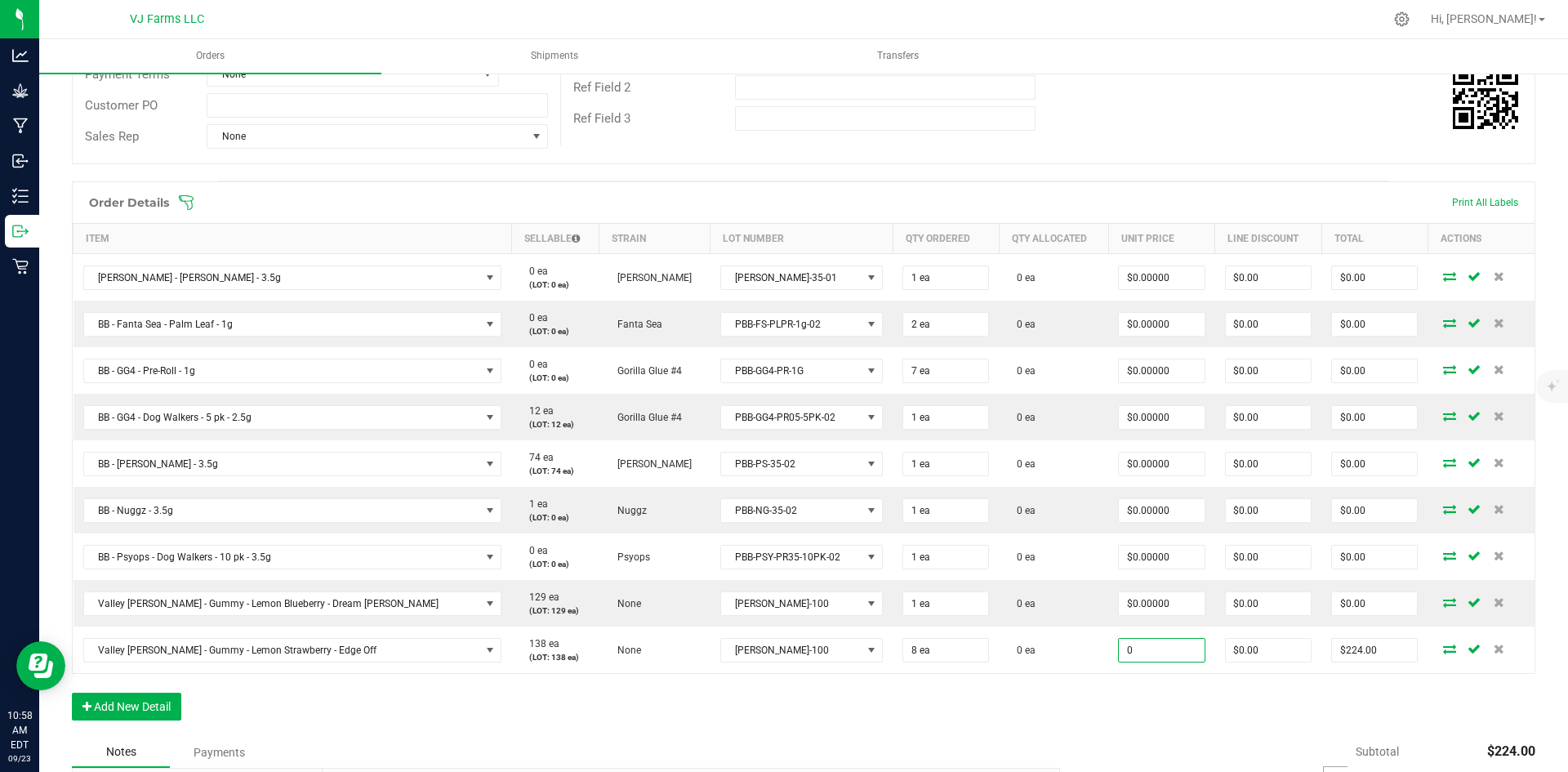
type input "$0.00000"
type input "$0.00"
type input "$0.00000"
click at [1072, 726] on div "Order Details Print All Labels Item Sellable Strain Lot Number Qty Ordered Qty …" at bounding box center [803, 459] width 1463 height 555
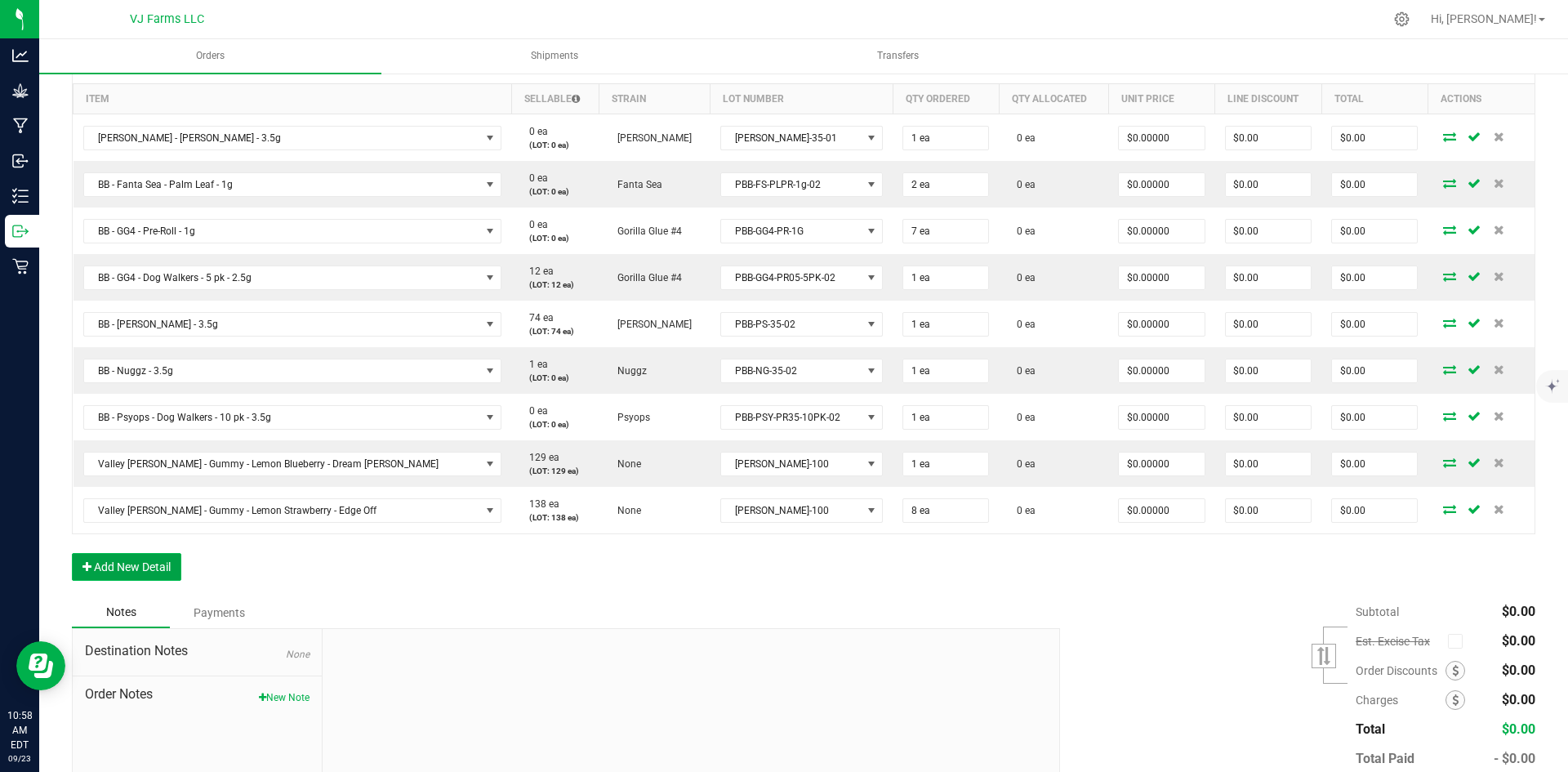
click at [167, 575] on button "Add New Detail" at bounding box center [126, 567] width 109 height 28
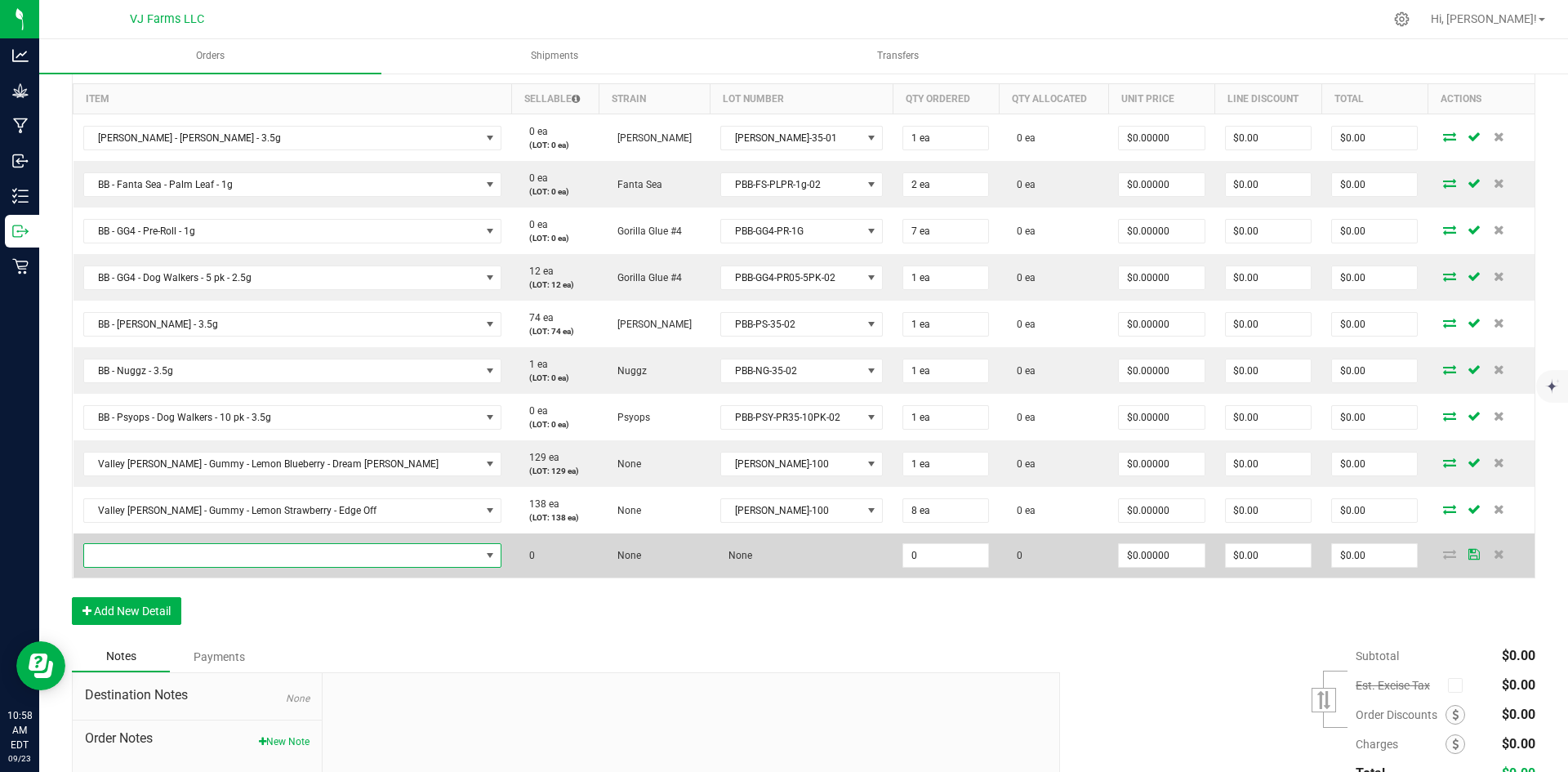
click at [205, 557] on span "NO DATA FOUND" at bounding box center [282, 555] width 397 height 23
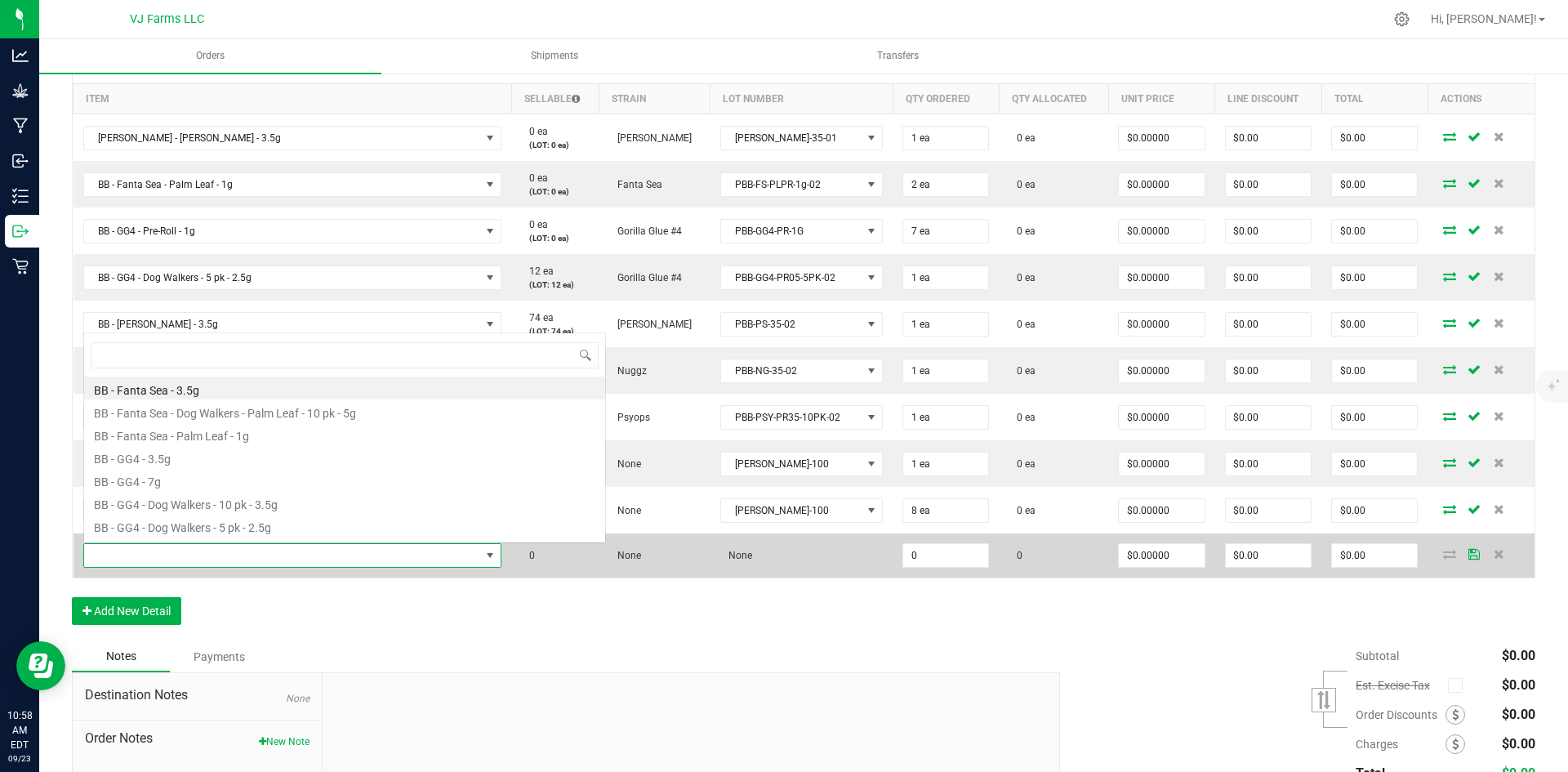
scroll to position [24, 332]
type input "lemon"
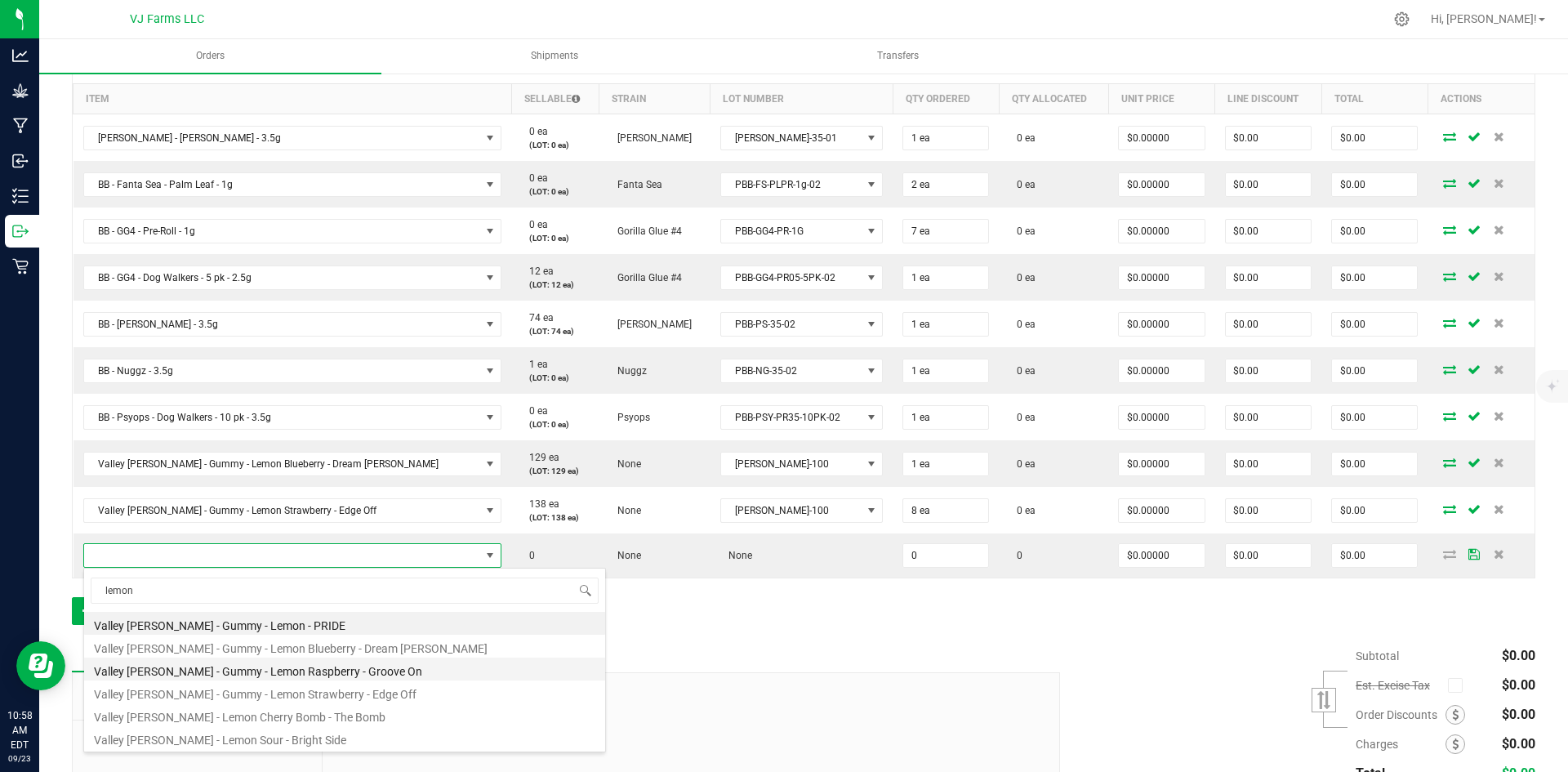
click at [267, 667] on li "Valley [PERSON_NAME] - Gummy - Lemon Raspberry - Groove On" at bounding box center [344, 669] width 521 height 23
type input "0 ea"
type input "$28.00000"
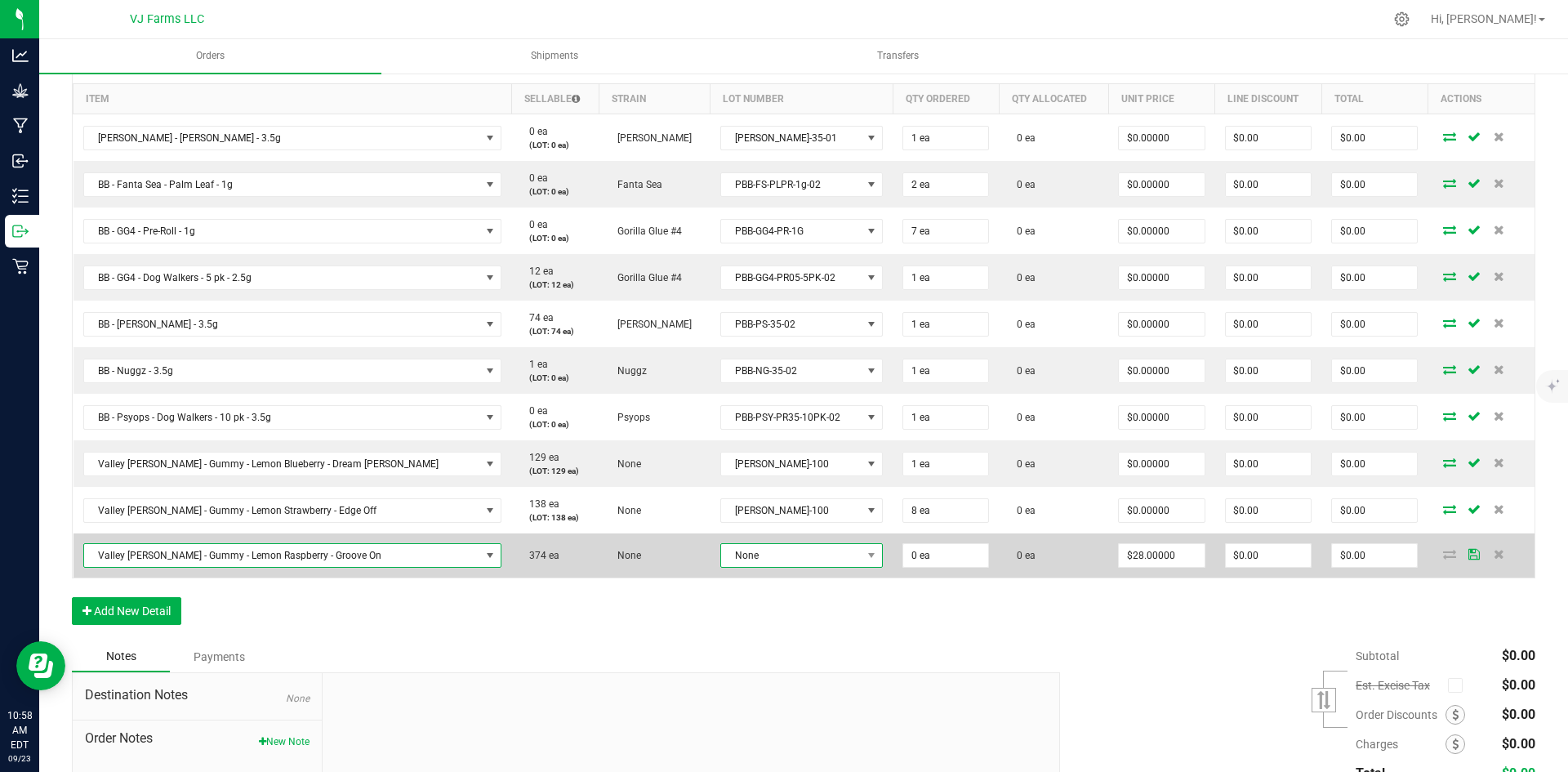
click at [722, 548] on span "None" at bounding box center [791, 555] width 140 height 23
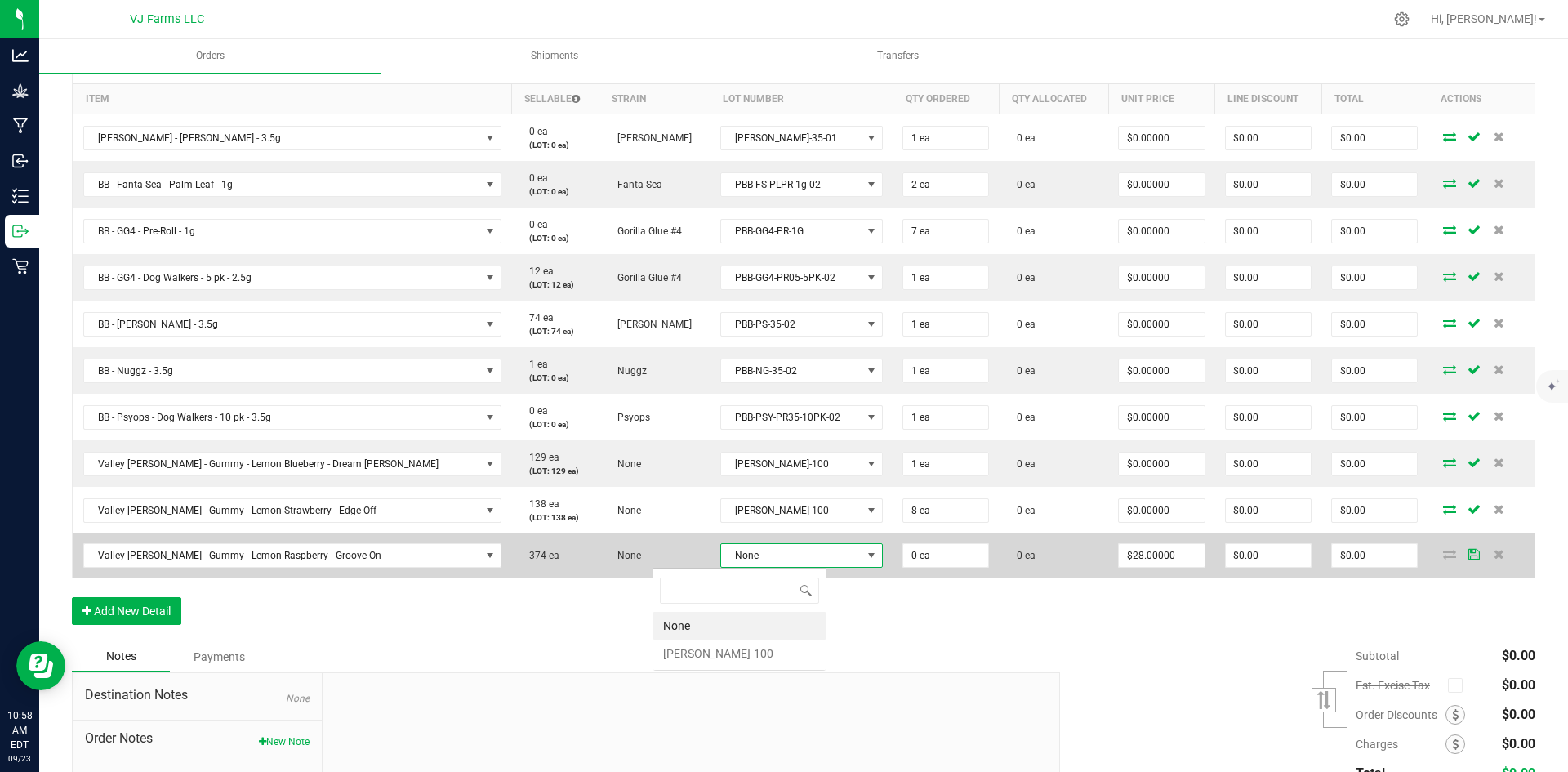
scroll to position [24, 174]
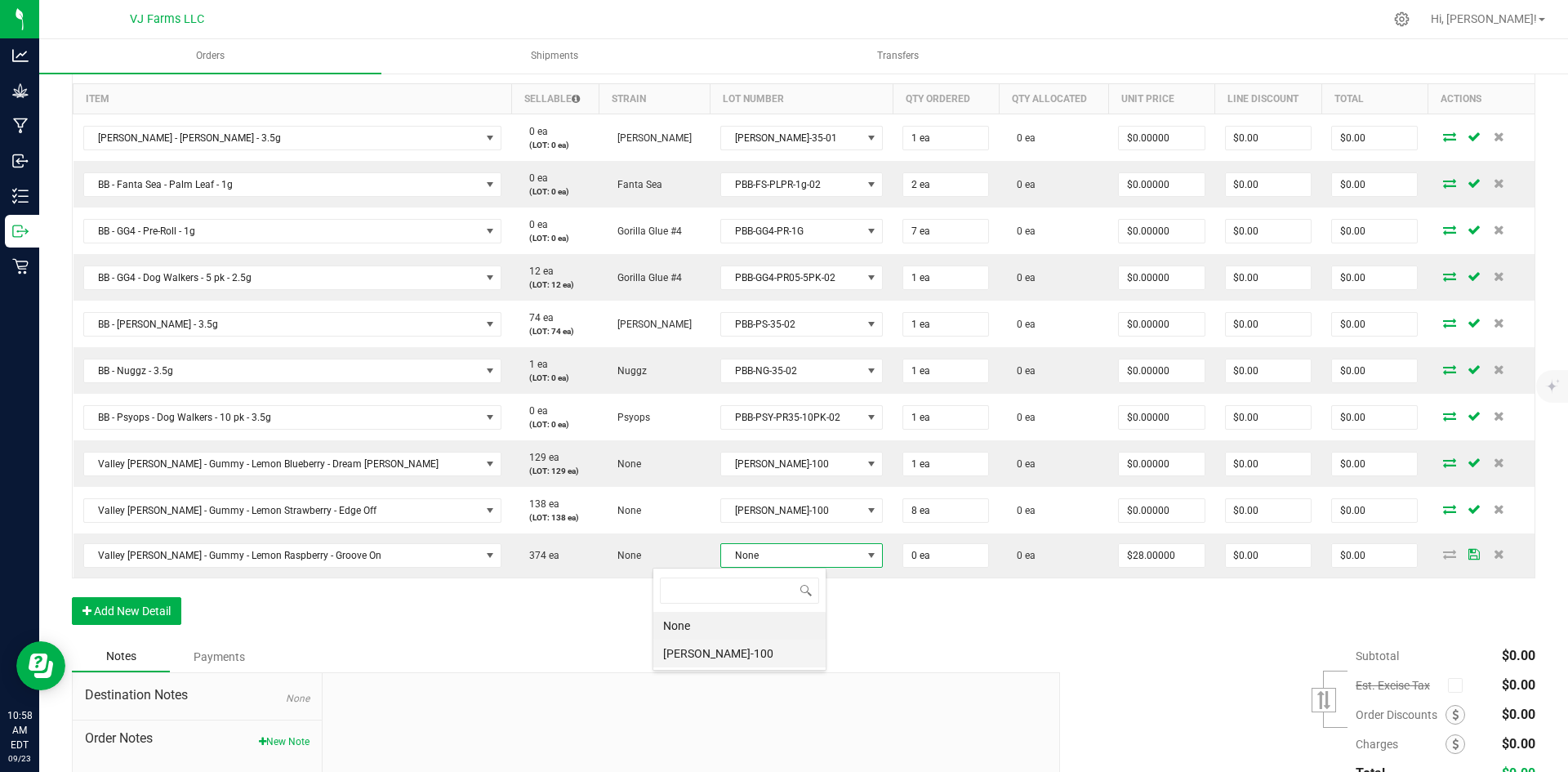
click at [713, 652] on li "[PERSON_NAME]-100" at bounding box center [740, 653] width 173 height 28
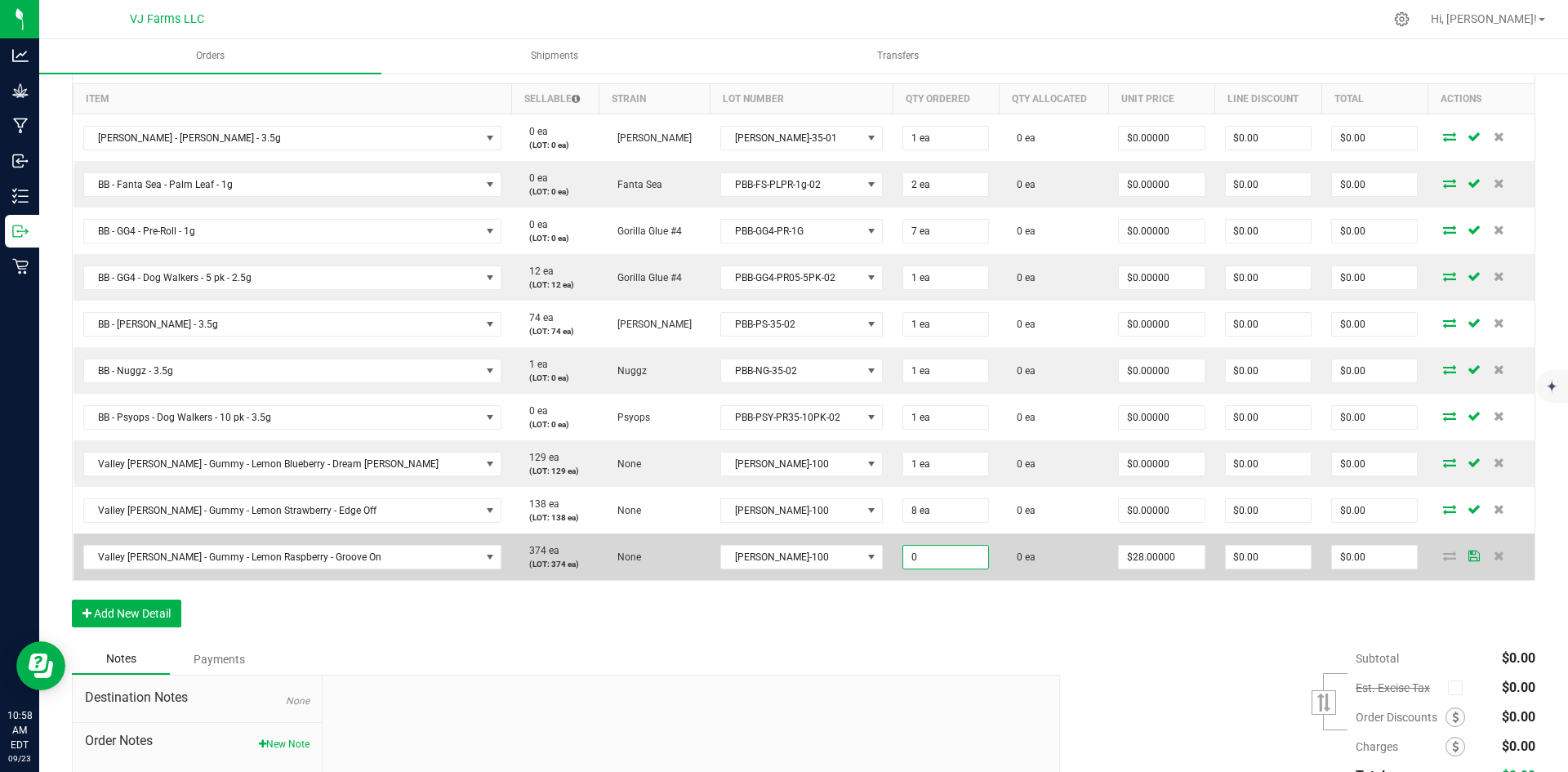
click at [903, 564] on input "0" at bounding box center [945, 557] width 85 height 23
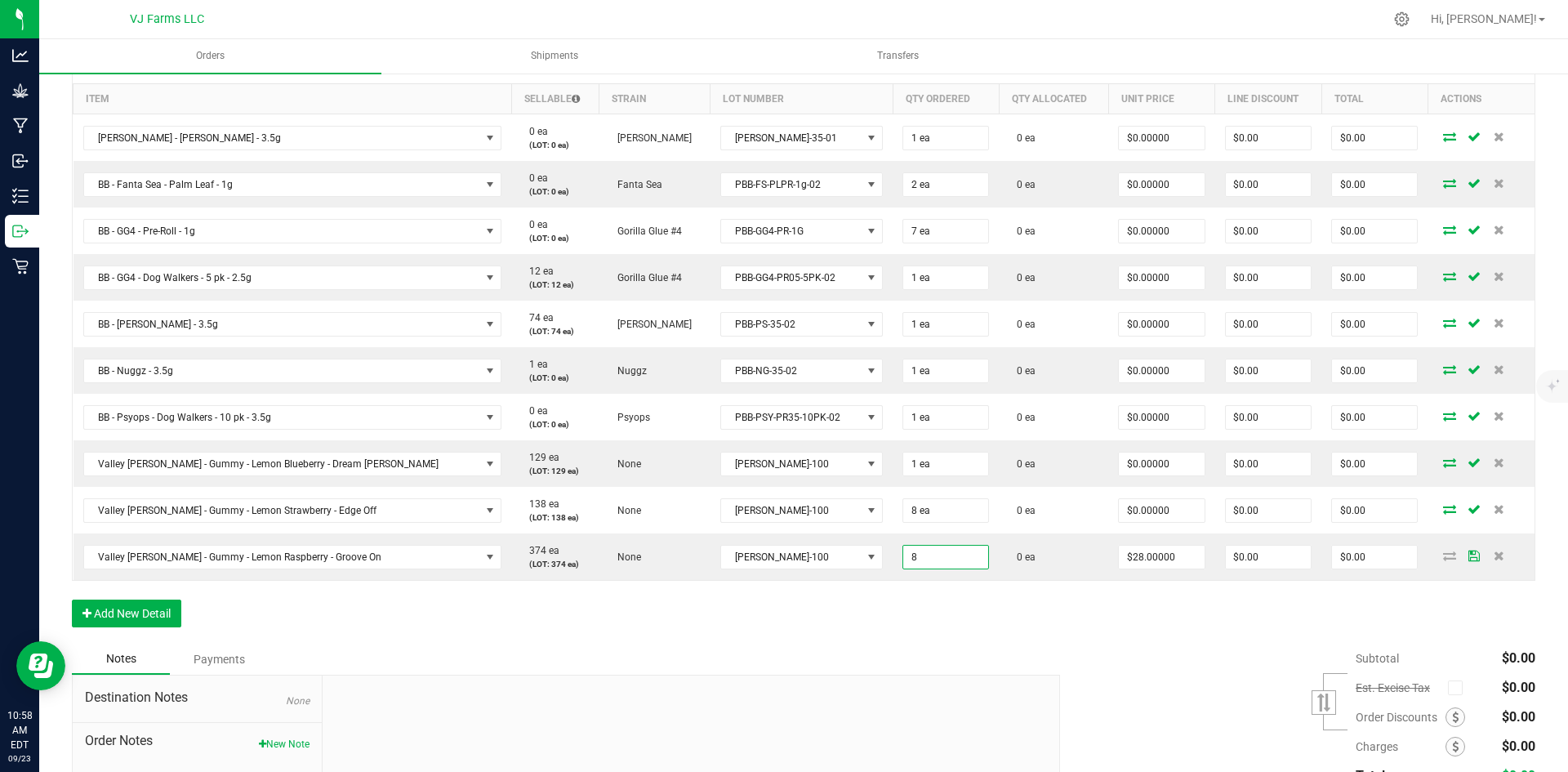
type input "8 ea"
type input "$224.00"
click at [970, 593] on div "Order Details Print All Labels Item Sellable Strain Lot Number Qty Ordered Qty …" at bounding box center [803, 343] width 1463 height 602
click at [1119, 548] on input "28" at bounding box center [1161, 557] width 85 height 23
type input "$0.00000"
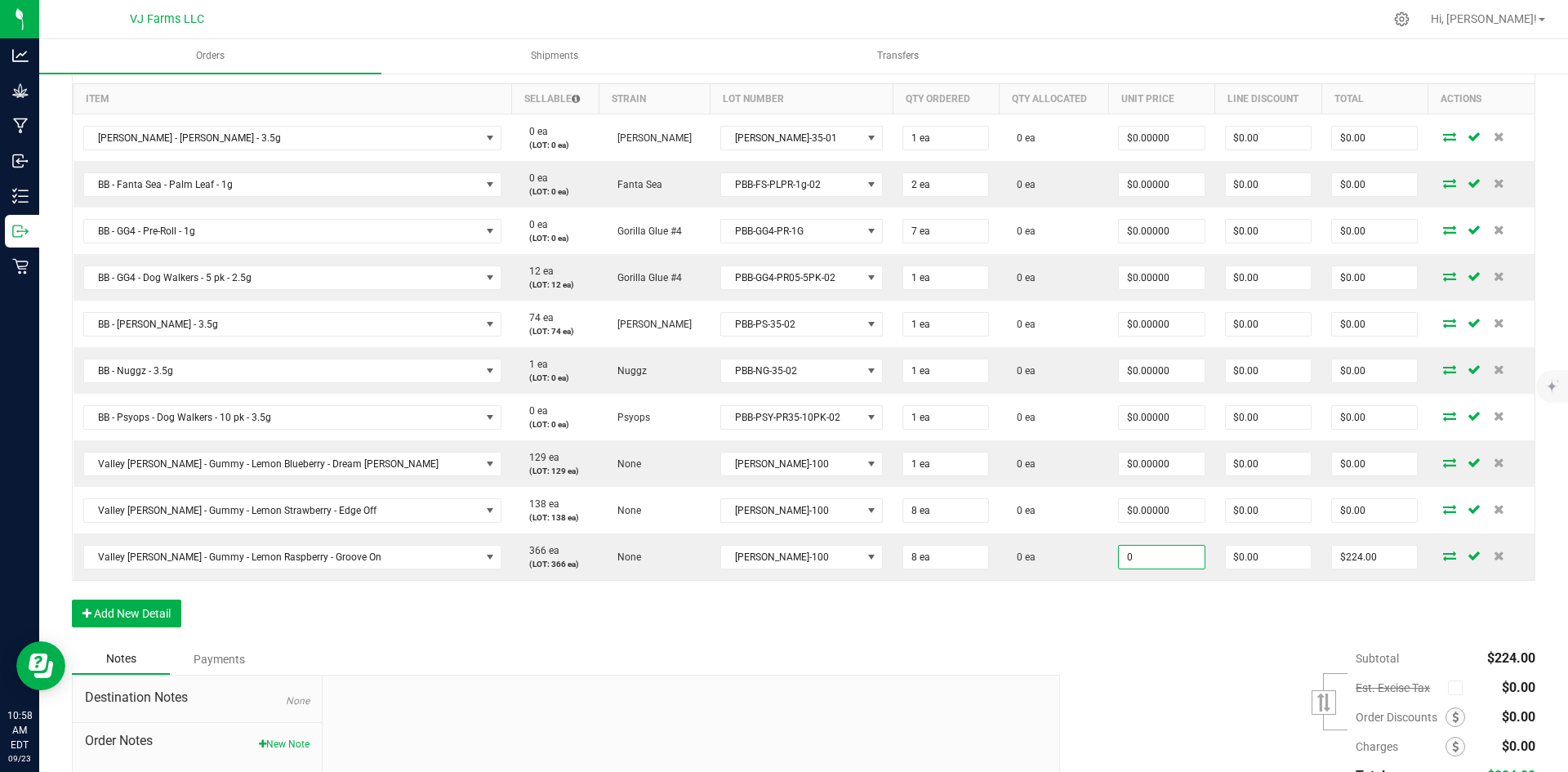
type input "$0.00"
click at [1102, 618] on div "Order Details Print All Labels Item Sellable Strain Lot Number Qty Ordered Qty …" at bounding box center [803, 343] width 1463 height 602
click at [150, 609] on button "Add New Detail" at bounding box center [126, 613] width 109 height 28
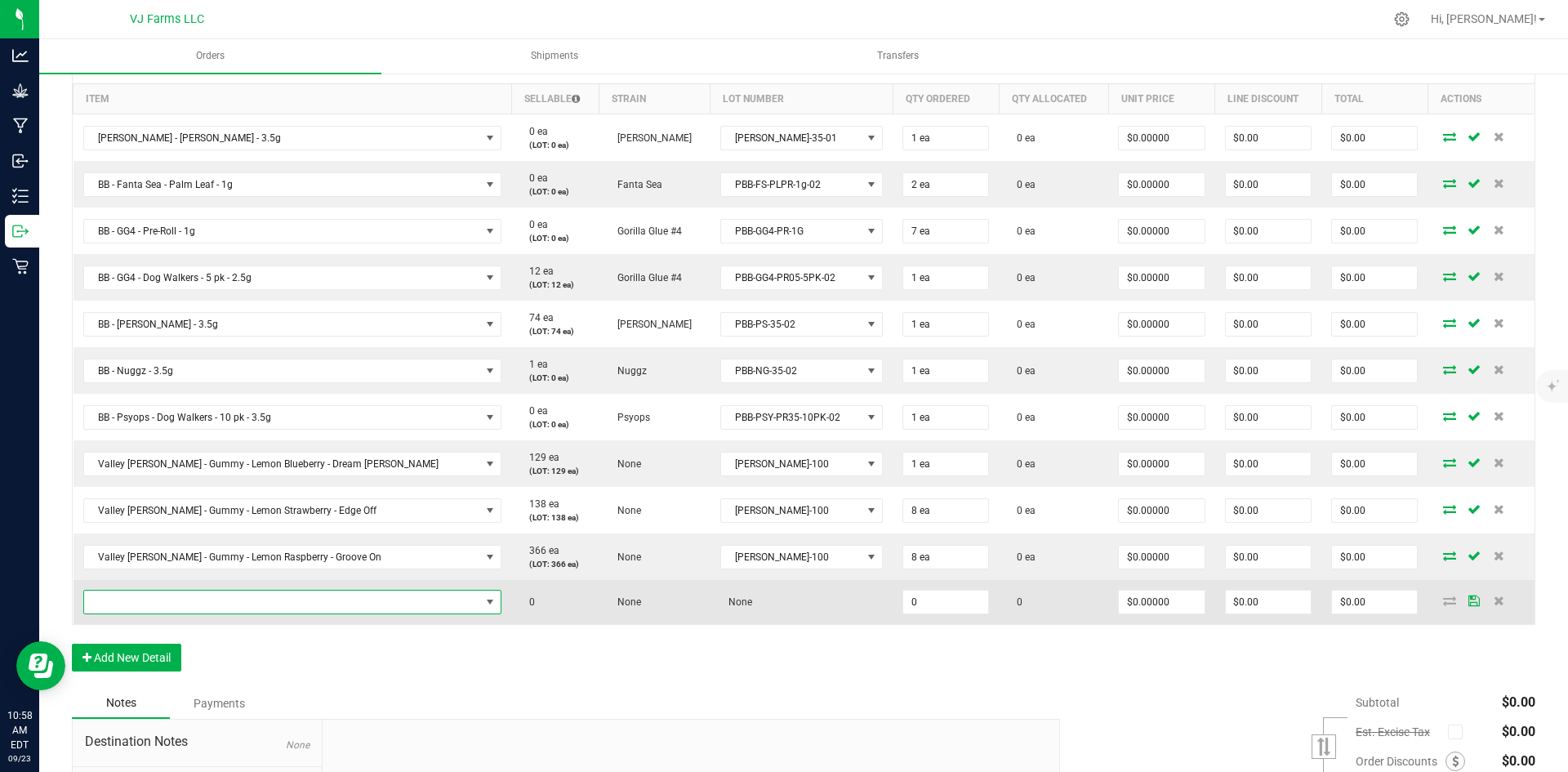
click at [197, 605] on span "NO DATA FOUND" at bounding box center [282, 602] width 397 height 23
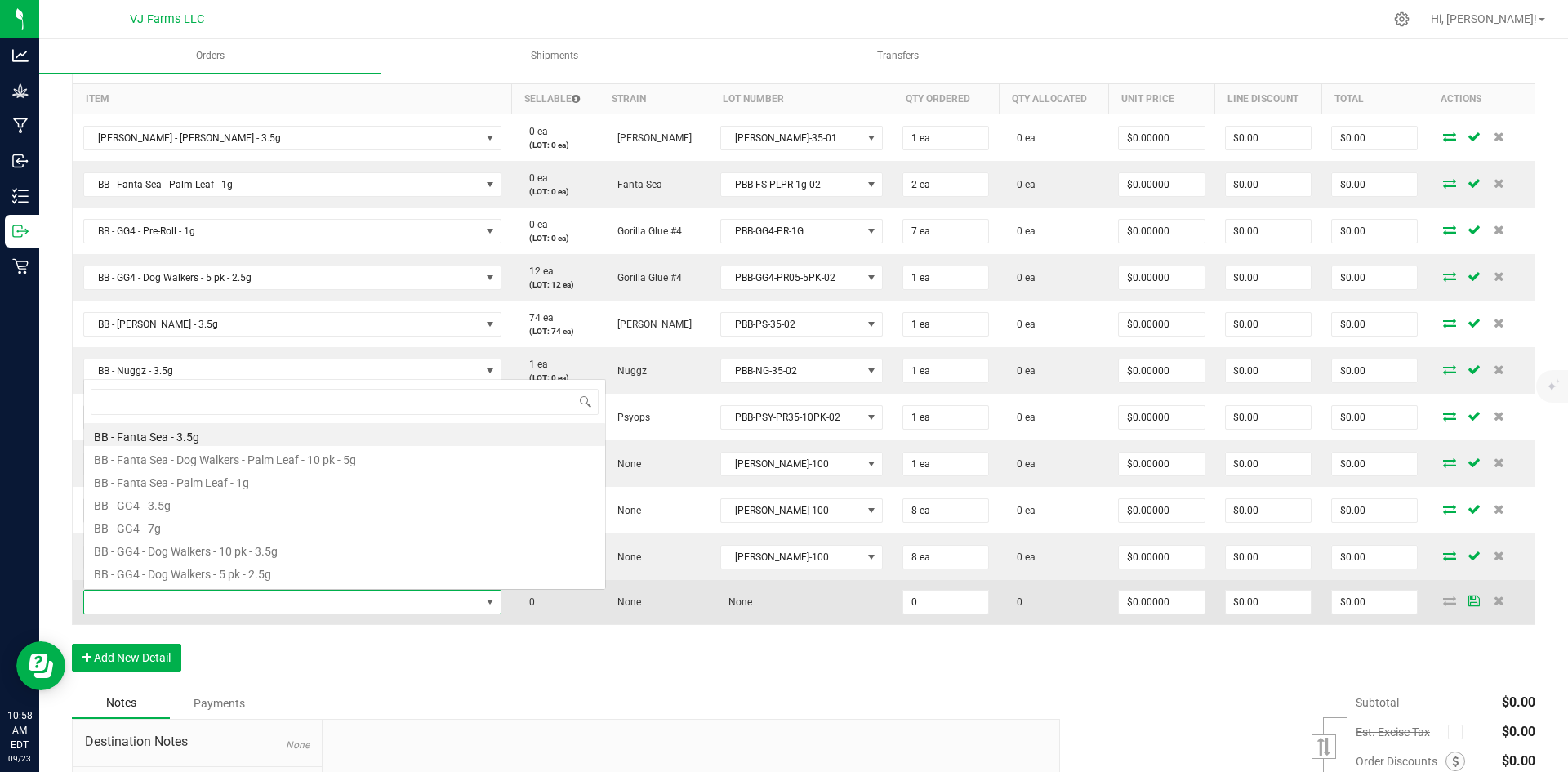
scroll to position [24, 332]
type input "1"
type input "bomb"
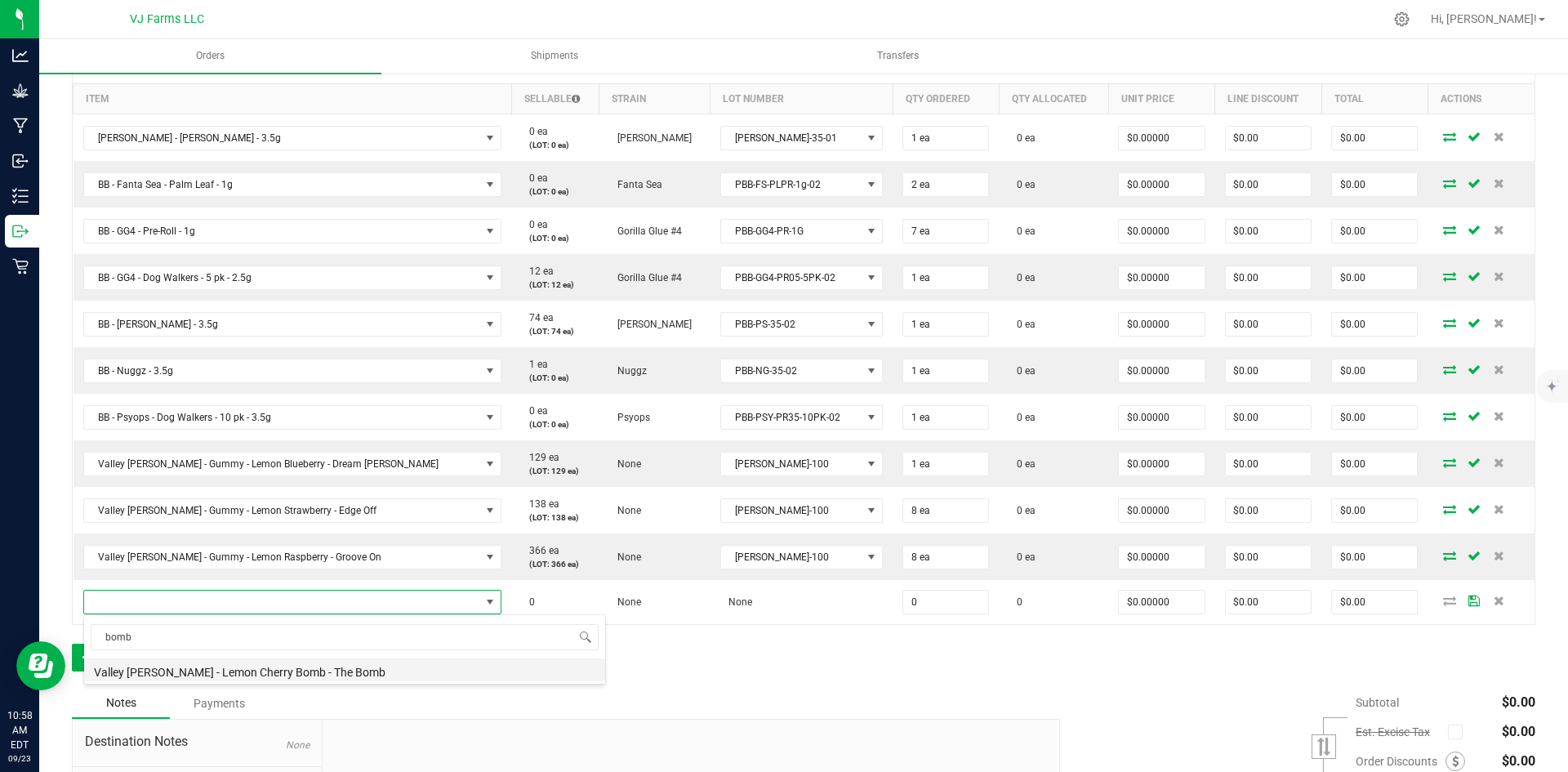
click at [273, 662] on li "Valley Jane - Lemon Cherry Bomb - The Bomb" at bounding box center [344, 669] width 521 height 23
type input "0 ea"
type input "$14.00000"
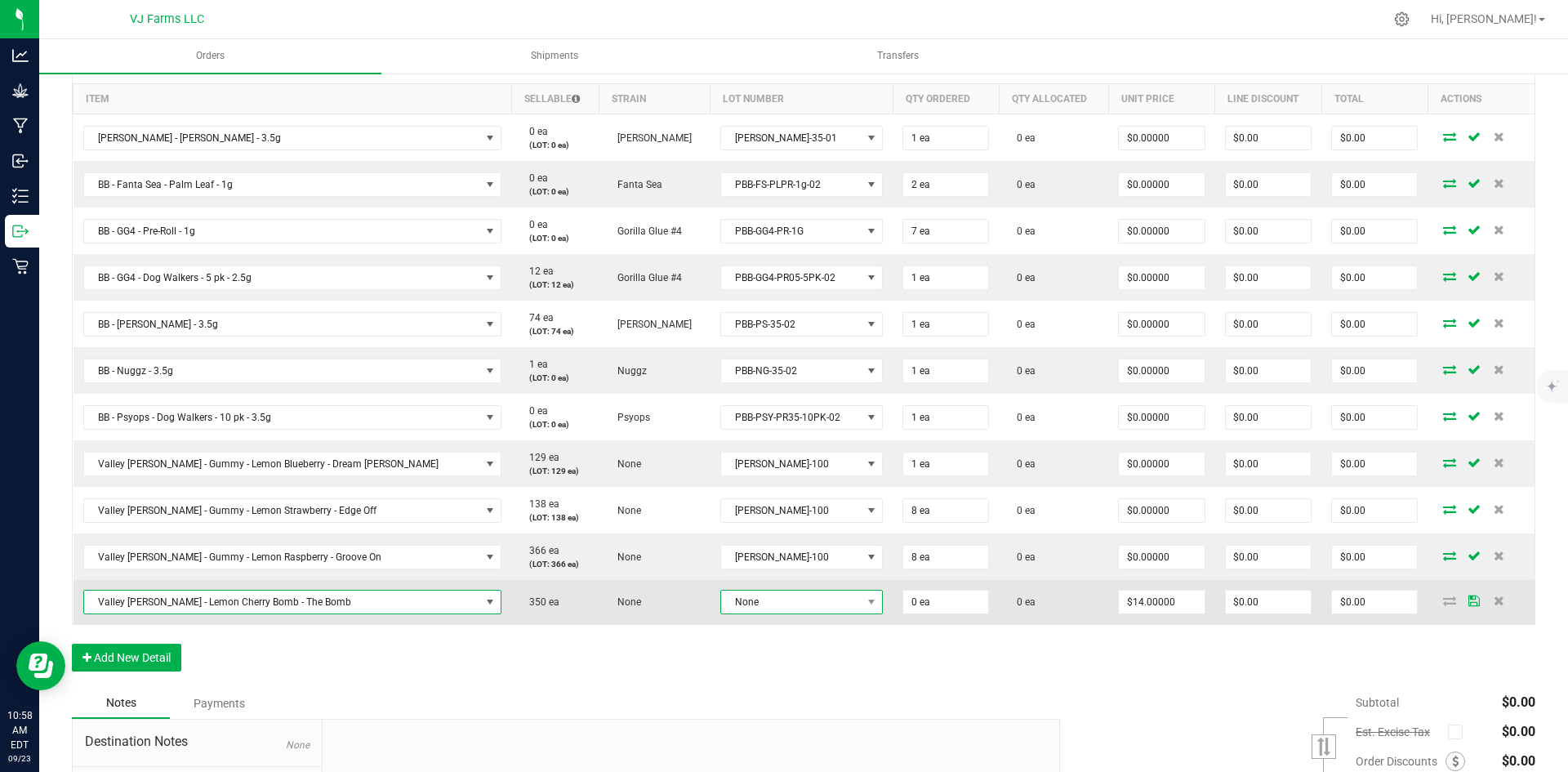
click at [727, 605] on span "None" at bounding box center [791, 602] width 140 height 23
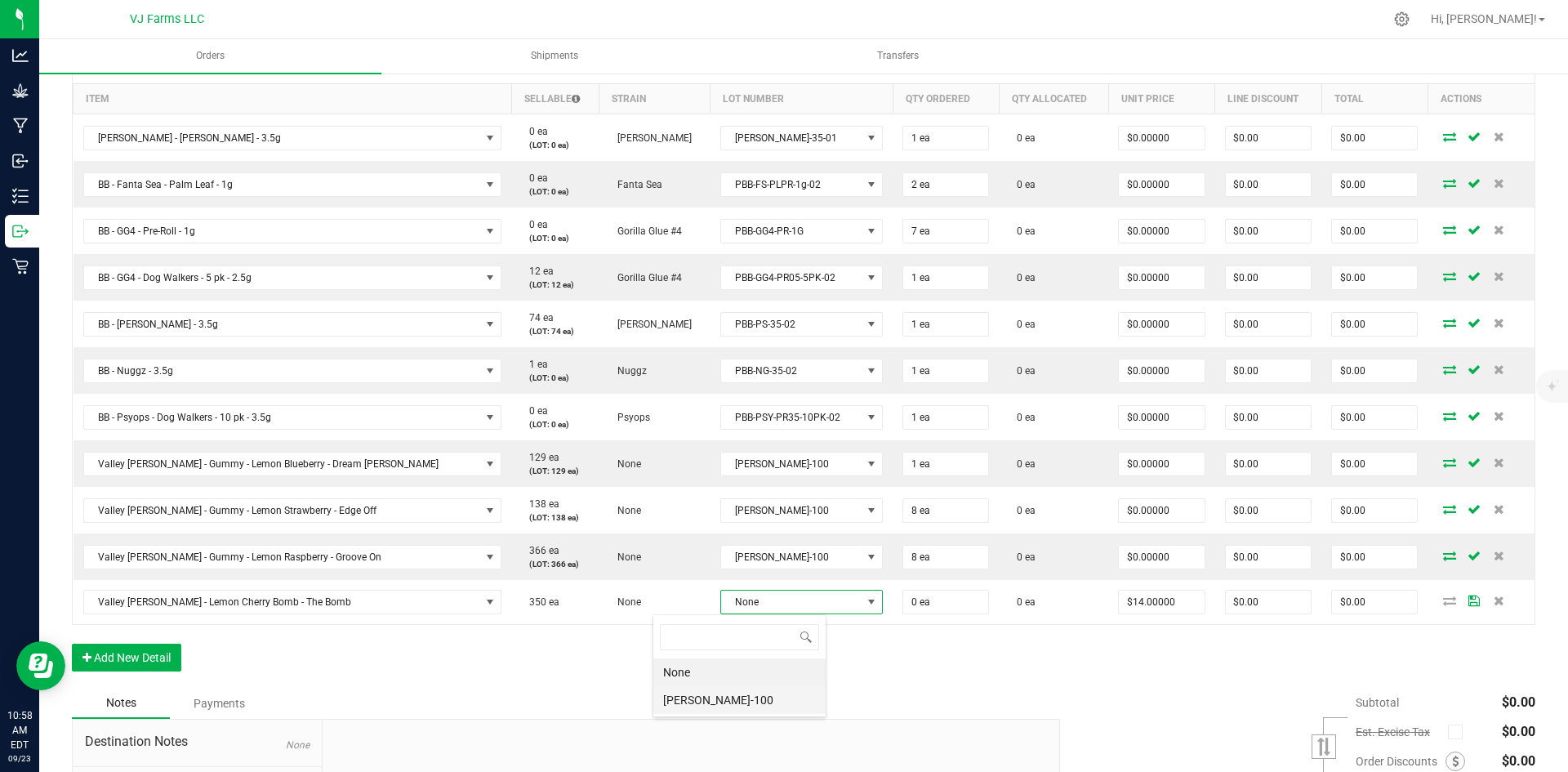
click at [728, 689] on li "VJ-LC-100" at bounding box center [740, 700] width 173 height 28
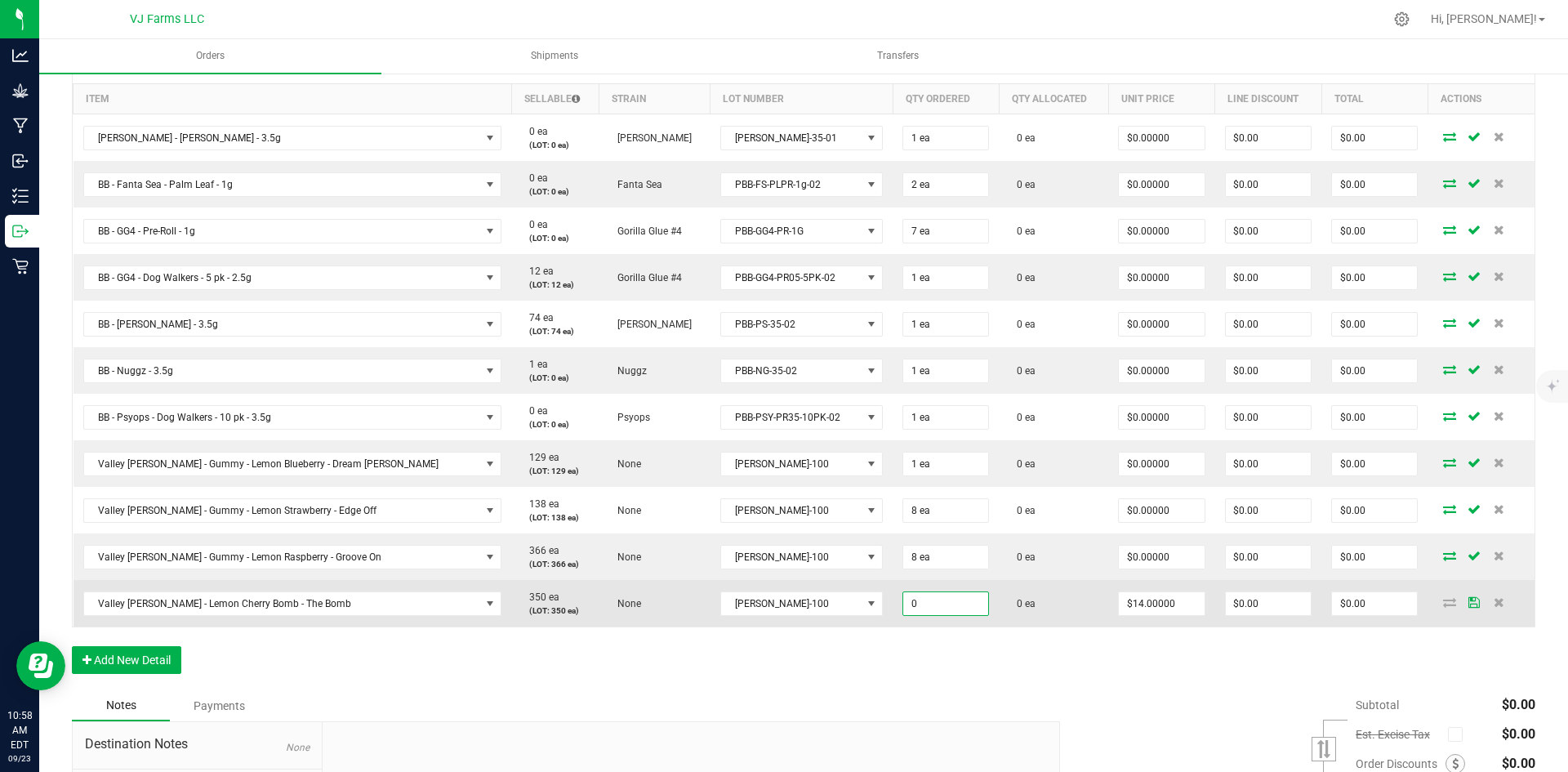
click at [903, 603] on input "0" at bounding box center [945, 604] width 85 height 23
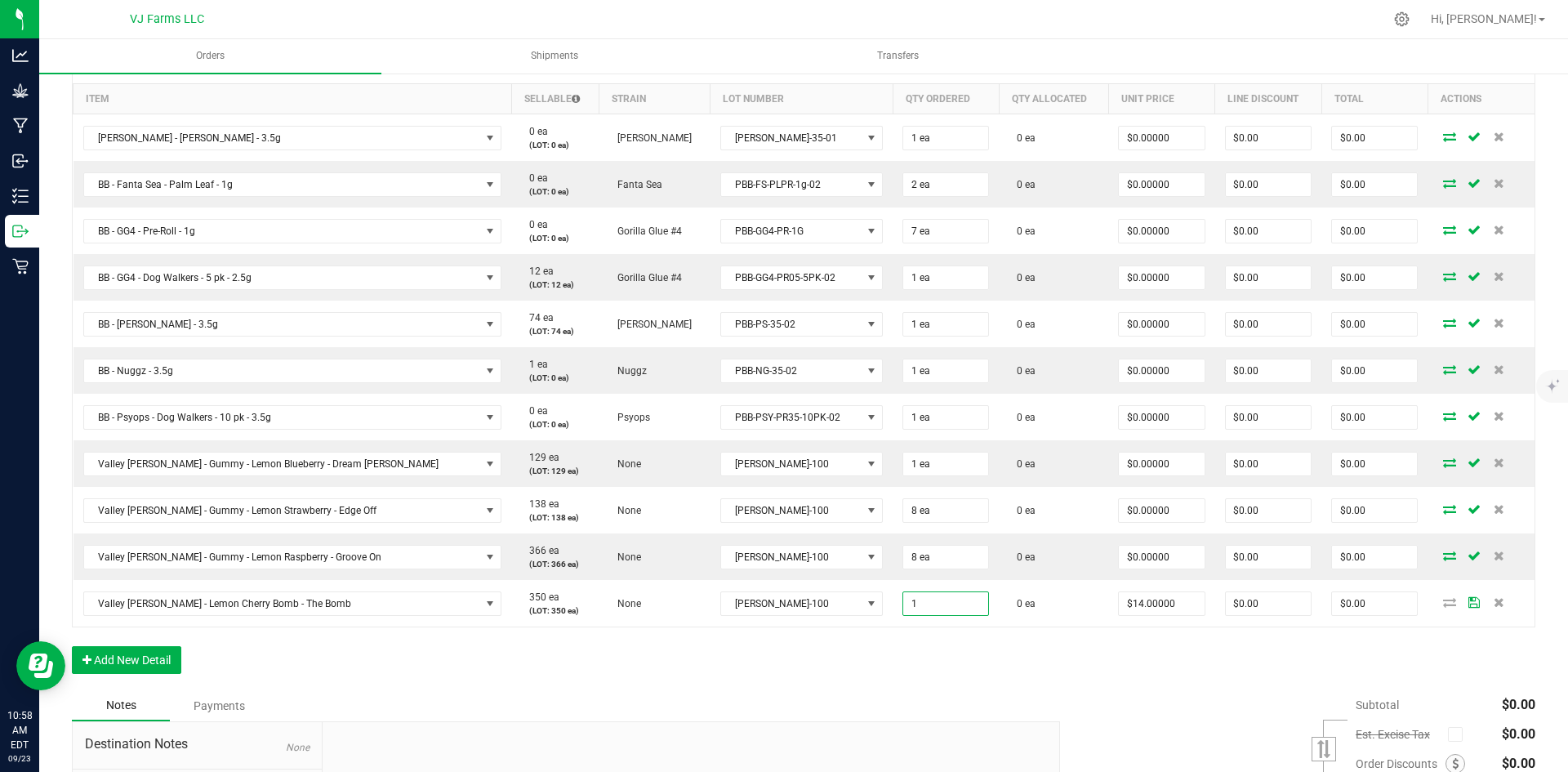
type input "1 ea"
type input "$14.00"
click at [850, 672] on div "Order Details Print All Labels Item Sellable Strain Lot Number Qty Ordered Qty …" at bounding box center [803, 366] width 1463 height 648
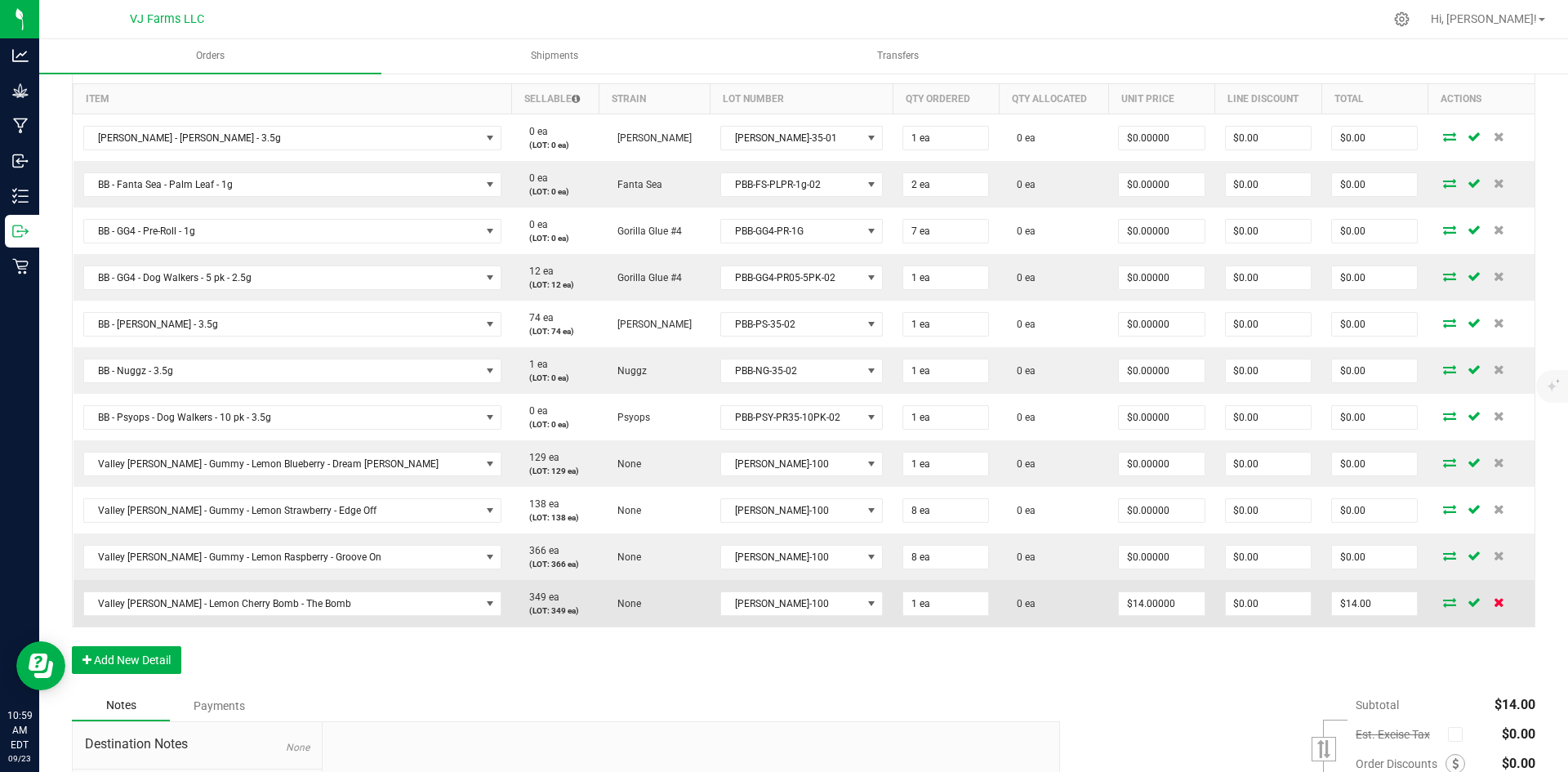
click at [1494, 602] on icon at bounding box center [1499, 601] width 10 height 10
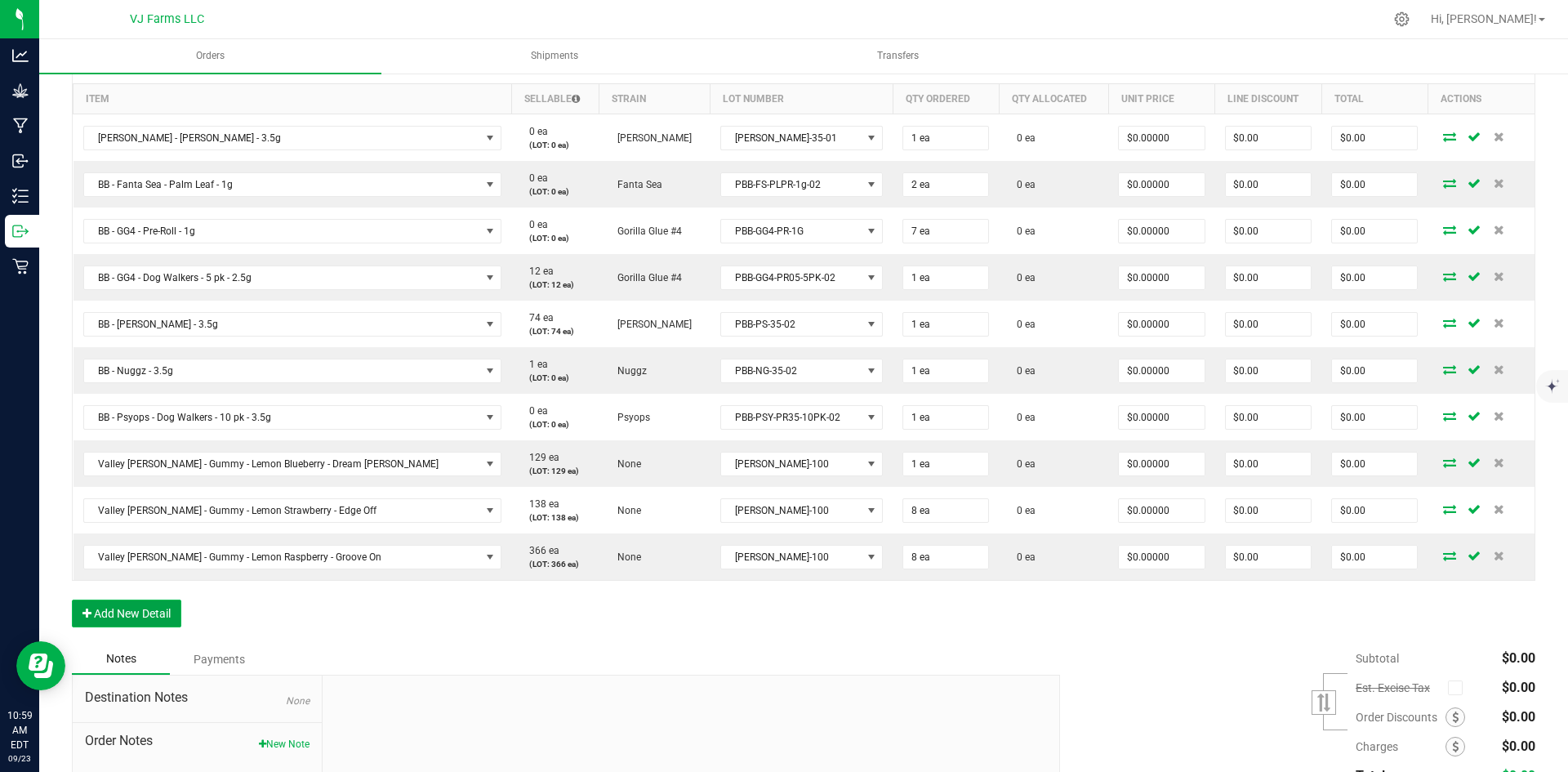
click at [108, 625] on button "Add New Detail" at bounding box center [126, 613] width 109 height 28
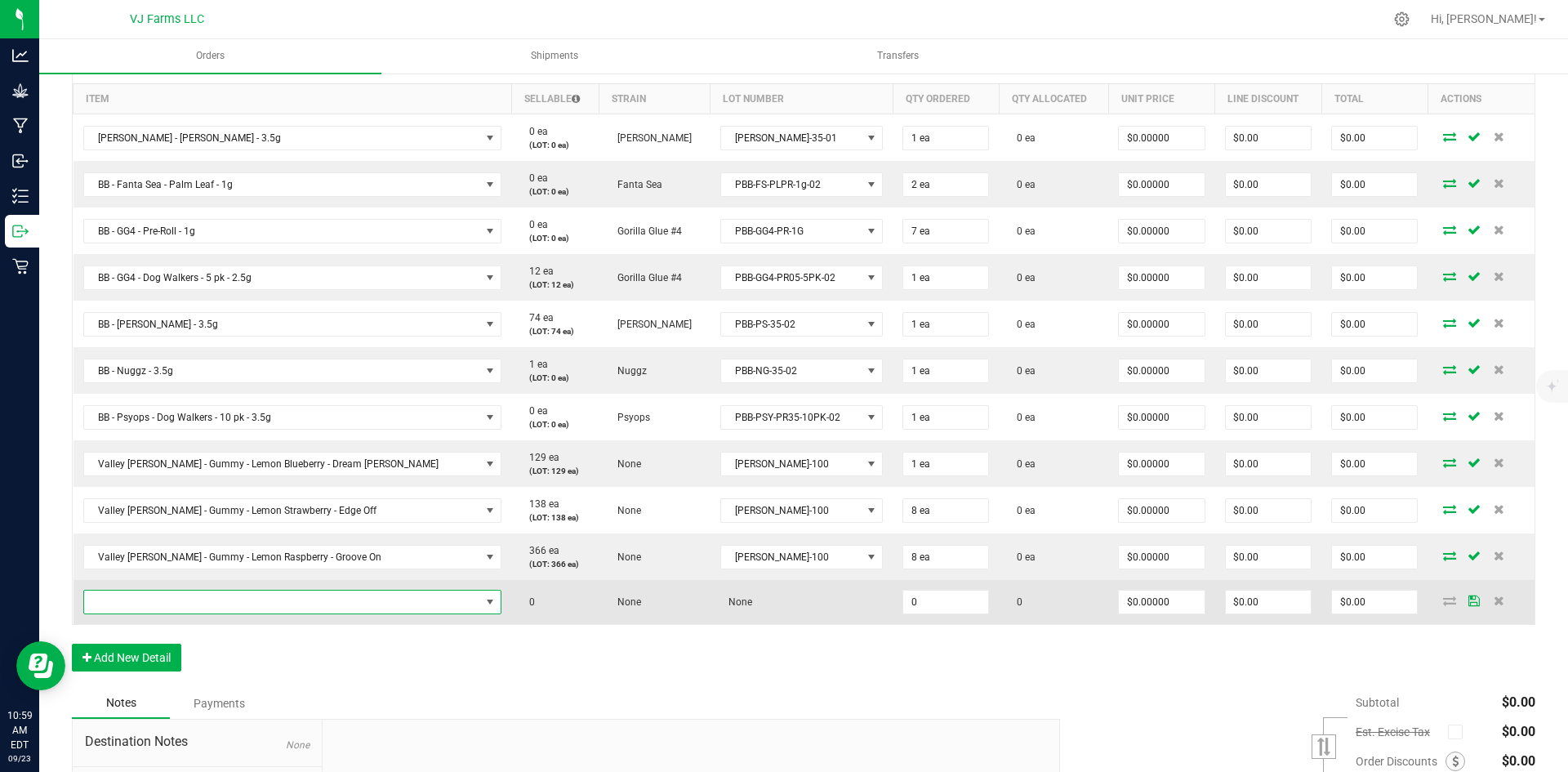
click at [148, 598] on span "NO DATA FOUND" at bounding box center [282, 602] width 397 height 23
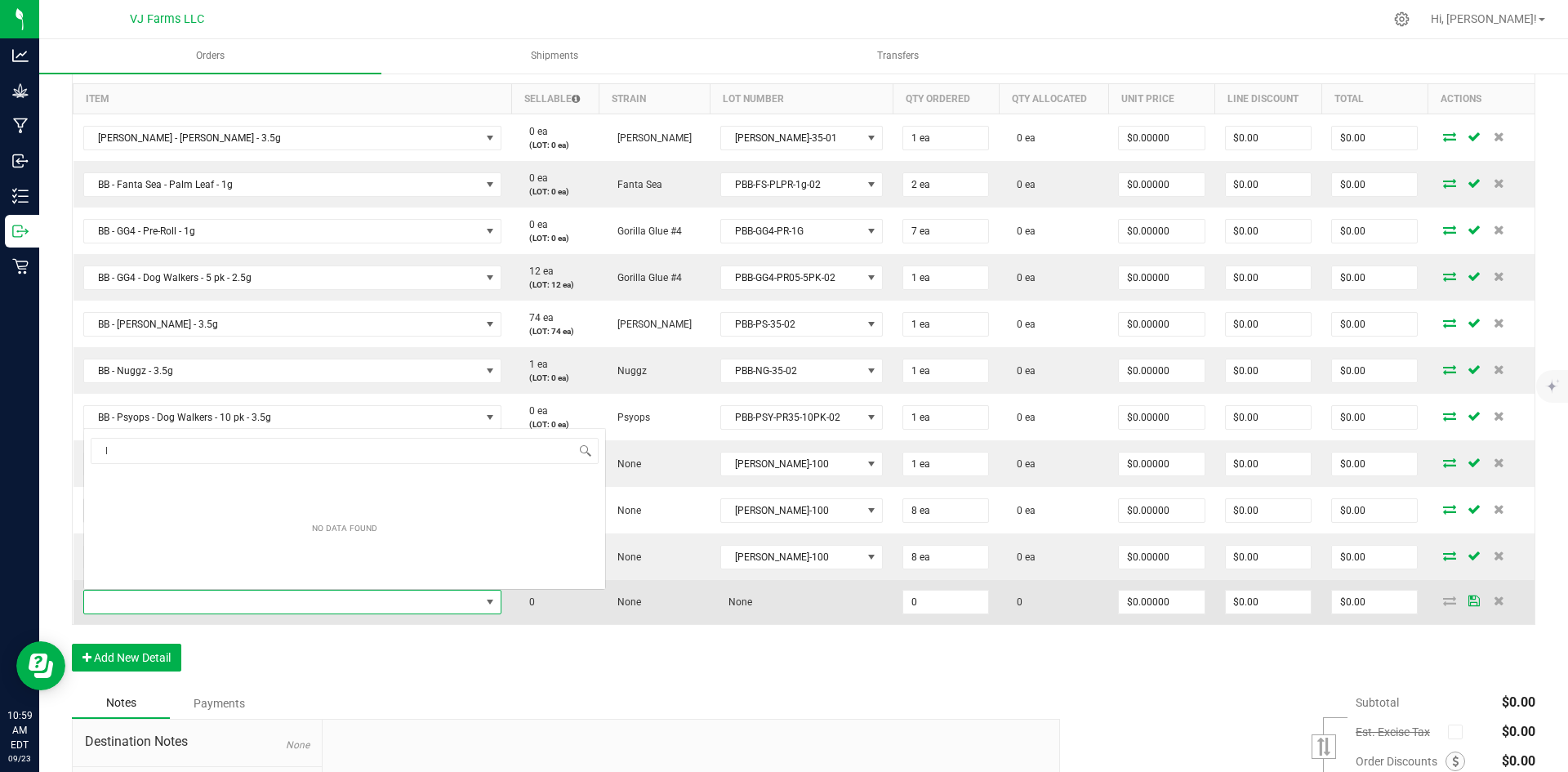
scroll to position [24, 332]
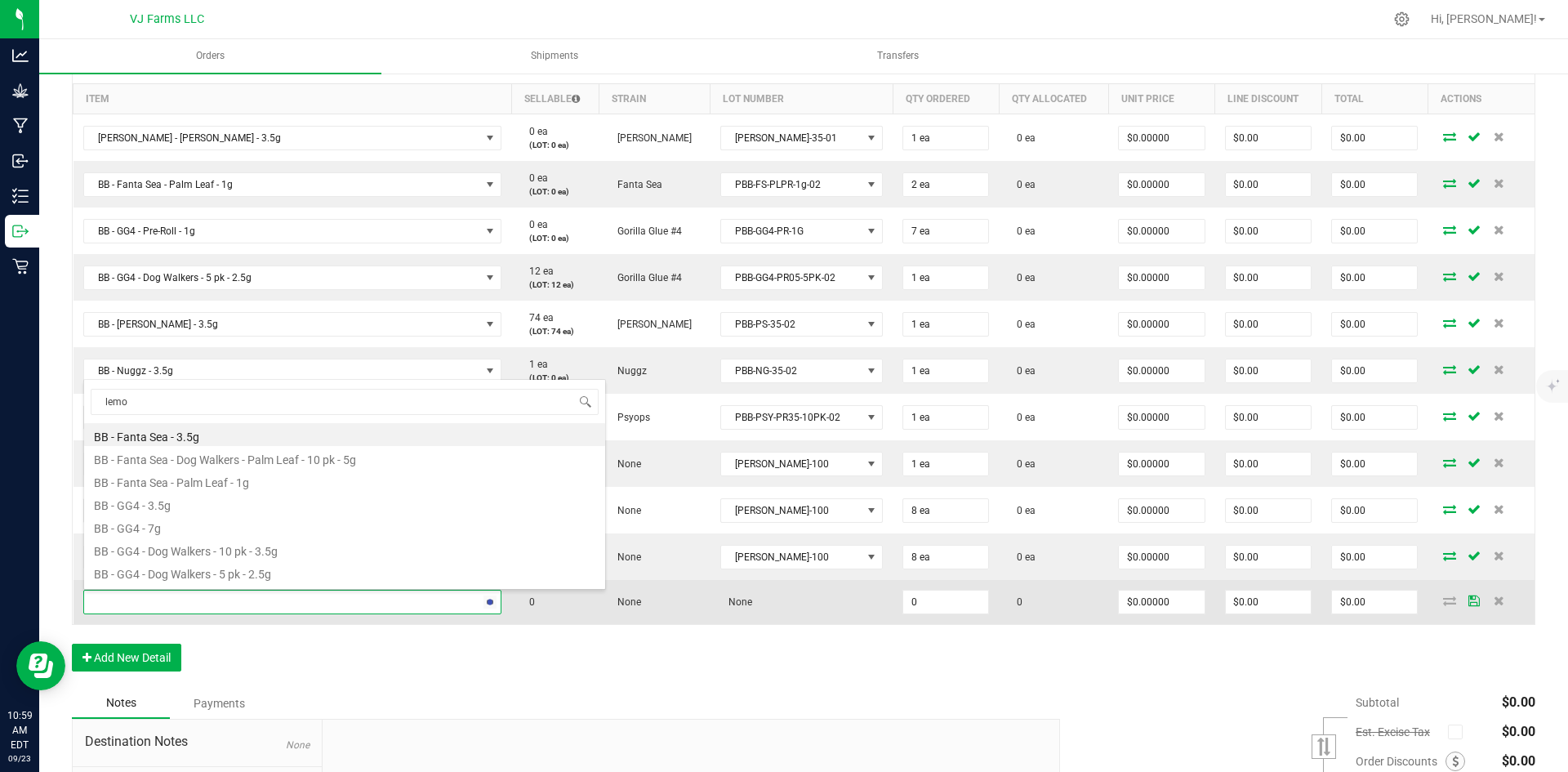
type input "lemon"
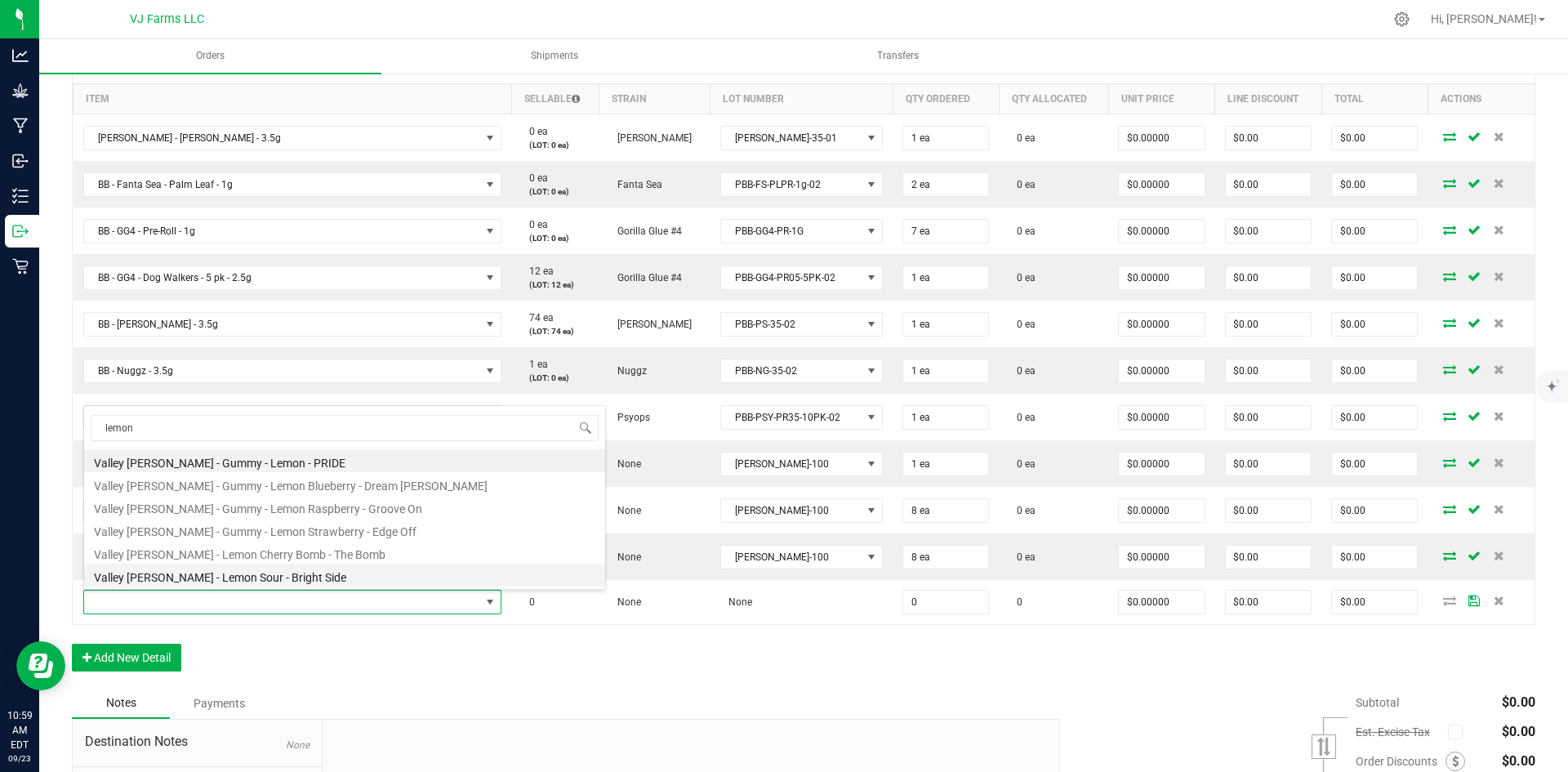
click at [281, 582] on li "Valley [PERSON_NAME] - Lemon Sour - Bright Side" at bounding box center [344, 575] width 521 height 23
type input "0 ea"
type input "$28.00000"
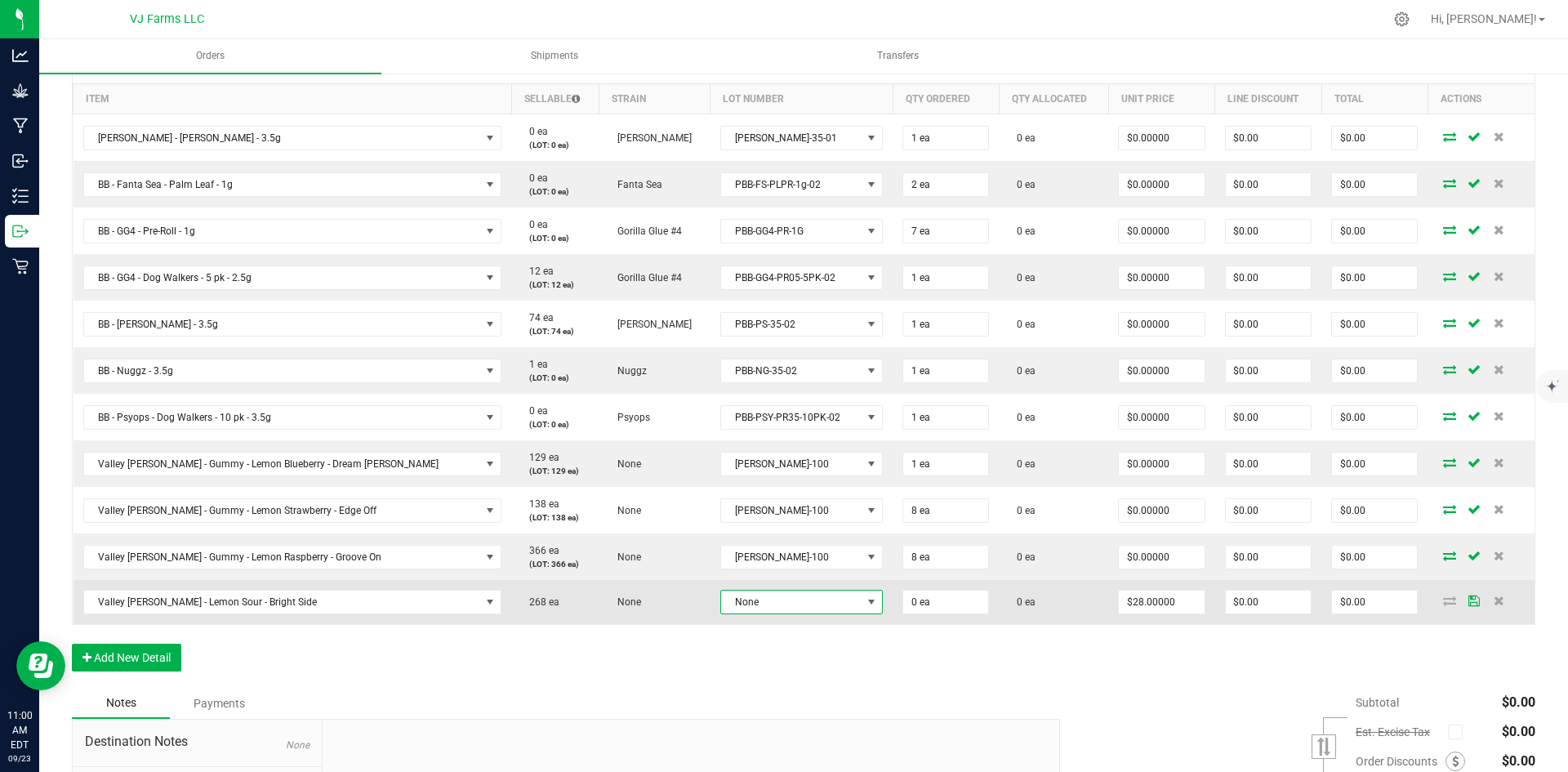
click at [722, 606] on span "None" at bounding box center [791, 602] width 140 height 23
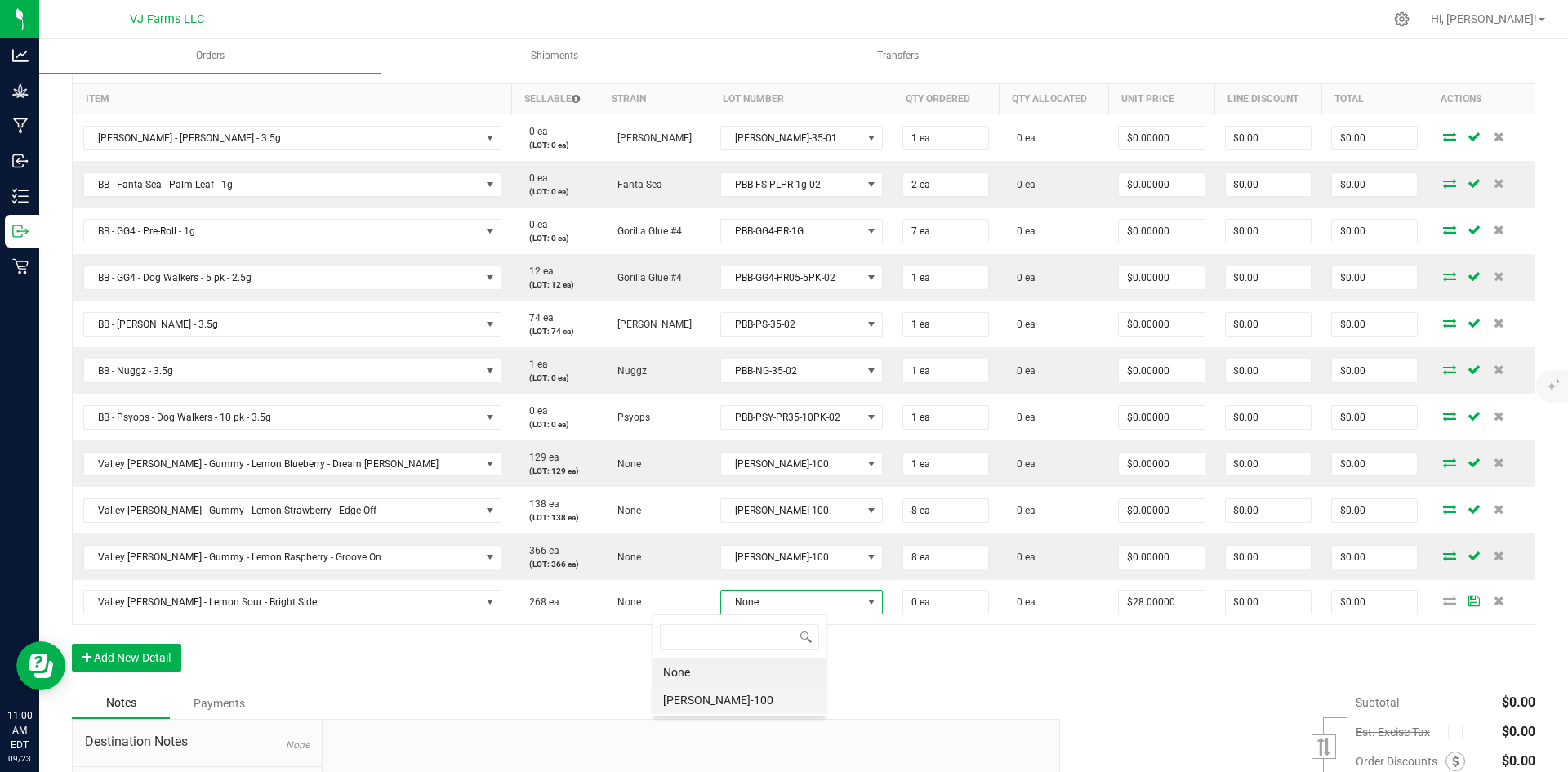
click at [688, 691] on li "[PERSON_NAME]-100" at bounding box center [740, 700] width 173 height 28
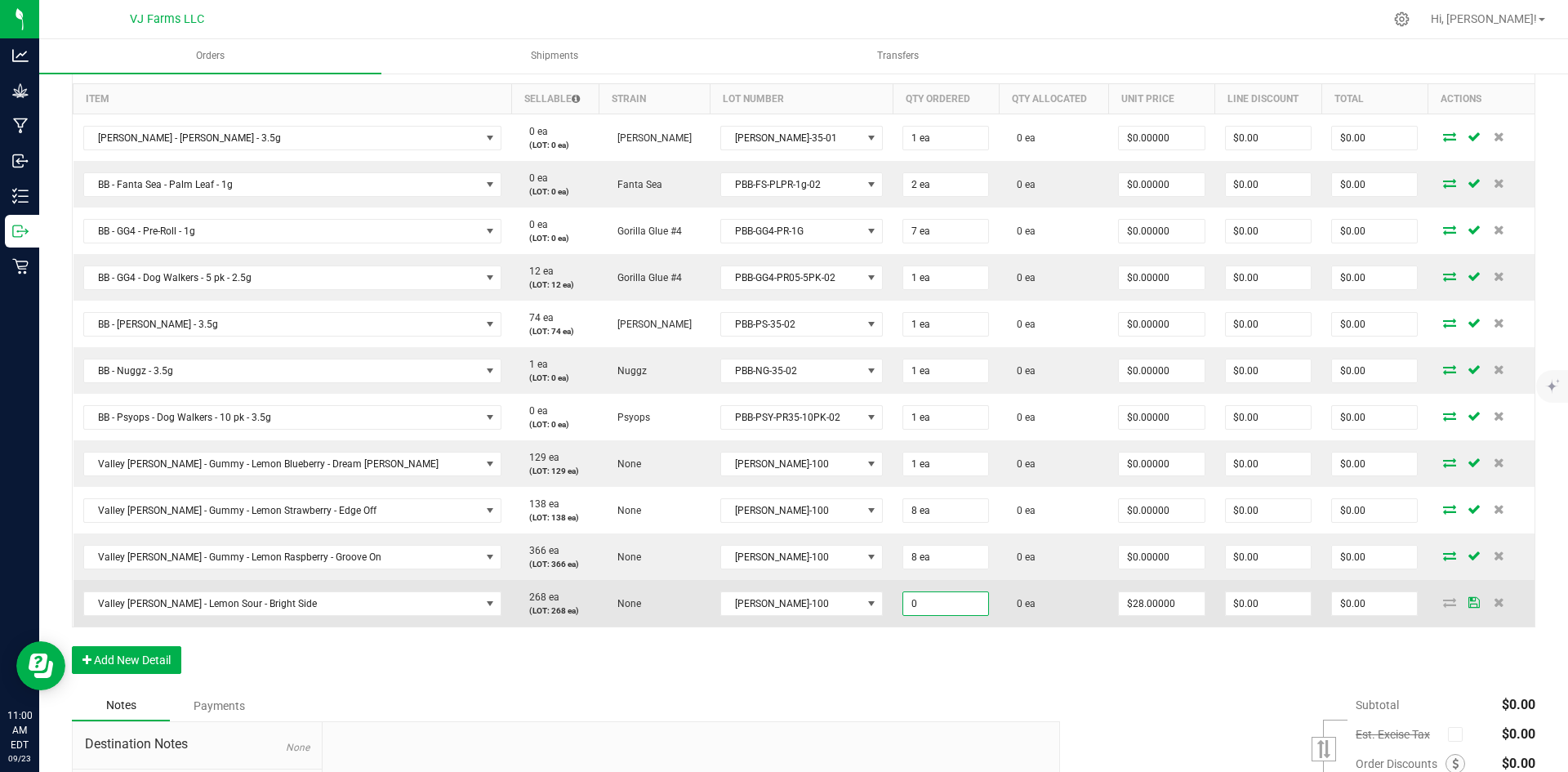
click at [903, 604] on input "0" at bounding box center [945, 604] width 85 height 23
type input "15 ea"
type input "28"
type input "$420.00"
click at [1119, 609] on input "28" at bounding box center [1161, 604] width 85 height 23
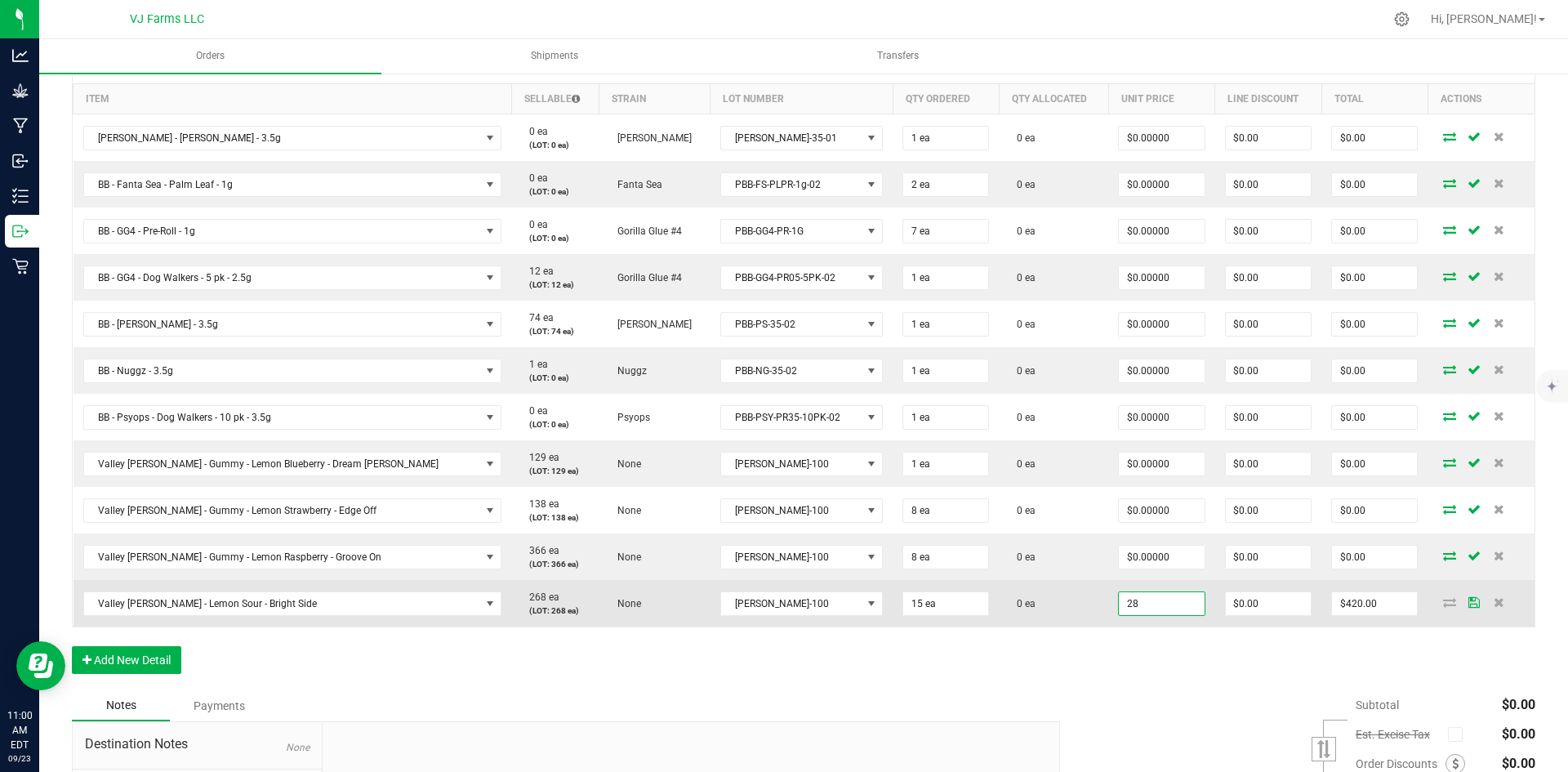
type input "0"
click at [1120, 607] on input "28" at bounding box center [1161, 604] width 85 height 23
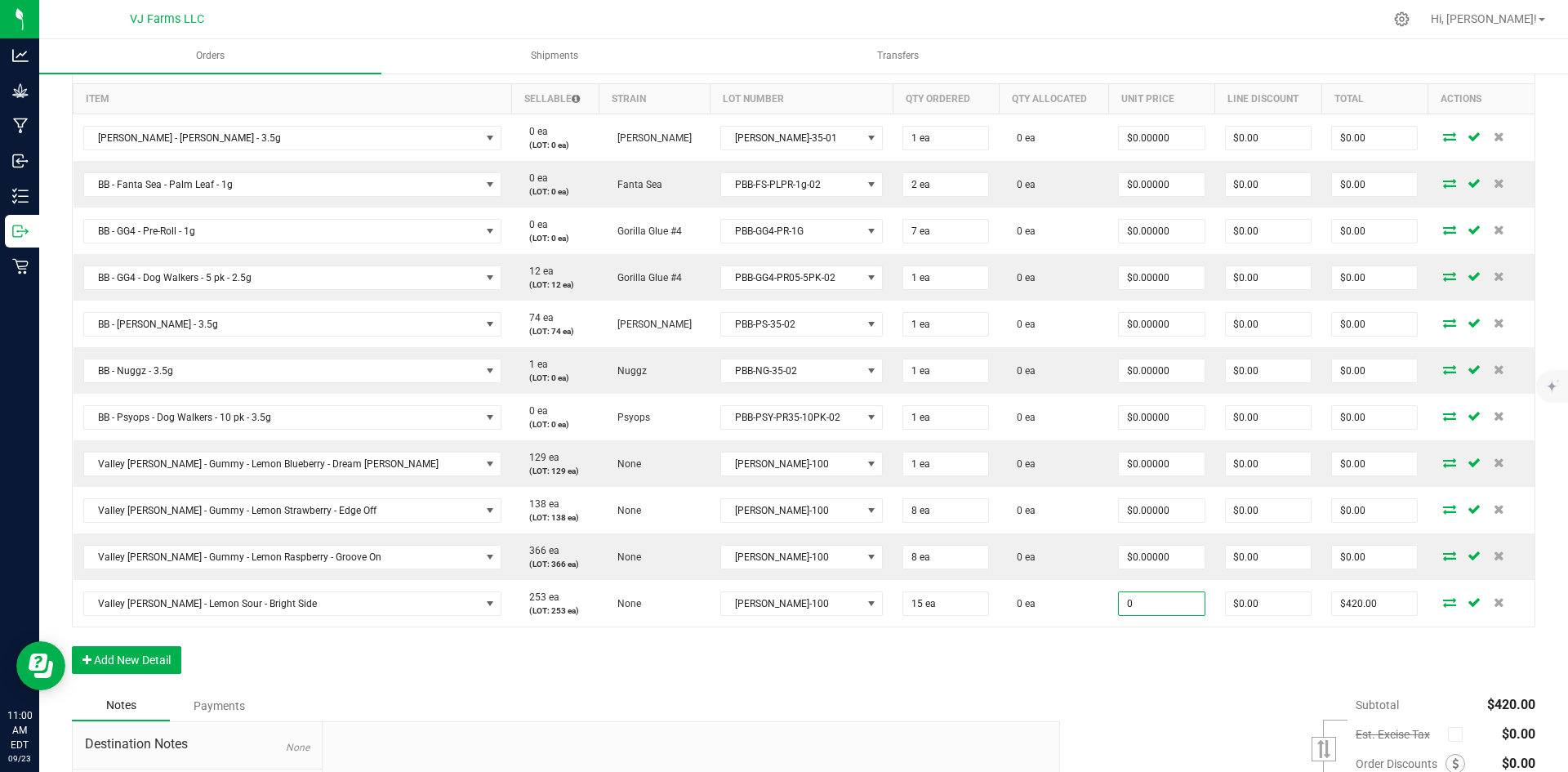
type input "$0.00000"
type input "$0.00"
click at [1113, 684] on div "Order Details Print All Labels Item Sellable Strain Lot Number Qty Ordered Qty …" at bounding box center [803, 366] width 1463 height 648
click at [168, 652] on button "Add New Detail" at bounding box center [126, 659] width 109 height 28
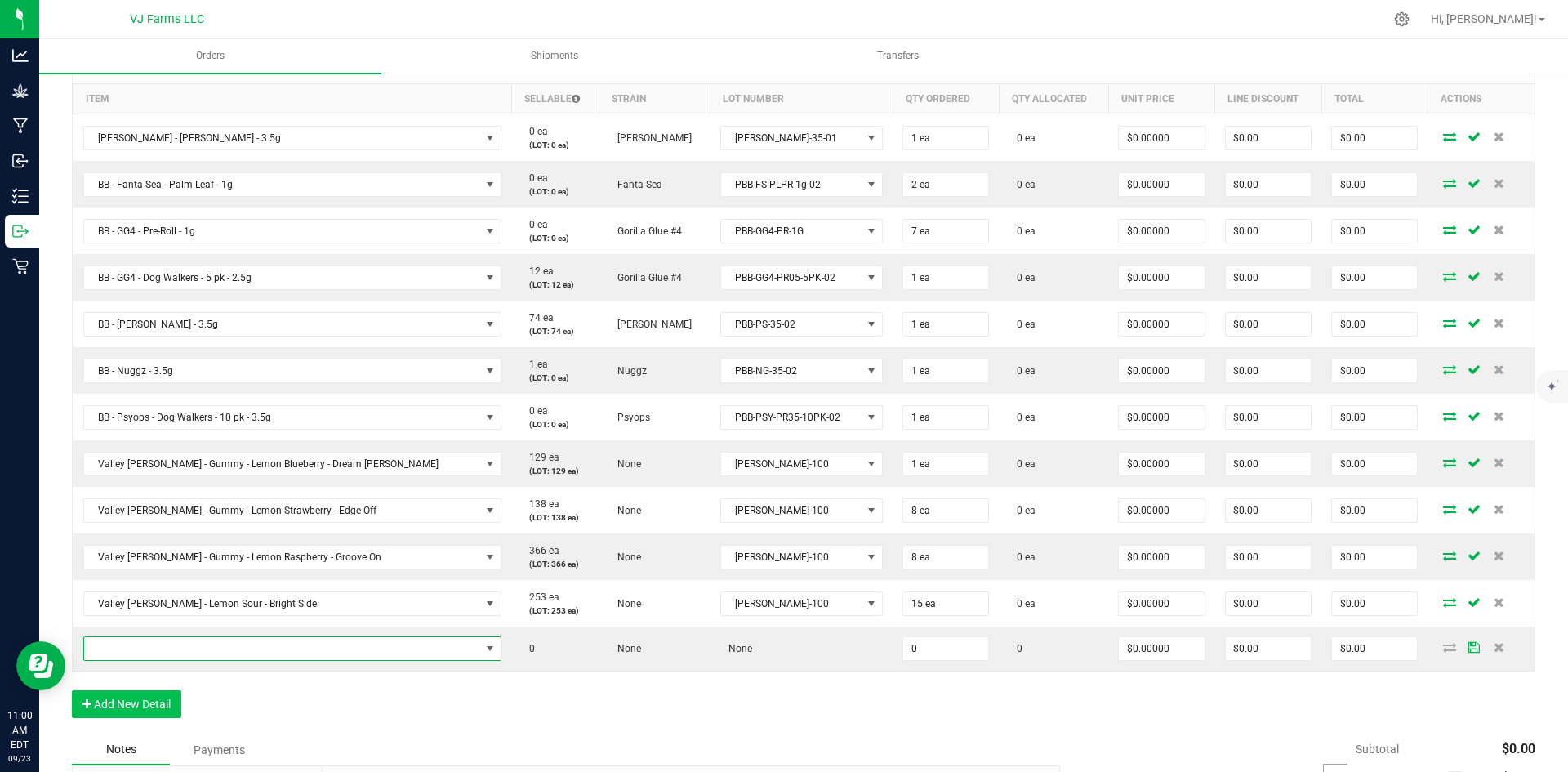
click at [168, 652] on span "NO DATA FOUND" at bounding box center [282, 648] width 397 height 23
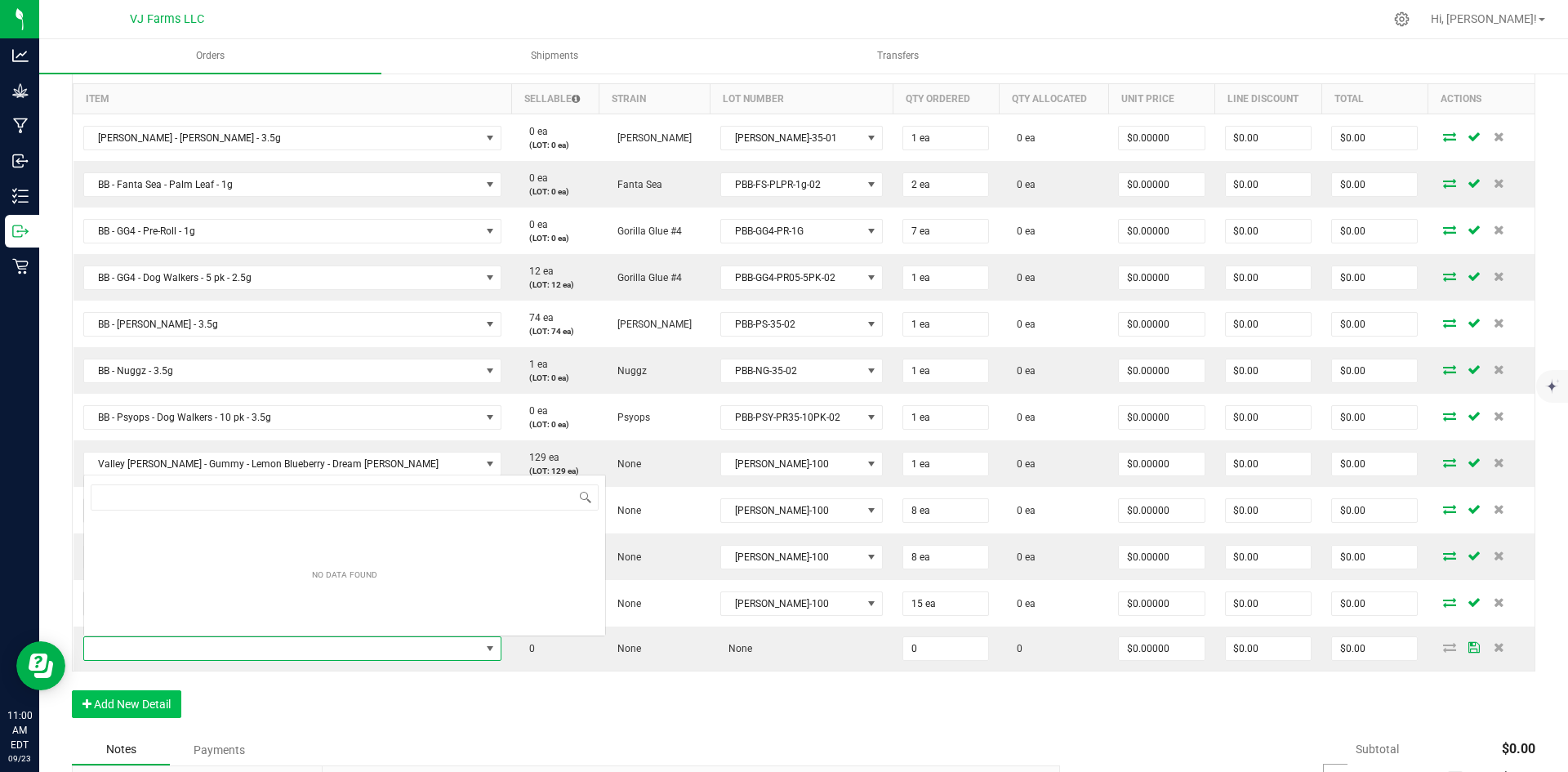
scroll to position [24, 332]
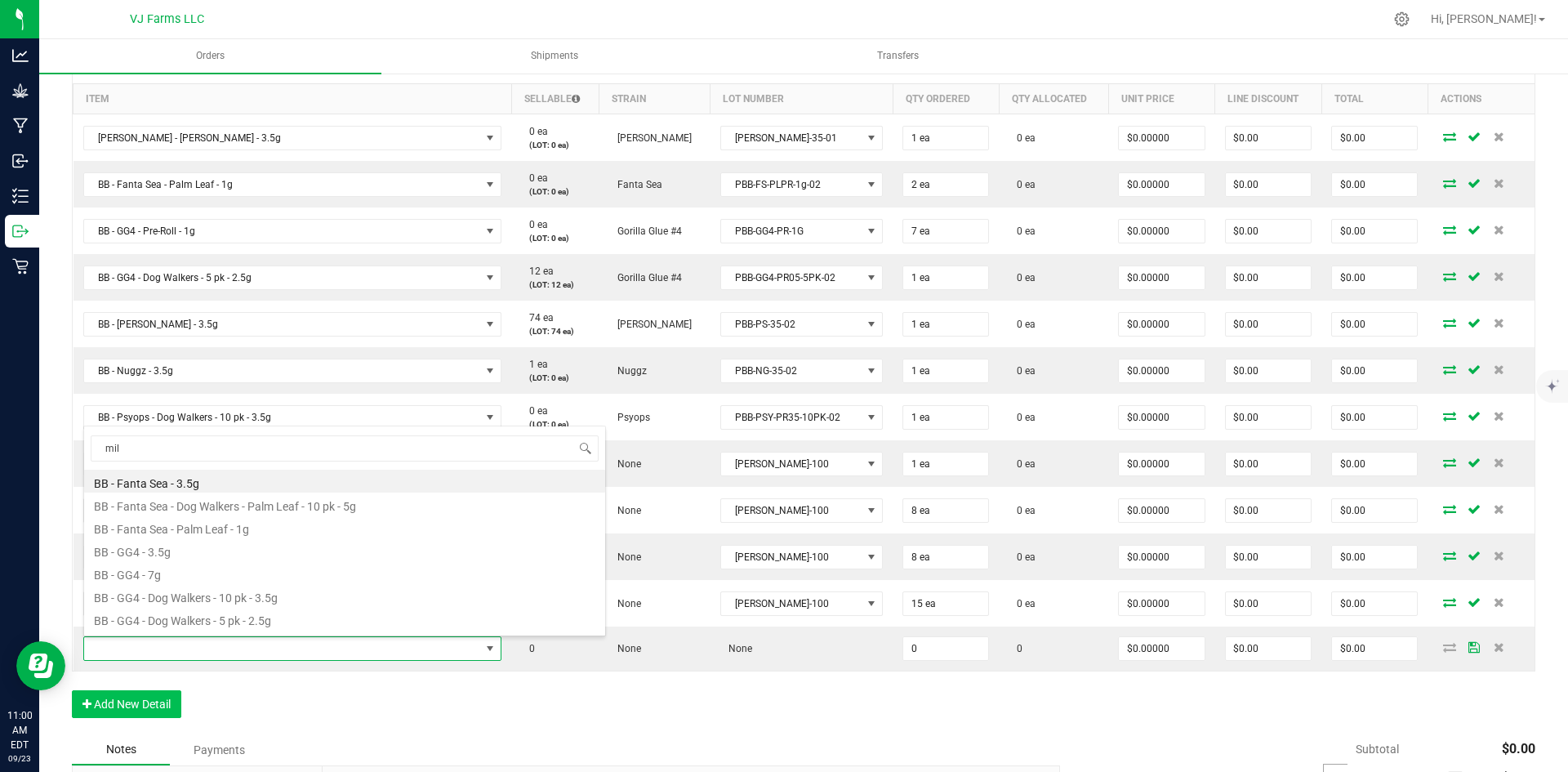
type input "milk"
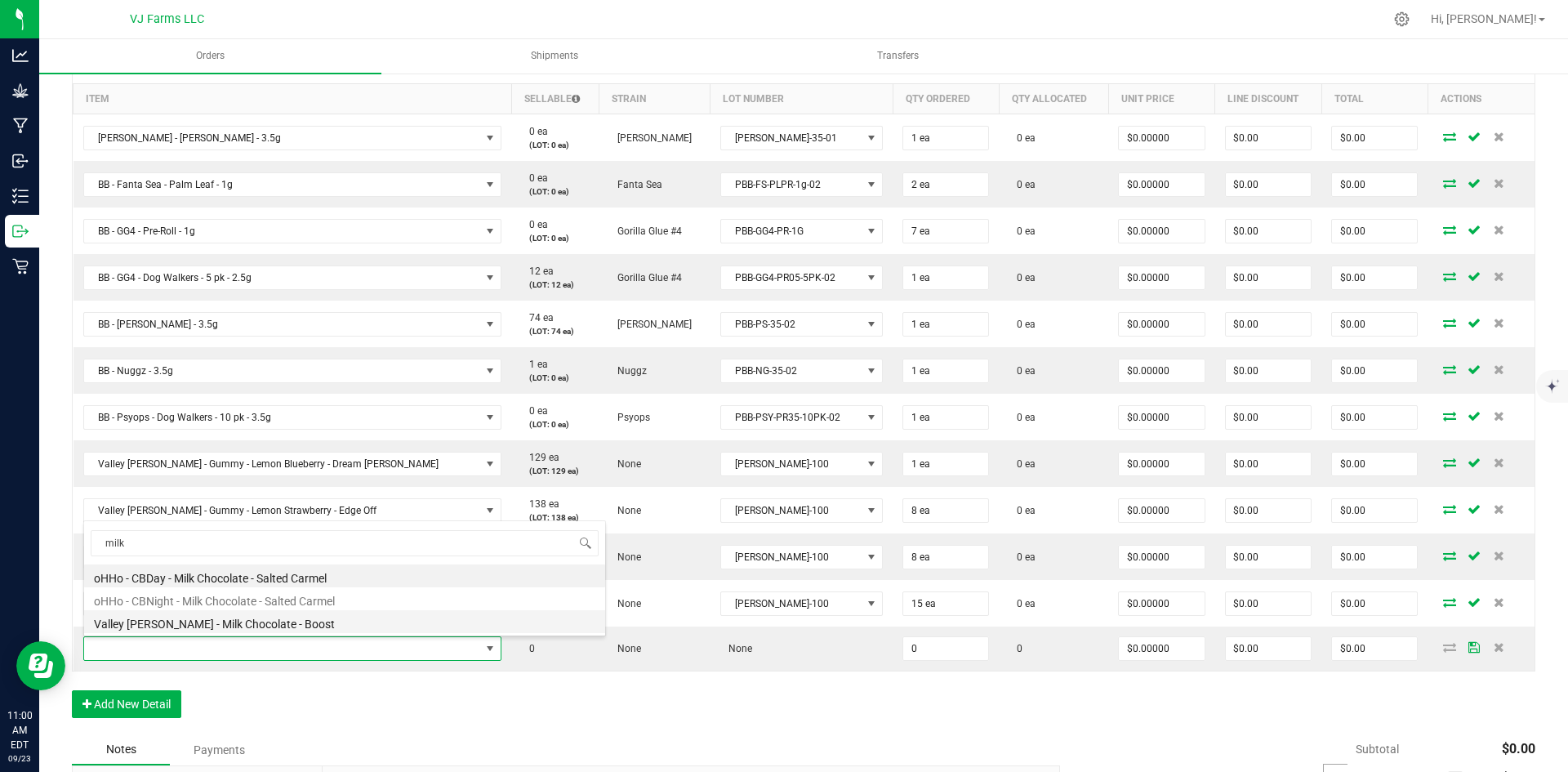
click at [255, 623] on li "Valley [PERSON_NAME] - Milk Chocolate - Boost" at bounding box center [344, 621] width 521 height 23
type input "0 ea"
type input "$12.00000"
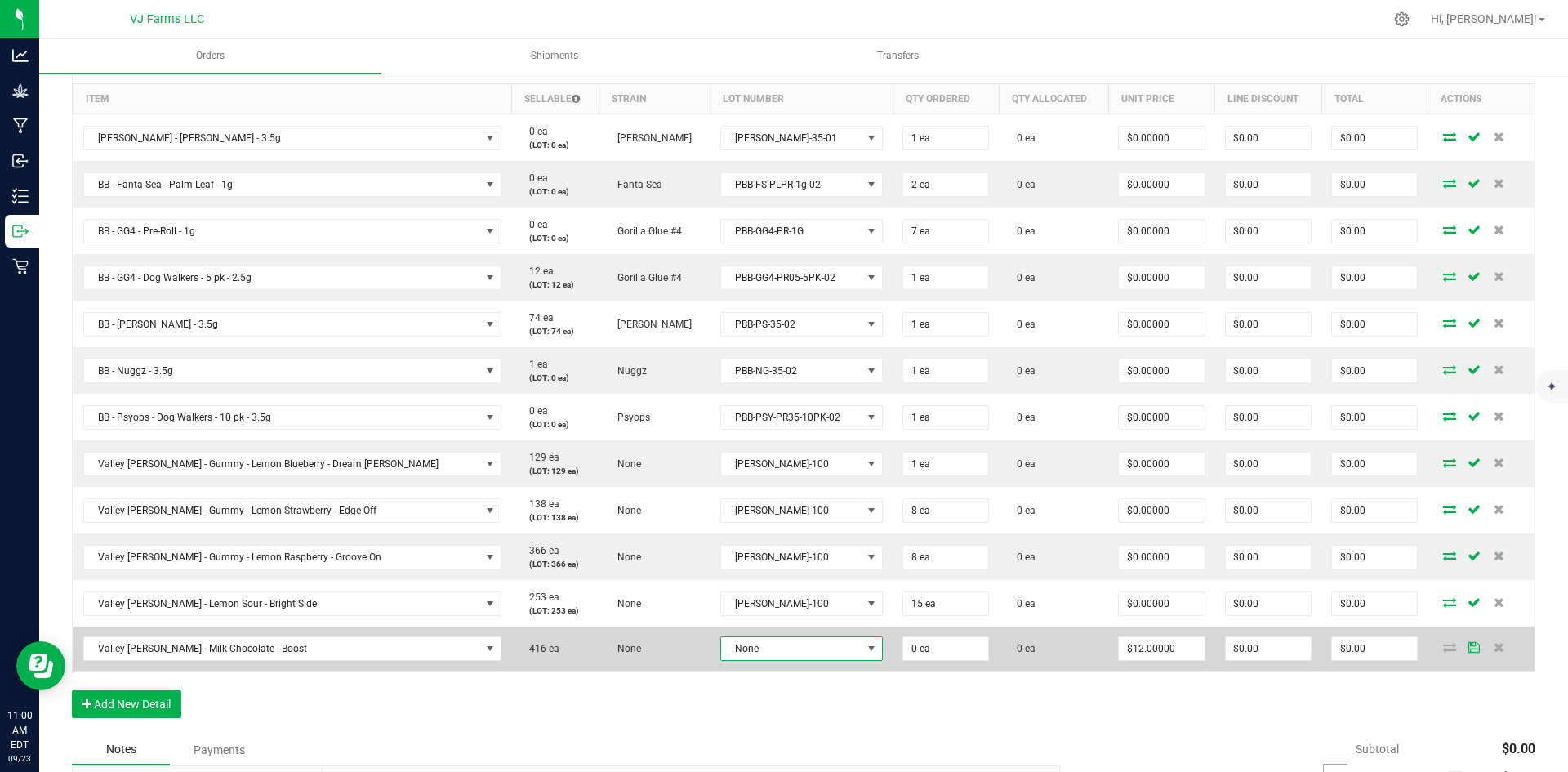
click at [753, 652] on span "None" at bounding box center [791, 648] width 140 height 23
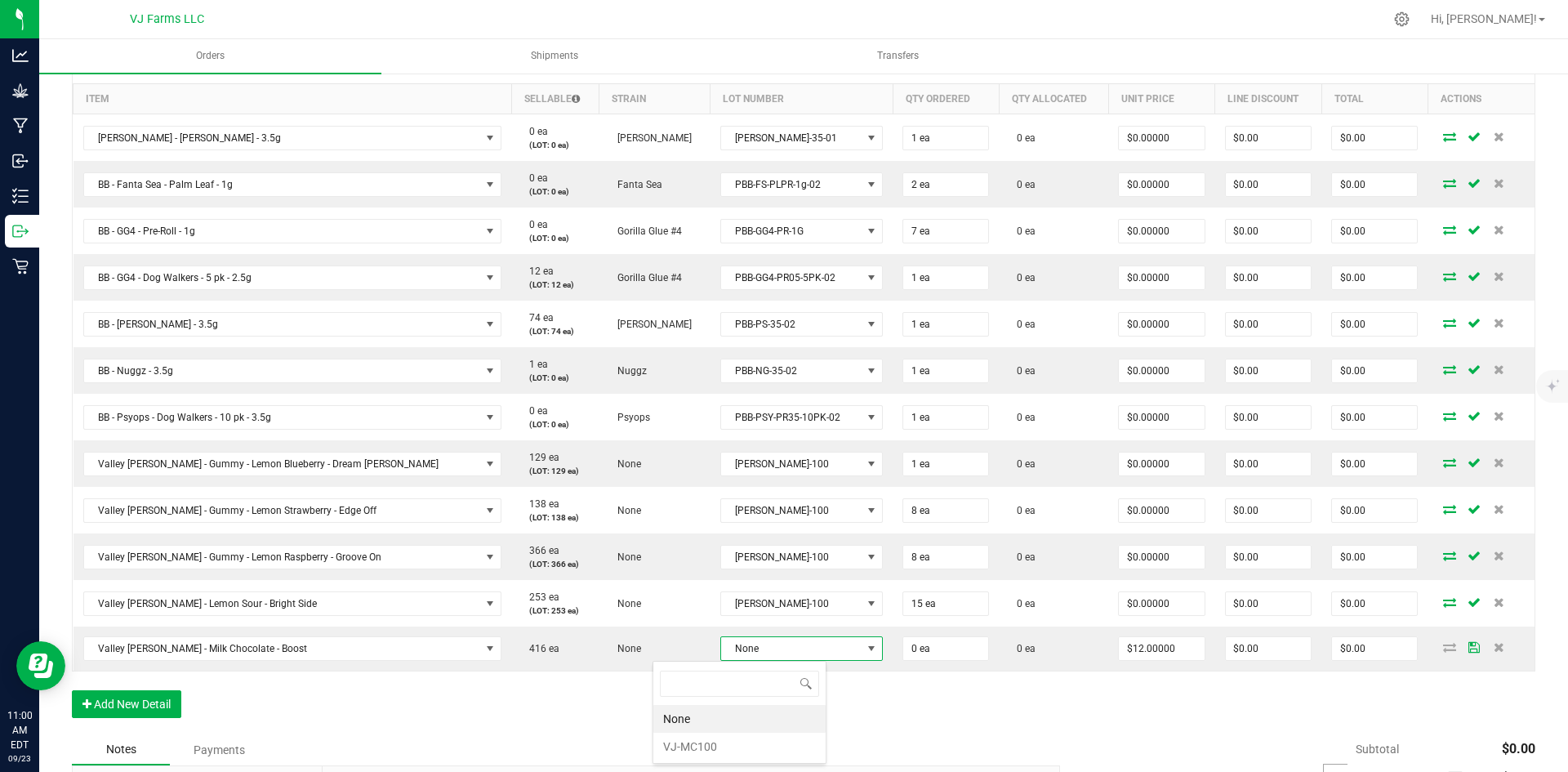
scroll to position [24, 174]
click at [731, 734] on li "VJ-MC100" at bounding box center [740, 747] width 173 height 28
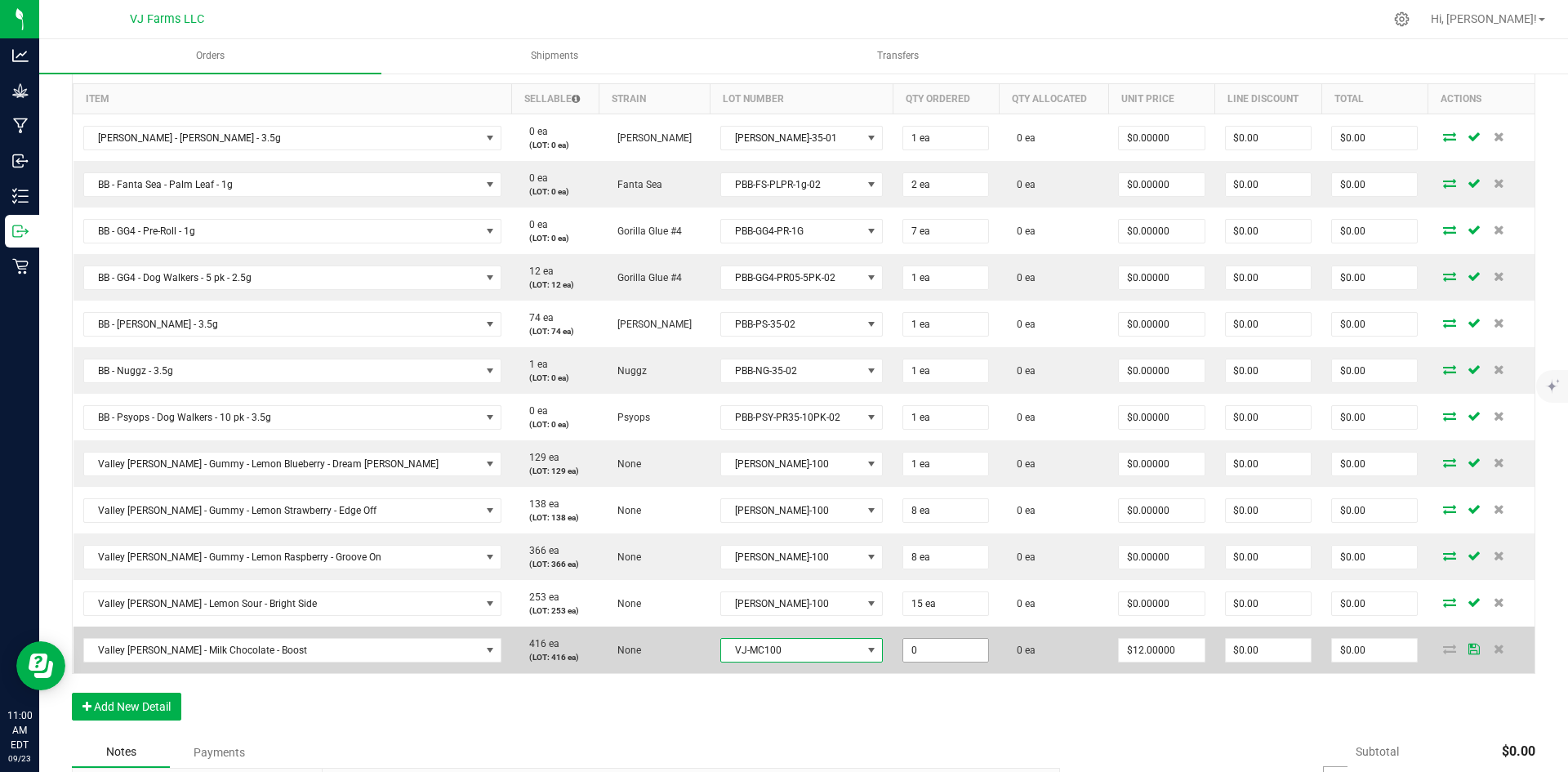
click at [903, 651] on input "0" at bounding box center [945, 650] width 85 height 23
type input "8 ea"
type input "12"
type input "$96.00"
click at [1119, 643] on input "12" at bounding box center [1161, 650] width 85 height 23
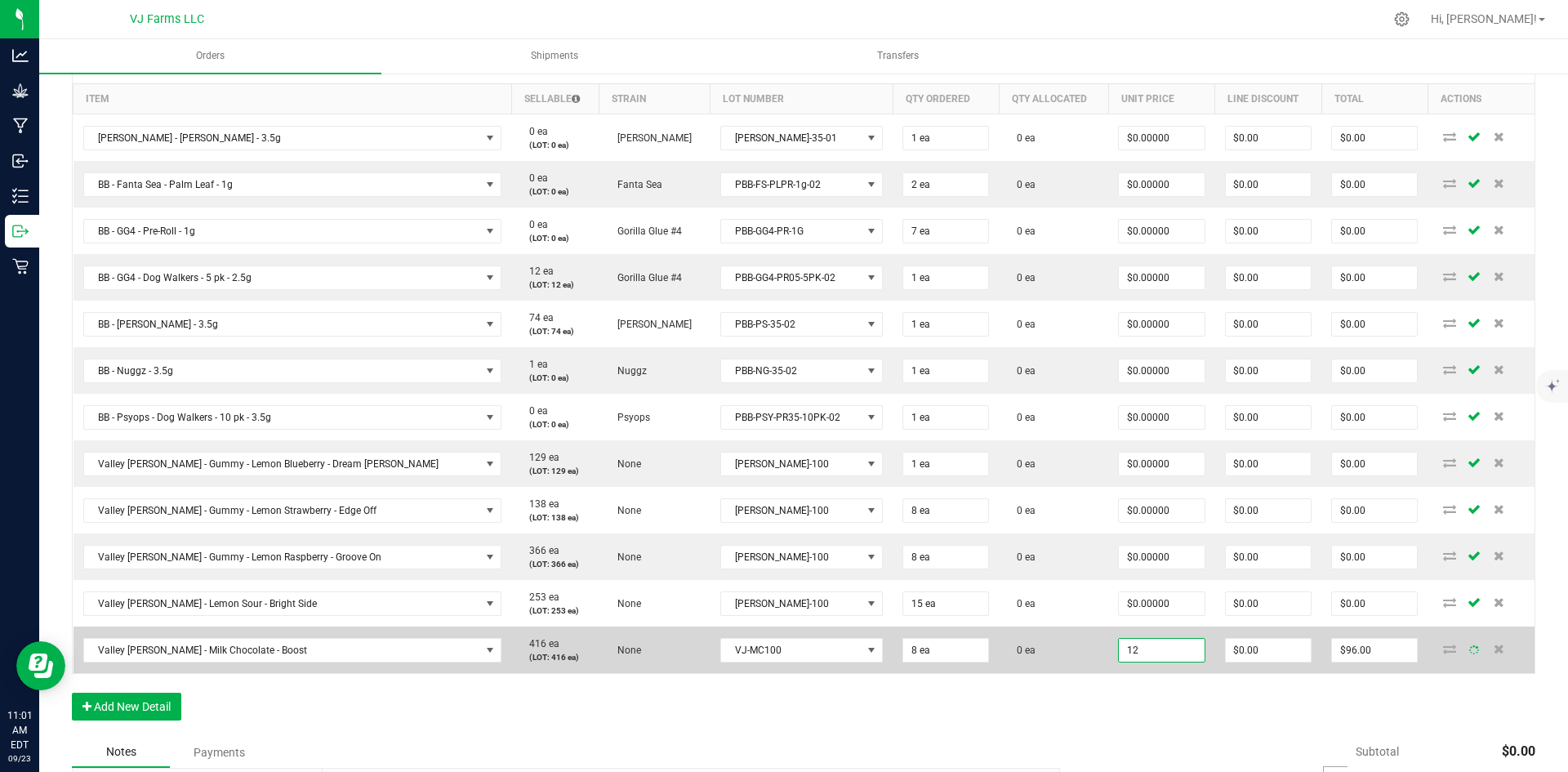
type input "0"
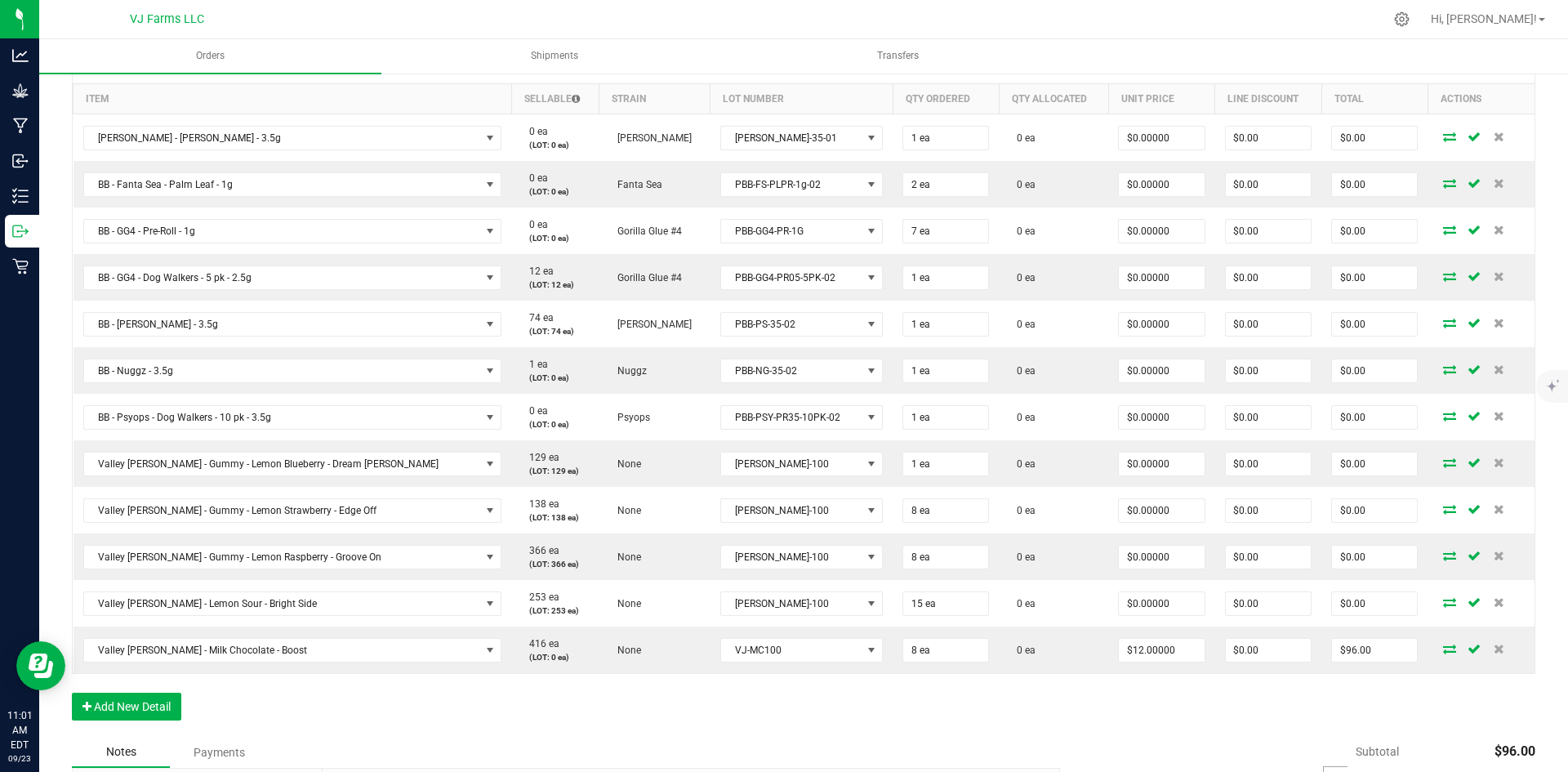
click at [1069, 720] on div "Order Details Print All Labels Item Sellable Strain Lot Number Qty Ordered Qty …" at bounding box center [803, 389] width 1463 height 695
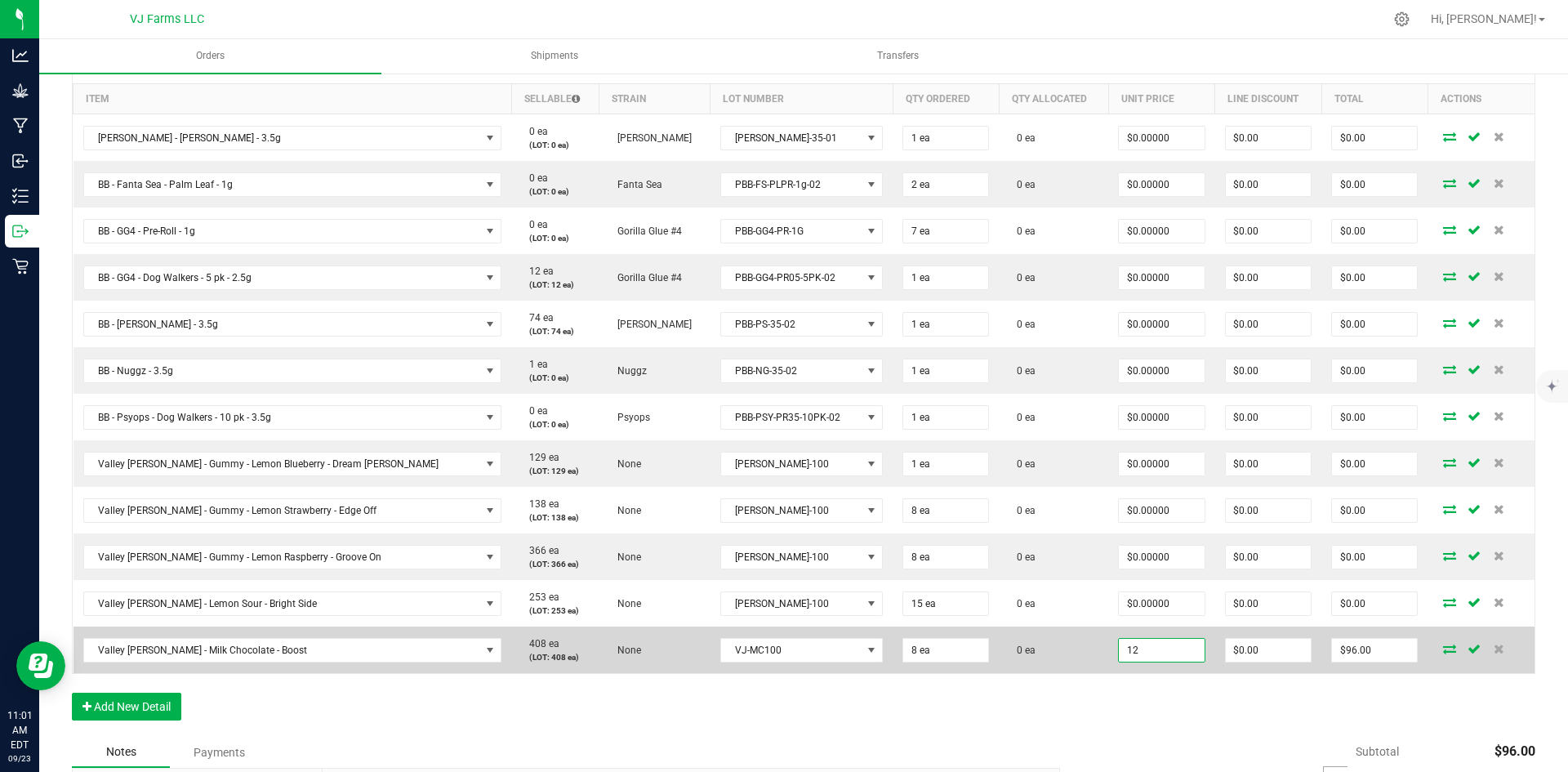
click at [1119, 650] on input "12" at bounding box center [1161, 650] width 85 height 23
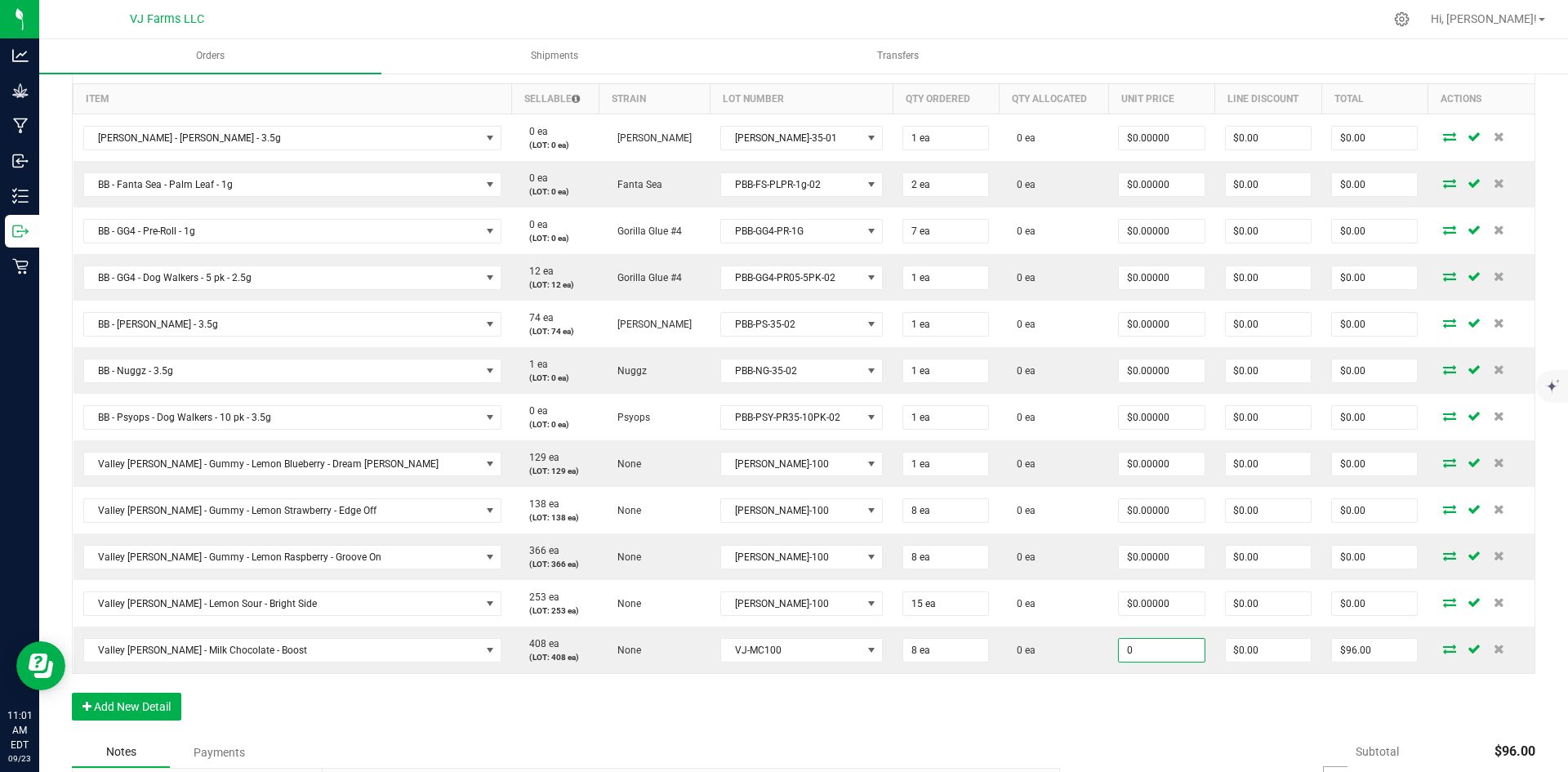
type input "$0.00000"
type input "$0.00"
click at [1107, 727] on div "Order Details Print All Labels Item Sellable Strain Lot Number Qty Ordered Qty …" at bounding box center [803, 389] width 1463 height 695
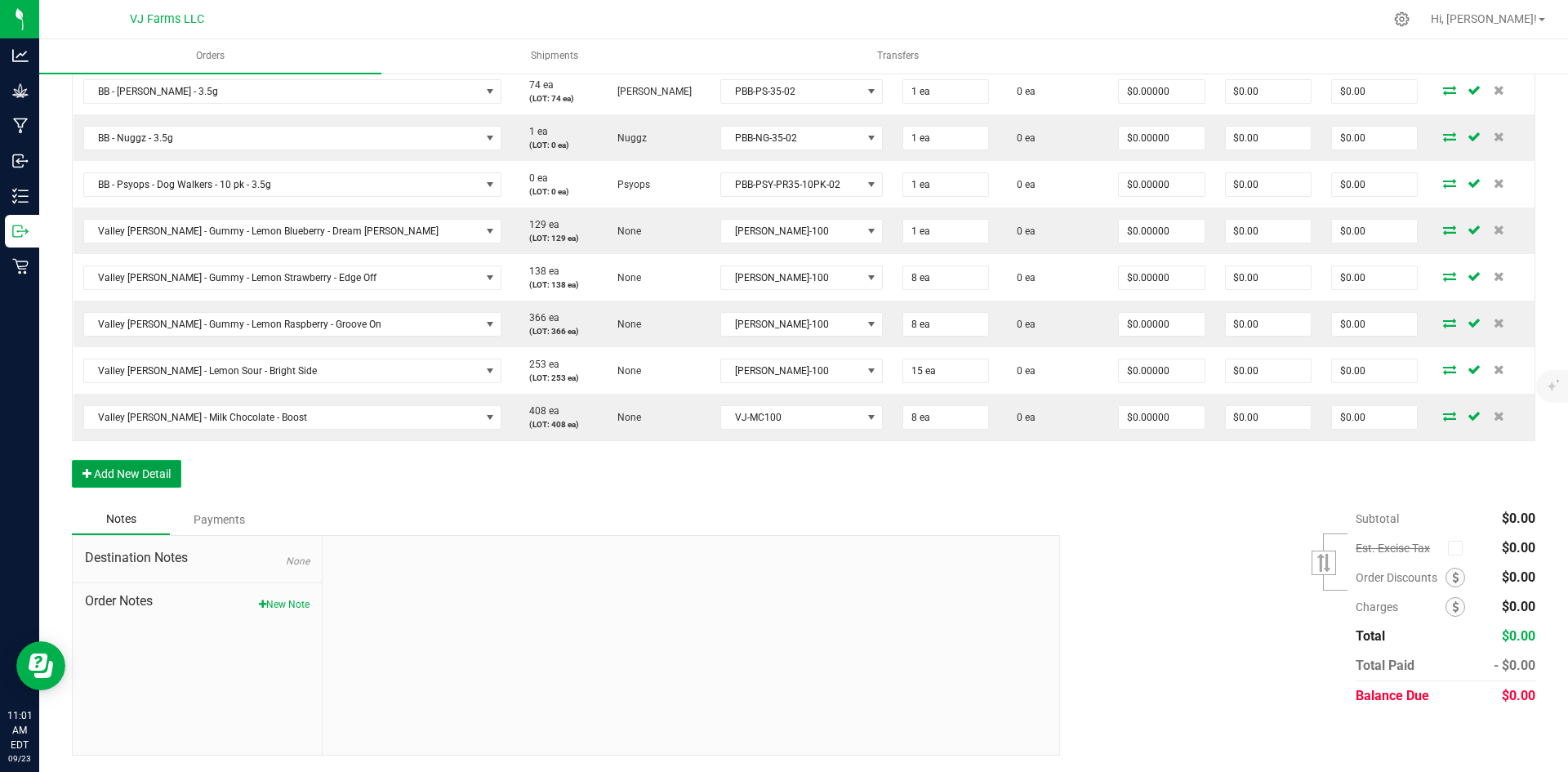
click at [147, 469] on button "Add New Detail" at bounding box center [126, 474] width 109 height 28
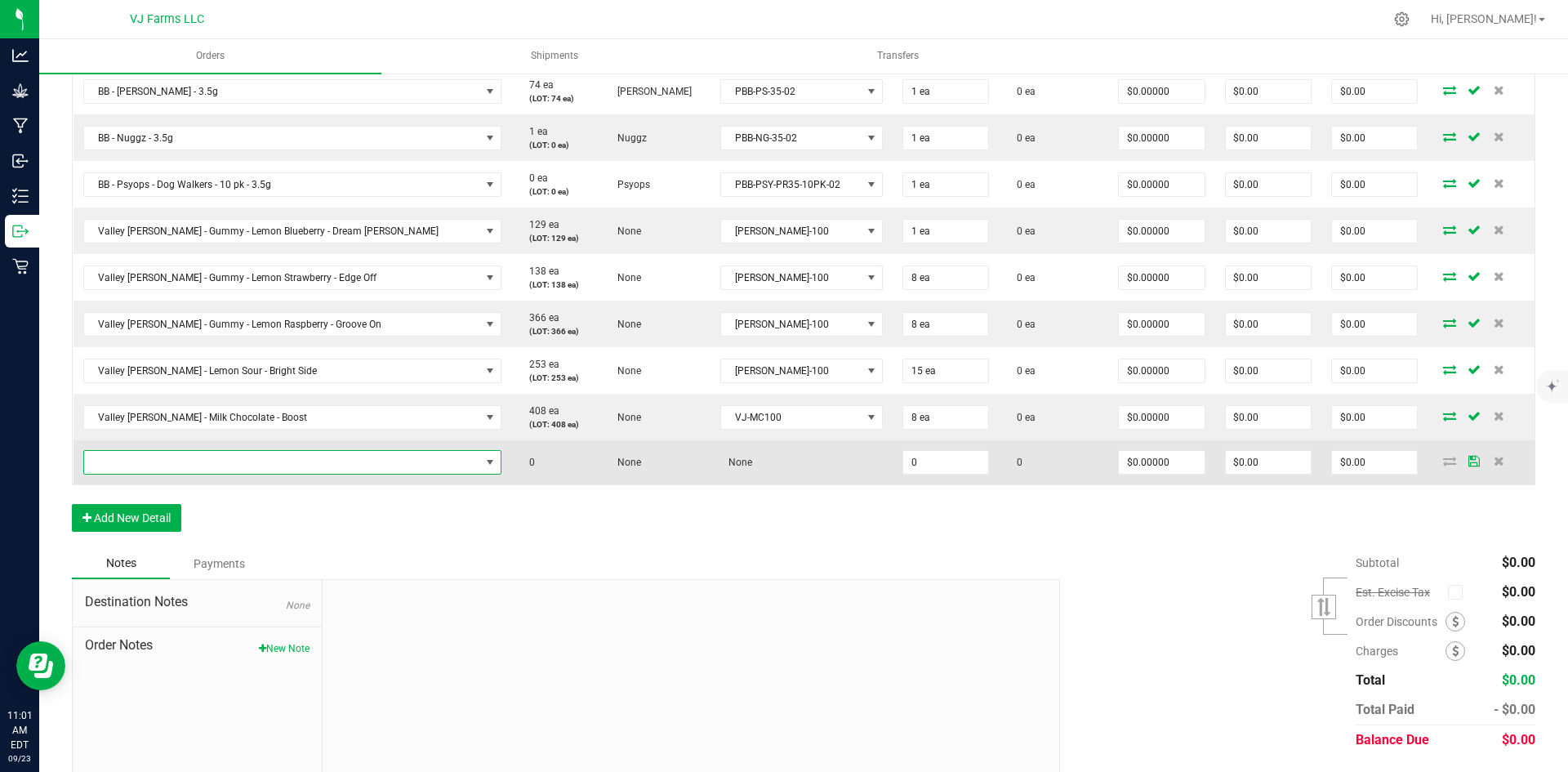
click at [186, 466] on span "NO DATA FOUND" at bounding box center [282, 462] width 397 height 23
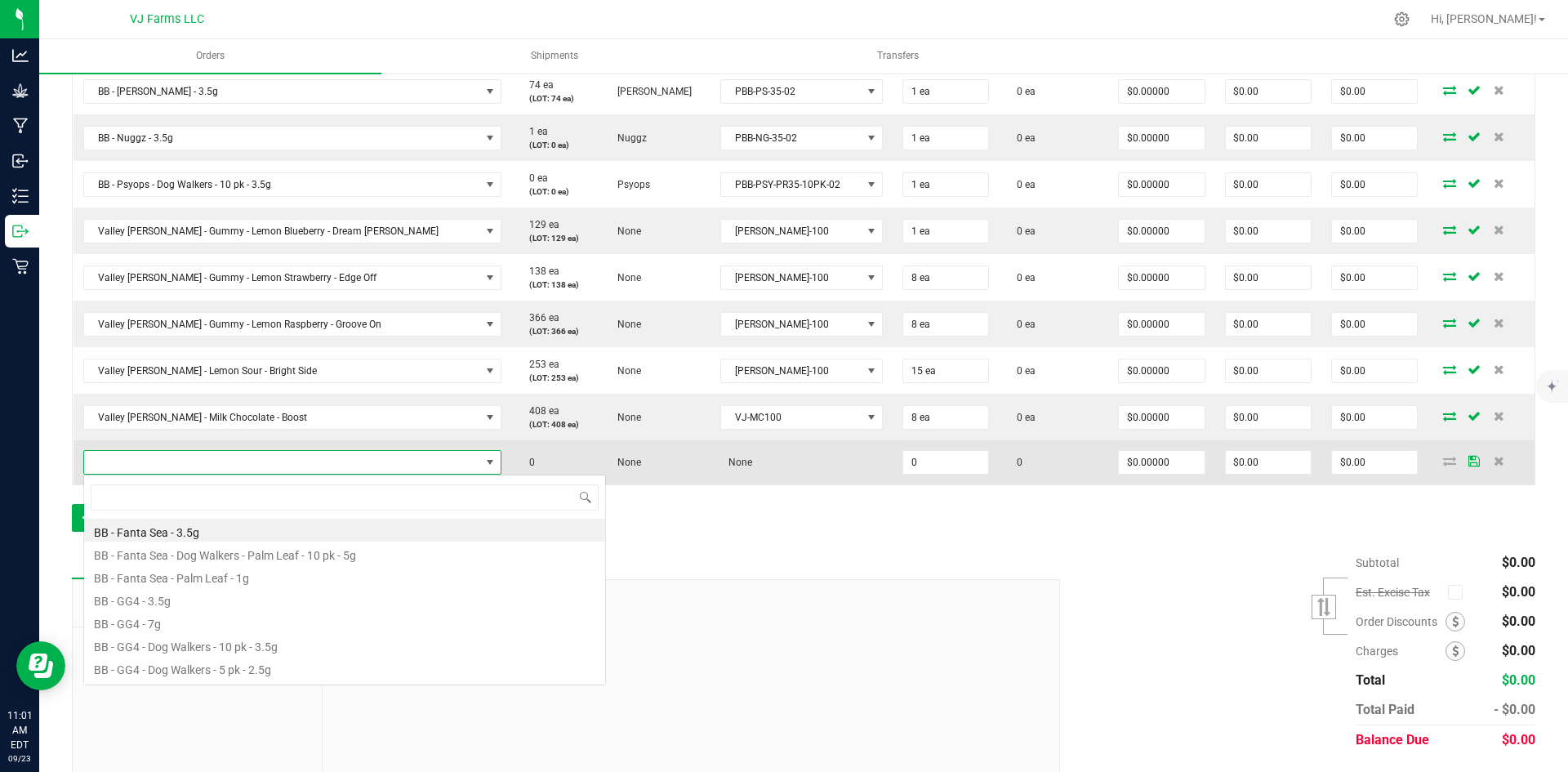
scroll to position [24, 332]
type input "hone"
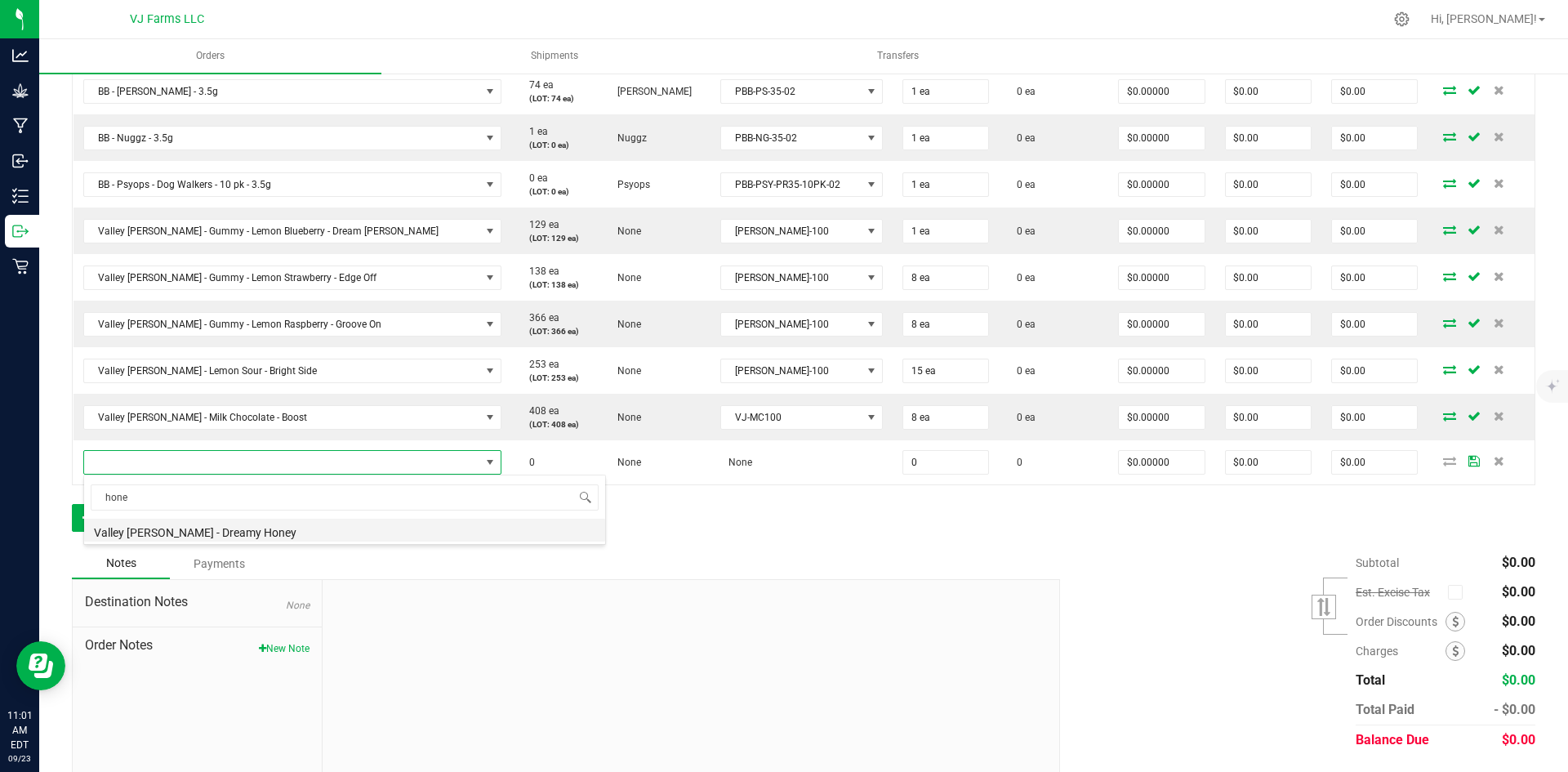
click at [229, 534] on li "Valley [PERSON_NAME] - Dreamy Honey" at bounding box center [344, 529] width 521 height 23
type input "0 ea"
type input "$32.00000"
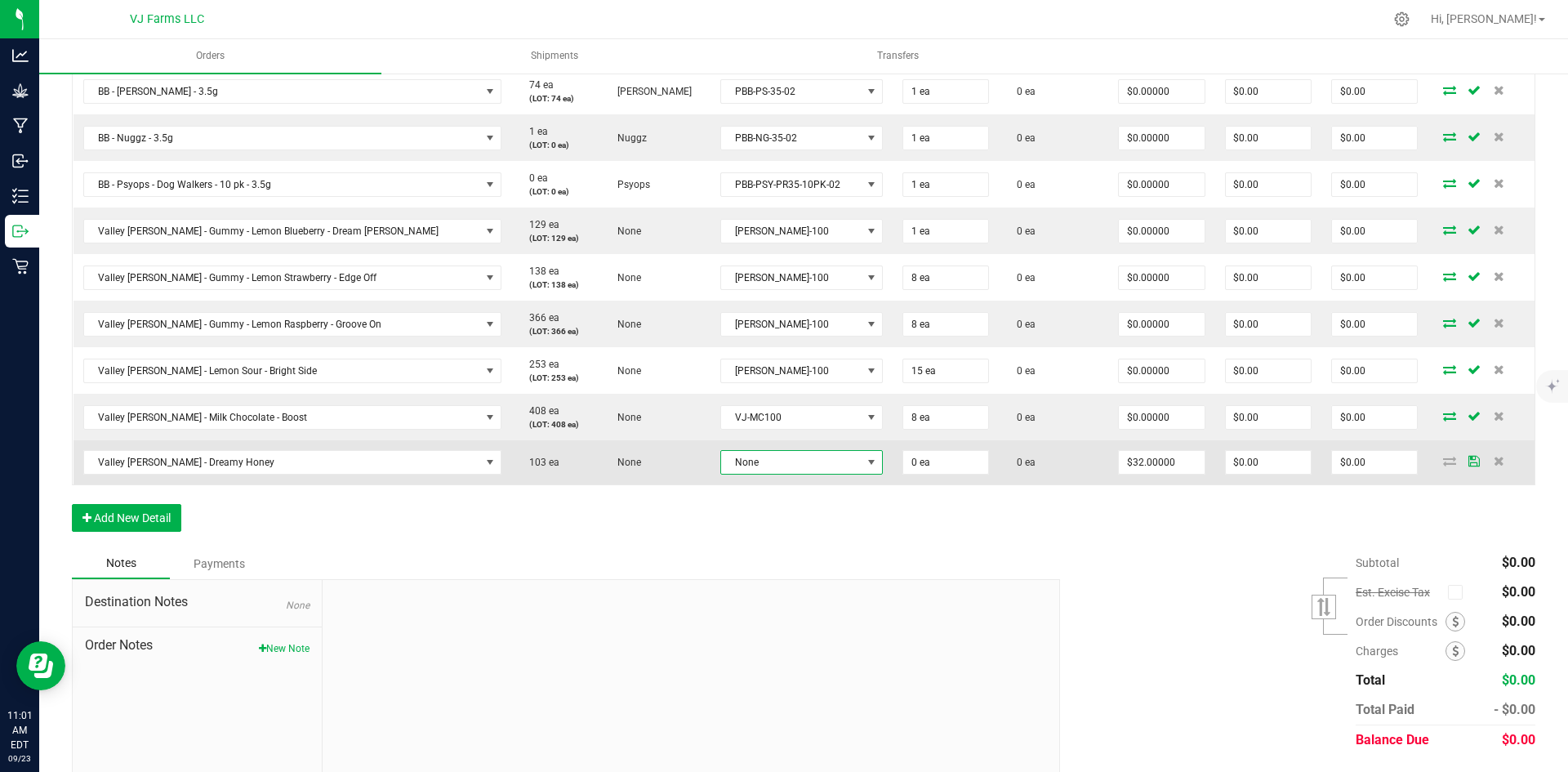
click at [722, 458] on span "None" at bounding box center [791, 462] width 140 height 23
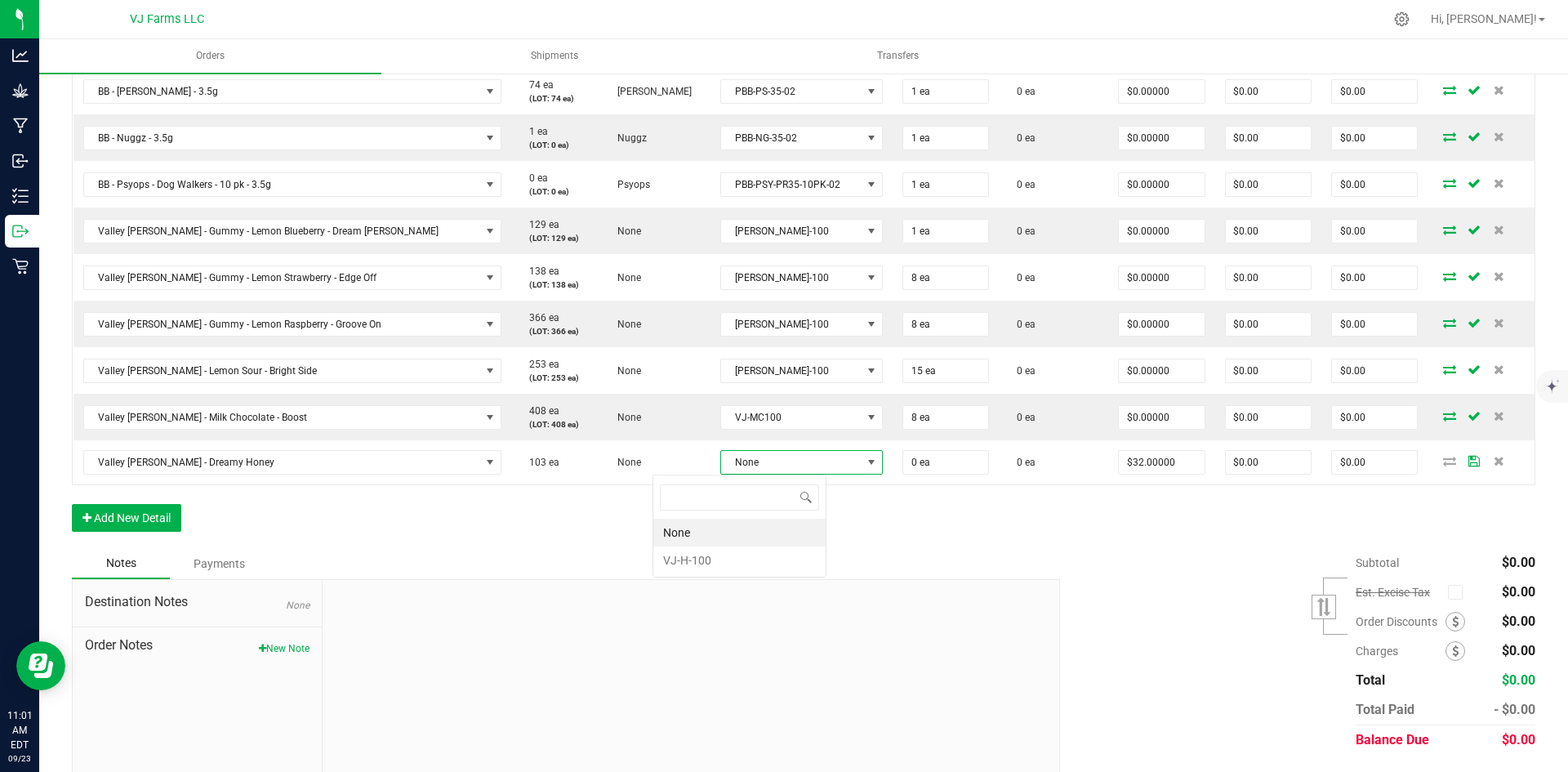
scroll to position [24, 174]
click at [691, 551] on li "VJ-H-100" at bounding box center [740, 560] width 173 height 28
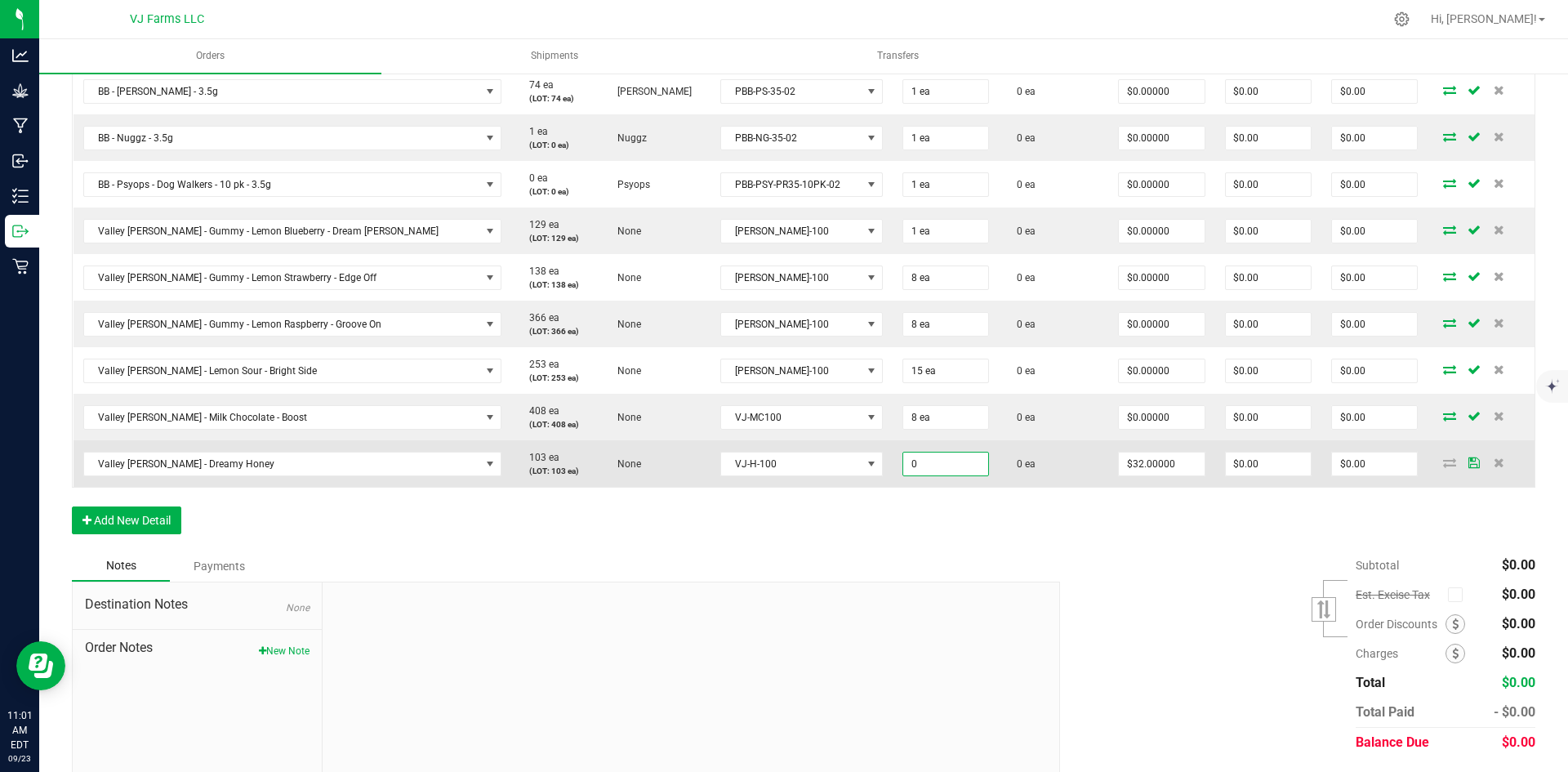
click at [903, 464] on input "0" at bounding box center [945, 464] width 85 height 23
type input "1 ea"
type input "32"
type input "$32.00"
click at [1126, 466] on input "32" at bounding box center [1161, 464] width 85 height 23
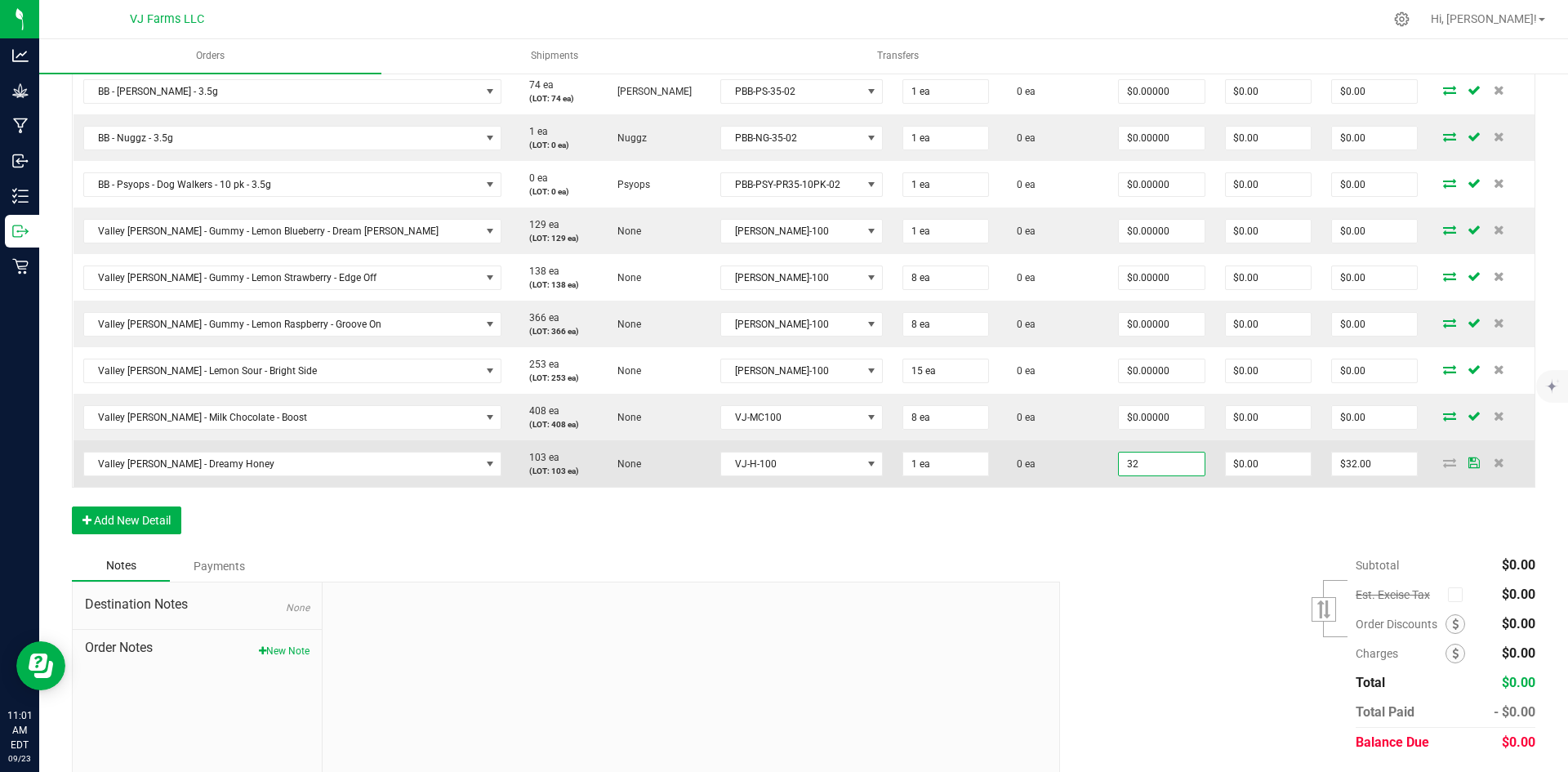
type input "0"
click at [1142, 453] on input "32" at bounding box center [1161, 464] width 85 height 23
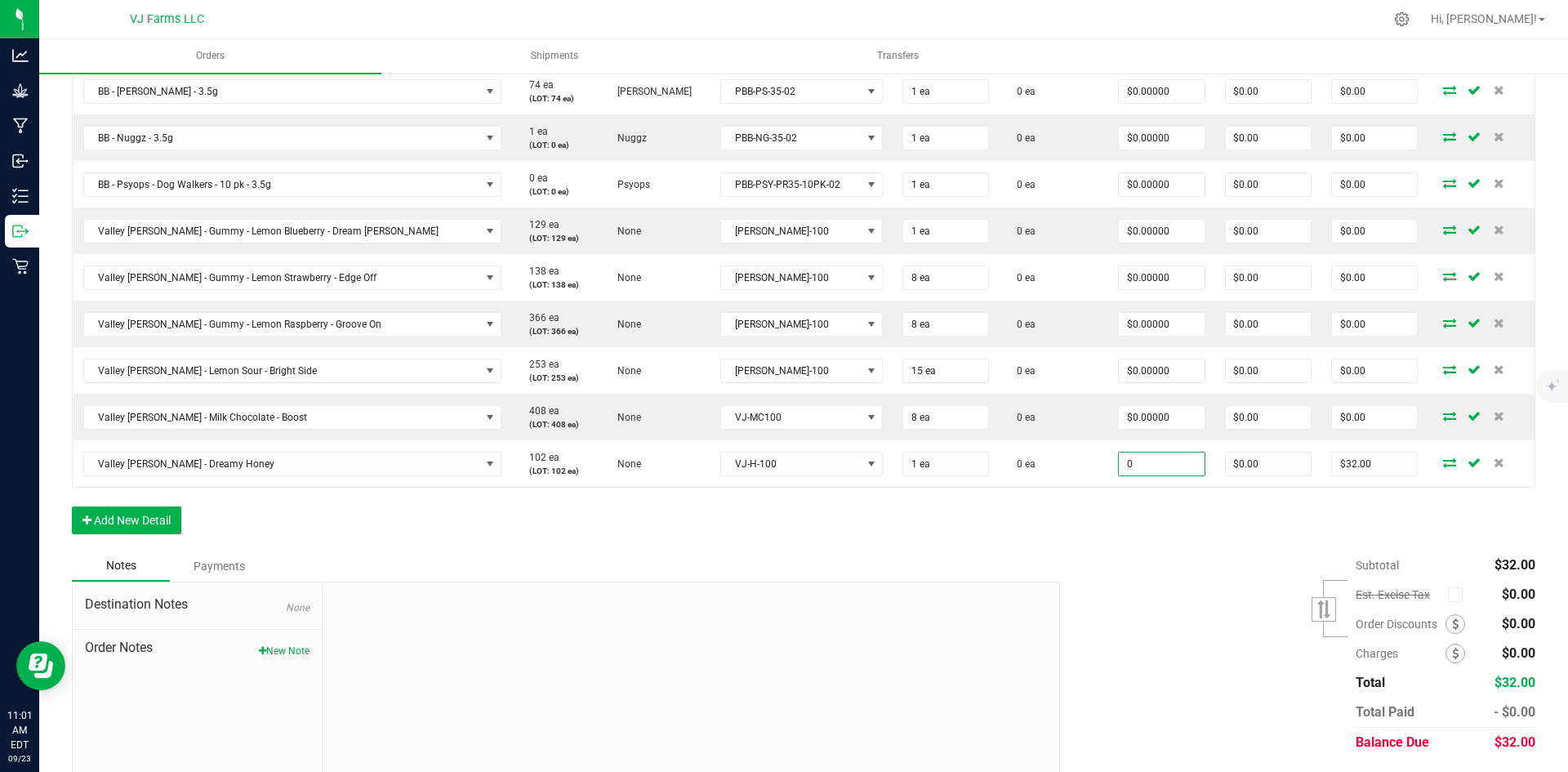
type input "$0.00000"
type input "$0.00"
click at [1152, 557] on div "Subtotal $32.00 Est. Excise Tax" at bounding box center [1291, 653] width 488 height 207
click at [154, 532] on button "Add New Detail" at bounding box center [126, 520] width 109 height 28
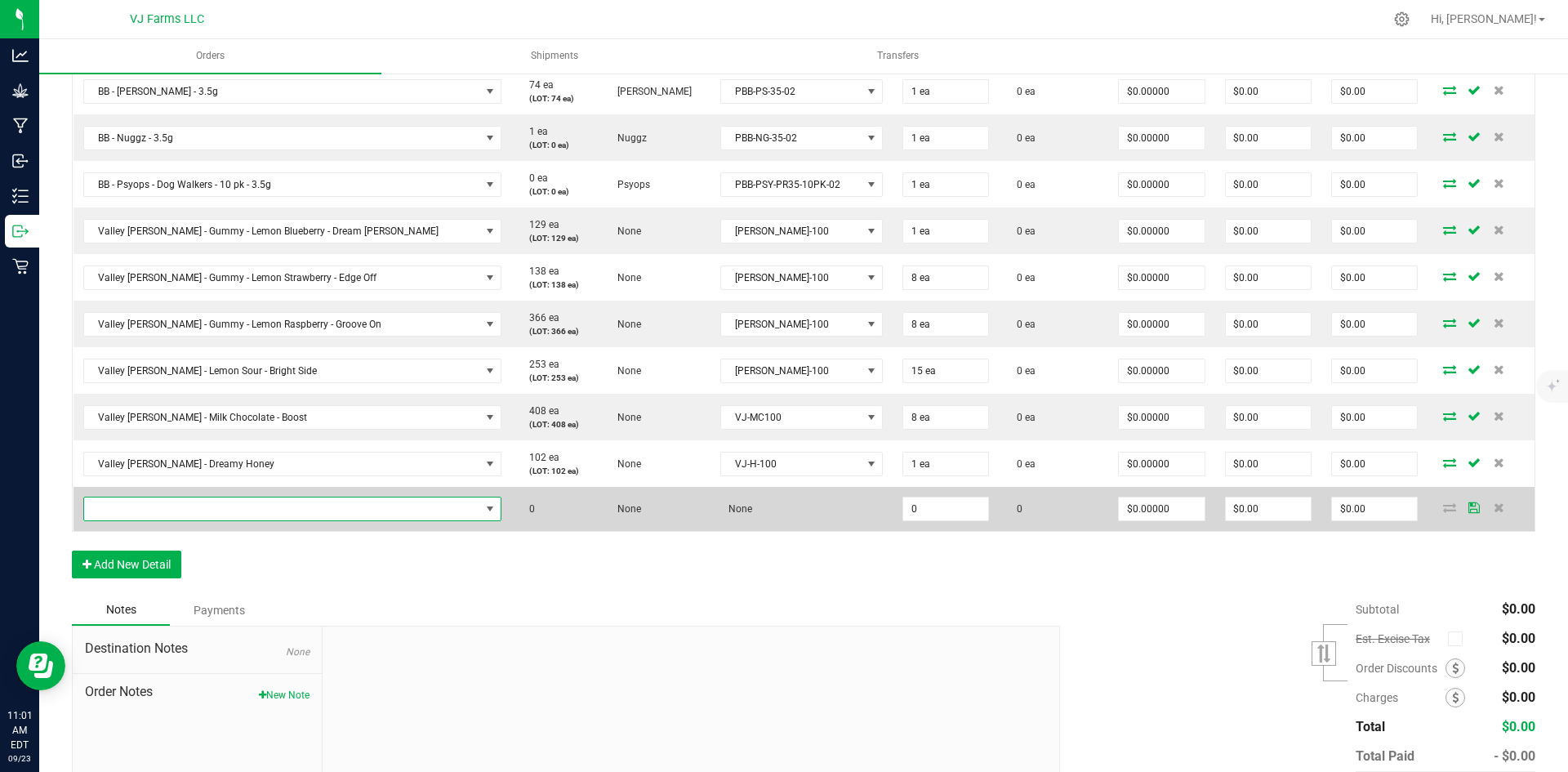
click at [167, 515] on span "NO DATA FOUND" at bounding box center [282, 509] width 397 height 23
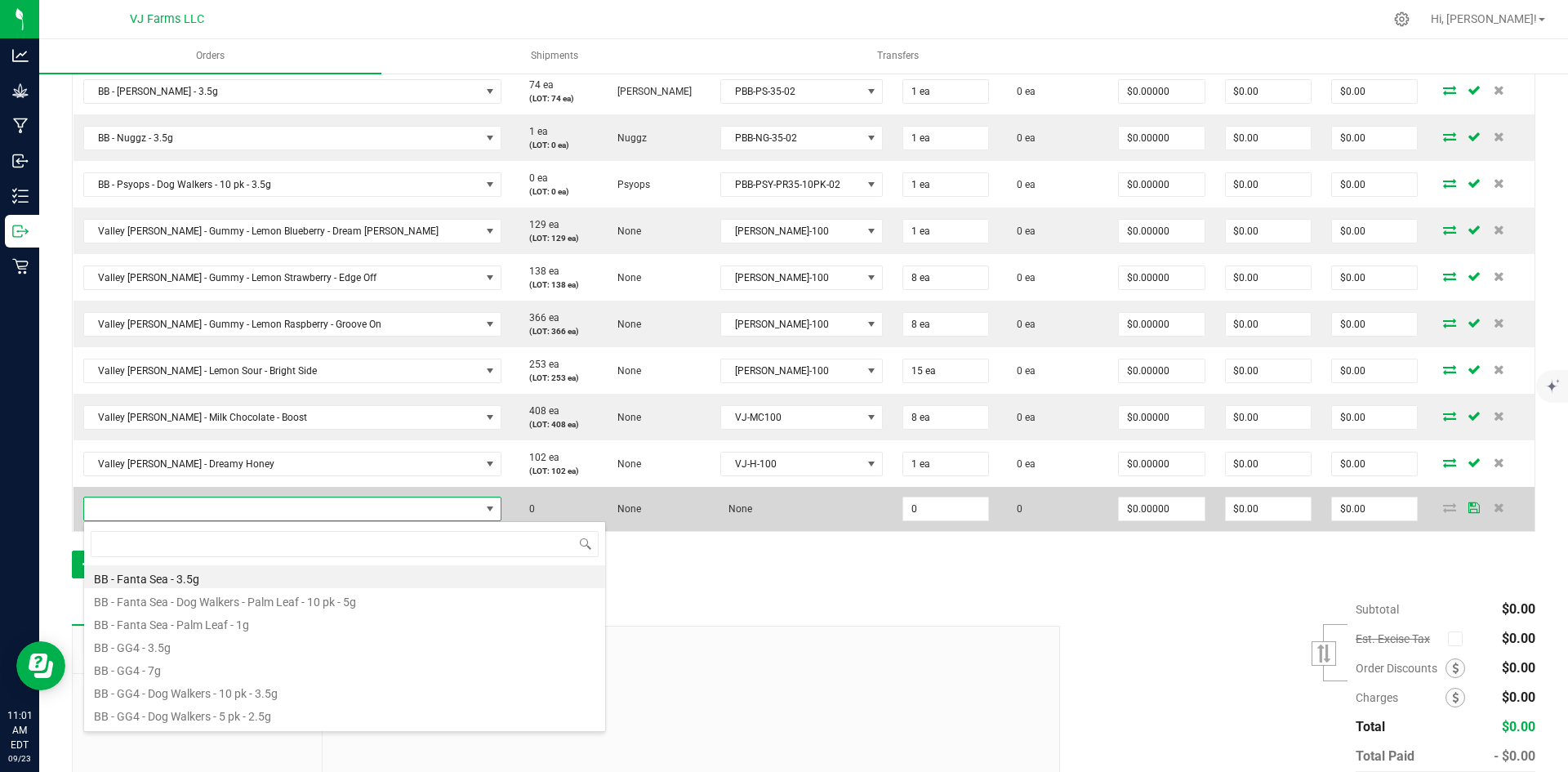
scroll to position [24, 332]
type input "drop"
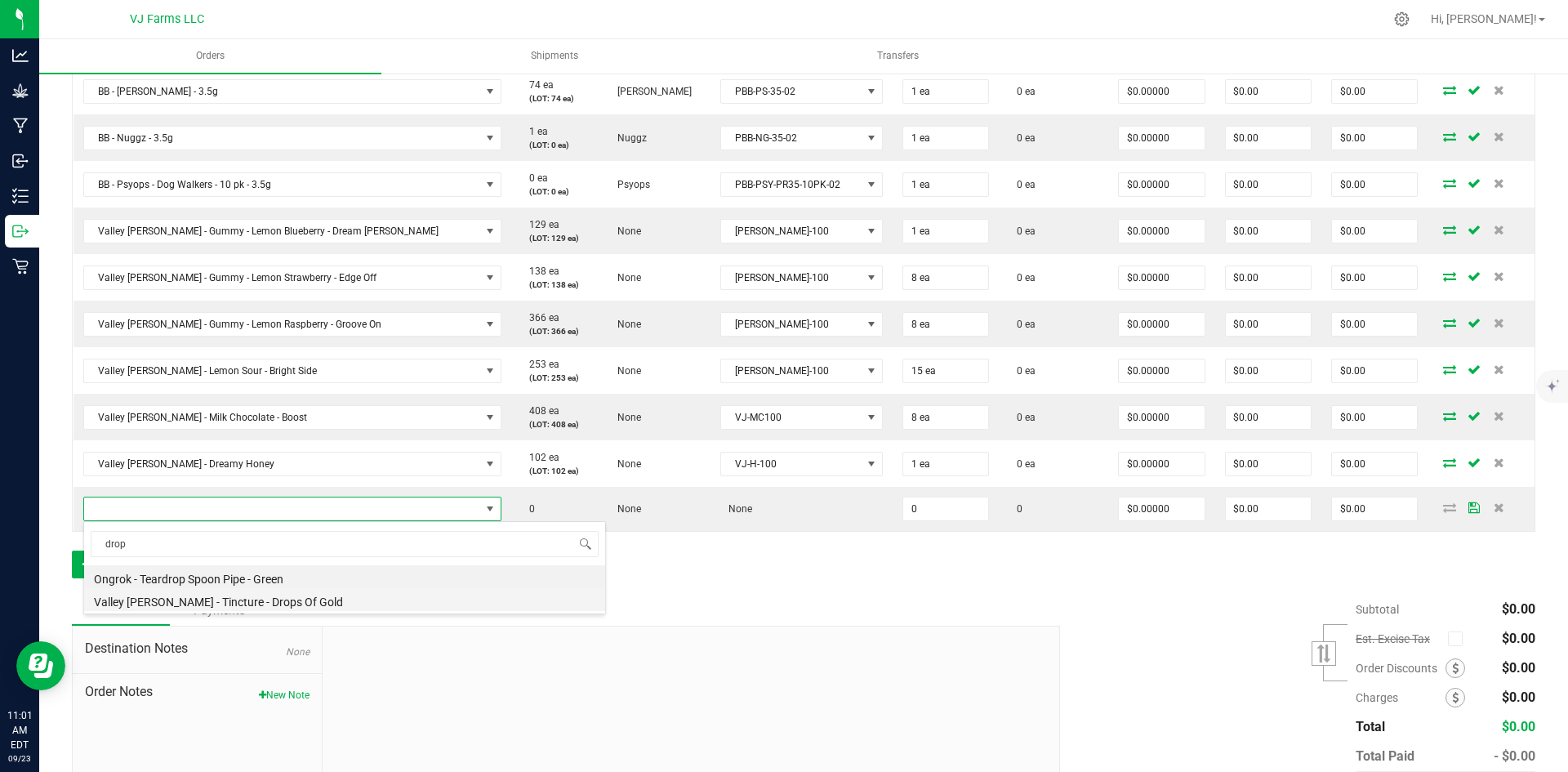
click at [243, 607] on li "Valley [PERSON_NAME] - Tincture - Drops Of Gold" at bounding box center [344, 599] width 521 height 23
type input "0 ea"
type input "$18.00000"
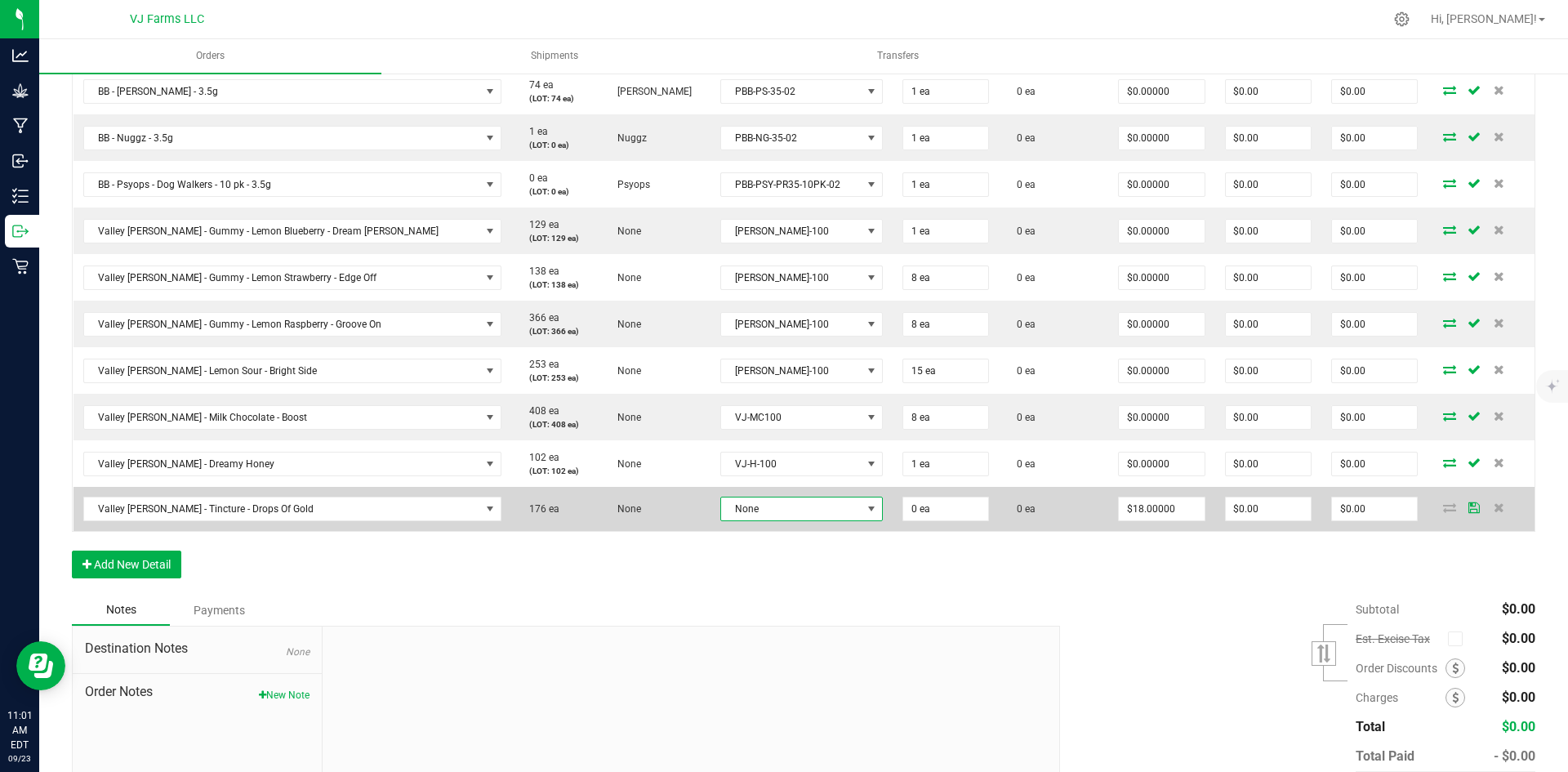
click at [736, 514] on span "None" at bounding box center [791, 509] width 140 height 23
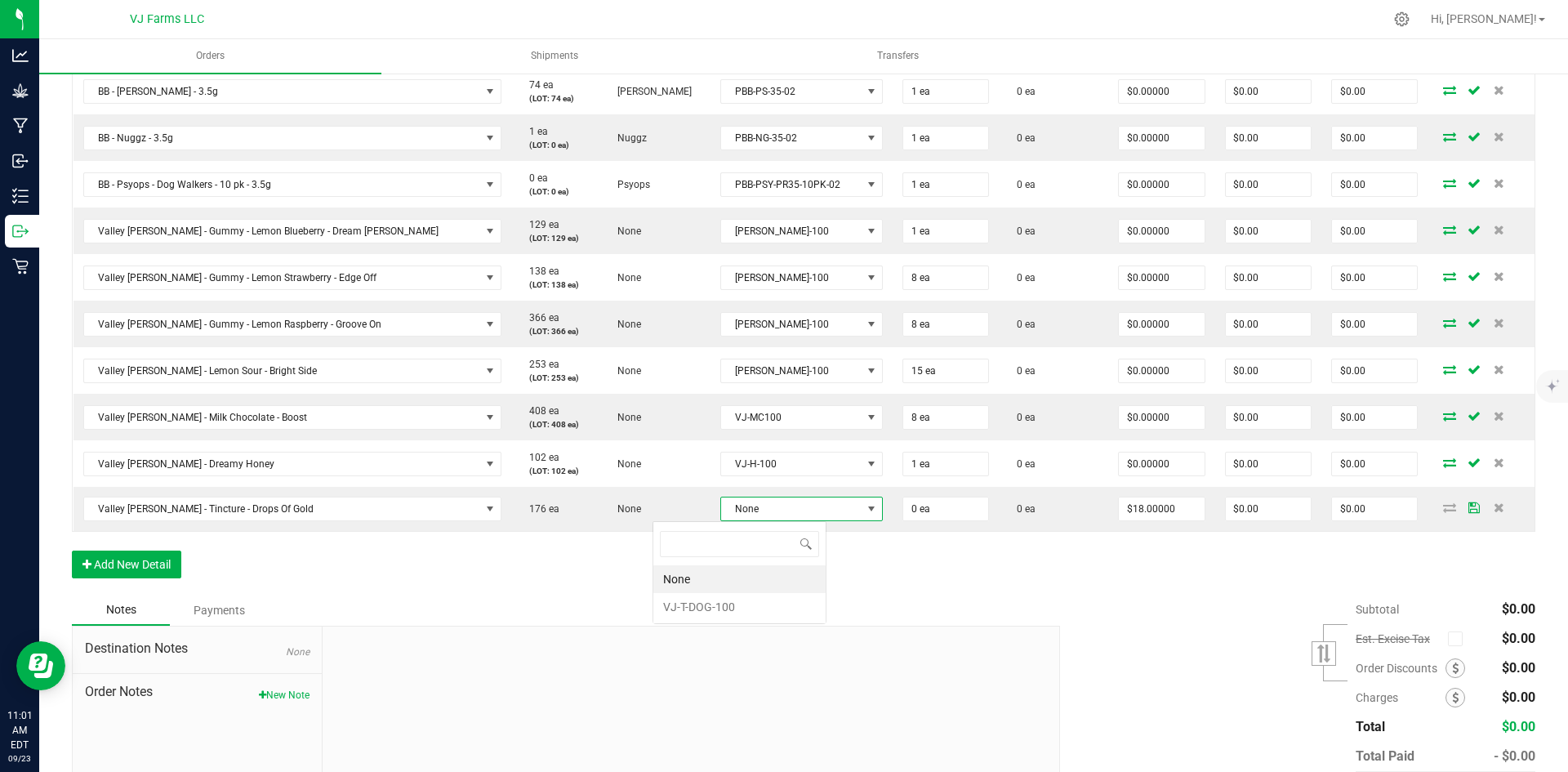
scroll to position [24, 174]
click at [712, 608] on li "VJ-T-DOG-100" at bounding box center [740, 607] width 173 height 28
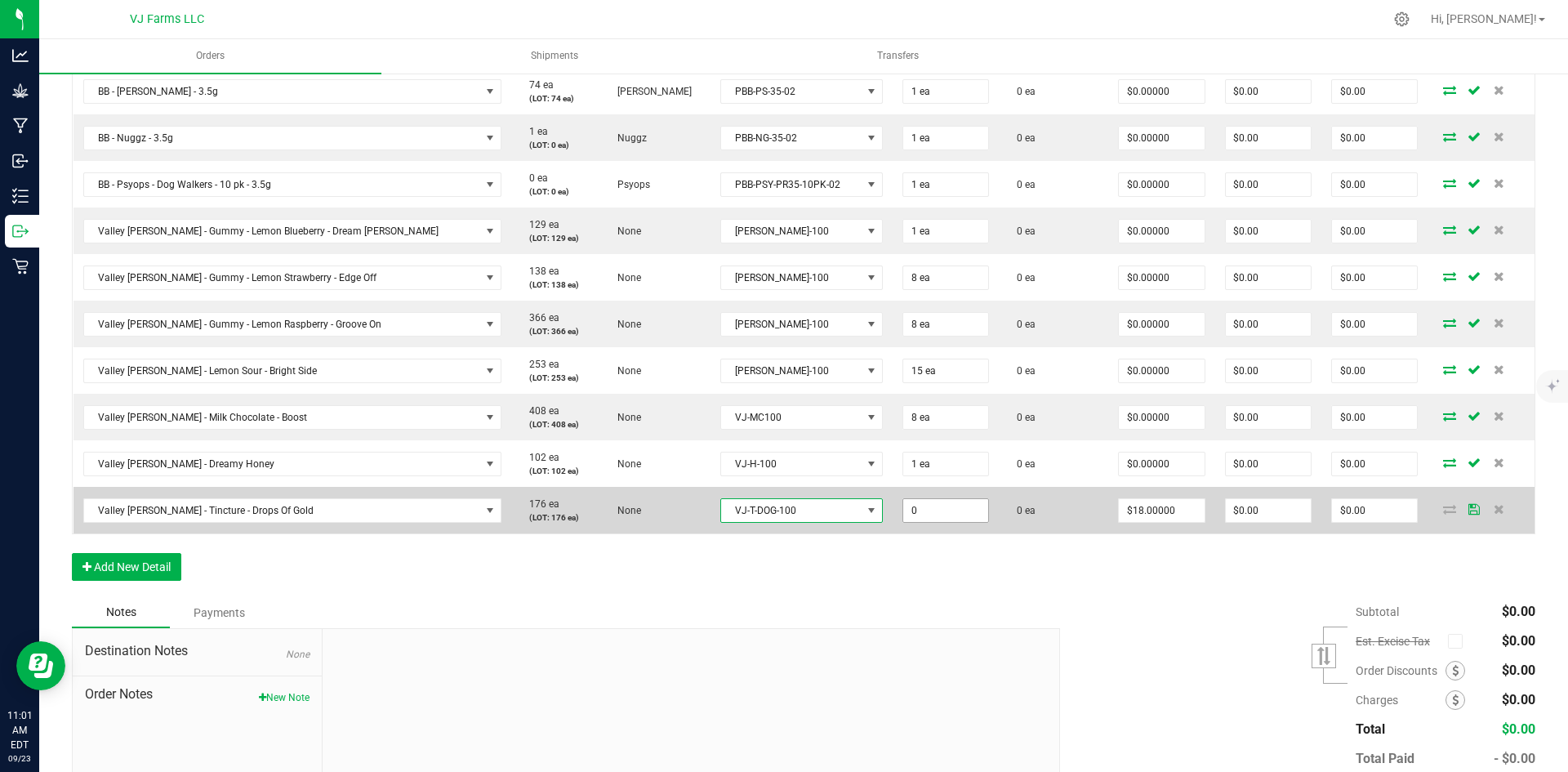
click at [903, 508] on input "0" at bounding box center [945, 510] width 85 height 23
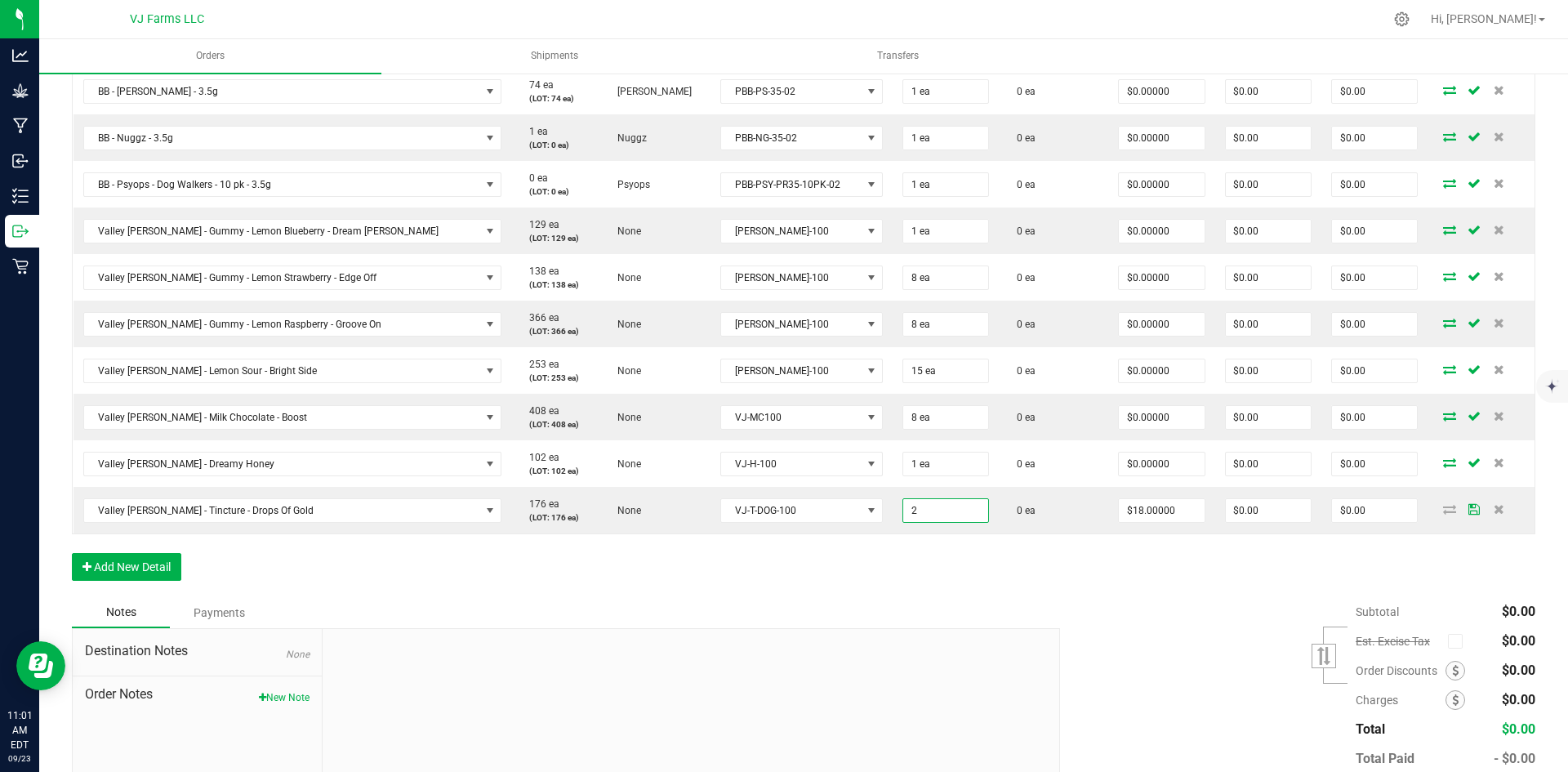
type input "2 ea"
type input "$36.00"
click at [900, 596] on div "Order Details Print All Labels Item Sellable Strain Lot Number Qty Ordered Qty …" at bounding box center [803, 202] width 1463 height 788
click at [119, 580] on button "Add New Detail" at bounding box center [126, 567] width 109 height 28
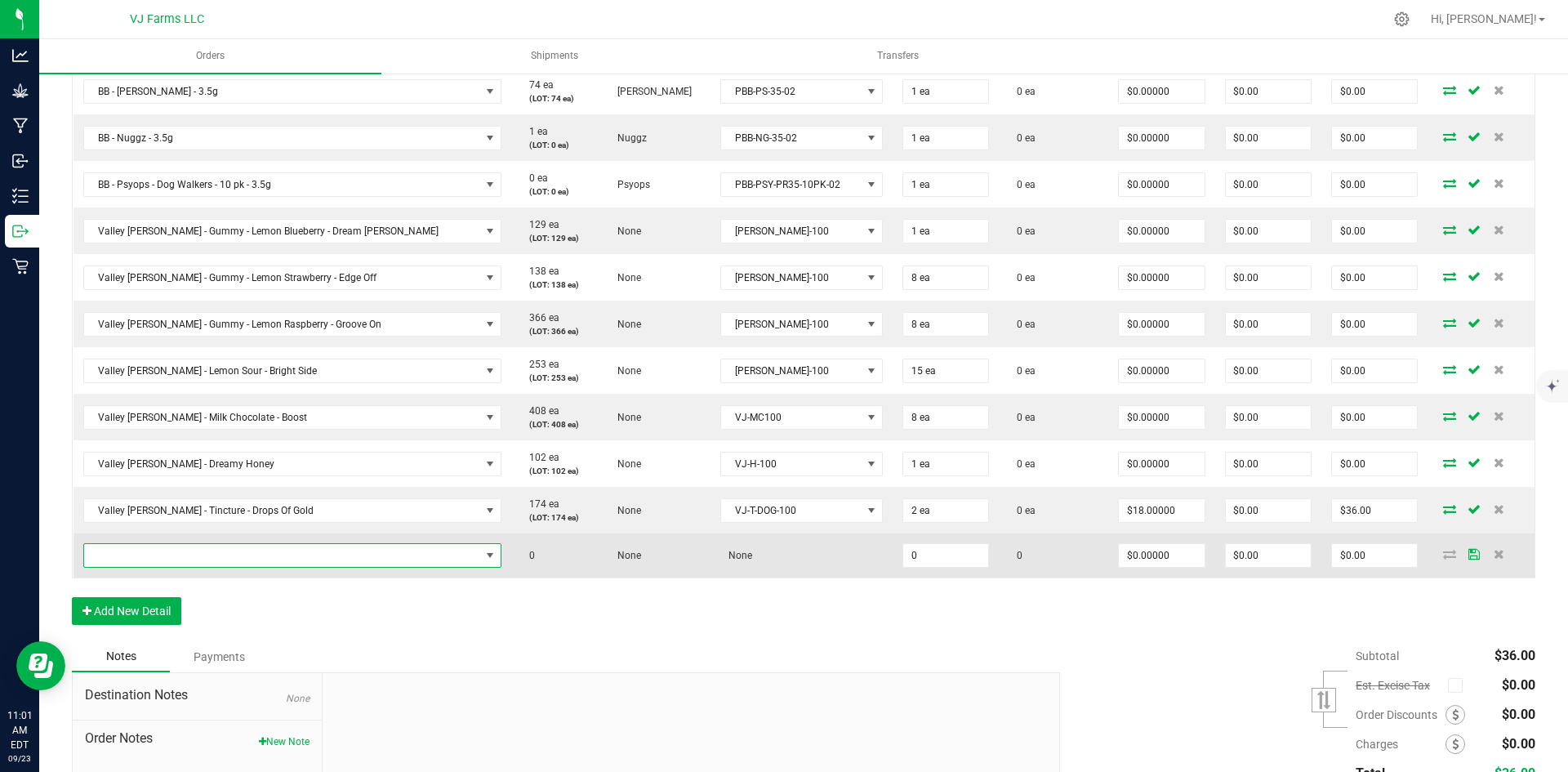
click at [140, 564] on span "NO DATA FOUND" at bounding box center [282, 555] width 397 height 23
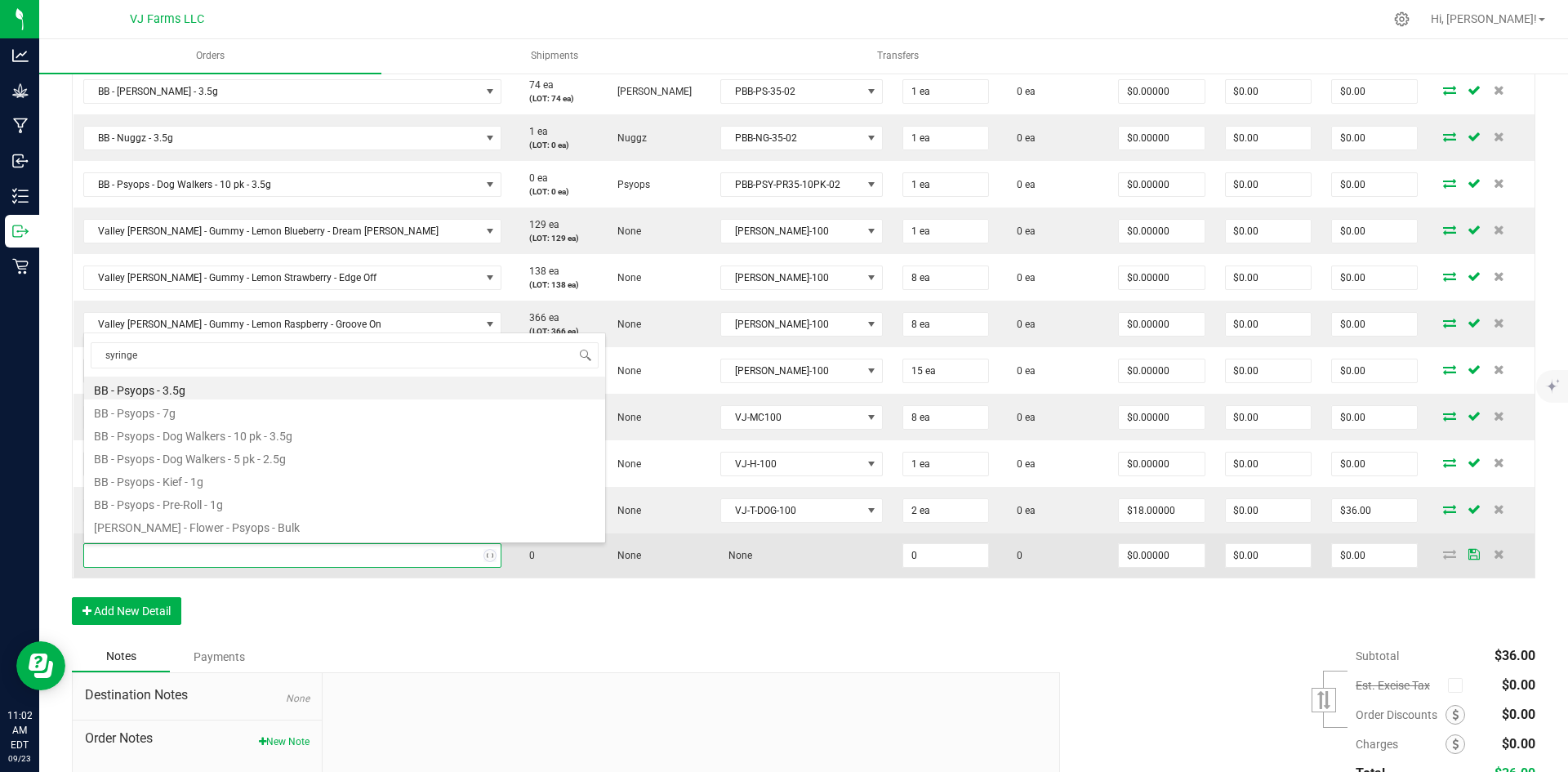
type input "syringes"
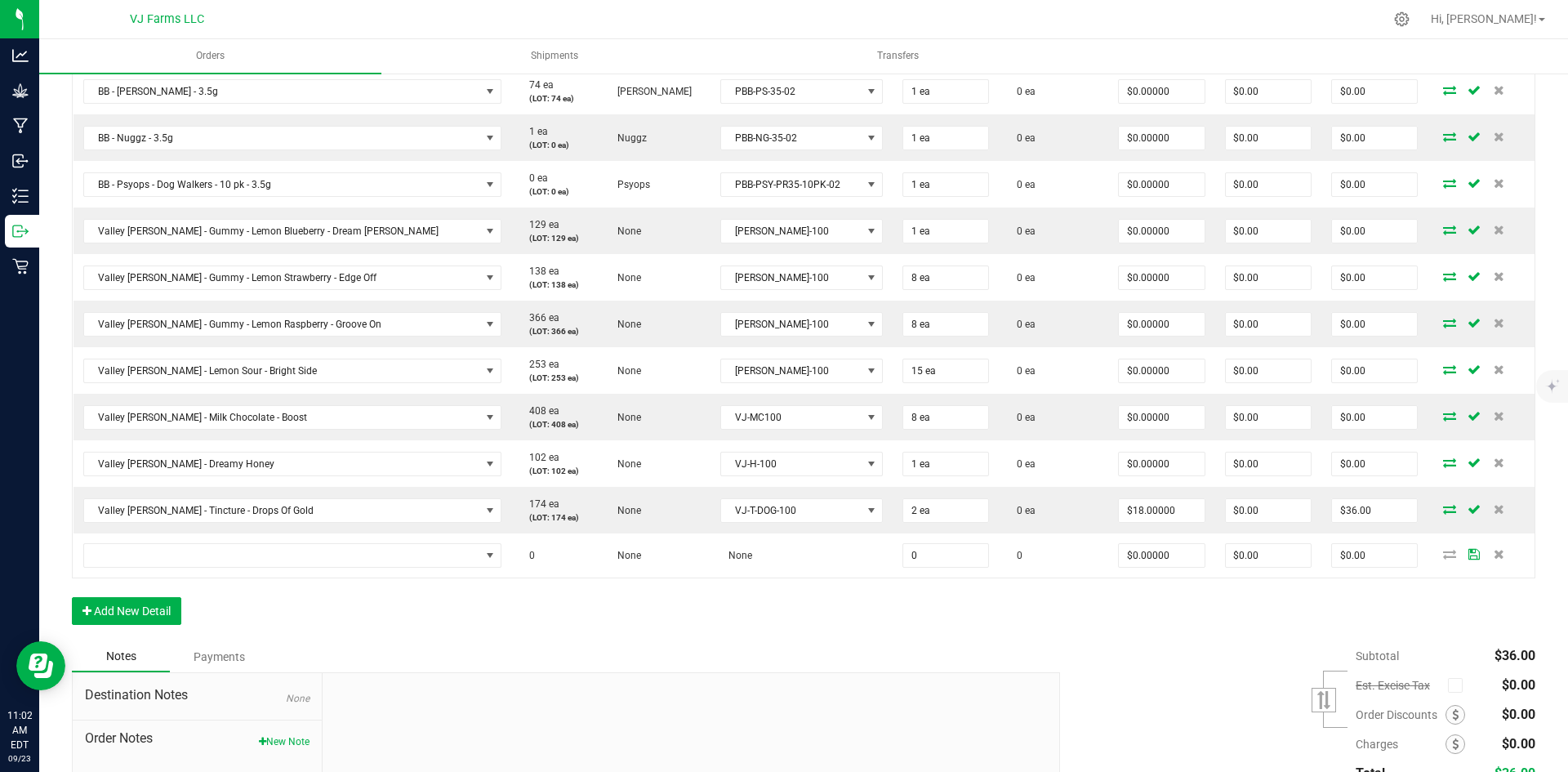
click at [695, 603] on div "Order Details Print All Labels Item Sellable Strain Lot Number Qty Ordered Qty …" at bounding box center [803, 225] width 1463 height 832
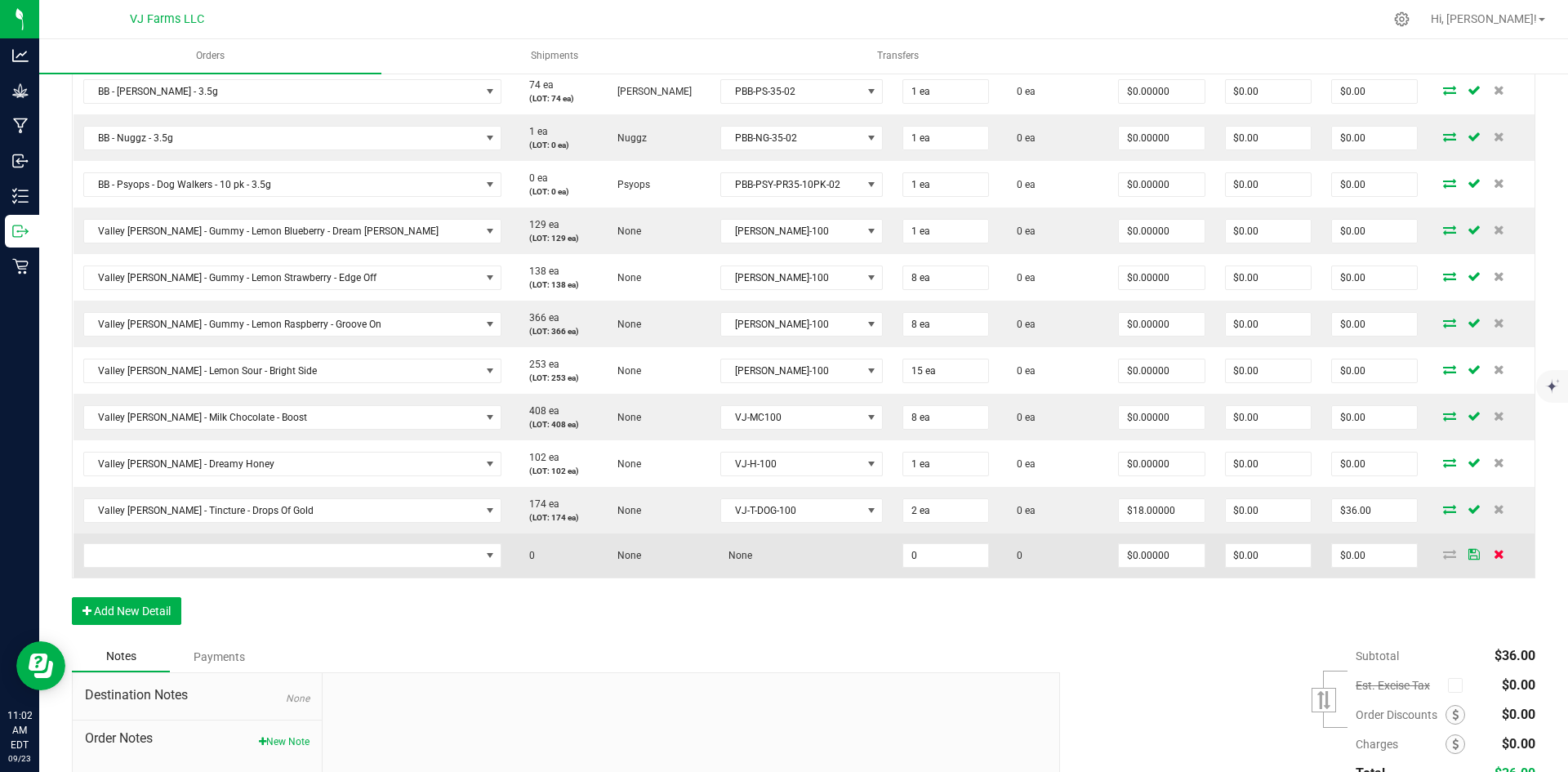
click at [1494, 555] on icon at bounding box center [1499, 553] width 10 height 10
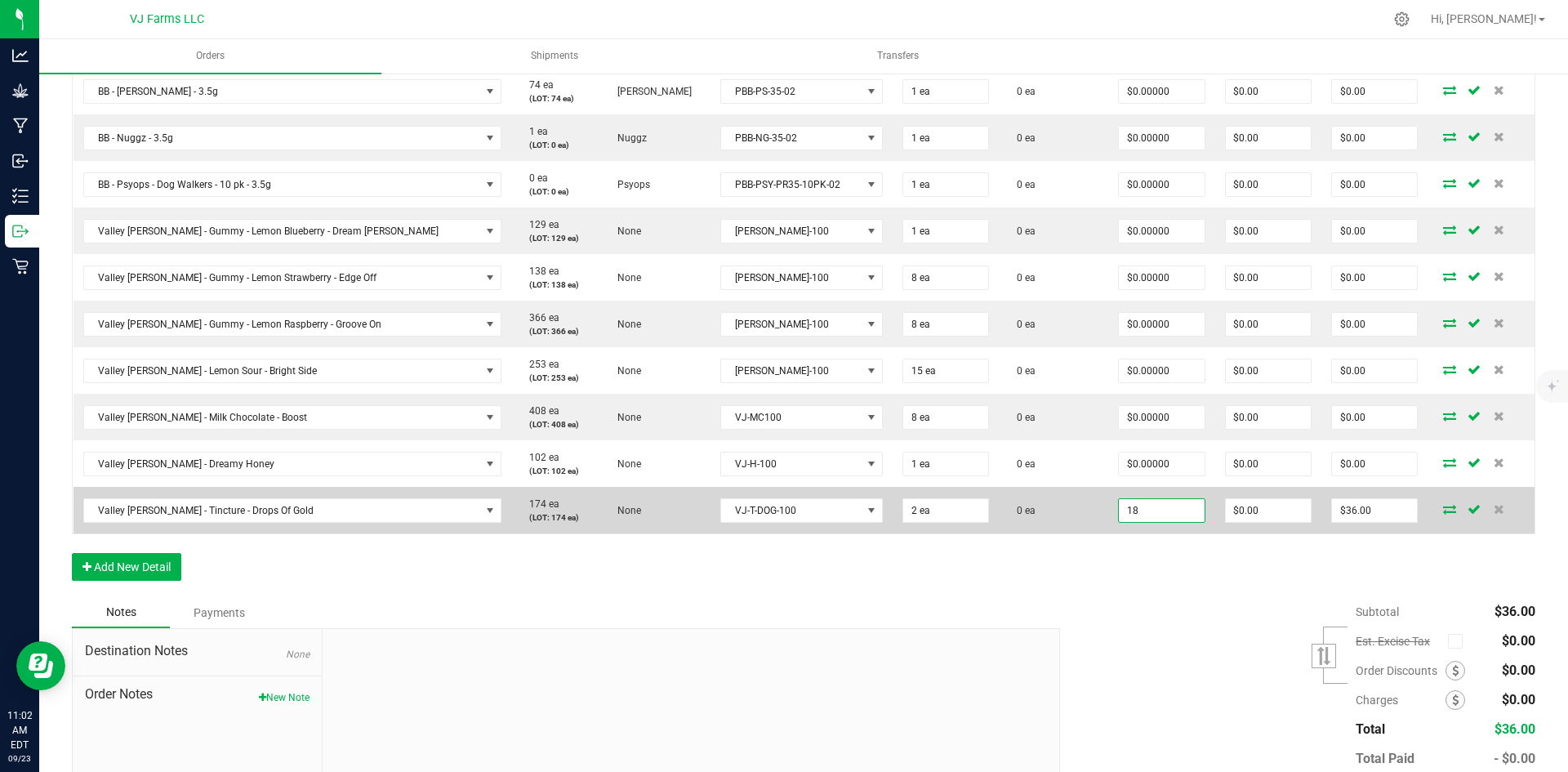
click at [1119, 506] on input "18" at bounding box center [1161, 510] width 85 height 23
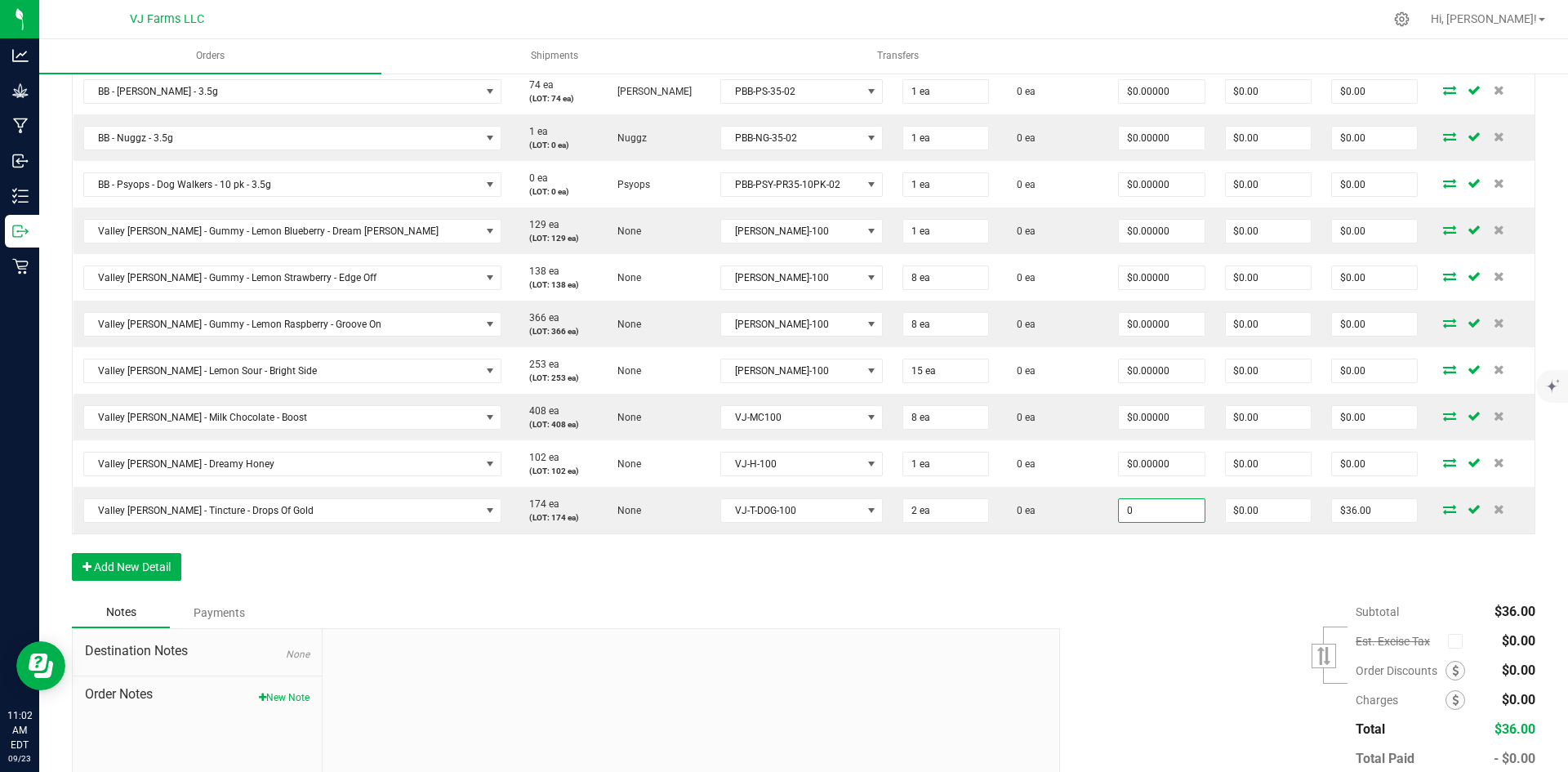
type input "$0.00000"
type input "$0.00"
click at [1138, 588] on div "Order Details Print All Labels Item Sellable Strain Lot Number Qty Ordered Qty …" at bounding box center [803, 202] width 1463 height 788
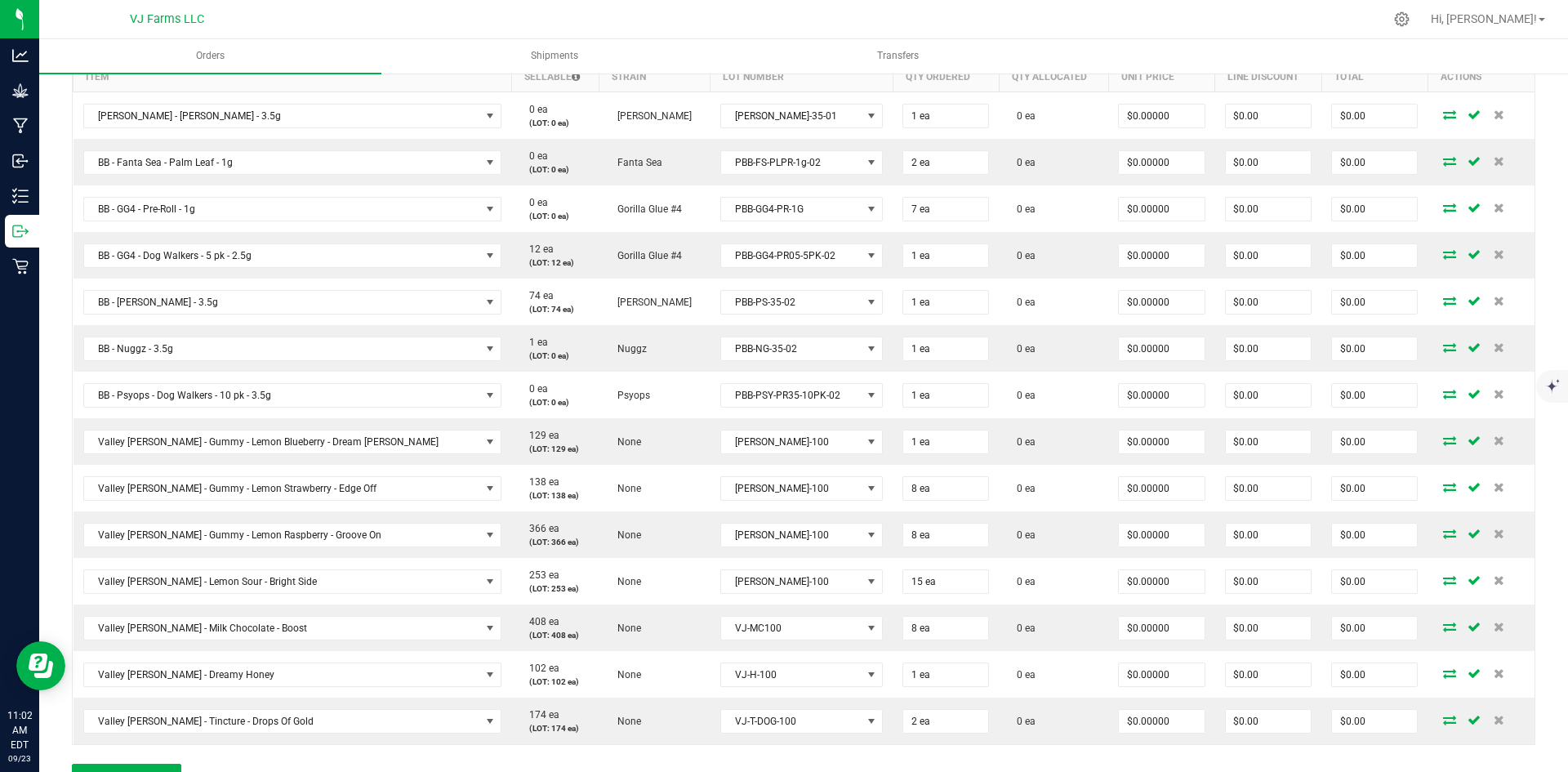
scroll to position [453, 0]
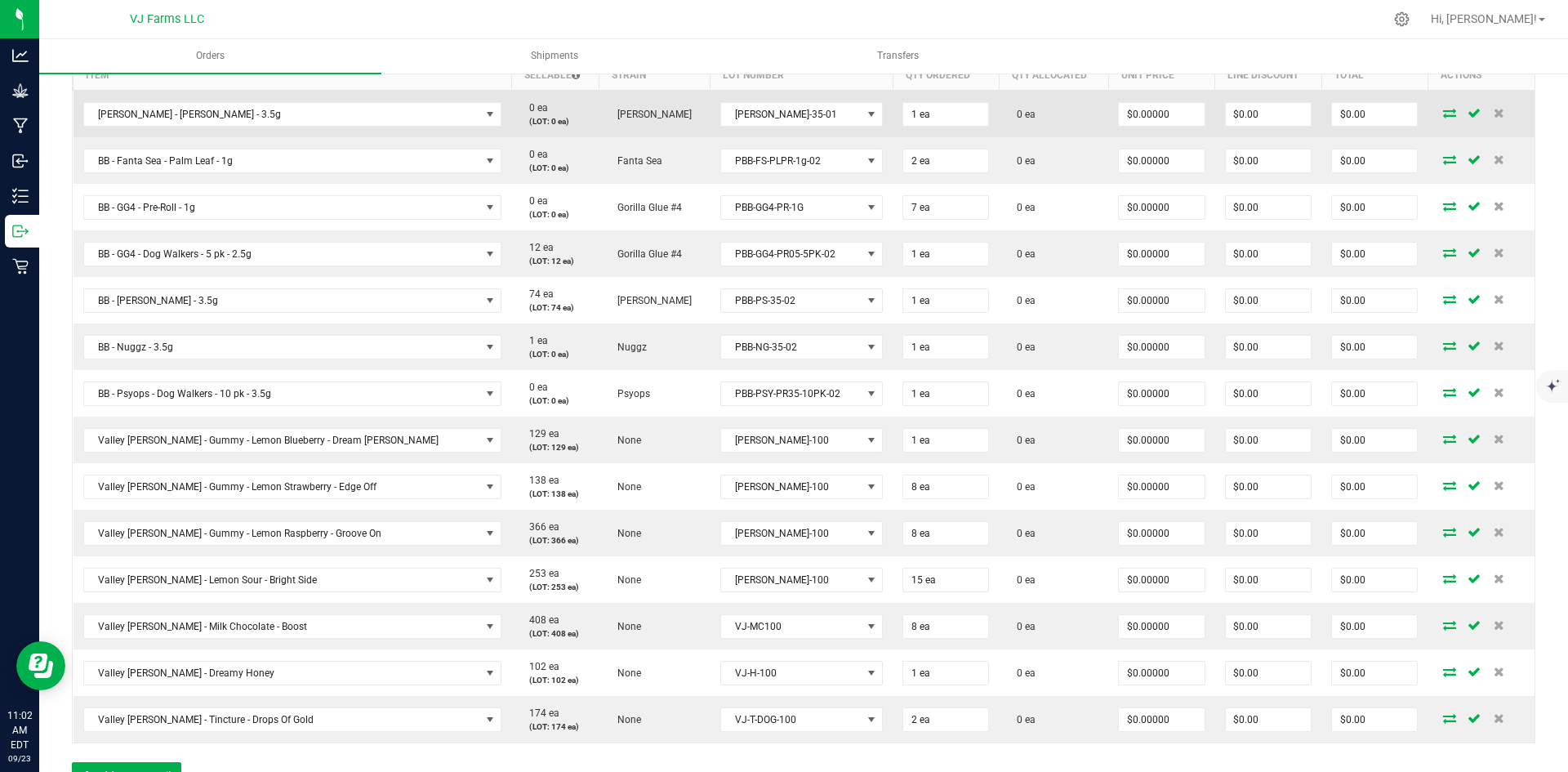
click at [1443, 118] on icon at bounding box center [1449, 113] width 13 height 10
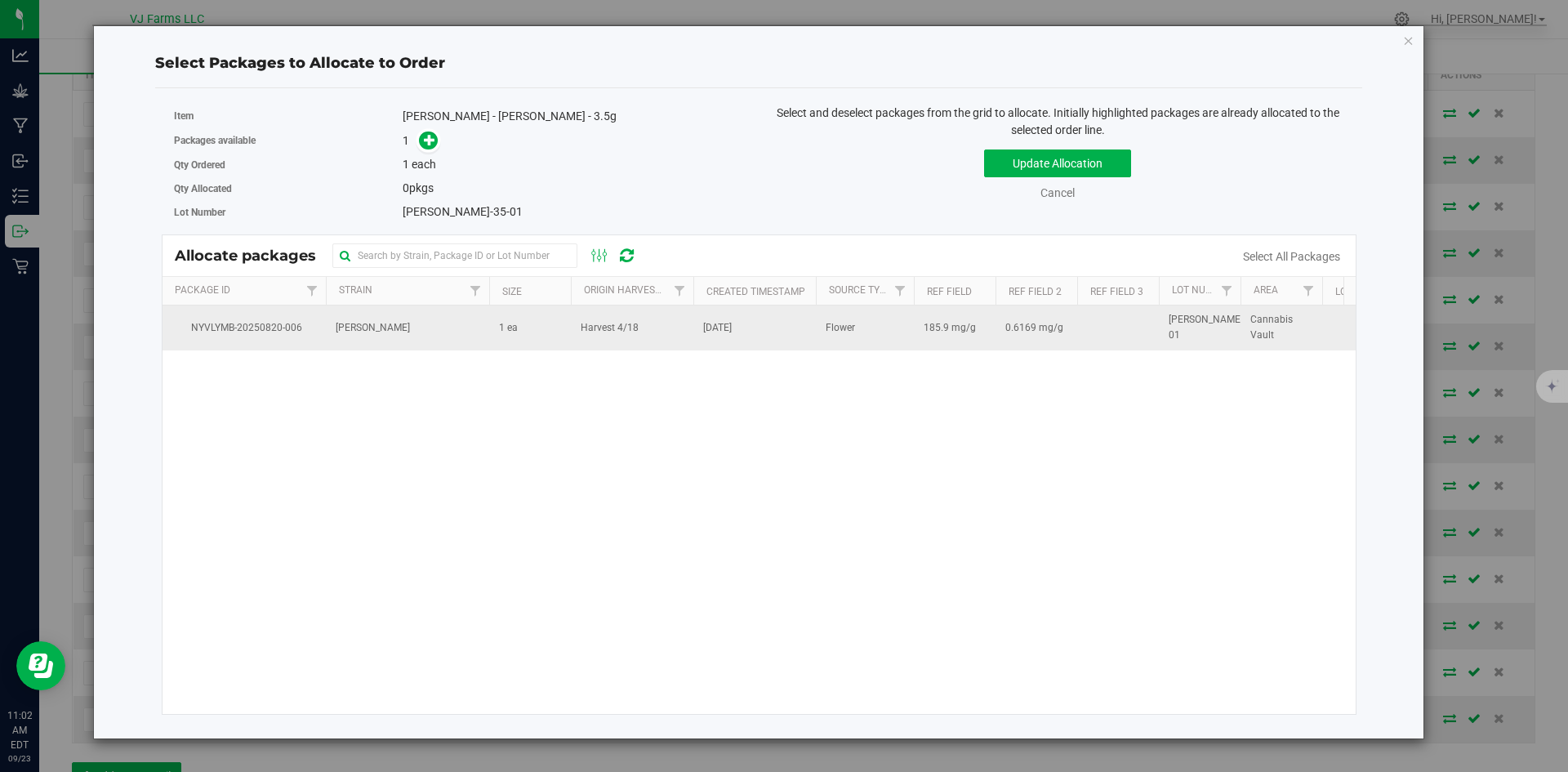
click at [641, 334] on td "Harvest 4/18" at bounding box center [632, 327] width 122 height 44
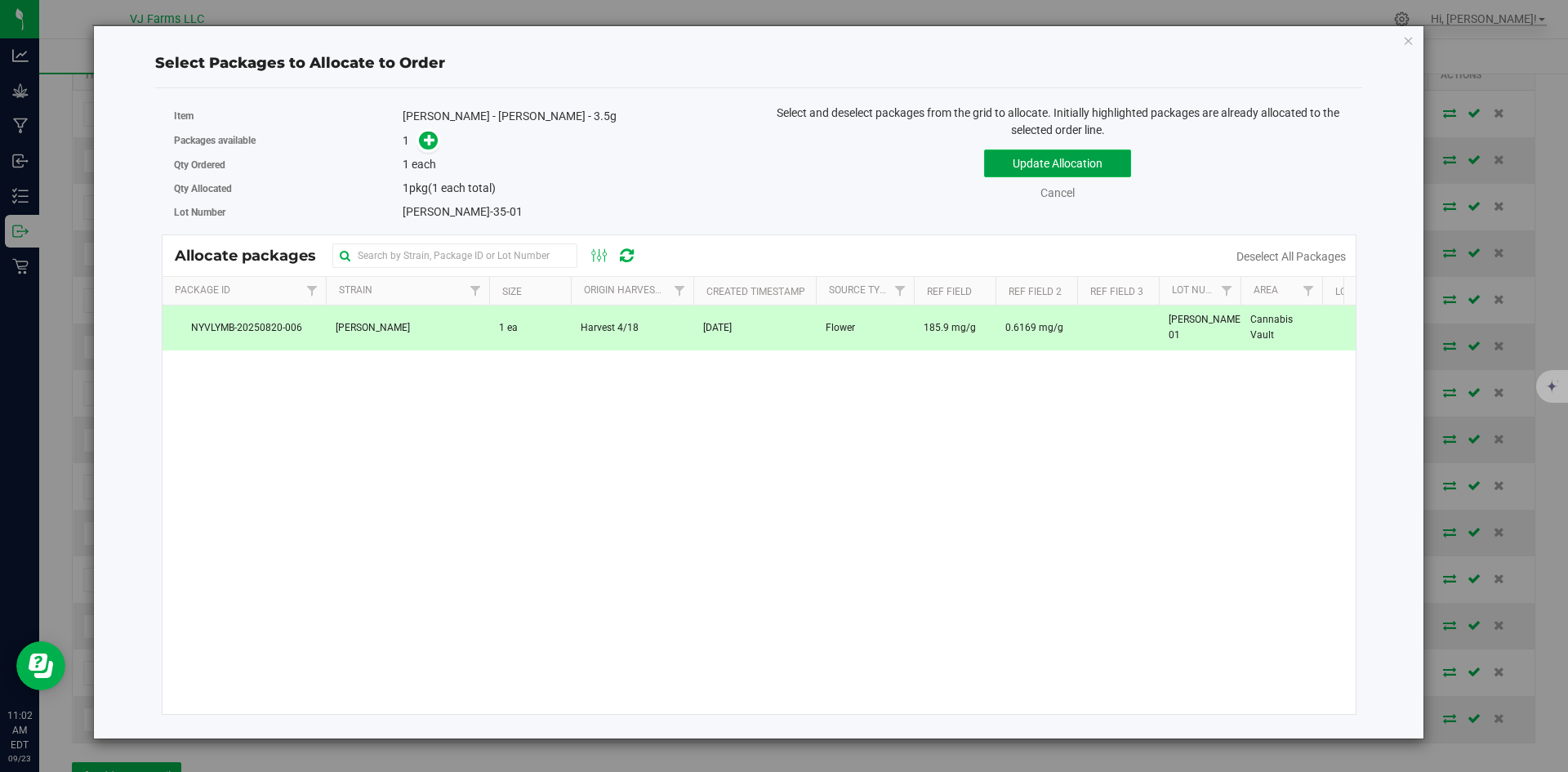
click at [1012, 155] on button "Update Allocation" at bounding box center [1058, 163] width 147 height 28
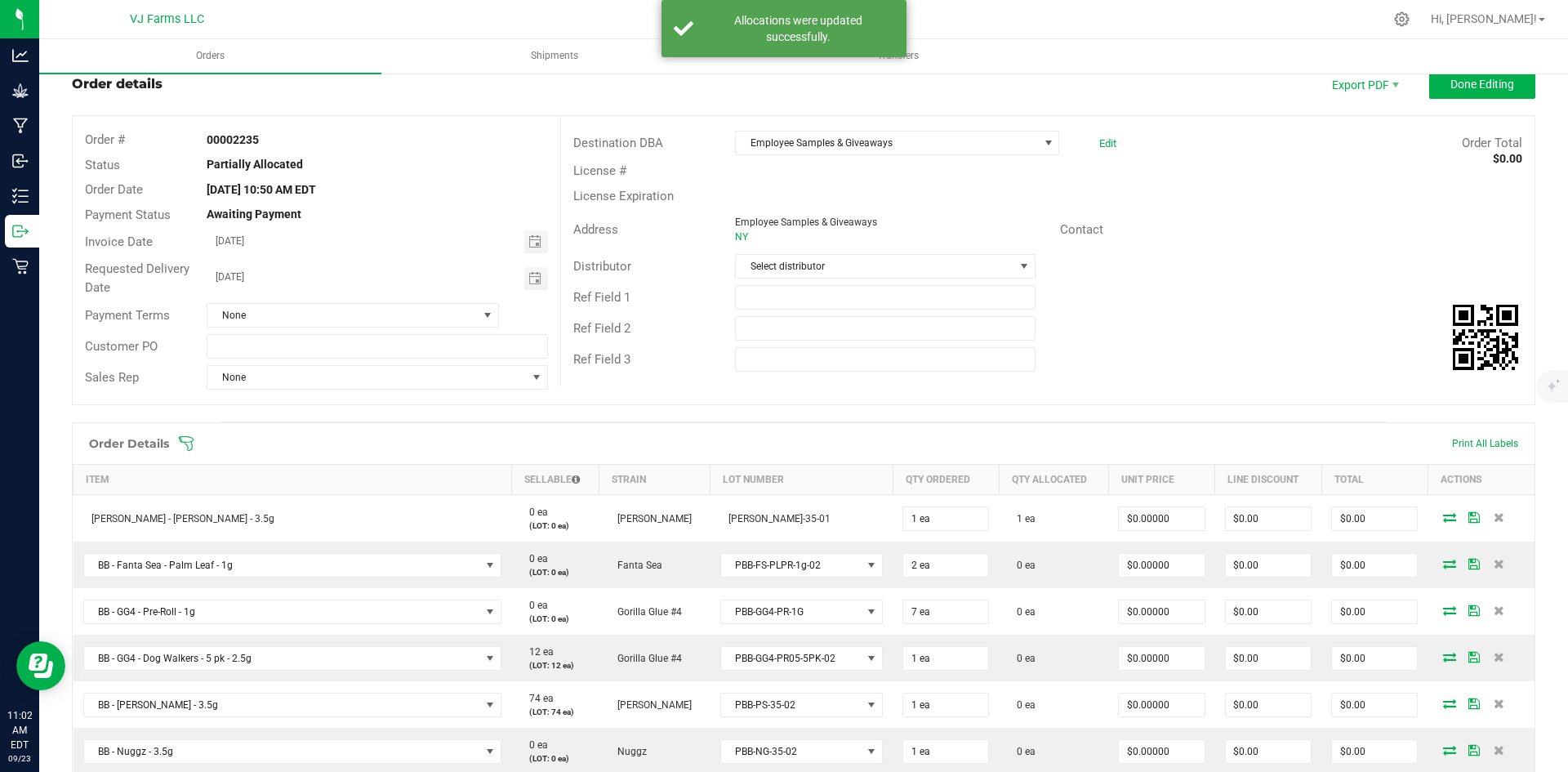
scroll to position [42, 0]
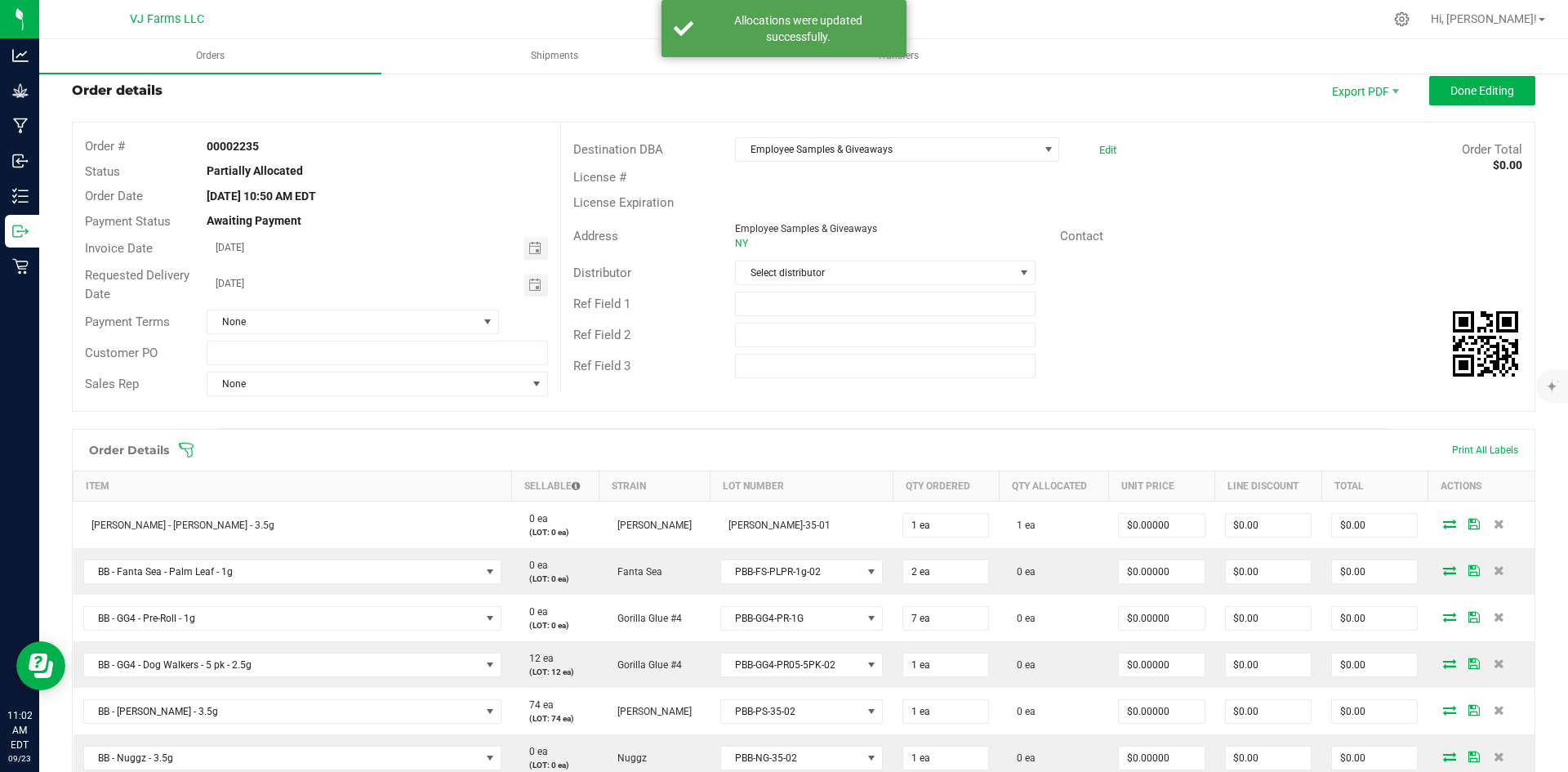
drag, startPoint x: 1552, startPoint y: 91, endPoint x: 1564, endPoint y: 103, distance: 17.0
click at [1564, 103] on div "Orders Shipments Transfers Back to Orders Order details Export PDF Done Editing…" at bounding box center [804, 406] width 1529 height 733
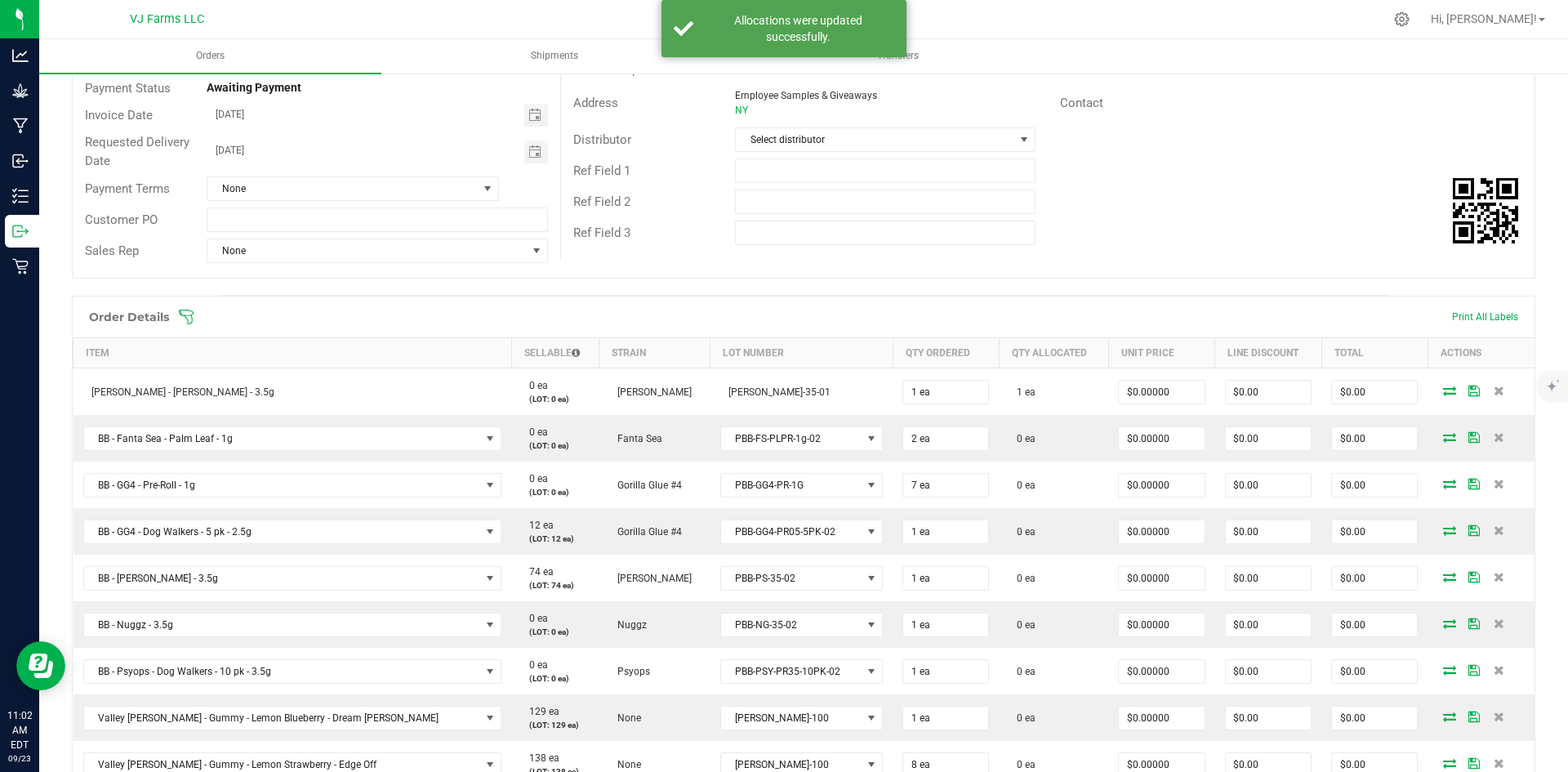
scroll to position [197, 0]
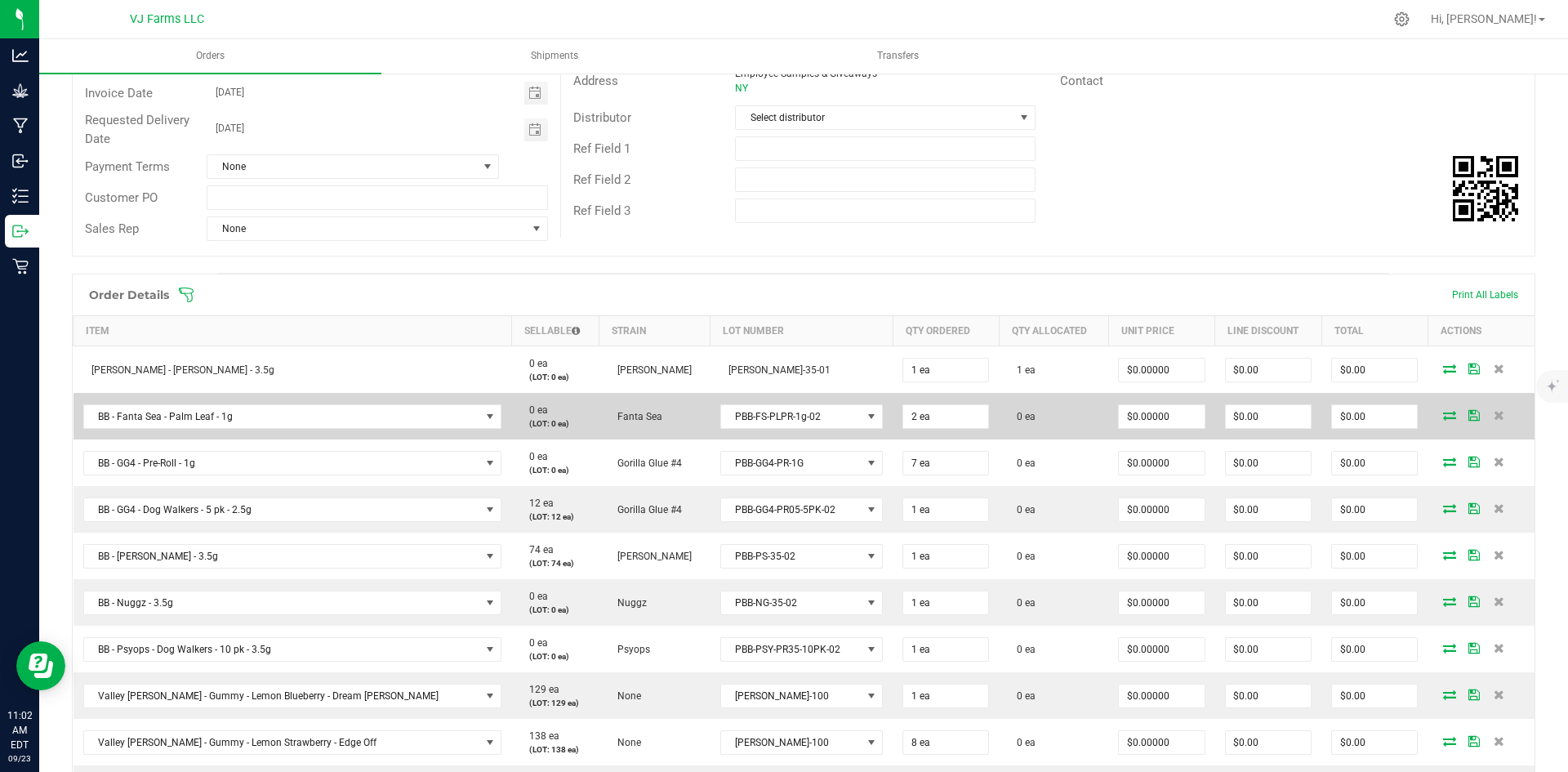
click at [1443, 410] on icon at bounding box center [1449, 414] width 13 height 10
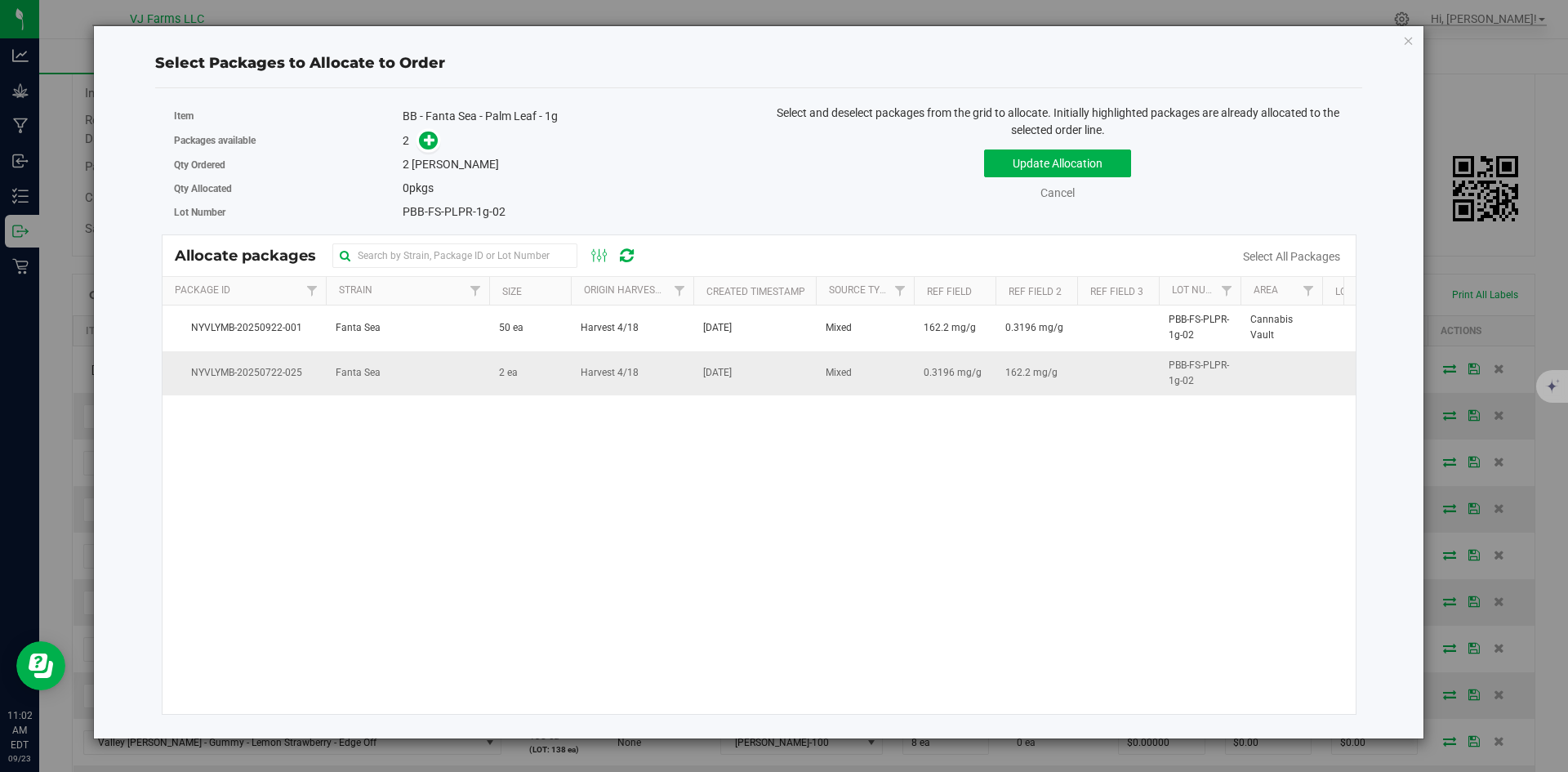
click at [587, 382] on td "Harvest 4/18" at bounding box center [632, 372] width 122 height 44
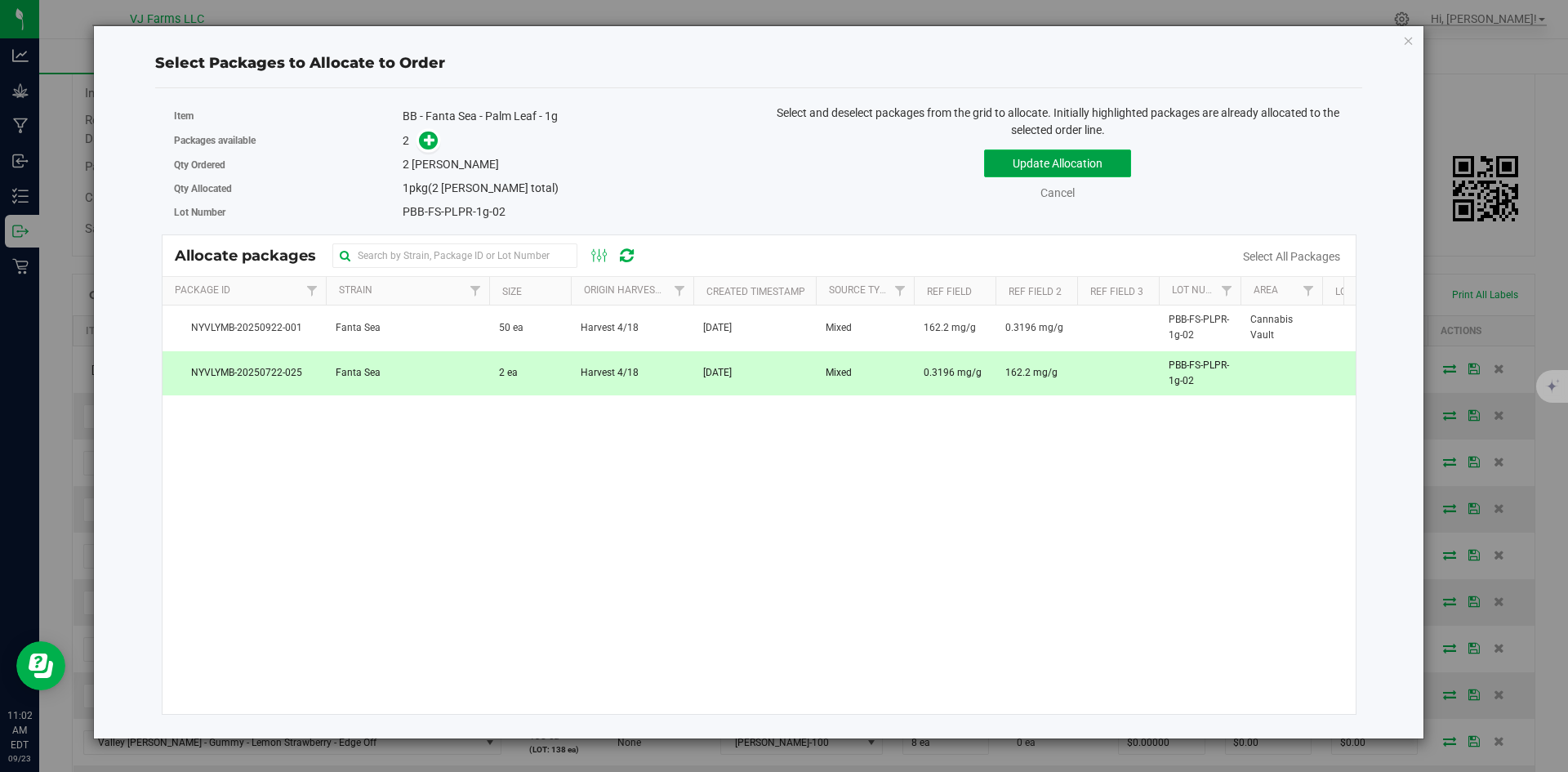
click at [1031, 172] on button "Update Allocation" at bounding box center [1058, 163] width 147 height 28
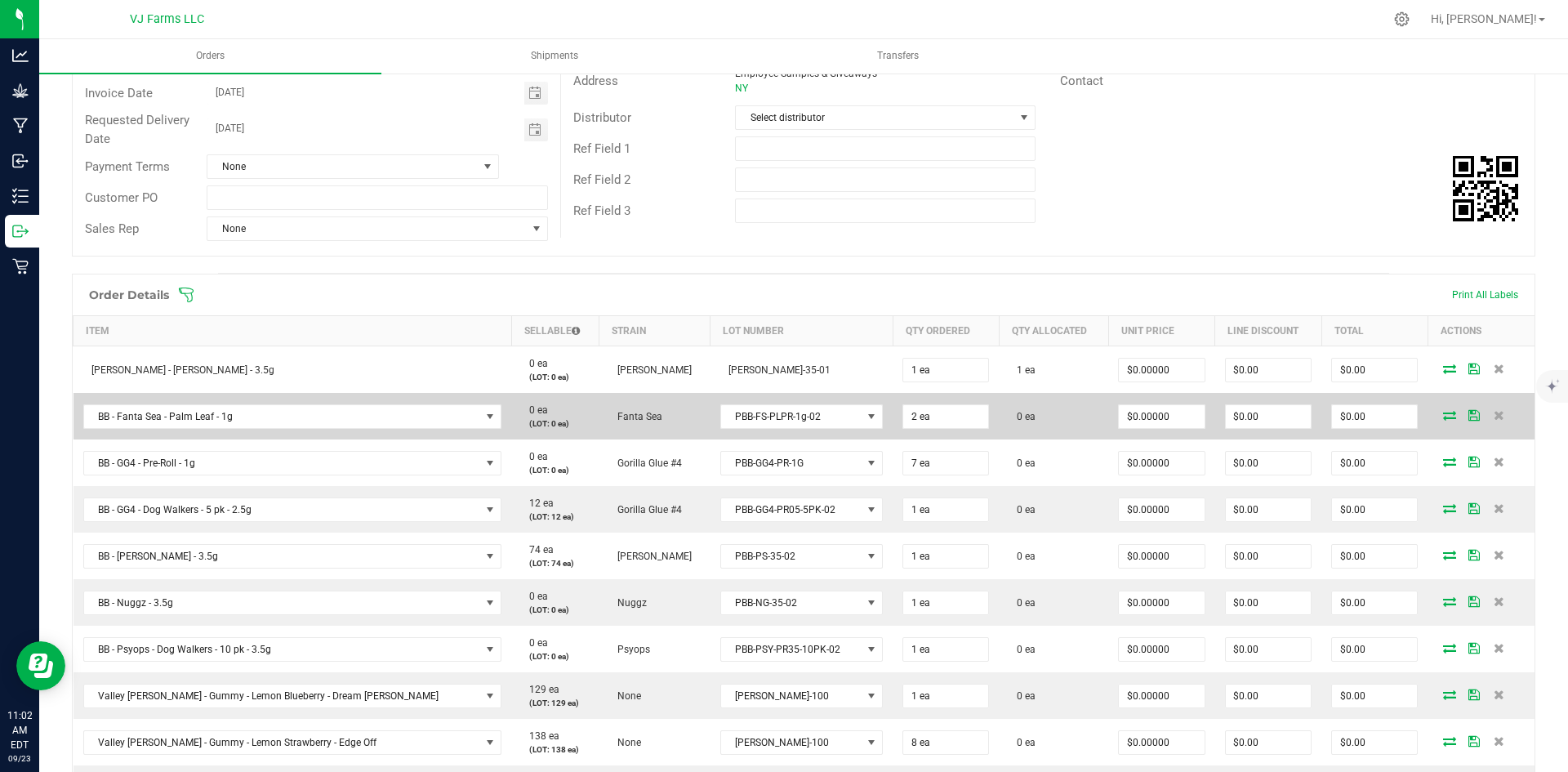
click at [1443, 416] on icon at bounding box center [1449, 414] width 13 height 10
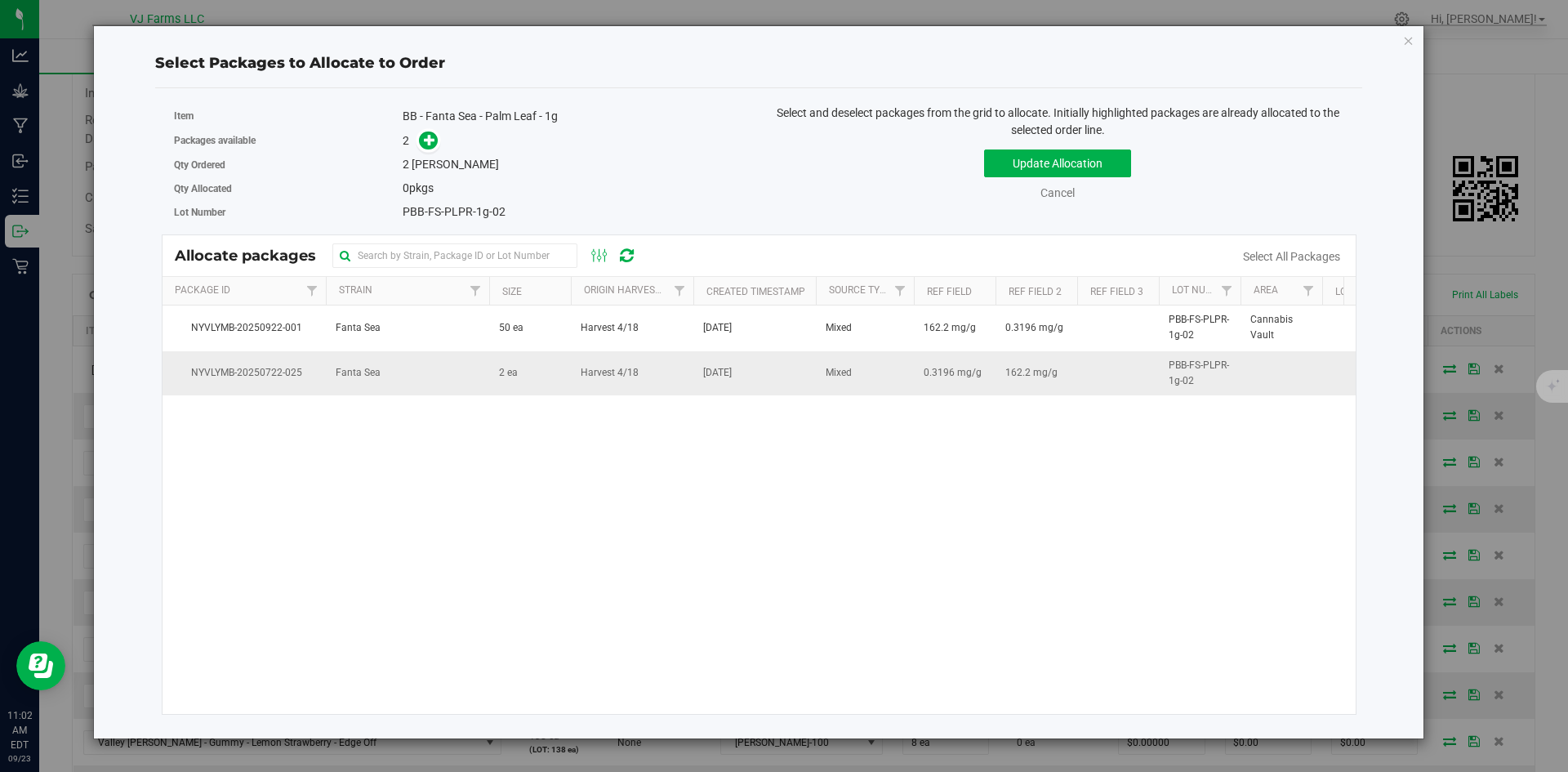
click at [763, 363] on td "Jul 22, 2025" at bounding box center [755, 372] width 122 height 44
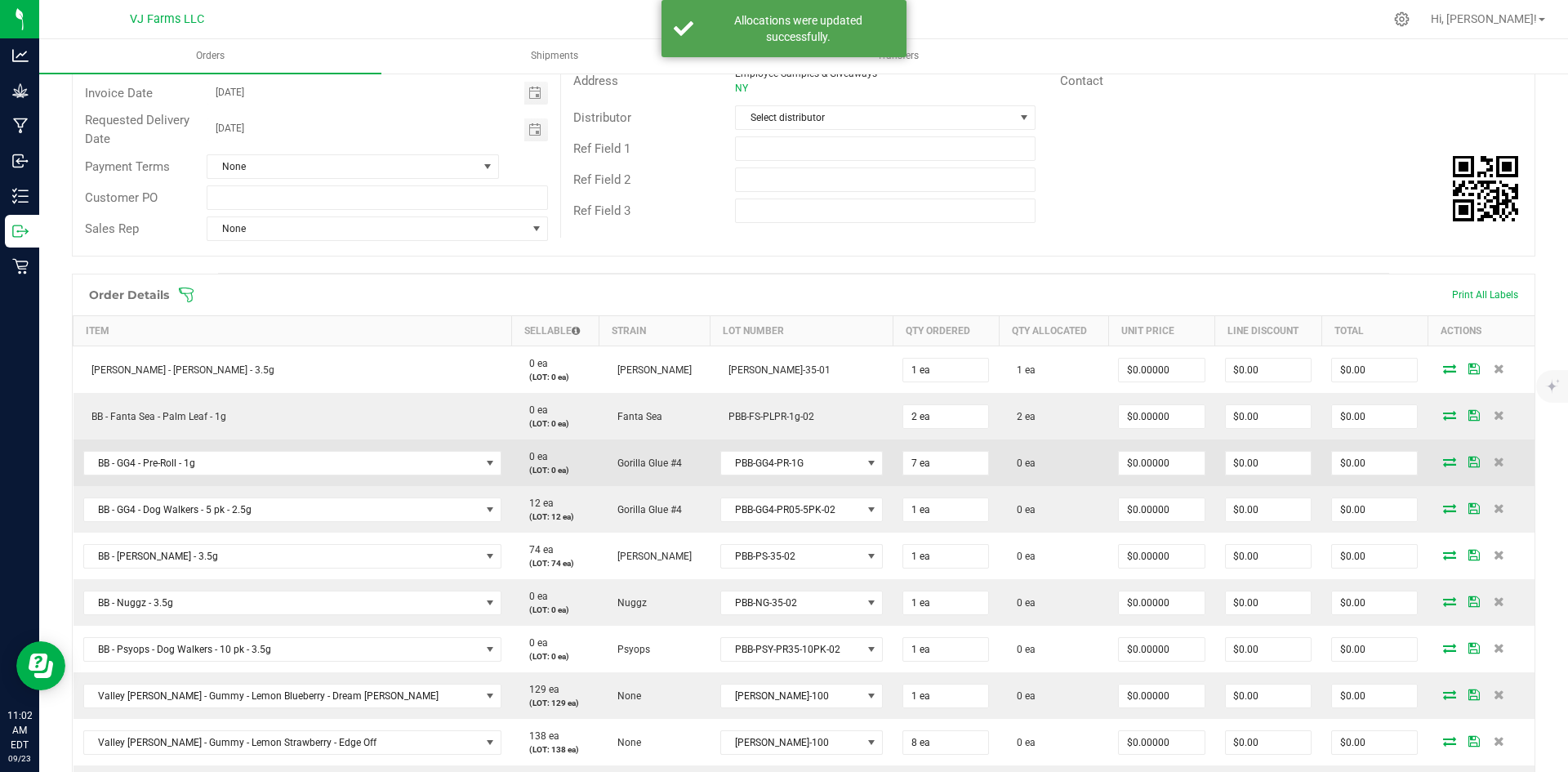
click at [1443, 460] on icon at bounding box center [1449, 461] width 13 height 10
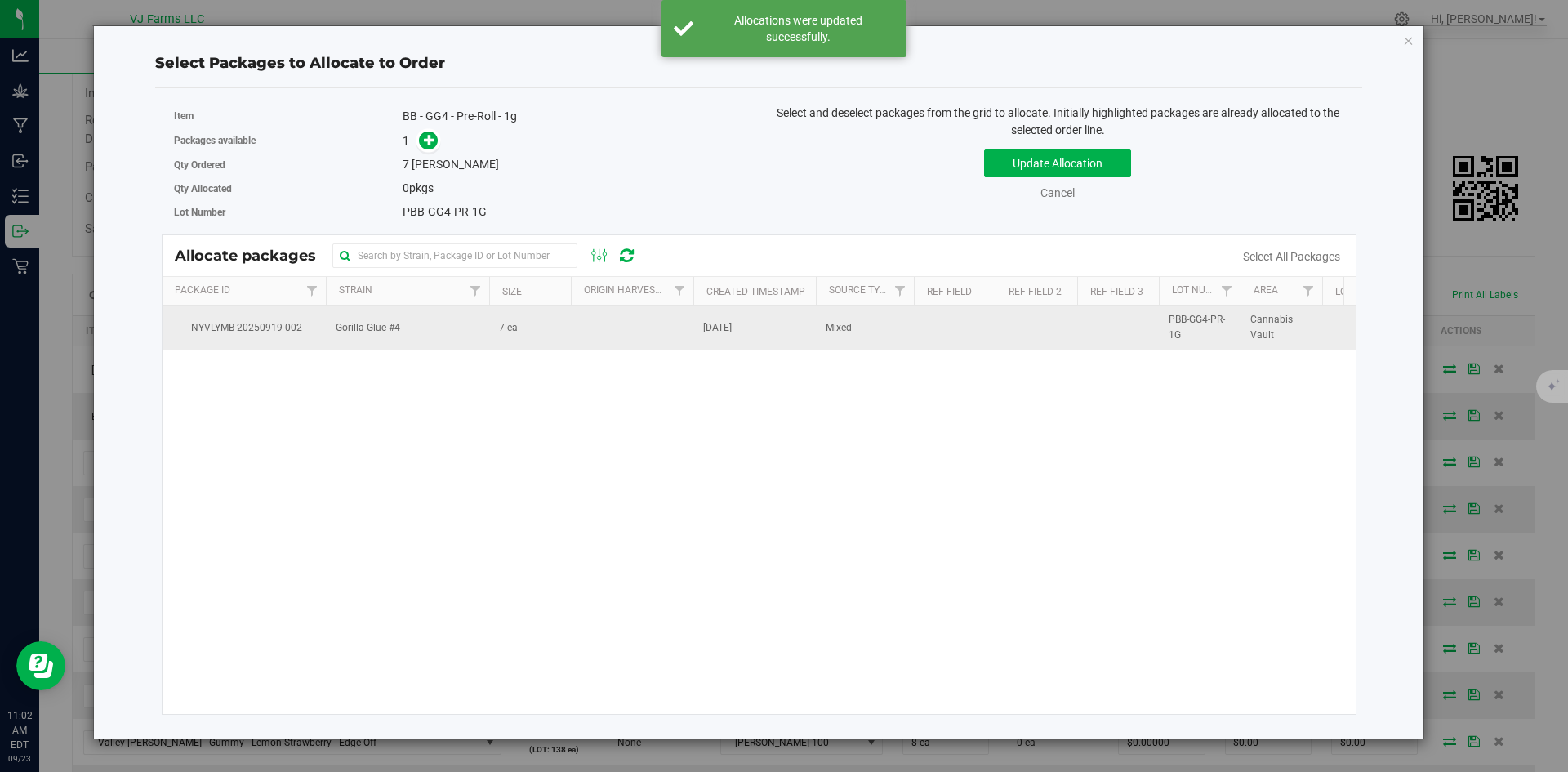
click at [629, 336] on td at bounding box center [632, 327] width 122 height 44
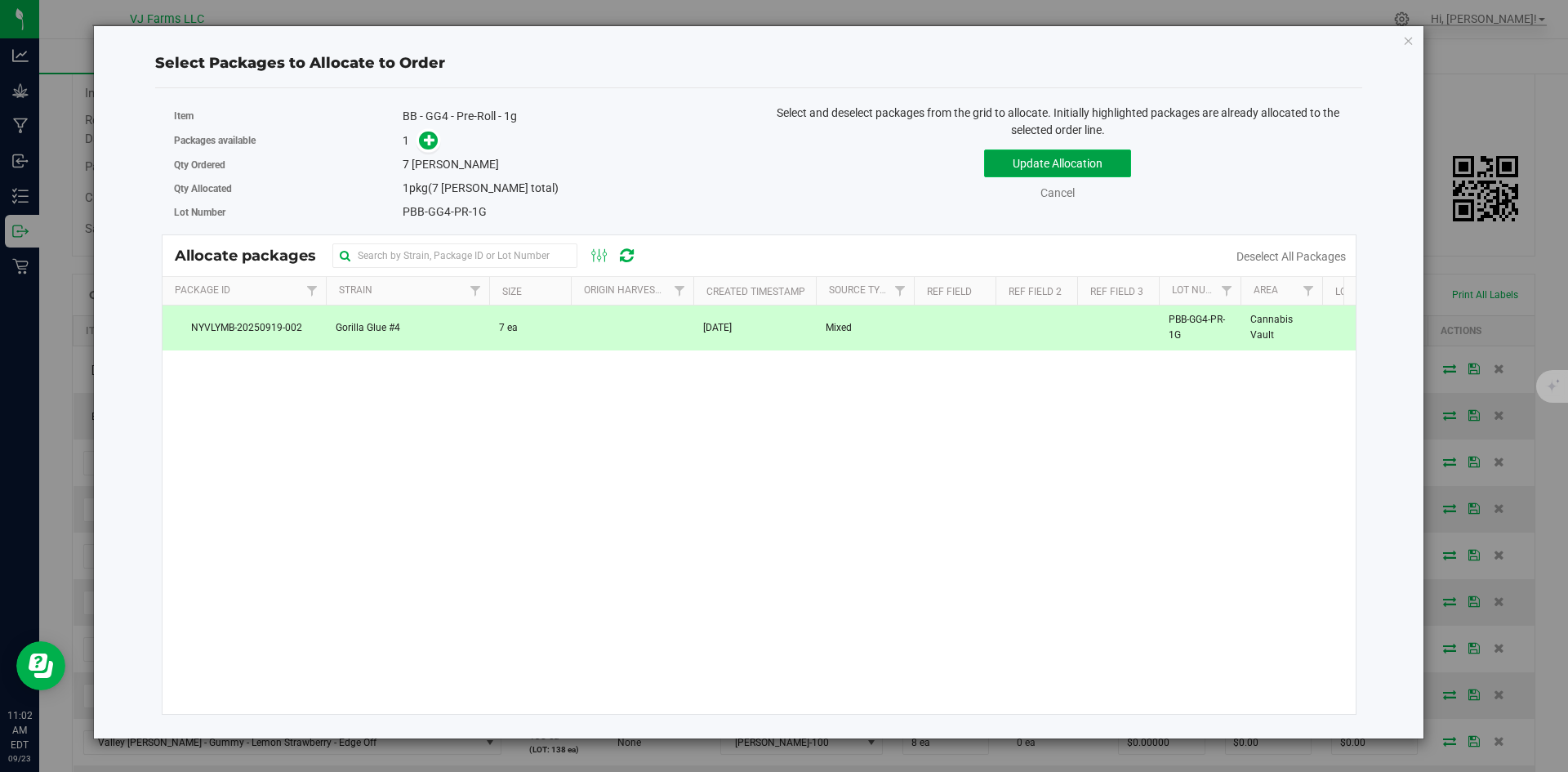
click at [1002, 176] on button "Update Allocation" at bounding box center [1058, 163] width 147 height 28
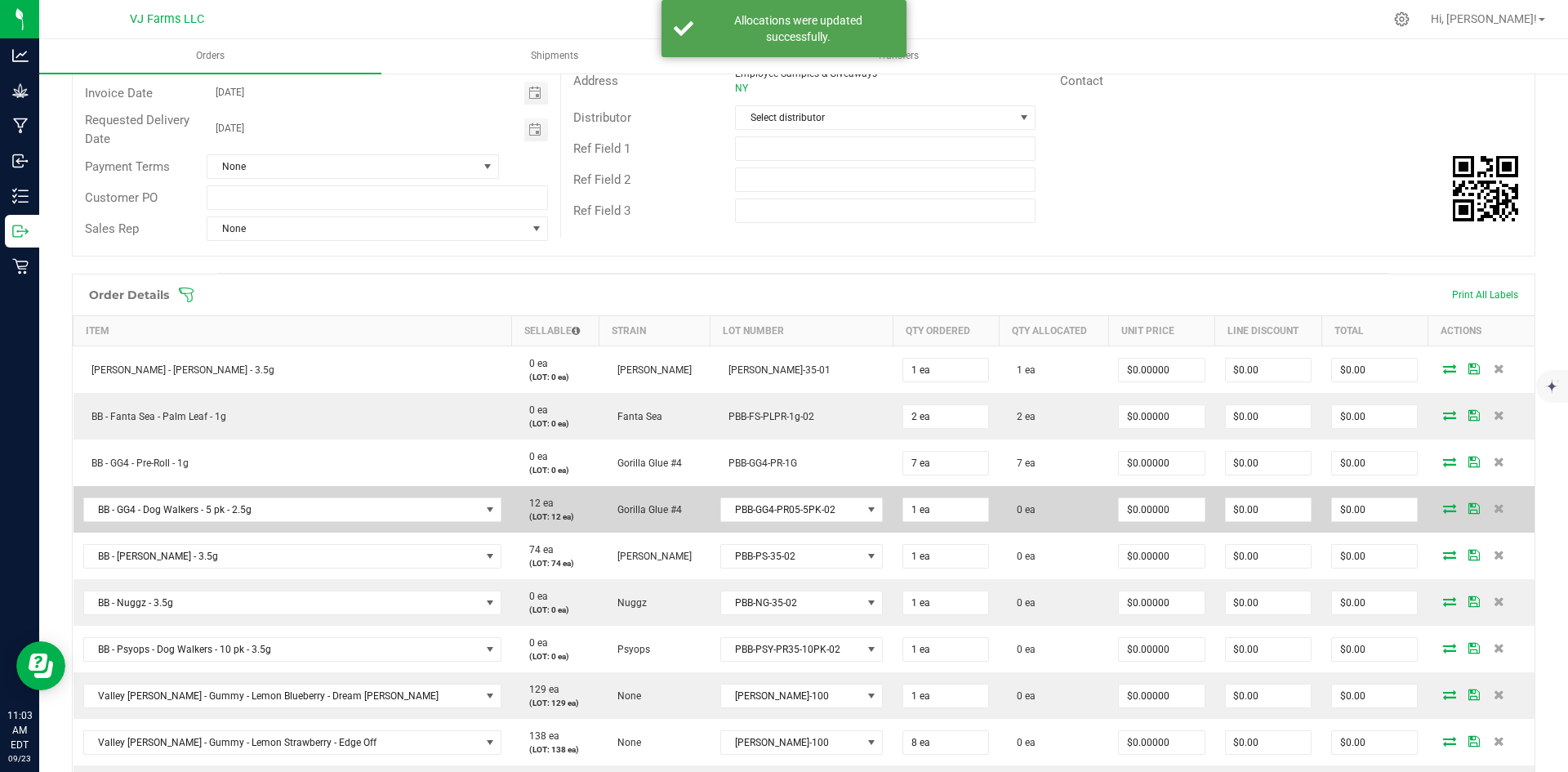
click at [1443, 509] on icon at bounding box center [1449, 508] width 13 height 10
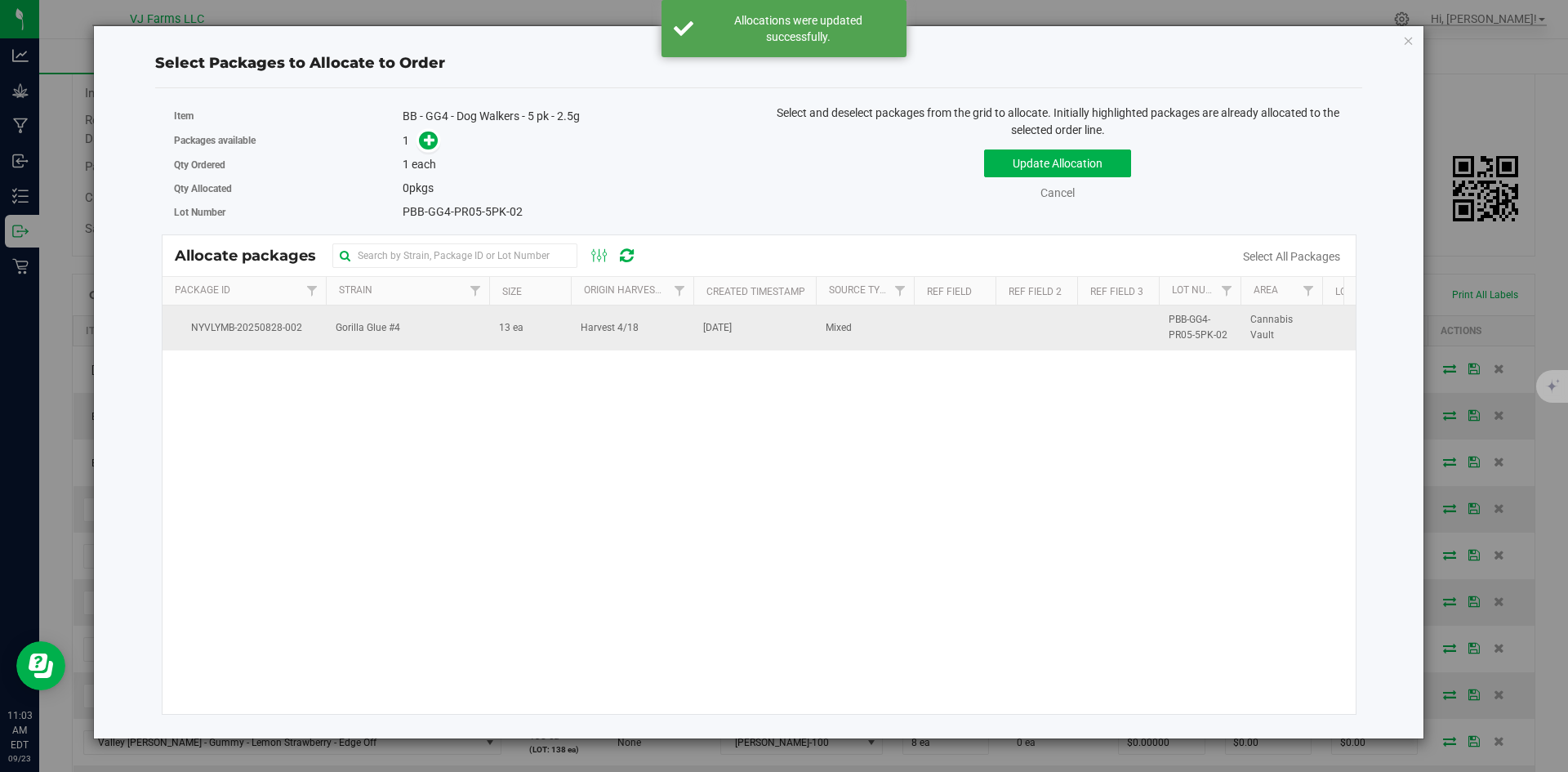
click at [613, 331] on span "Harvest 4/18" at bounding box center [610, 328] width 58 height 16
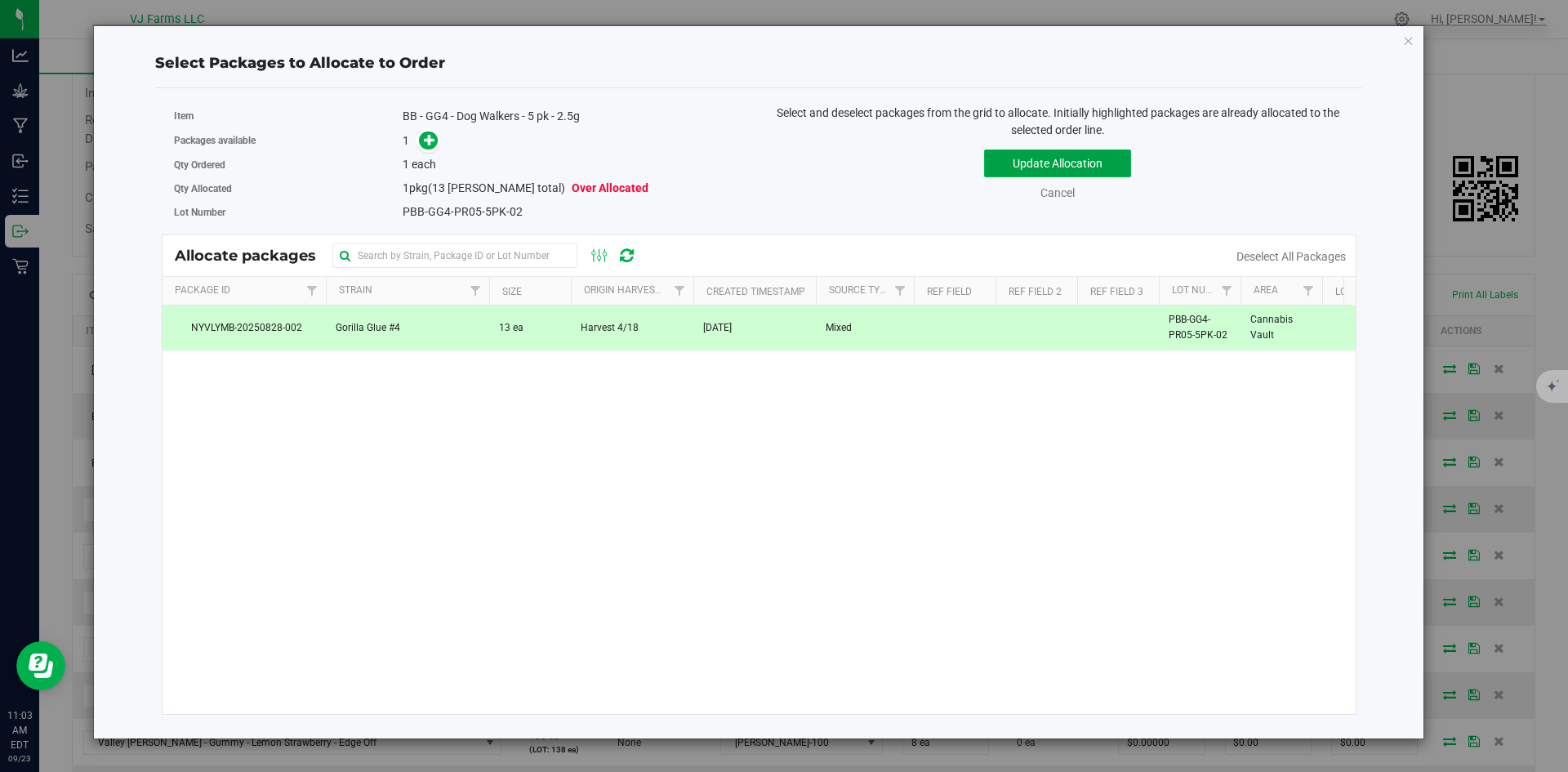
click at [1058, 164] on button "Update Allocation" at bounding box center [1058, 163] width 147 height 28
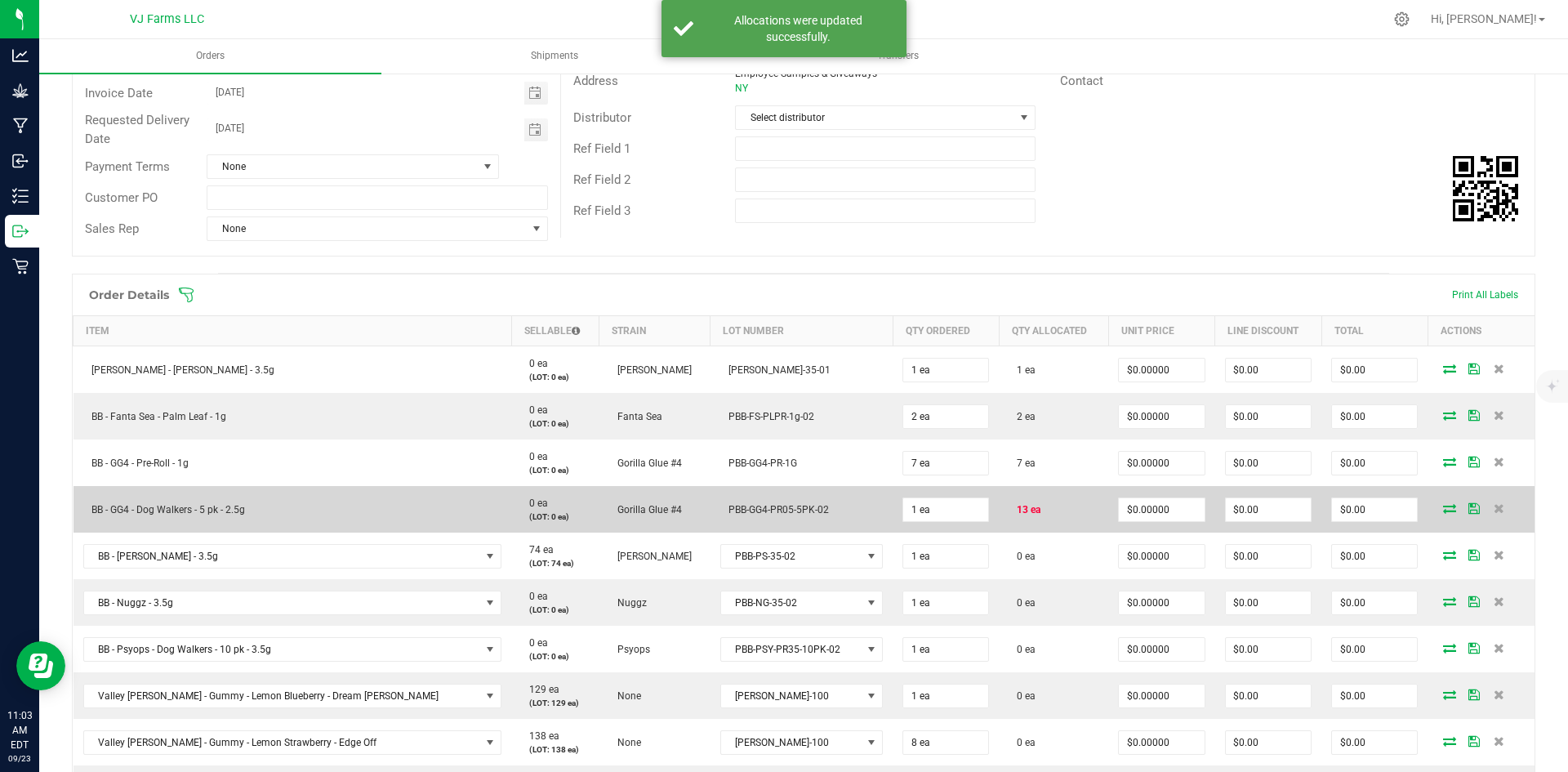
click at [1443, 509] on icon at bounding box center [1449, 508] width 13 height 10
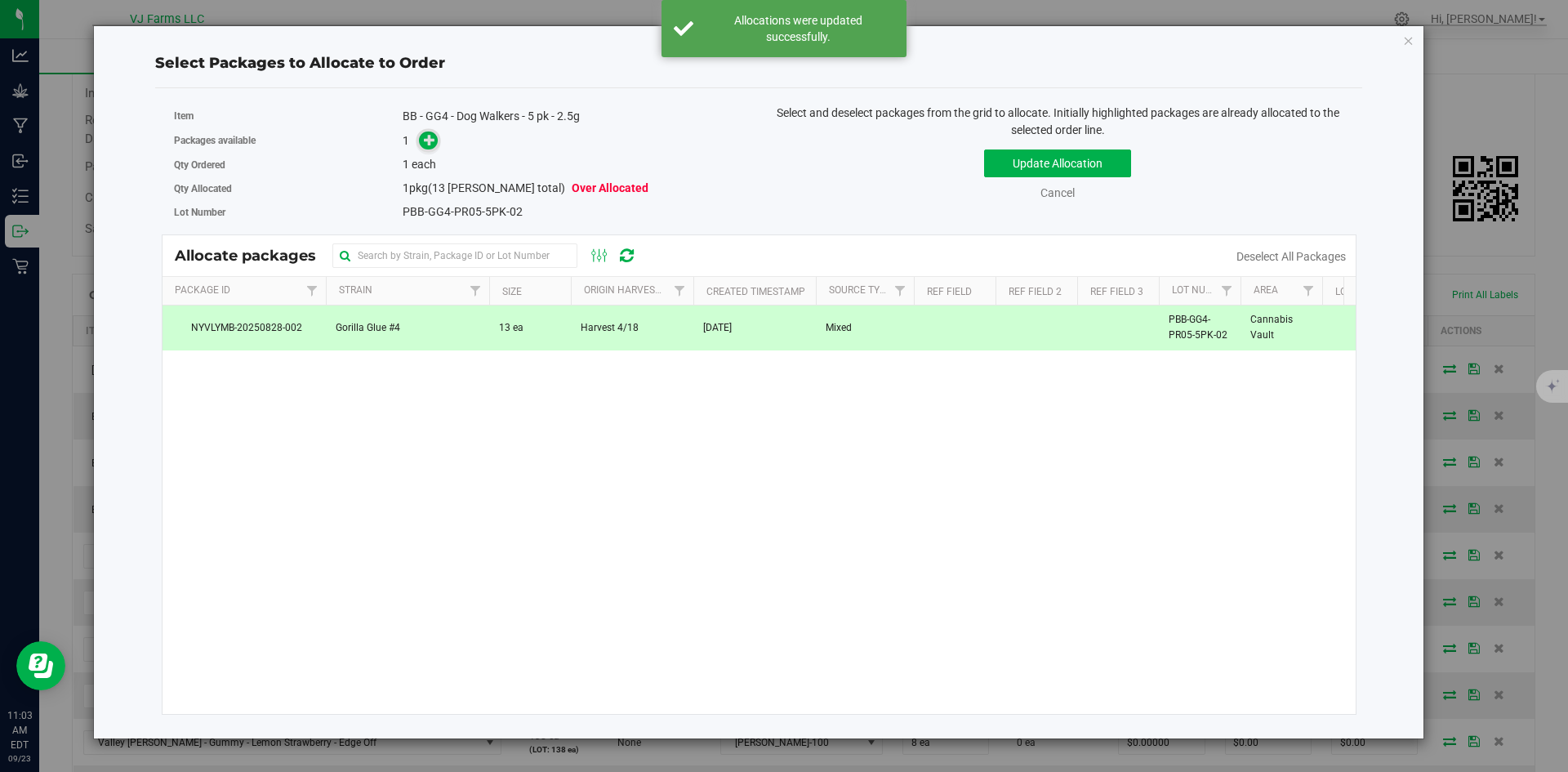
drag, startPoint x: 438, startPoint y: 152, endPoint x: 429, endPoint y: 141, distance: 14.2
click at [429, 141] on div "Packages available 1" at bounding box center [460, 140] width 573 height 25
click at [429, 141] on icon at bounding box center [429, 140] width 11 height 11
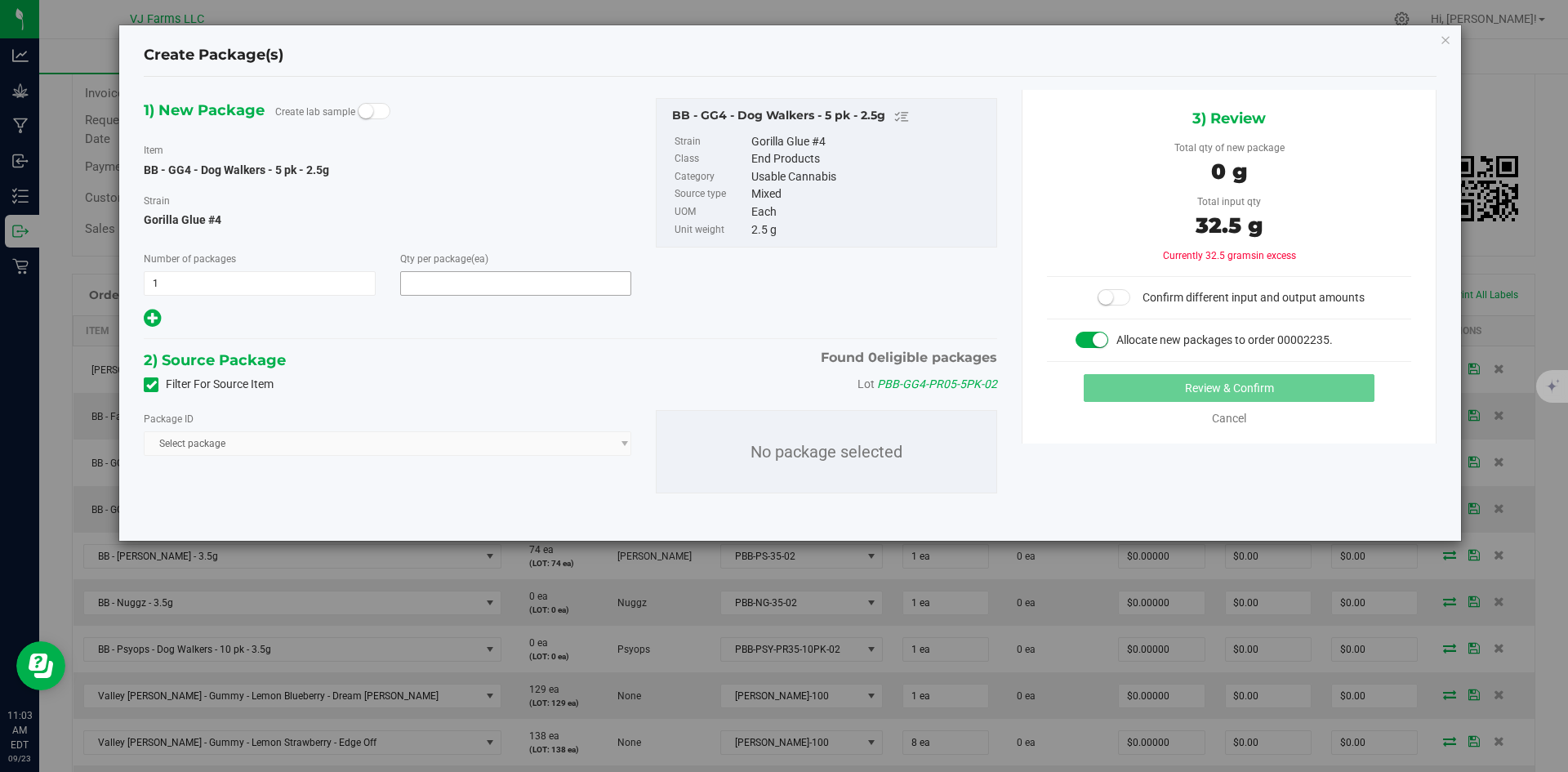
click at [468, 276] on span at bounding box center [517, 284] width 232 height 24
type input "0"
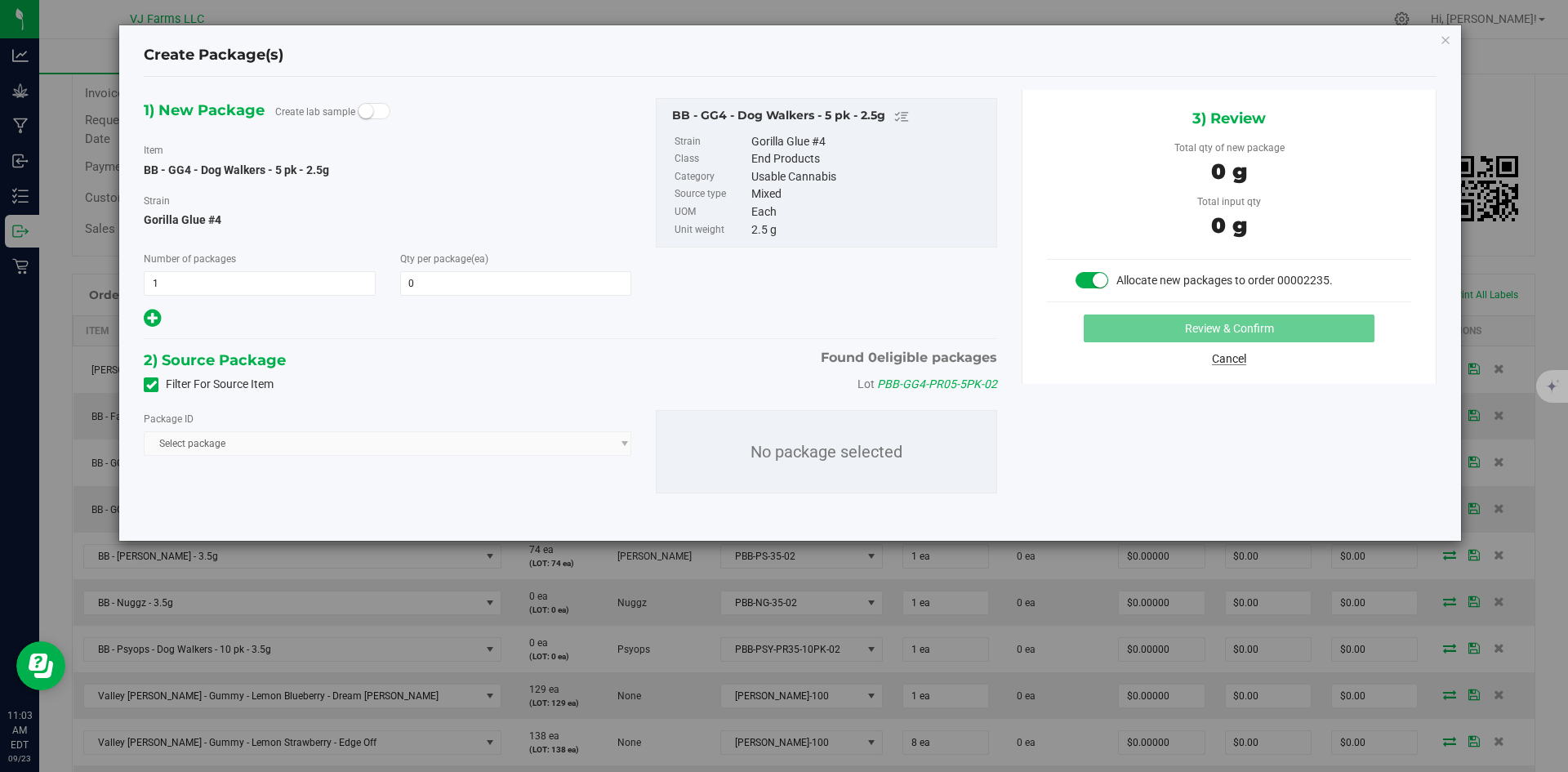
click at [1221, 415] on div "1) New Package Create lab sample Item BB - GG4 - Dog Walkers - 5 pk - 2.5g Stra…" at bounding box center [791, 309] width 1318 height 438
click at [1224, 364] on link "Cancel" at bounding box center [1229, 358] width 34 height 13
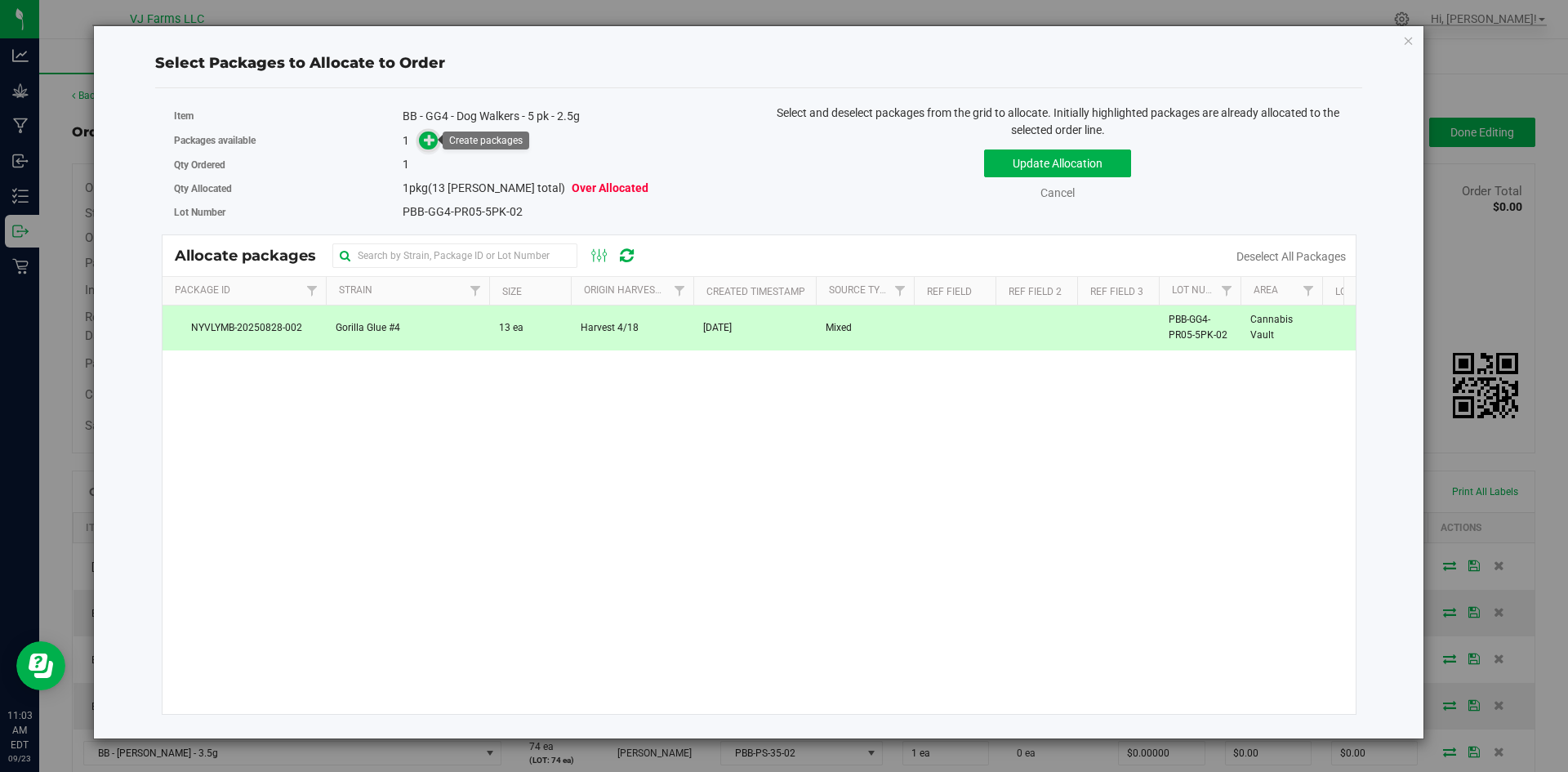
click at [435, 144] on icon at bounding box center [429, 140] width 11 height 11
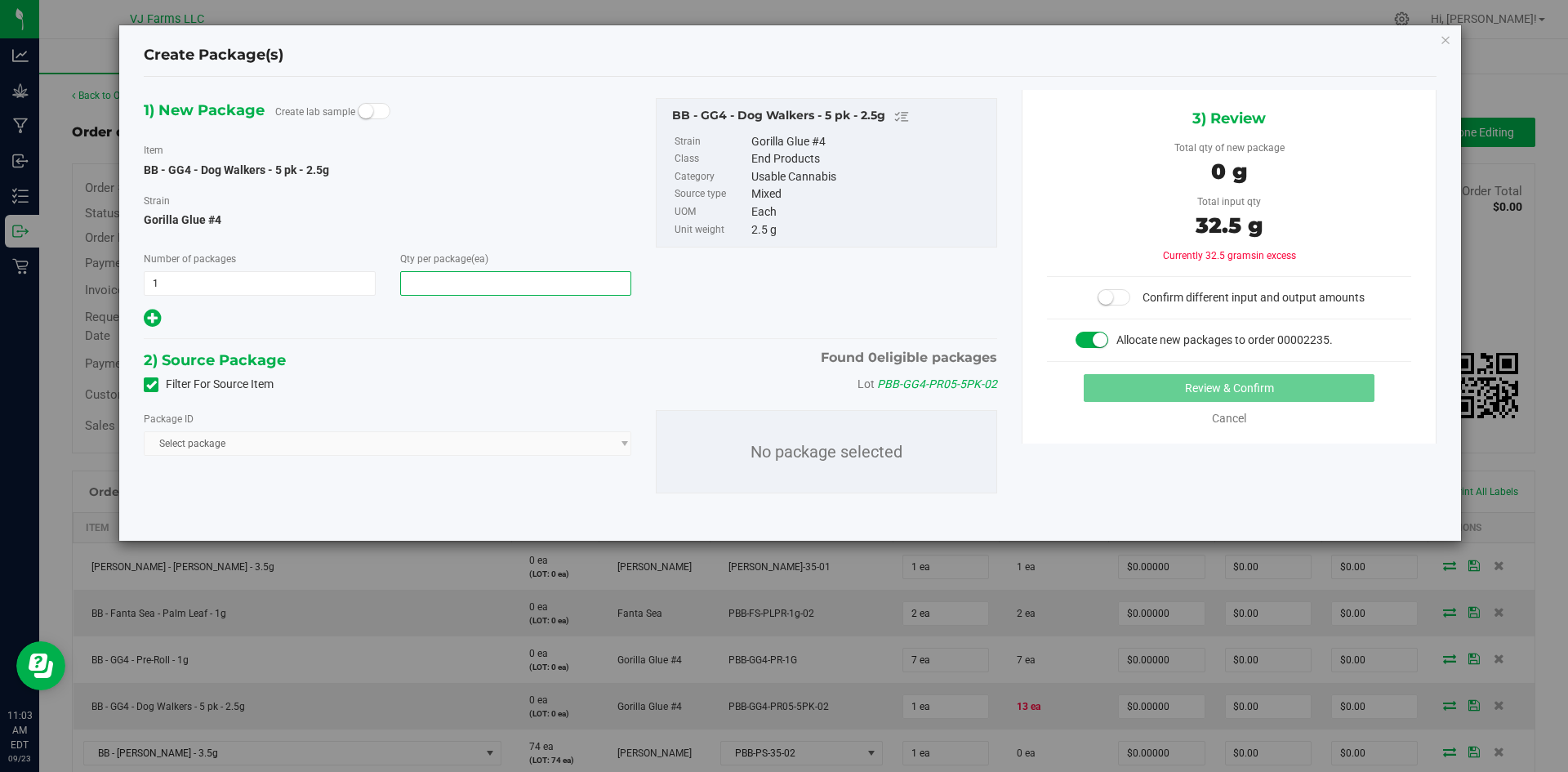
click at [415, 283] on span at bounding box center [517, 284] width 232 height 24
type input "1"
click at [396, 389] on div "Filter For Source Item Lot PBB-GG4-PR05-5PK-02" at bounding box center [571, 385] width 878 height 24
click at [614, 450] on span "Select package" at bounding box center [387, 443] width 488 height 24
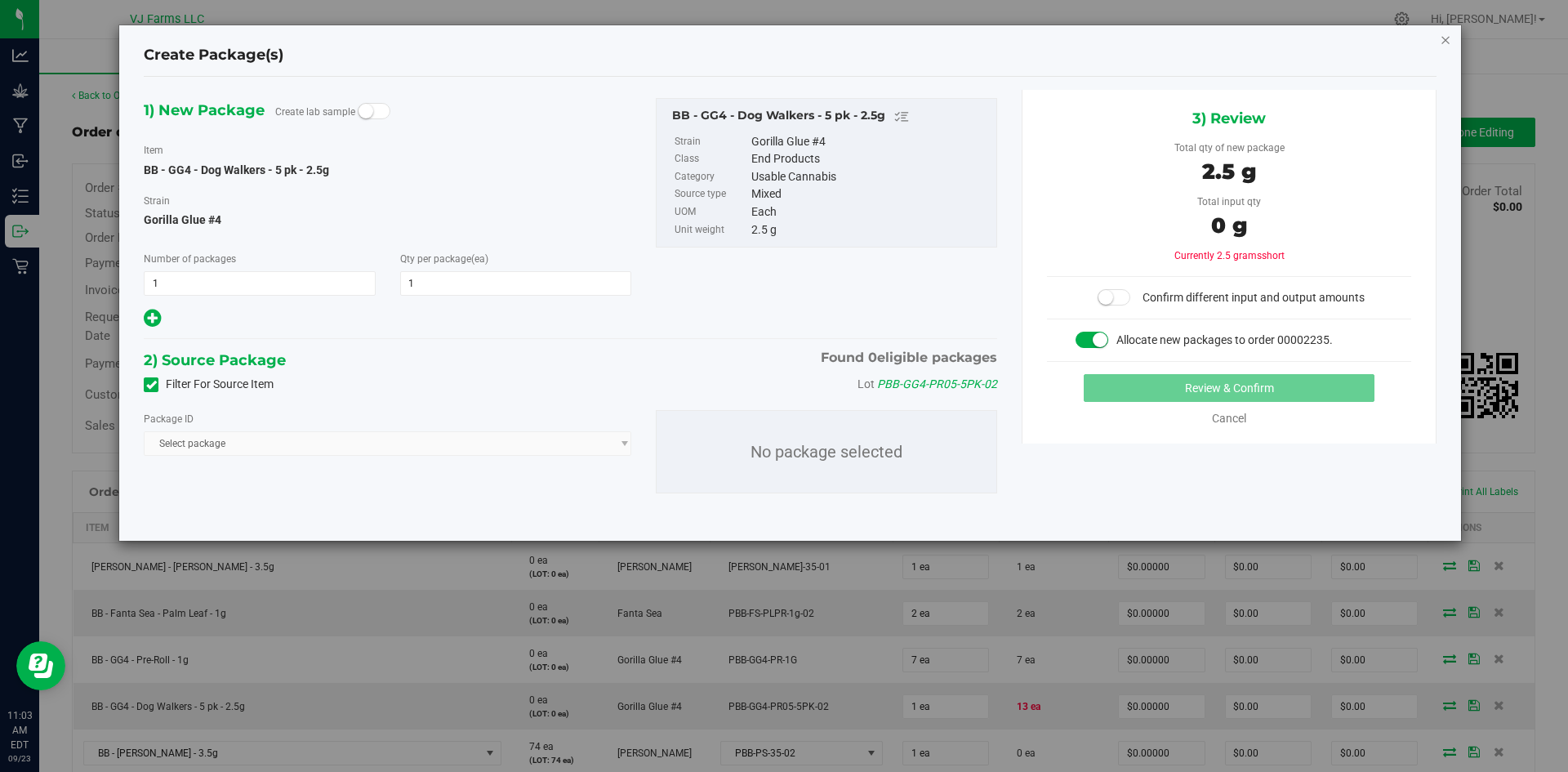
click at [1446, 40] on icon "button" at bounding box center [1445, 39] width 11 height 19
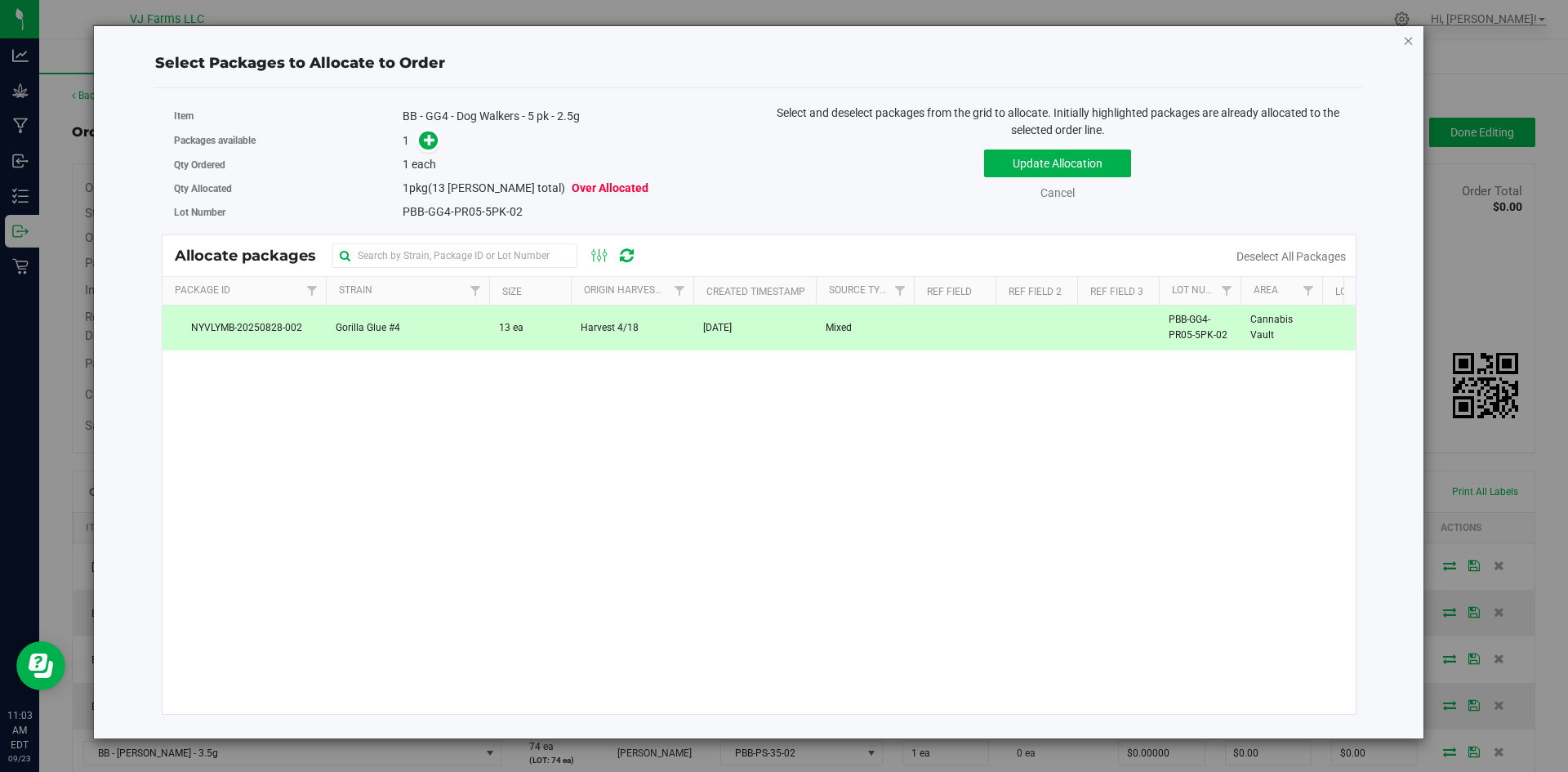
click at [1403, 44] on icon "button" at bounding box center [1408, 40] width 11 height 19
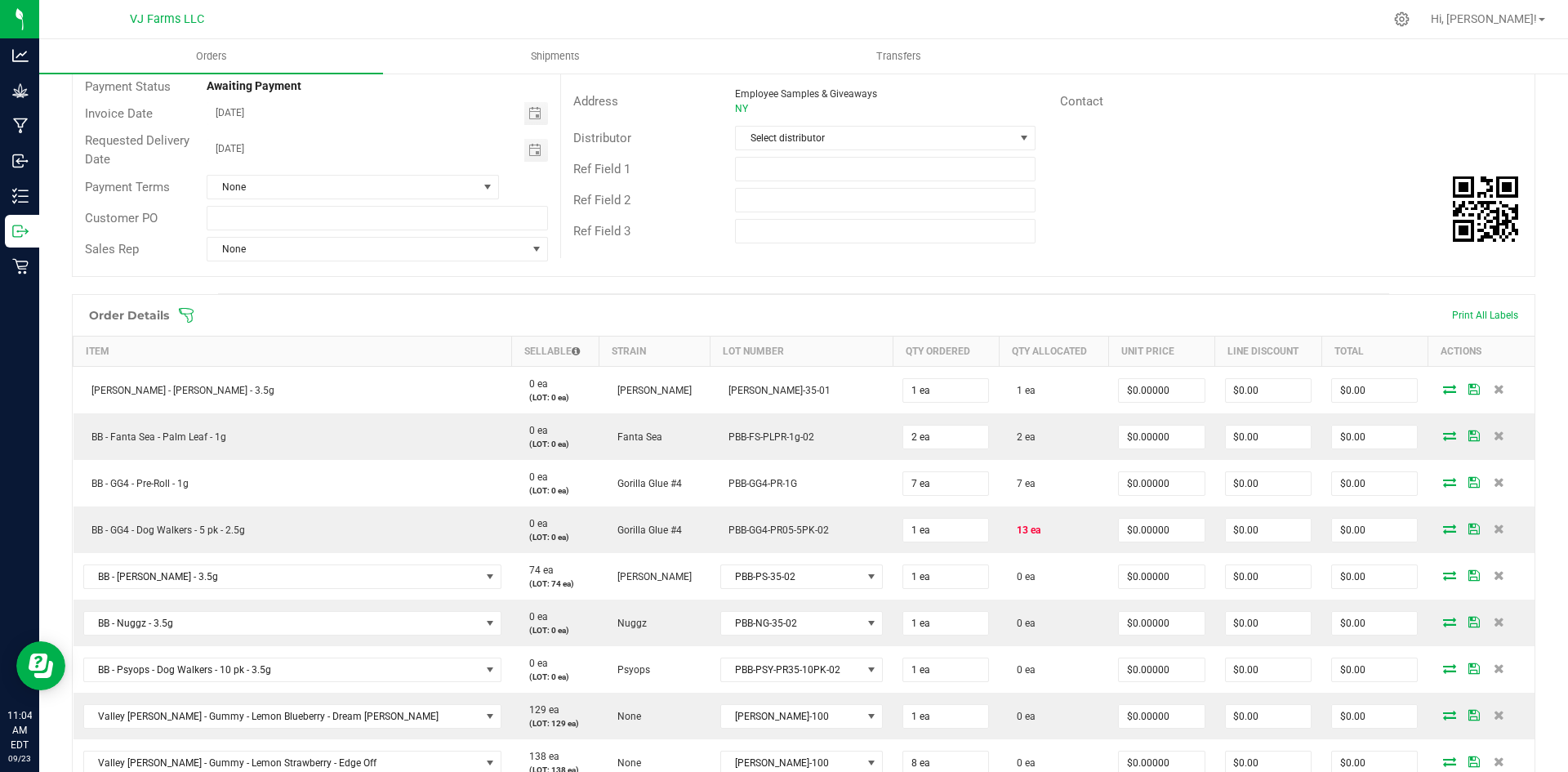
scroll to position [183, 0]
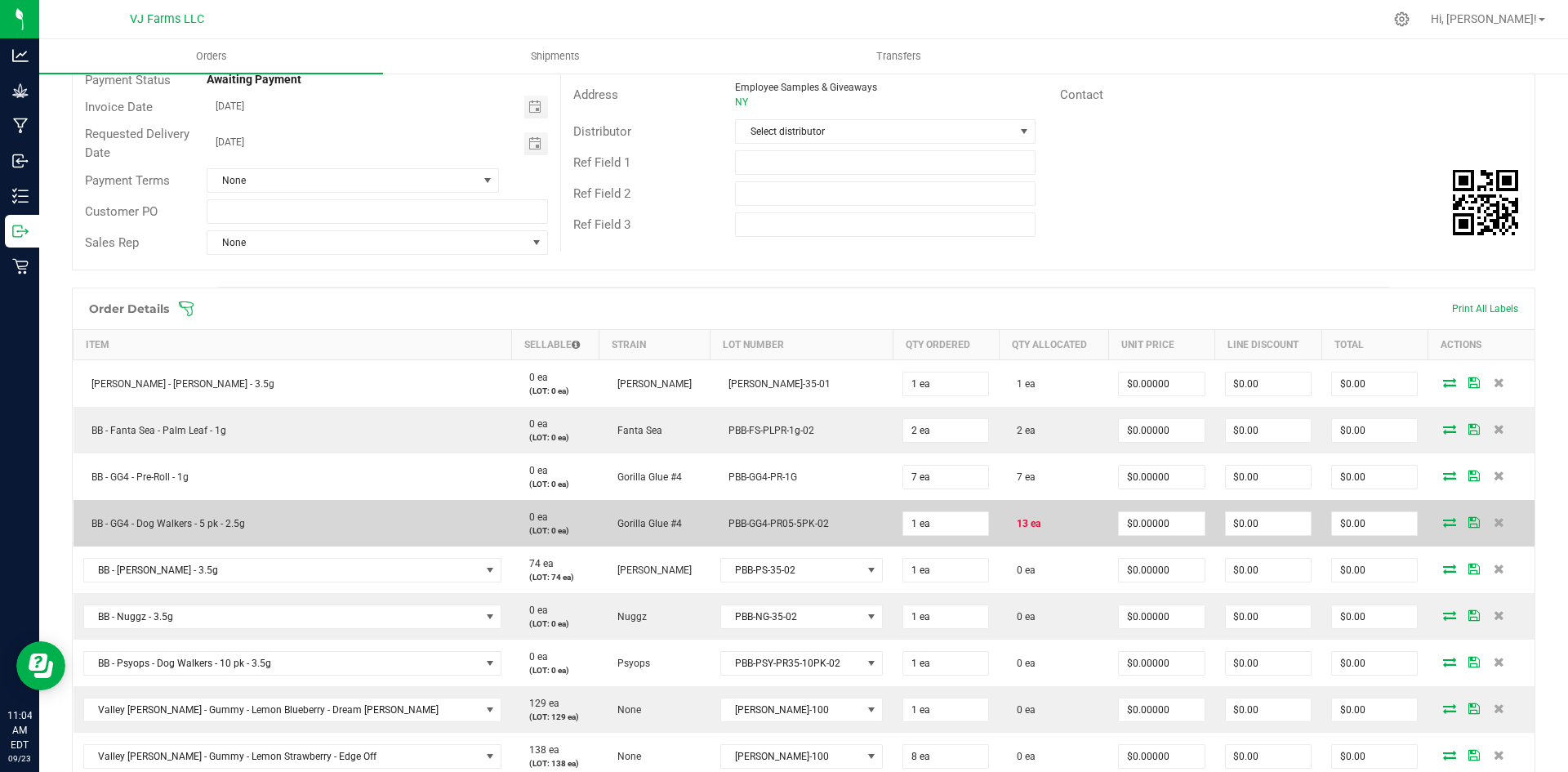
click at [1443, 518] on icon at bounding box center [1449, 522] width 13 height 10
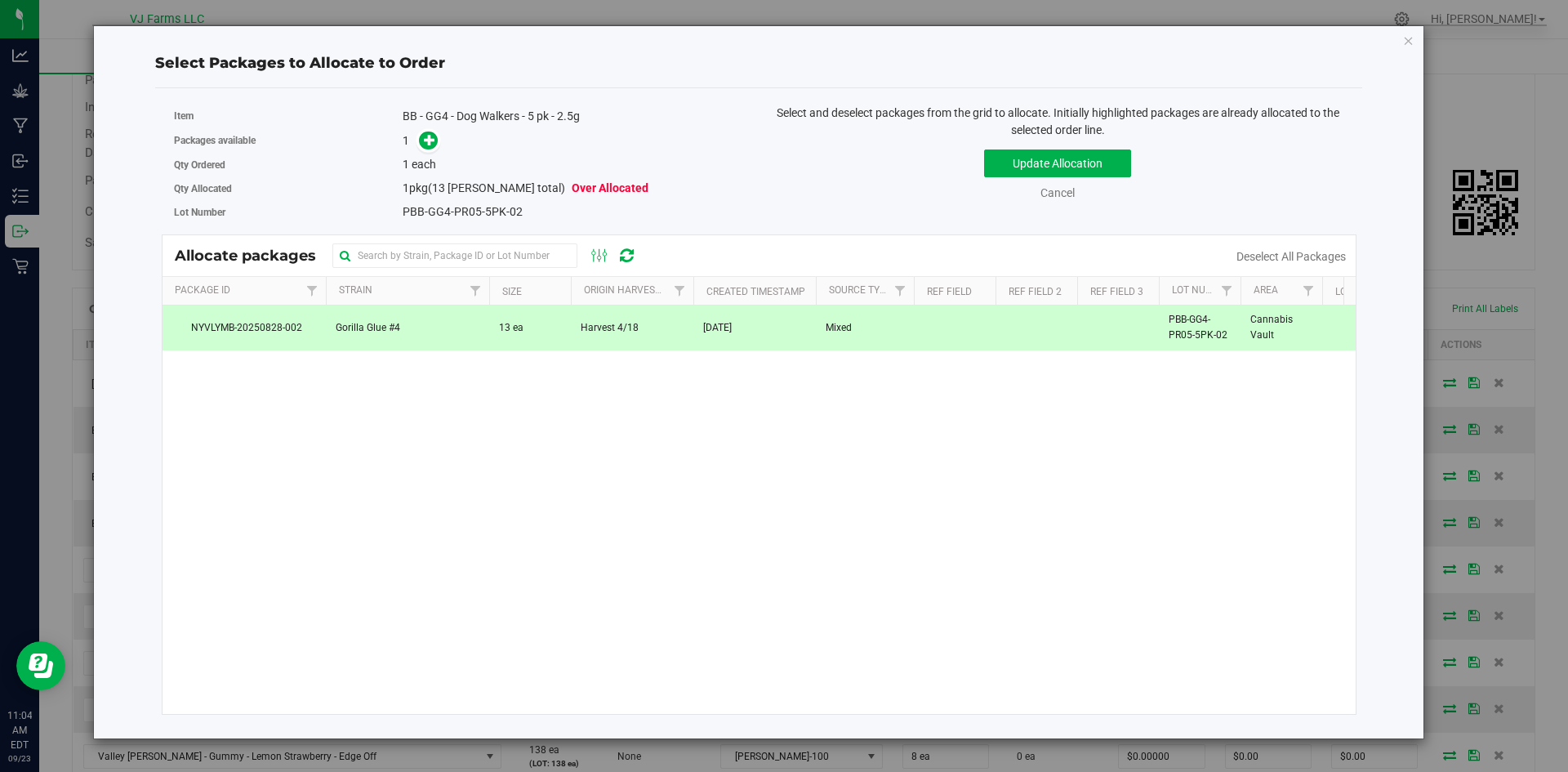
click at [741, 341] on td "[DATE]" at bounding box center [755, 327] width 122 height 44
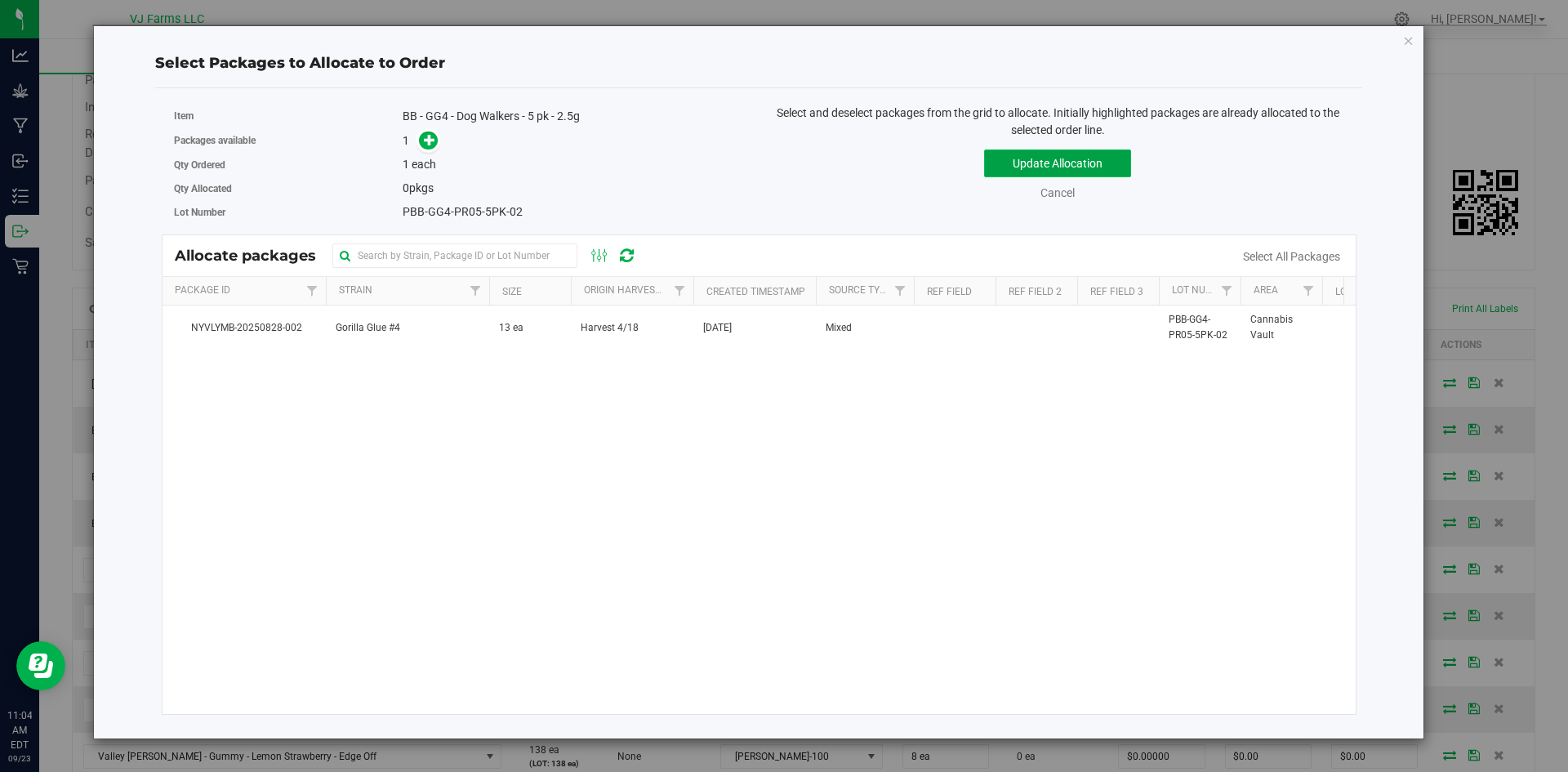
click at [1024, 158] on button "Update Allocation" at bounding box center [1058, 163] width 147 height 28
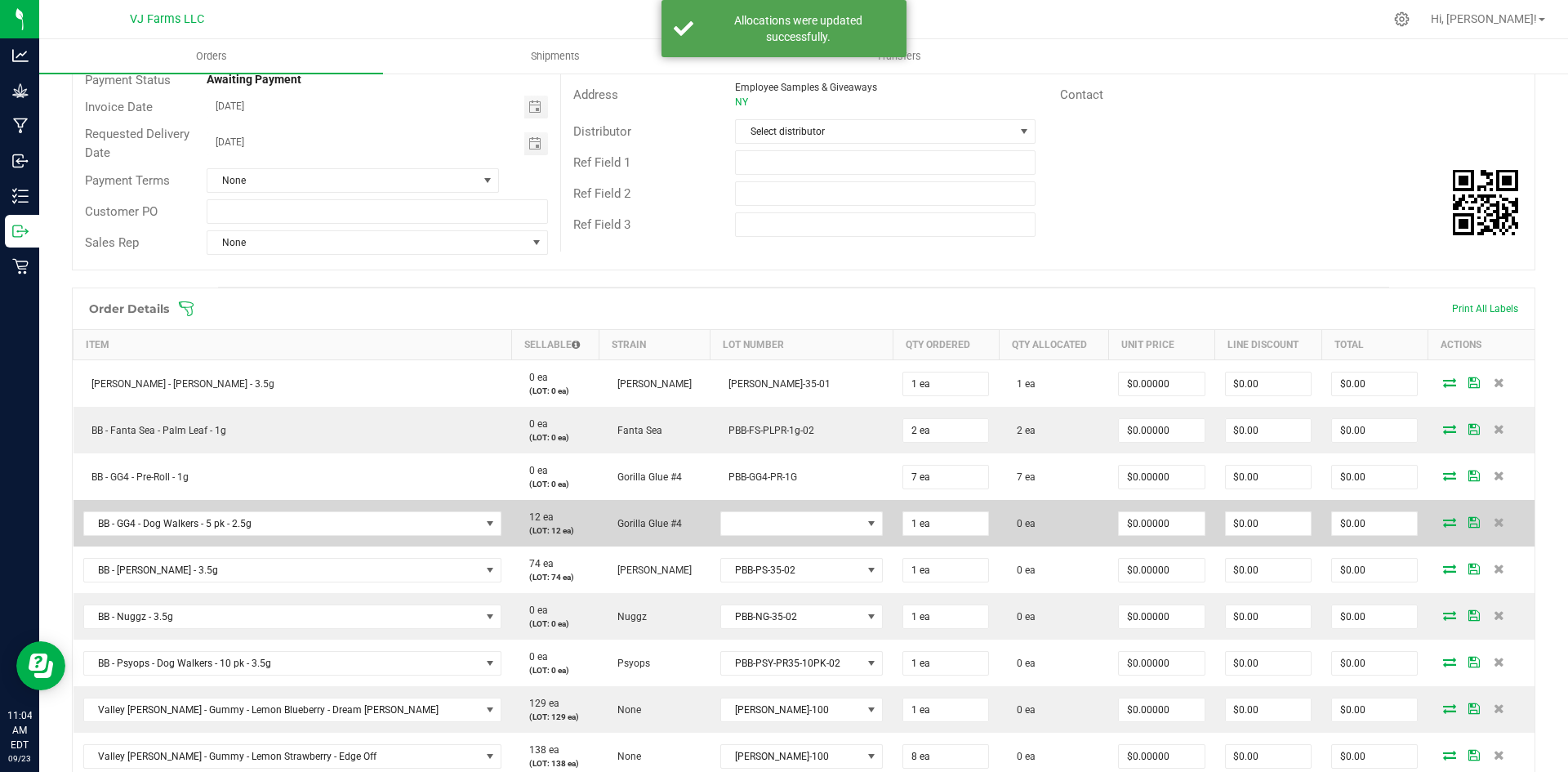
click at [1437, 523] on span at bounding box center [1449, 522] width 24 height 10
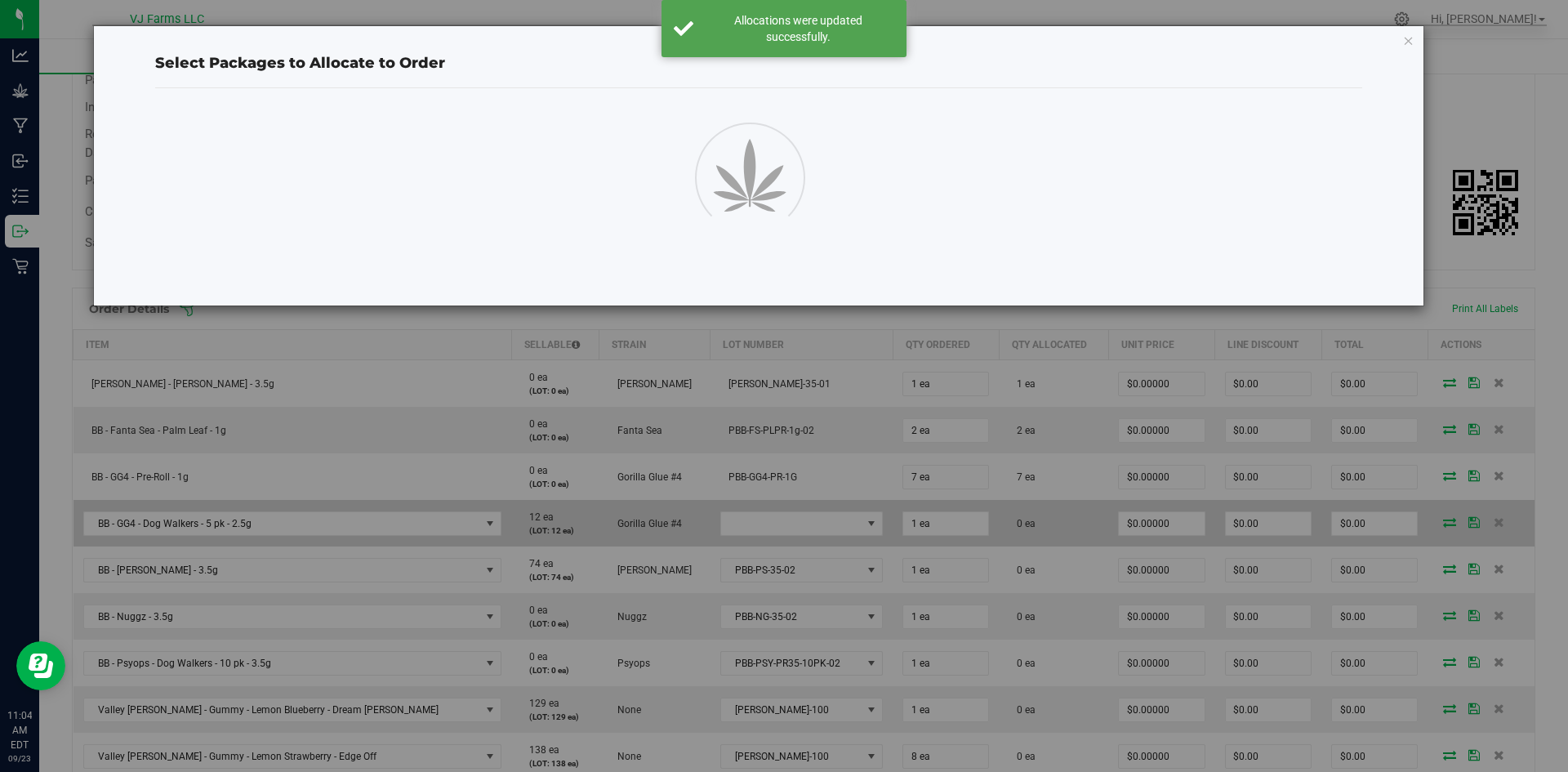
click at [1424, 523] on div "Select Packages to Allocate to Order" at bounding box center [790, 386] width 1580 height 772
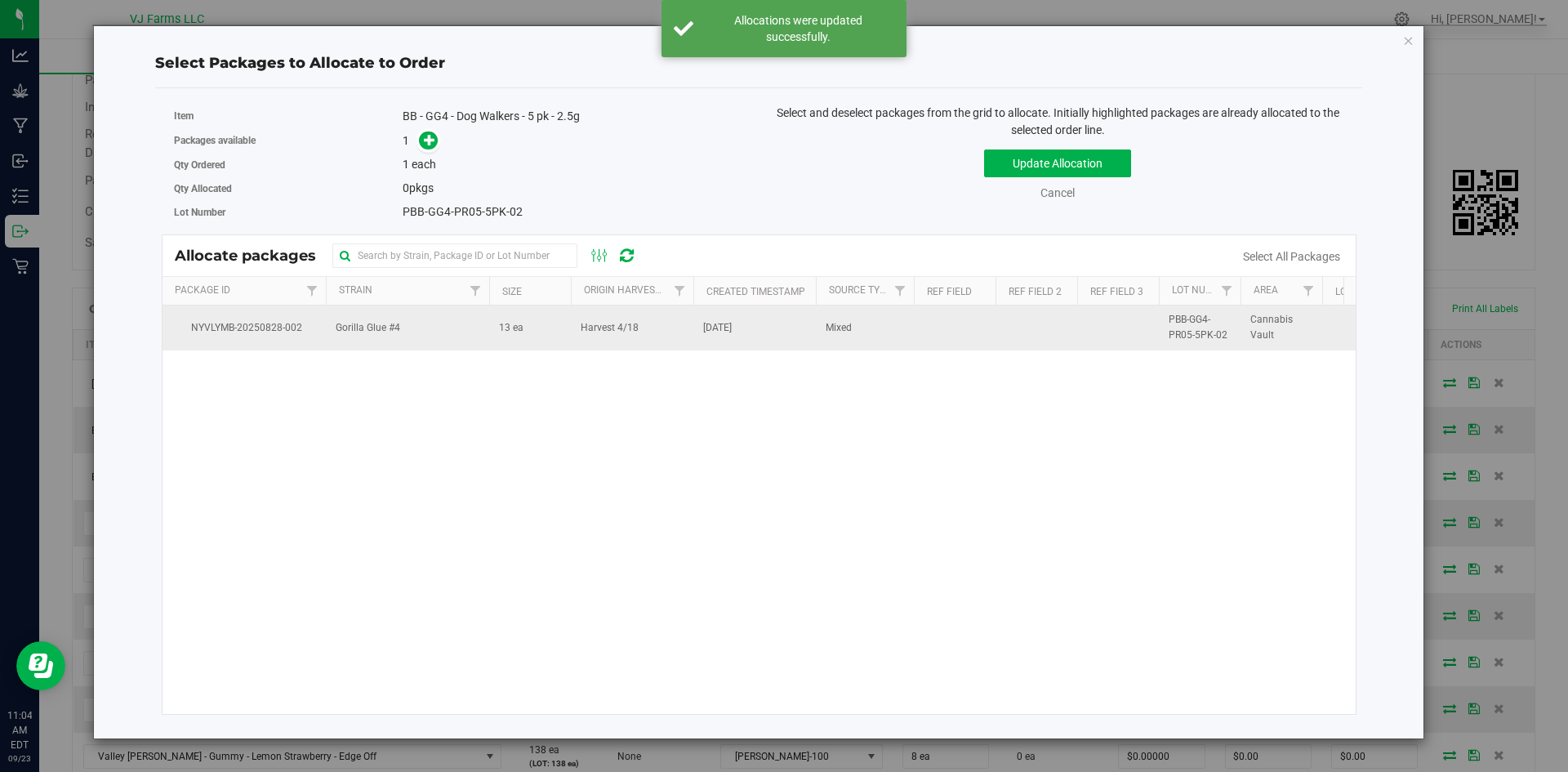
click at [513, 325] on span "13 ea" at bounding box center [511, 328] width 24 height 16
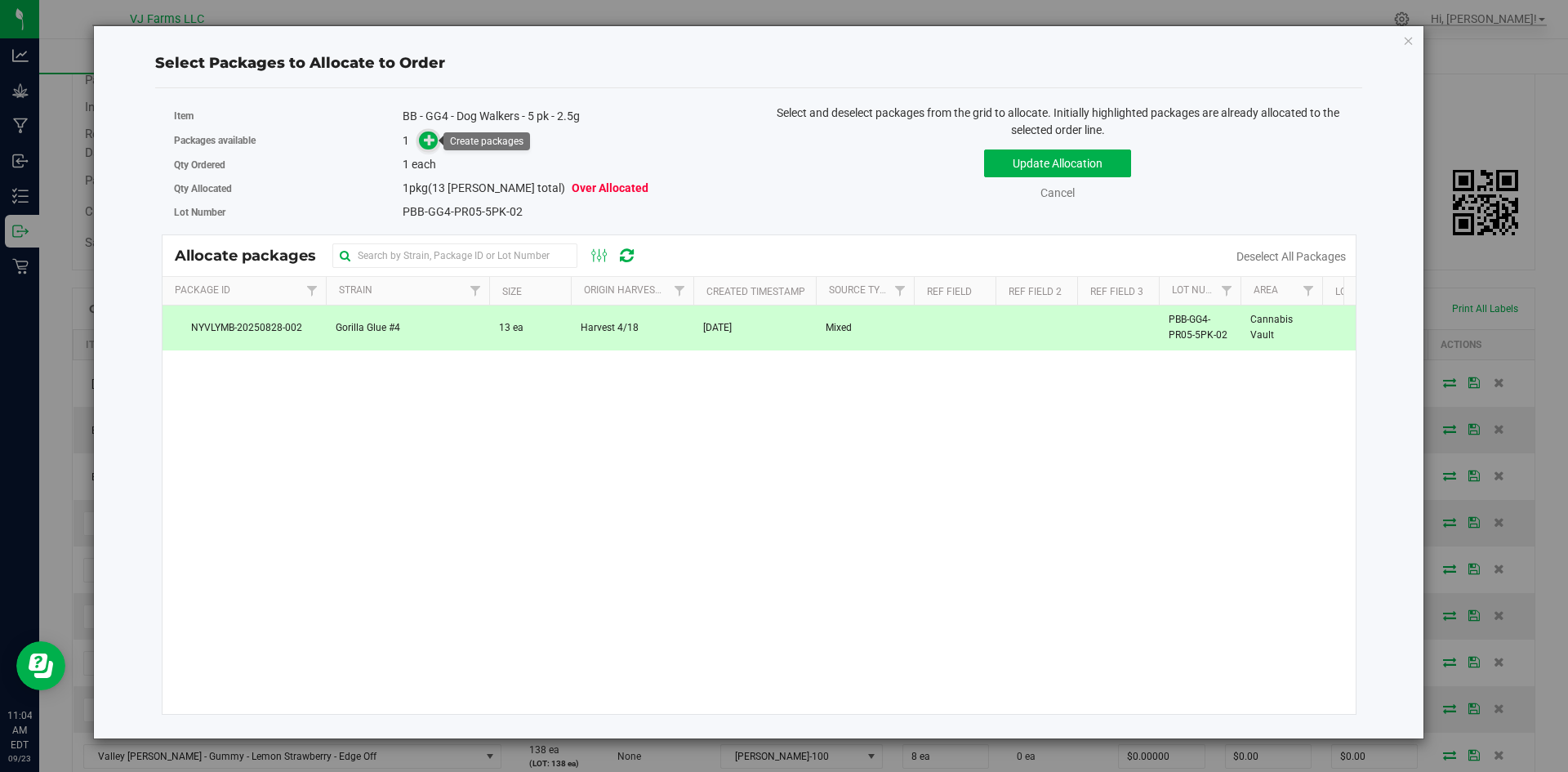
click at [431, 138] on icon at bounding box center [429, 140] width 11 height 11
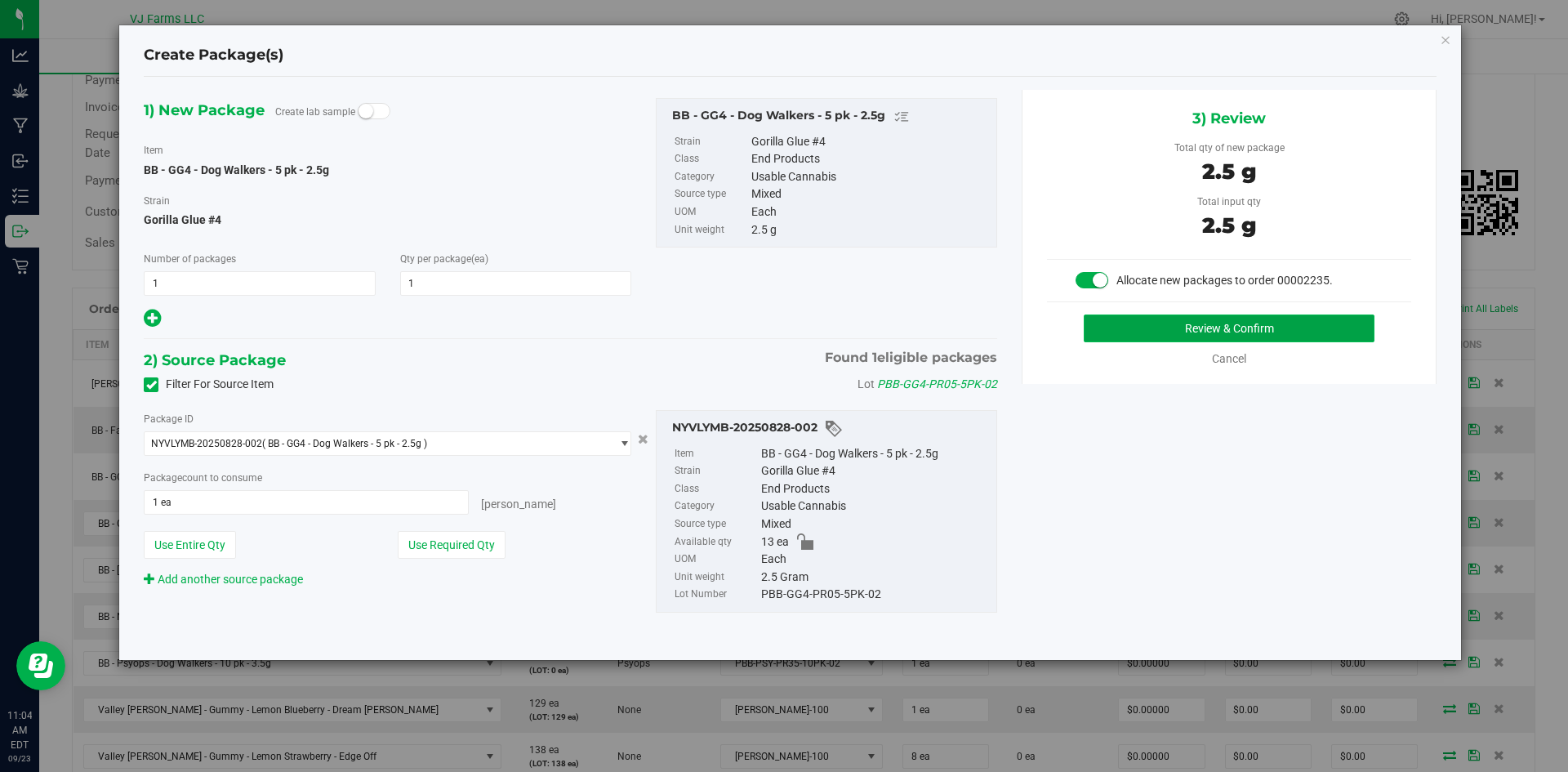
click at [1250, 339] on button "Review & Confirm" at bounding box center [1229, 328] width 291 height 28
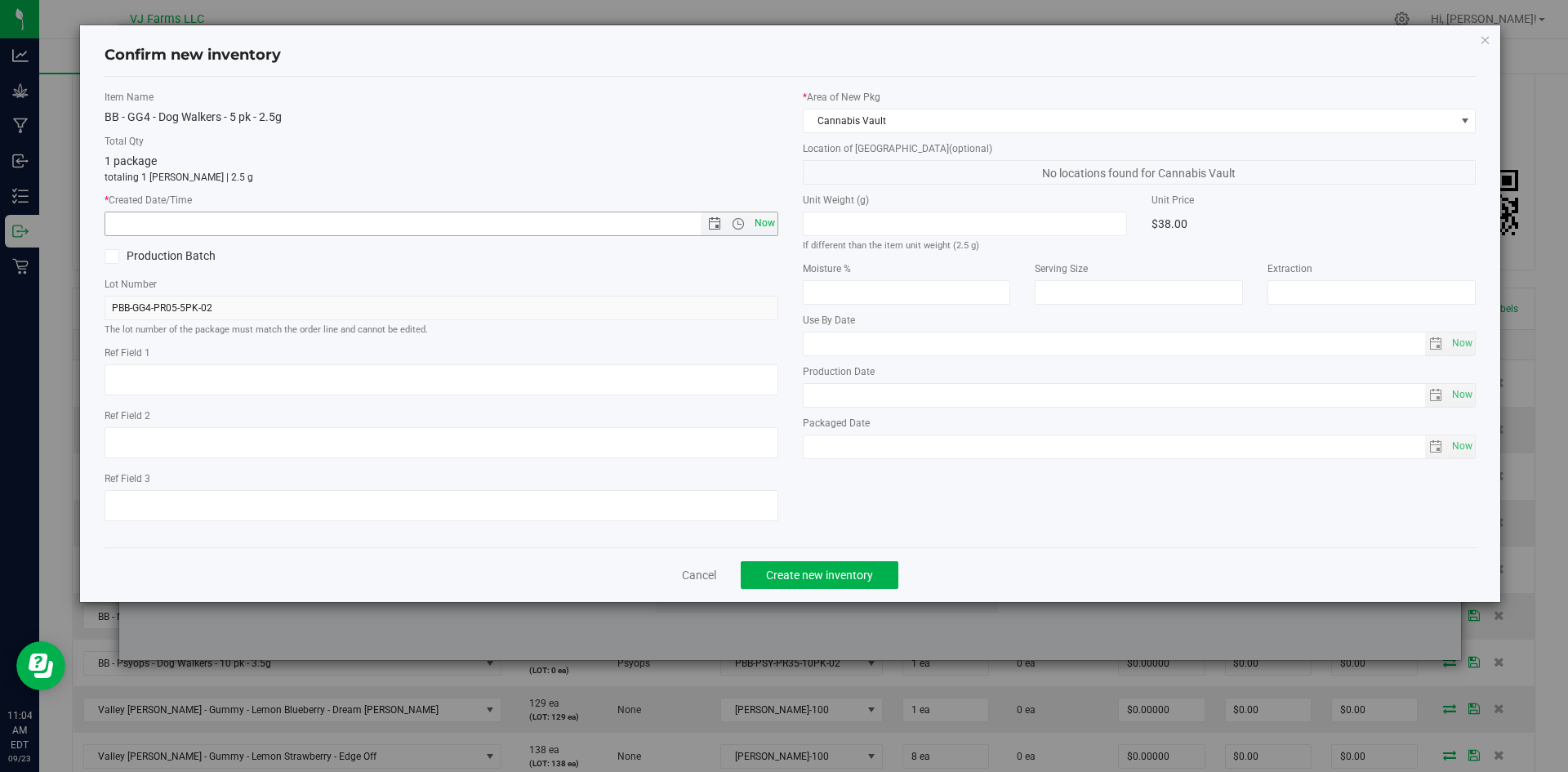
click at [770, 229] on span "Now" at bounding box center [764, 222] width 28 height 24
type input "[DATE] 11:04 AM"
click at [834, 568] on span "Create new inventory" at bounding box center [819, 574] width 107 height 13
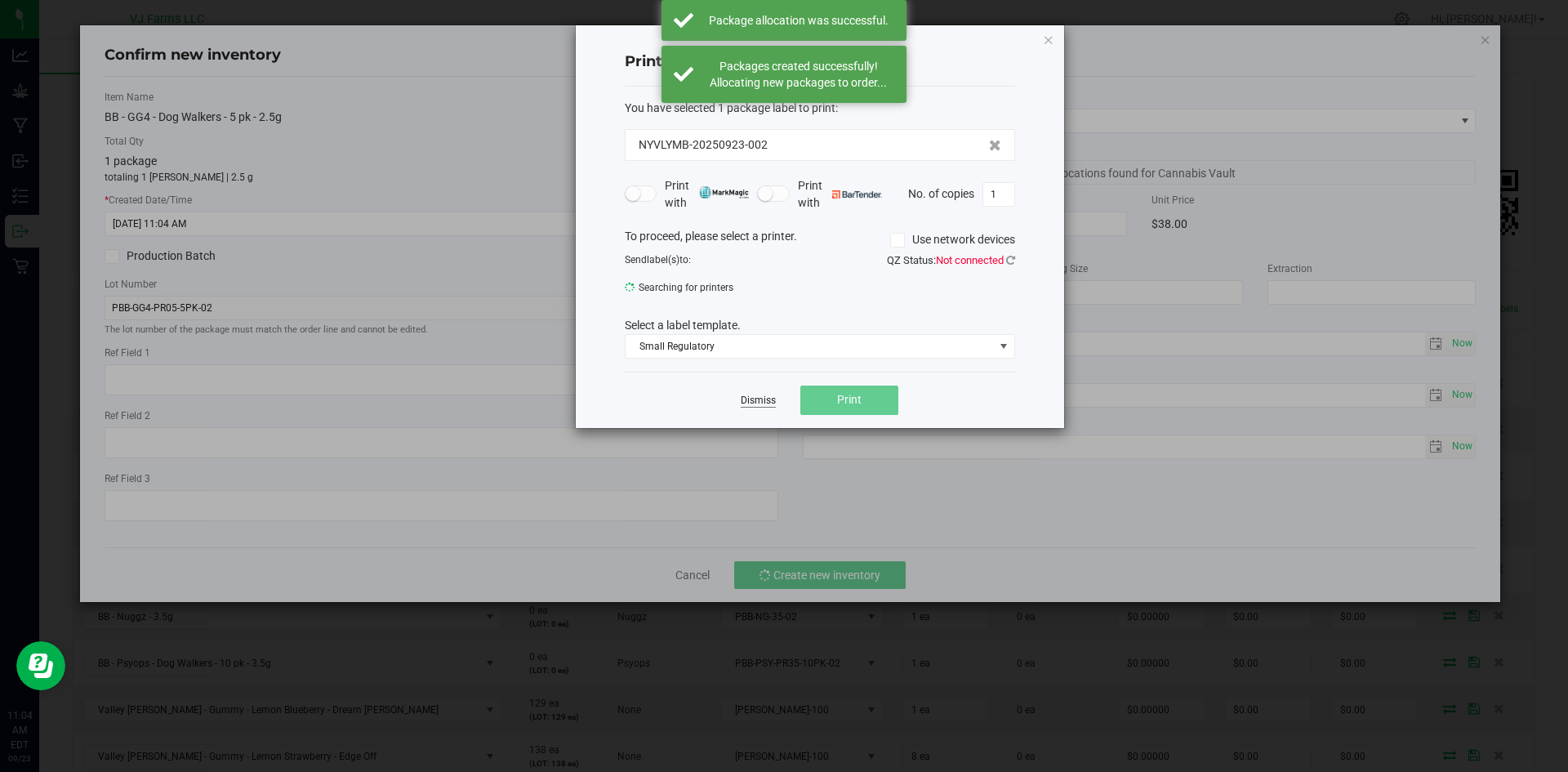
click at [749, 398] on link "Dismiss" at bounding box center [758, 400] width 35 height 14
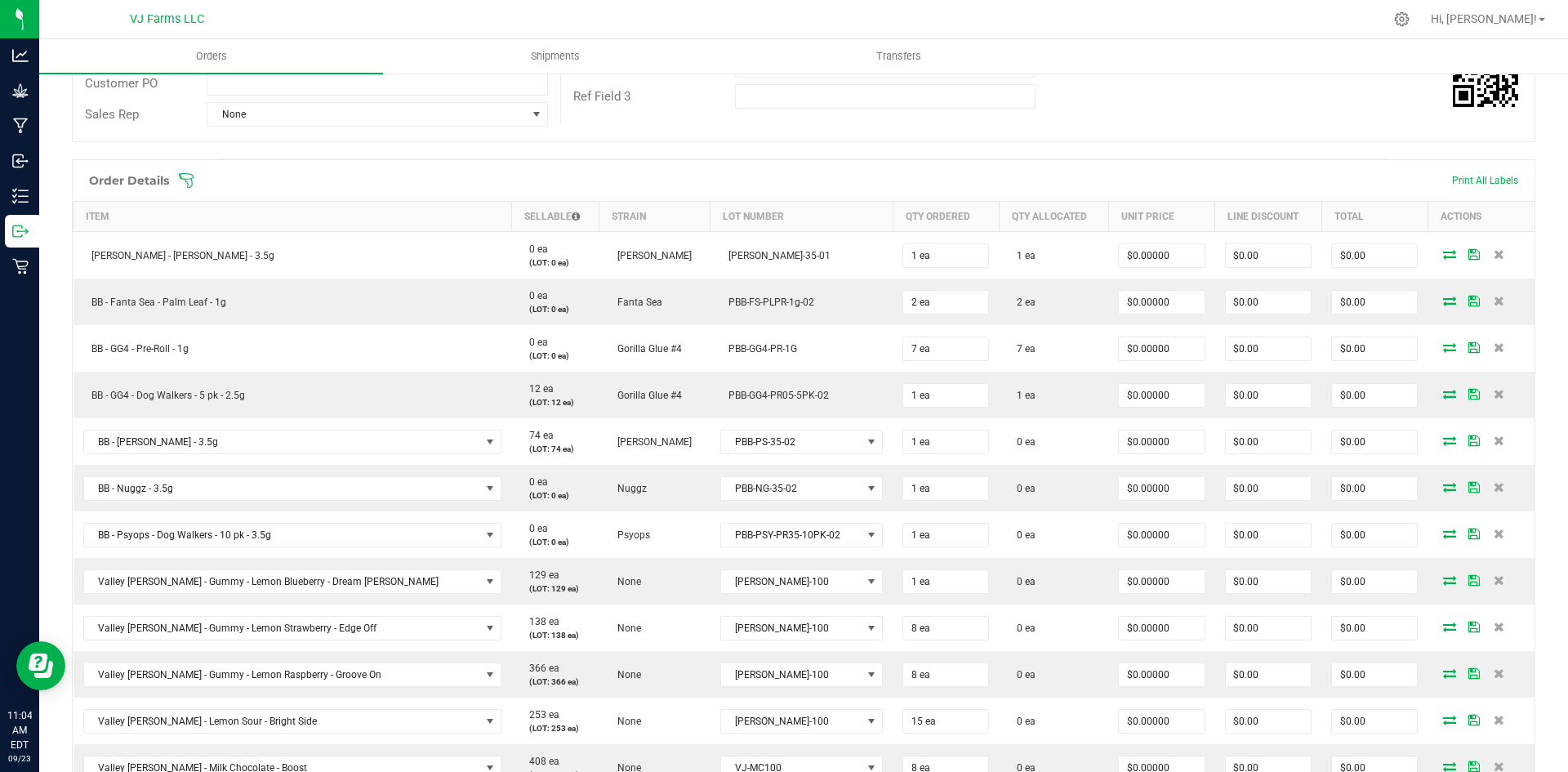
scroll to position [318, 0]
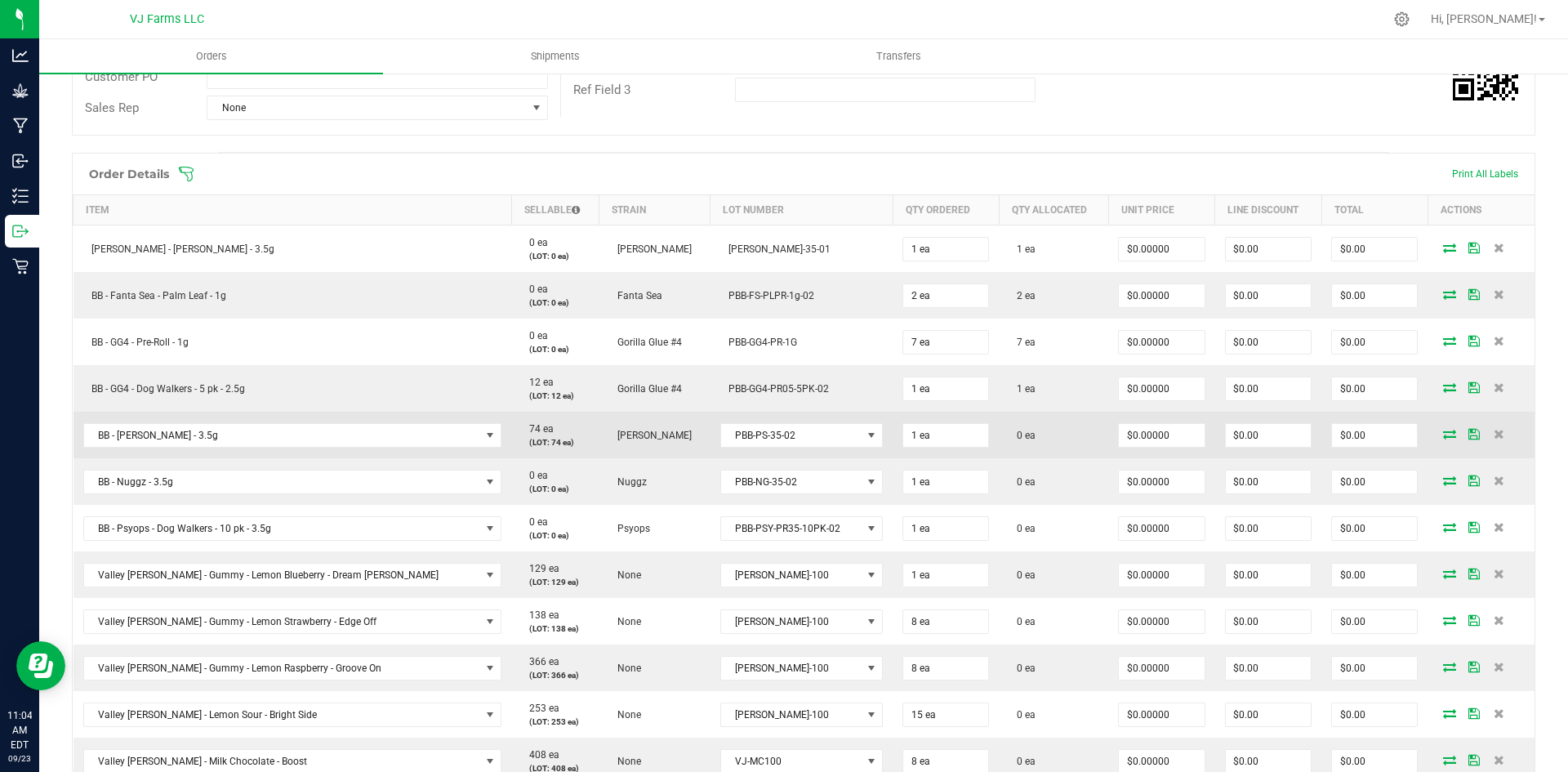
click at [1443, 429] on icon at bounding box center [1449, 433] width 13 height 10
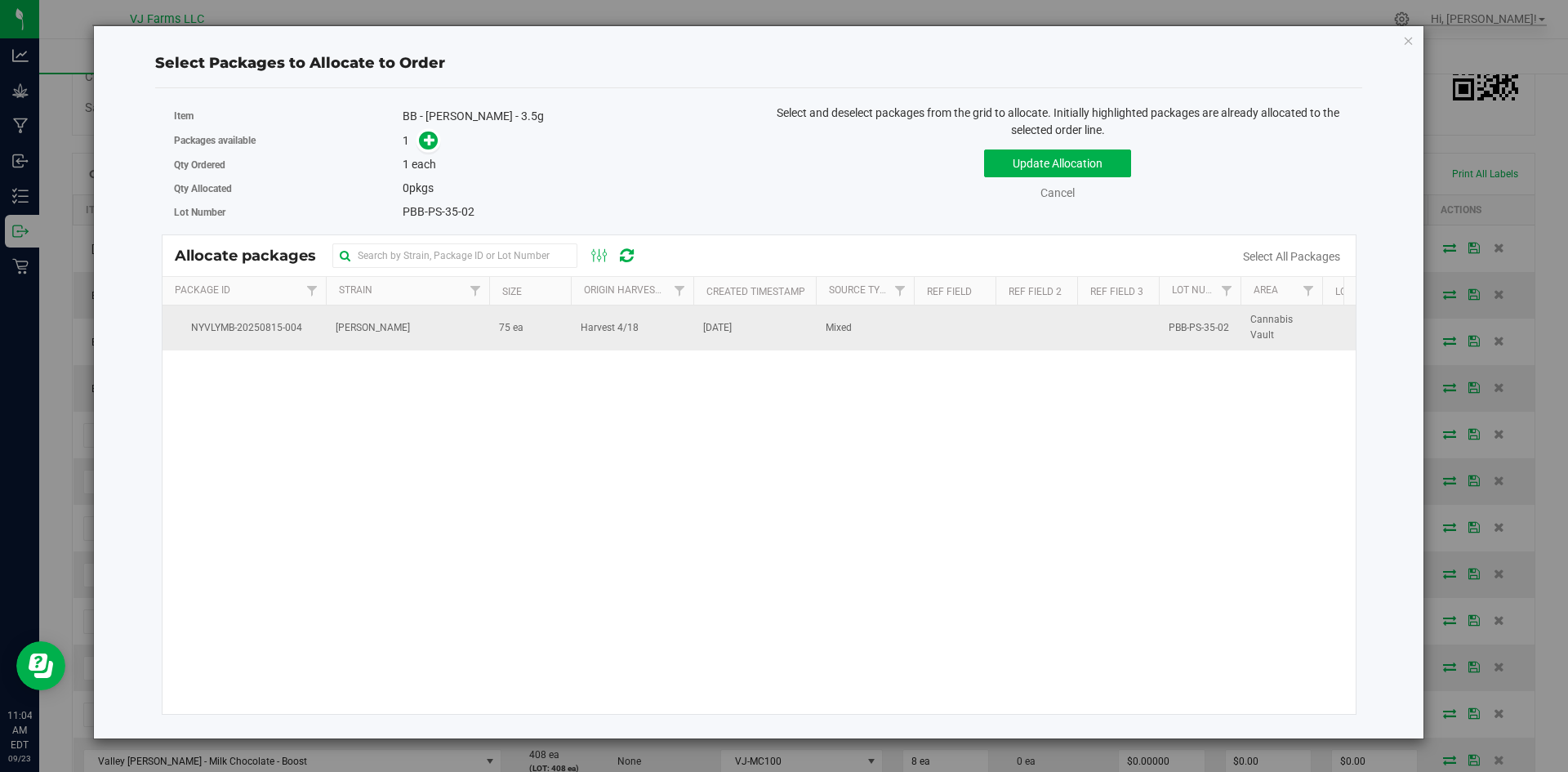
click at [578, 322] on td "Harvest 4/18" at bounding box center [632, 327] width 122 height 44
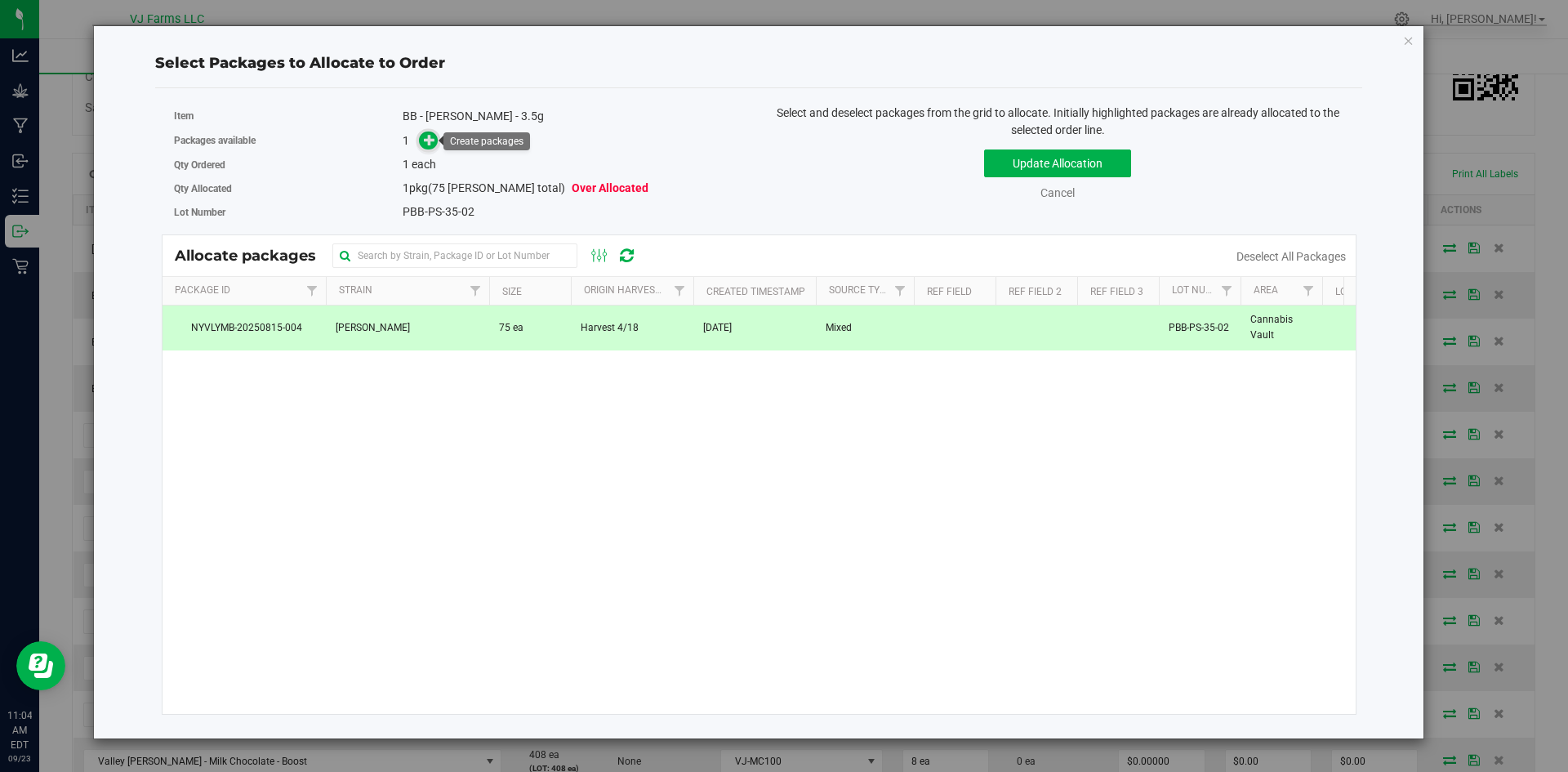
click at [427, 146] on icon at bounding box center [429, 140] width 11 height 11
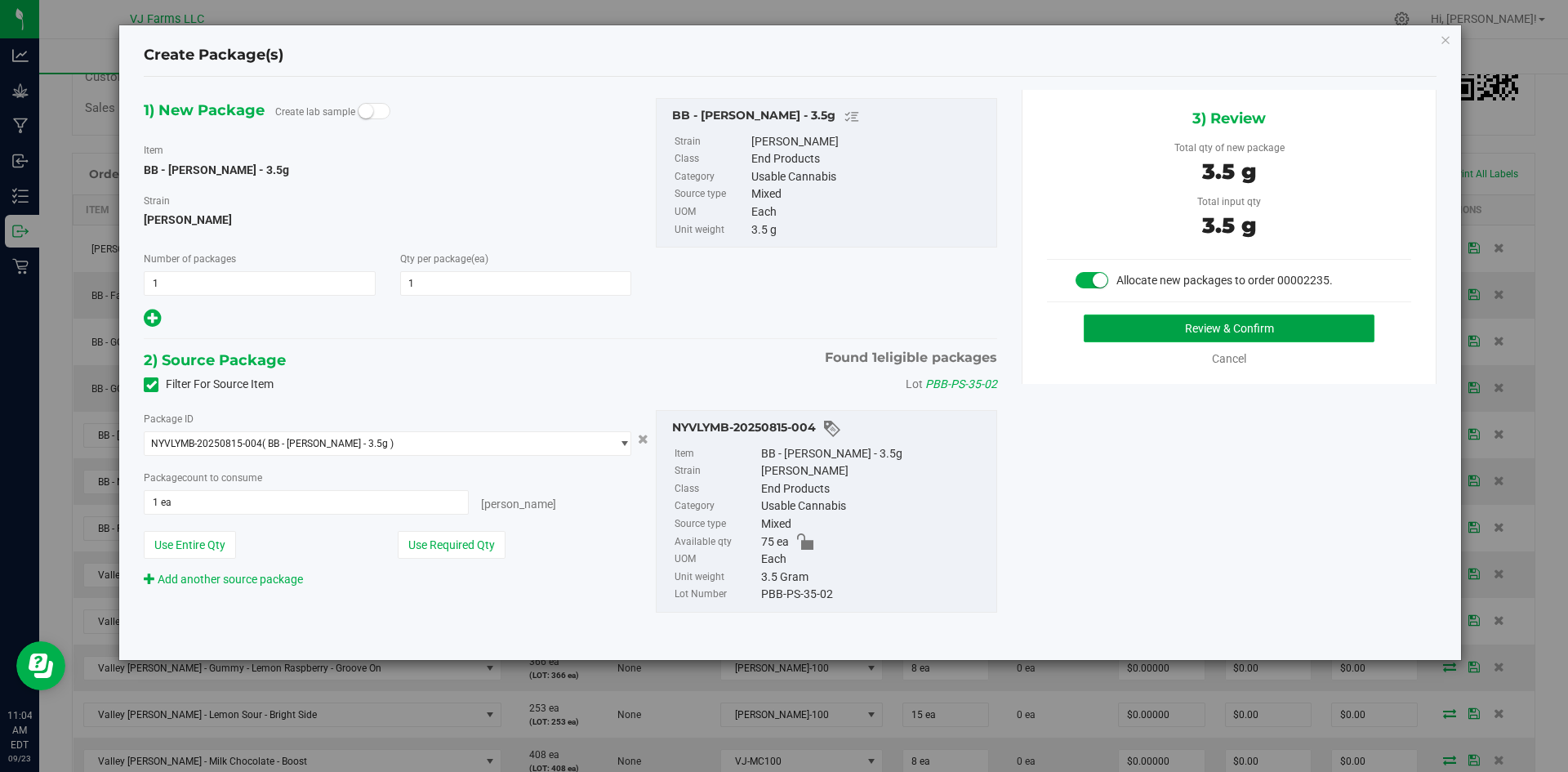
click at [1165, 340] on button "Review & Confirm" at bounding box center [1229, 328] width 291 height 28
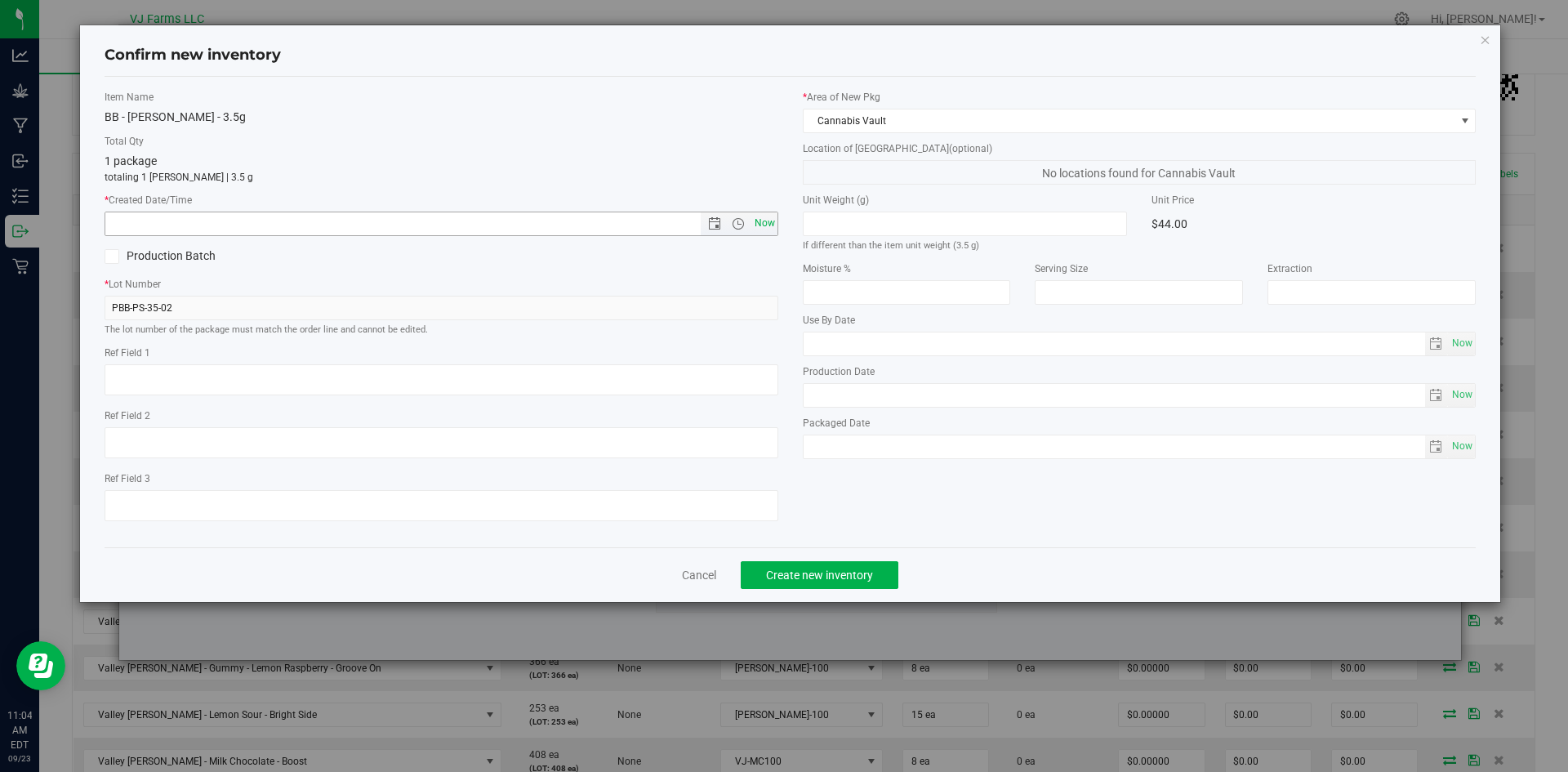
drag, startPoint x: 777, startPoint y: 231, endPoint x: 770, endPoint y: 219, distance: 13.9
click at [770, 219] on span "Now" at bounding box center [442, 223] width 674 height 24
click at [770, 219] on span "Now" at bounding box center [764, 222] width 28 height 24
type input "[DATE] 11:04 AM"
click at [810, 570] on span "Create new inventory" at bounding box center [819, 574] width 107 height 13
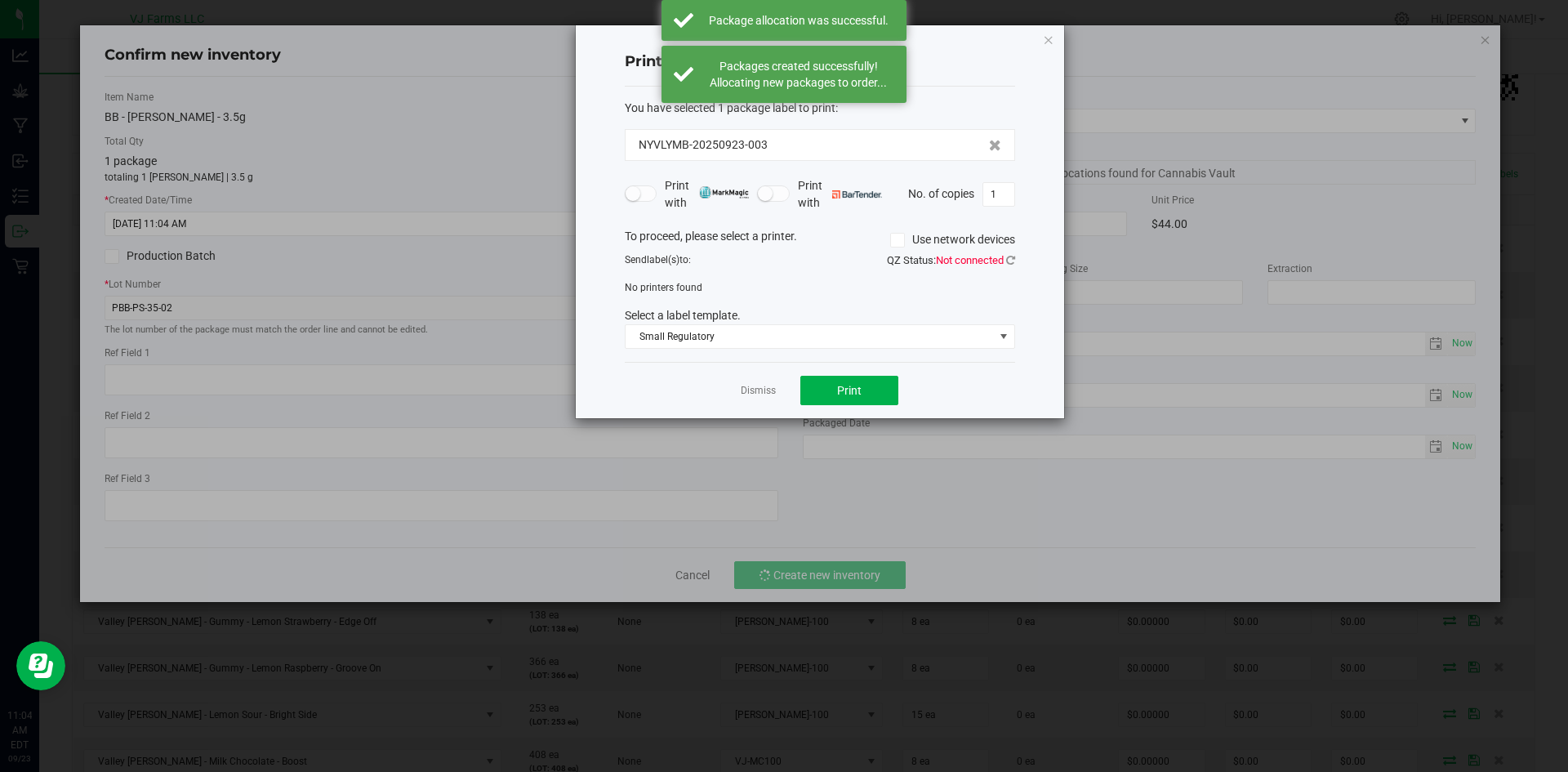
click at [753, 382] on app-cancel-button "Dismiss" at bounding box center [758, 391] width 35 height 17
click at [754, 389] on link "Dismiss" at bounding box center [758, 391] width 35 height 14
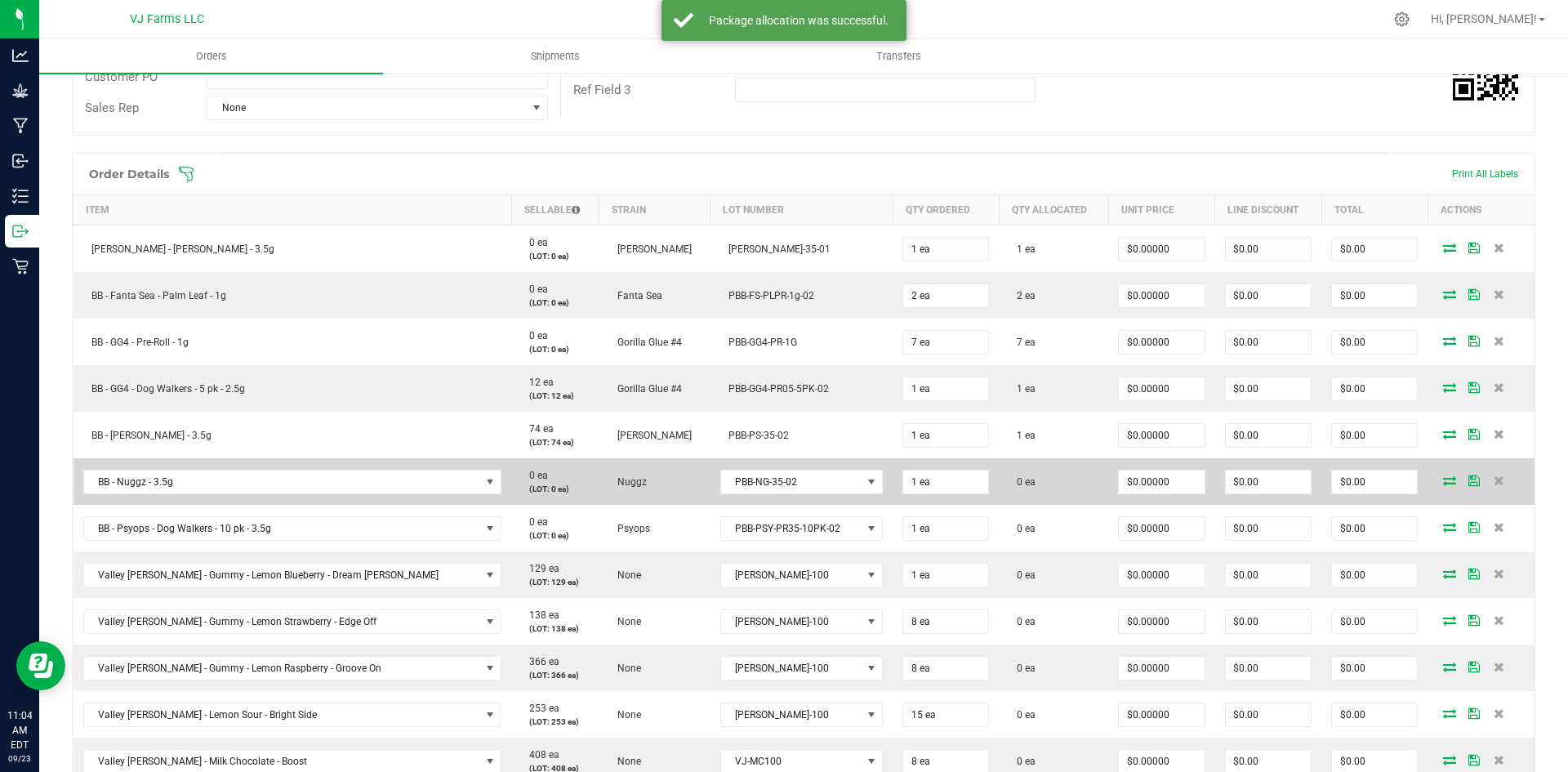
click at [1443, 481] on icon at bounding box center [1449, 480] width 13 height 10
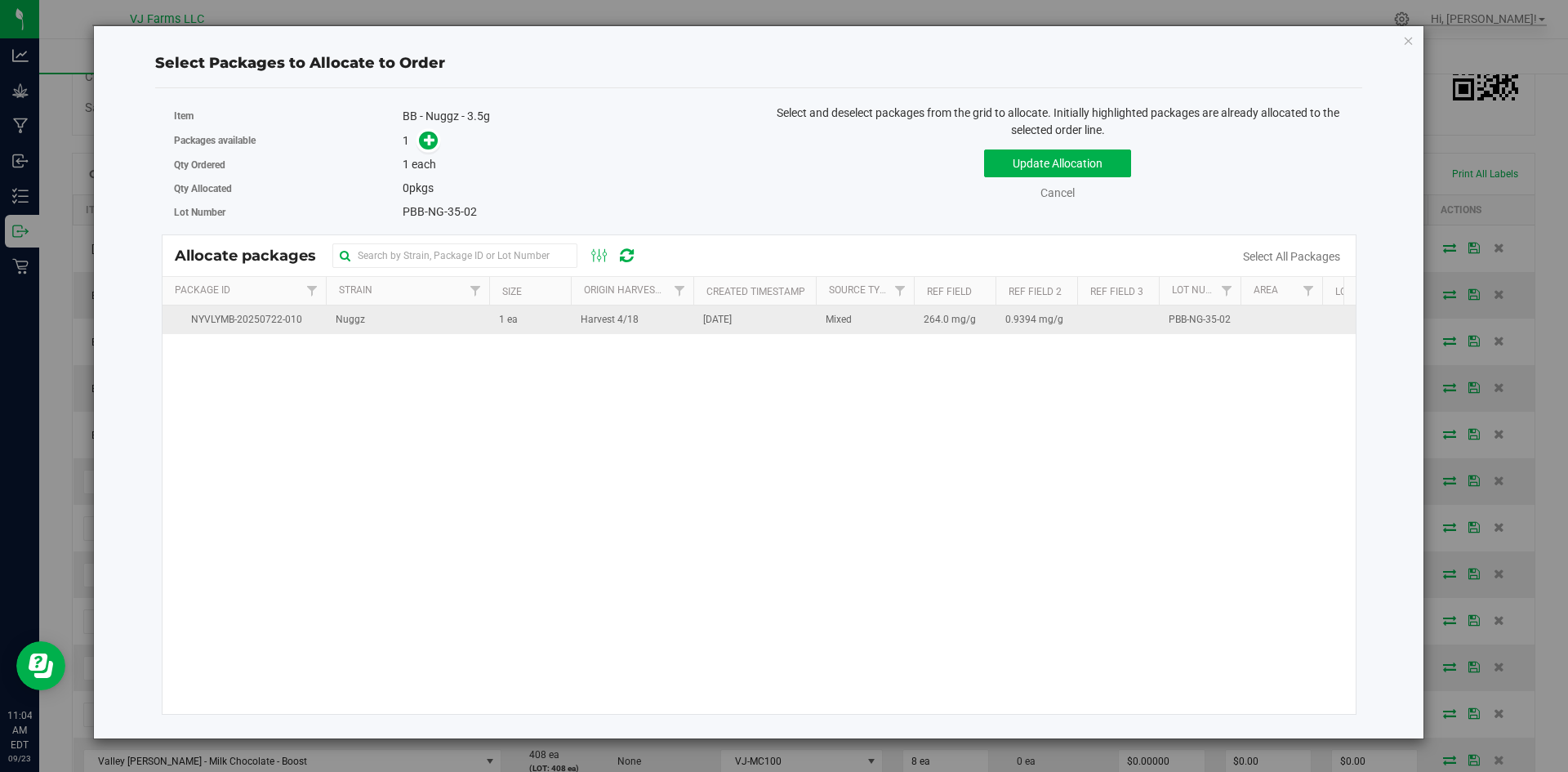
click at [565, 328] on td "1 ea" at bounding box center [531, 319] width 82 height 29
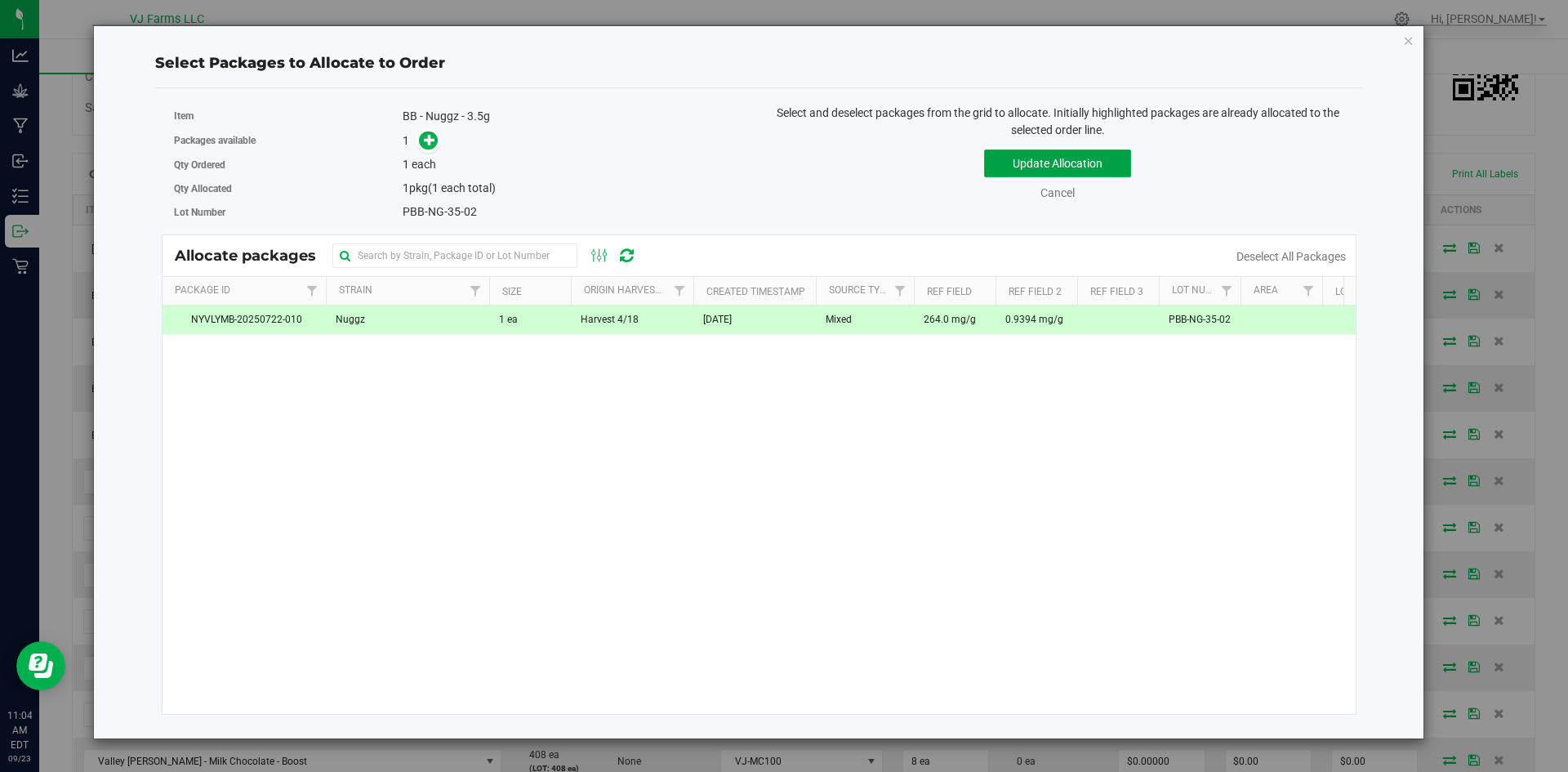
click at [1028, 174] on button "Update Allocation" at bounding box center [1058, 163] width 147 height 28
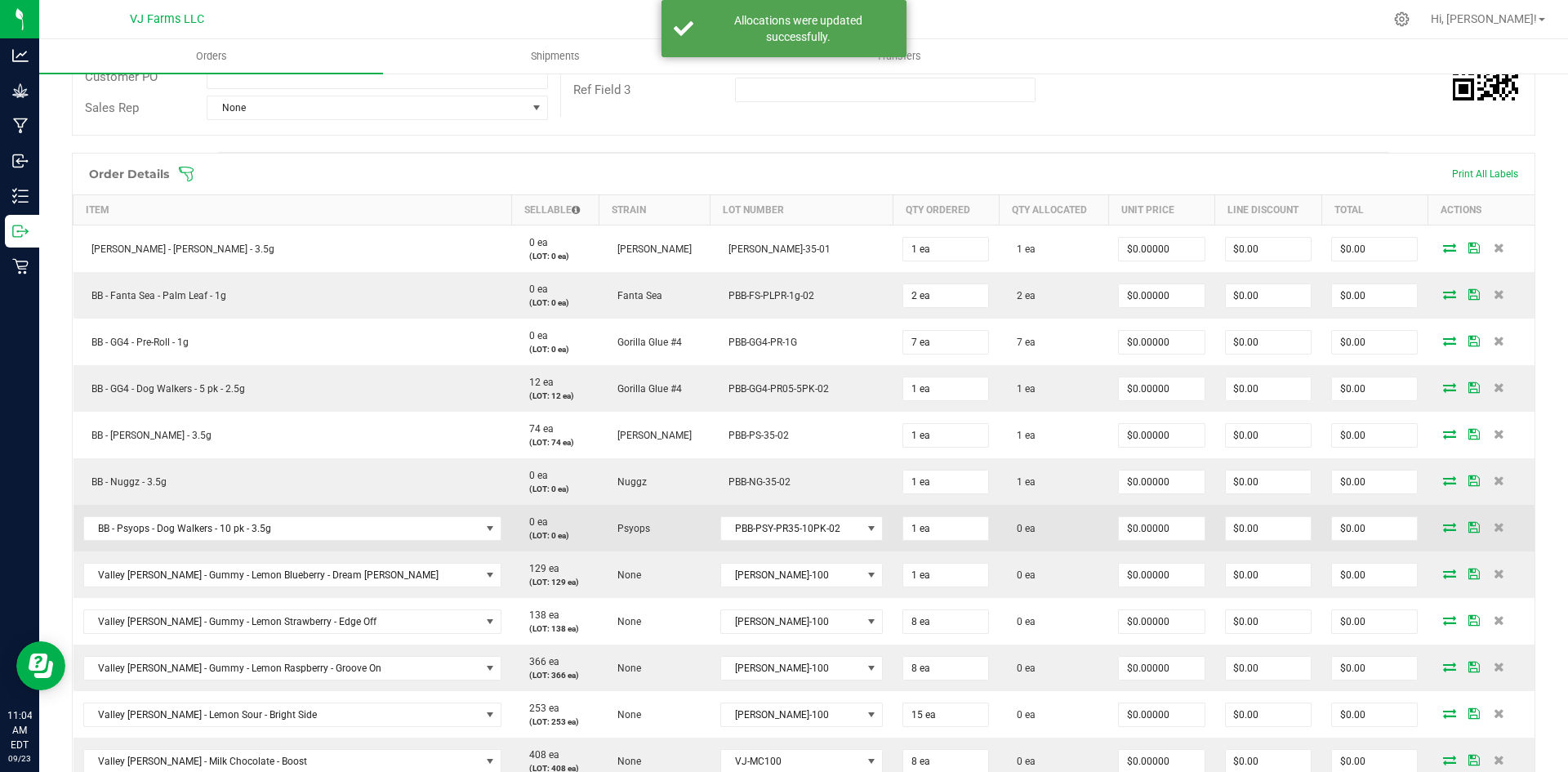
click at [1443, 529] on icon at bounding box center [1449, 526] width 13 height 10
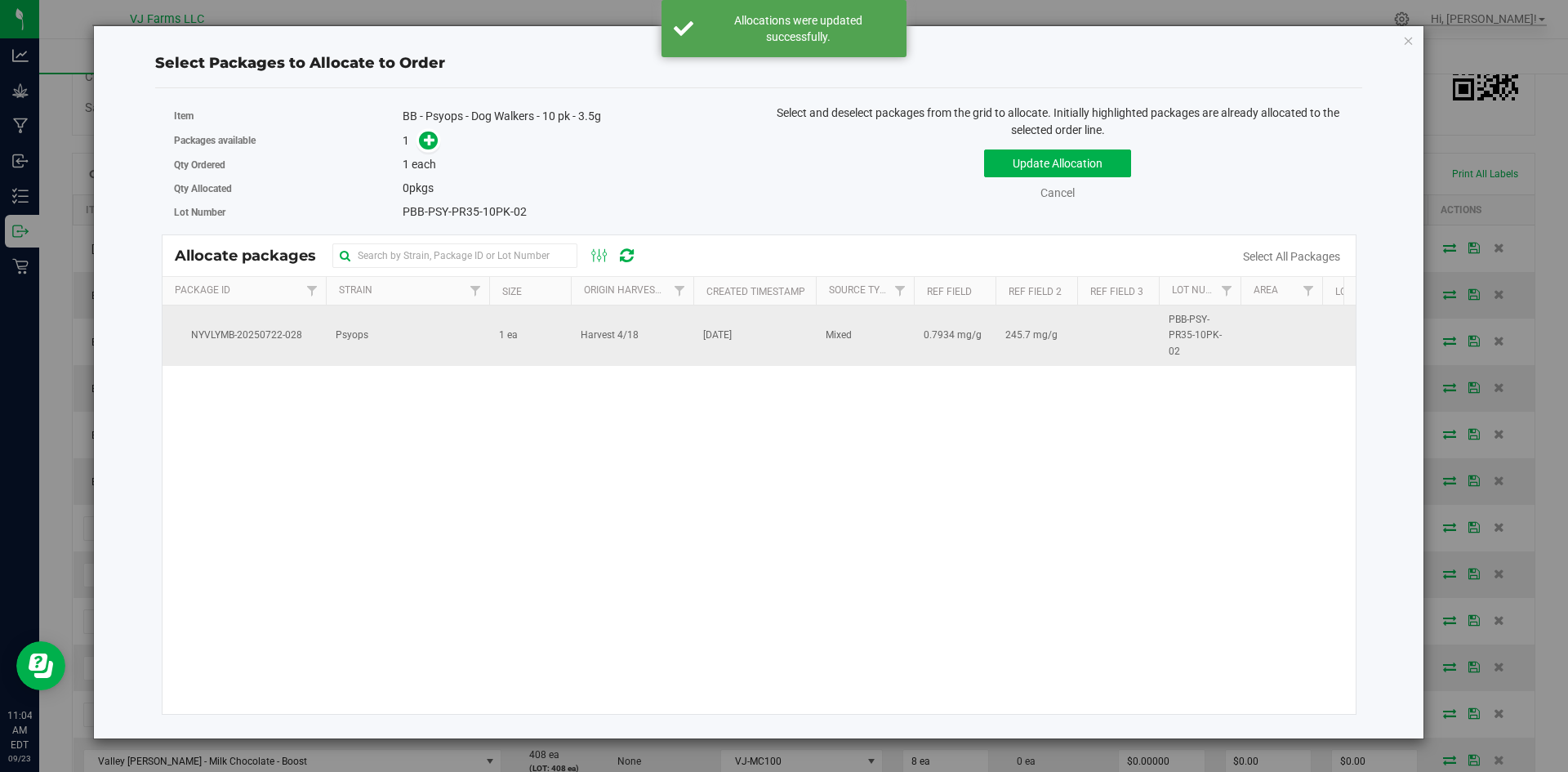
click at [606, 336] on span "Harvest 4/18" at bounding box center [610, 335] width 58 height 16
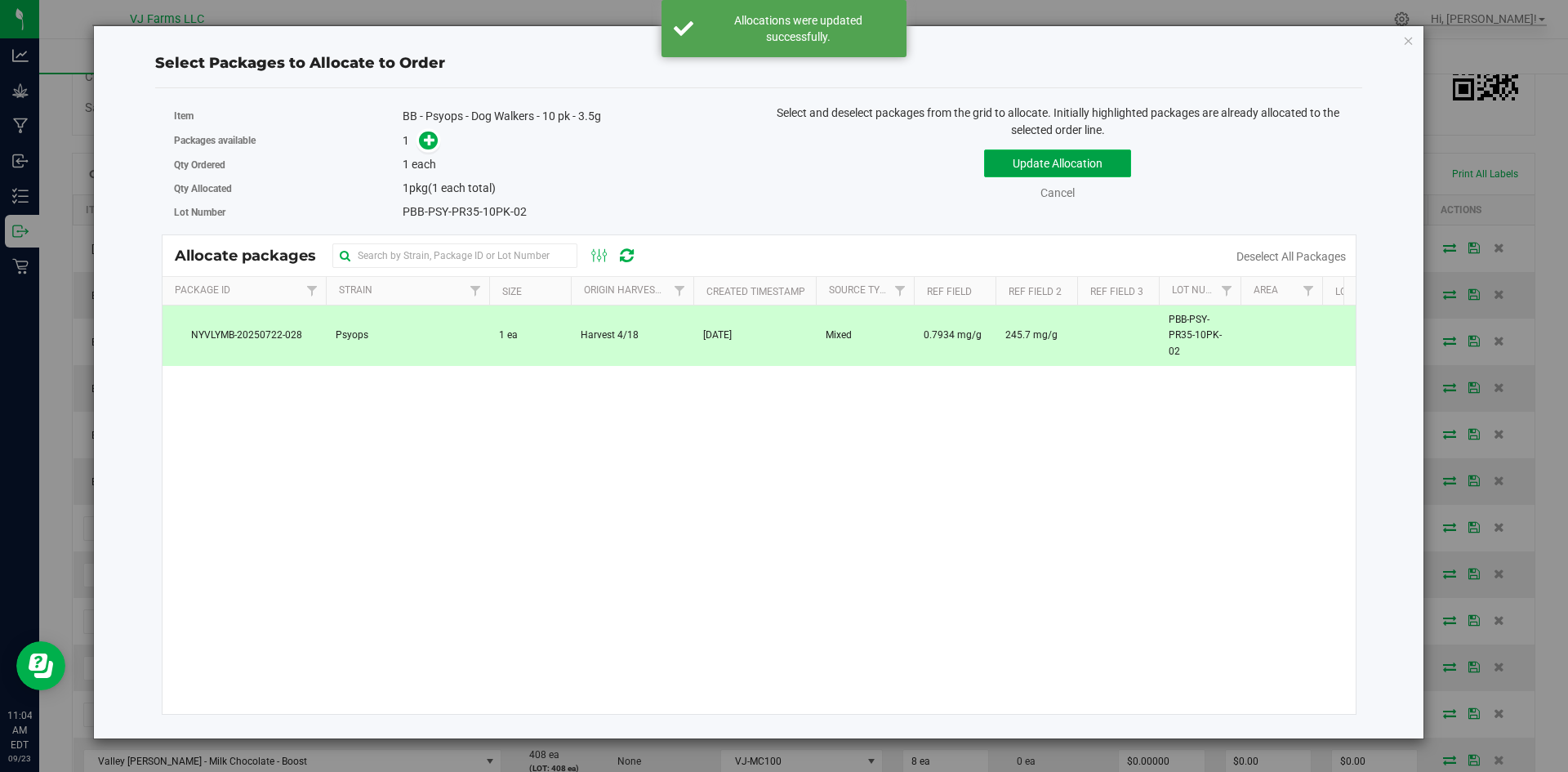
click at [1038, 158] on button "Update Allocation" at bounding box center [1058, 163] width 147 height 28
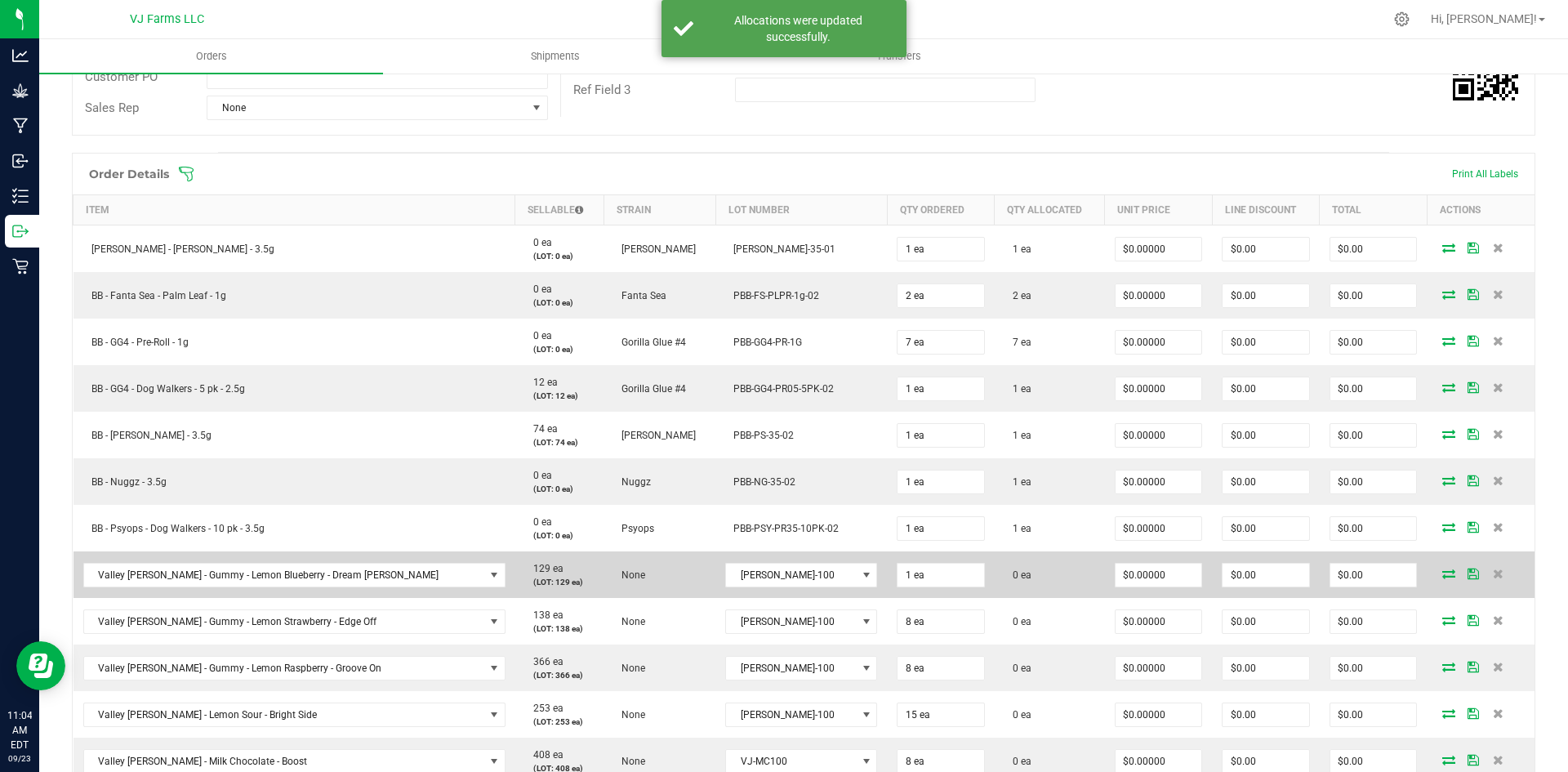
click at [1442, 571] on icon at bounding box center [1448, 572] width 13 height 10
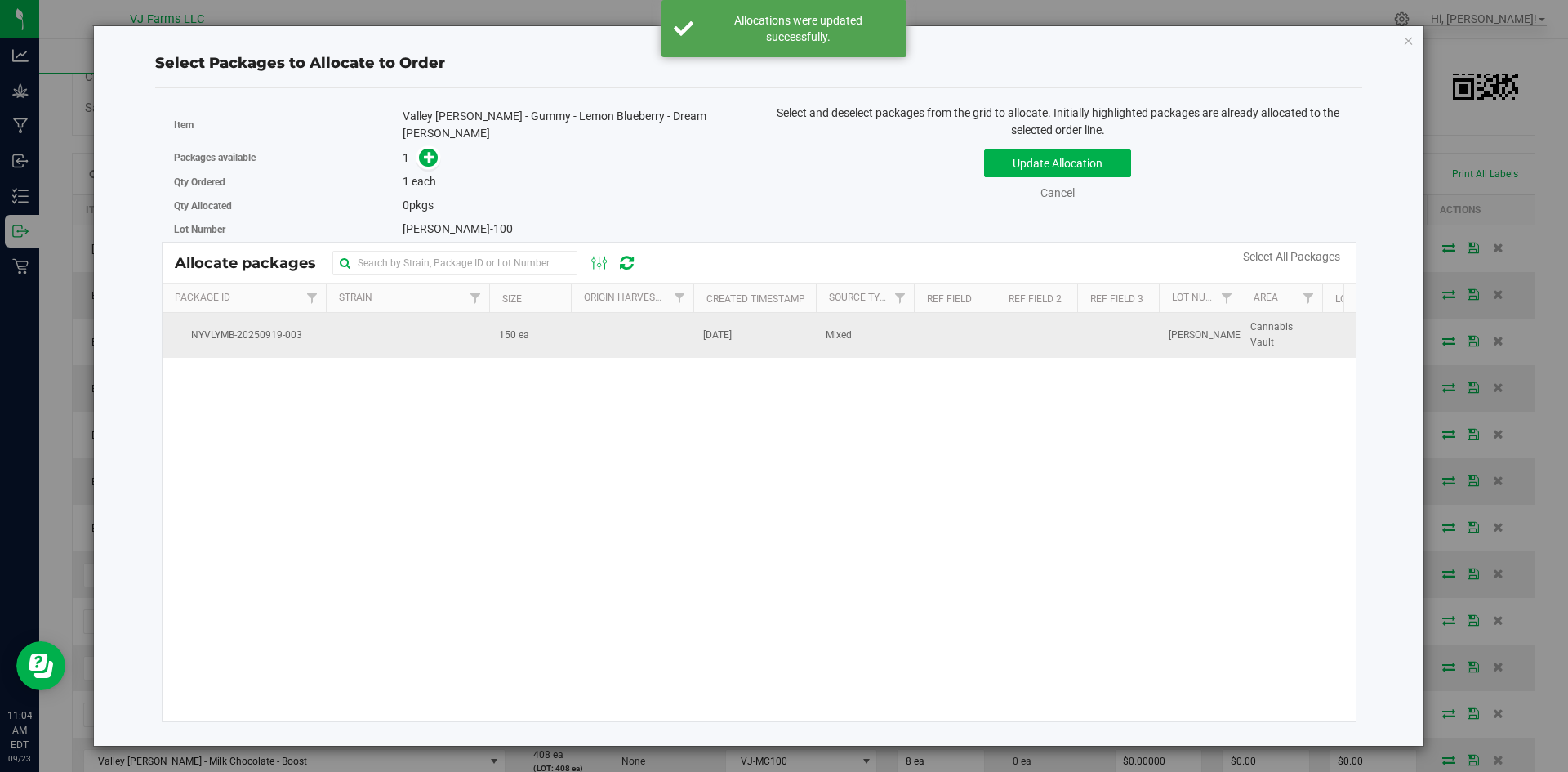
click at [558, 338] on td "150 ea" at bounding box center [531, 334] width 82 height 44
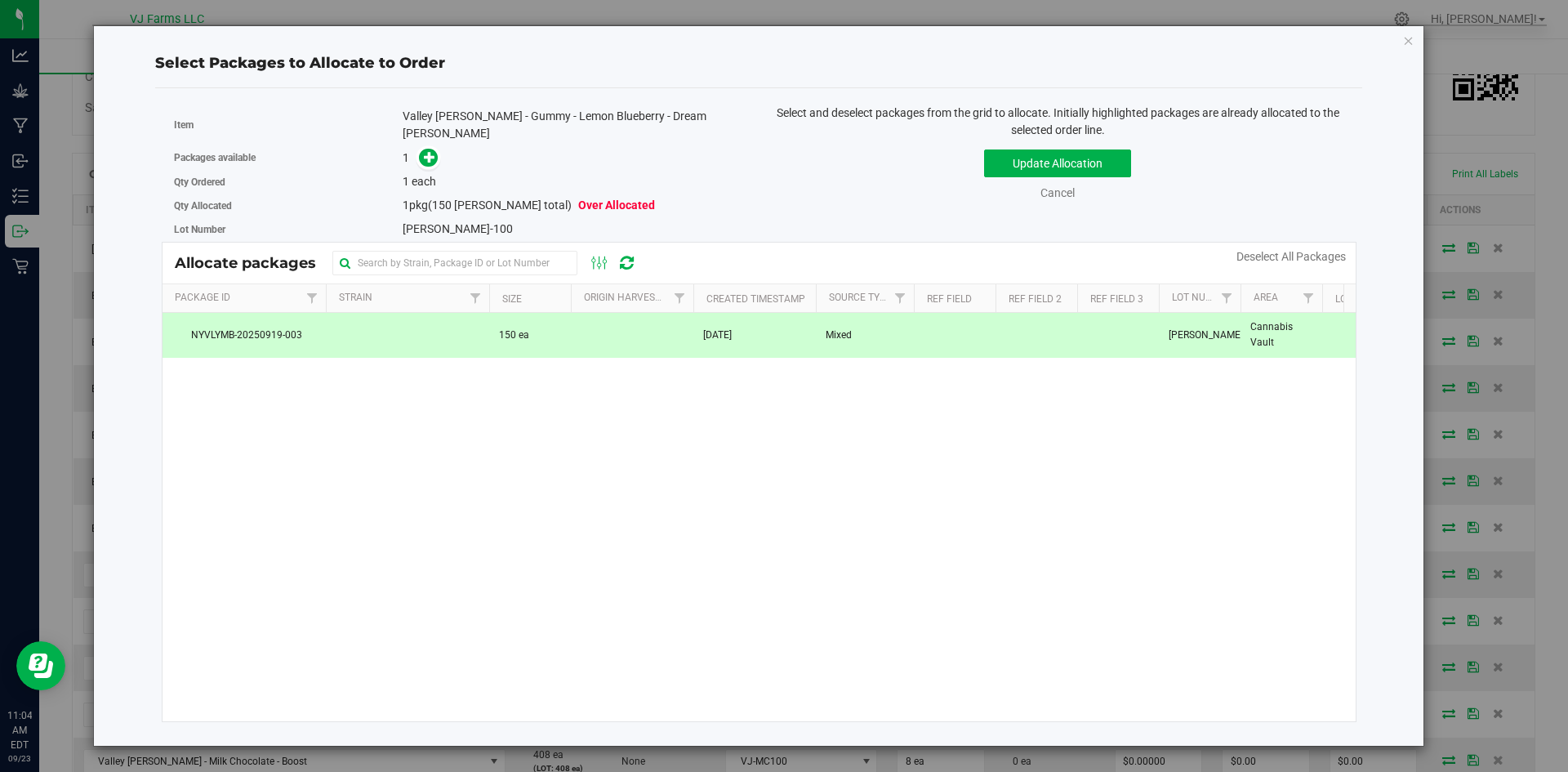
click at [435, 170] on div "Qty Ordered 1 each" at bounding box center [460, 181] width 573 height 24
click at [428, 151] on icon at bounding box center [429, 156] width 11 height 11
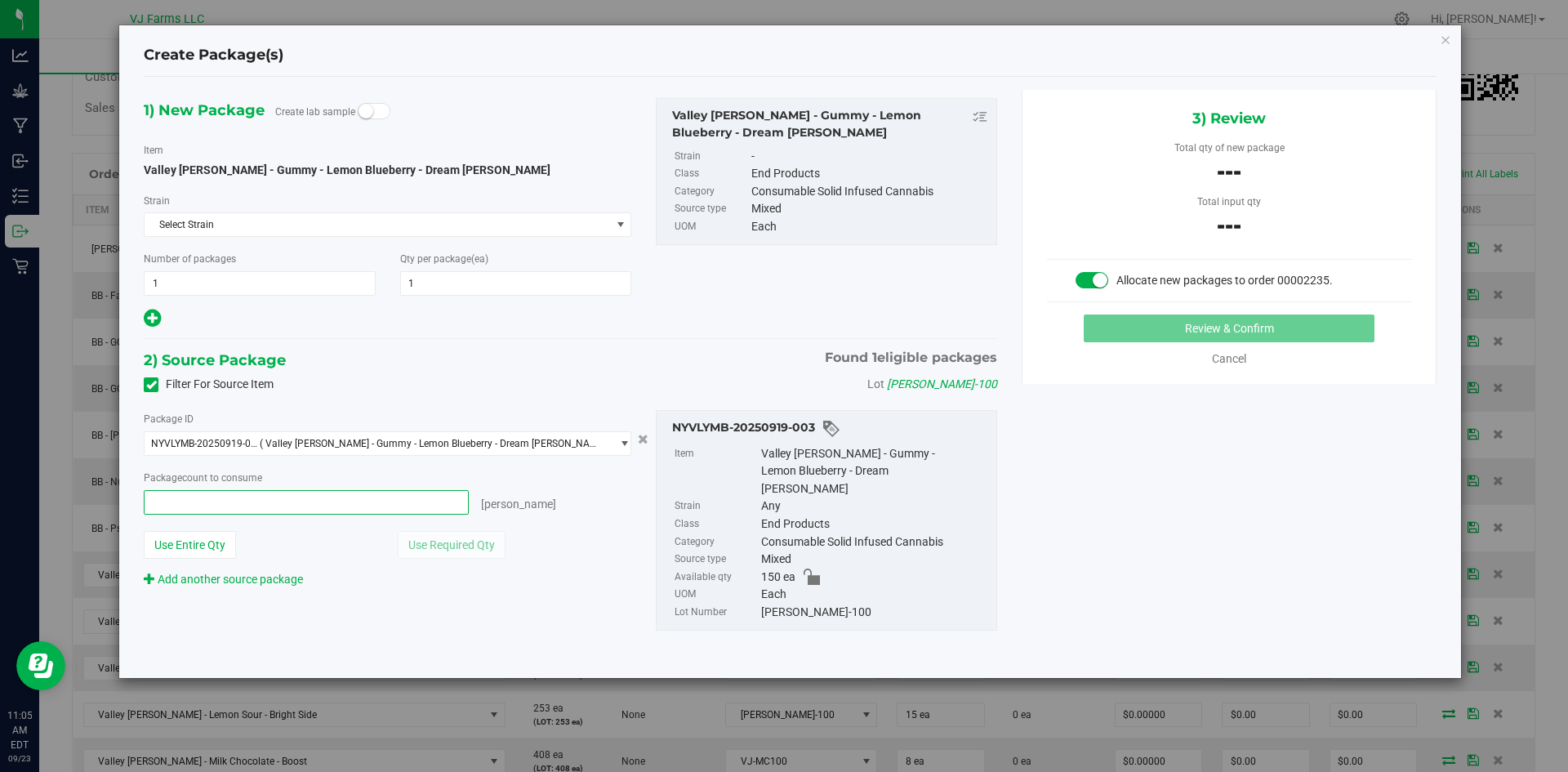
click at [284, 499] on span at bounding box center [306, 502] width 325 height 24
type input "1"
type input "1 ea"
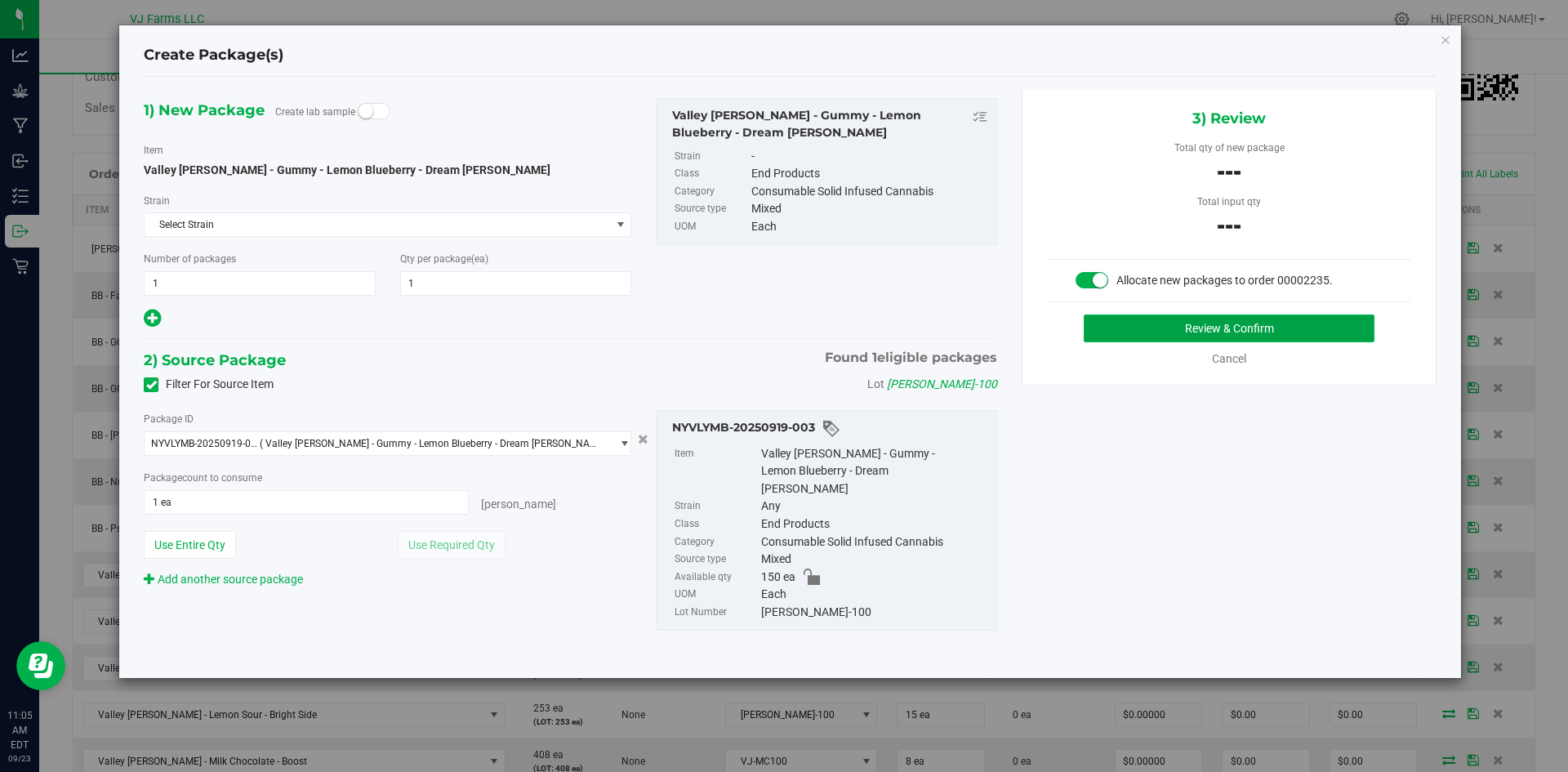
click at [1139, 322] on button "Review & Confirm" at bounding box center [1229, 328] width 291 height 28
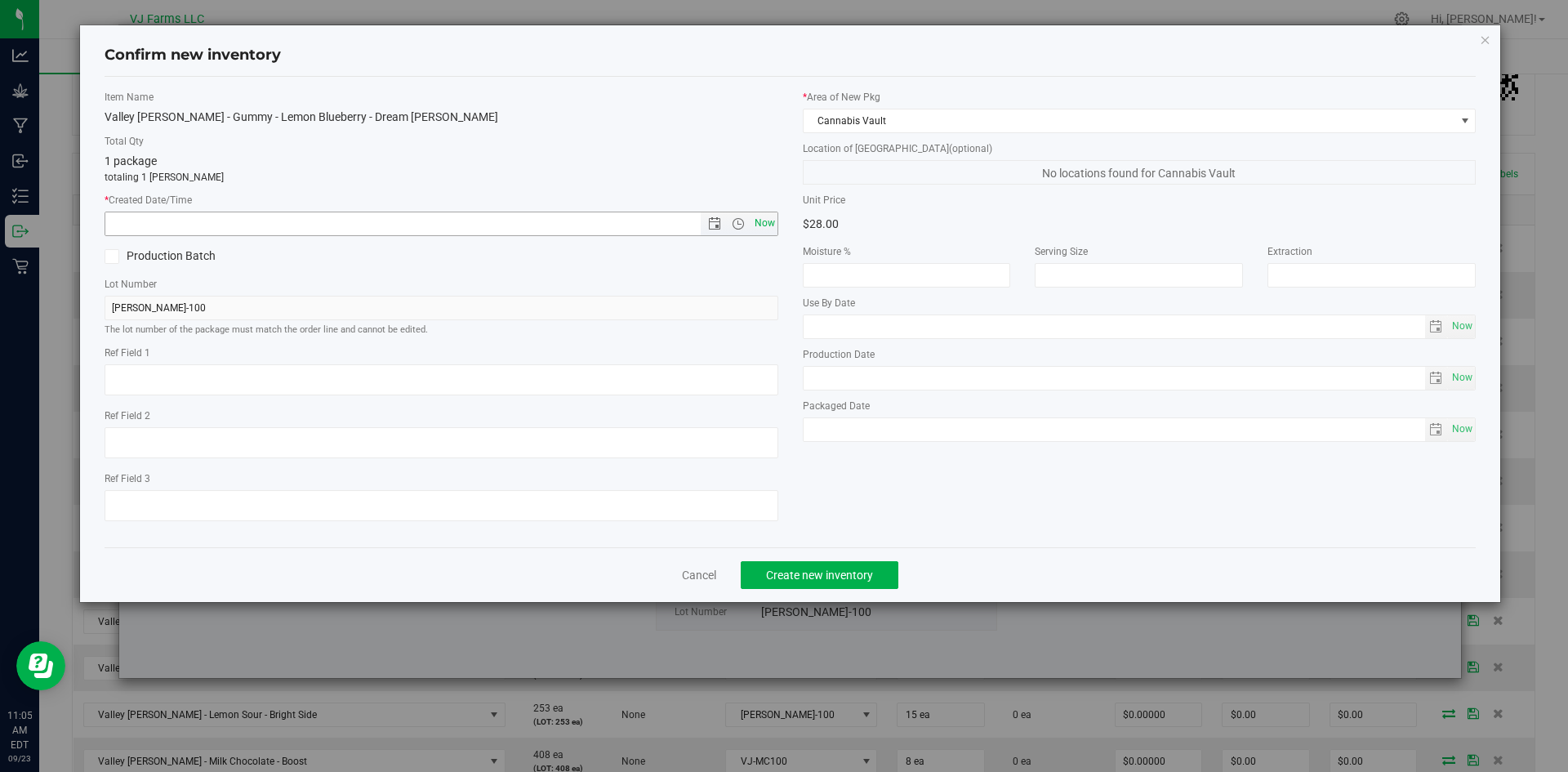
click at [764, 226] on span "Now" at bounding box center [764, 222] width 28 height 24
type input "9/23/2025 11:05 AM"
click at [811, 575] on span "Create new inventory" at bounding box center [819, 574] width 107 height 13
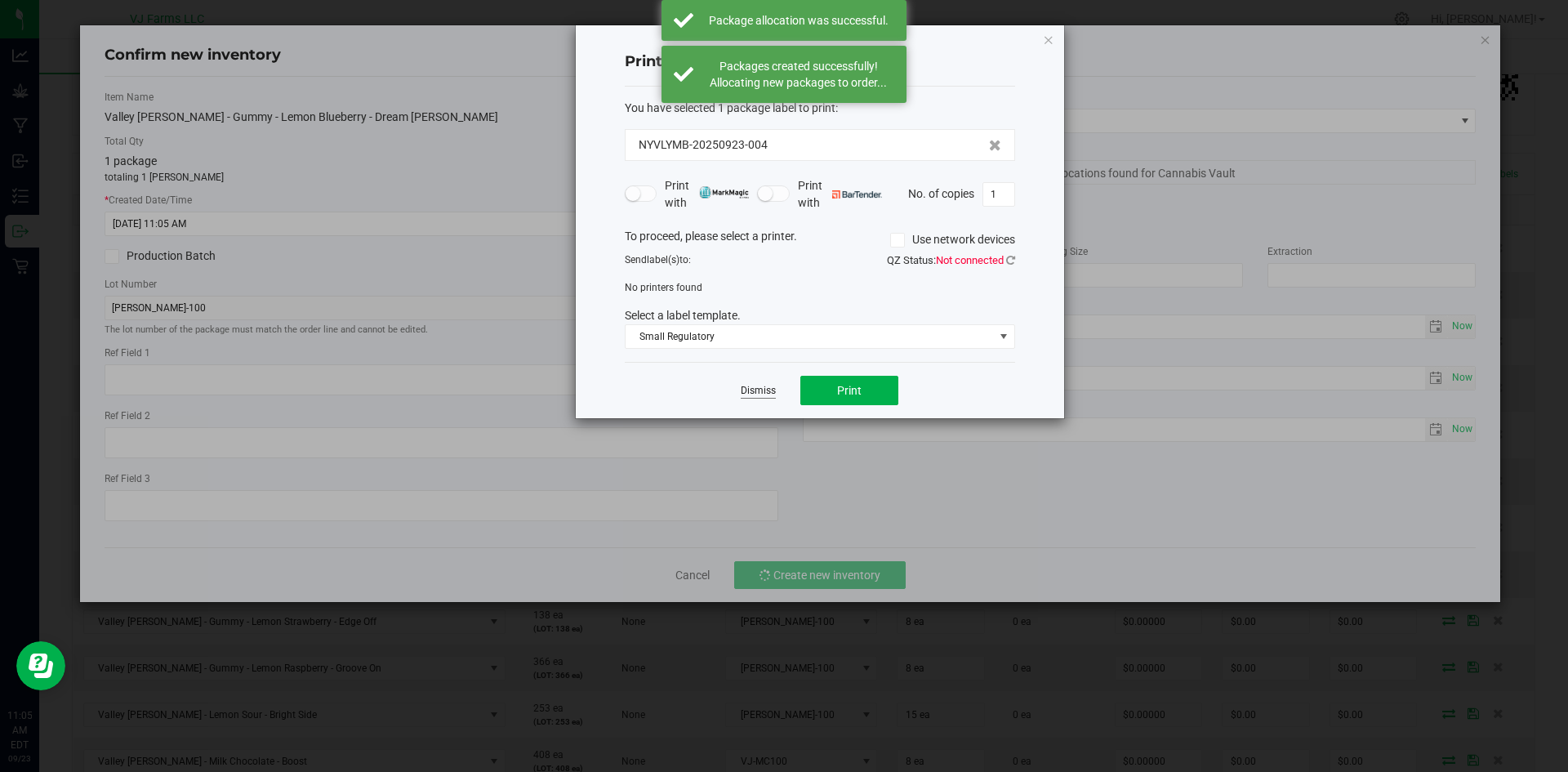
click at [755, 387] on link "Dismiss" at bounding box center [758, 391] width 35 height 14
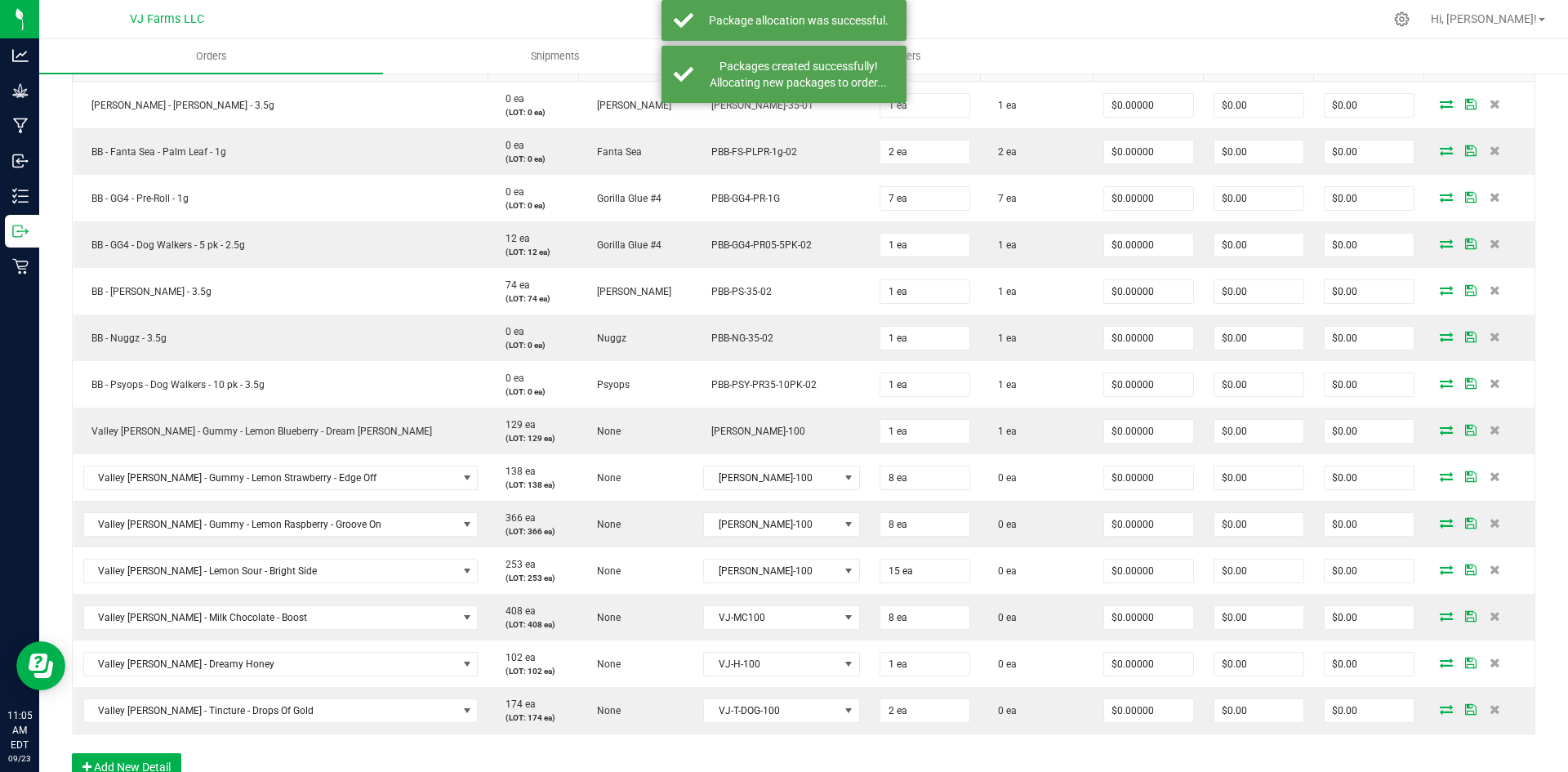
scroll to position [488, 0]
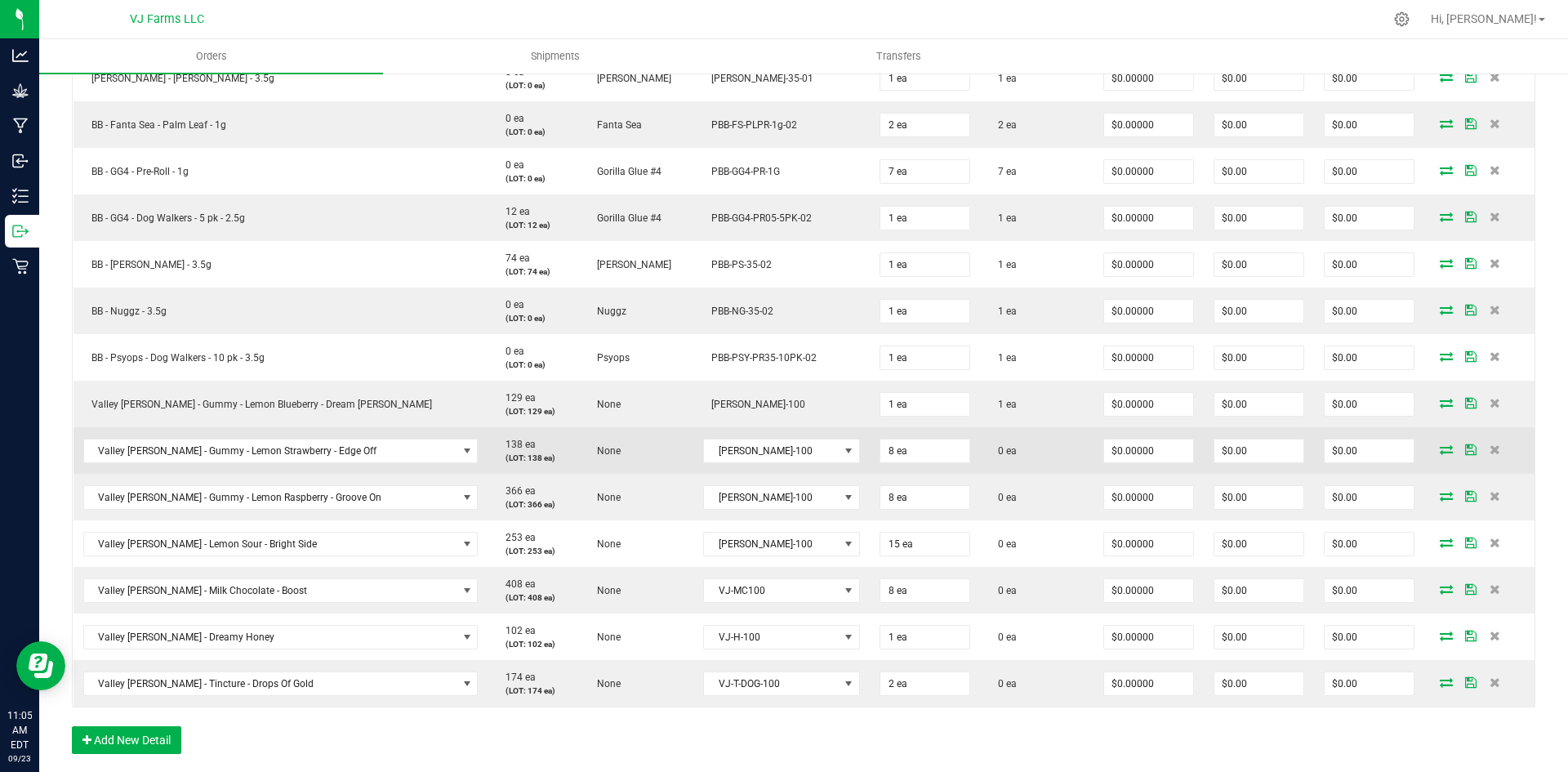
click at [1440, 453] on icon at bounding box center [1446, 448] width 13 height 10
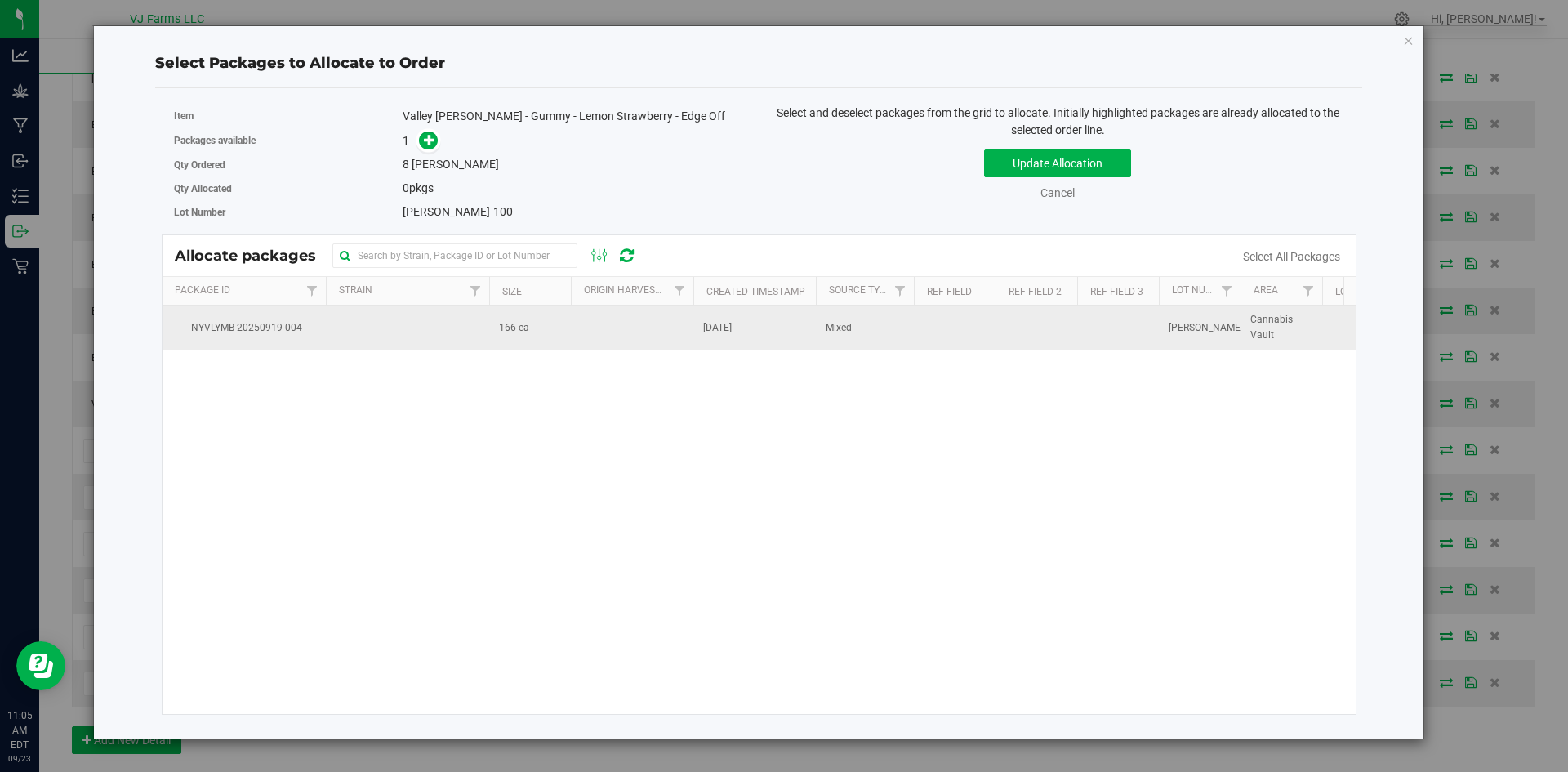
click at [604, 323] on td at bounding box center [632, 327] width 122 height 44
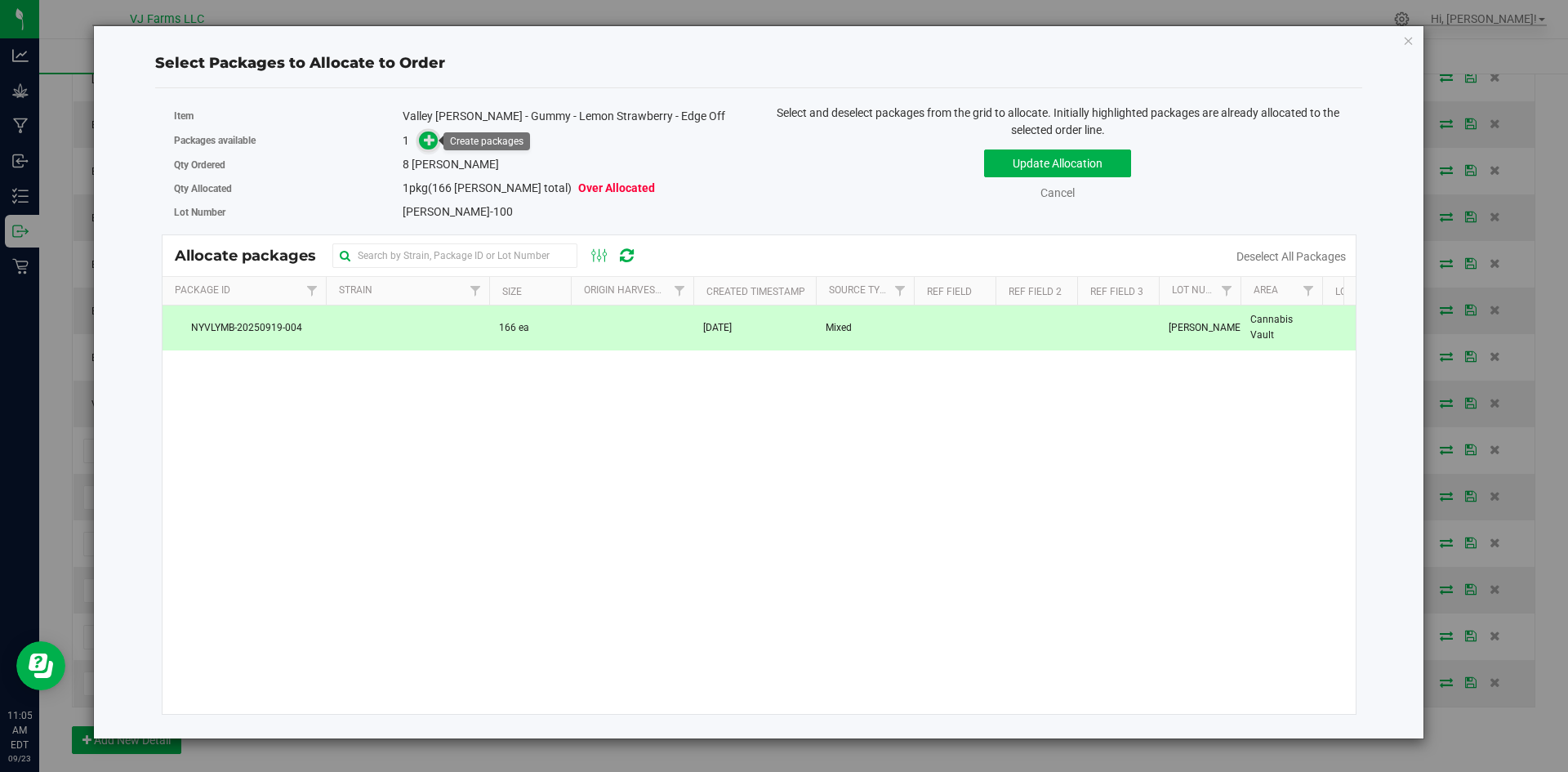
click at [425, 143] on icon at bounding box center [429, 140] width 11 height 11
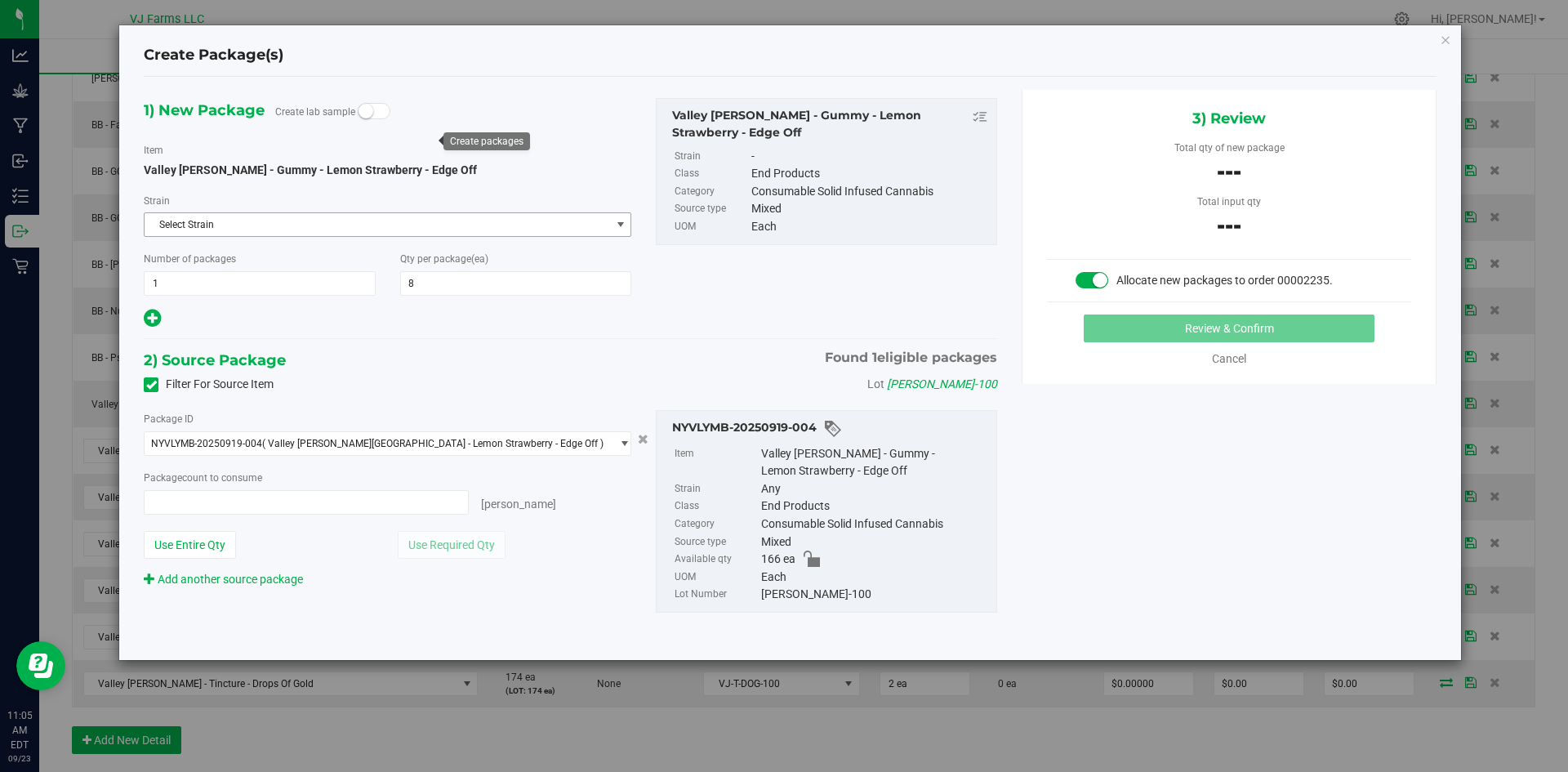
type input "0 ea"
click at [387, 504] on span at bounding box center [306, 502] width 325 height 24
type input "8"
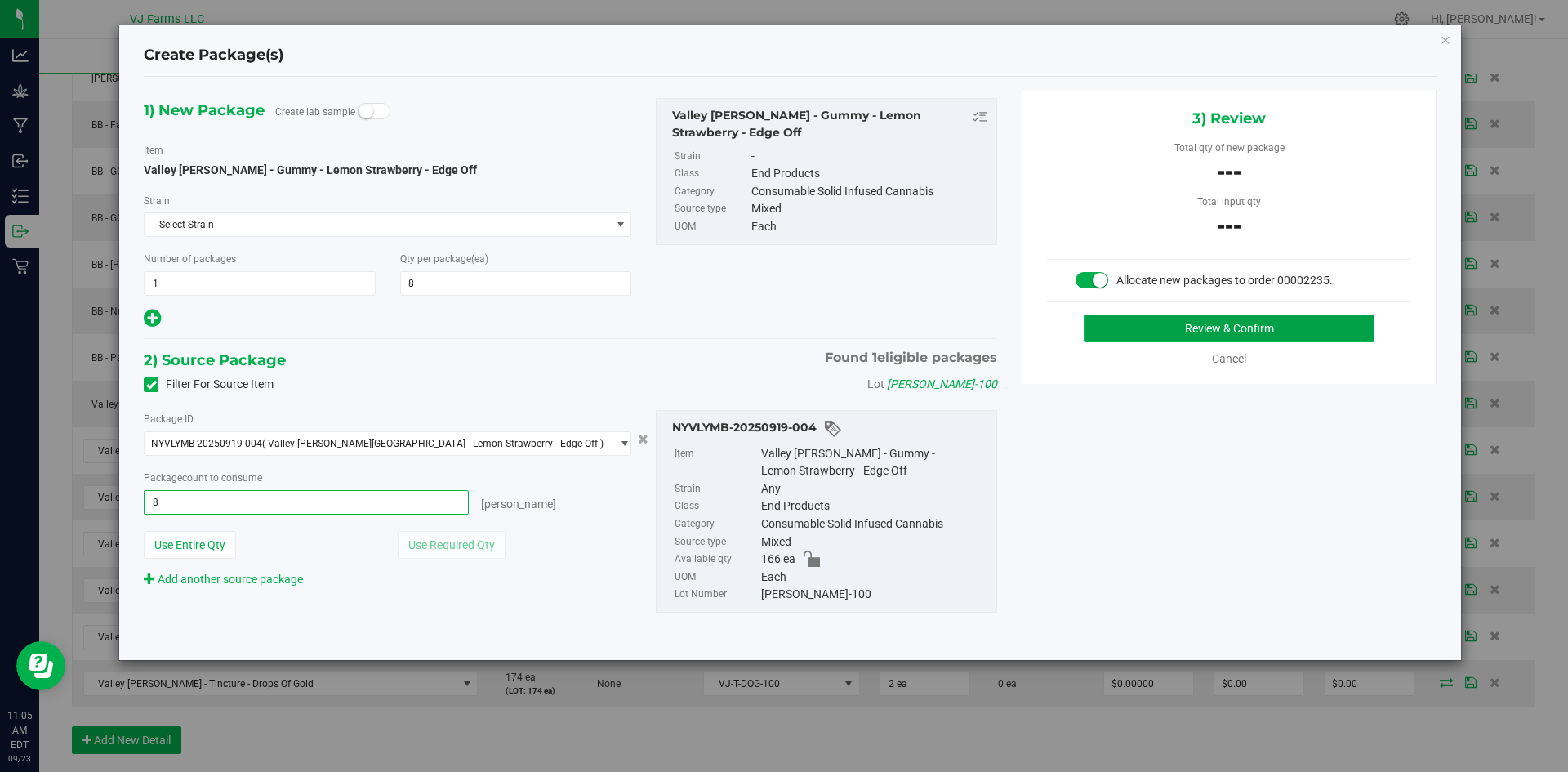
type input "8 ea"
click at [1146, 338] on button "Review & Confirm" at bounding box center [1229, 328] width 291 height 28
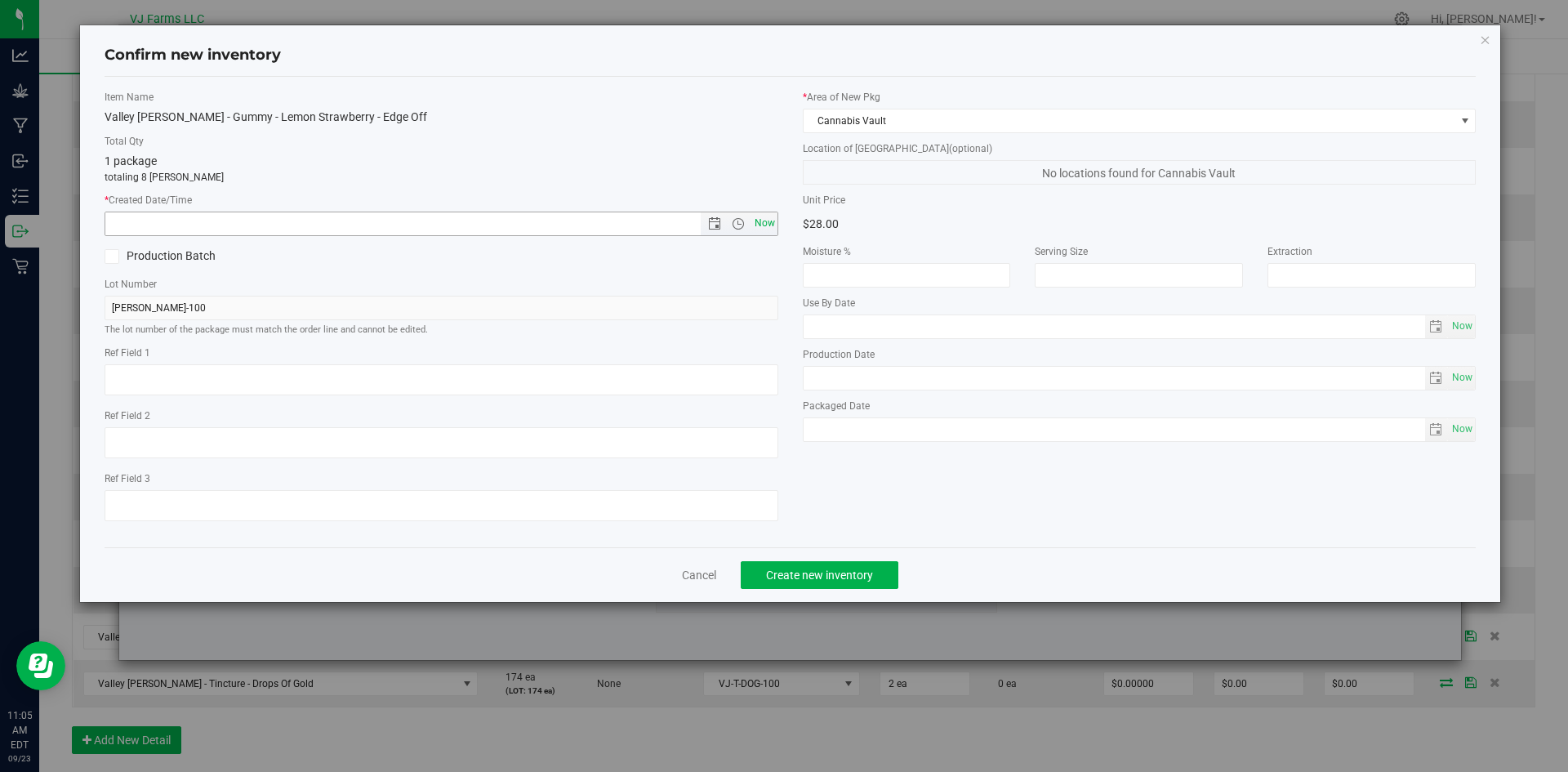
click at [767, 215] on span "Now" at bounding box center [764, 222] width 28 height 24
type input "9/23/2025 11:05 AM"
click at [858, 572] on span "Create new inventory" at bounding box center [819, 574] width 107 height 13
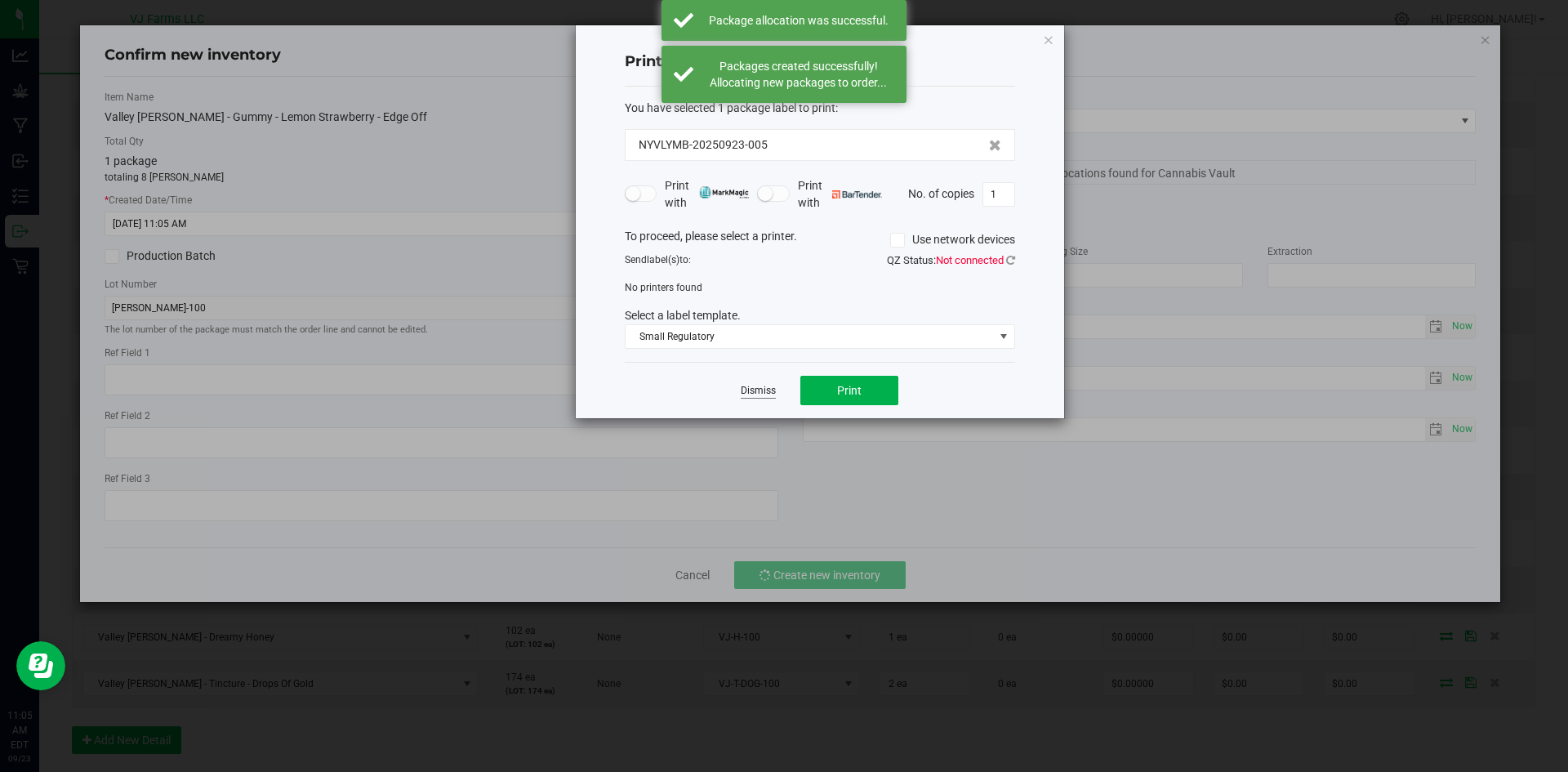
click at [760, 388] on link "Dismiss" at bounding box center [758, 391] width 35 height 14
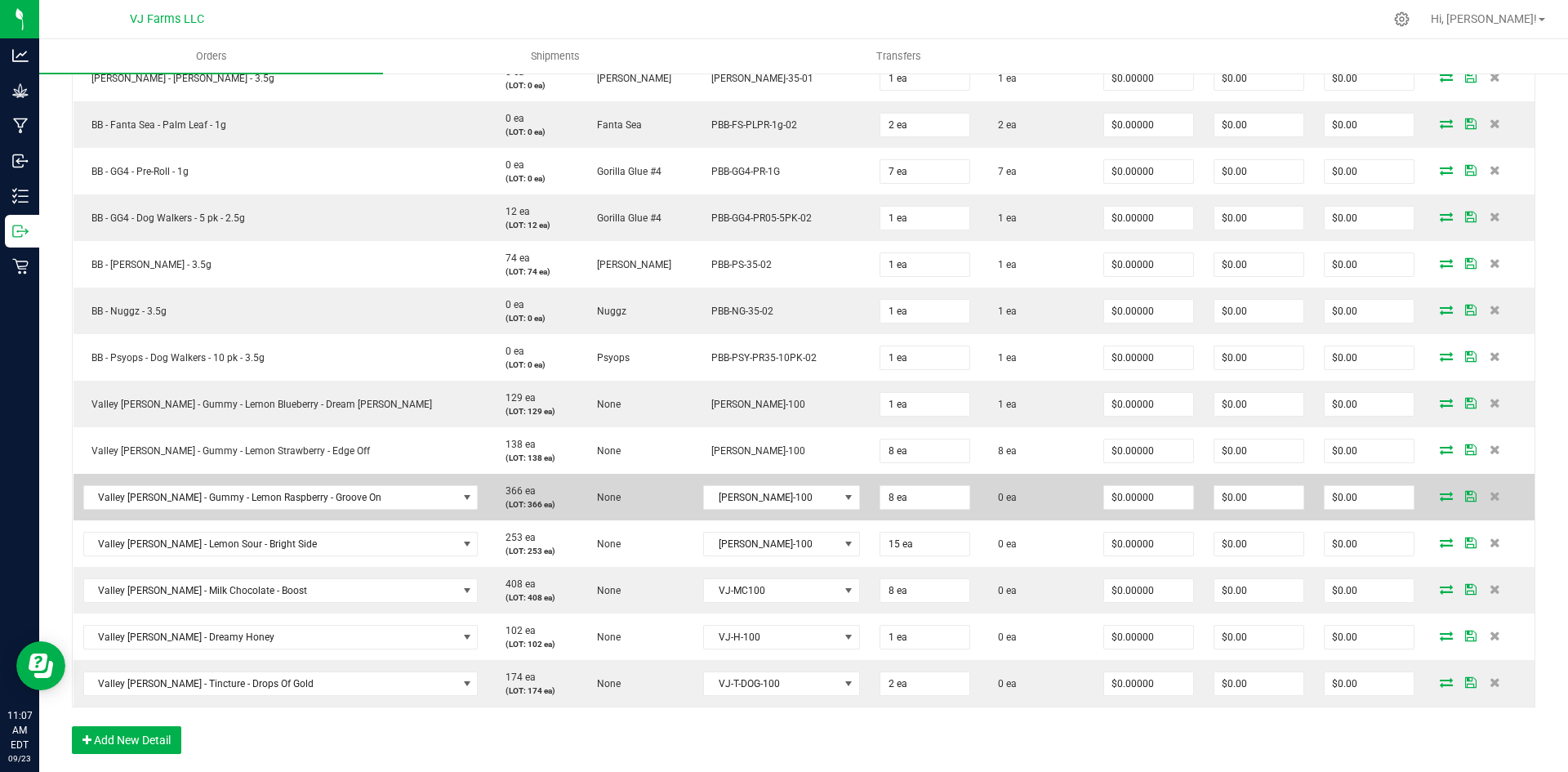
click at [1440, 493] on icon at bounding box center [1446, 495] width 13 height 10
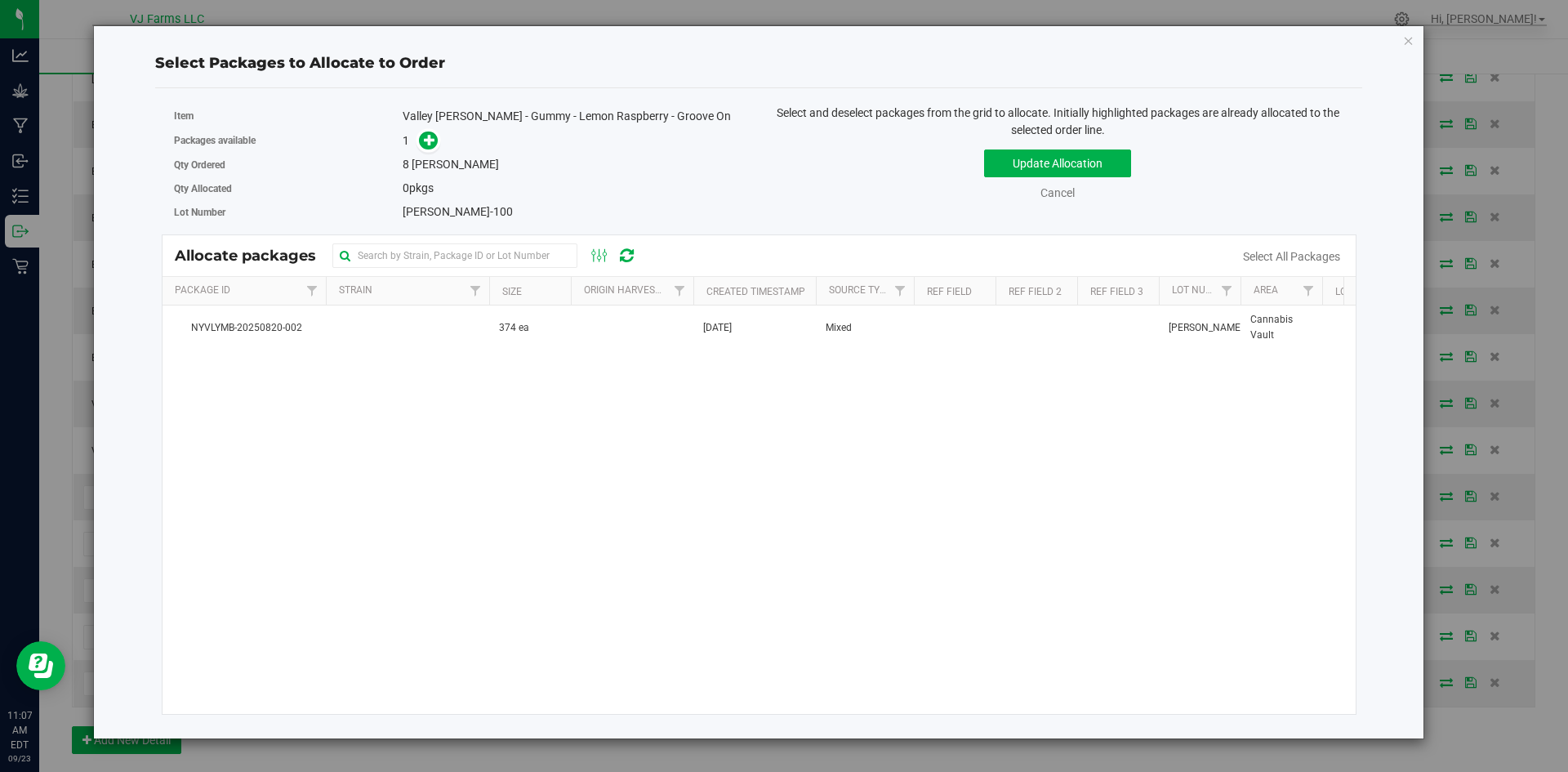
click at [531, 303] on th "Size" at bounding box center [531, 290] width 82 height 29
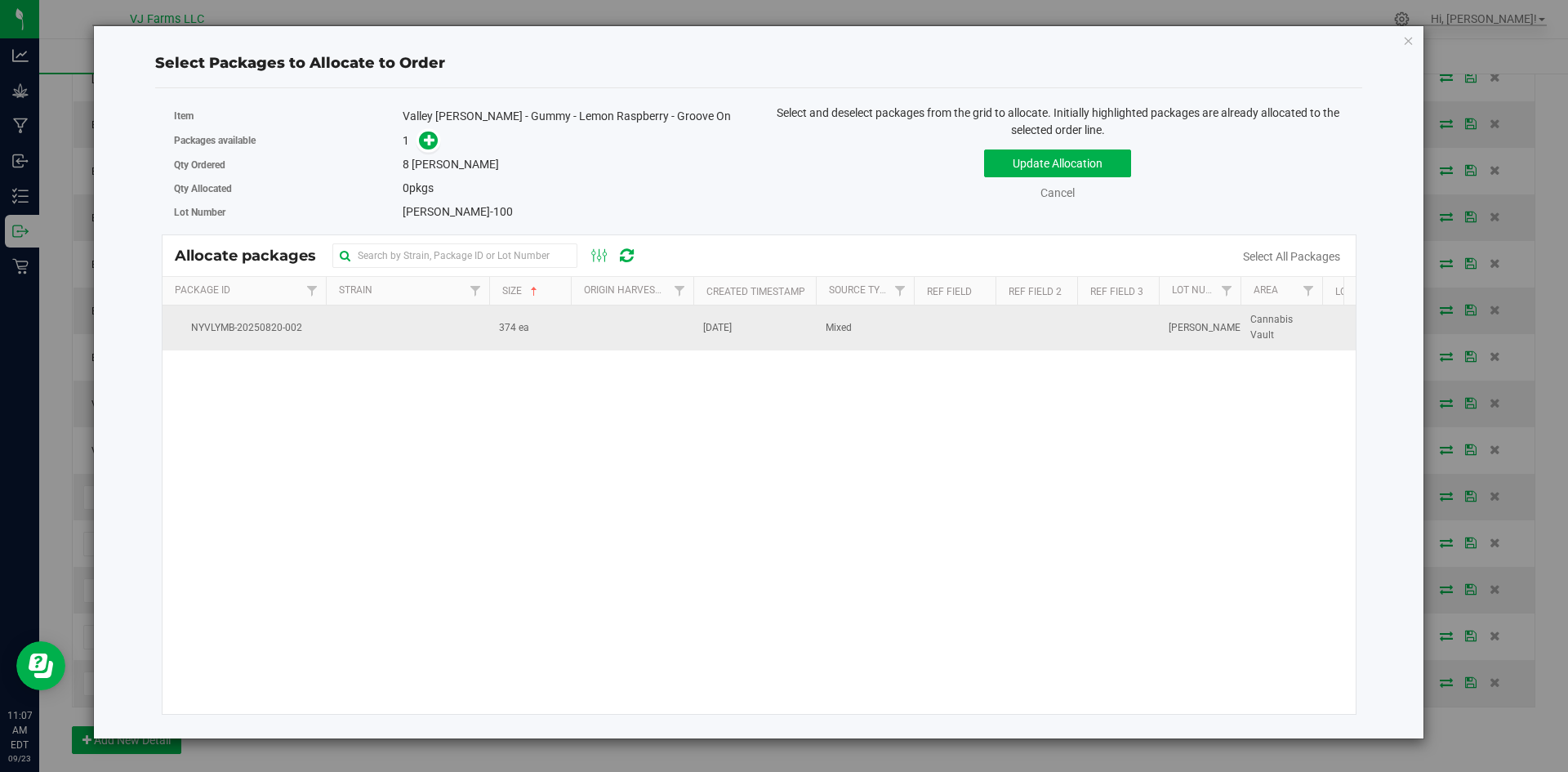
click at [523, 331] on span "374 ea" at bounding box center [514, 328] width 31 height 16
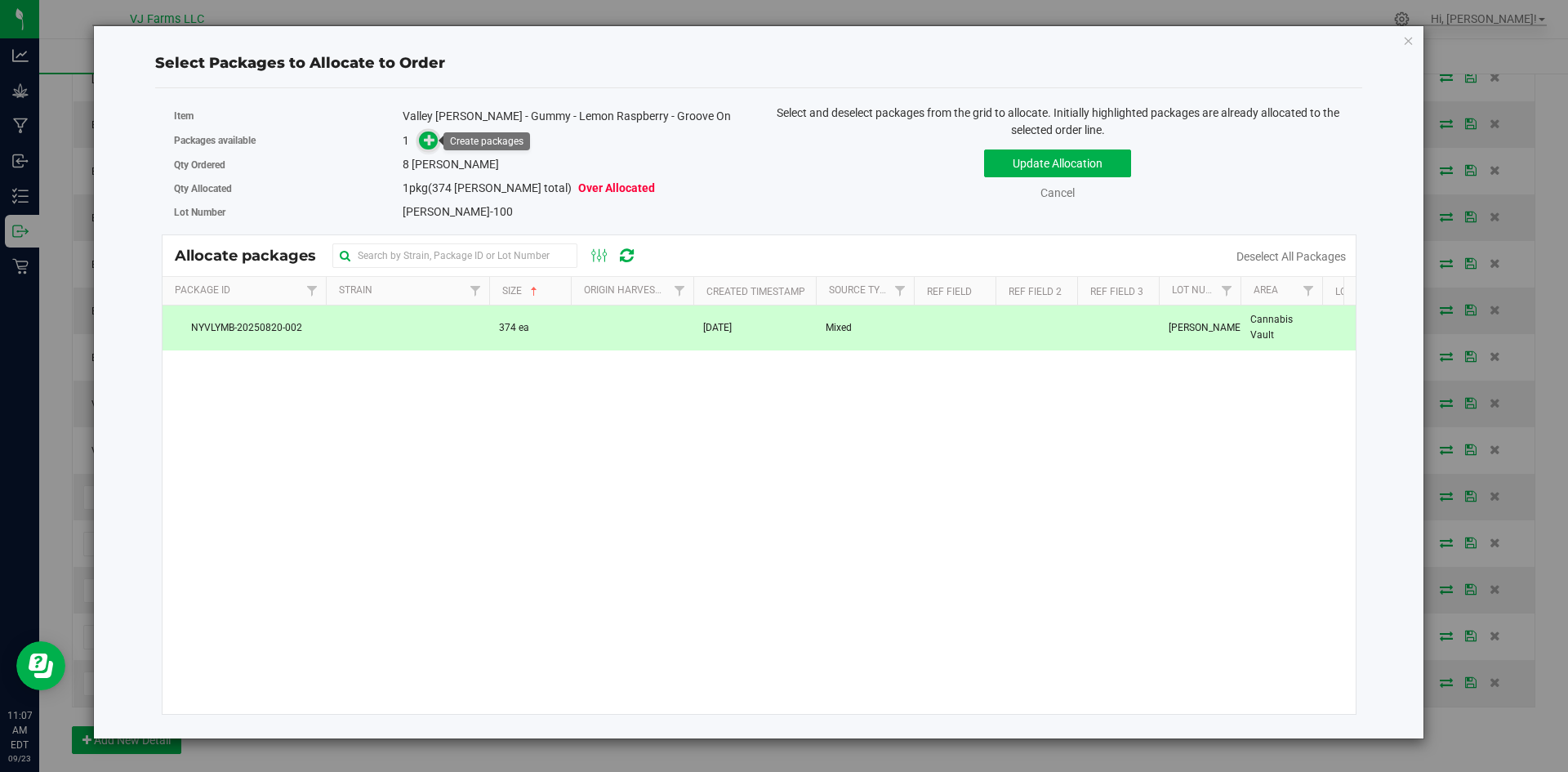
click at [433, 145] on icon at bounding box center [429, 140] width 11 height 11
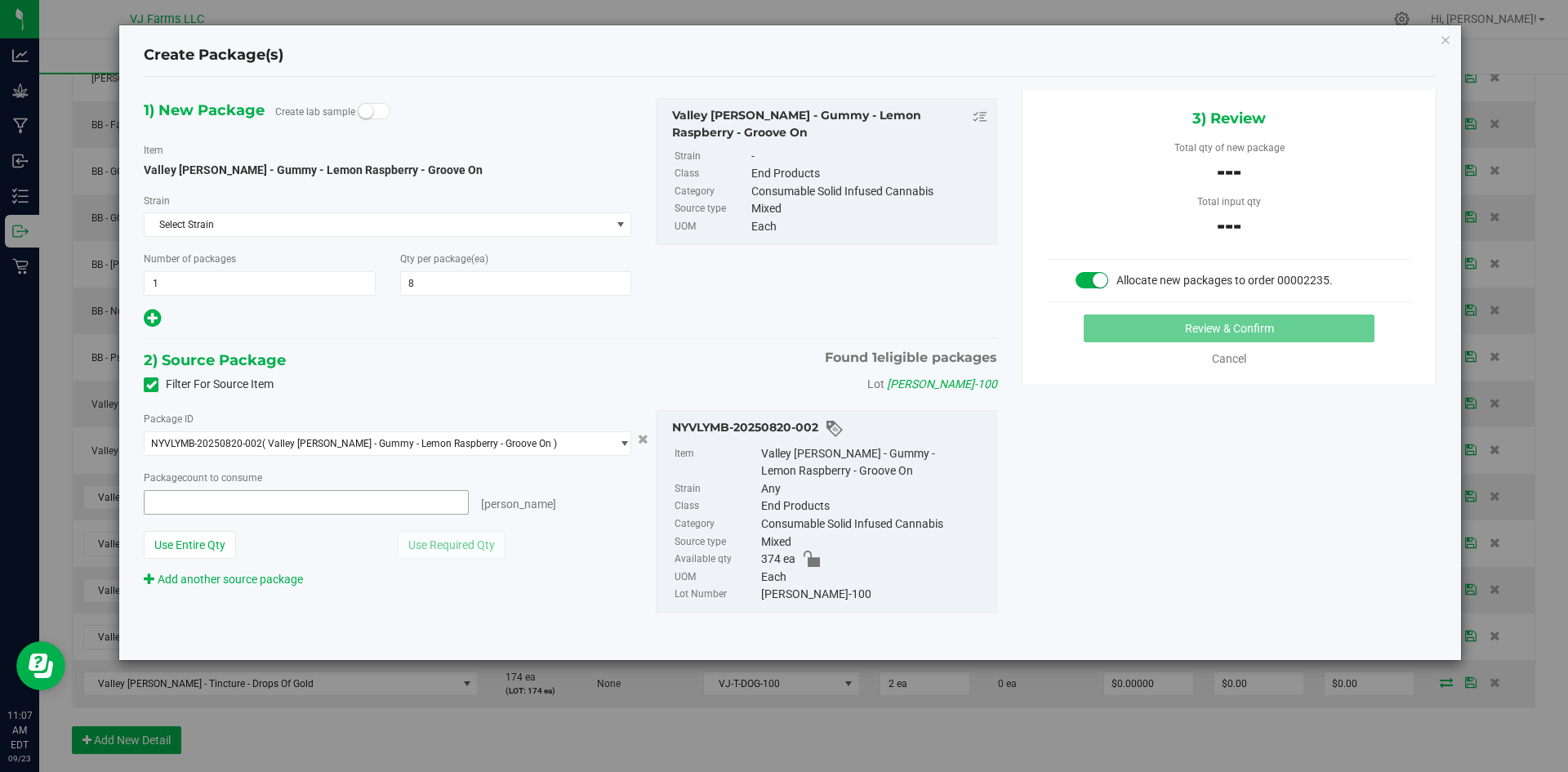
click at [352, 496] on span at bounding box center [306, 502] width 325 height 24
type input "8"
type input "8 ea"
click at [1180, 333] on button "Review & Confirm" at bounding box center [1229, 328] width 291 height 28
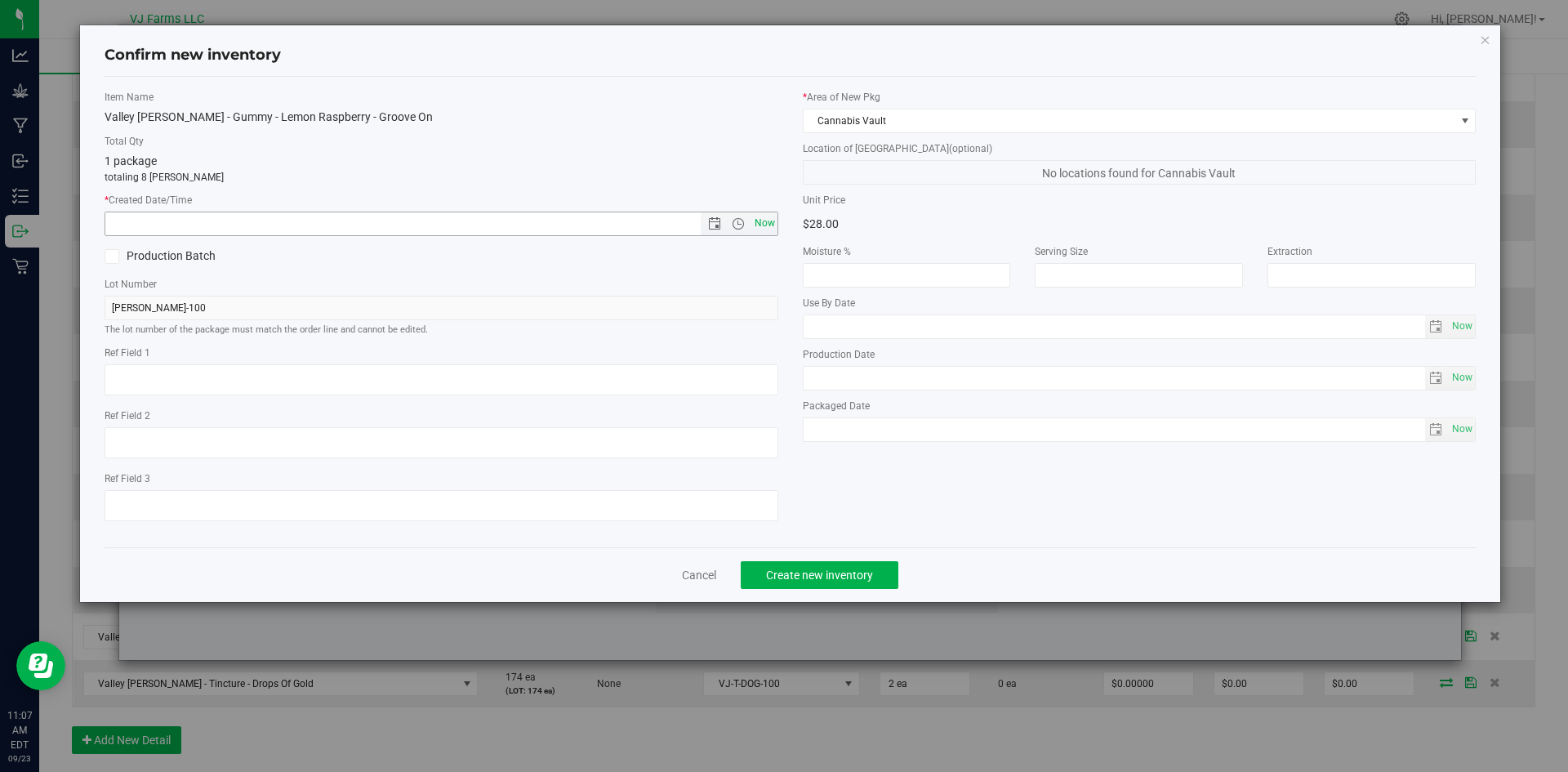
click at [763, 223] on span "Now" at bounding box center [764, 222] width 28 height 24
type input "9/23/2025 11:07 AM"
click at [852, 568] on span "Create new inventory" at bounding box center [819, 574] width 107 height 13
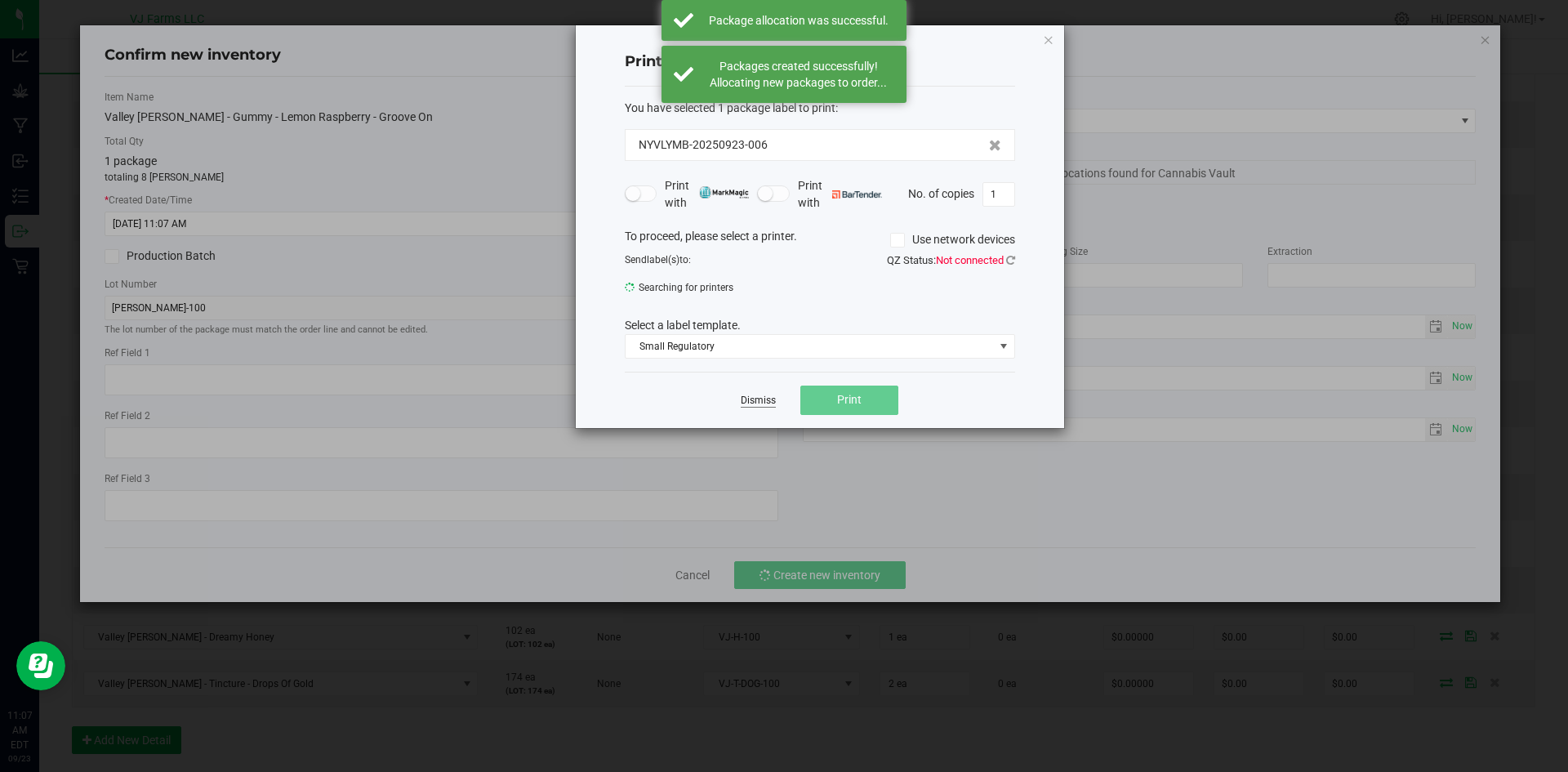
click at [753, 401] on link "Dismiss" at bounding box center [758, 400] width 35 height 14
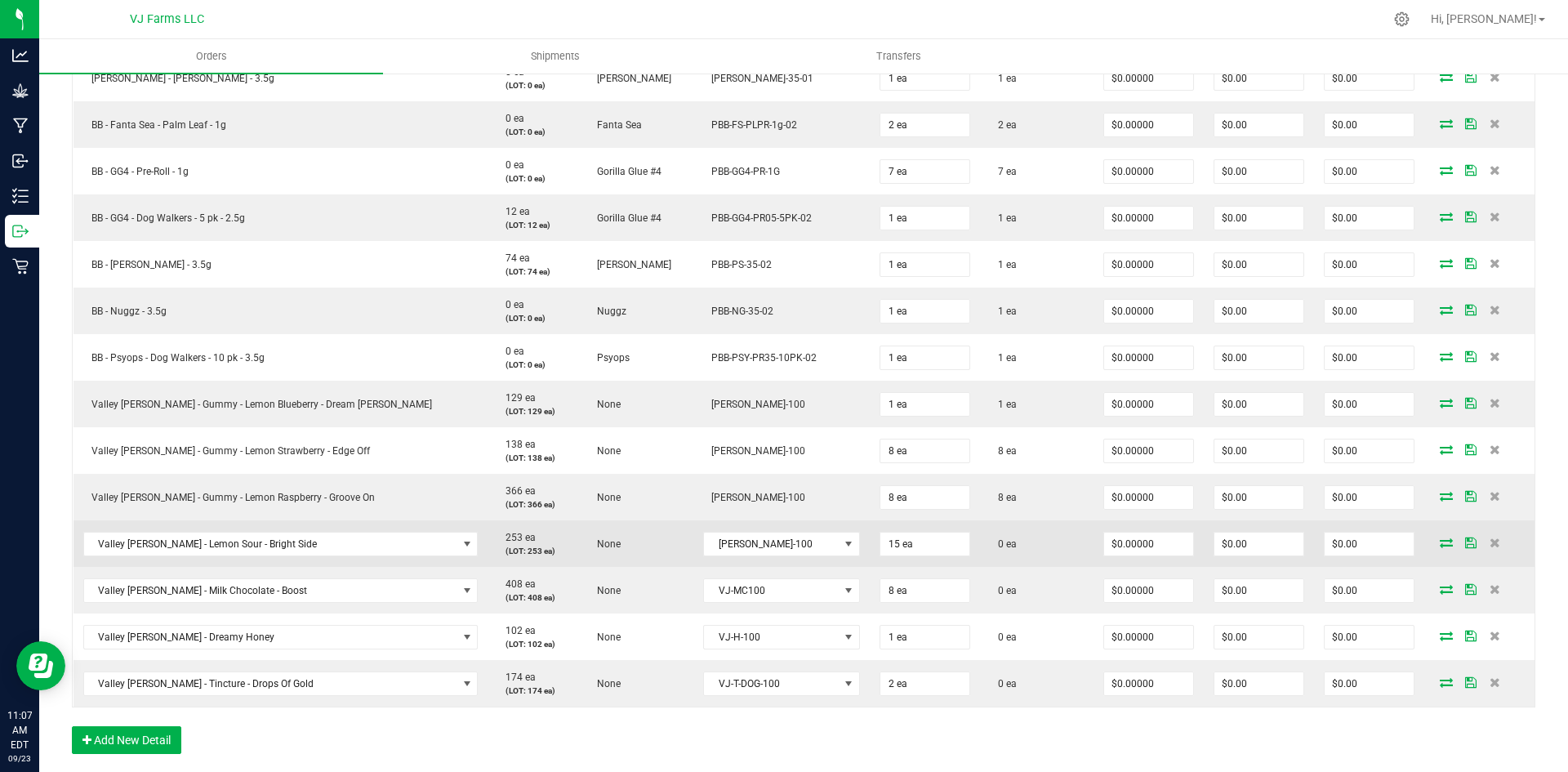
click at [1424, 543] on td at bounding box center [1479, 543] width 110 height 46
click at [1440, 543] on icon at bounding box center [1446, 542] width 13 height 10
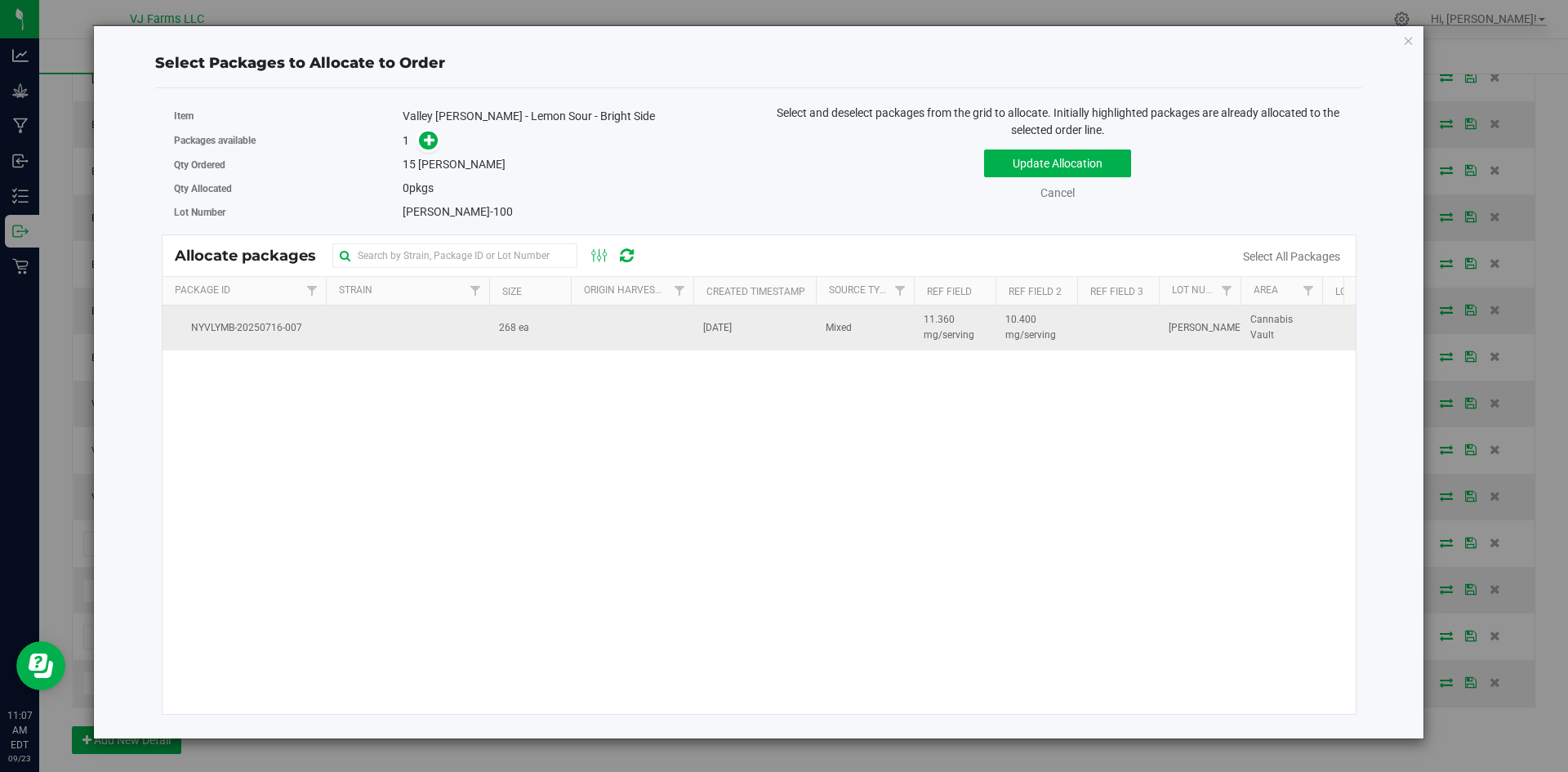
click at [483, 334] on td at bounding box center [407, 327] width 163 height 44
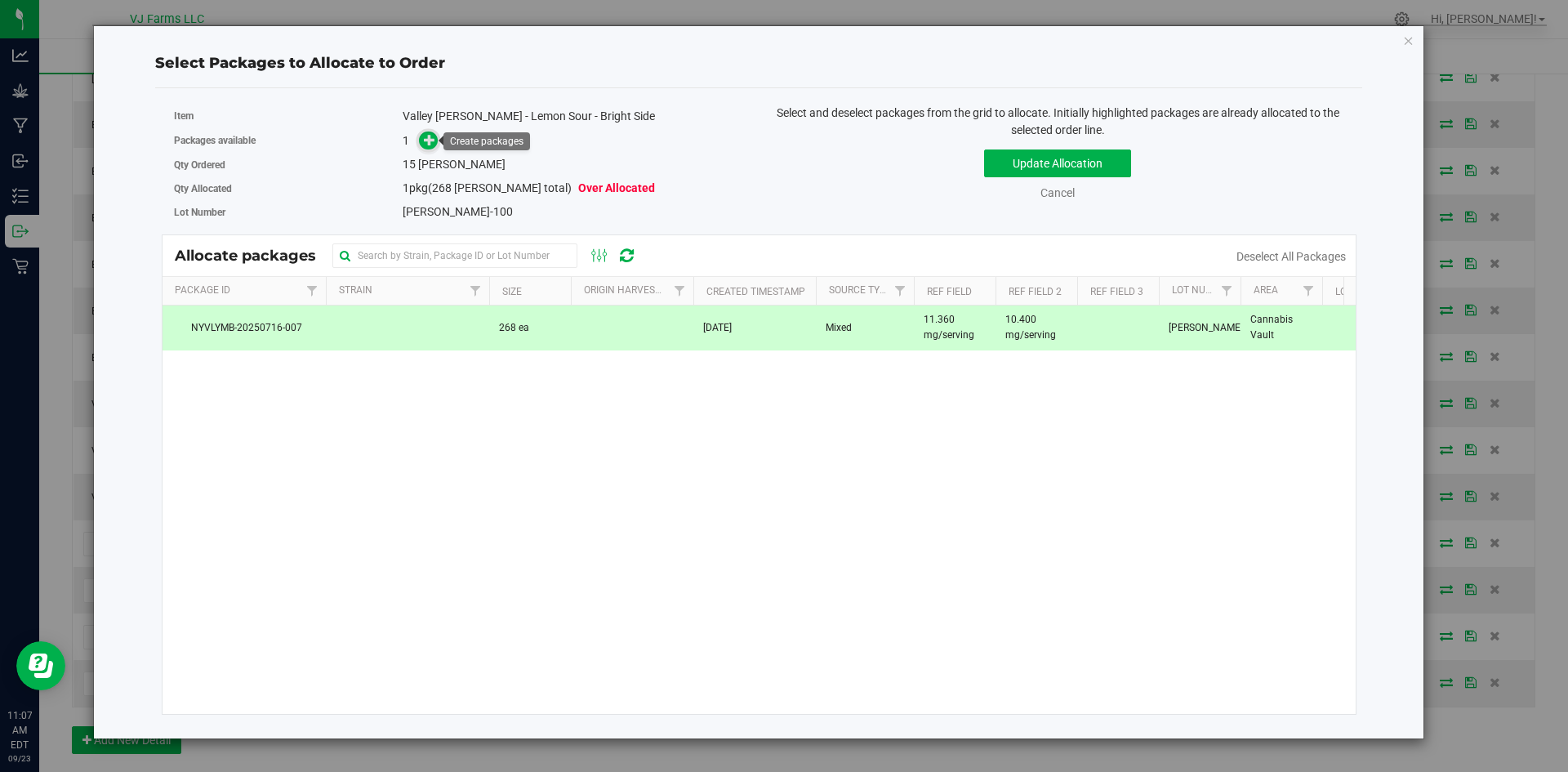
click at [429, 146] on icon at bounding box center [429, 140] width 11 height 11
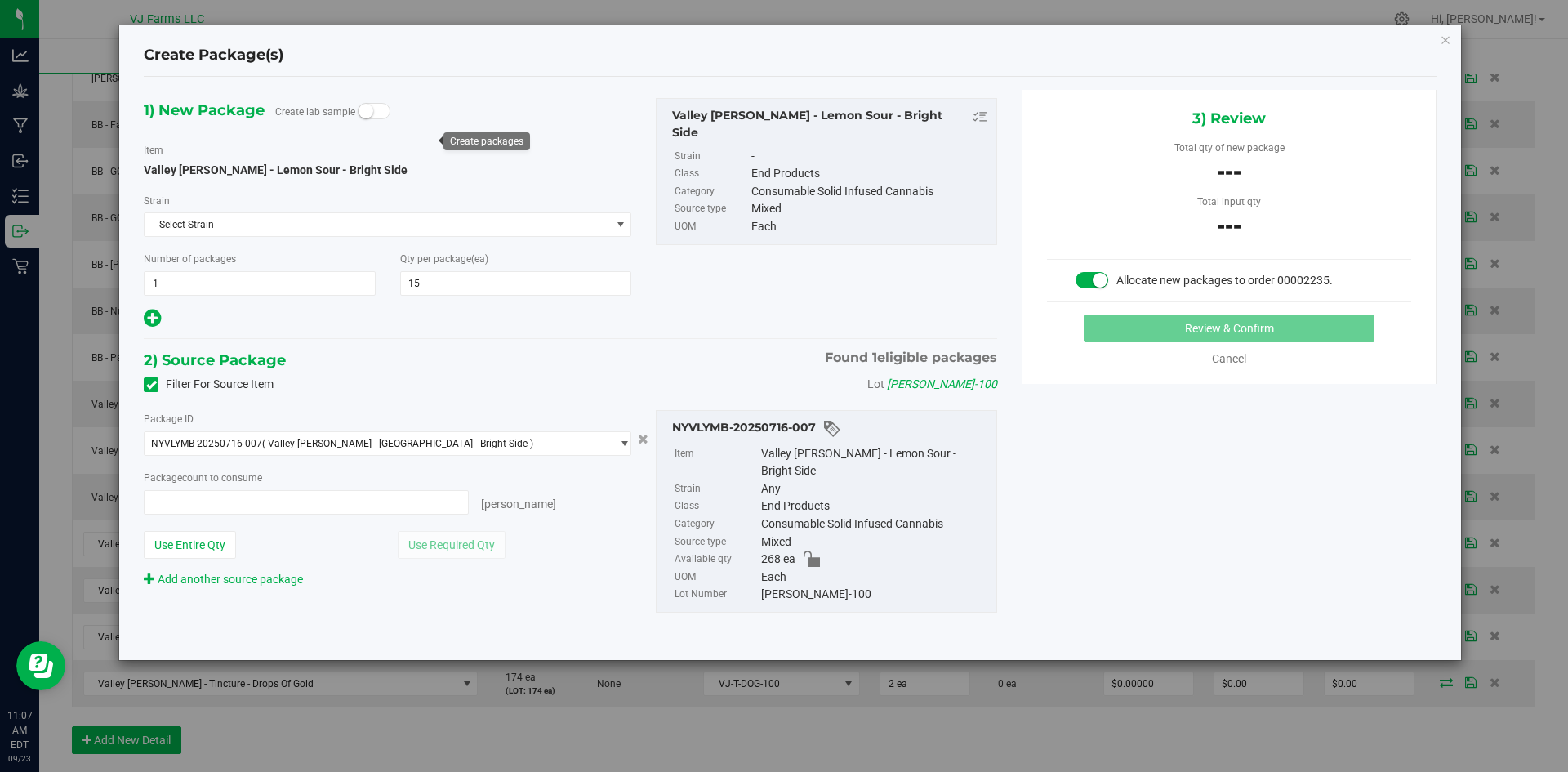
type input "0 ea"
click at [347, 500] on span at bounding box center [306, 502] width 325 height 24
type input "15"
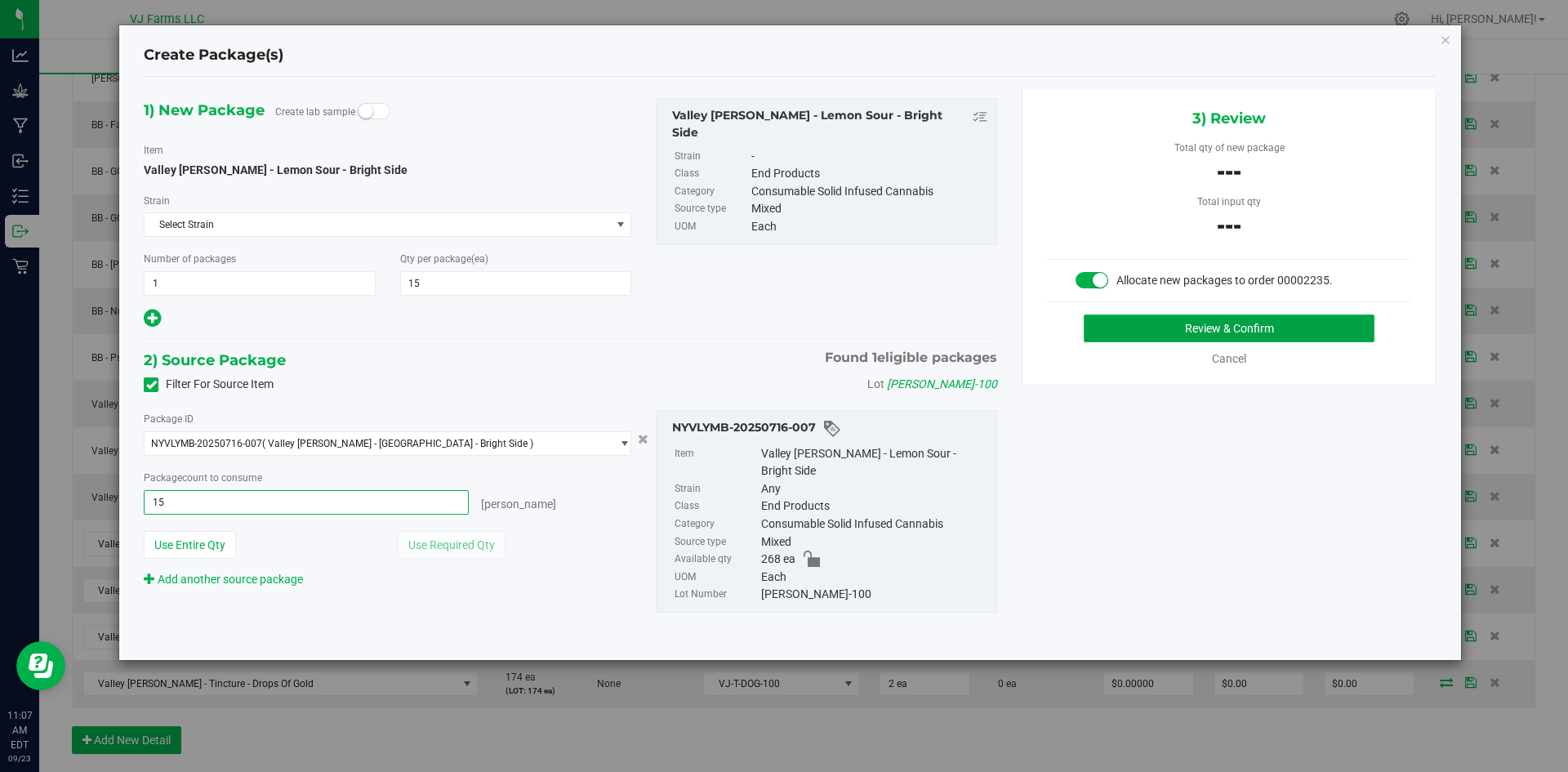
type input "15 ea"
click at [1133, 328] on button "Review & Confirm" at bounding box center [1229, 328] width 291 height 28
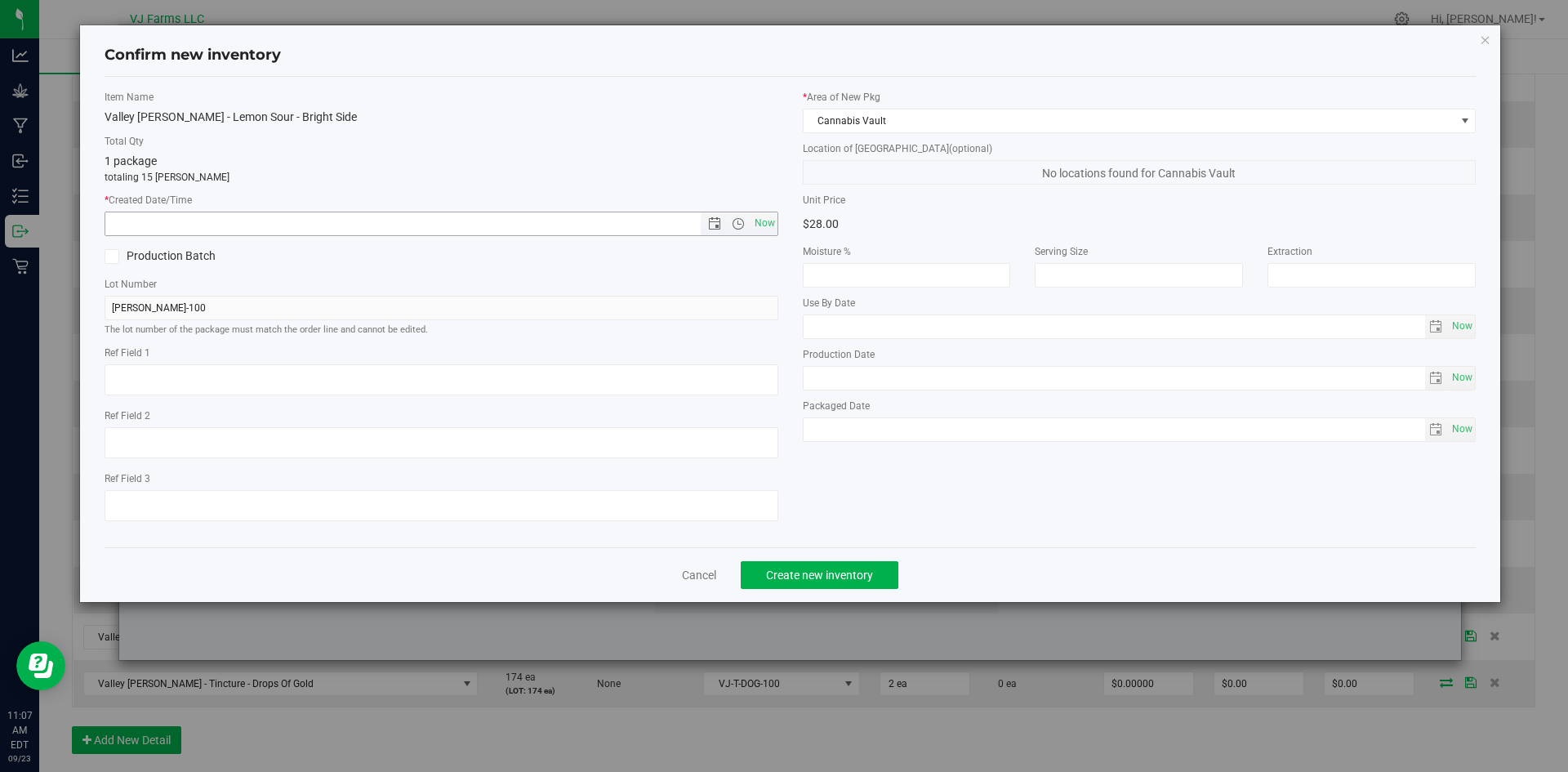
type textarea "11.360 mg/serving"
type textarea "10.400 mg/serving"
click at [764, 225] on span "Now" at bounding box center [764, 222] width 28 height 24
type input "9/23/2025 11:07 AM"
click at [831, 579] on span "Create new inventory" at bounding box center [819, 574] width 107 height 13
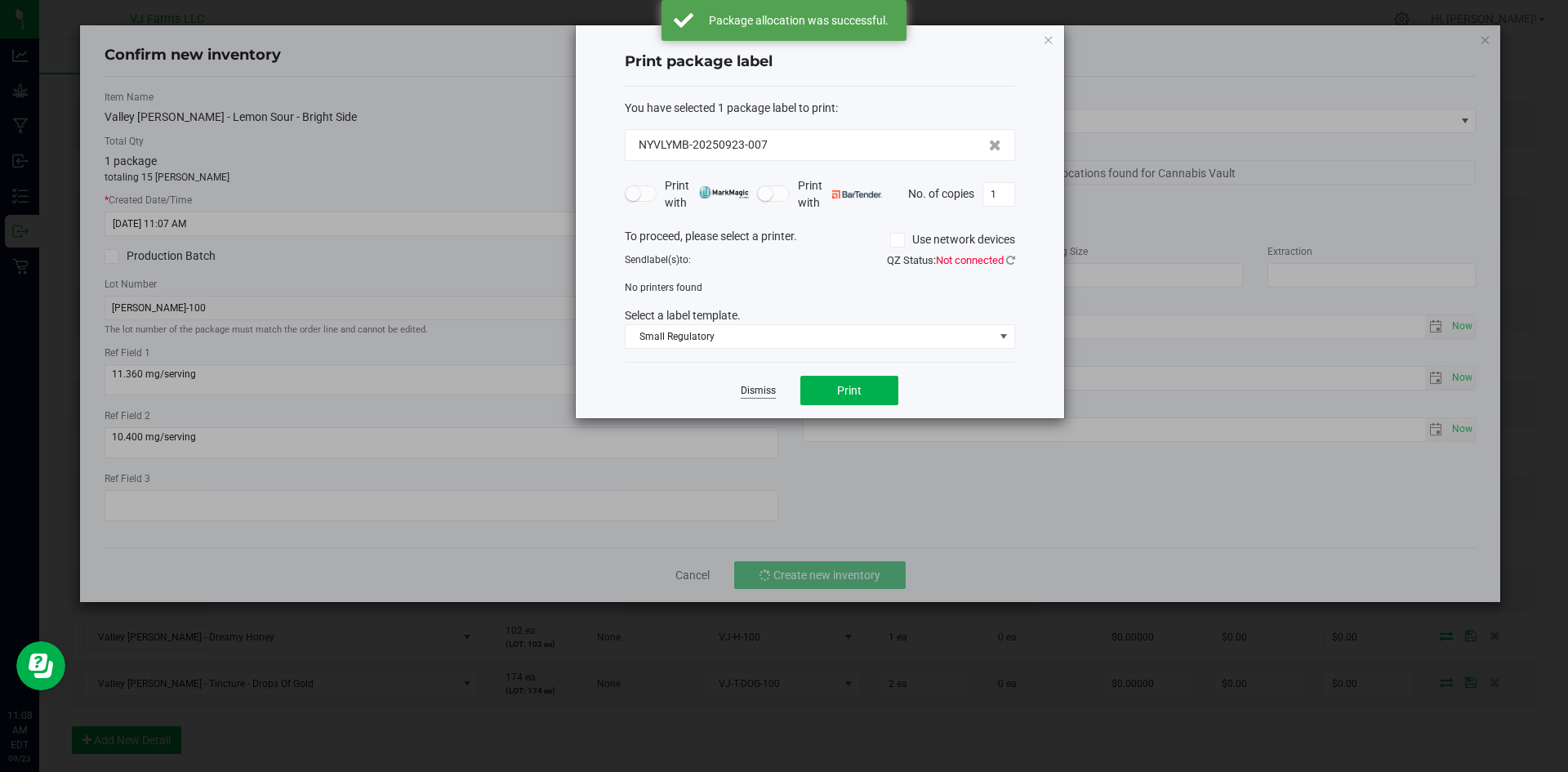
click at [762, 398] on link "Dismiss" at bounding box center [758, 391] width 35 height 14
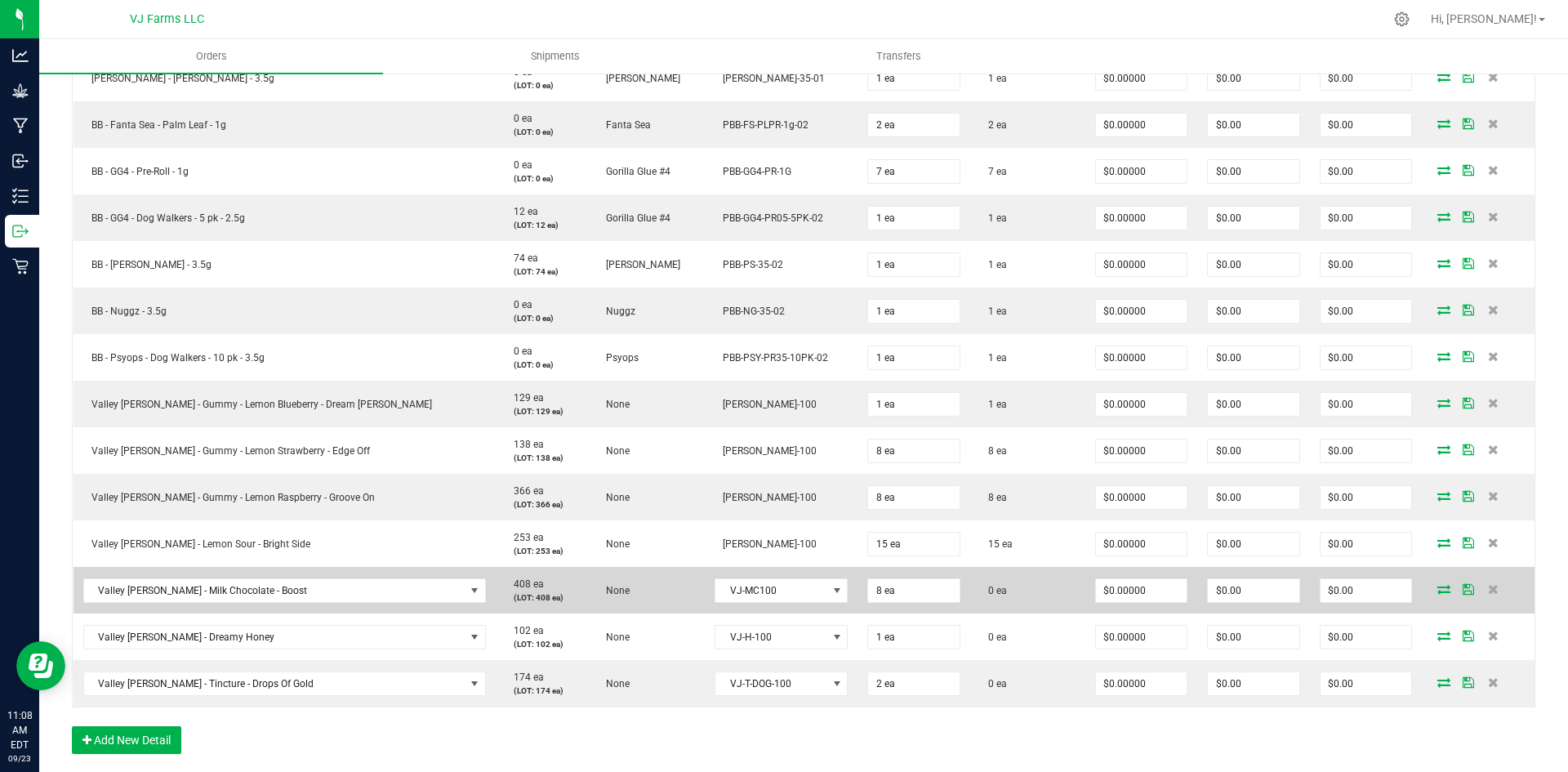
click at [1437, 588] on icon at bounding box center [1443, 588] width 13 height 10
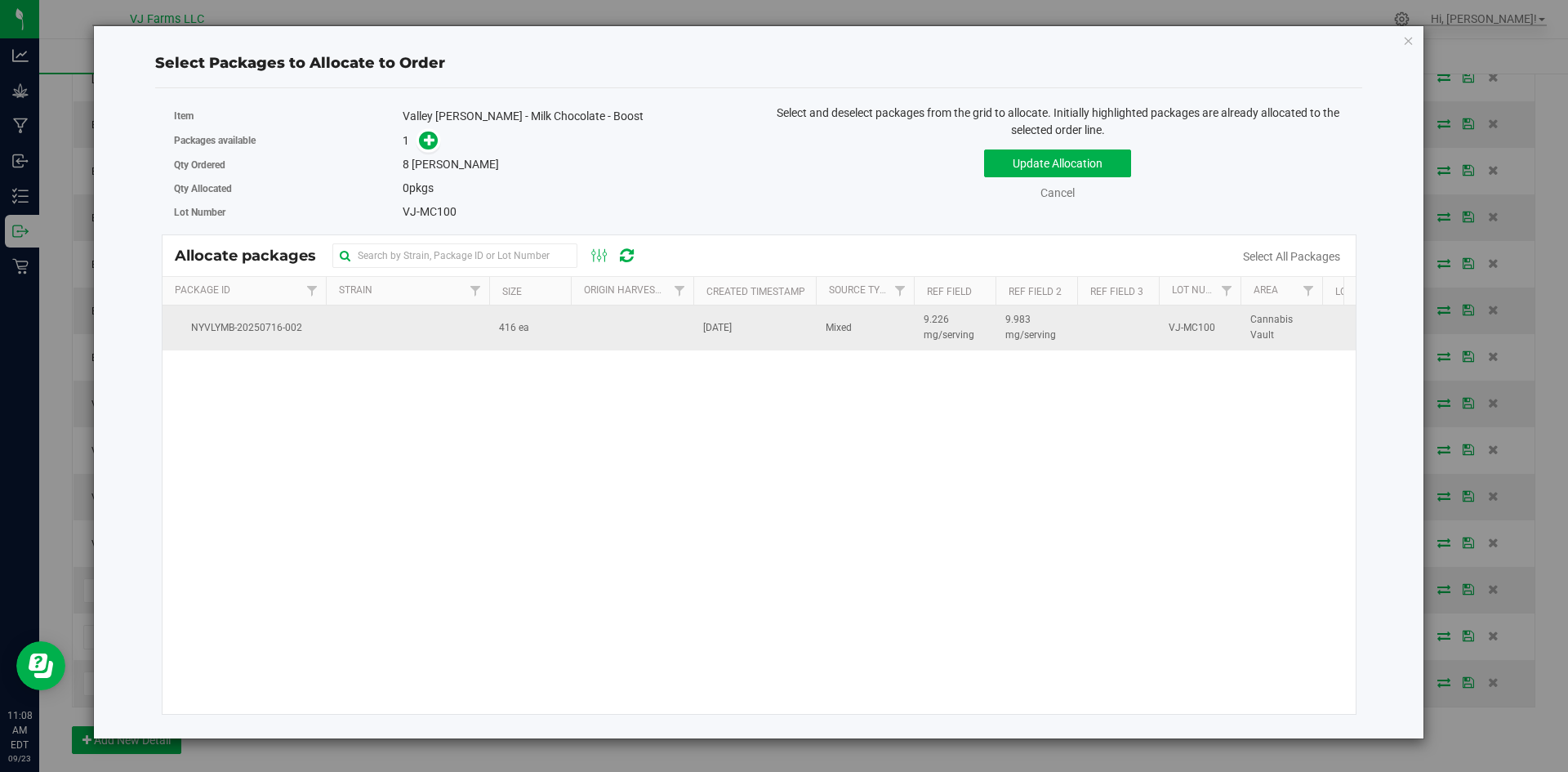
click at [481, 324] on td at bounding box center [407, 327] width 163 height 44
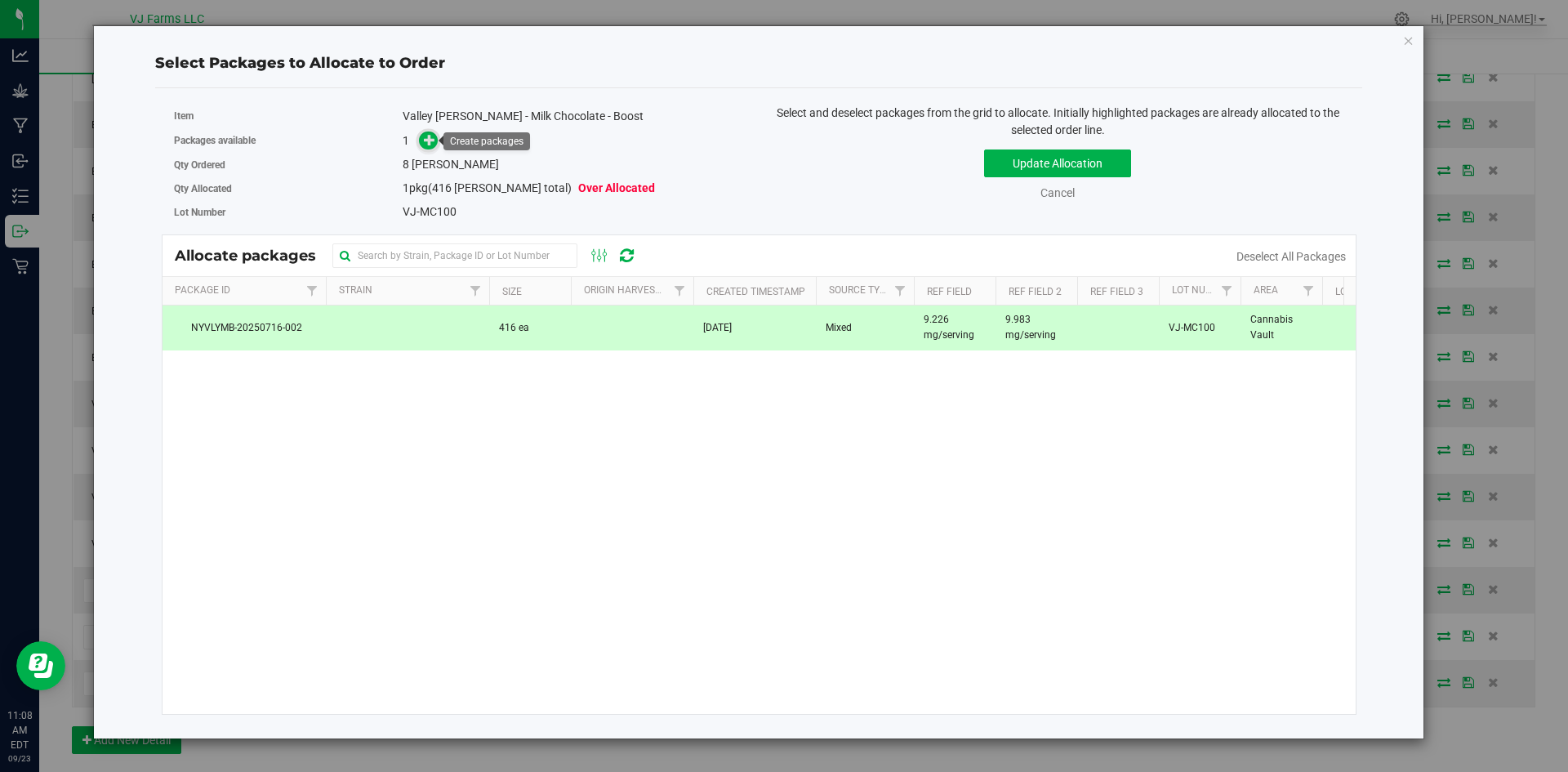
click at [434, 148] on span at bounding box center [428, 141] width 19 height 19
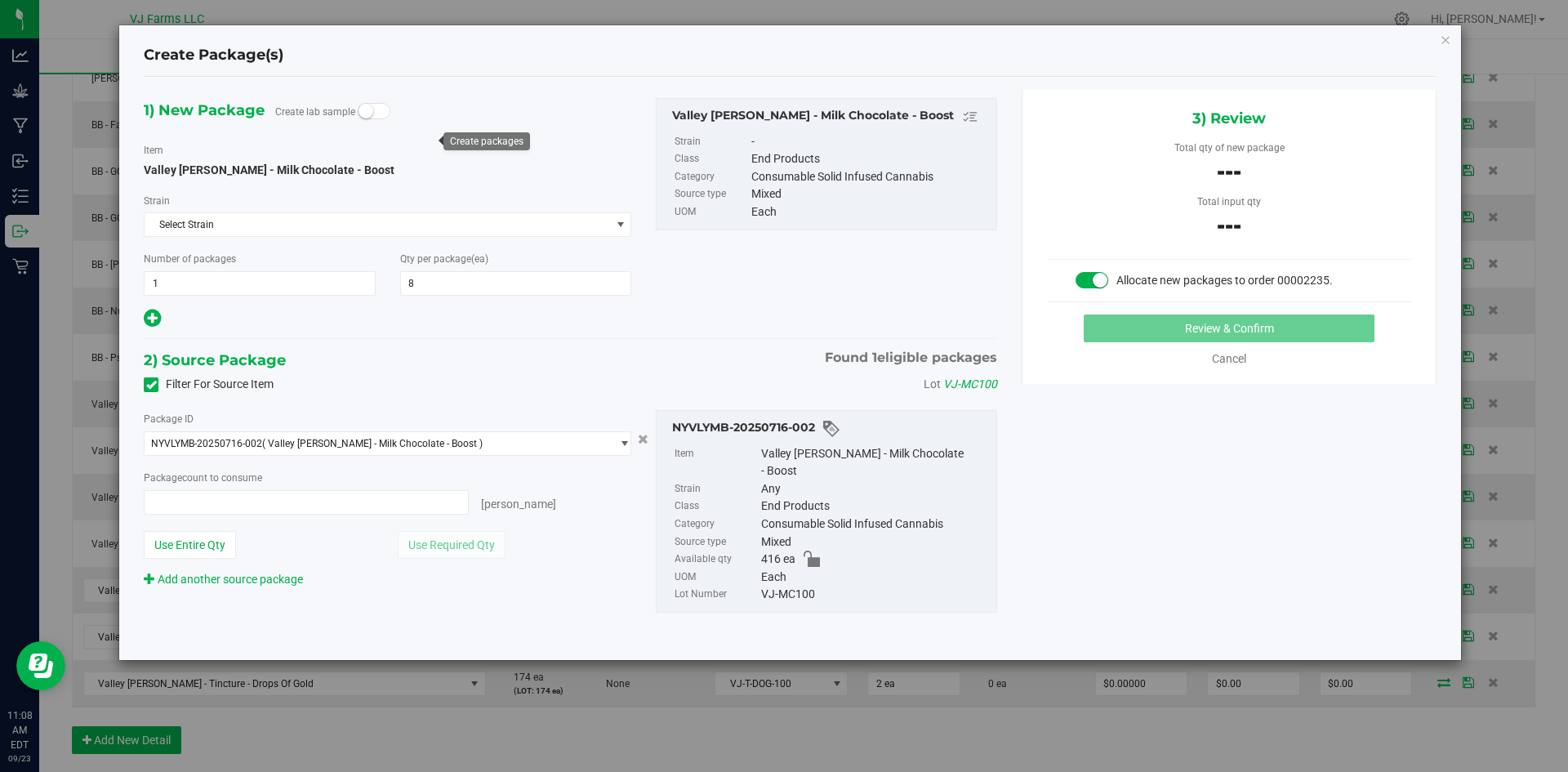
type input "0 ea"
click at [280, 497] on span at bounding box center [306, 502] width 325 height 24
type input "8"
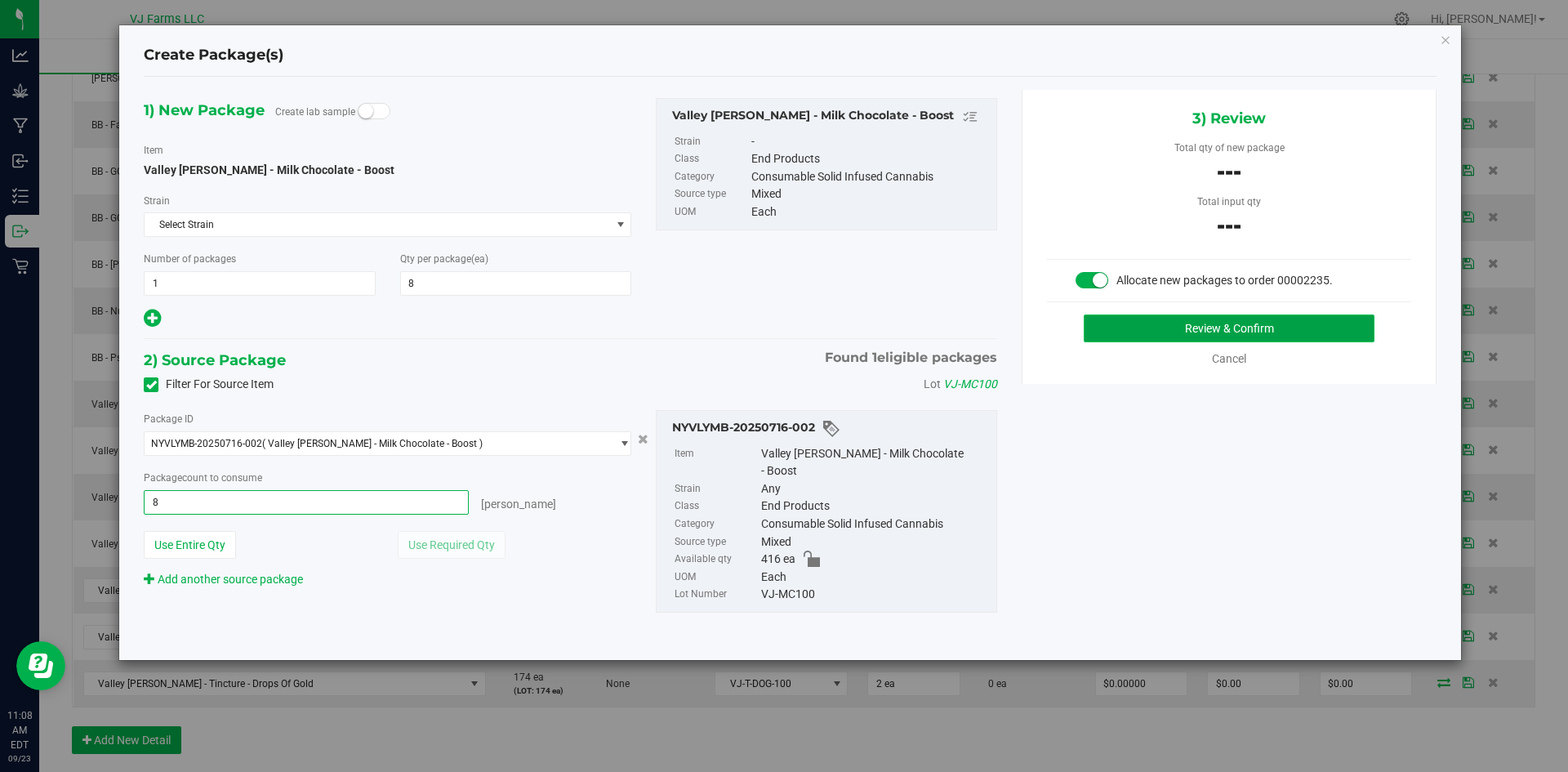
type input "8 ea"
click at [1106, 331] on button "Review & Confirm" at bounding box center [1229, 328] width 291 height 28
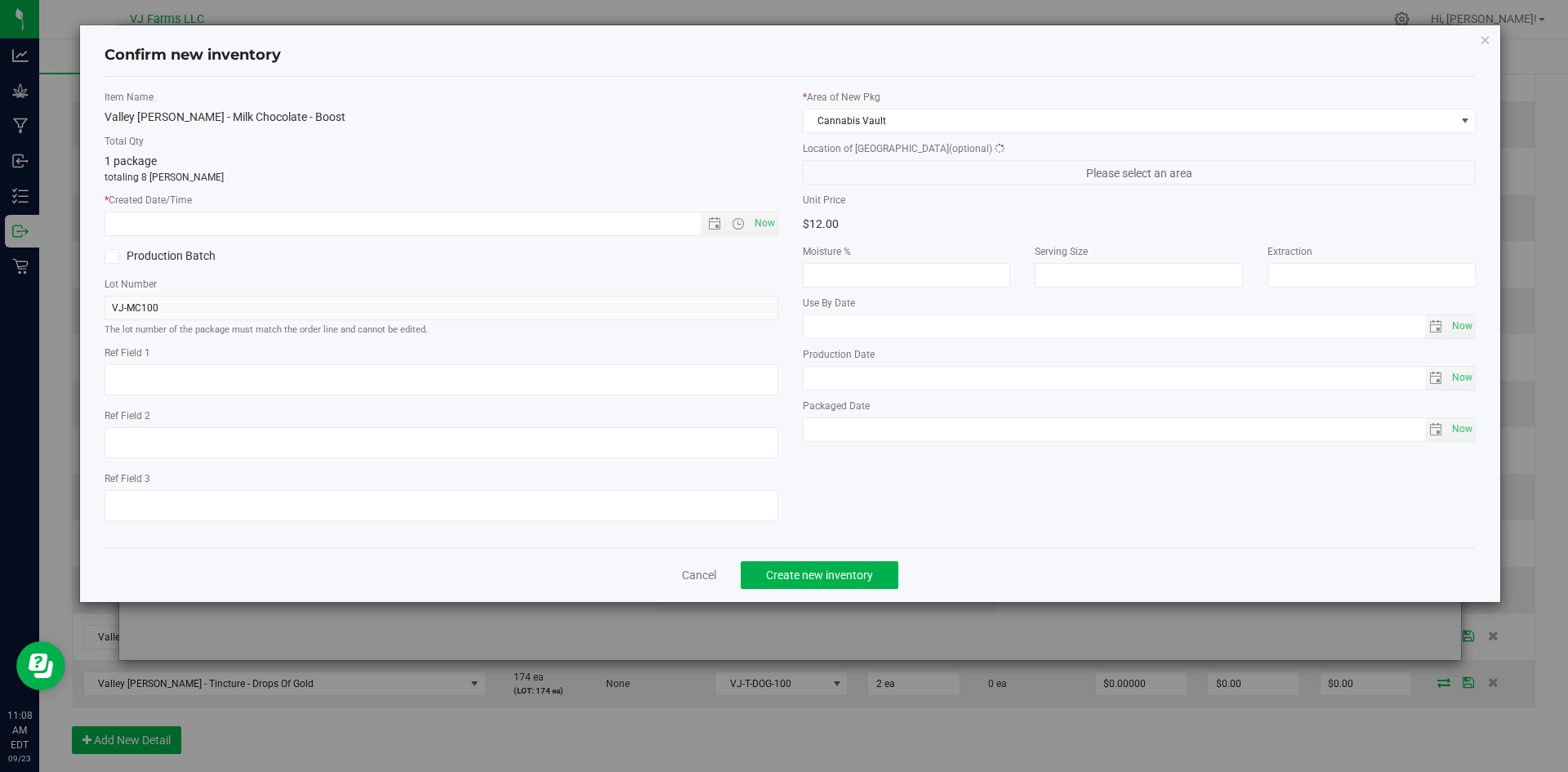
type textarea "9.226 mg/serving"
type textarea "9.983 mg/serving"
click at [769, 221] on span "Now" at bounding box center [764, 222] width 28 height 24
type input "9/23/2025 11:08 AM"
click at [828, 571] on span "Create new inventory" at bounding box center [819, 574] width 107 height 13
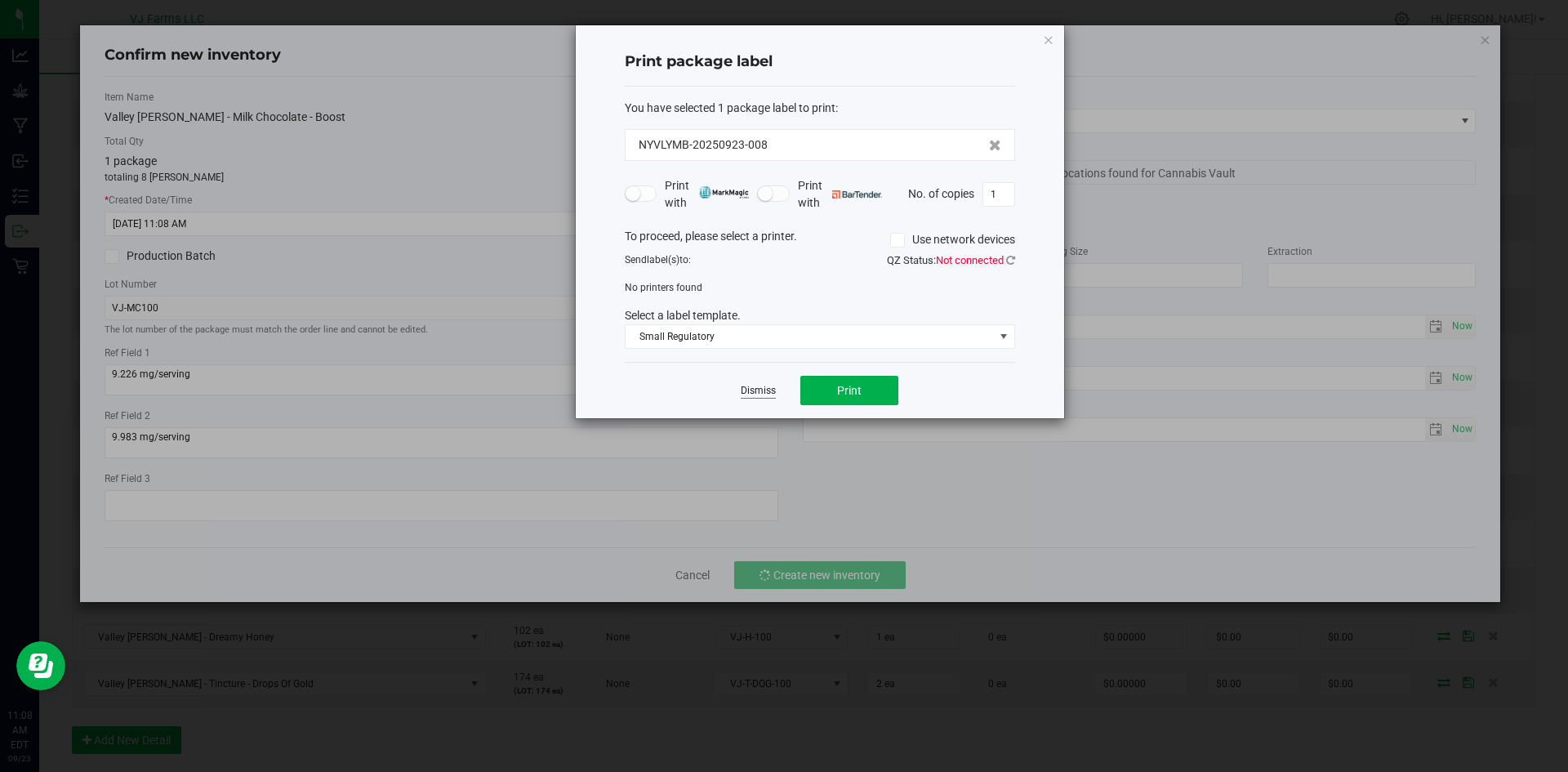
click at [747, 388] on link "Dismiss" at bounding box center [758, 391] width 35 height 14
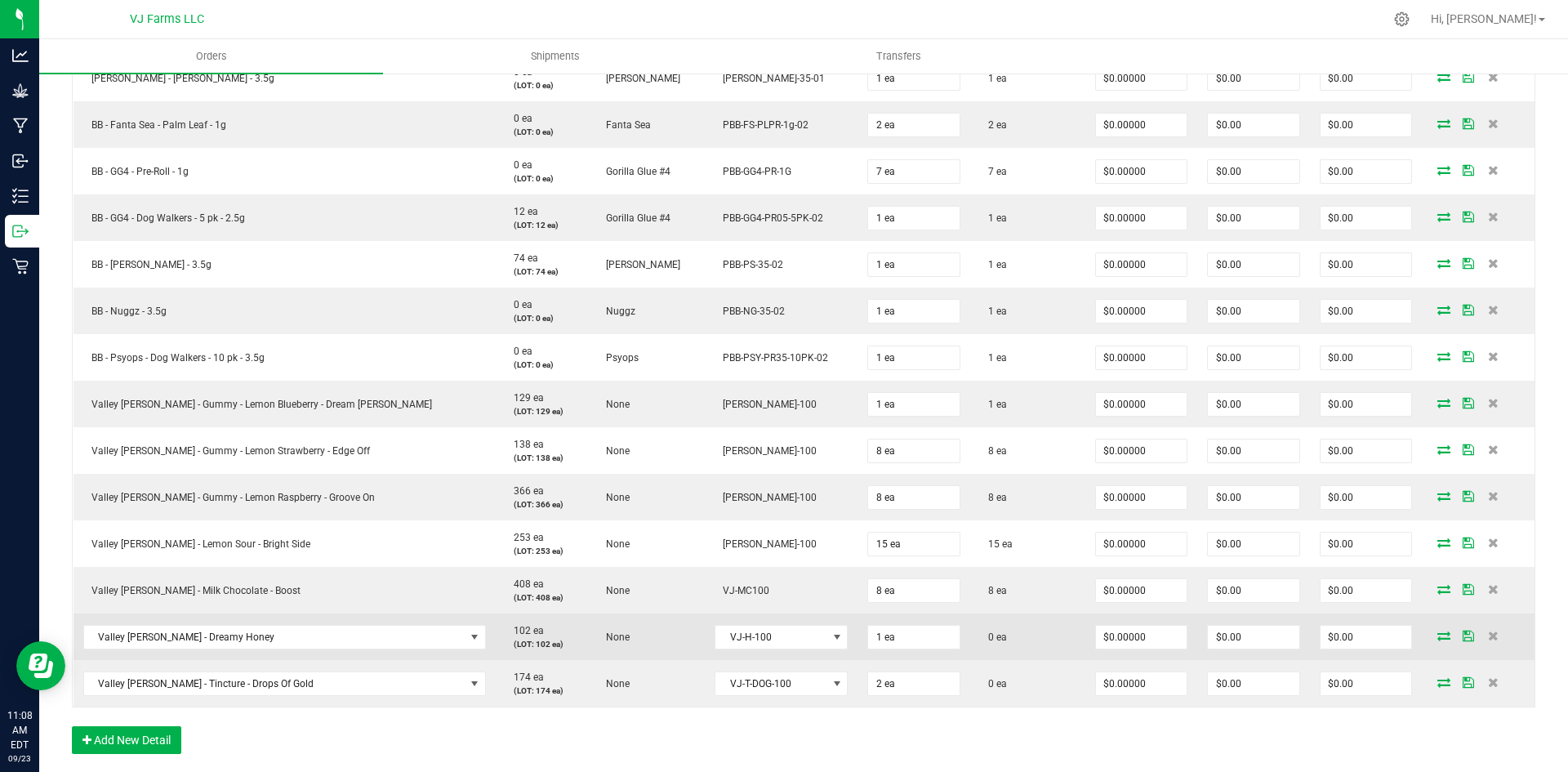
click at [1437, 639] on icon at bounding box center [1443, 635] width 13 height 10
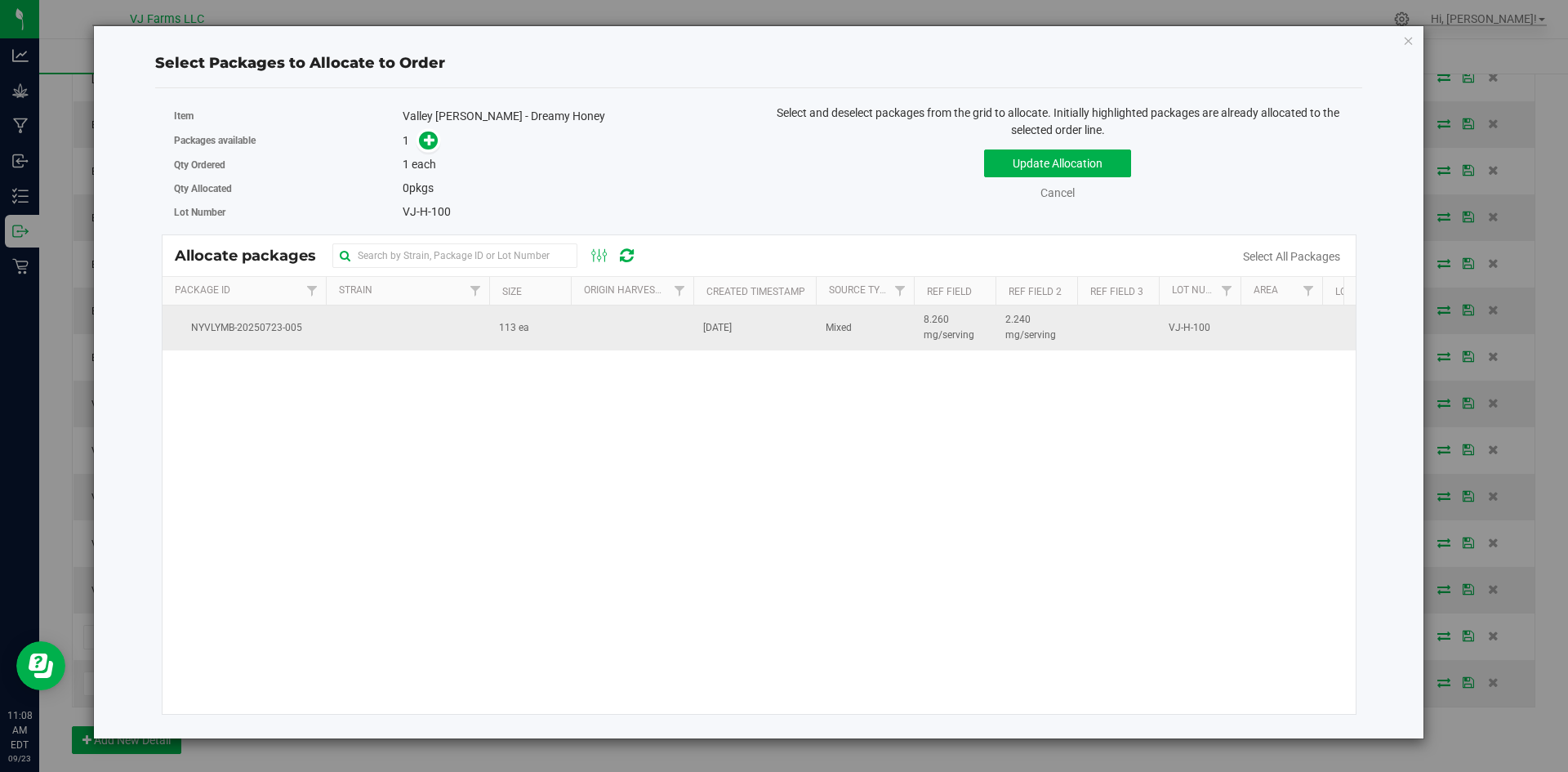
click at [491, 311] on td "113 ea" at bounding box center [531, 327] width 82 height 44
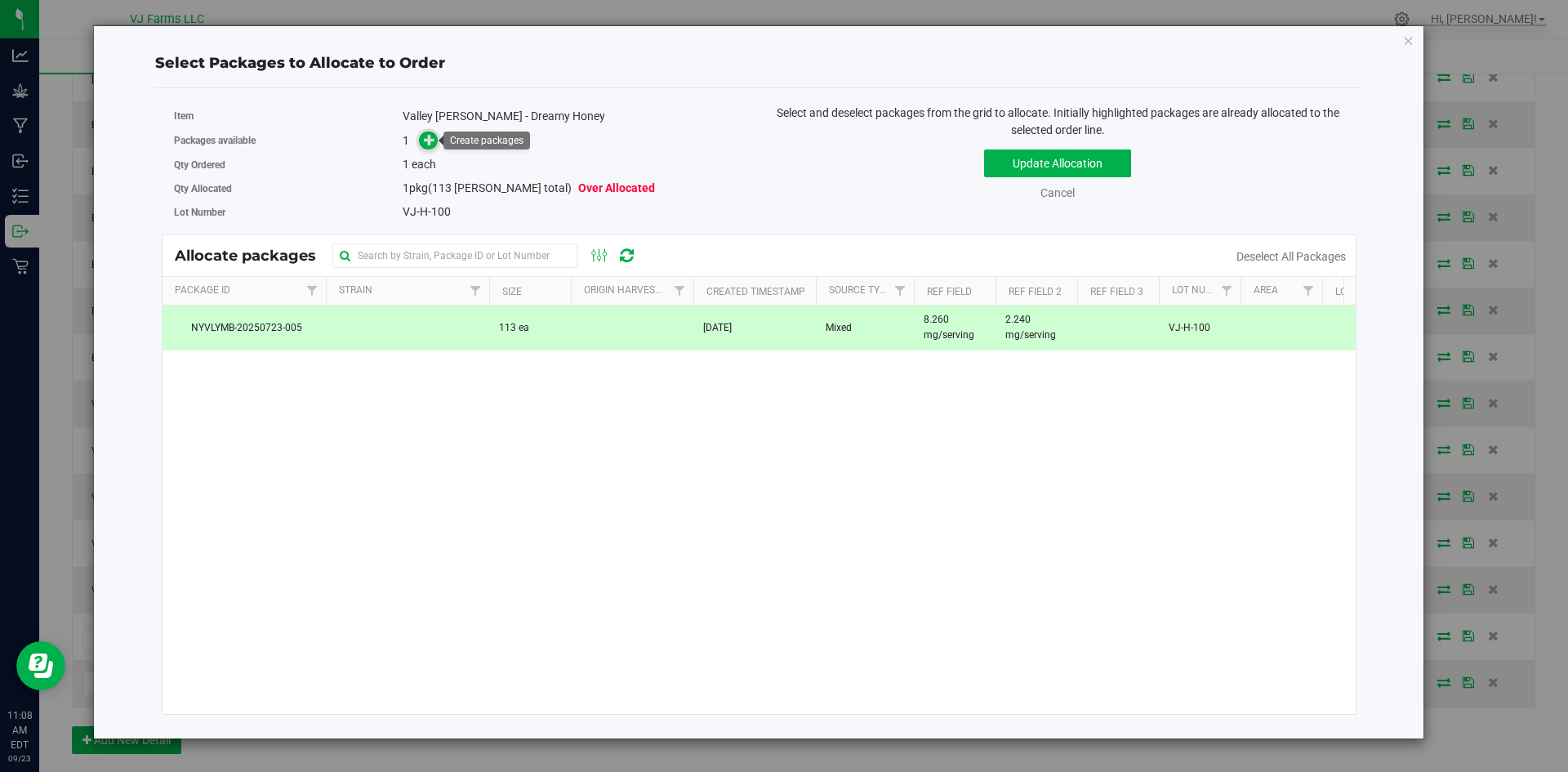
click at [424, 139] on icon at bounding box center [429, 140] width 11 height 11
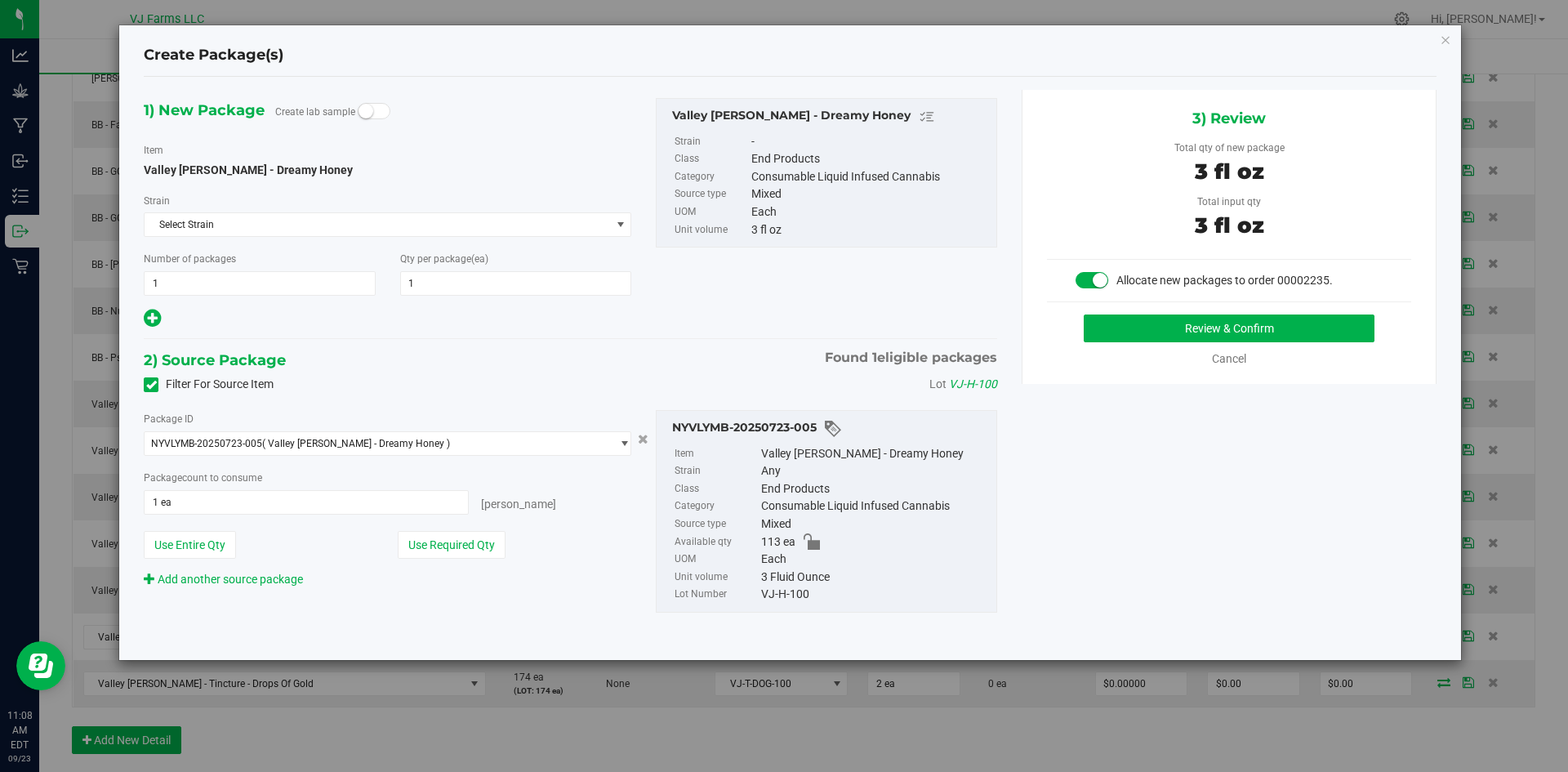
click at [1113, 311] on div "3) Review Total qty of new package 3 fl oz Total input qty 3 fl oz Allocate new…" at bounding box center [1229, 236] width 415 height 294
click at [1113, 318] on button "Review & Confirm" at bounding box center [1229, 328] width 291 height 28
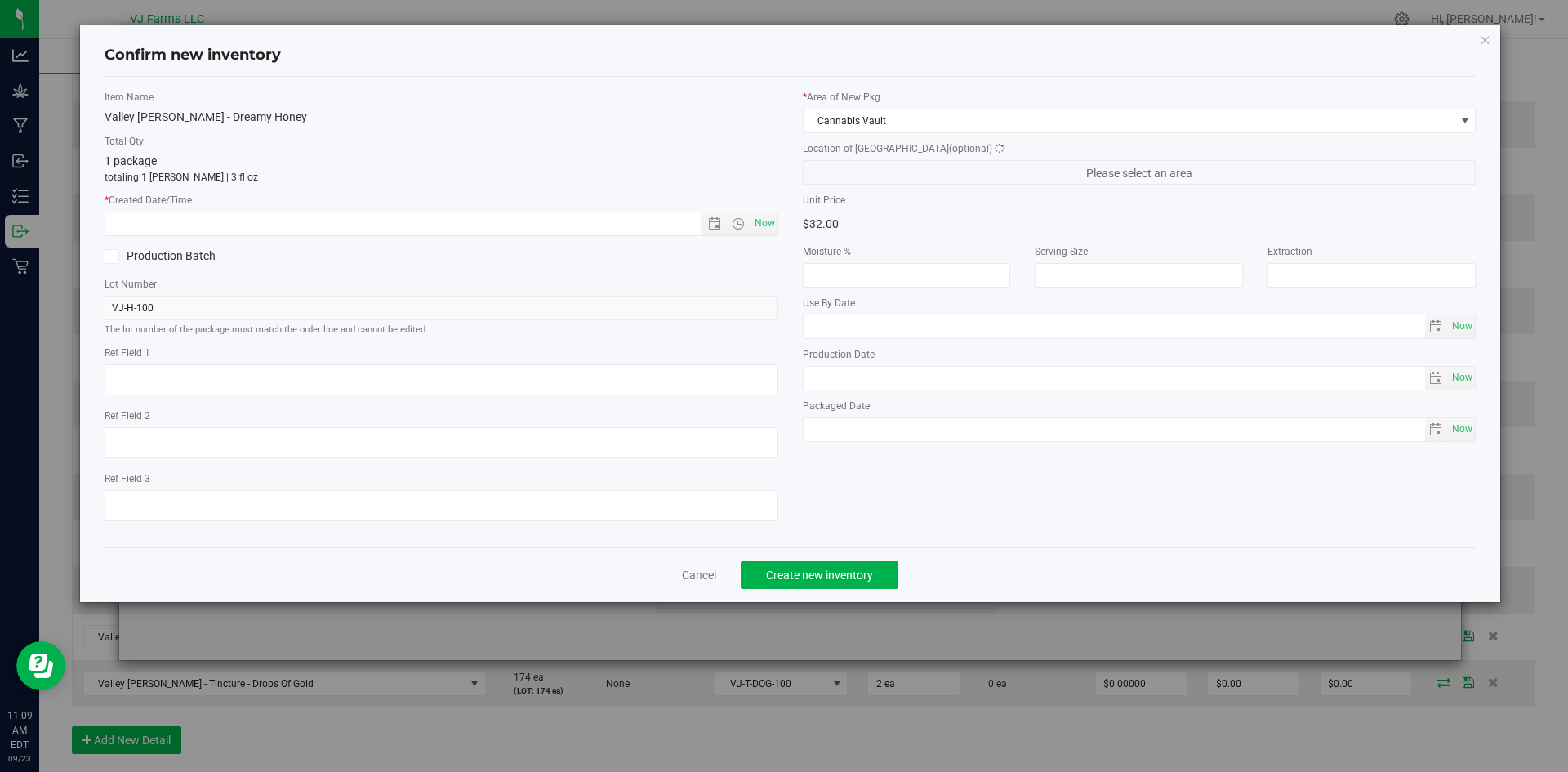
type textarea "8.260 mg/serving"
type textarea "2.240 mg/serving"
click at [760, 214] on span "Now" at bounding box center [764, 222] width 28 height 24
type input "9/23/2025 11:09 AM"
click at [793, 574] on span "Create new inventory" at bounding box center [819, 574] width 107 height 13
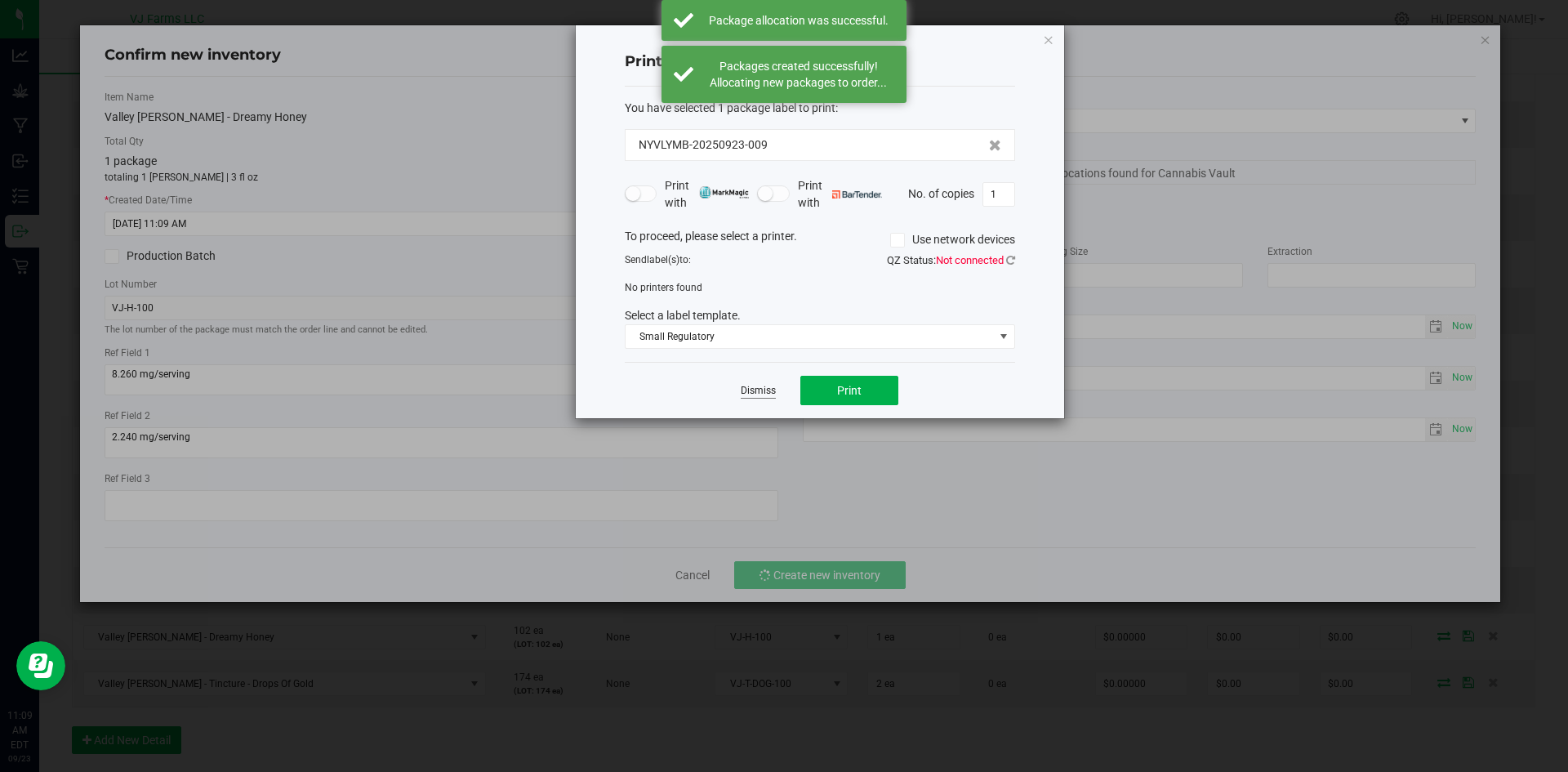
click at [770, 394] on link "Dismiss" at bounding box center [758, 391] width 35 height 14
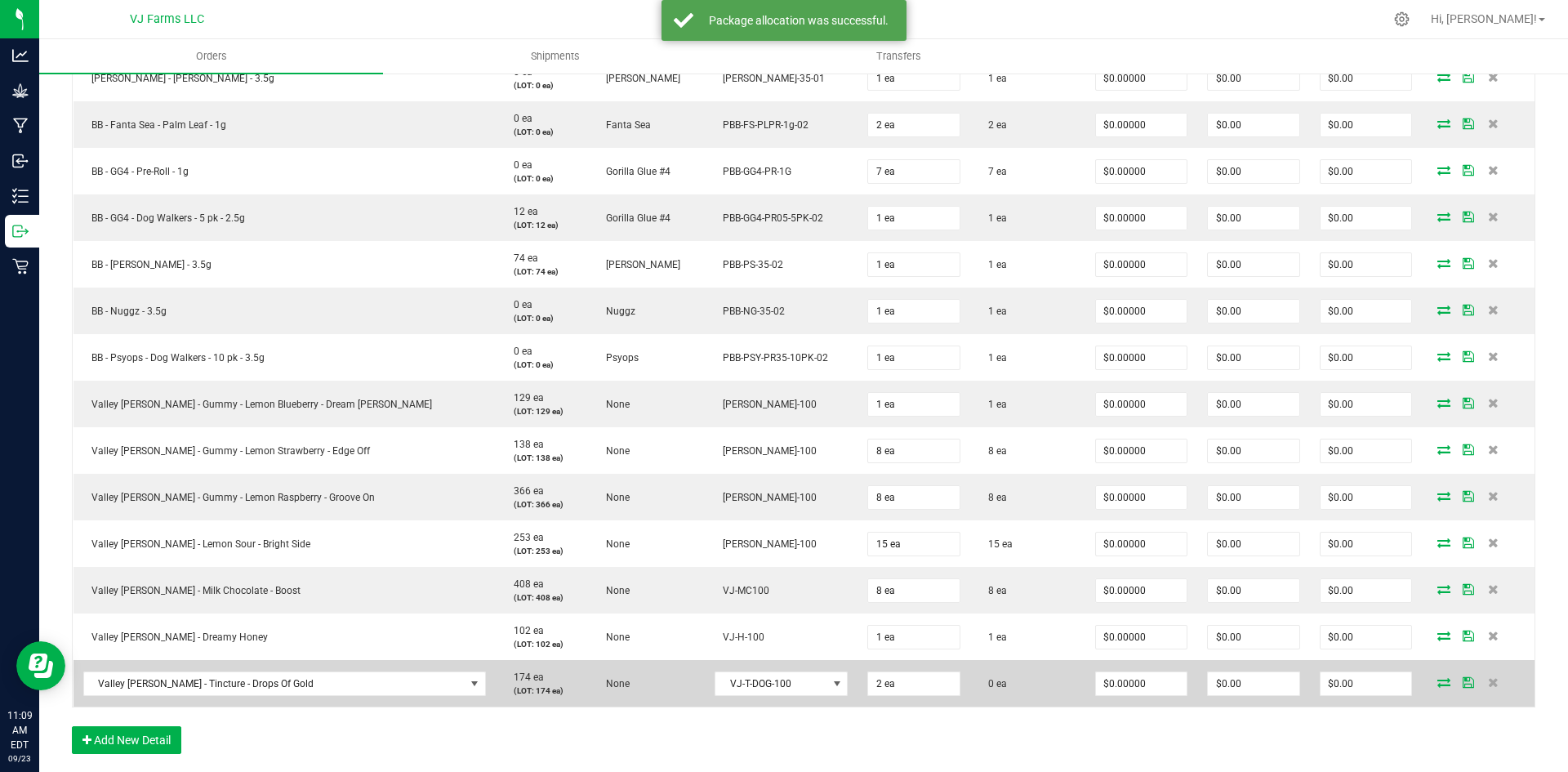
click at [1437, 683] on icon at bounding box center [1443, 681] width 13 height 10
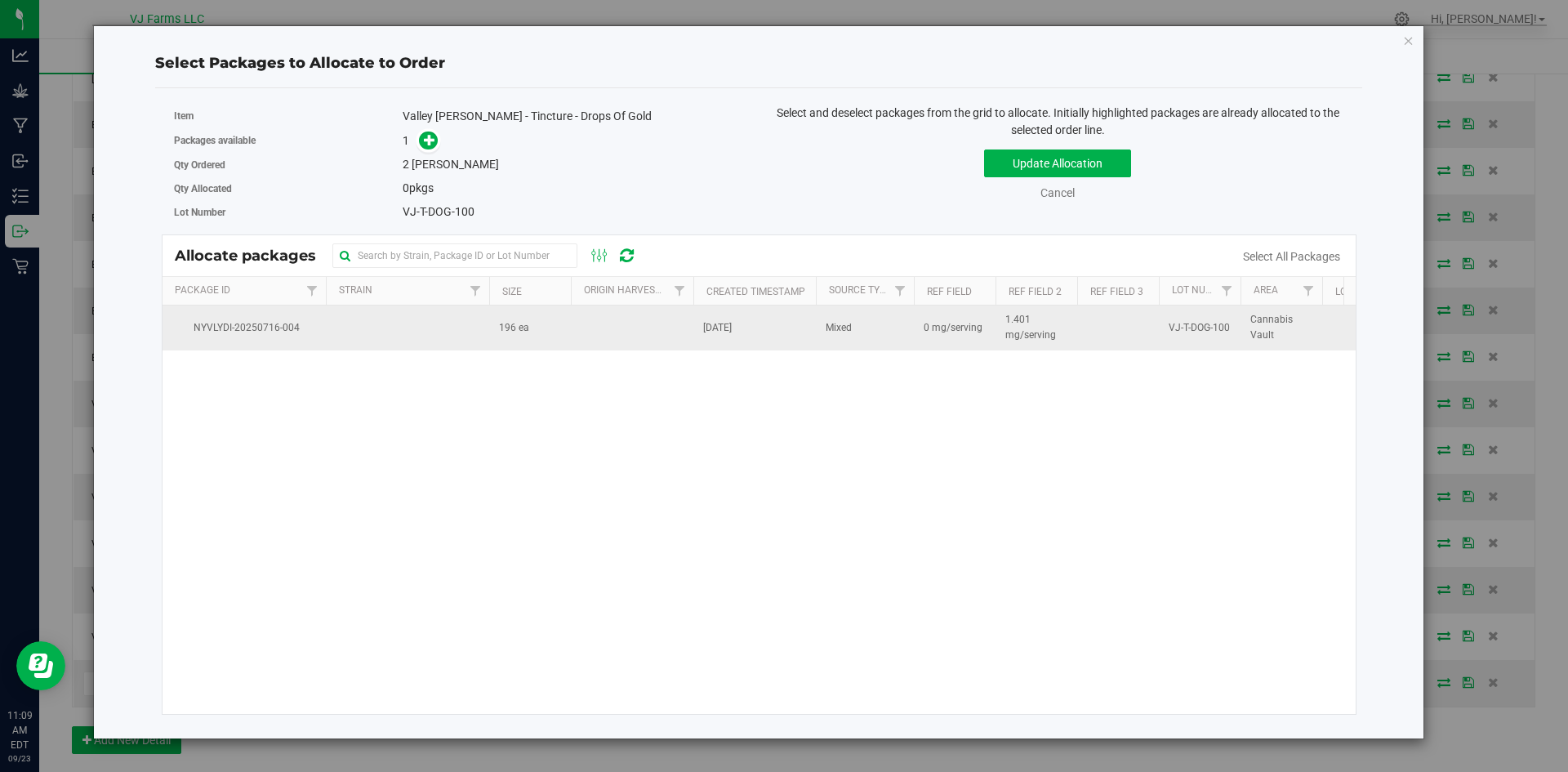
click at [447, 325] on td at bounding box center [407, 327] width 163 height 44
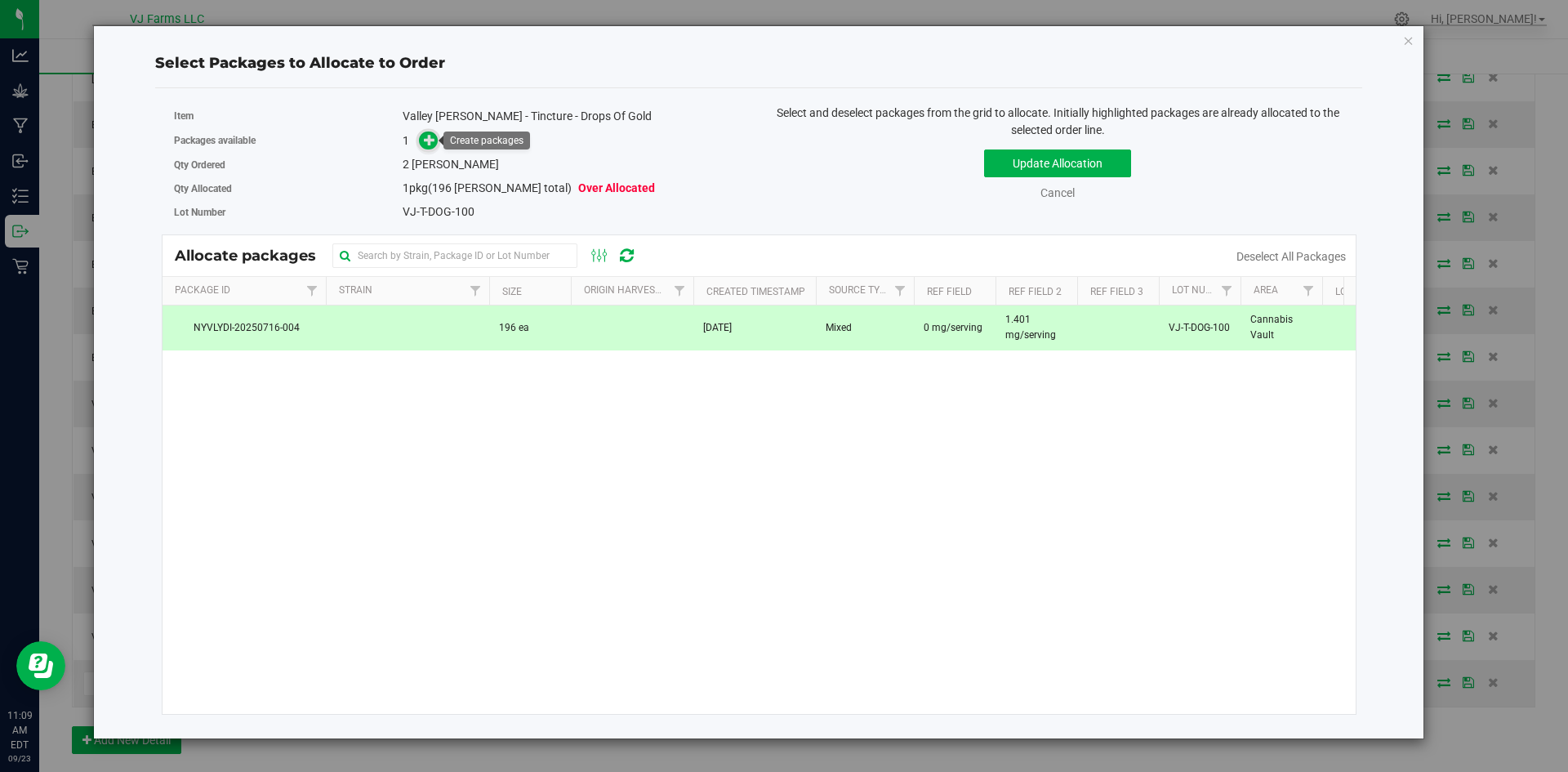
click at [430, 141] on icon at bounding box center [429, 140] width 11 height 11
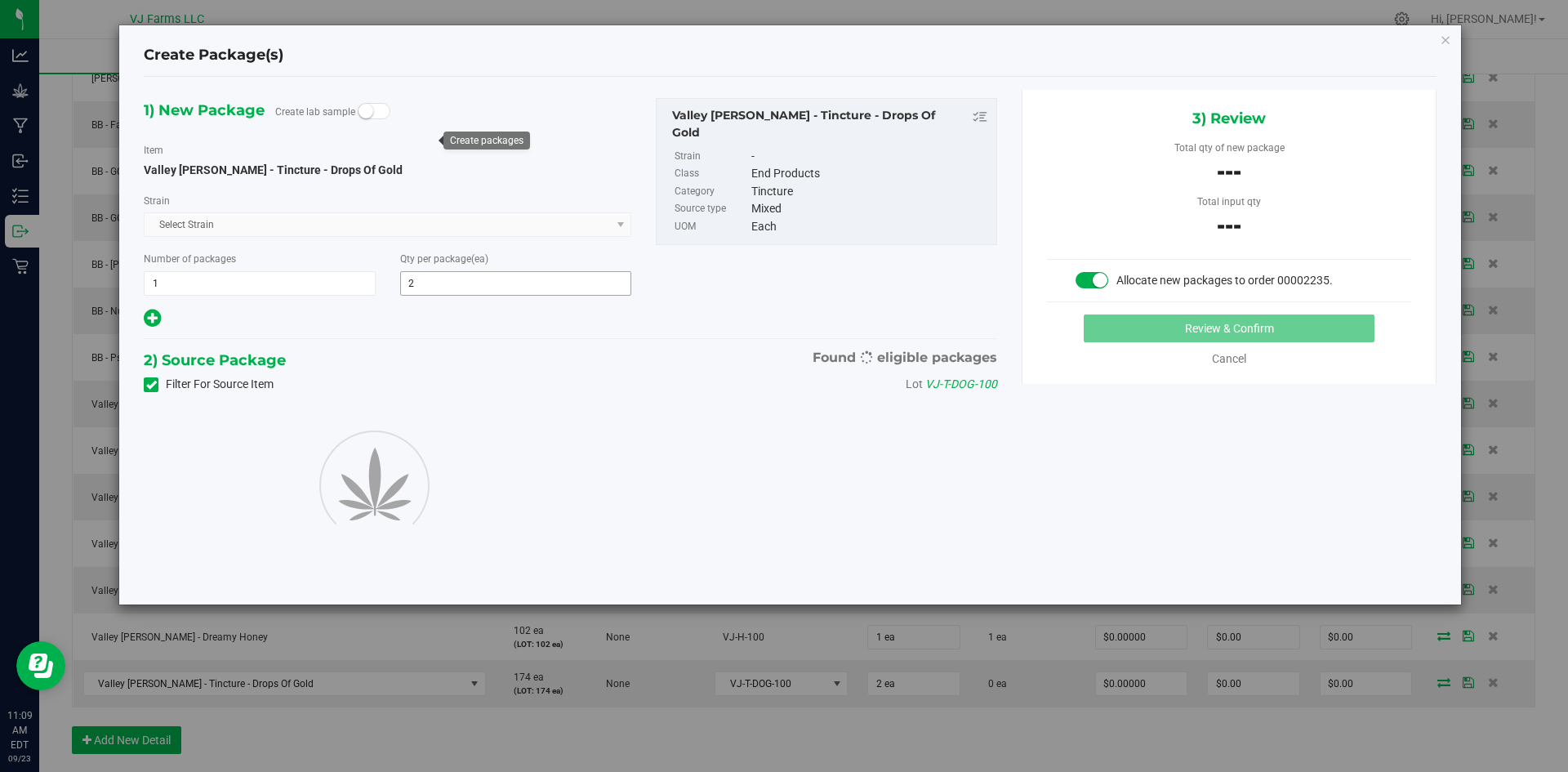
type input "2"
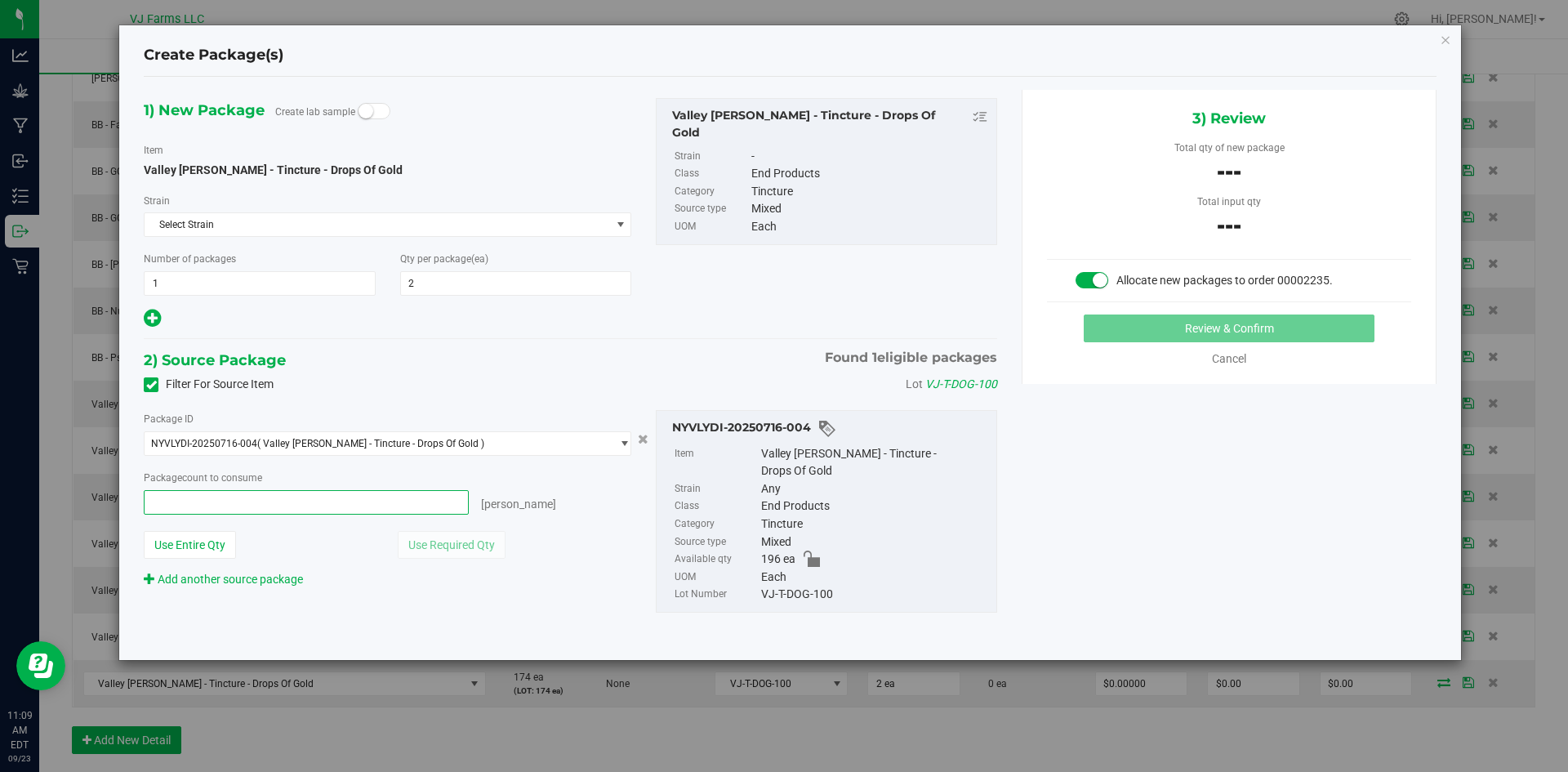
click at [264, 498] on span at bounding box center [306, 502] width 325 height 24
type input "0 ea"
click at [276, 491] on span at bounding box center [306, 502] width 325 height 24
type input "2"
type input "2 ea"
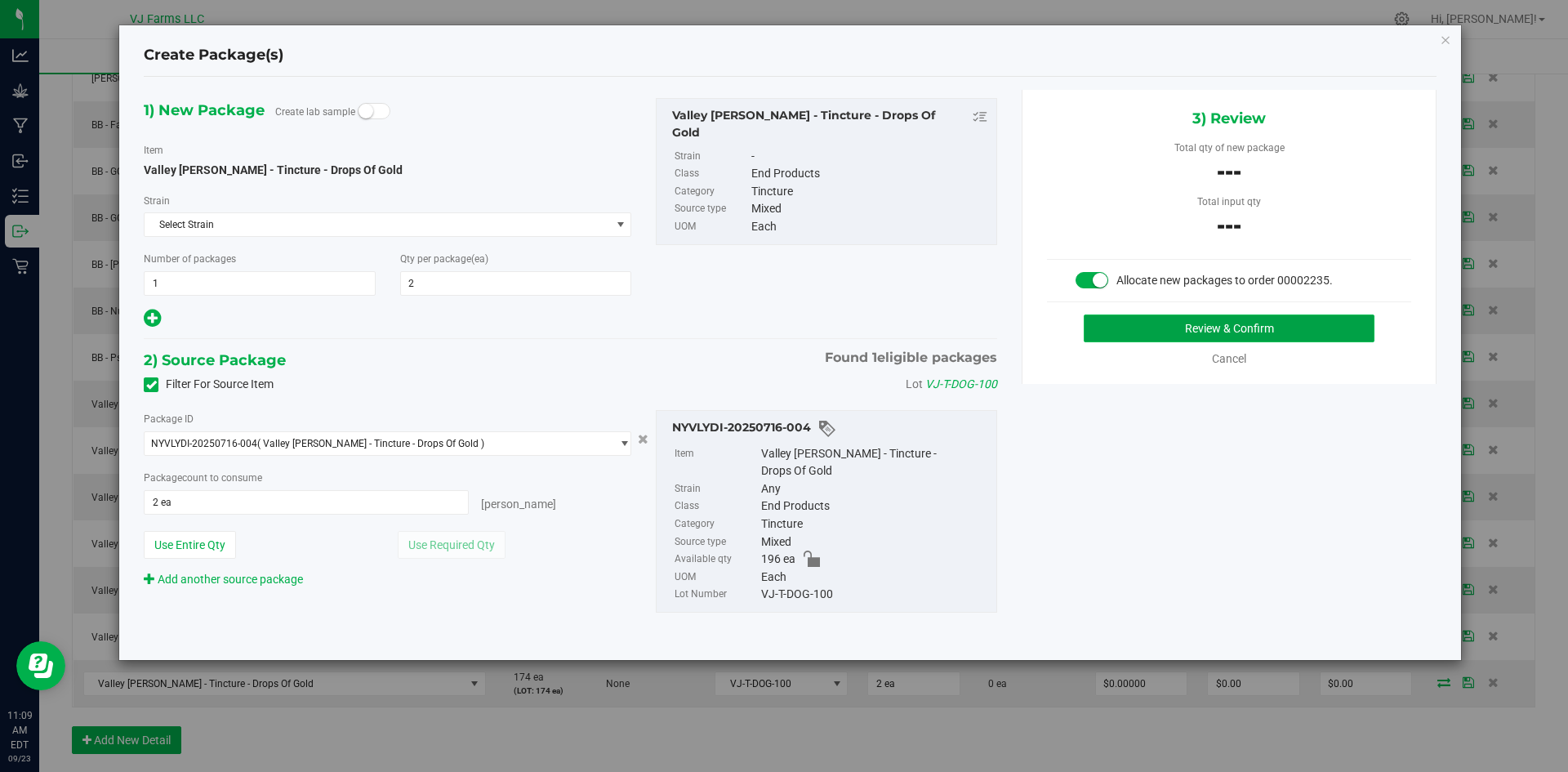
click at [1239, 326] on button "Review & Confirm" at bounding box center [1229, 328] width 291 height 28
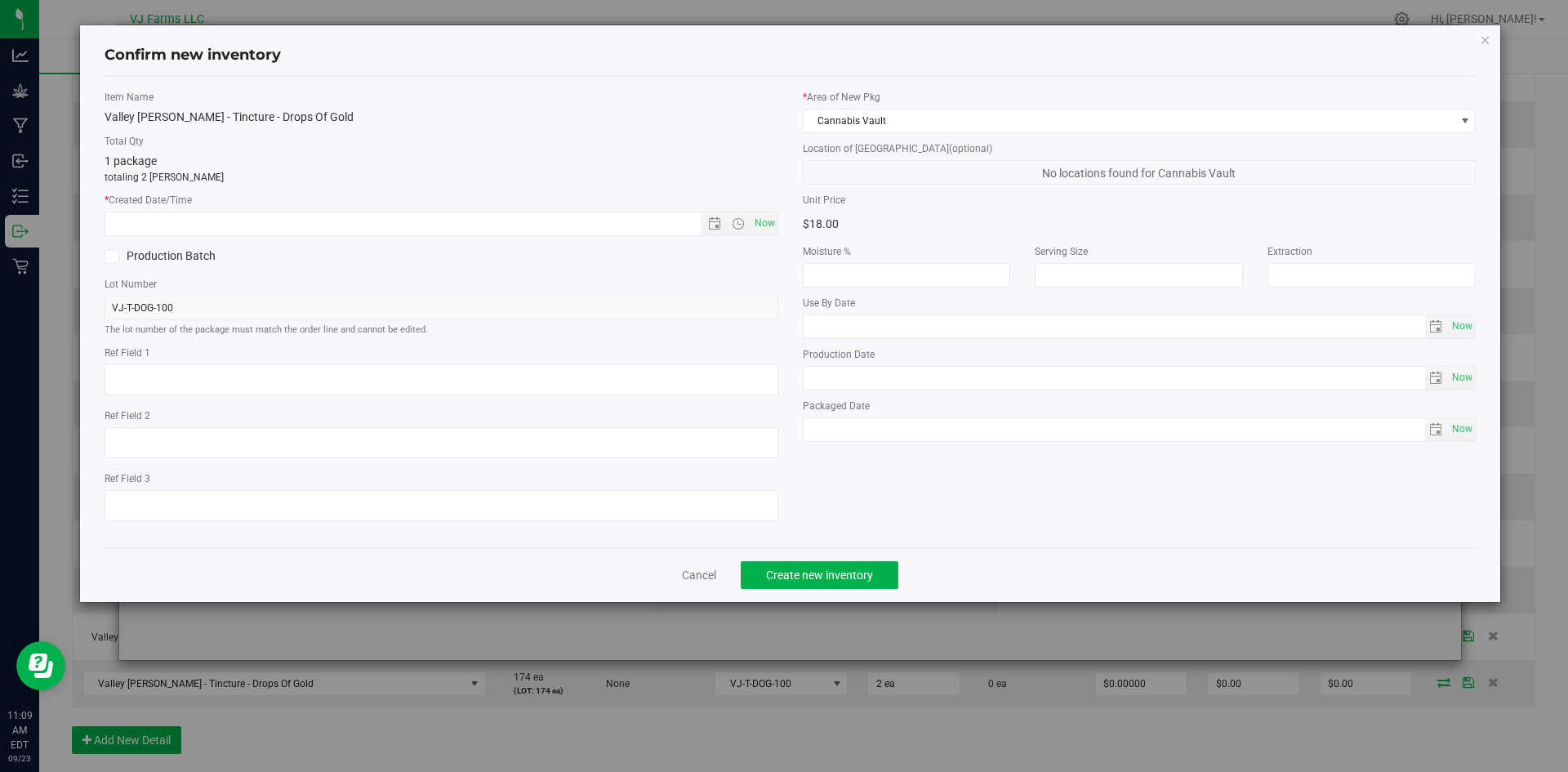
type textarea "0 mg/serving"
type textarea "1.401 mg/serving"
click at [769, 222] on span "Now" at bounding box center [764, 222] width 28 height 24
type input "9/23/2025 11:09 AM"
click at [814, 581] on span "Create new inventory" at bounding box center [819, 574] width 107 height 13
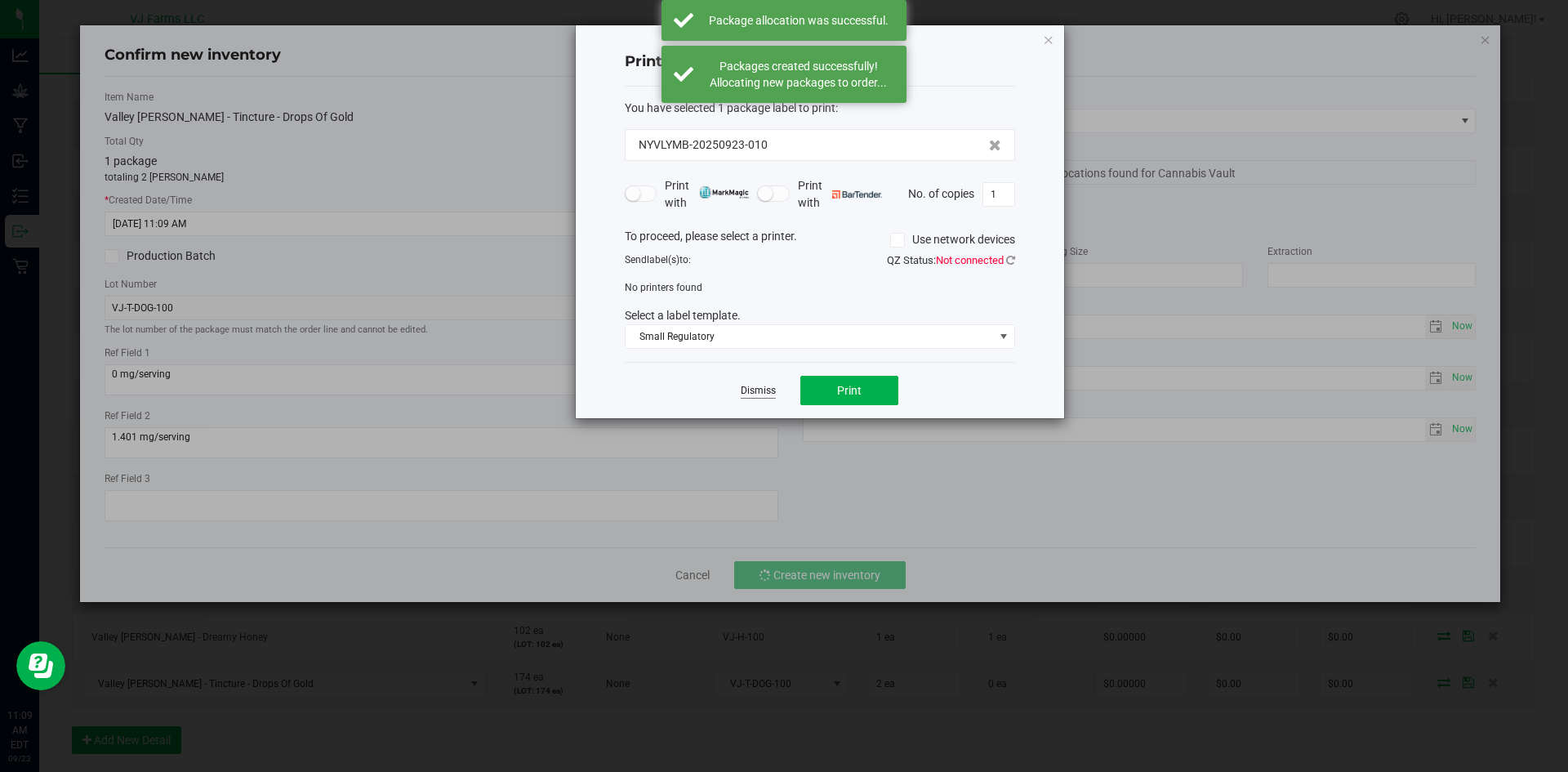
click at [758, 386] on link "Dismiss" at bounding box center [758, 391] width 35 height 14
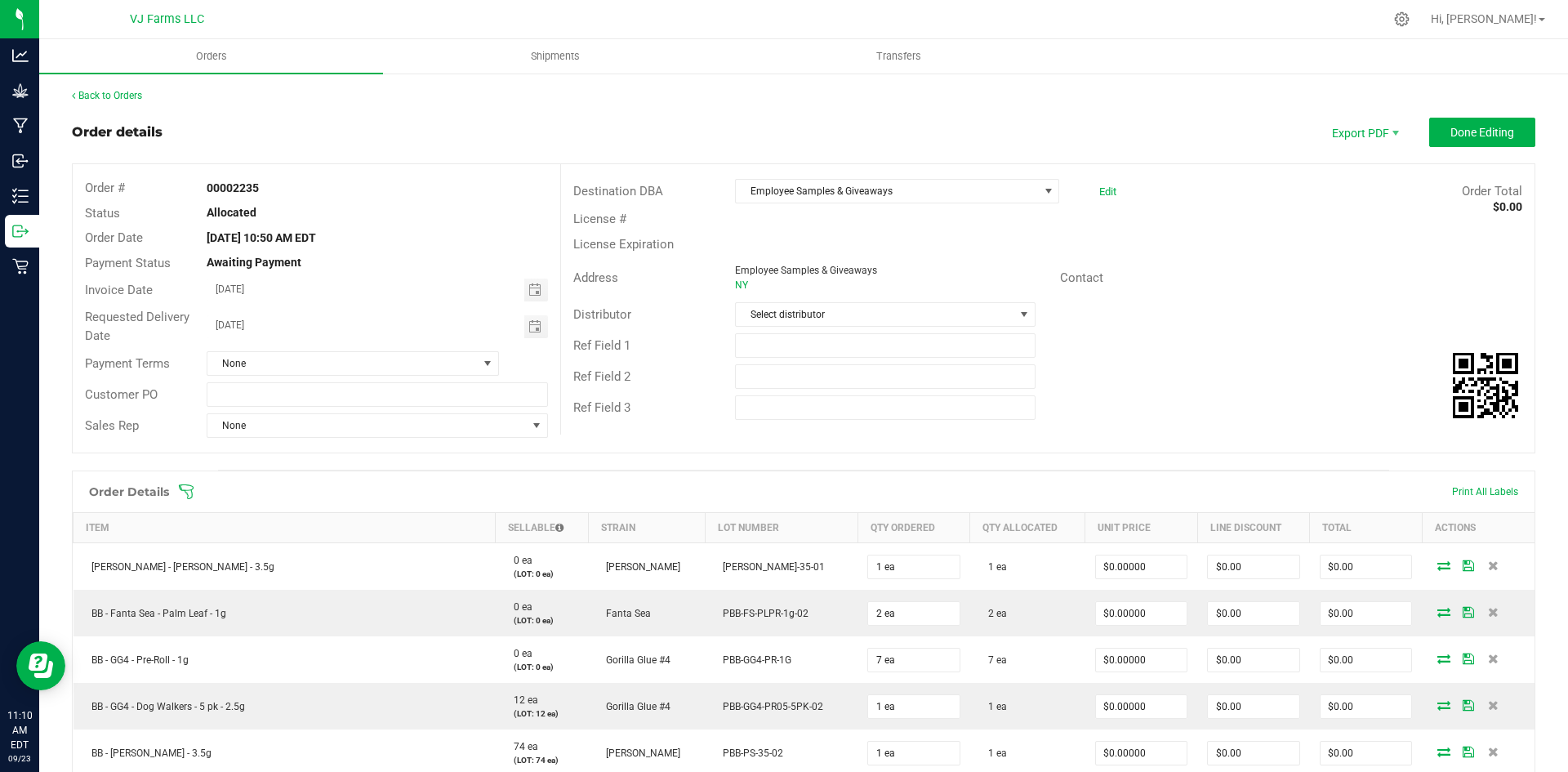
click at [1504, 58] on ul "Orders Shipments Transfers" at bounding box center [823, 57] width 1568 height 35
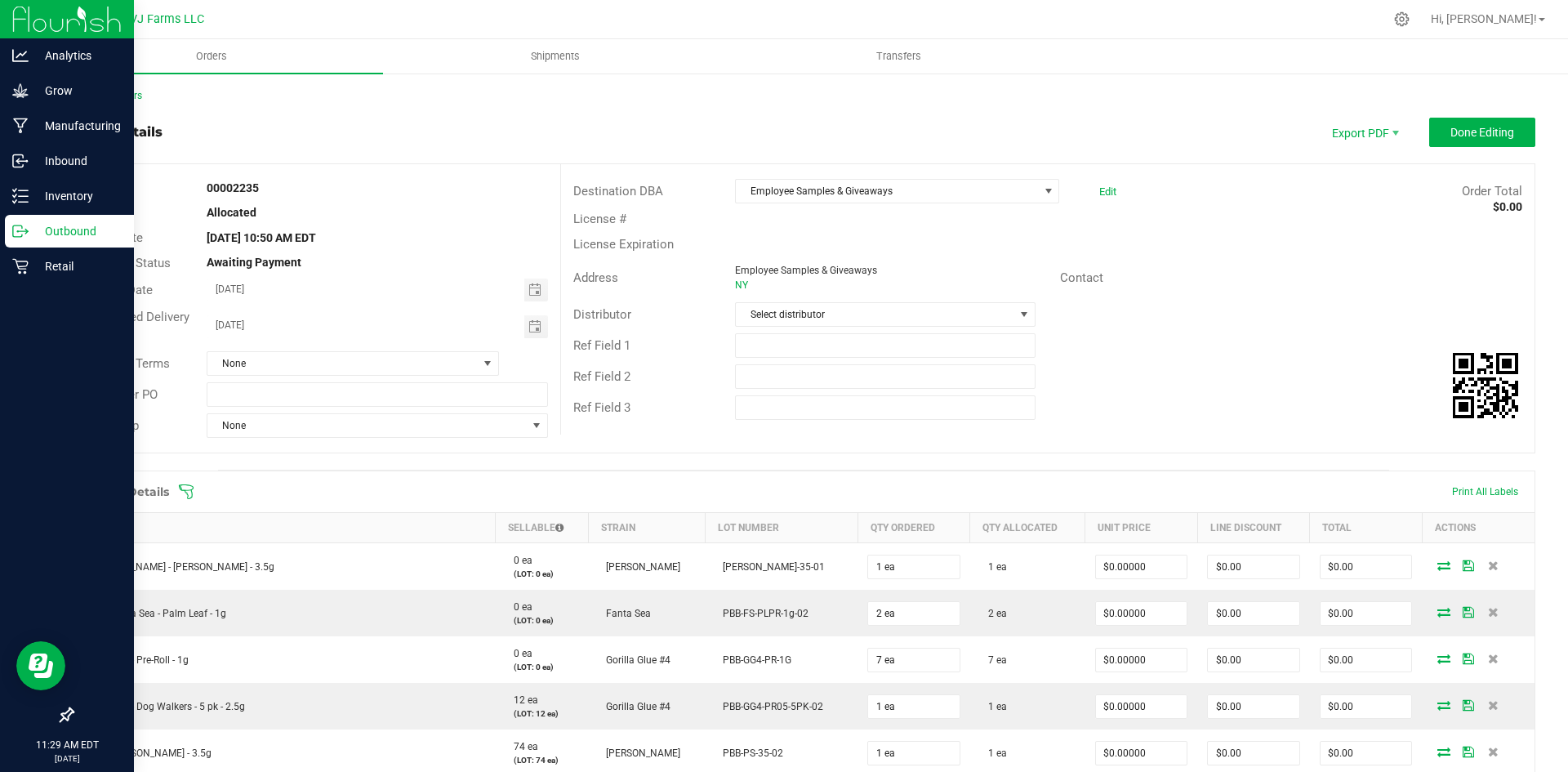
click at [64, 234] on p "Outbound" at bounding box center [78, 231] width 98 height 19
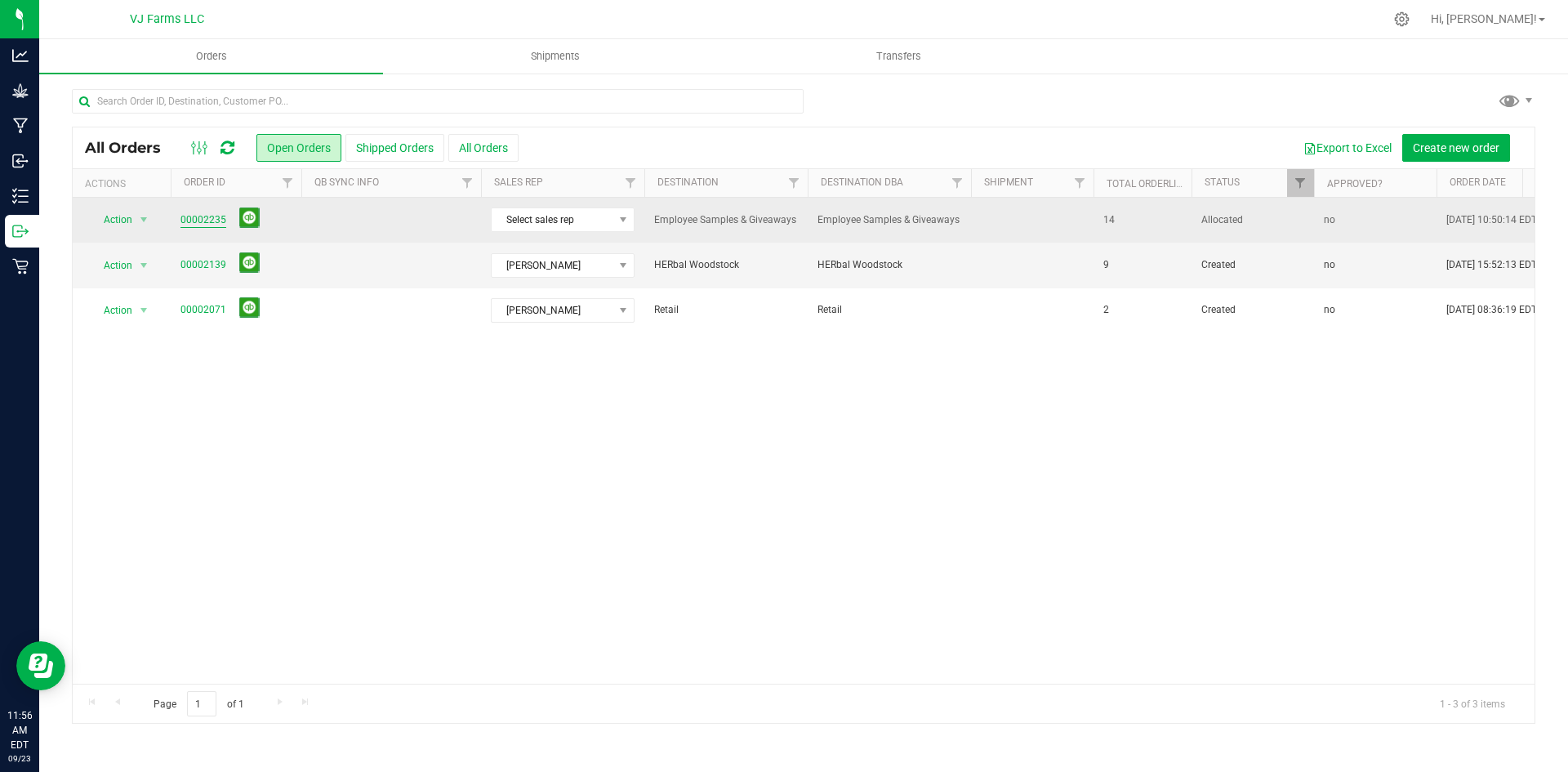
click at [212, 218] on link "00002235" at bounding box center [203, 220] width 45 height 16
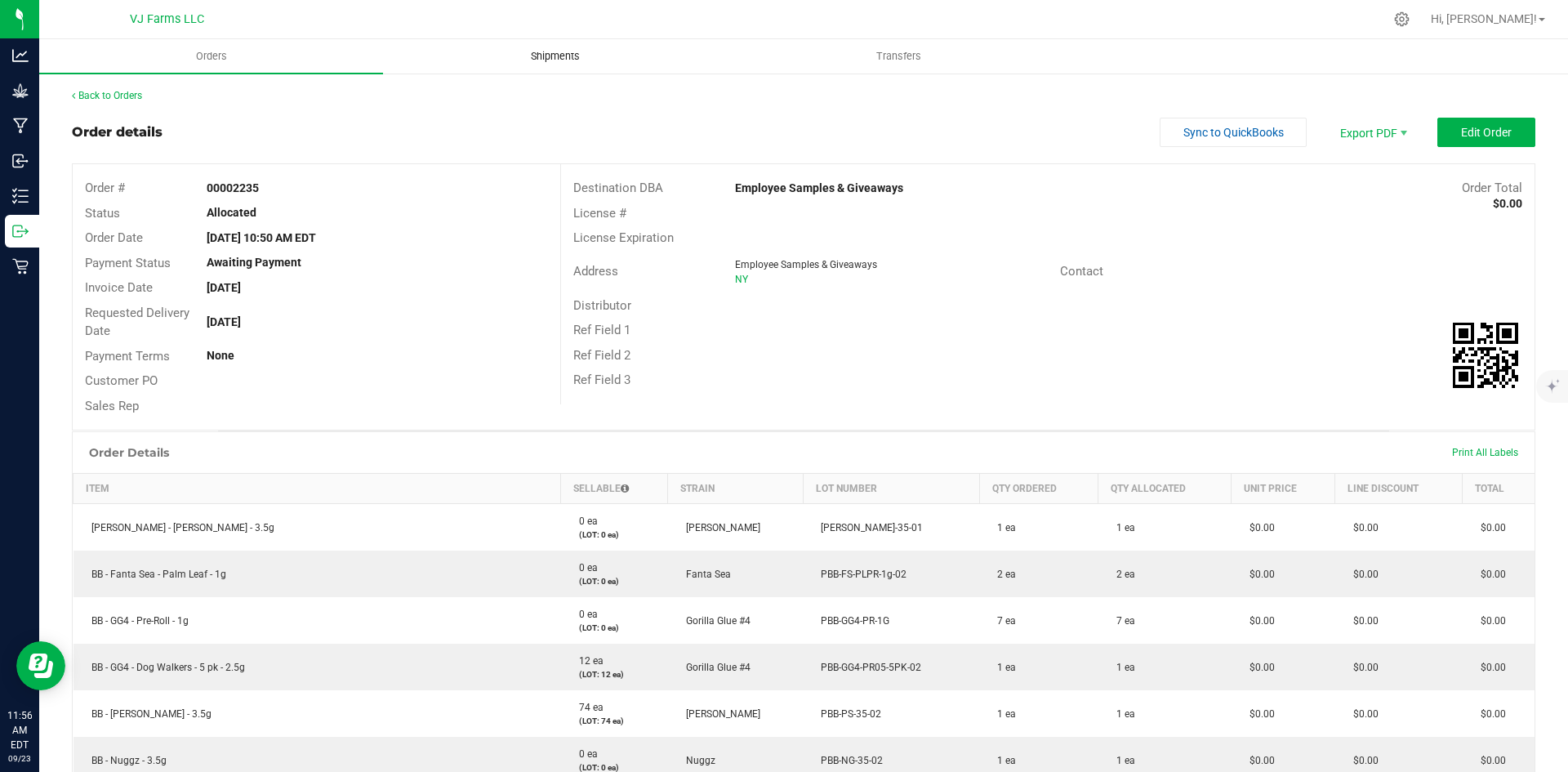
click at [563, 58] on span "Shipments" at bounding box center [555, 56] width 93 height 15
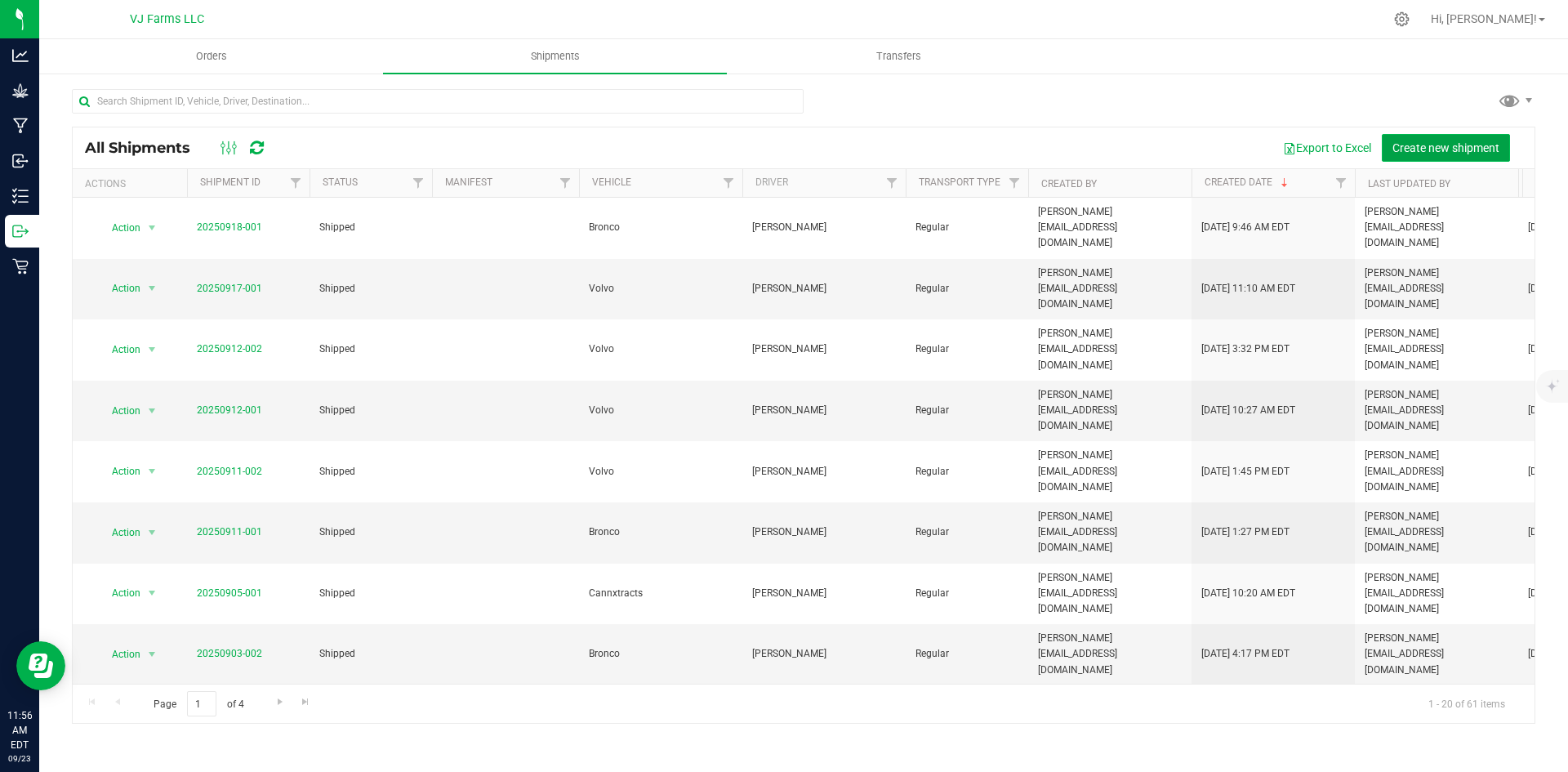
click at [1456, 141] on span "Create new shipment" at bounding box center [1446, 147] width 107 height 13
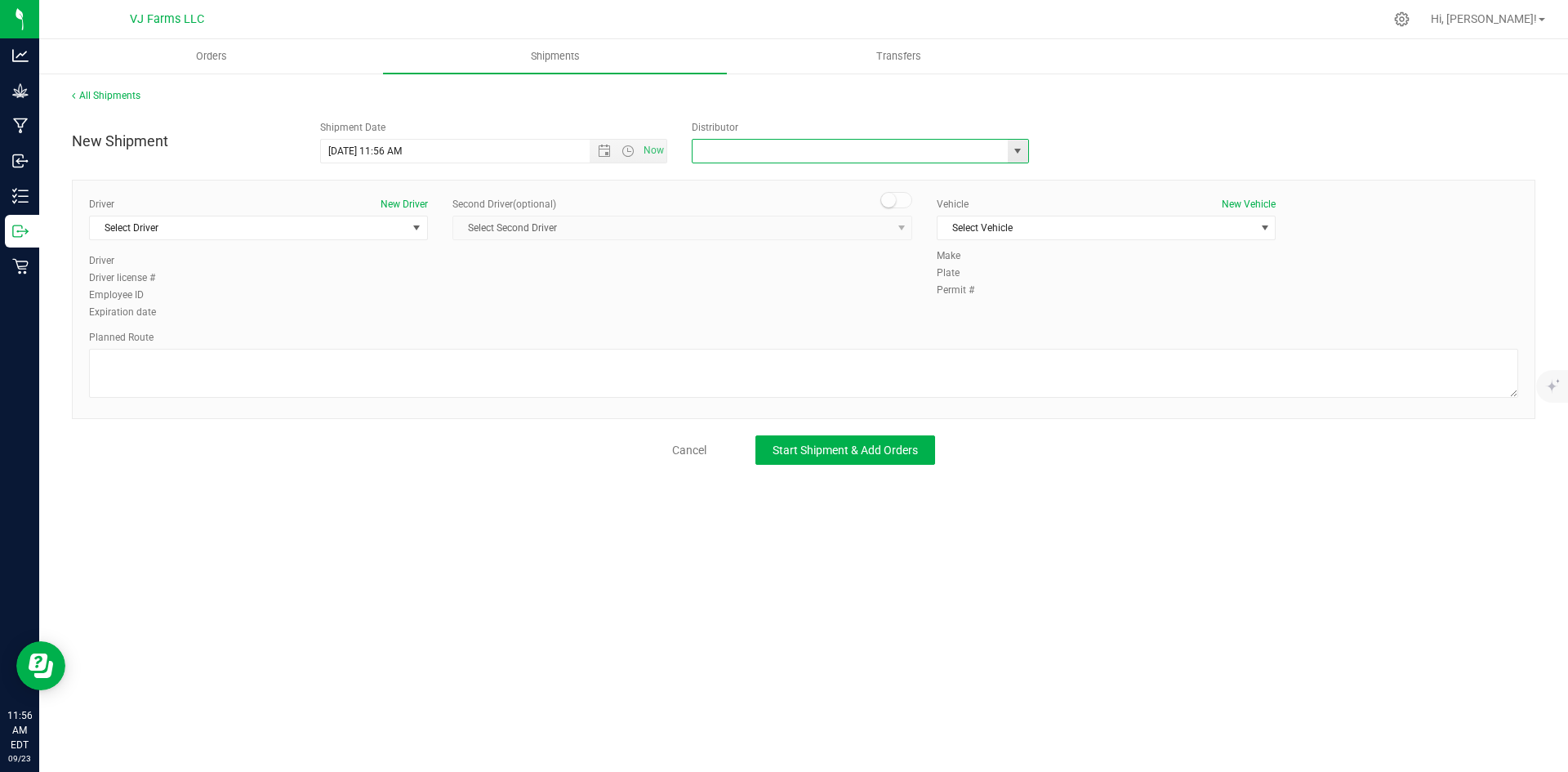
click at [741, 155] on input "text" at bounding box center [846, 151] width 305 height 23
click at [323, 238] on span "Select Driver" at bounding box center [248, 228] width 317 height 23
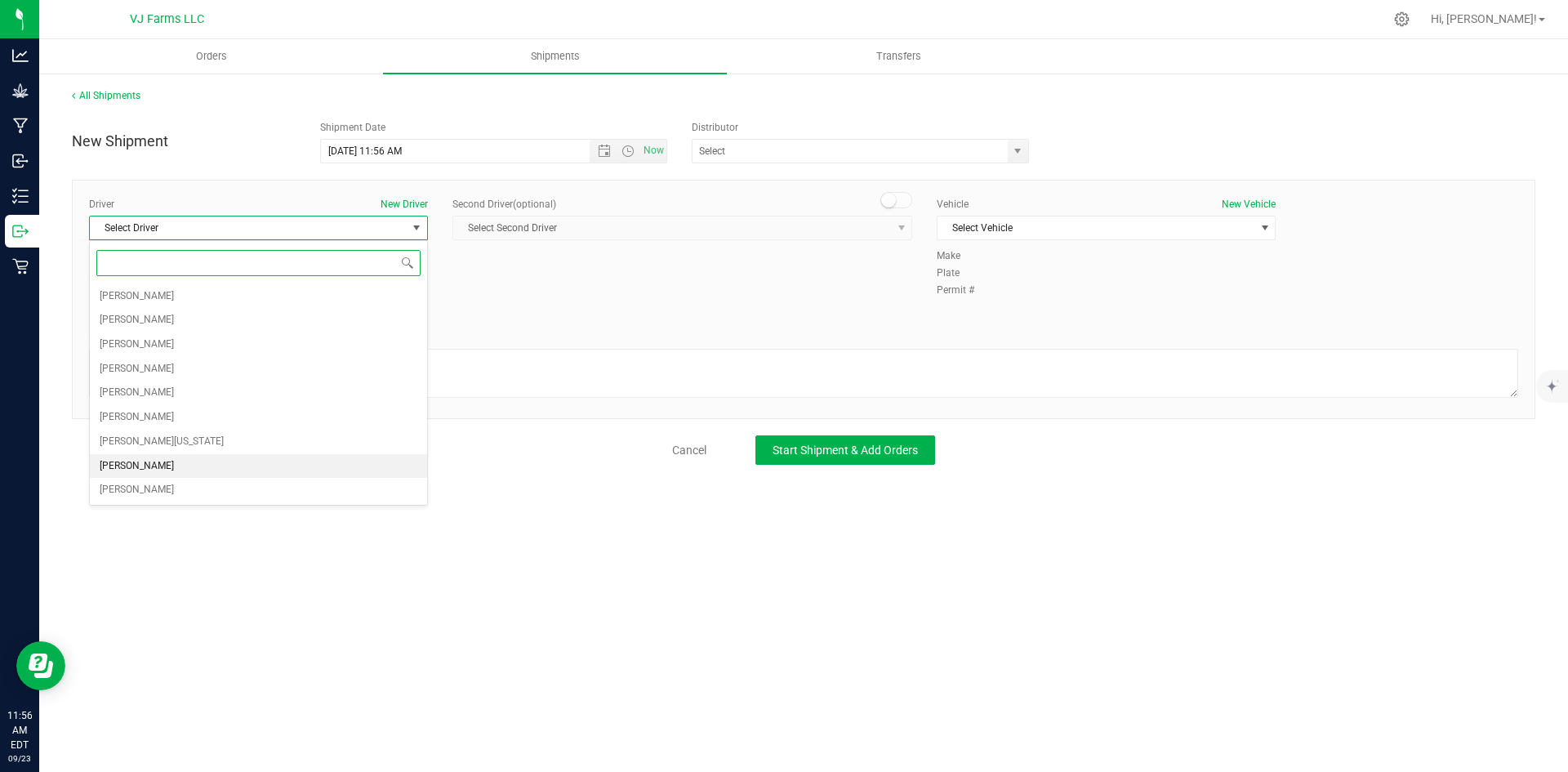
click at [236, 460] on li "[PERSON_NAME]" at bounding box center [258, 466] width 338 height 24
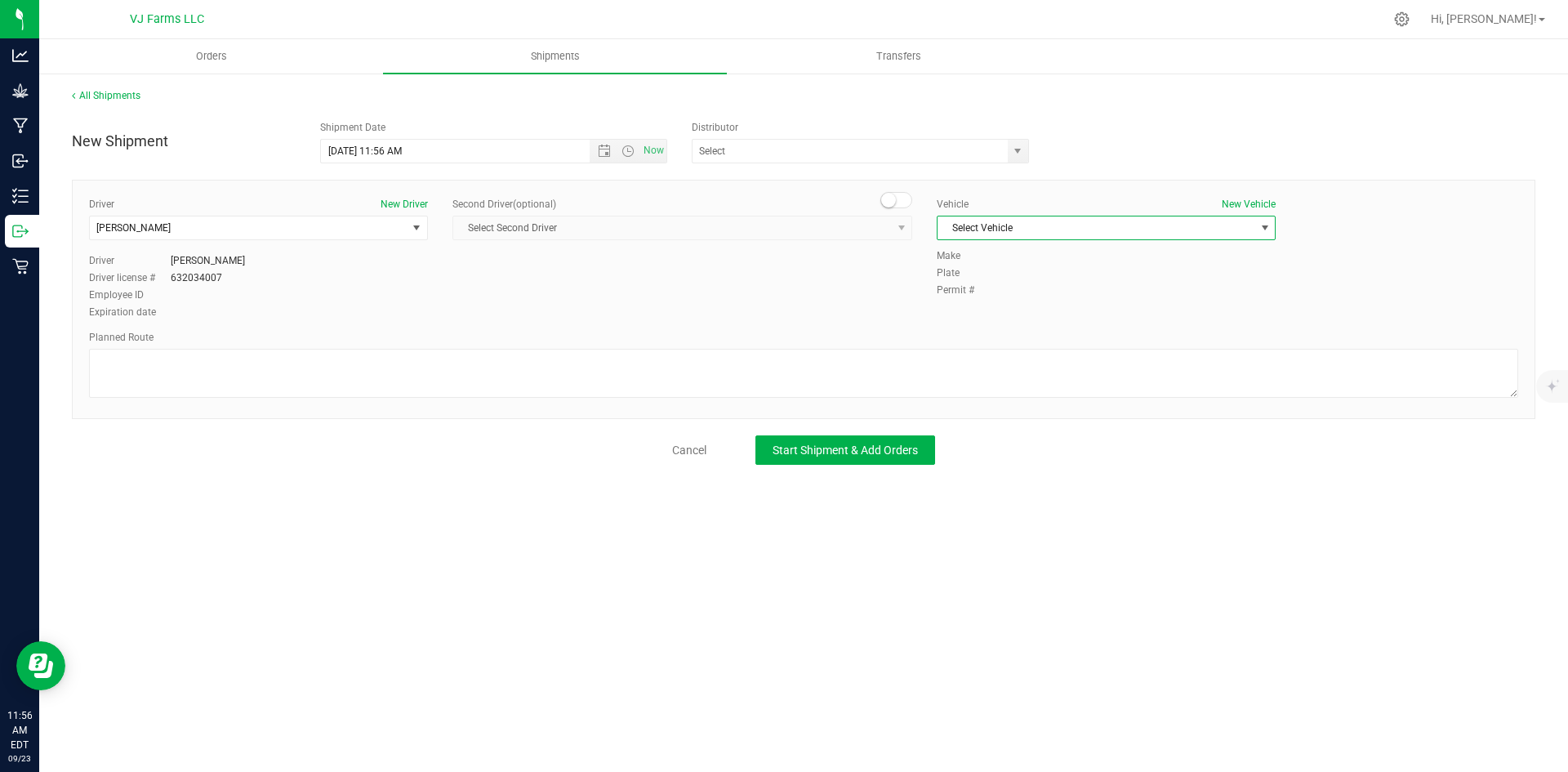
click at [1047, 234] on span "Select Vehicle" at bounding box center [1096, 228] width 317 height 23
click at [981, 245] on li "Bronco" at bounding box center [1106, 256] width 338 height 24
click at [843, 455] on span "Start Shipment & Add Orders" at bounding box center [845, 449] width 146 height 13
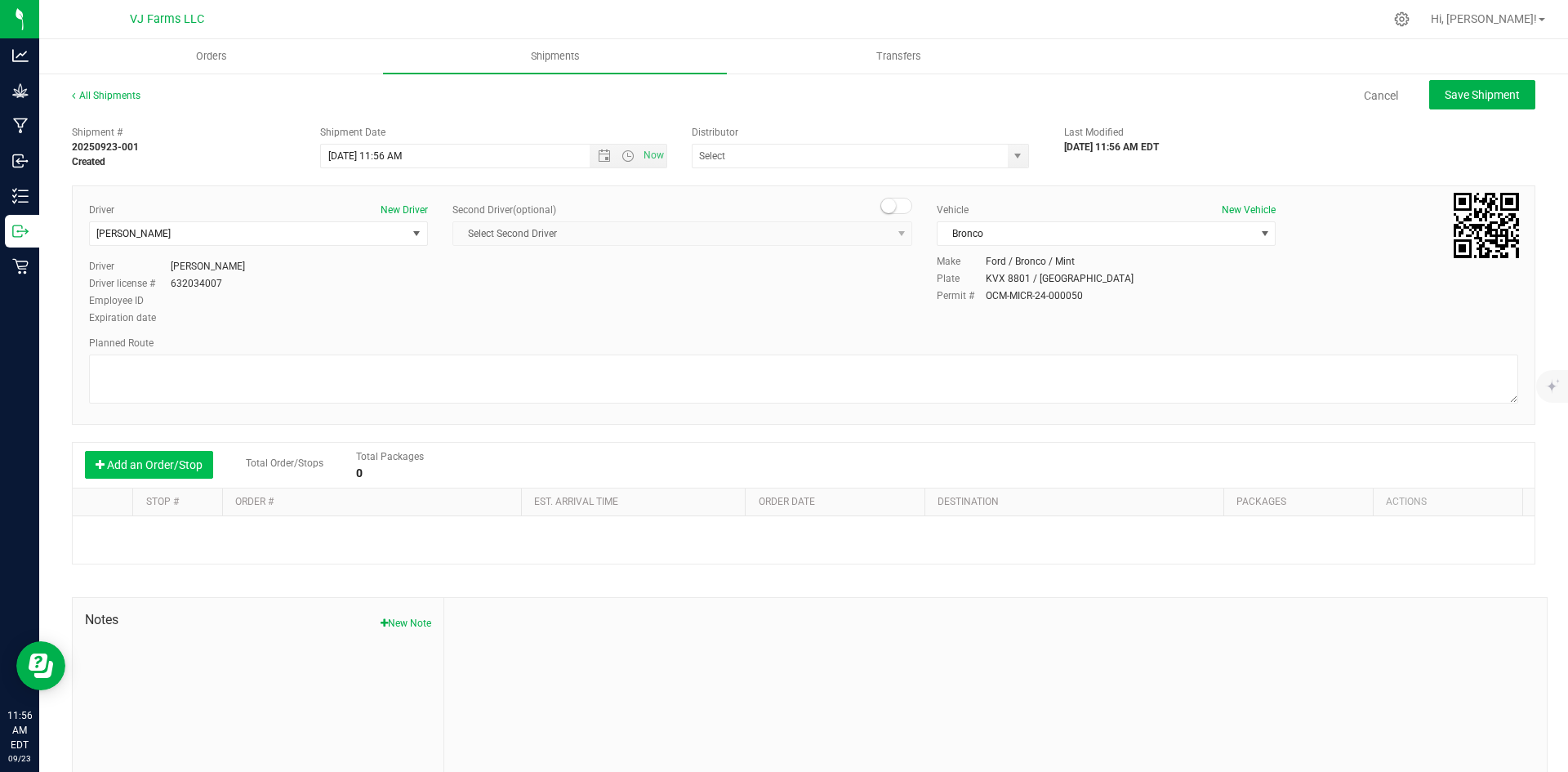
click at [161, 455] on button "Add an Order/Stop" at bounding box center [148, 465] width 128 height 28
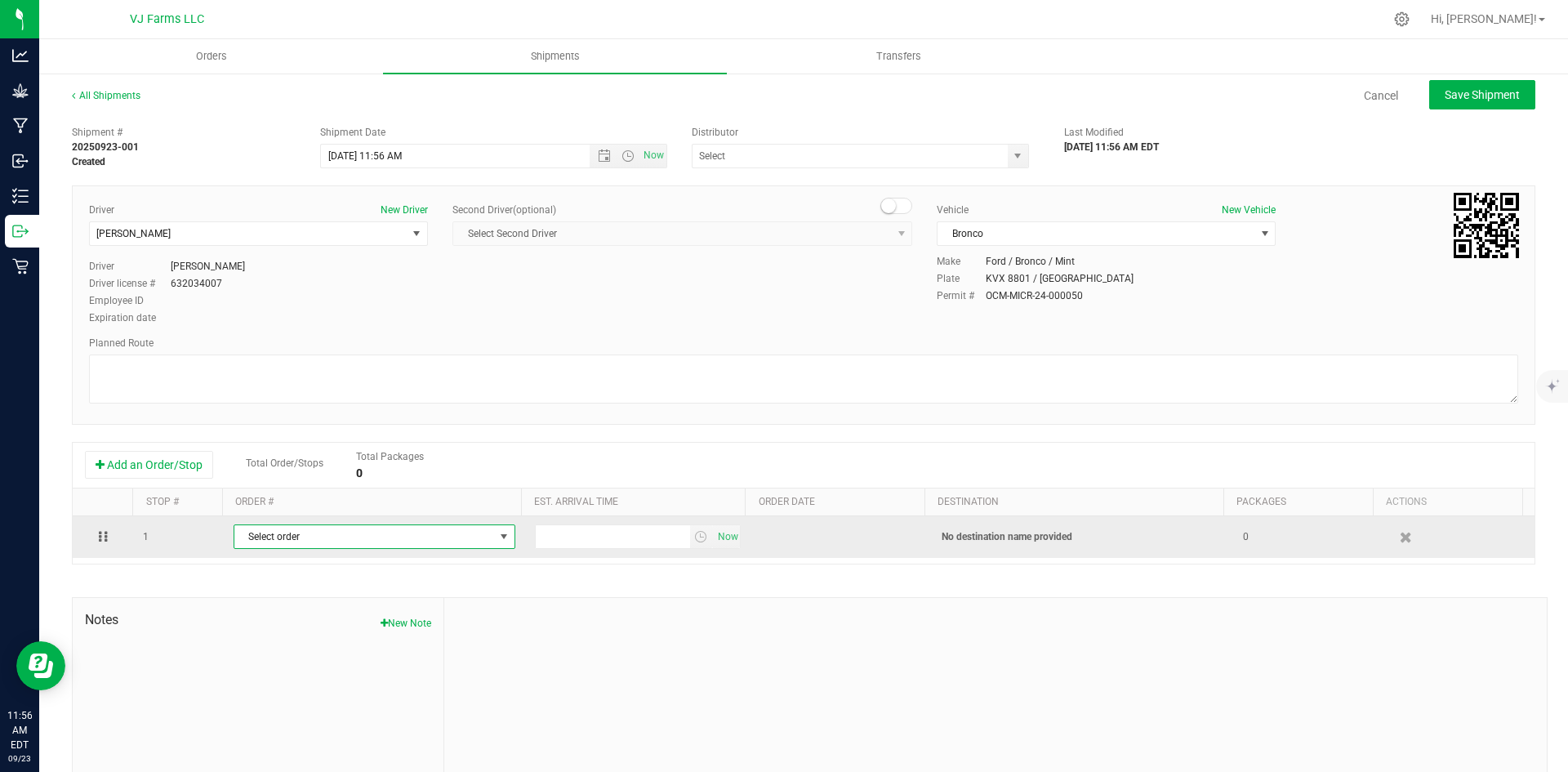
click at [315, 541] on span "Select order" at bounding box center [365, 536] width 260 height 23
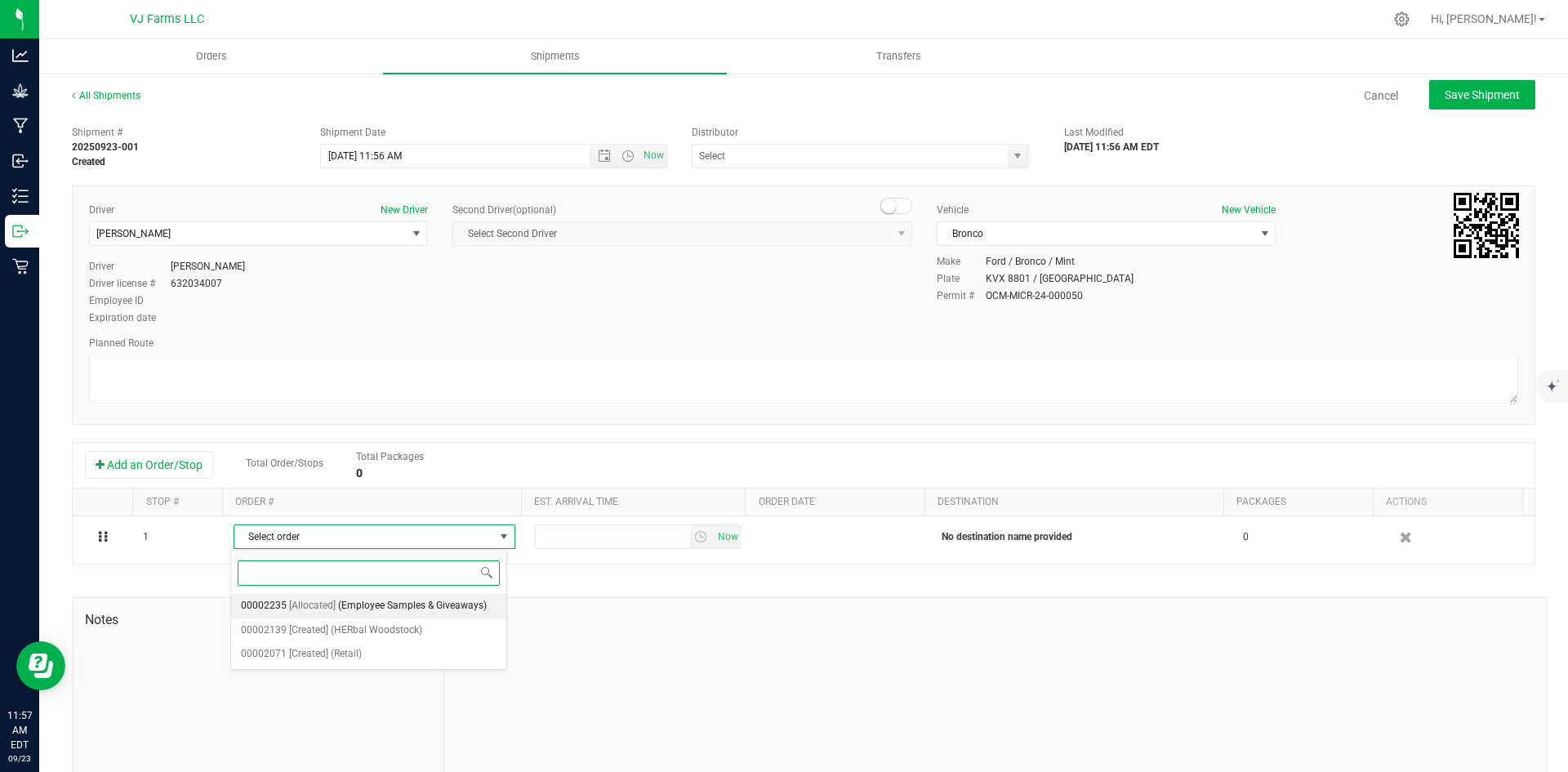
click at [352, 605] on span "(Employee Samples & Giveaways)" at bounding box center [413, 605] width 148 height 21
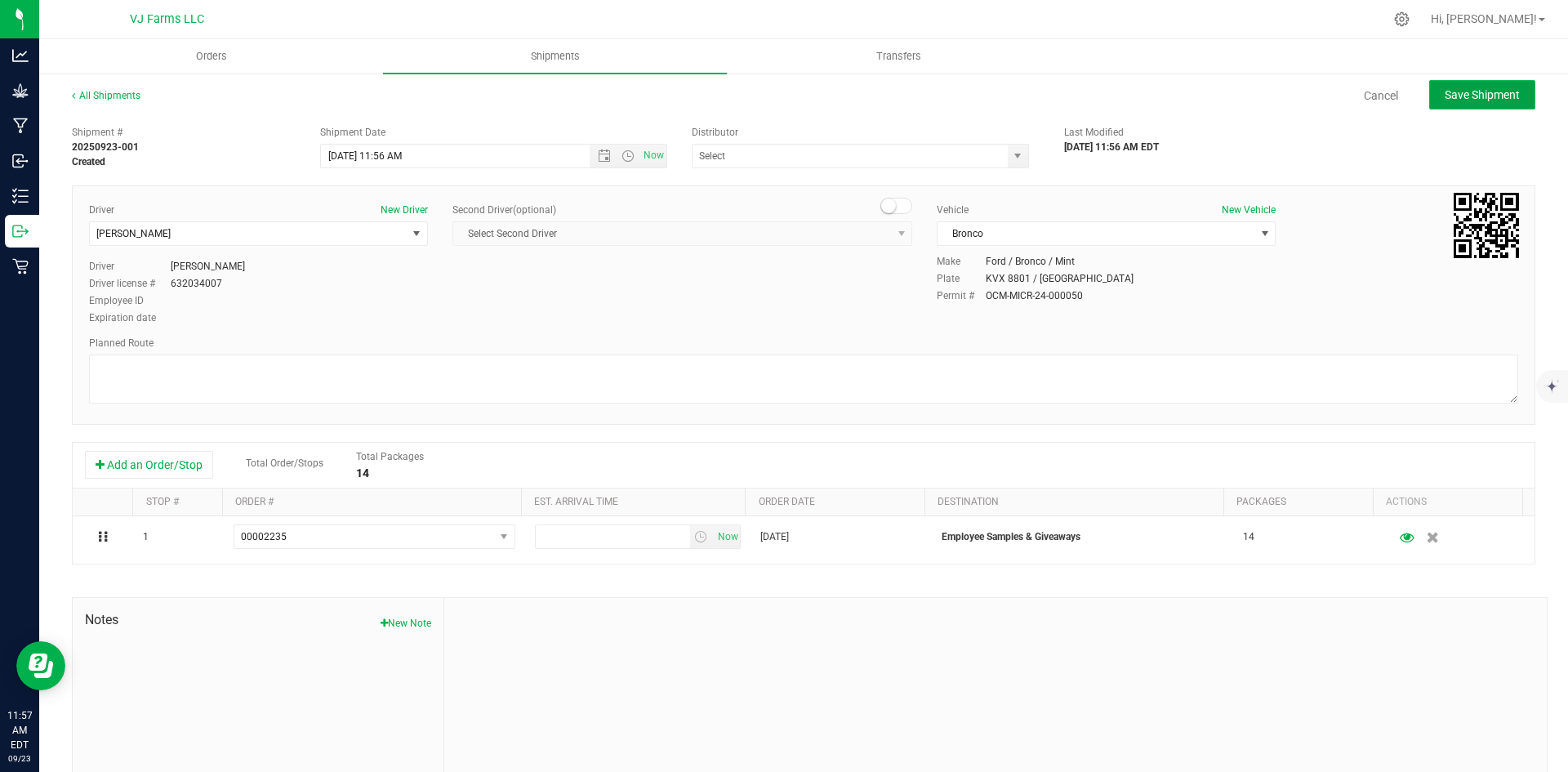
click at [1476, 99] on span "Save Shipment" at bounding box center [1482, 94] width 75 height 13
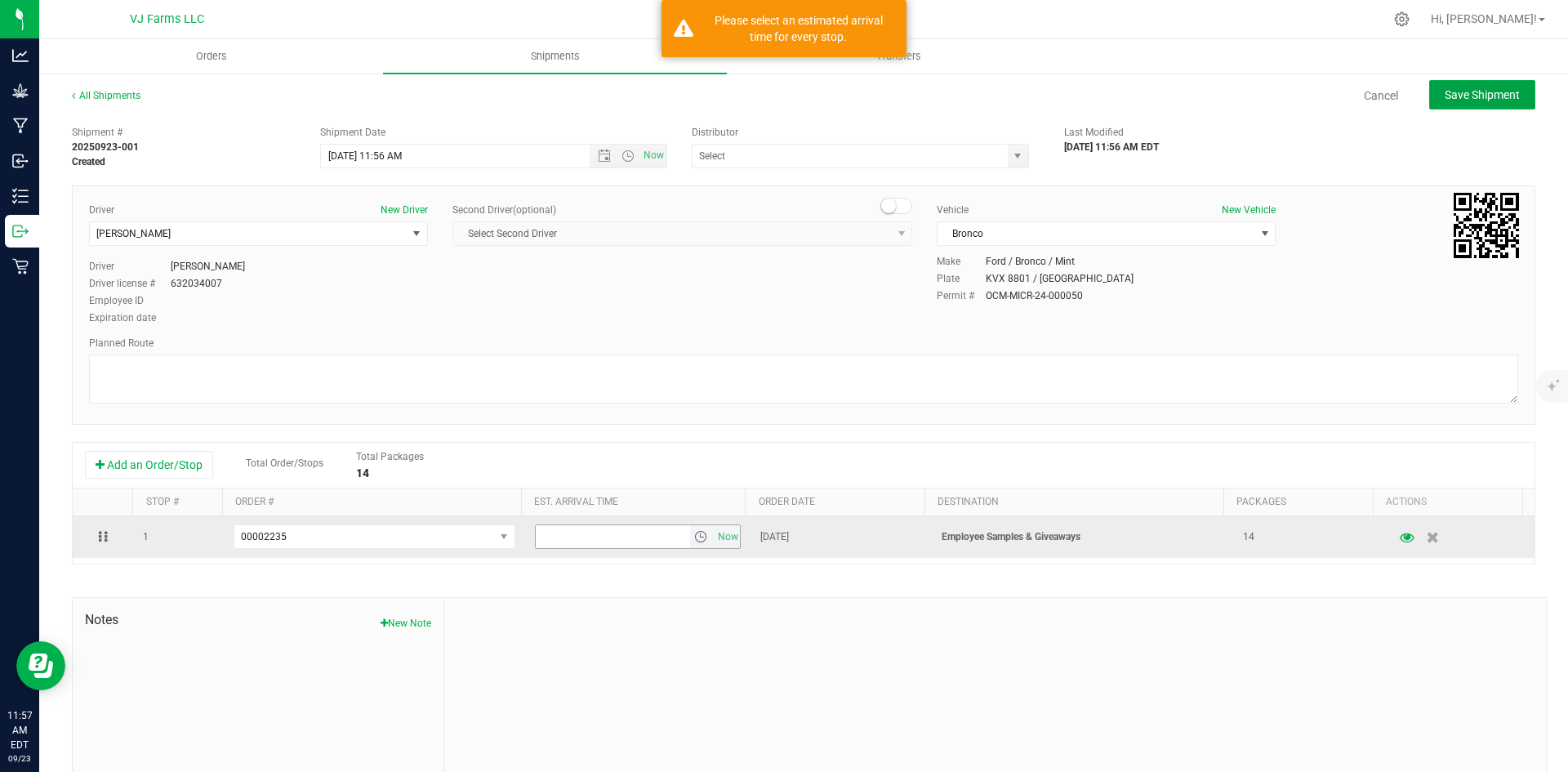
click at [695, 537] on span "select" at bounding box center [701, 536] width 13 height 13
click at [721, 534] on span "Now" at bounding box center [728, 536] width 28 height 24
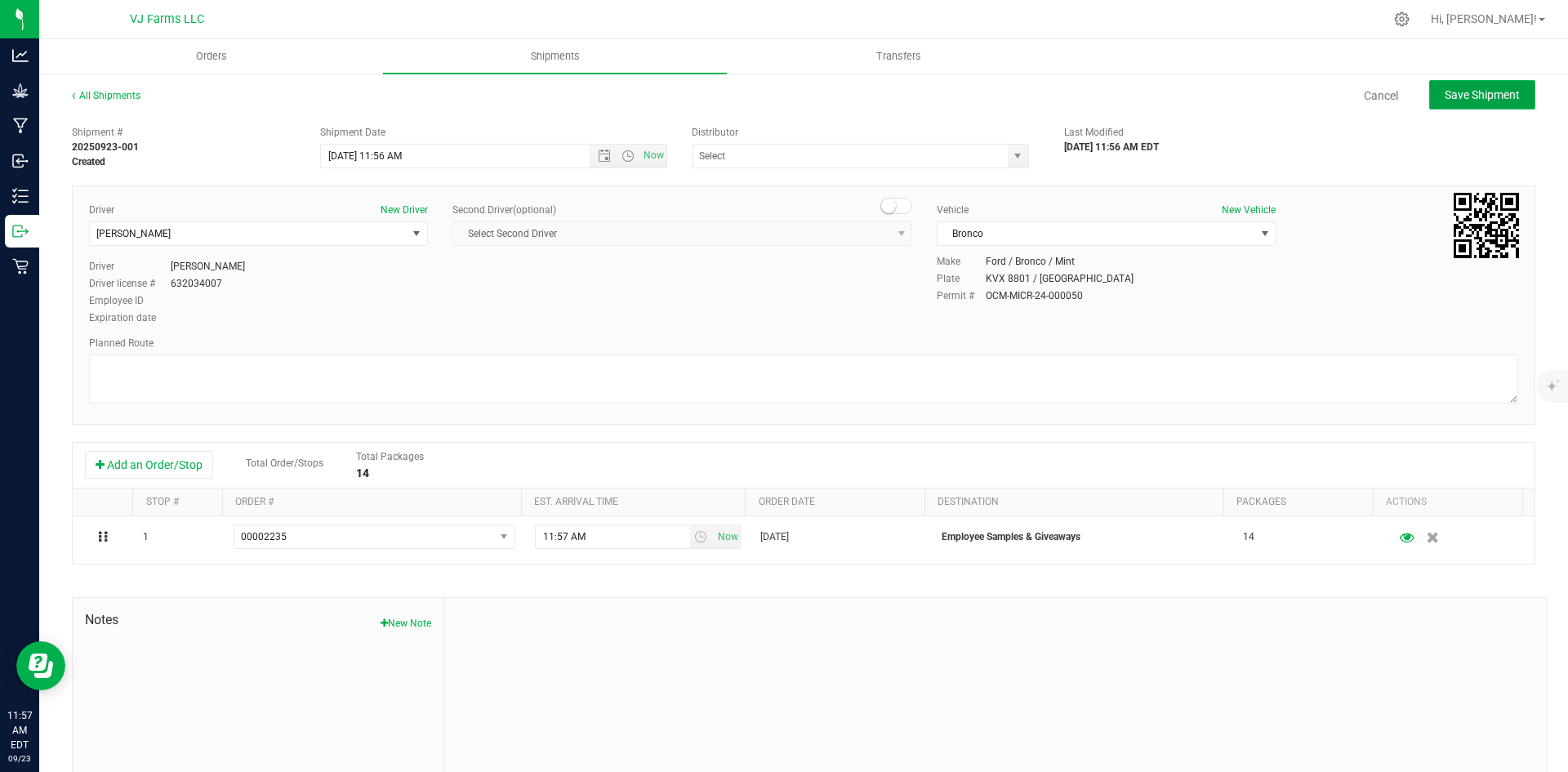
click at [1457, 92] on span "Save Shipment" at bounding box center [1482, 94] width 75 height 13
type input "[DATE] 3:56 PM"
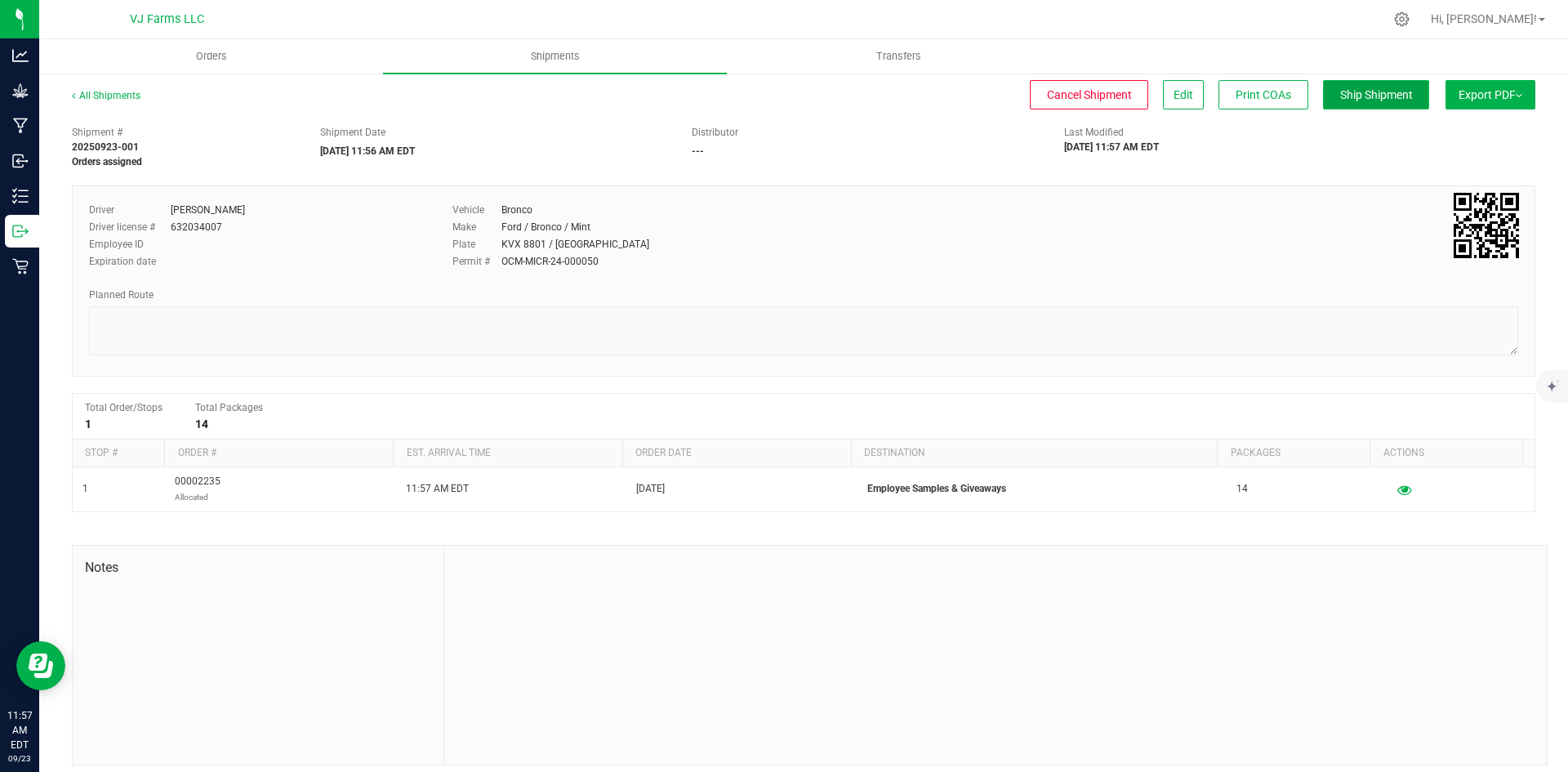
click at [1398, 102] on button "Ship Shipment" at bounding box center [1376, 95] width 106 height 30
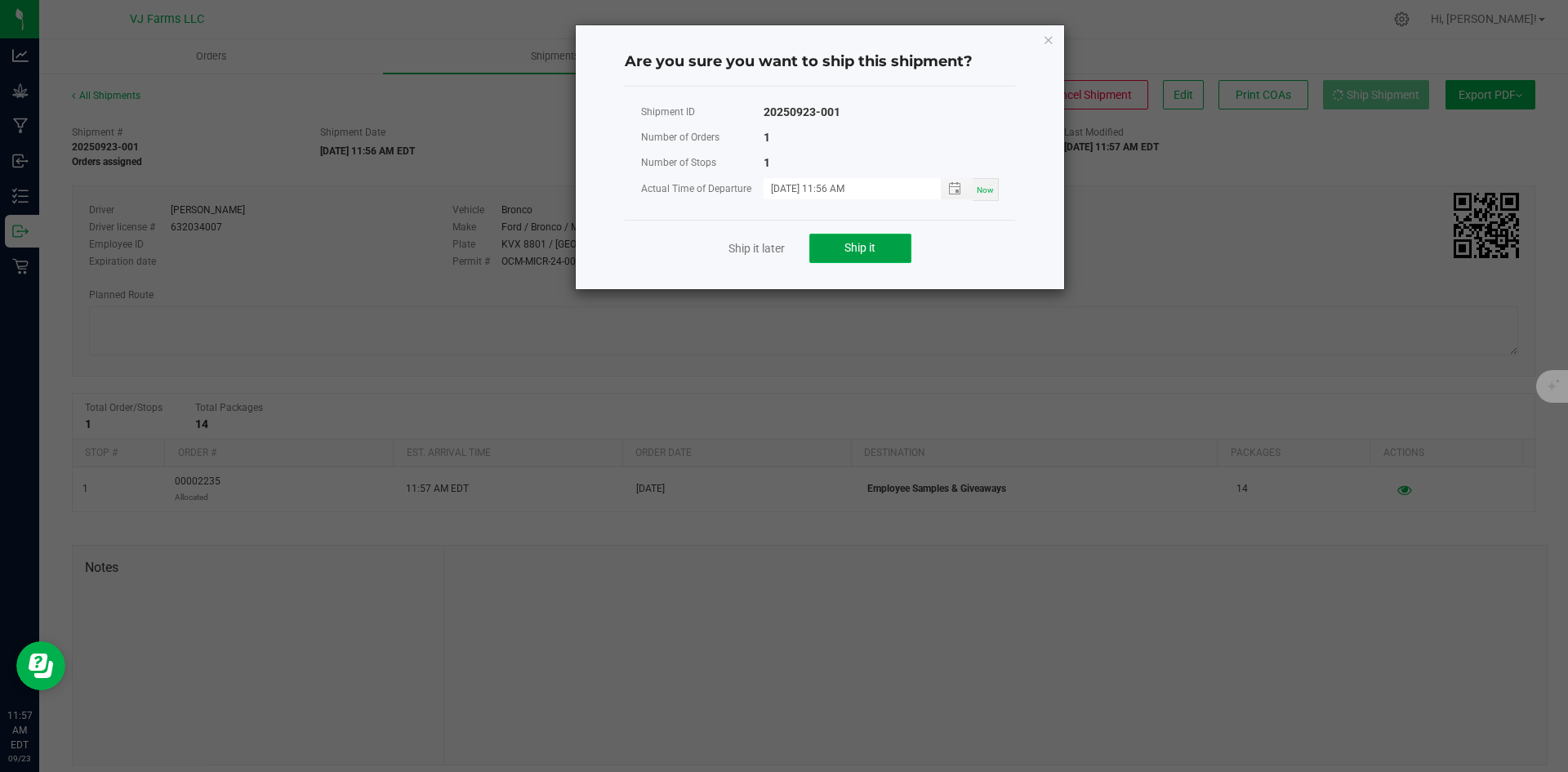
click at [875, 249] on span "Ship it" at bounding box center [860, 247] width 31 height 13
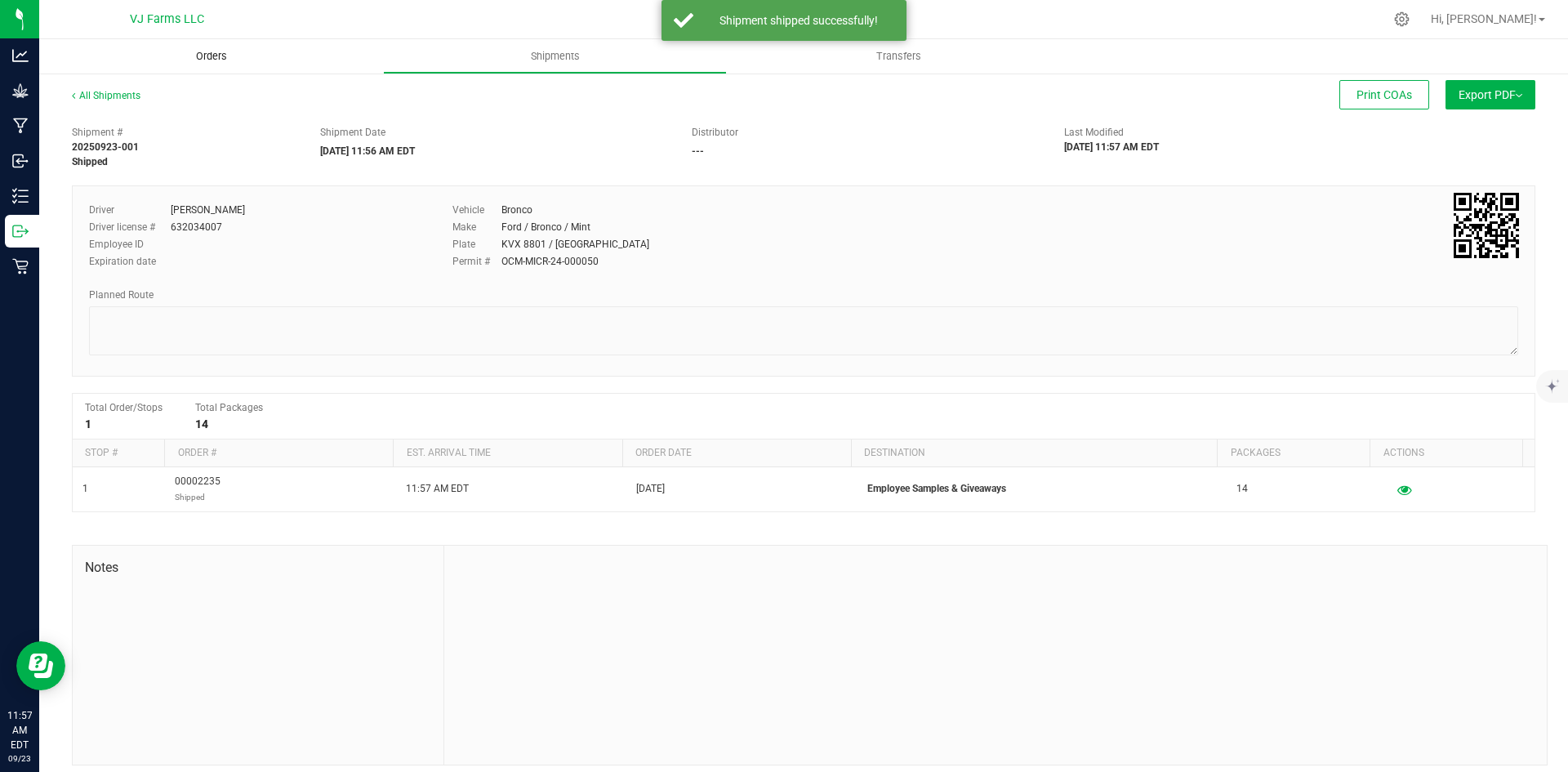
click at [222, 53] on span "Orders" at bounding box center [211, 56] width 75 height 15
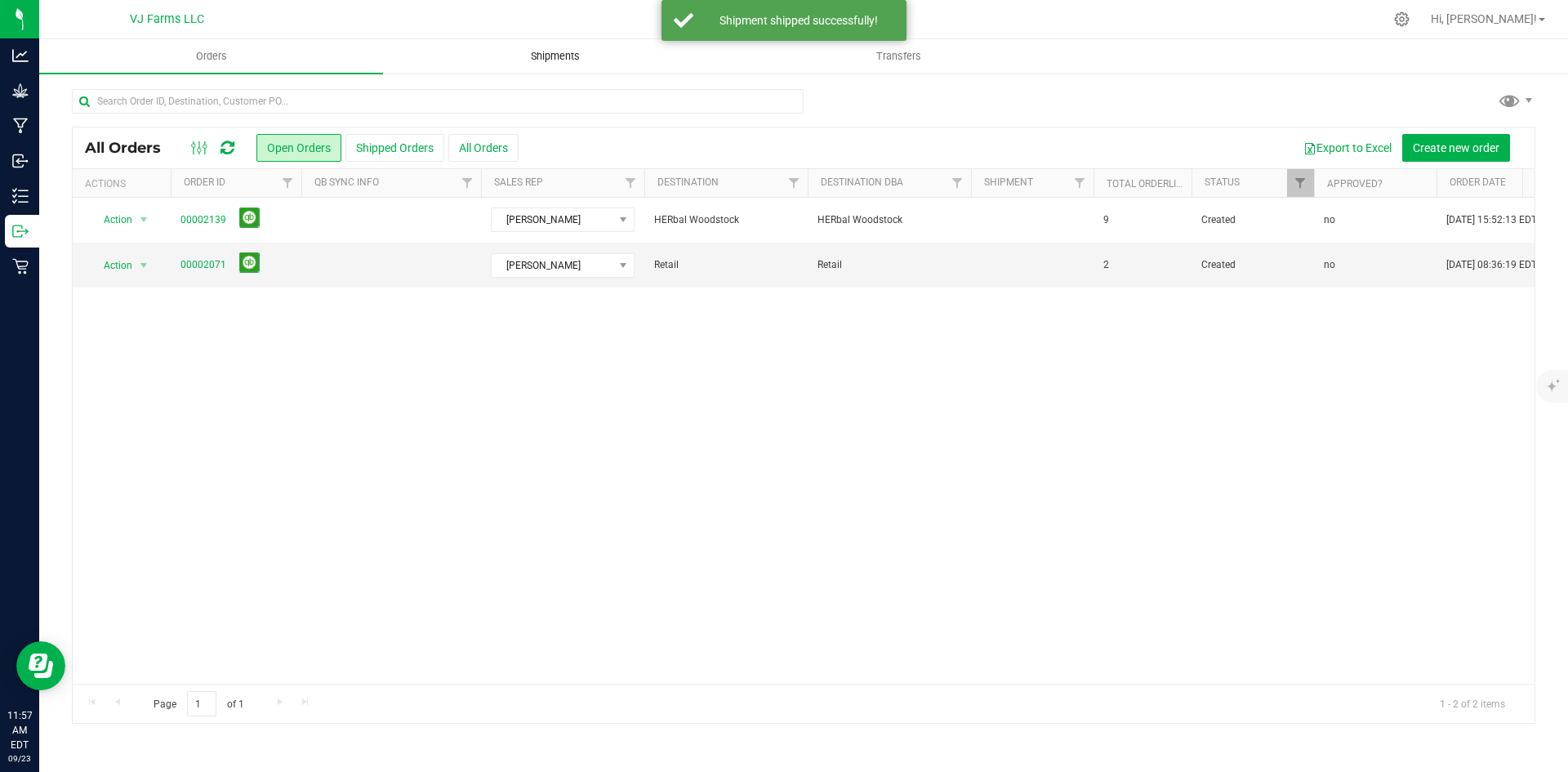
click at [570, 60] on span "Shipments" at bounding box center [555, 56] width 93 height 15
